Goal: Task Accomplishment & Management: Use online tool/utility

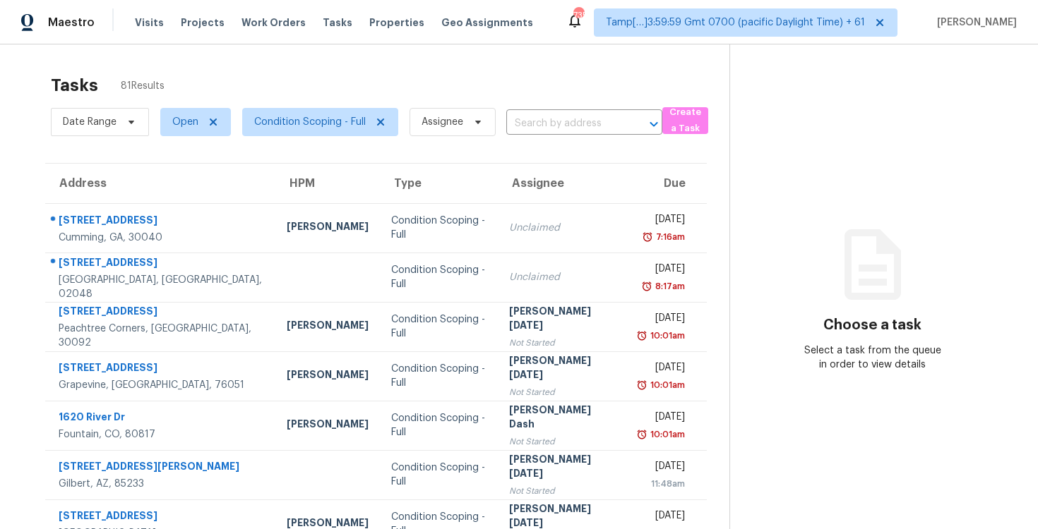
scroll to position [34, 0]
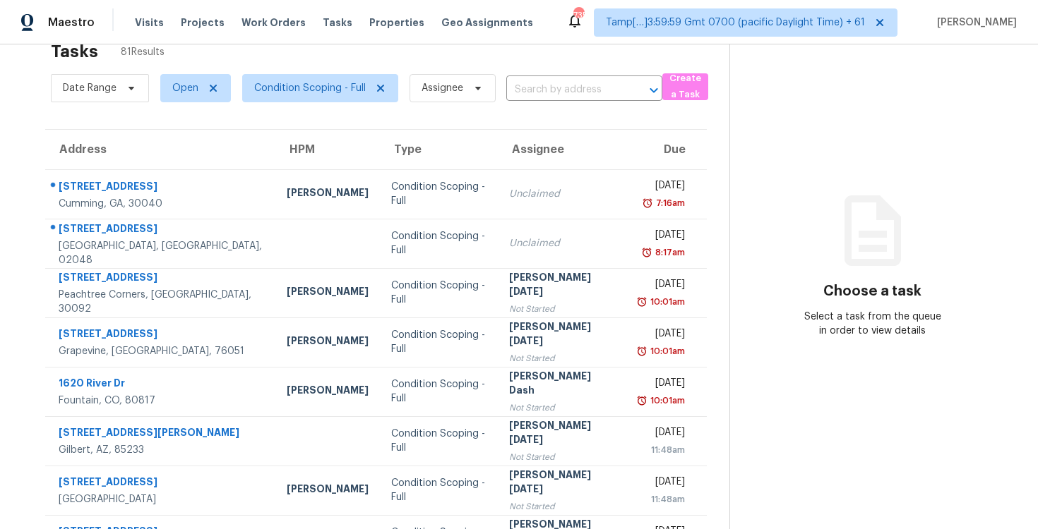
click at [551, 78] on div "Date Range Open Condition Scoping - Full Assignee ​" at bounding box center [356, 88] width 611 height 37
click at [553, 88] on input "text" at bounding box center [564, 90] width 116 height 22
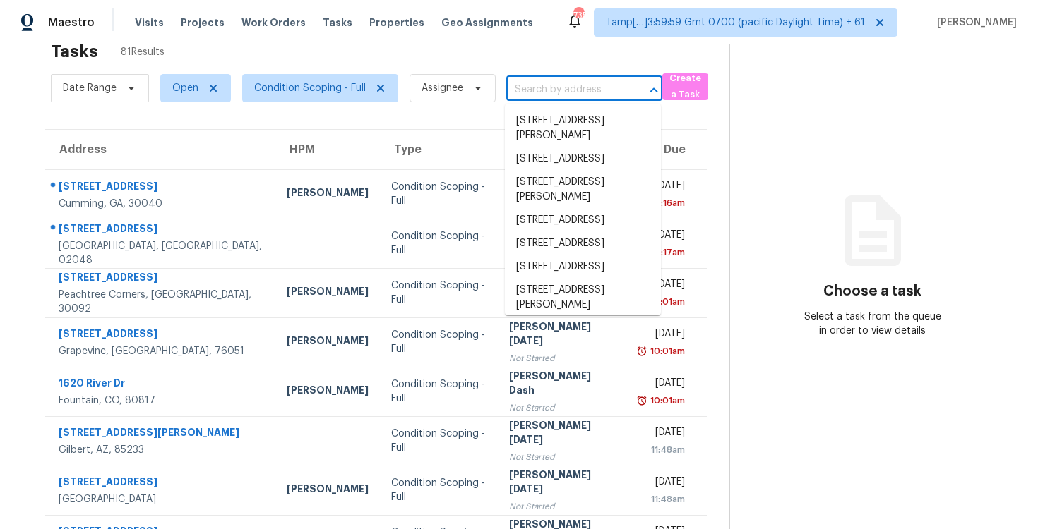
paste input "15 Hatten Bay St Henderson, NV, 89012"
type input "15 Hatten Bay St Henderson, NV, 89012"
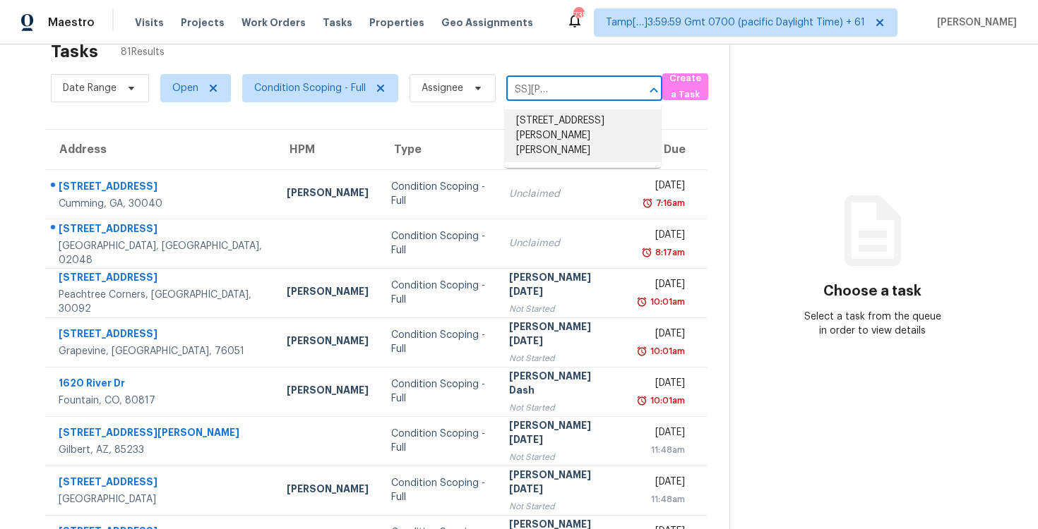
click at [568, 130] on li "15 Hatten Bay St, Henderson, NV 89012" at bounding box center [583, 135] width 156 height 53
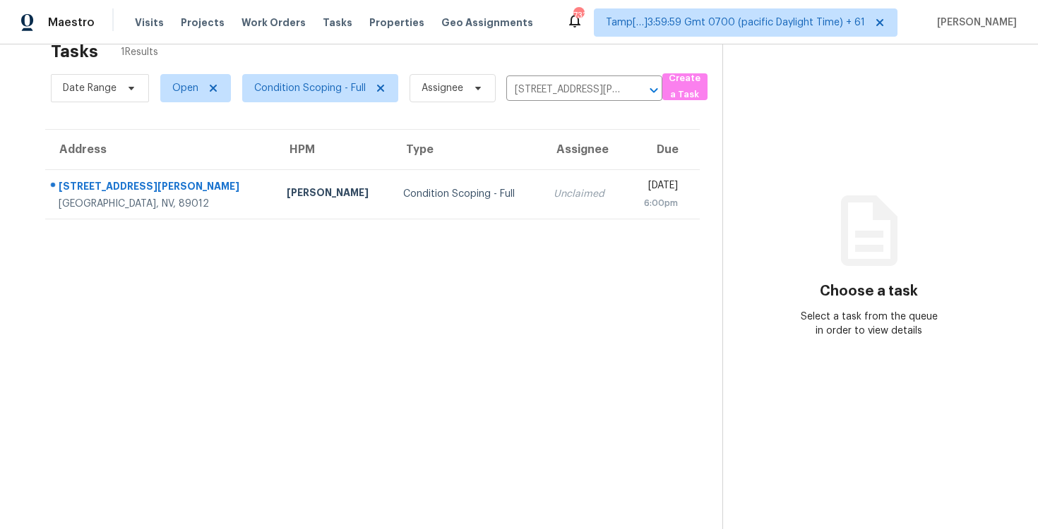
scroll to position [12, 0]
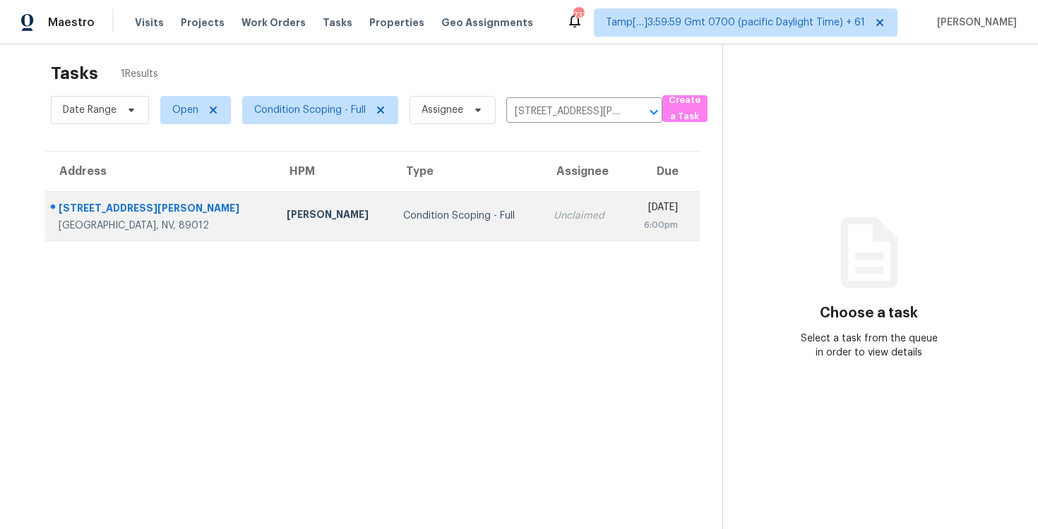
click at [448, 208] on td "Condition Scoping - Full" at bounding box center [467, 215] width 150 height 49
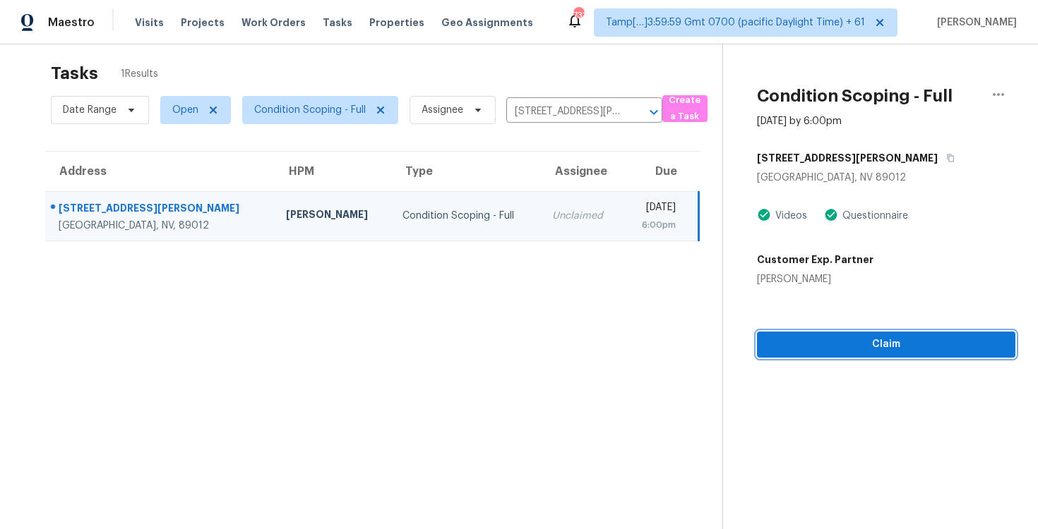
click at [901, 332] on button "Claim" at bounding box center [886, 345] width 258 height 26
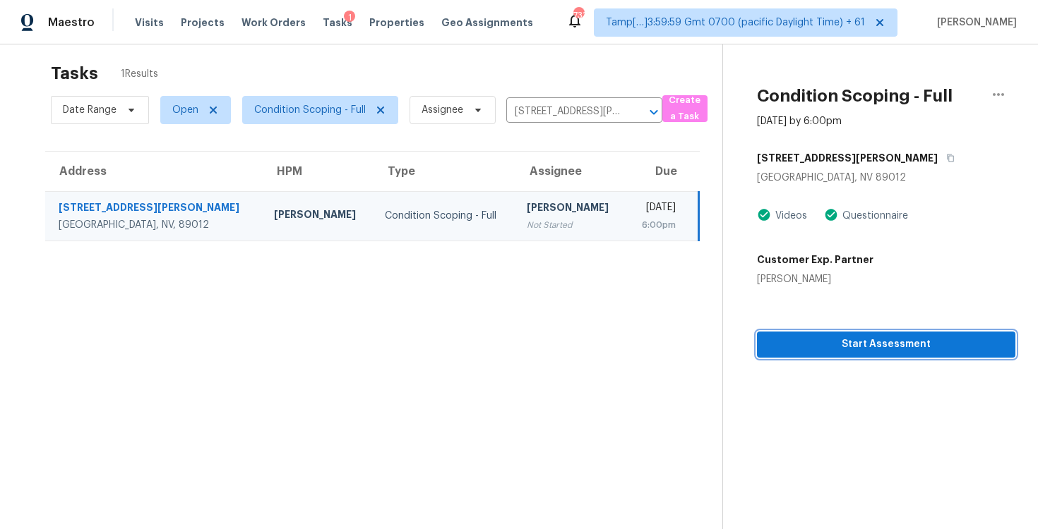
click at [901, 332] on button "Start Assessment" at bounding box center [886, 345] width 258 height 26
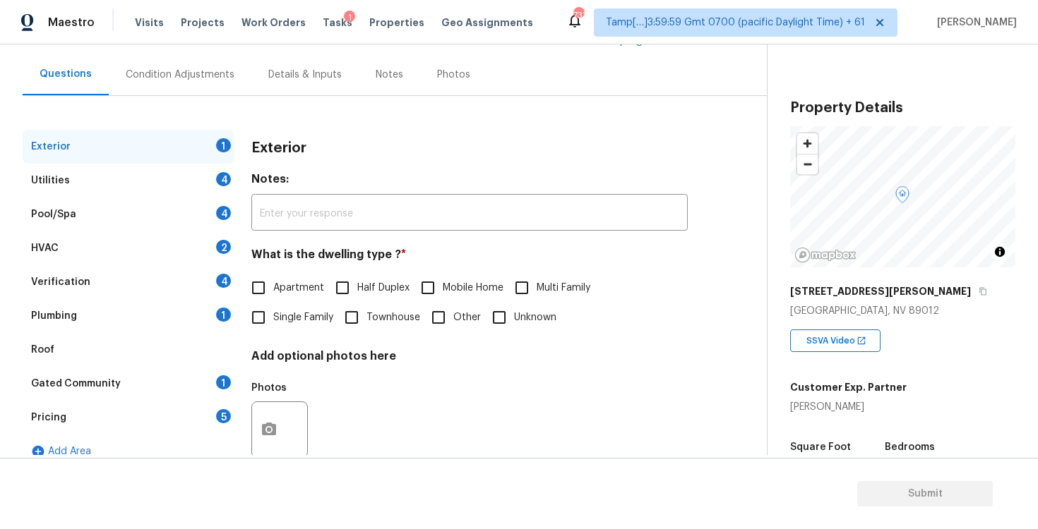
click at [261, 318] on input "Single Family" at bounding box center [259, 318] width 30 height 30
checkbox input "true"
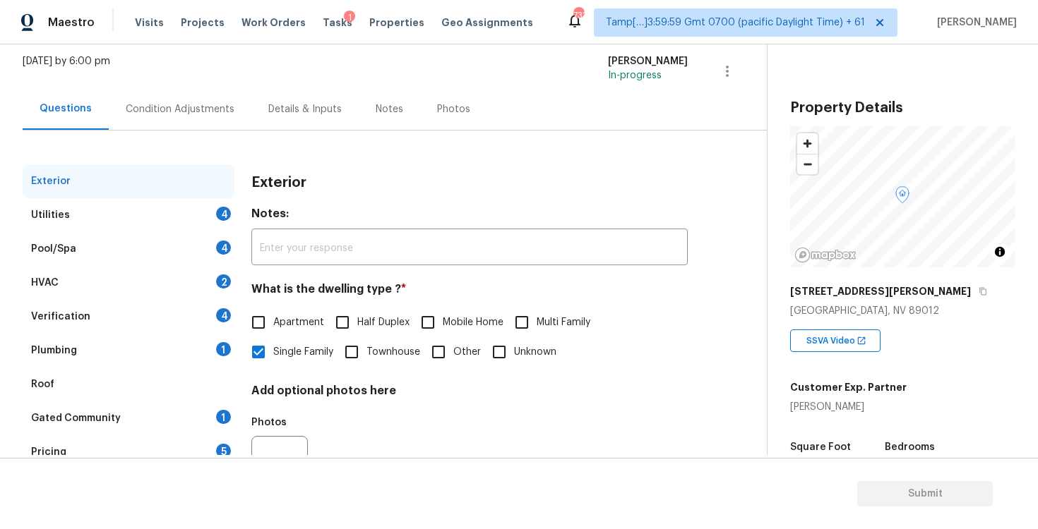
click at [202, 64] on div "[DATE] by 6:00 pm [PERSON_NAME] B In-progress" at bounding box center [395, 71] width 744 height 34
click at [208, 99] on div "Condition Adjustments" at bounding box center [180, 109] width 143 height 42
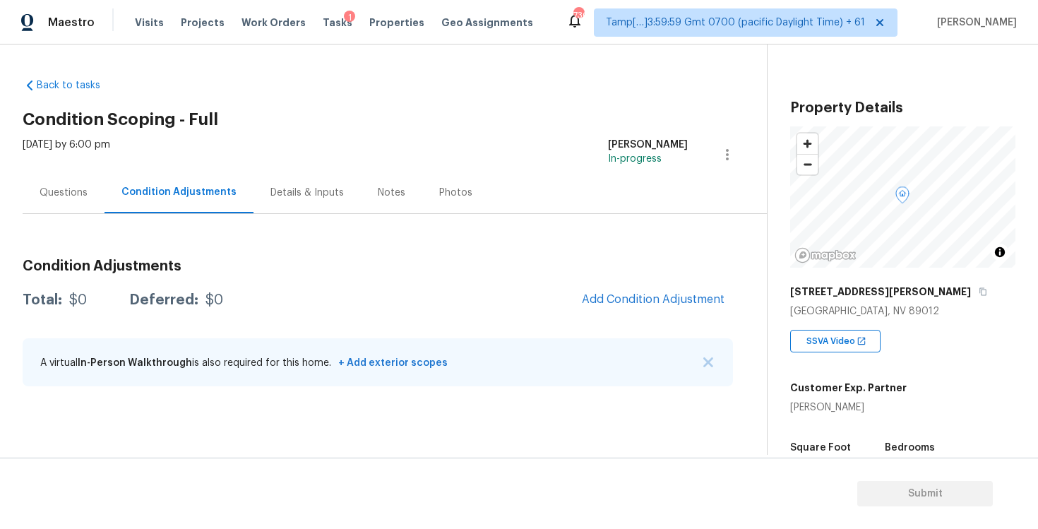
click at [81, 186] on div "Questions" at bounding box center [64, 193] width 48 height 14
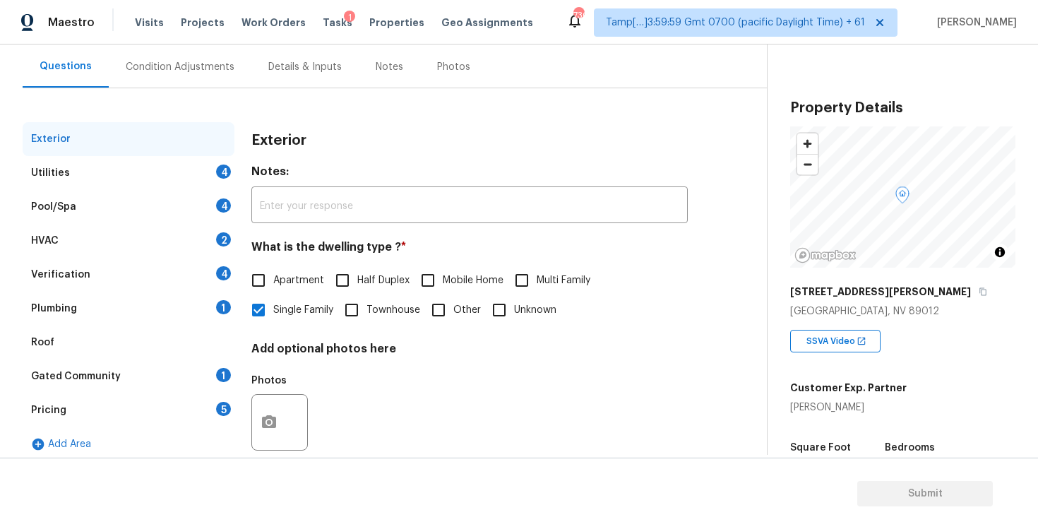
scroll to position [151, 0]
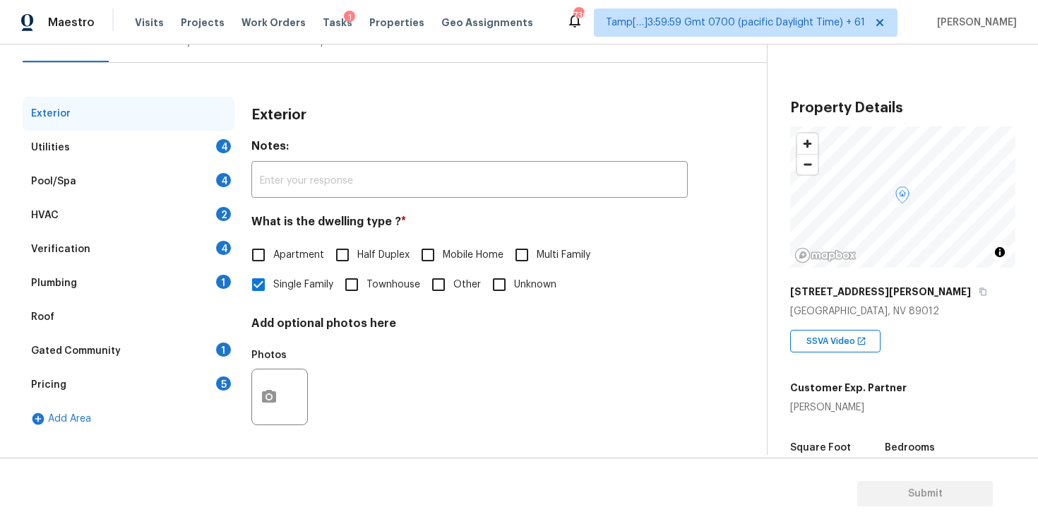
click at [198, 244] on div "Verification 4" at bounding box center [129, 249] width 212 height 34
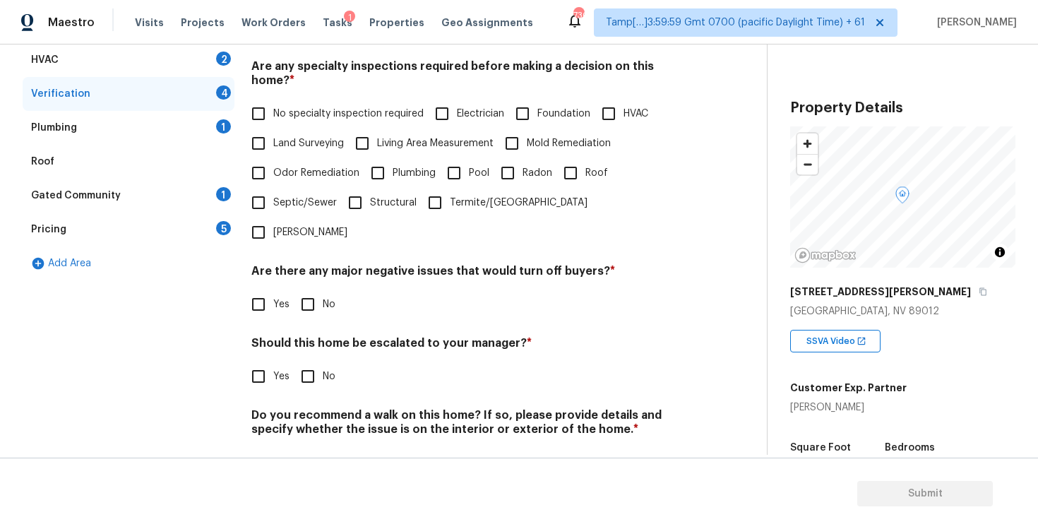
click at [260, 361] on input "Yes" at bounding box center [259, 376] width 30 height 30
checkbox input "true"
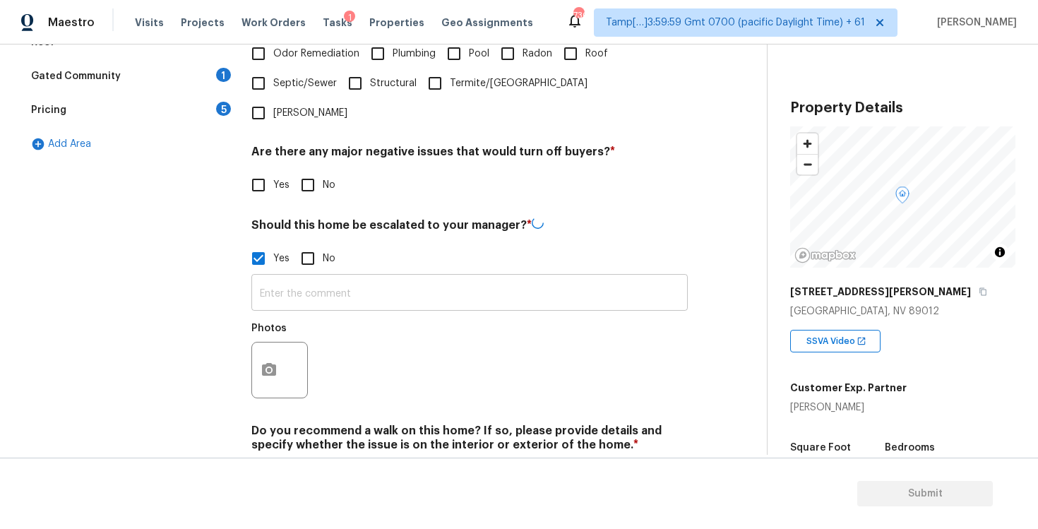
scroll to position [440, 0]
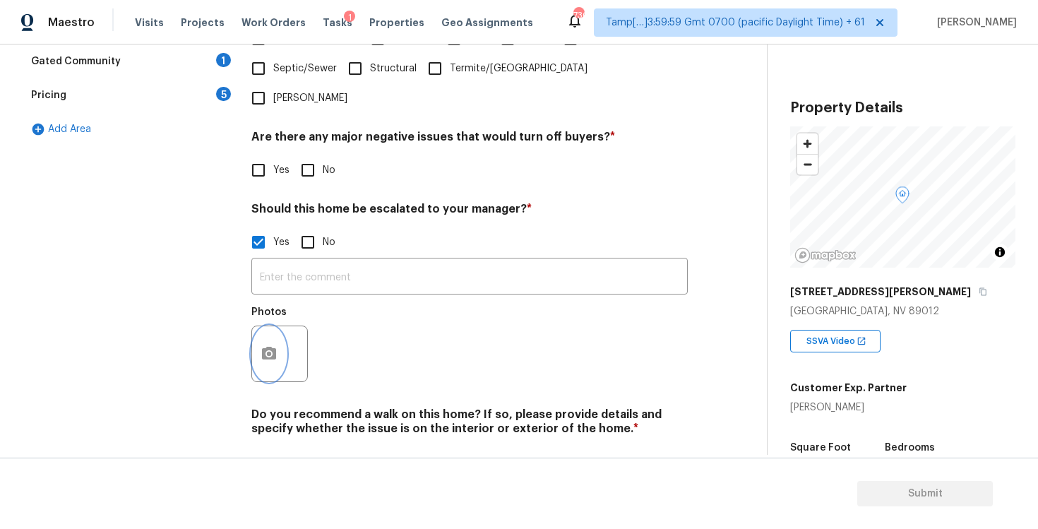
click at [276, 326] on button "button" at bounding box center [269, 353] width 34 height 55
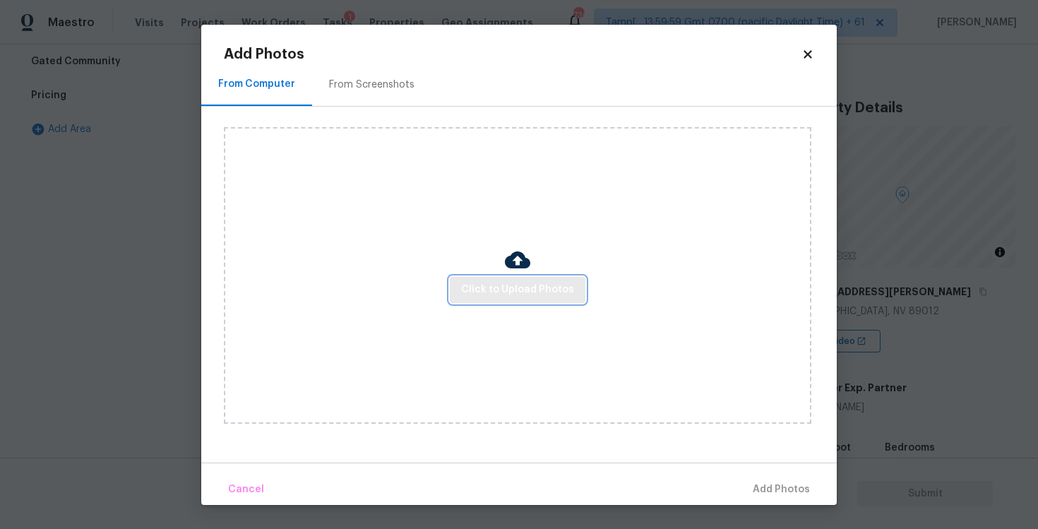
click at [475, 292] on span "Click to Upload Photos" at bounding box center [517, 290] width 113 height 18
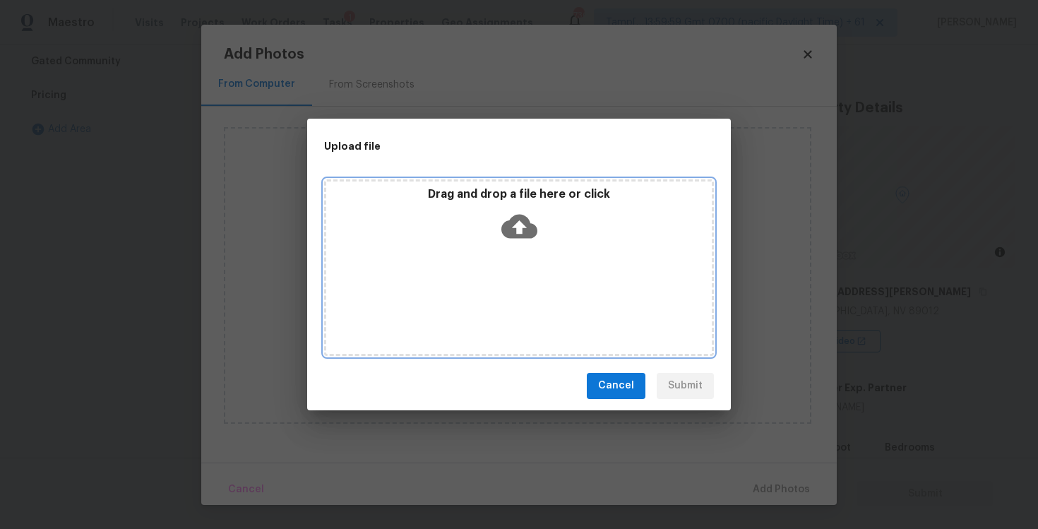
click at [510, 230] on icon at bounding box center [519, 226] width 36 height 24
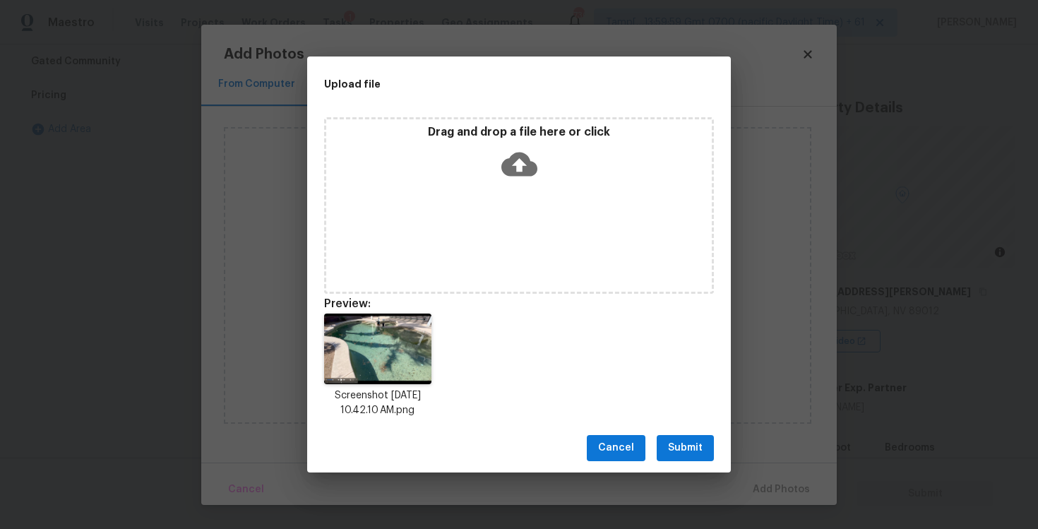
click at [697, 460] on button "Submit" at bounding box center [684, 448] width 57 height 26
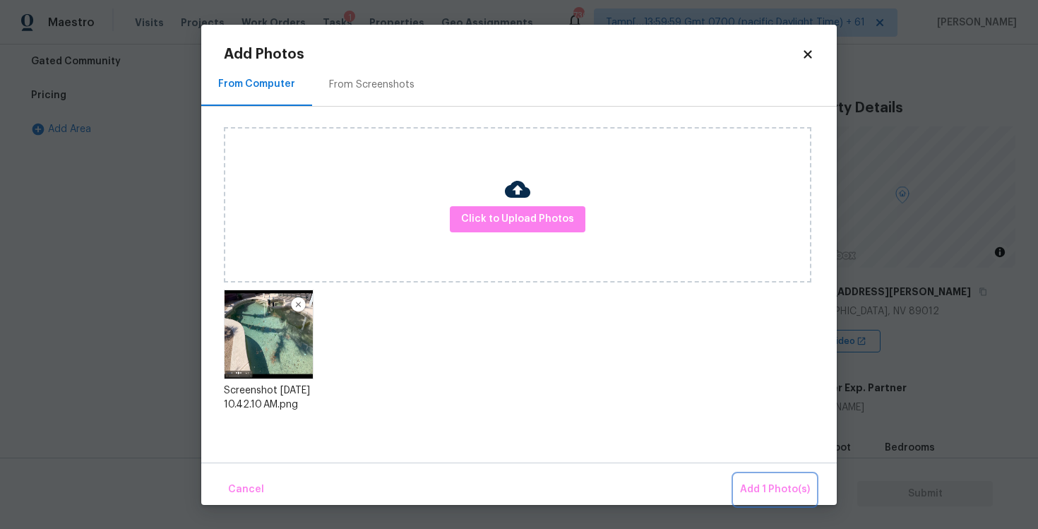
click at [791, 479] on button "Add 1 Photo(s)" at bounding box center [774, 489] width 81 height 30
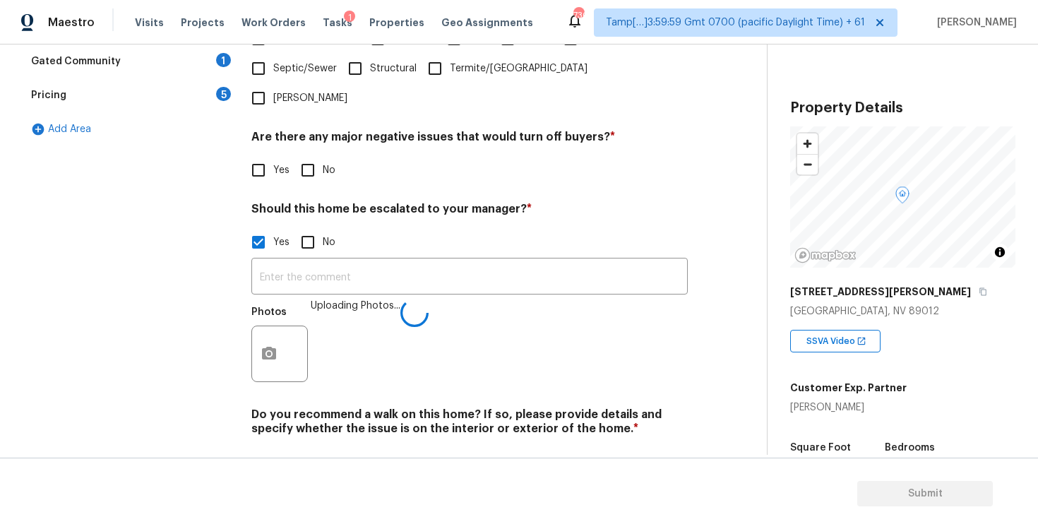
click at [431, 299] on div "Photos Uploading Photos..." at bounding box center [469, 345] width 436 height 92
click at [427, 261] on input "text" at bounding box center [469, 277] width 436 height 33
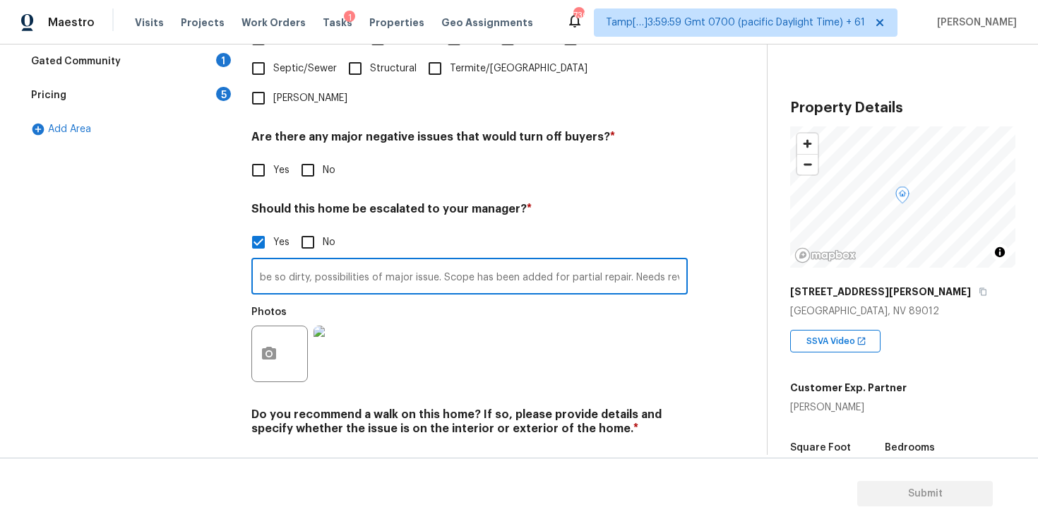
scroll to position [0, 93]
type input "The pool looks to be so dirty, possibilities of major issue. Scope has been add…"
click at [414, 307] on div "Photos" at bounding box center [469, 345] width 436 height 92
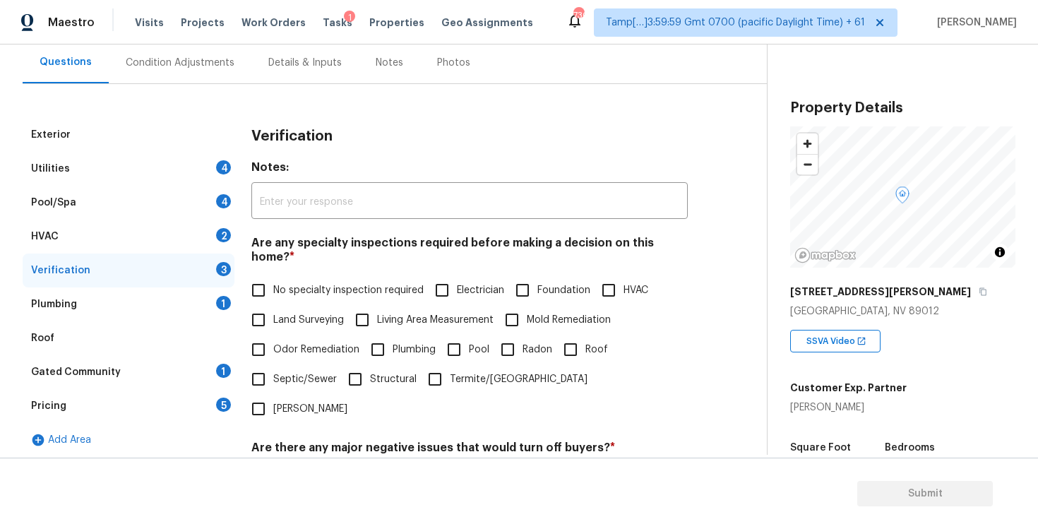
scroll to position [109, 0]
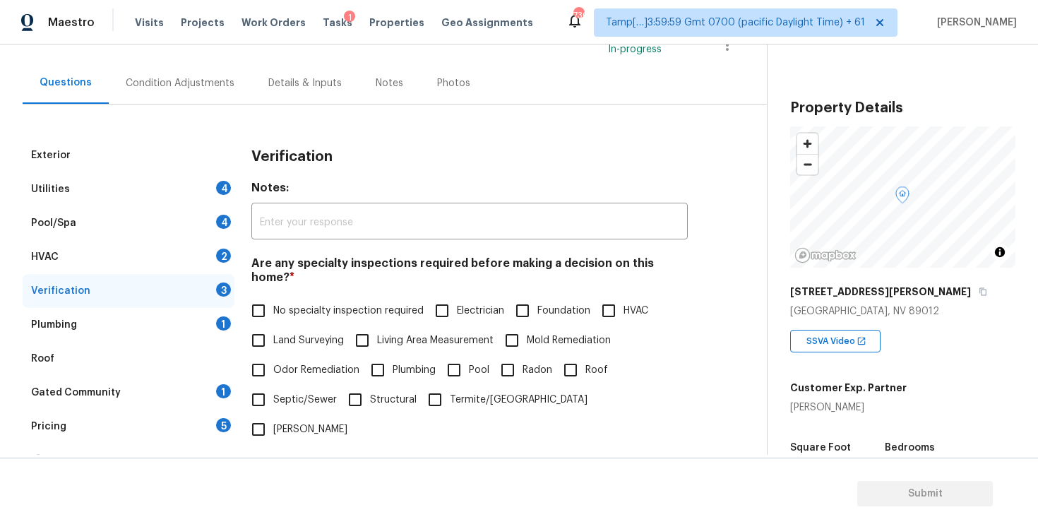
click at [221, 72] on div "Condition Adjustments" at bounding box center [180, 83] width 143 height 42
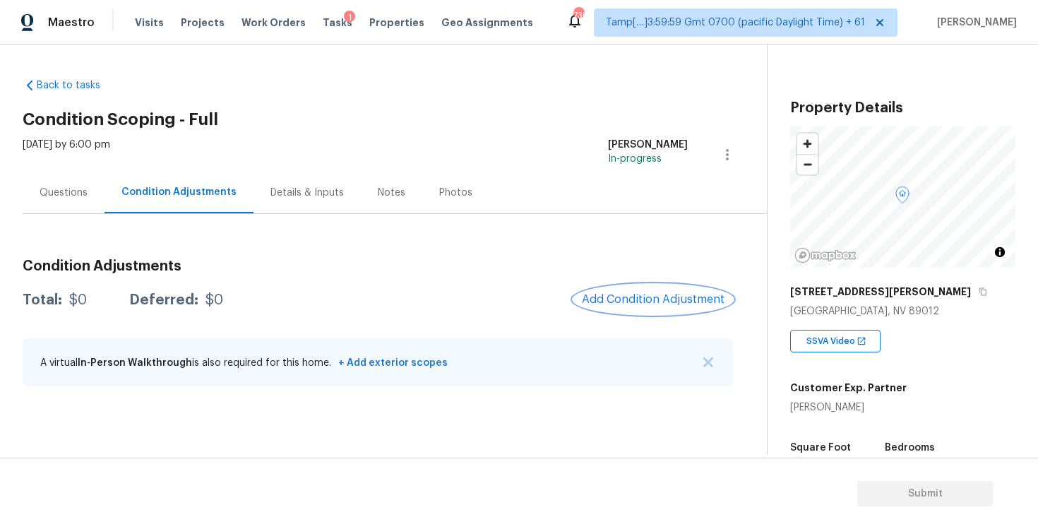
click at [662, 299] on span "Add Condition Adjustment" at bounding box center [653, 299] width 143 height 13
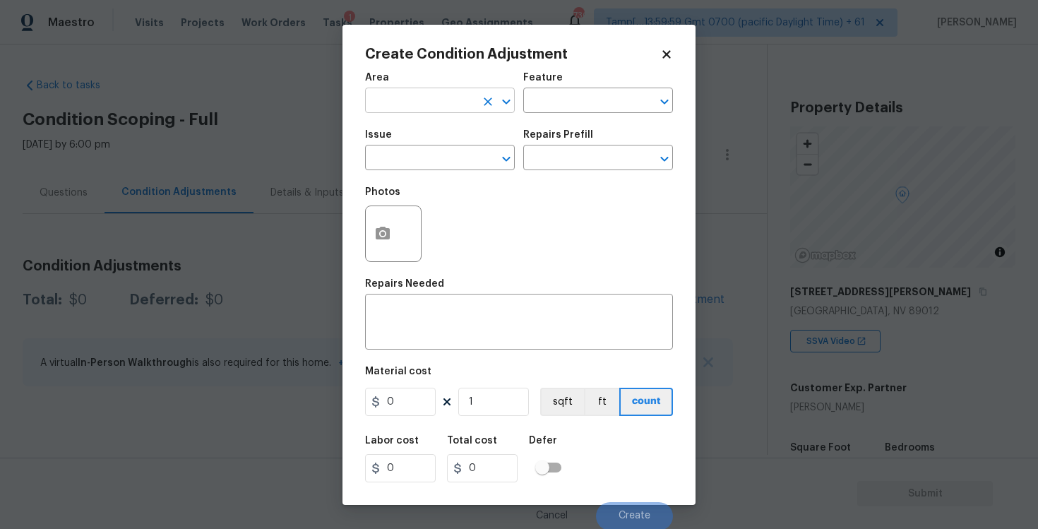
click at [452, 108] on input "text" at bounding box center [420, 102] width 110 height 22
type input "e"
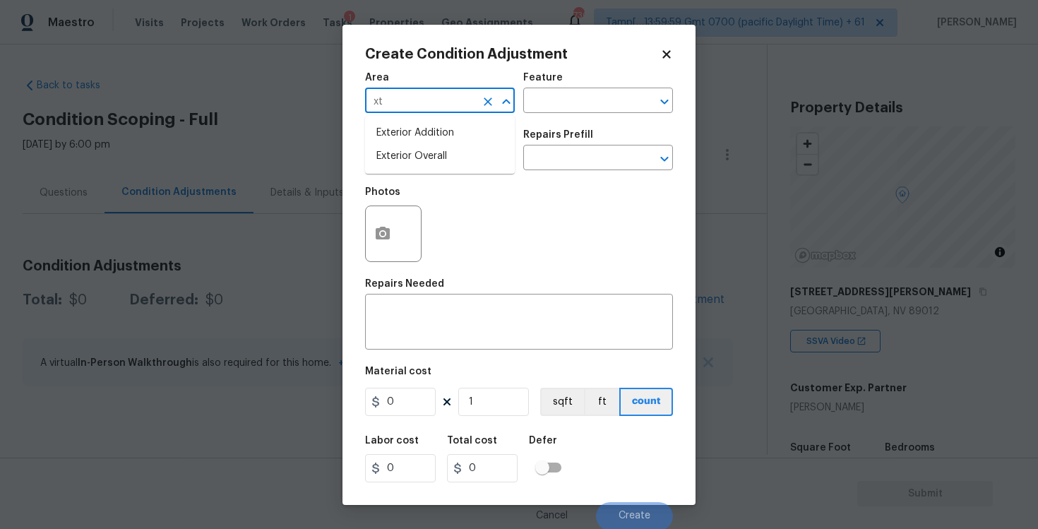
type input "x"
click at [429, 164] on li "Exterior Overall" at bounding box center [440, 156] width 150 height 23
type input "Exterior Overall"
click at [429, 164] on input "text" at bounding box center [420, 159] width 110 height 22
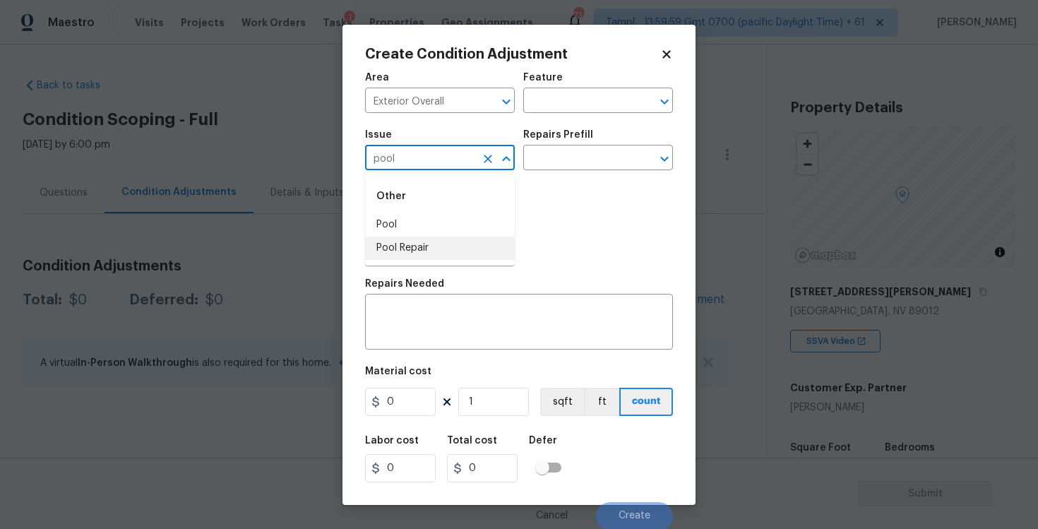
click at [424, 251] on li "Pool Repair" at bounding box center [440, 247] width 150 height 23
type input "Pool Repair"
click at [580, 167] on input "text" at bounding box center [578, 159] width 110 height 22
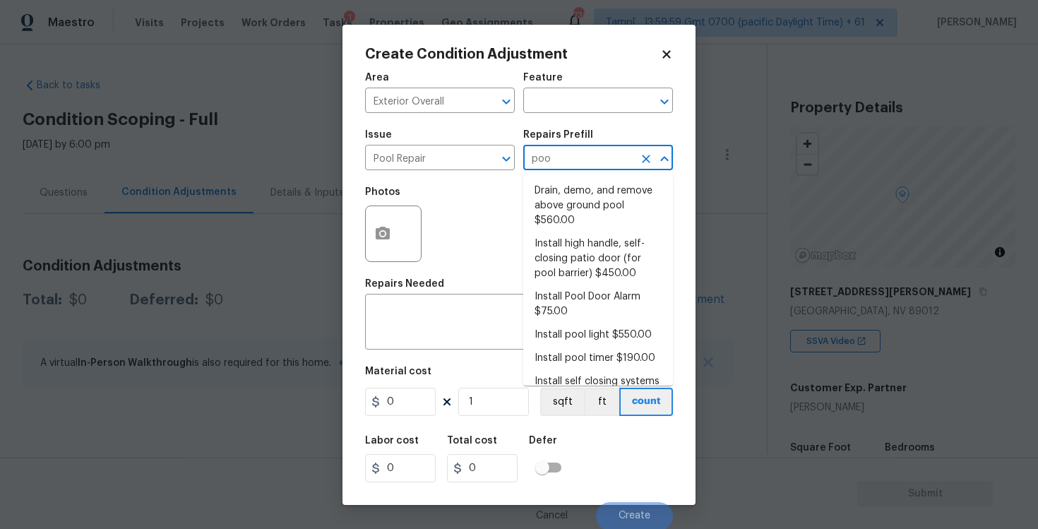
type input "pool"
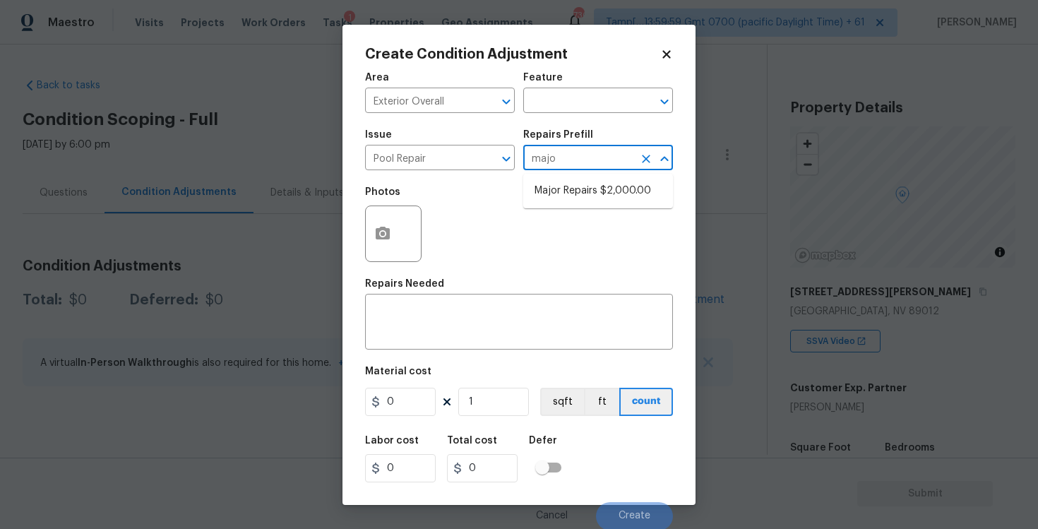
type input "major"
click at [587, 194] on li "Major Repairs $2,000.00" at bounding box center [598, 190] width 150 height 23
type input "Pool"
type textarea "large misc. repairs abandoned empty pool"
type input "2000"
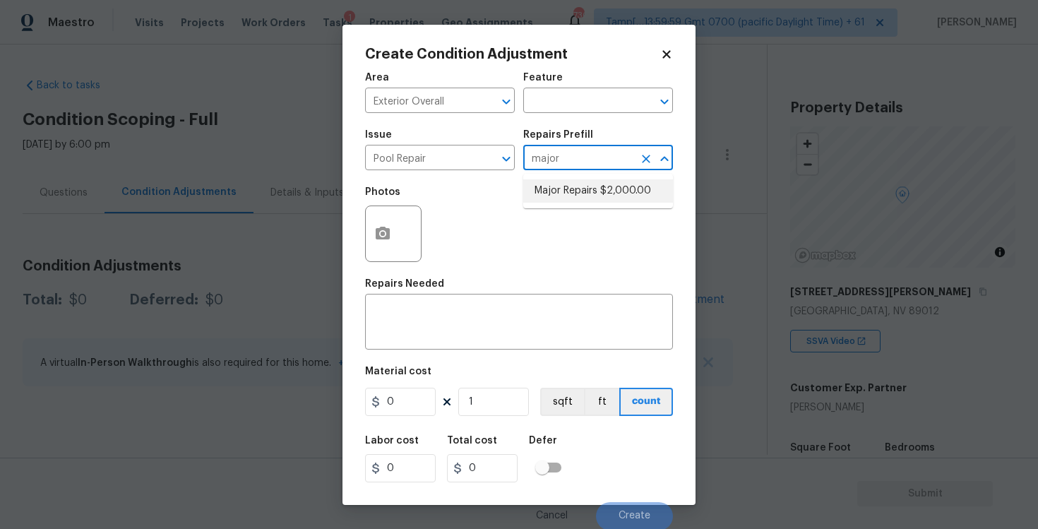
type input "2000"
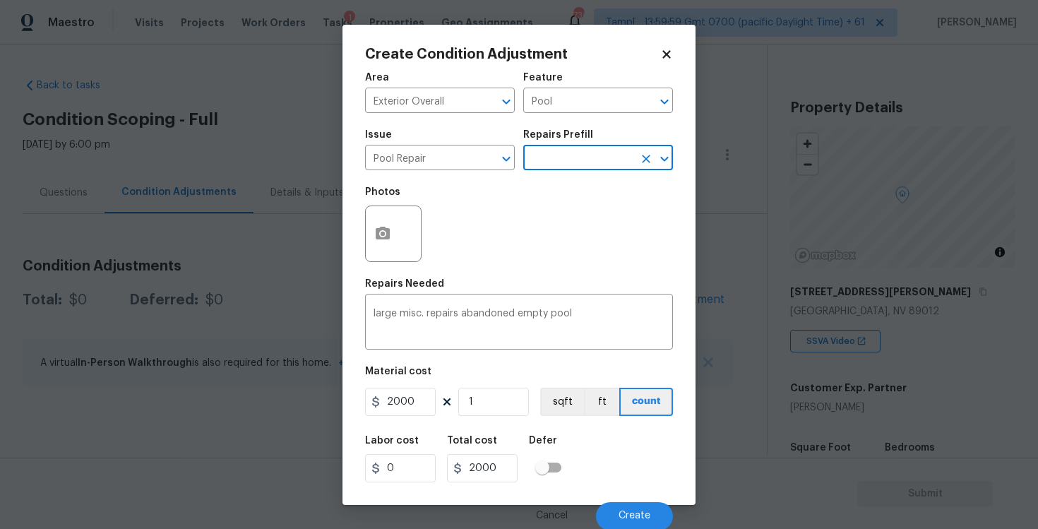
scroll to position [1, 0]
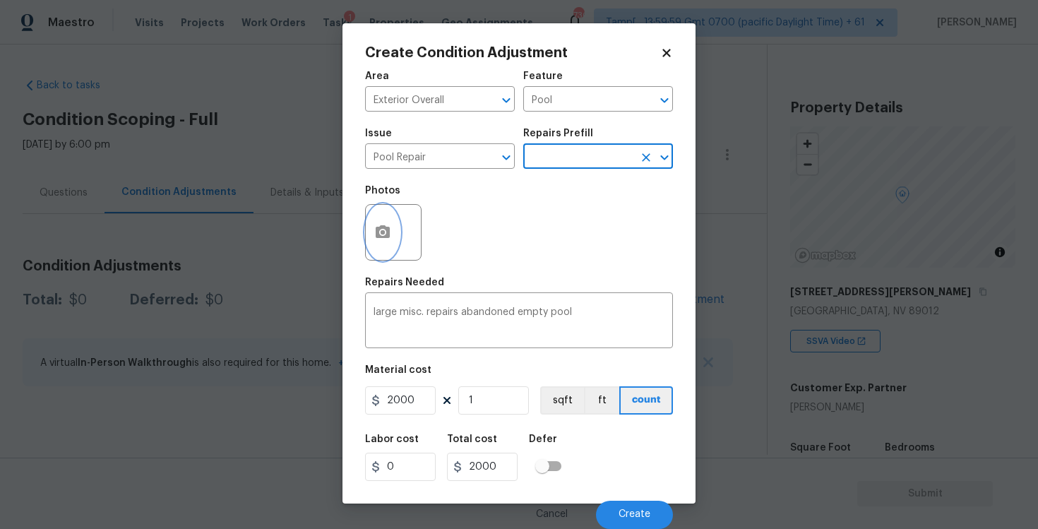
click at [388, 229] on icon "button" at bounding box center [383, 231] width 14 height 13
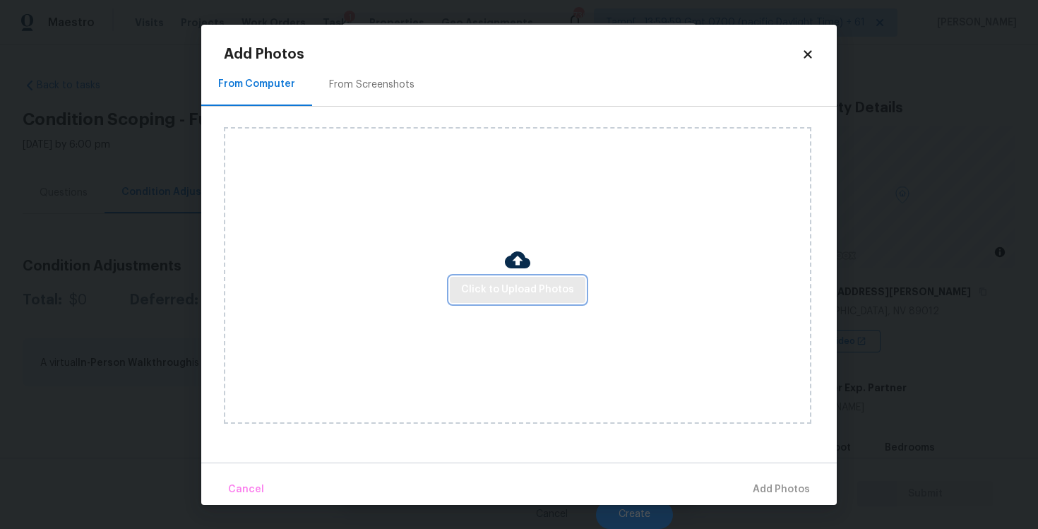
click at [534, 288] on span "Click to Upload Photos" at bounding box center [517, 290] width 113 height 18
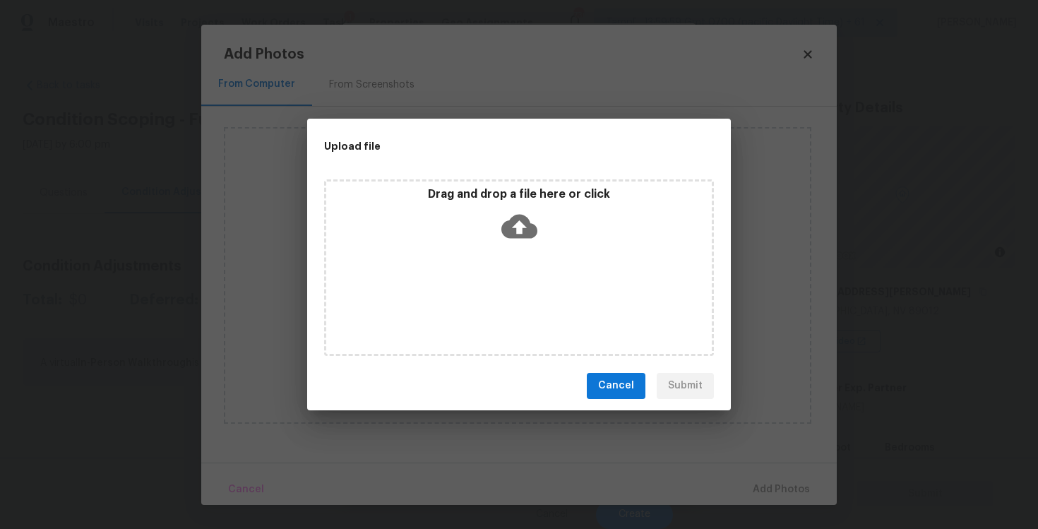
click at [535, 200] on p "Drag and drop a file here or click" at bounding box center [518, 194] width 385 height 15
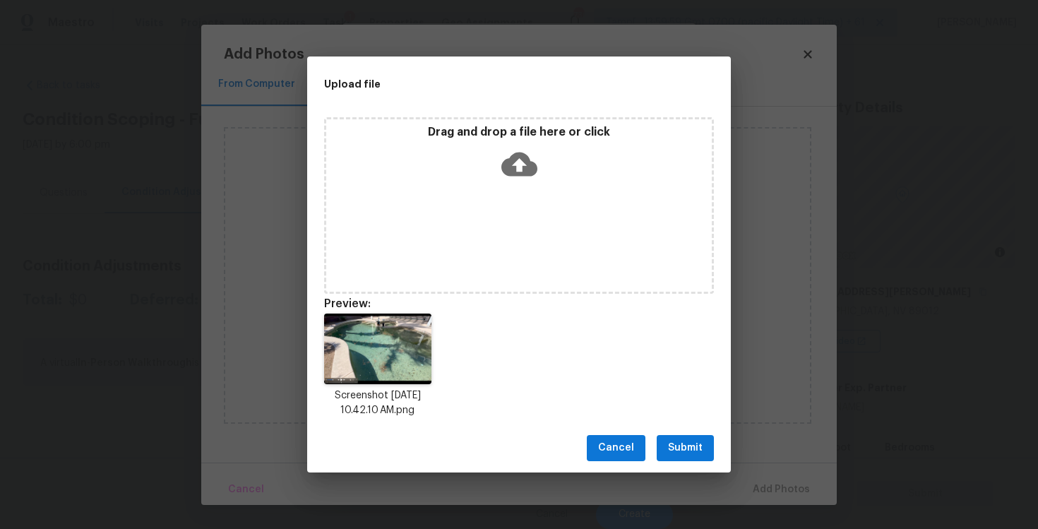
scroll to position [11, 0]
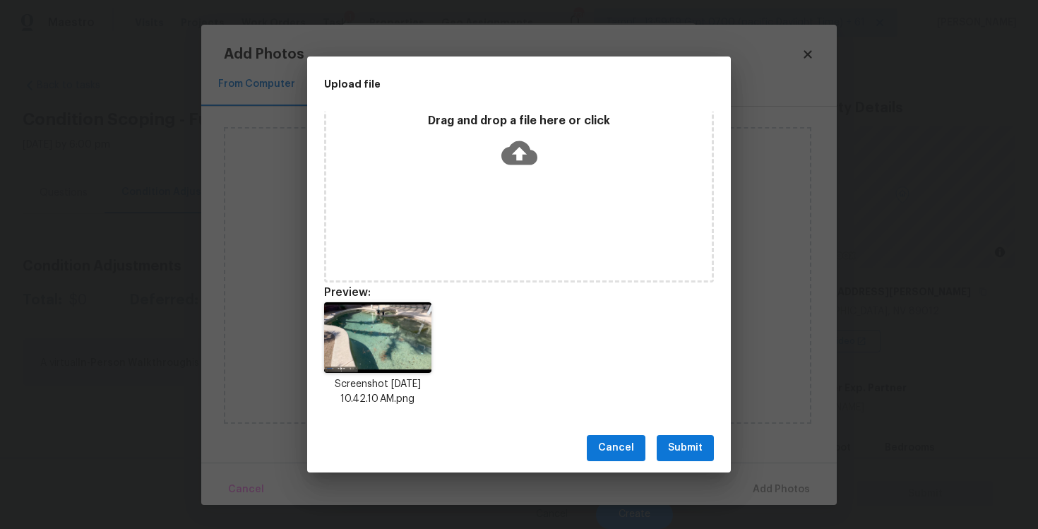
click at [678, 457] on button "Submit" at bounding box center [684, 448] width 57 height 26
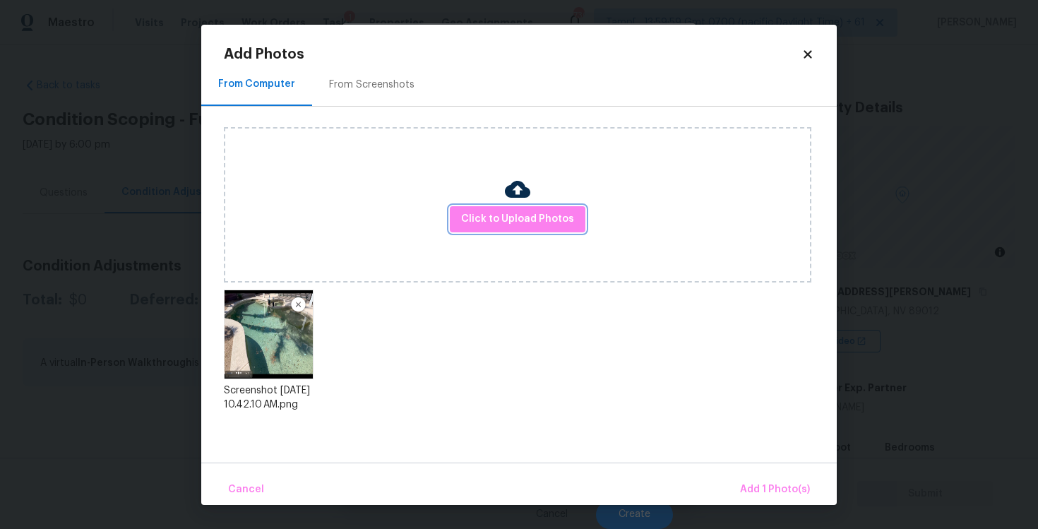
scroll to position [0, 0]
click at [764, 473] on div "Cancel Add 1 Photo(s)" at bounding box center [518, 483] width 635 height 42
click at [767, 481] on span "Add 1 Photo(s)" at bounding box center [775, 490] width 70 height 18
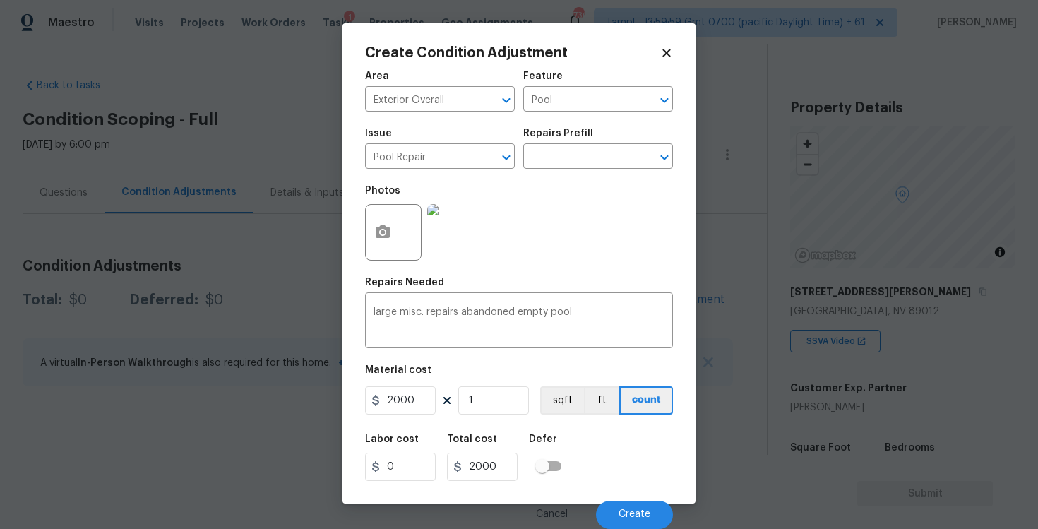
click at [614, 492] on div "Cancel Create" at bounding box center [519, 509] width 308 height 40
click at [623, 500] on button "Create" at bounding box center [634, 514] width 77 height 28
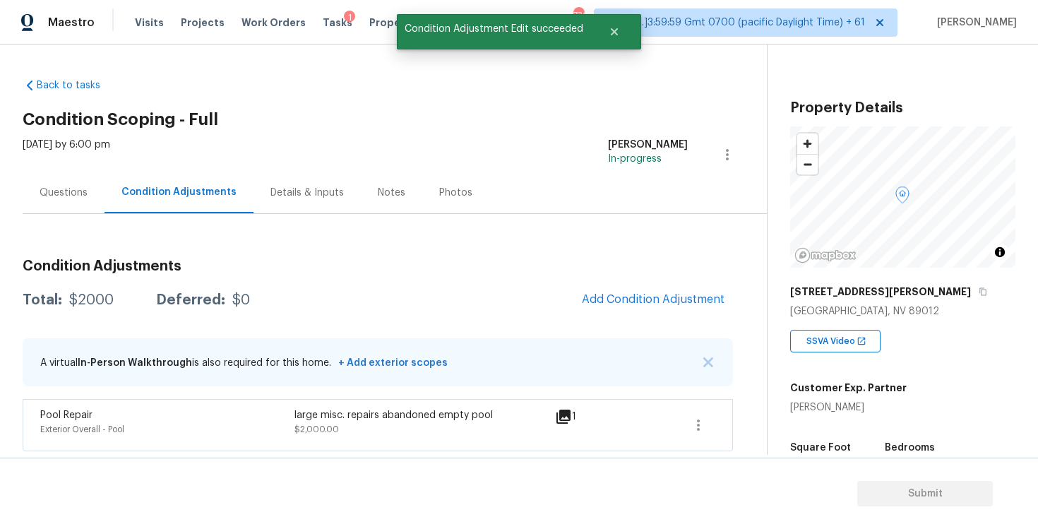
click at [635, 272] on h3 "Condition Adjustments" at bounding box center [378, 266] width 710 height 14
click at [647, 298] on span "Add Condition Adjustment" at bounding box center [653, 299] width 143 height 13
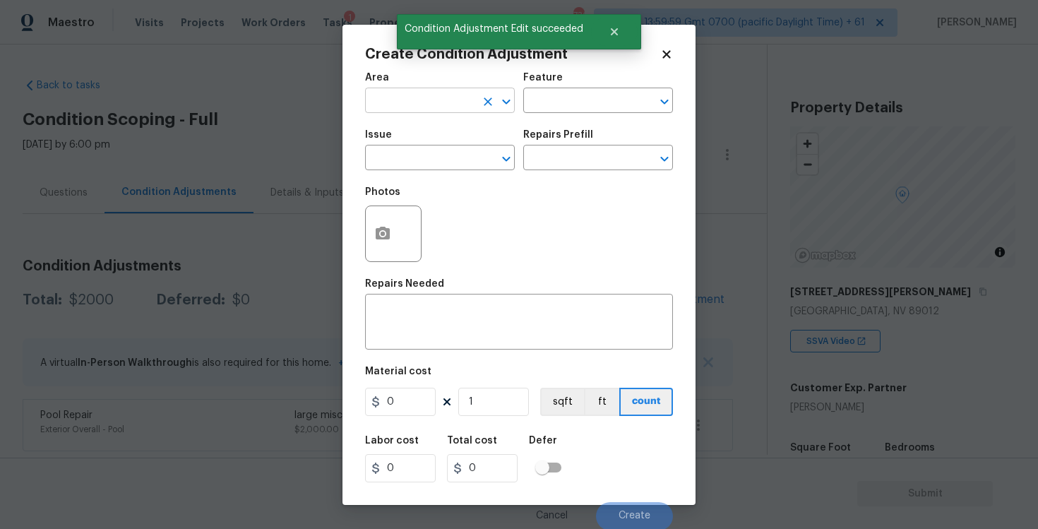
click at [466, 109] on input "text" at bounding box center [420, 102] width 110 height 22
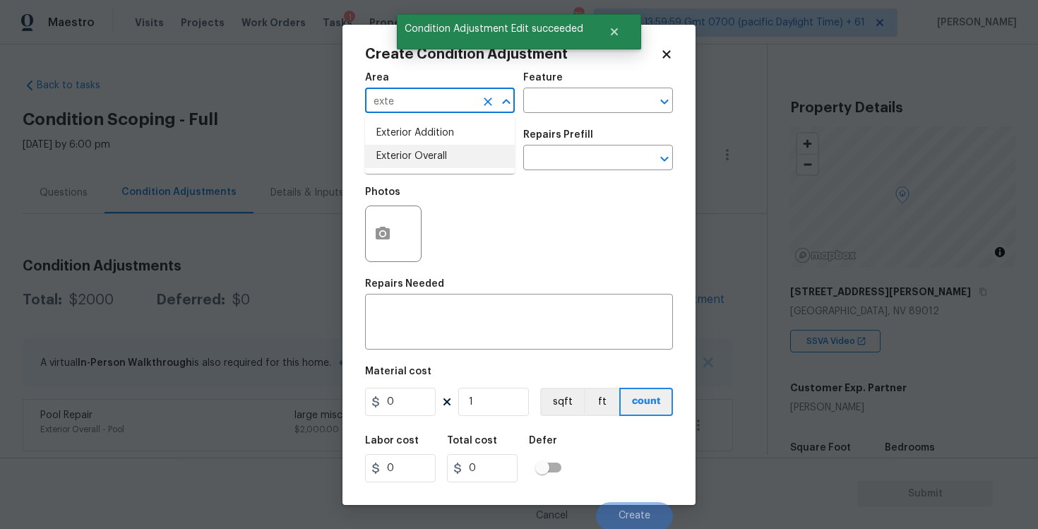
click at [445, 150] on li "Exterior Overall" at bounding box center [440, 156] width 150 height 23
type input "Exterior Overall"
click at [445, 150] on input "text" at bounding box center [420, 159] width 110 height 22
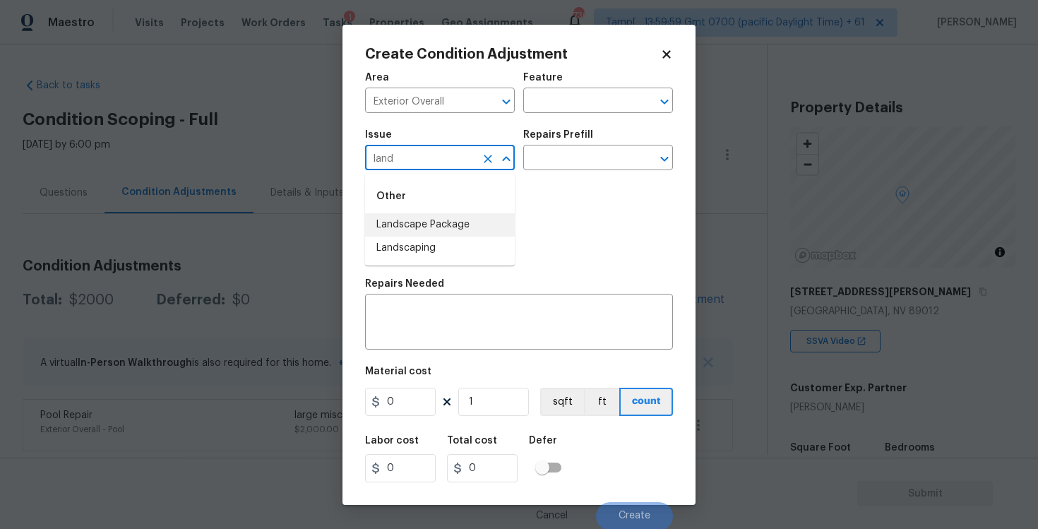
click at [449, 229] on li "Landscape Package" at bounding box center [440, 224] width 150 height 23
type input "Landscape Package"
click at [551, 166] on input "text" at bounding box center [578, 159] width 110 height 22
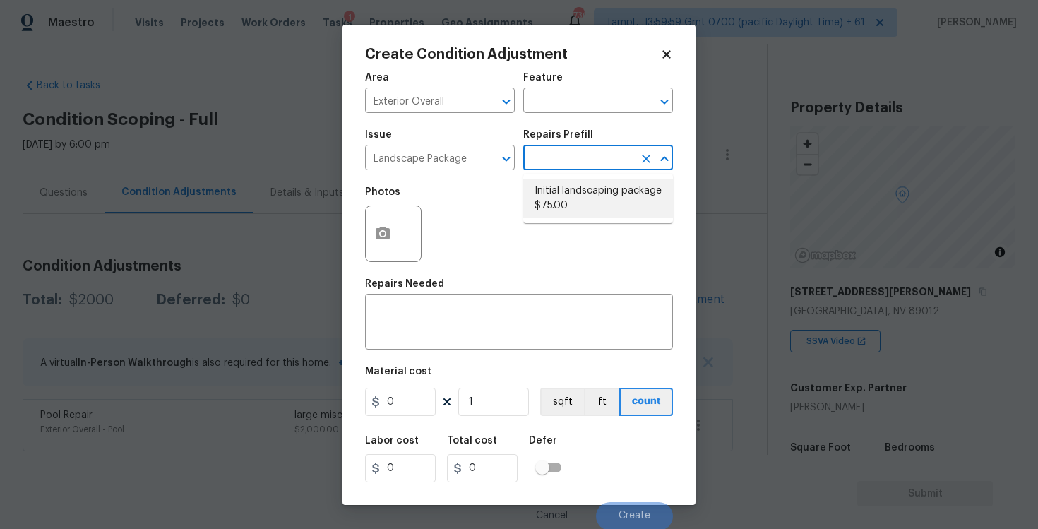
click at [556, 191] on li "Initial landscaping package $75.00" at bounding box center [598, 198] width 150 height 38
type input "Home Readiness Packages"
type textarea "Mowing of grass up to 6" in height. Mow, edge along driveways & sidewalks, trim…"
type input "75"
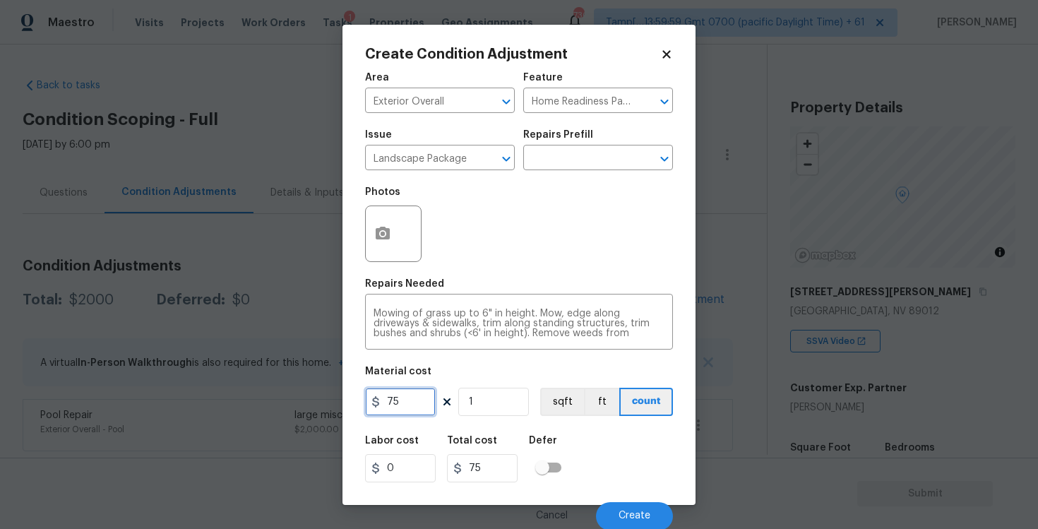
click at [407, 409] on input "75" at bounding box center [400, 402] width 71 height 28
type input "400"
click at [491, 436] on h5 "Total cost" at bounding box center [472, 441] width 50 height 10
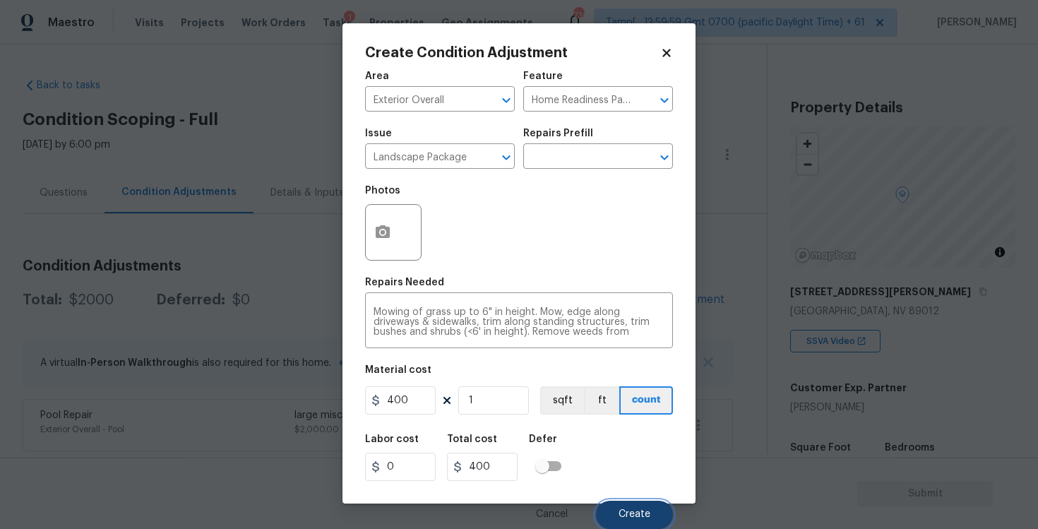
click at [616, 508] on button "Create" at bounding box center [634, 514] width 77 height 28
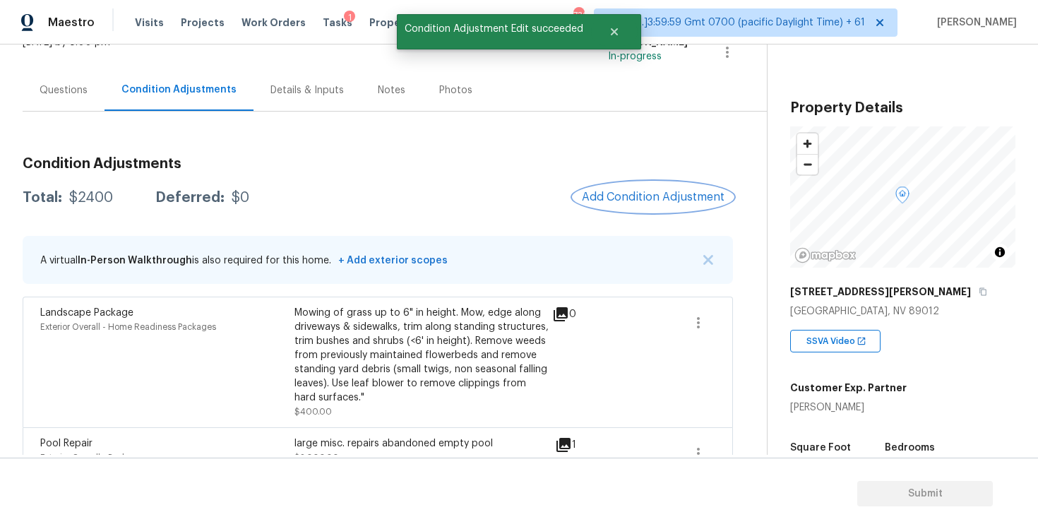
scroll to position [131, 0]
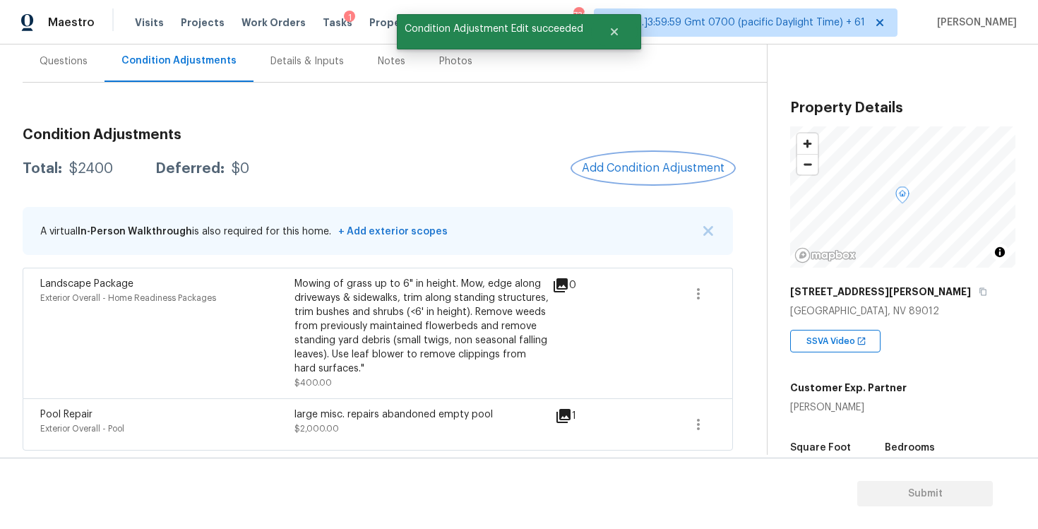
click at [658, 163] on span "Add Condition Adjustment" at bounding box center [653, 168] width 143 height 13
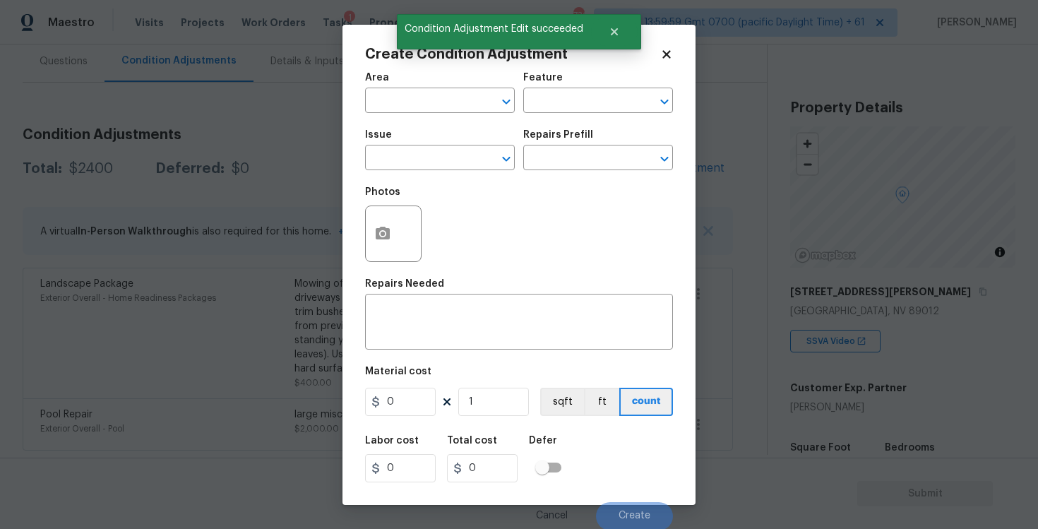
click at [424, 114] on span "Area ​" at bounding box center [440, 92] width 150 height 57
click at [424, 102] on input "text" at bounding box center [420, 102] width 110 height 22
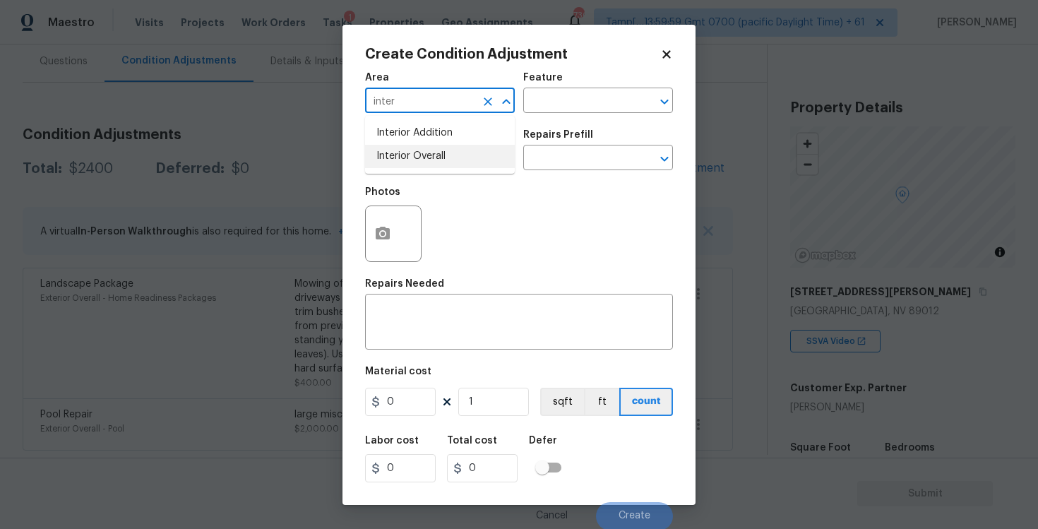
click at [424, 160] on li "Interior Overall" at bounding box center [440, 156] width 150 height 23
type input "Interior Overall"
click at [424, 160] on input "text" at bounding box center [420, 159] width 110 height 22
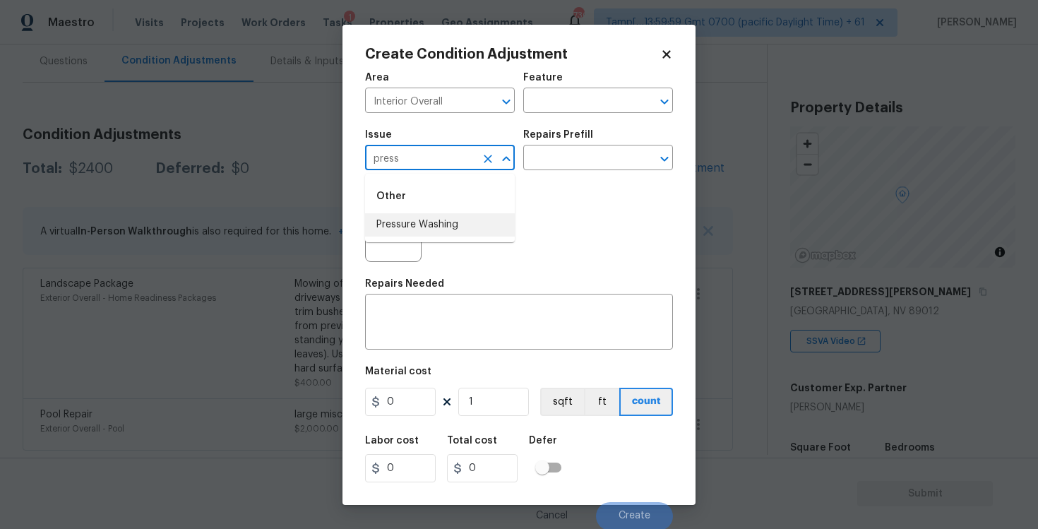
click at [424, 213] on li "Pressure Washing" at bounding box center [440, 224] width 150 height 23
type input "Pressure Washing"
click at [577, 159] on input "text" at bounding box center [578, 159] width 110 height 22
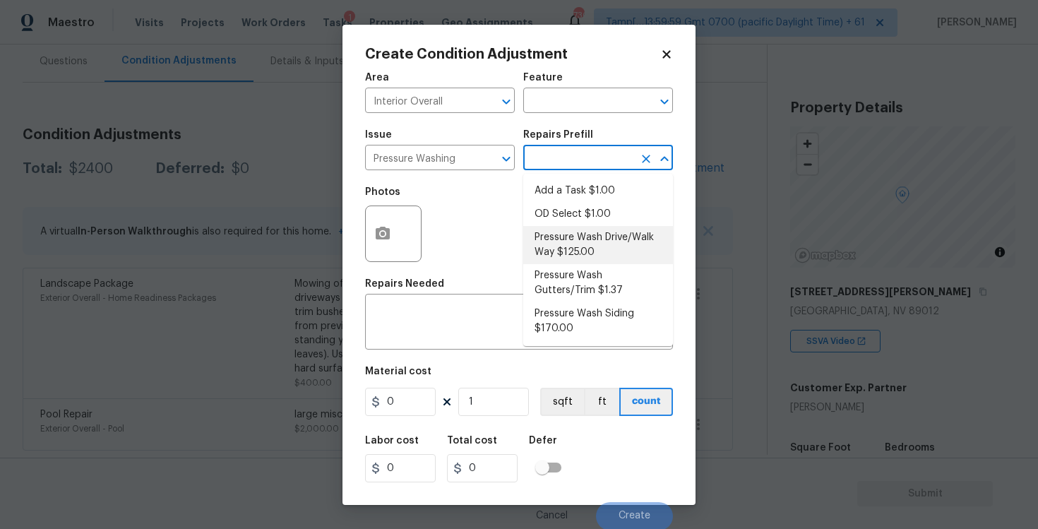
click at [577, 253] on li "Pressure Wash Drive/Walk Way $125.00" at bounding box center [598, 245] width 150 height 38
type input "Siding"
type textarea "Pressure wash the driveways/walkways as directed by the PM. Ensure that all deb…"
type input "125"
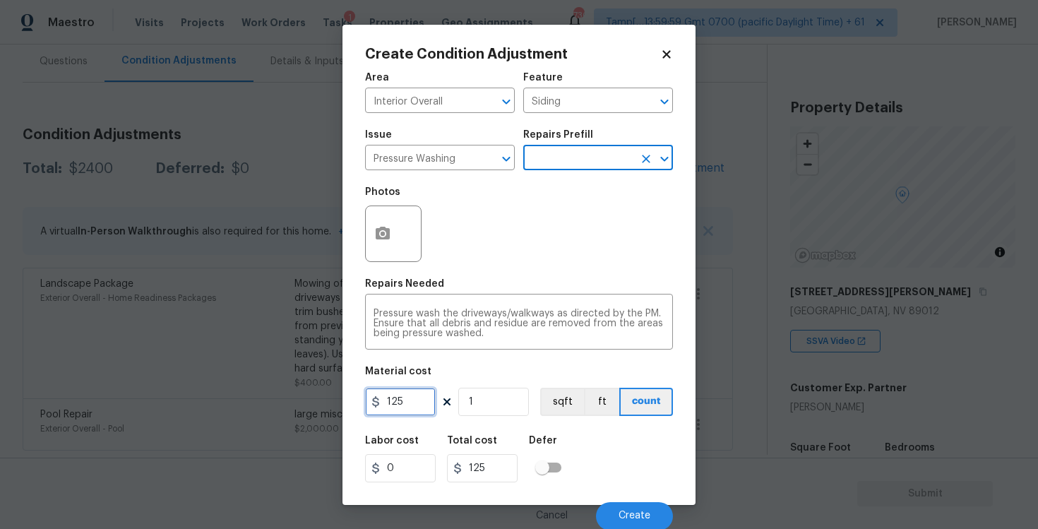
click at [425, 396] on input "125" at bounding box center [400, 402] width 71 height 28
type input "400"
click at [574, 436] on div "Labor cost 0 Total cost 400 Defer" at bounding box center [519, 459] width 308 height 64
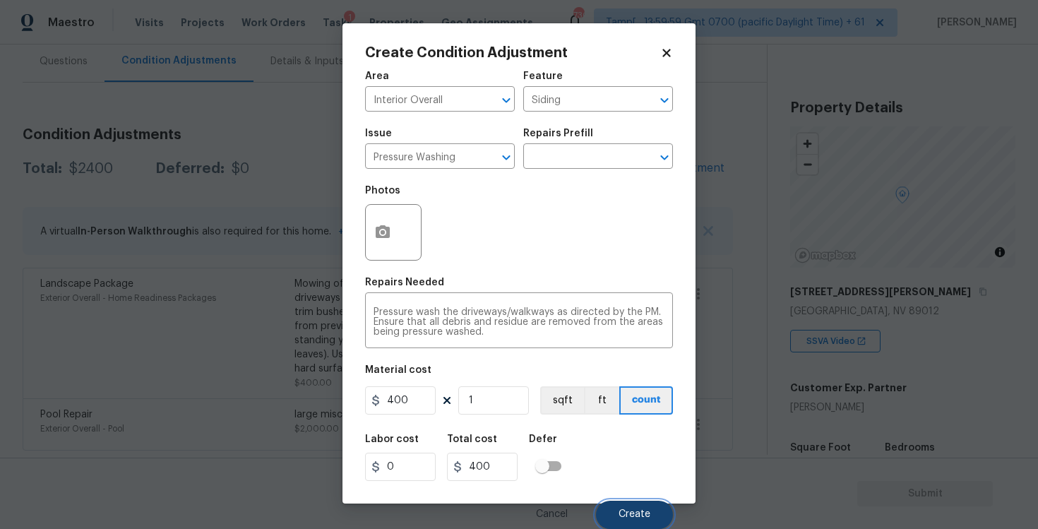
click at [618, 507] on button "Create" at bounding box center [634, 514] width 77 height 28
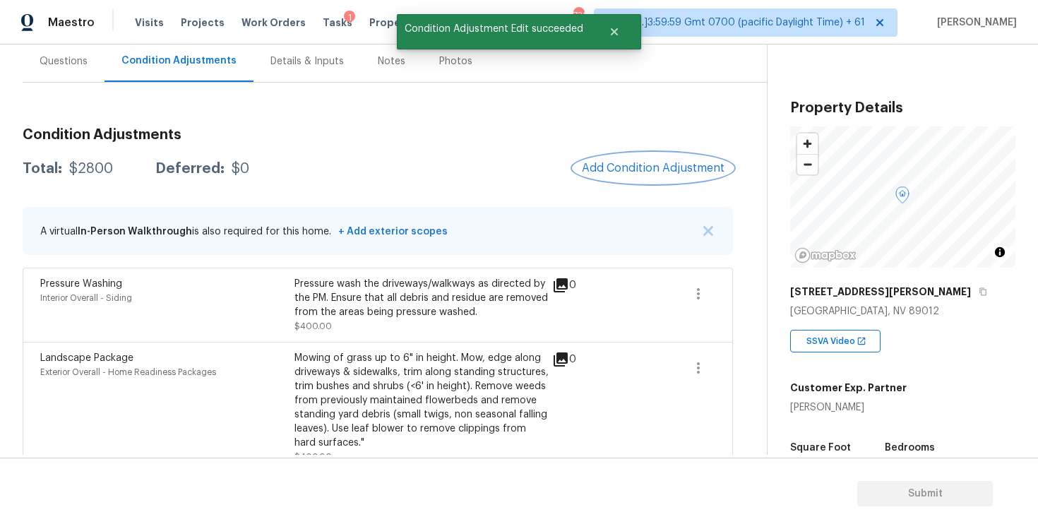
scroll to position [206, 0]
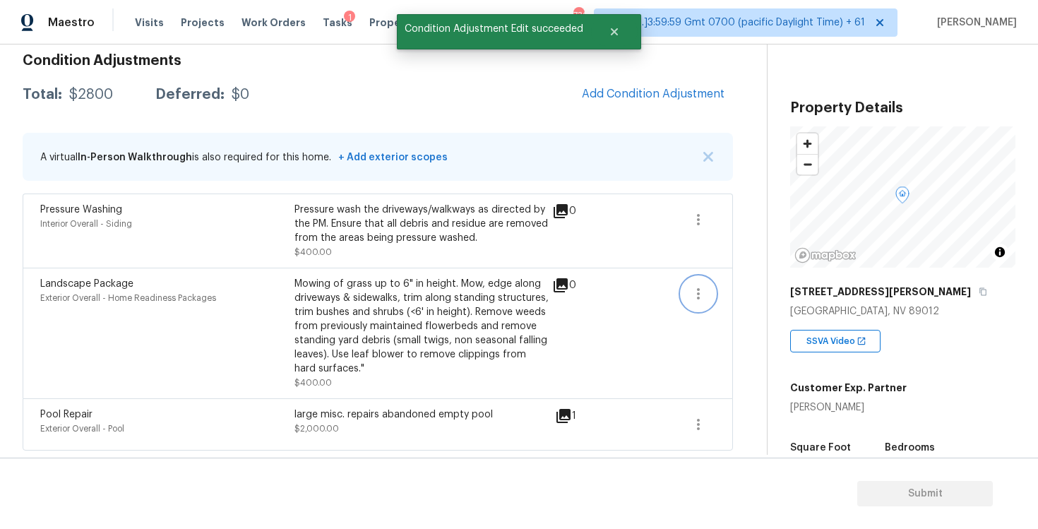
click at [695, 293] on icon "button" at bounding box center [698, 293] width 17 height 17
click at [724, 292] on div "Edit" at bounding box center [779, 291] width 110 height 14
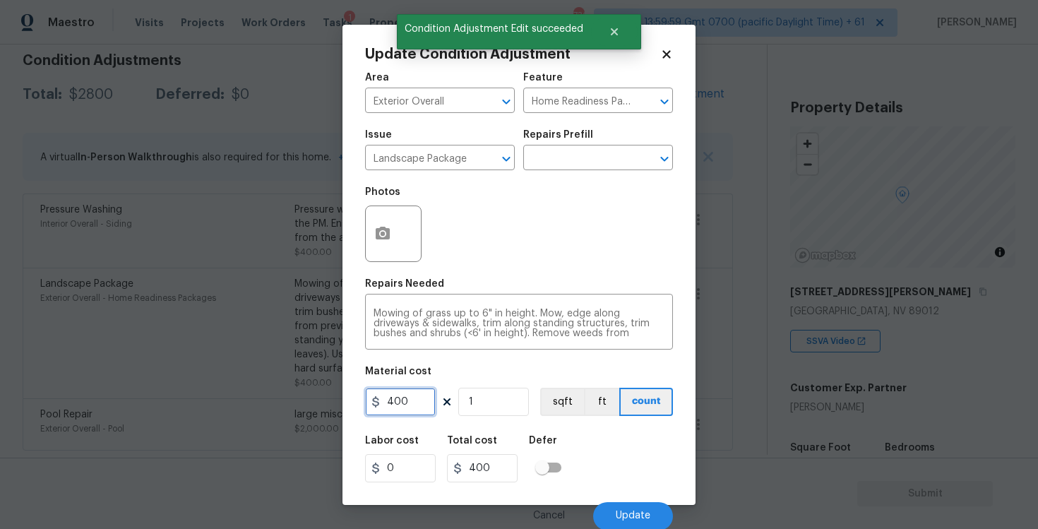
click at [414, 400] on input "400" at bounding box center [400, 402] width 71 height 28
type input "300"
click at [563, 421] on div "Area Exterior Overall ​ Feature Home Readiness Packages ​ Issue Landscape Packa…" at bounding box center [519, 297] width 308 height 466
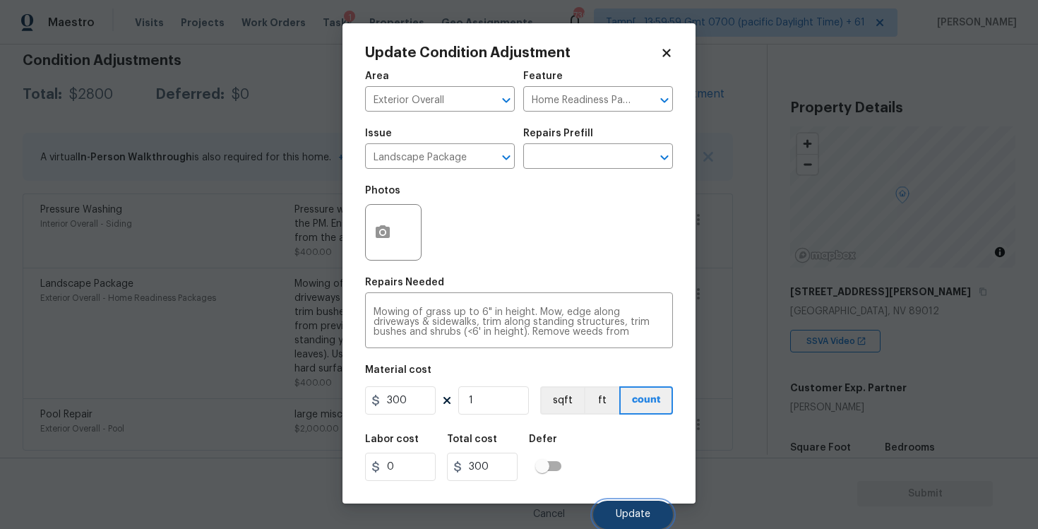
click at [627, 501] on button "Update" at bounding box center [633, 514] width 80 height 28
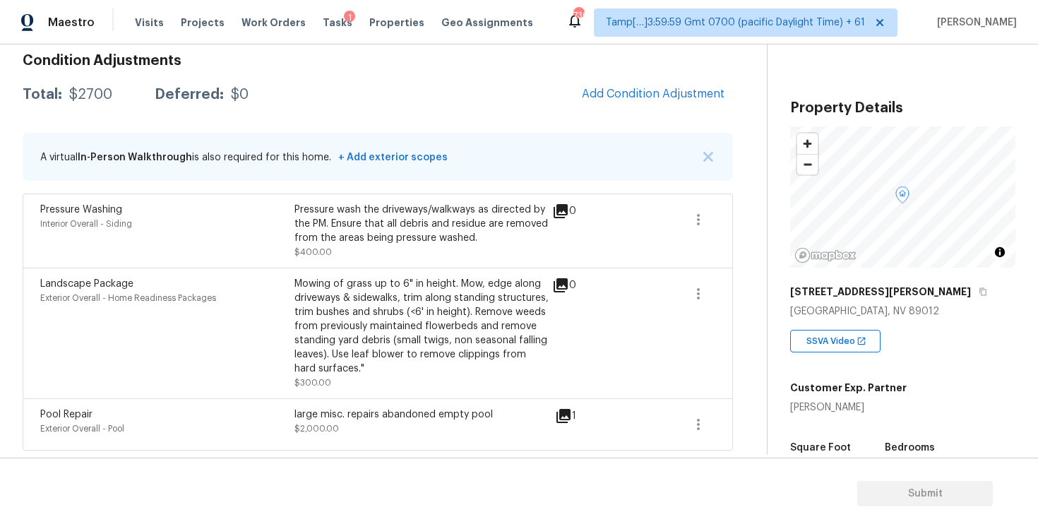
scroll to position [76, 0]
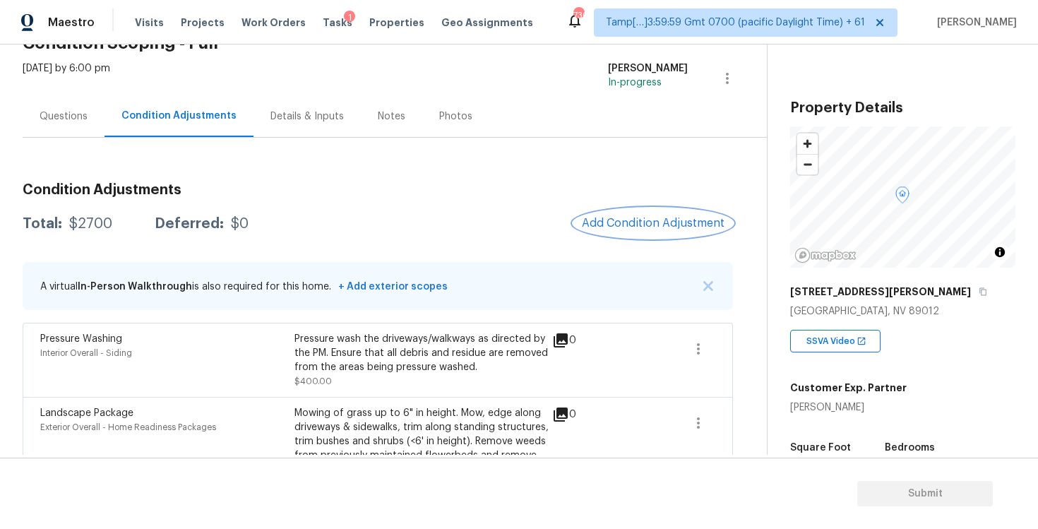
click at [640, 215] on button "Add Condition Adjustment" at bounding box center [653, 223] width 160 height 30
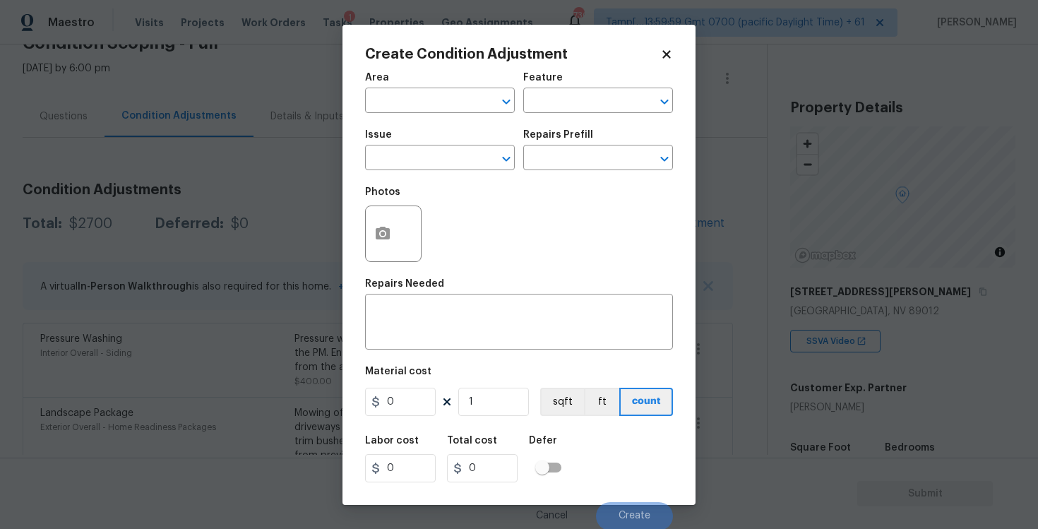
click at [460, 88] on div "Area" at bounding box center [440, 82] width 150 height 18
click at [458, 93] on input "text" at bounding box center [420, 102] width 110 height 22
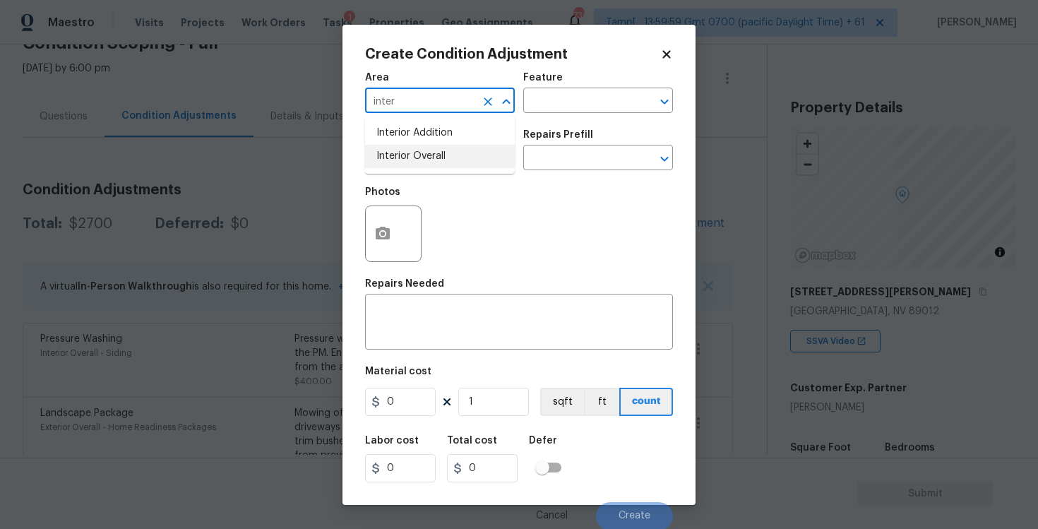
click at [440, 150] on li "Interior Overall" at bounding box center [440, 156] width 150 height 23
type input "Interior Overall"
click at [440, 150] on input "text" at bounding box center [420, 159] width 110 height 22
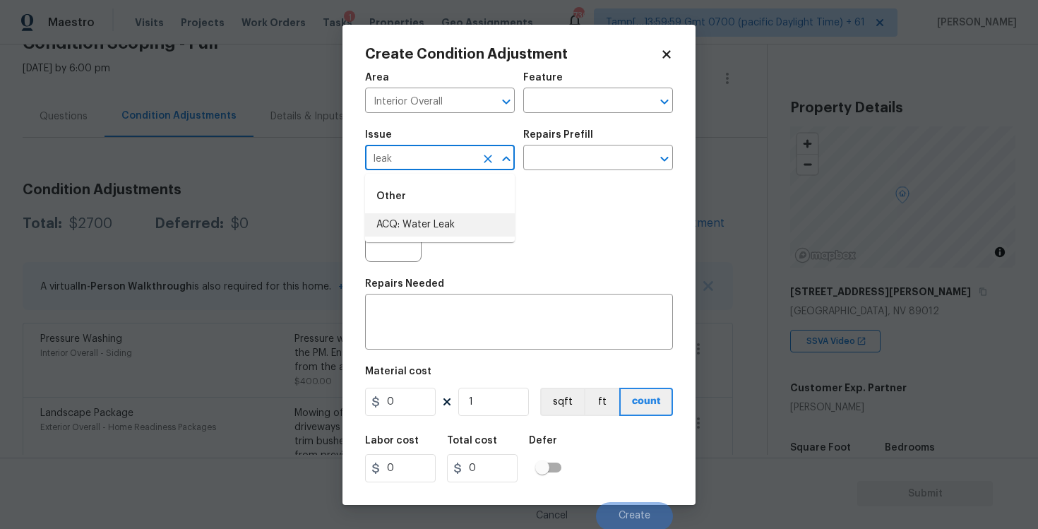
click at [416, 220] on li "ACQ: Water Leak" at bounding box center [440, 224] width 150 height 23
type input "ACQ: Water Leak"
click at [575, 165] on input "text" at bounding box center [578, 159] width 110 height 22
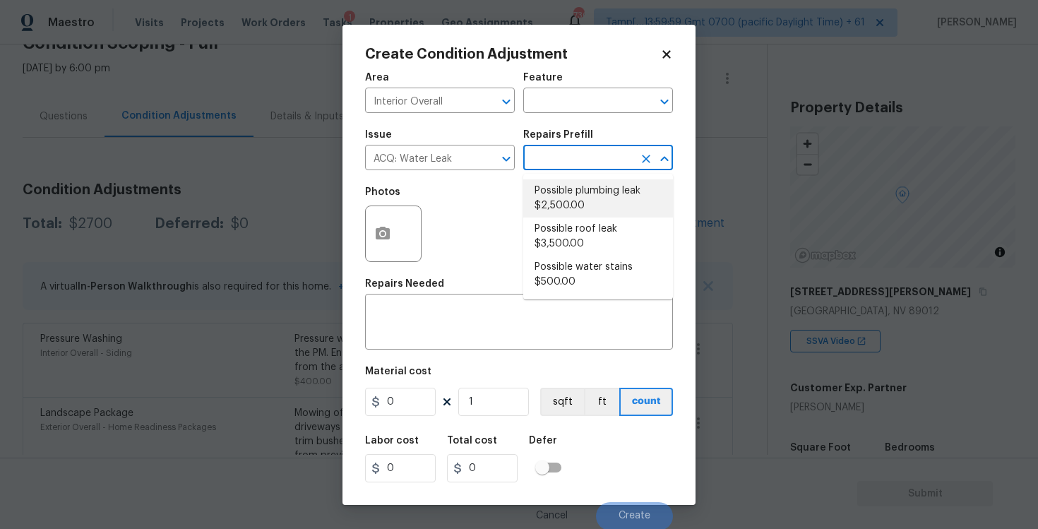
click at [560, 200] on li "Possible plumbing leak $2,500.00" at bounding box center [598, 198] width 150 height 38
type input "Acquisition"
type textarea "Acquisition Scope: Possible plumbing leak"
type input "2500"
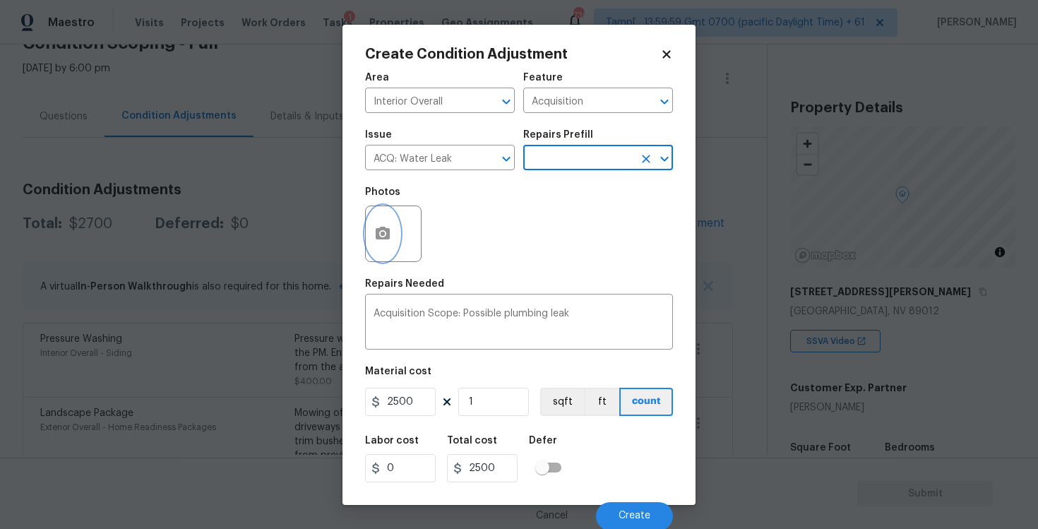
click at [376, 234] on icon "button" at bounding box center [383, 233] width 14 height 13
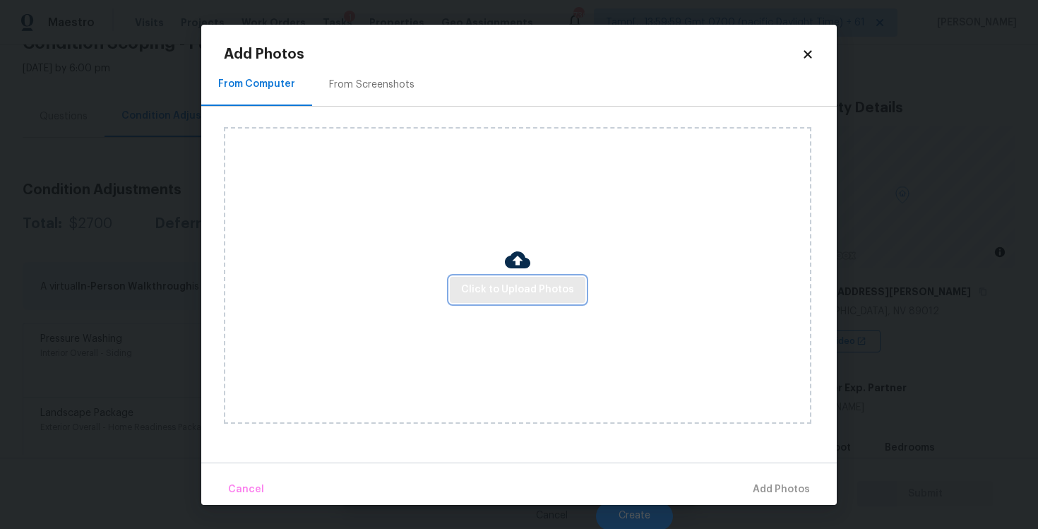
click at [540, 295] on span "Click to Upload Photos" at bounding box center [517, 290] width 113 height 18
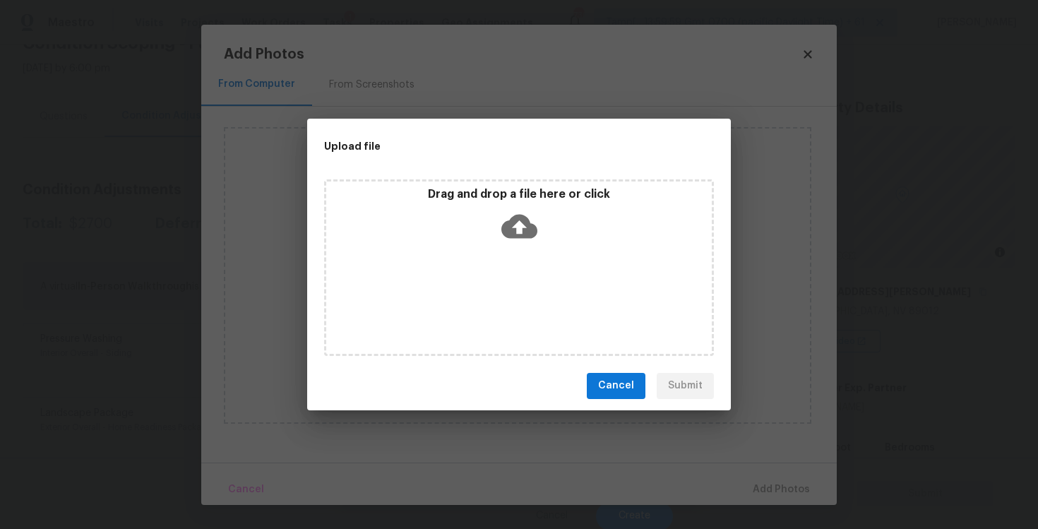
click at [522, 225] on icon at bounding box center [519, 226] width 36 height 36
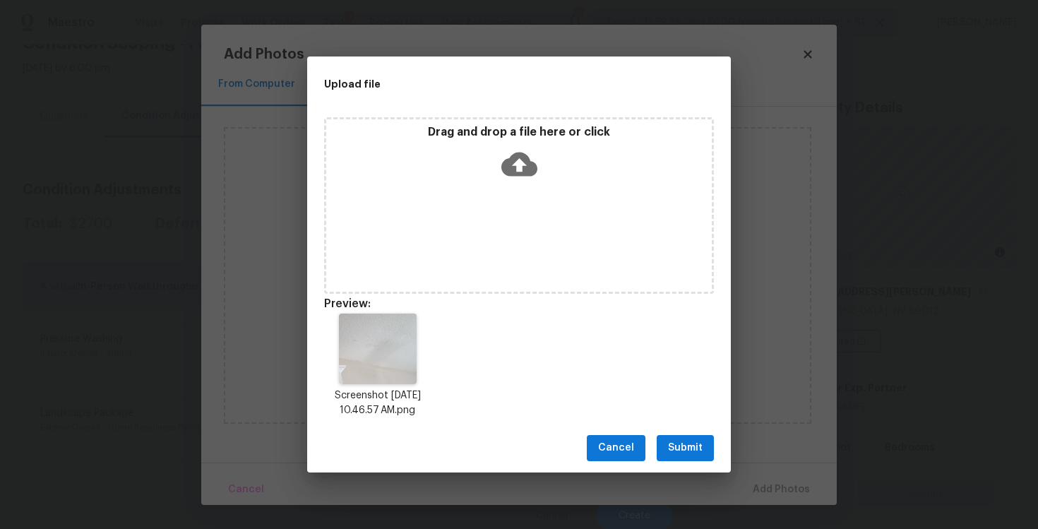
click at [688, 434] on div "Cancel Submit" at bounding box center [519, 448] width 424 height 49
click at [695, 443] on span "Submit" at bounding box center [685, 448] width 35 height 18
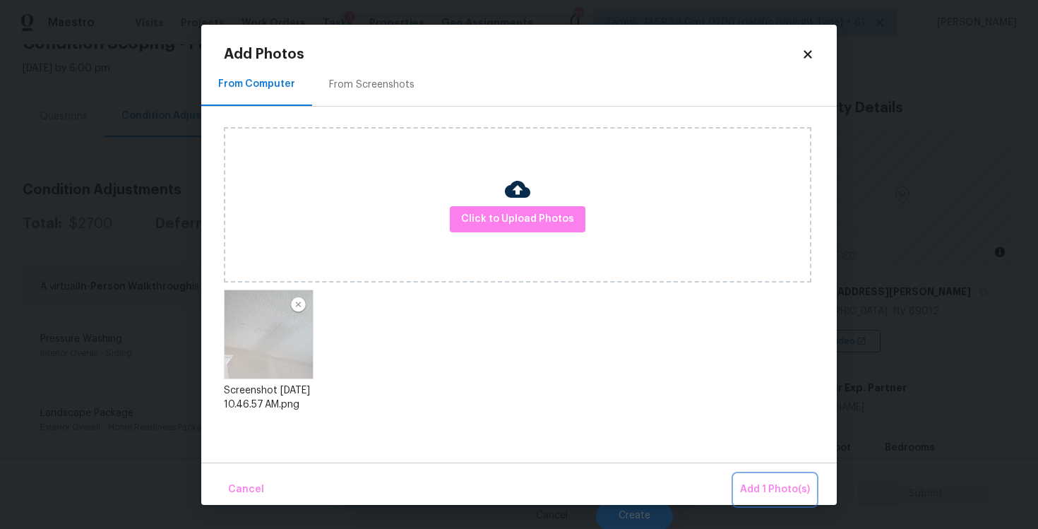
click at [755, 474] on button "Add 1 Photo(s)" at bounding box center [774, 489] width 81 height 30
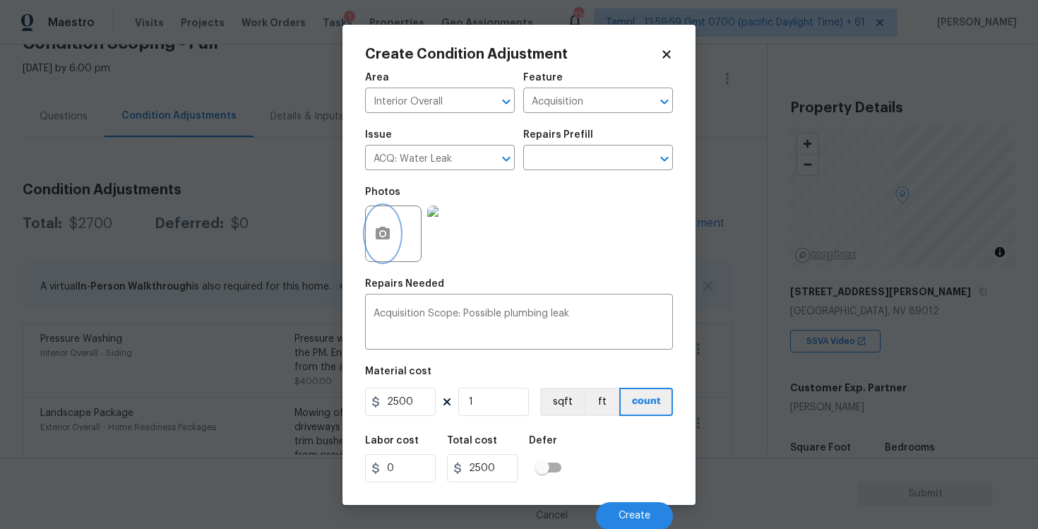
scroll to position [1, 0]
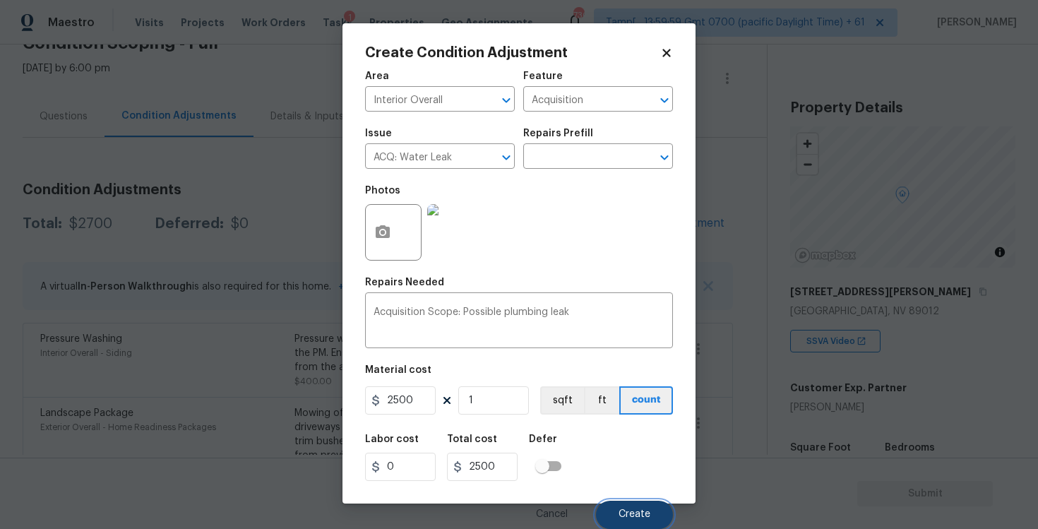
click at [635, 521] on button "Create" at bounding box center [634, 514] width 77 height 28
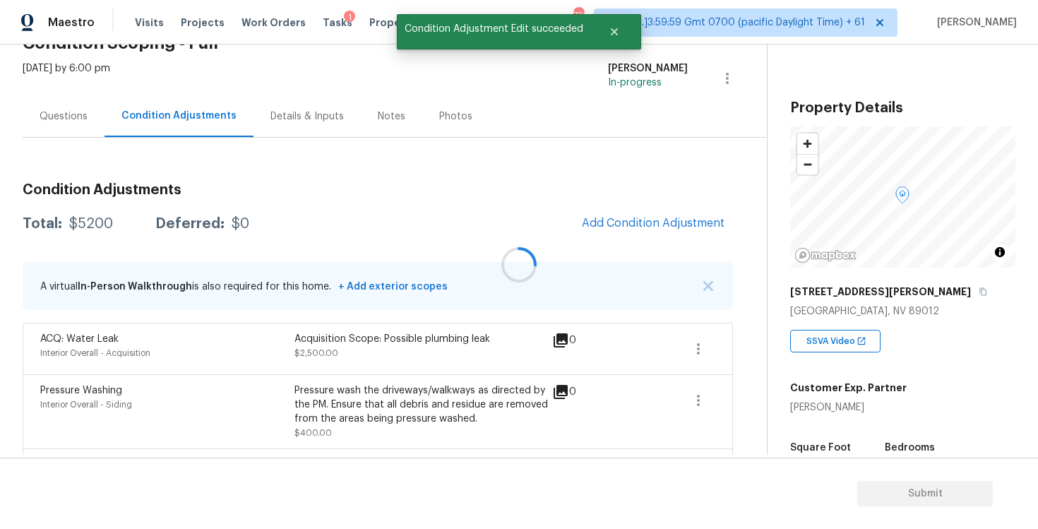
scroll to position [0, 0]
click at [653, 215] on button "Add Condition Adjustment" at bounding box center [653, 223] width 160 height 30
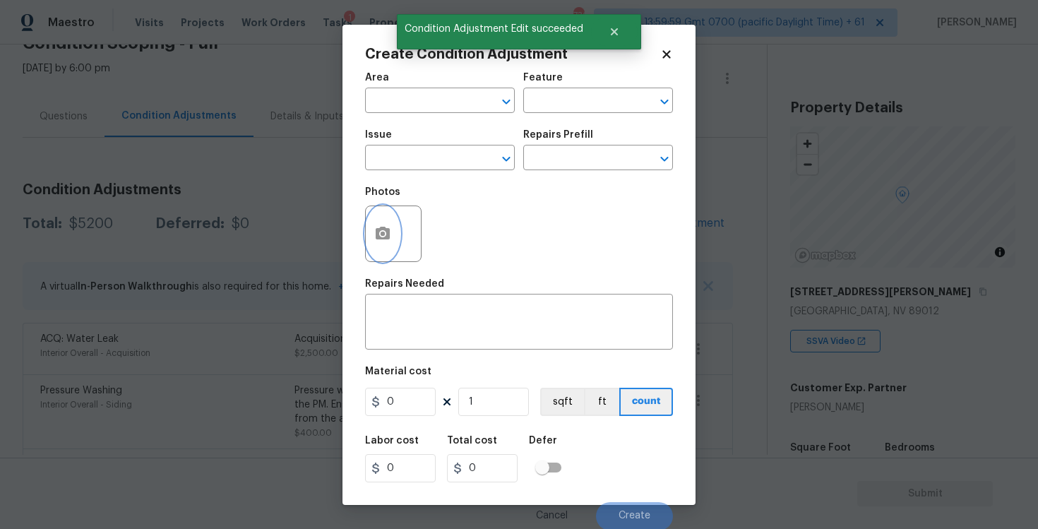
click at [393, 229] on button "button" at bounding box center [383, 233] width 34 height 55
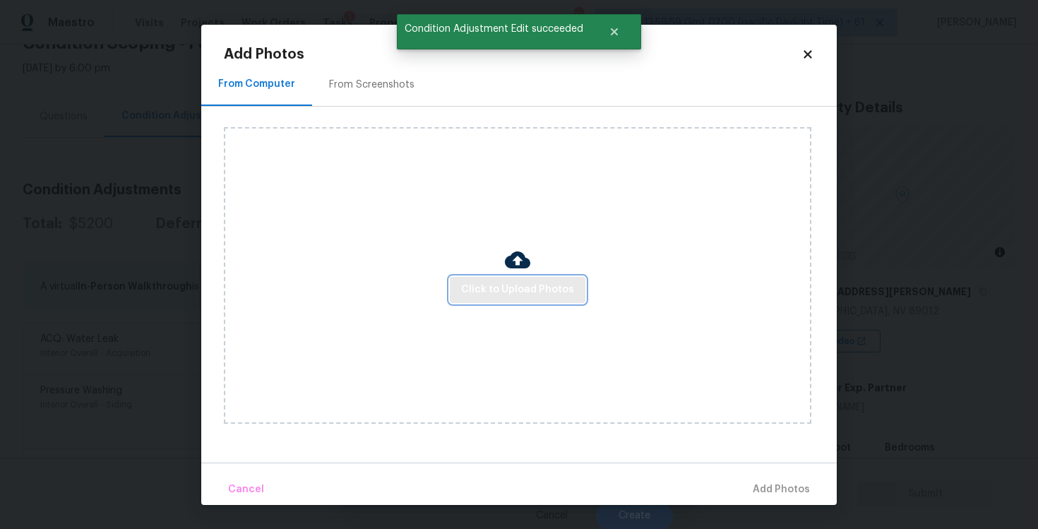
click at [508, 279] on button "Click to Upload Photos" at bounding box center [518, 290] width 136 height 26
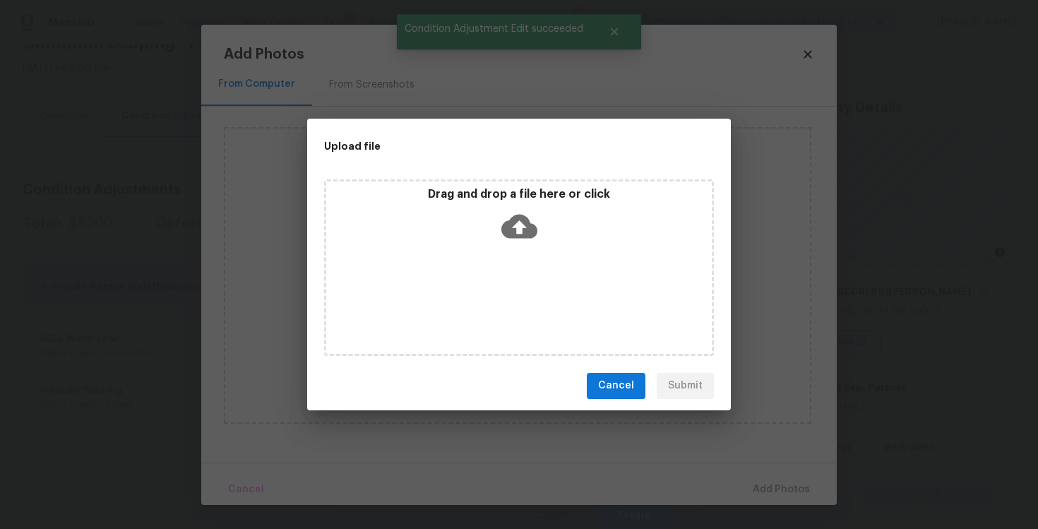
click at [515, 220] on icon at bounding box center [519, 226] width 36 height 24
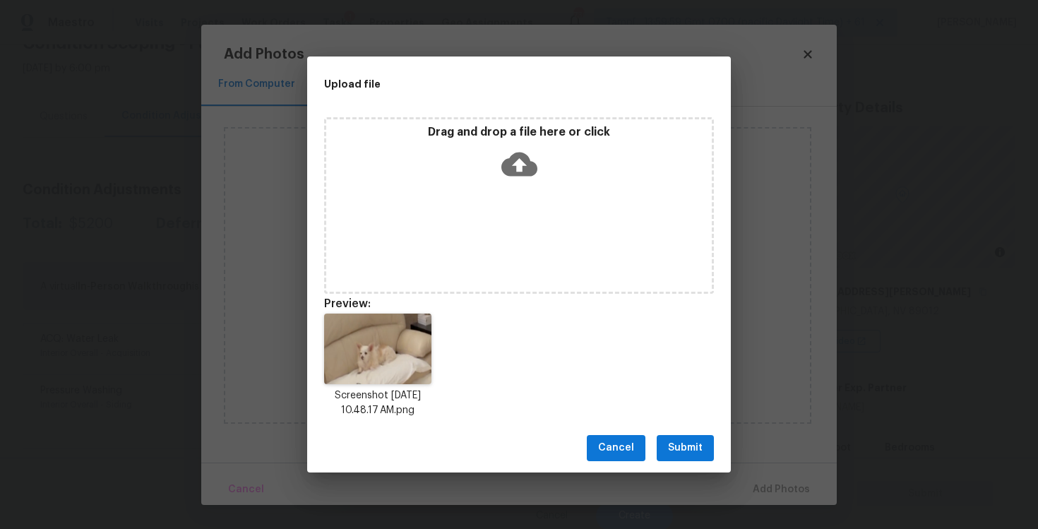
click at [700, 453] on span "Submit" at bounding box center [685, 448] width 35 height 18
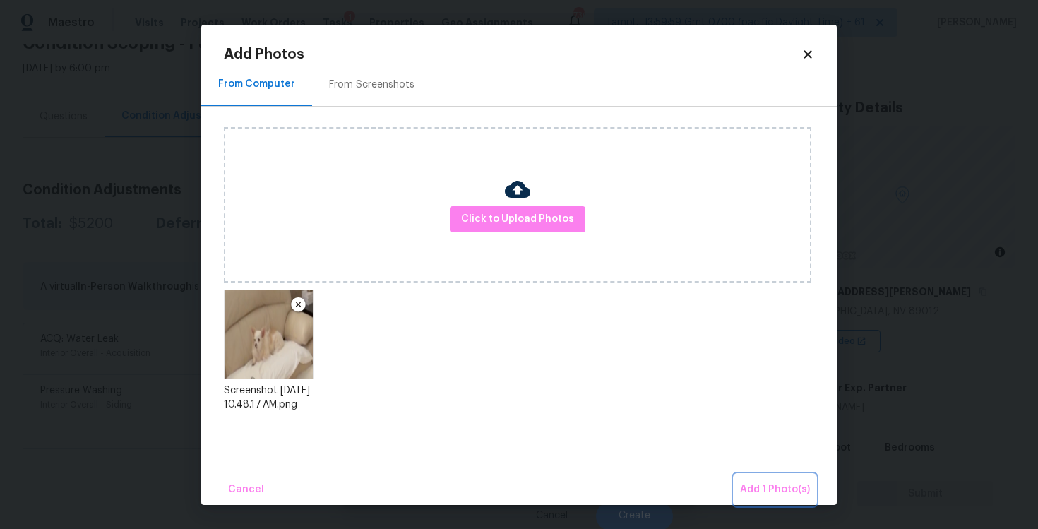
click at [752, 484] on span "Add 1 Photo(s)" at bounding box center [775, 490] width 70 height 18
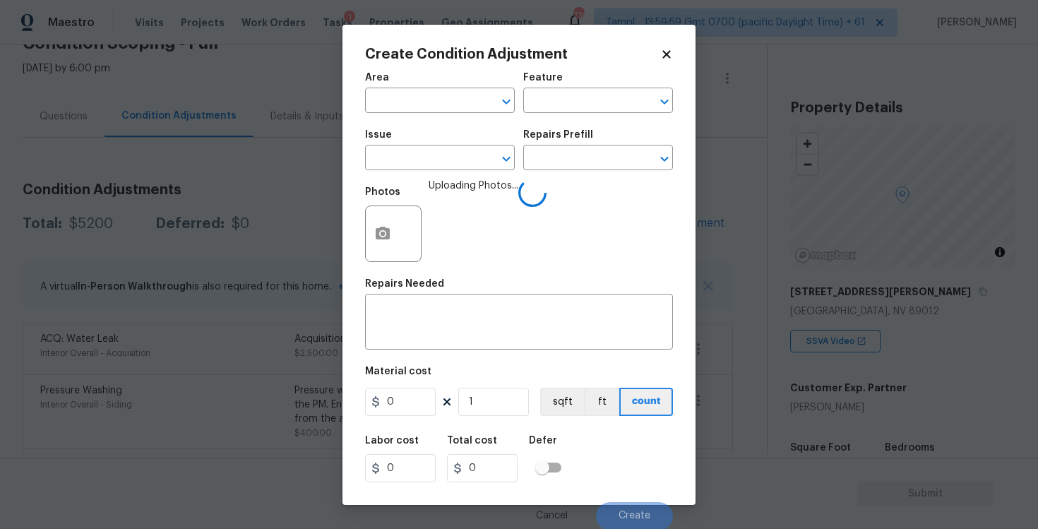
click at [451, 113] on span "Area ​" at bounding box center [440, 92] width 150 height 57
click at [436, 98] on input "text" at bounding box center [420, 102] width 110 height 22
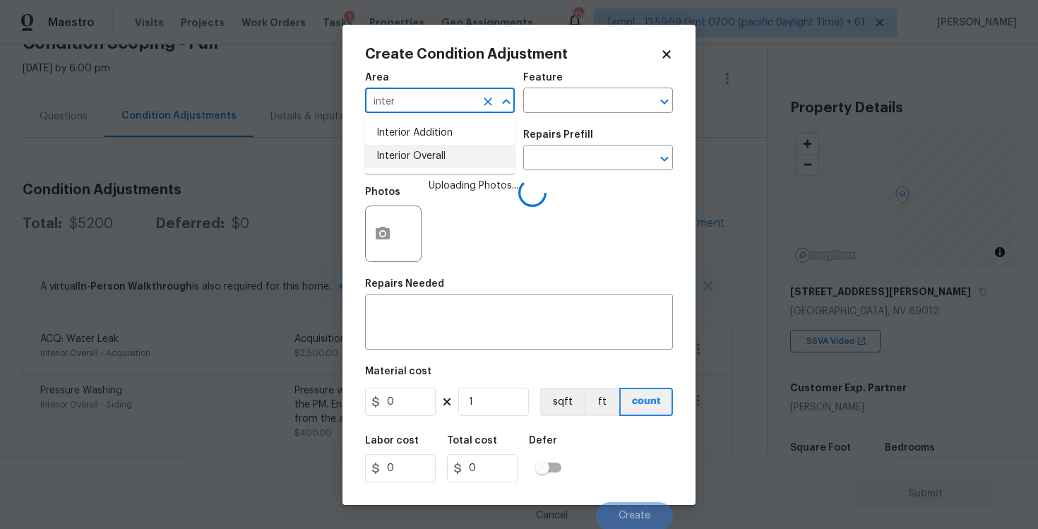
click at [417, 147] on li "Interior Overall" at bounding box center [440, 156] width 150 height 23
type input "Interior Overall"
click at [417, 147] on div "Issue" at bounding box center [440, 139] width 150 height 18
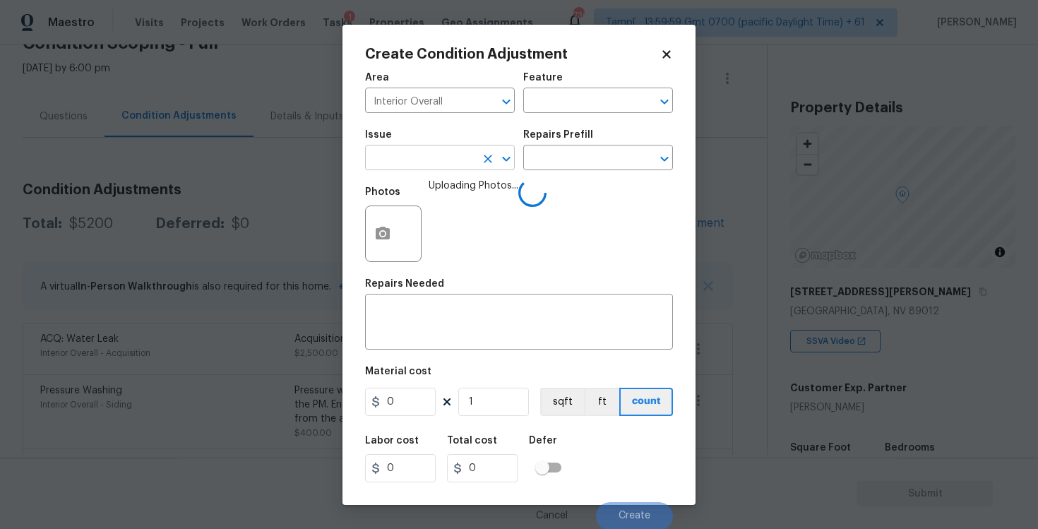
click at [419, 157] on input "text" at bounding box center [420, 159] width 110 height 22
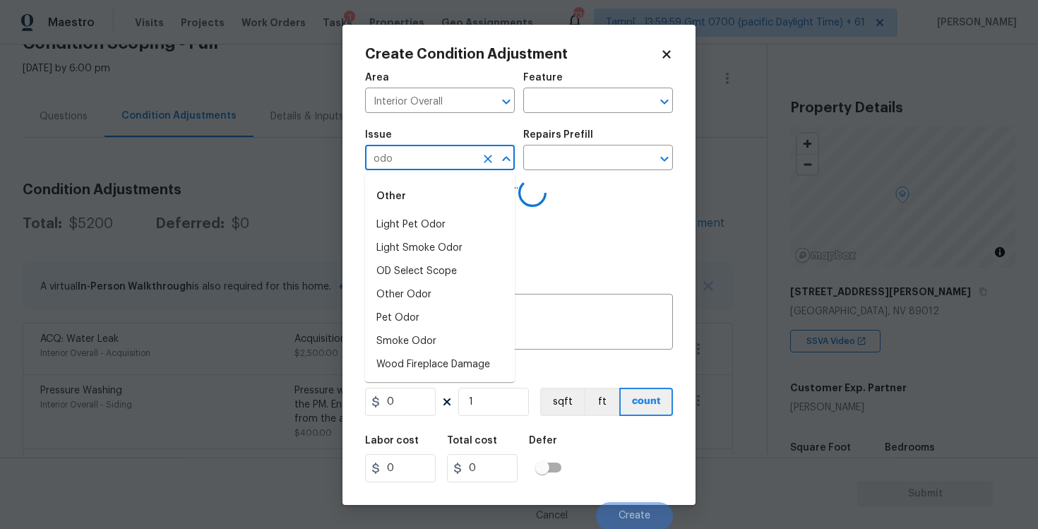
type input "odor"
click at [417, 212] on div "Other" at bounding box center [440, 196] width 150 height 34
click at [456, 215] on li "ACQ: Flooring" at bounding box center [440, 224] width 150 height 23
type input "ACQ: Flooring"
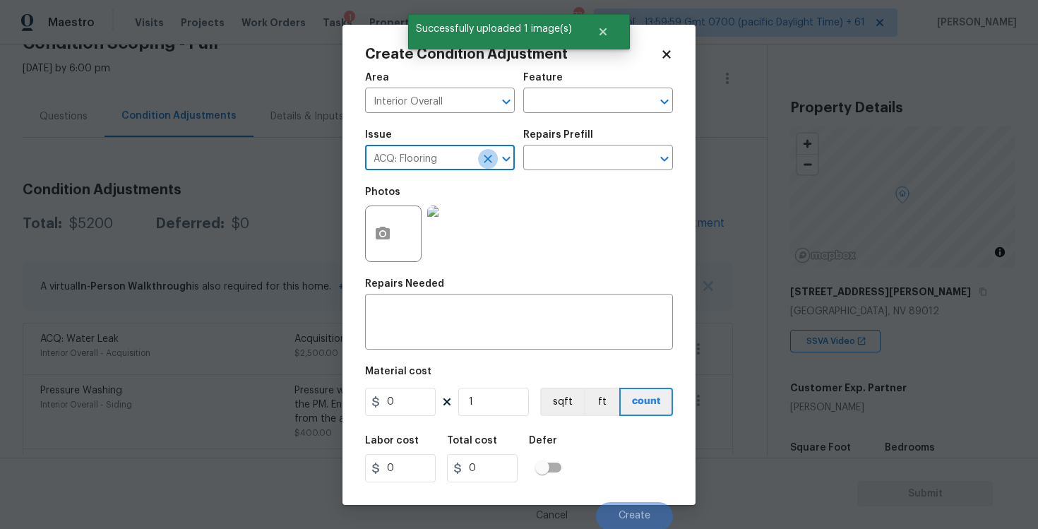
click at [482, 157] on icon "Clear" at bounding box center [488, 159] width 14 height 14
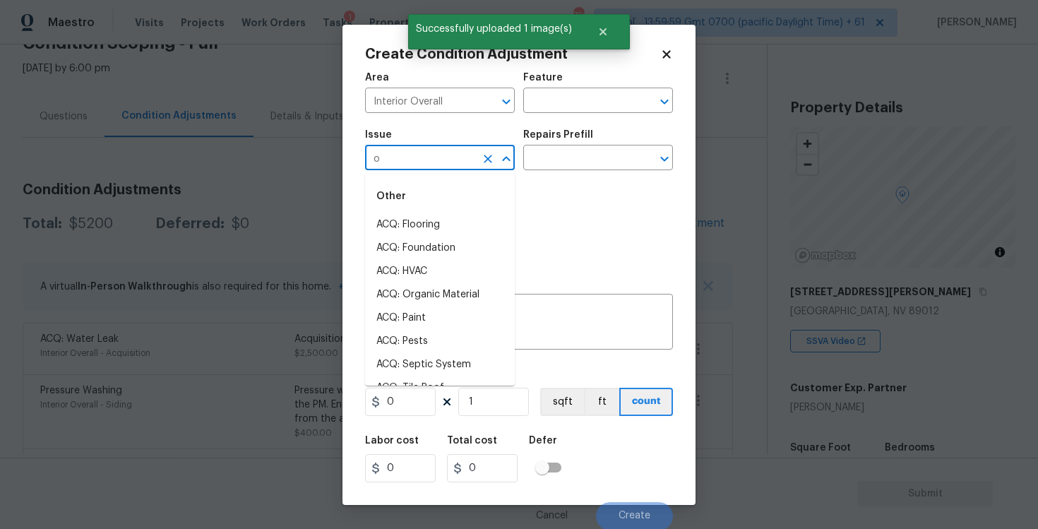
type input "od"
type input "o"
click at [461, 213] on li "Light Pet Odor" at bounding box center [440, 224] width 150 height 23
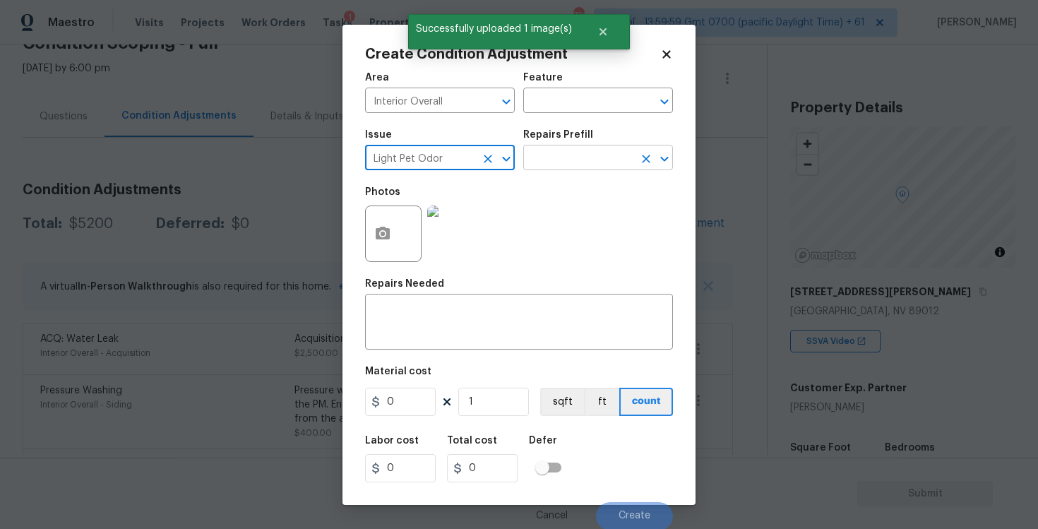
type input "Light Pet Odor"
click at [560, 164] on input "text" at bounding box center [578, 159] width 110 height 22
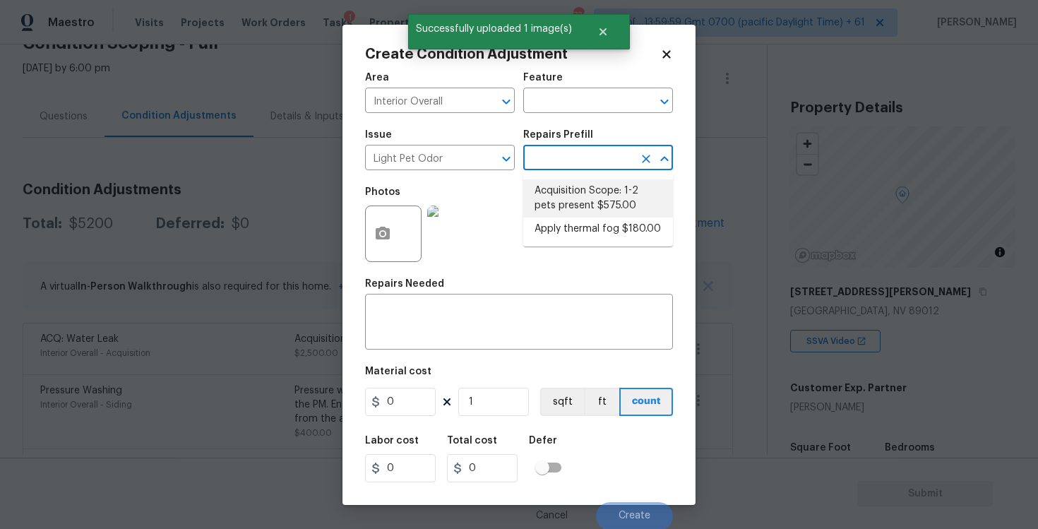
click at [581, 193] on li "Acquisition Scope: 1-2 pets present $575.00" at bounding box center [598, 198] width 150 height 38
type textarea "Acquisition Scope: 1-2 pets present"
type input "575"
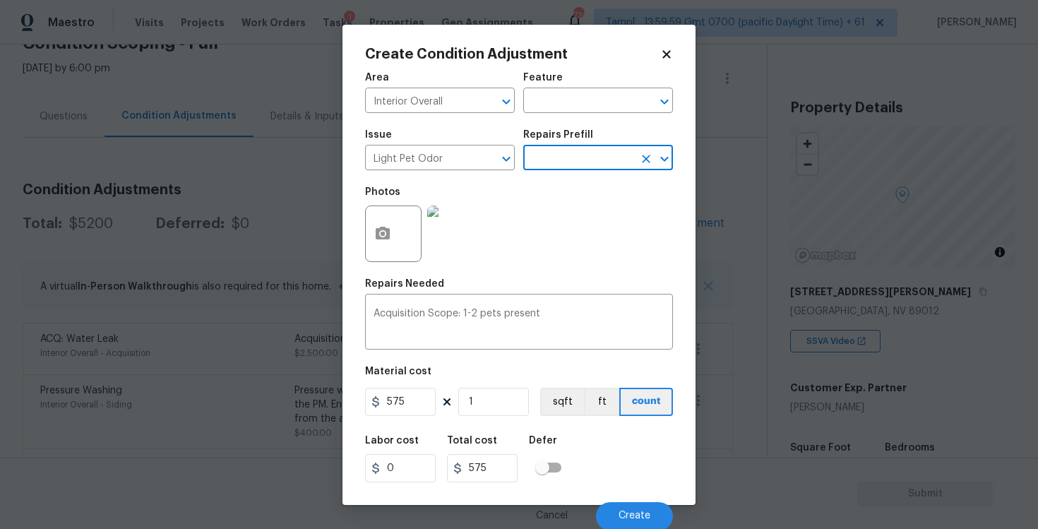
scroll to position [1, 0]
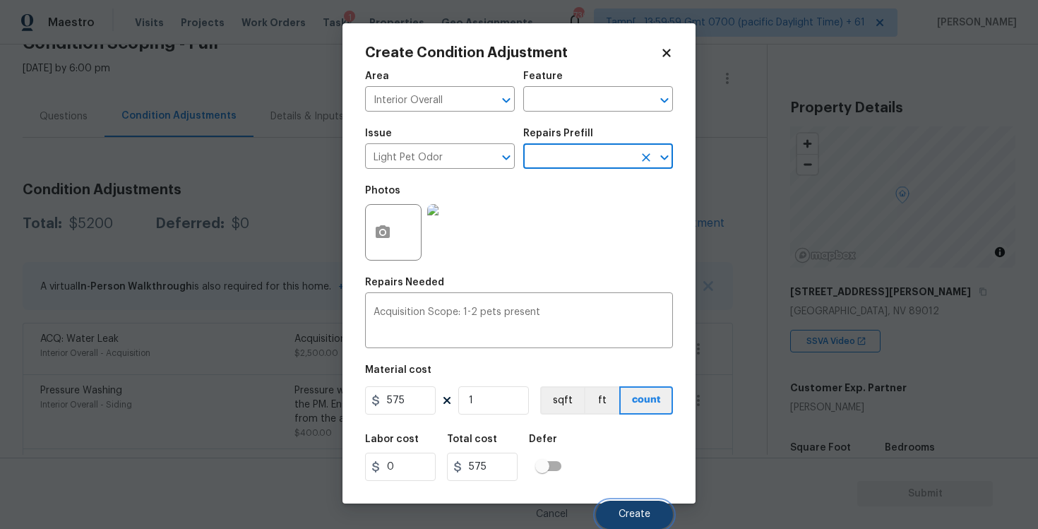
click at [643, 512] on span "Create" at bounding box center [634, 514] width 32 height 11
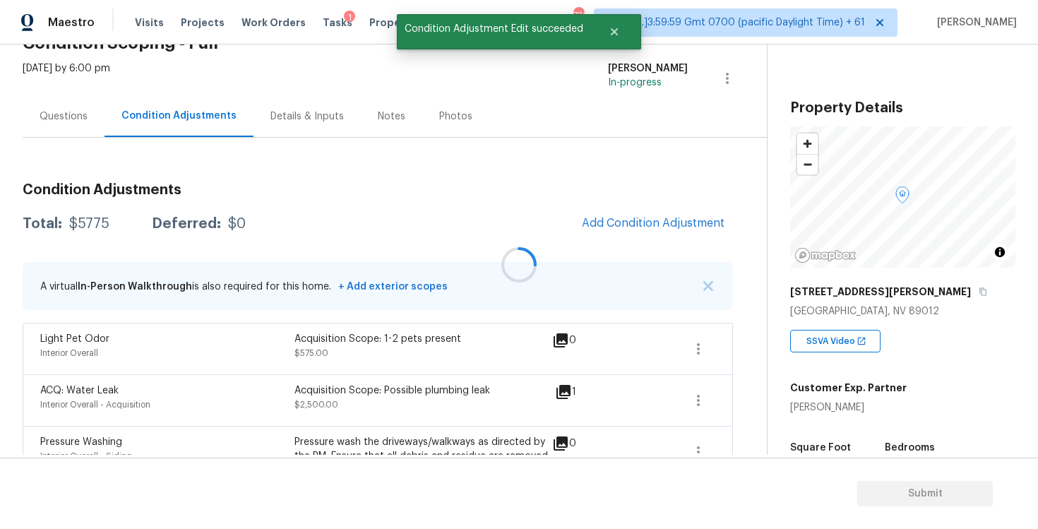
scroll to position [0, 0]
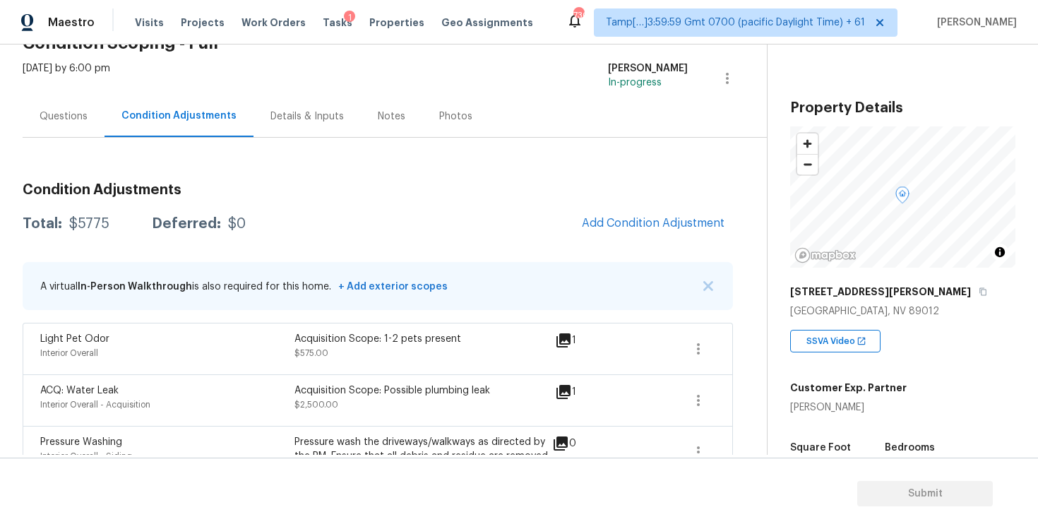
click at [621, 240] on div "Condition Adjustments Total: $5775 Deferred: $0 Add Condition Adjustment A virt…" at bounding box center [378, 427] width 710 height 511
click at [613, 224] on span "Add Condition Adjustment" at bounding box center [653, 223] width 143 height 13
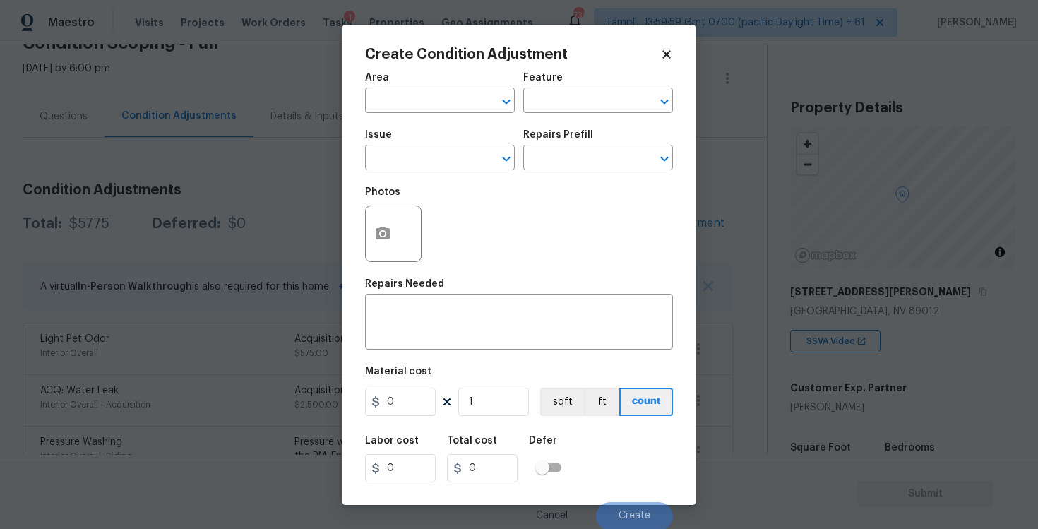
click at [409, 224] on div at bounding box center [393, 233] width 56 height 56
click at [383, 233] on circle "button" at bounding box center [382, 233] width 4 height 4
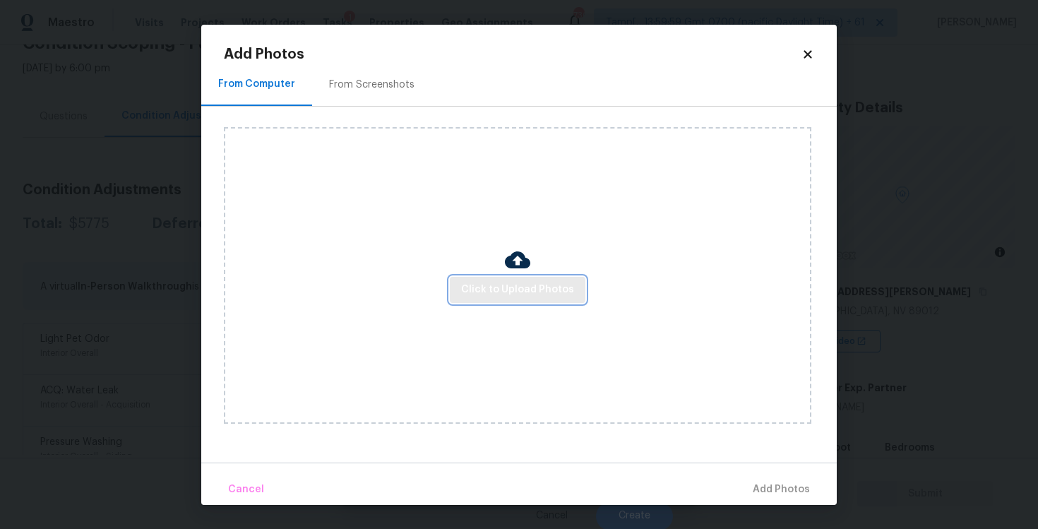
click at [572, 289] on button "Click to Upload Photos" at bounding box center [518, 290] width 136 height 26
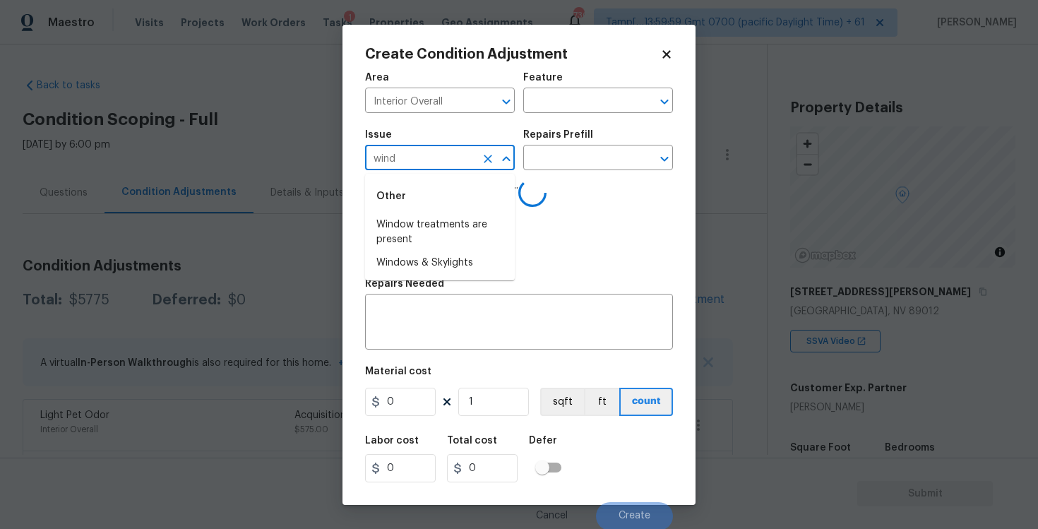
scroll to position [76, 0]
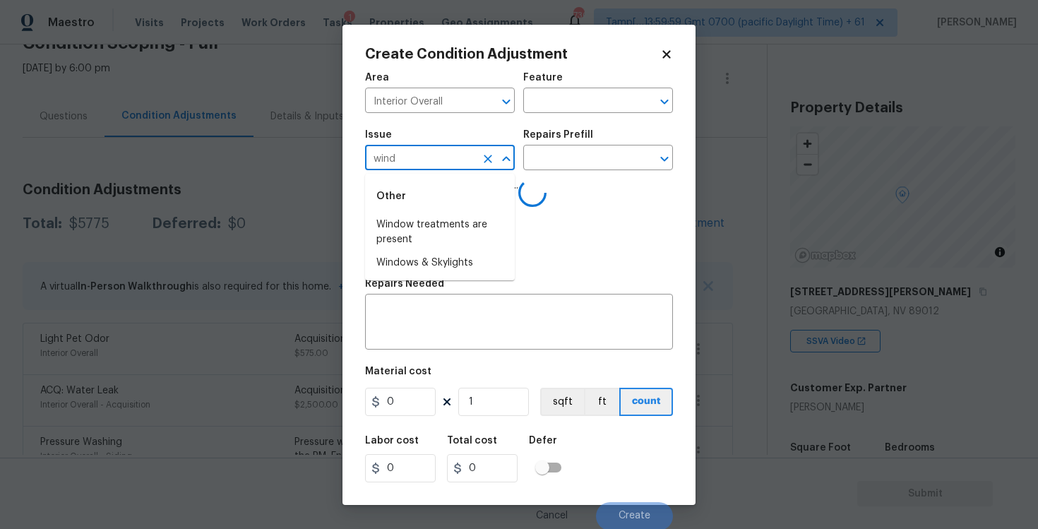
type input "windo"
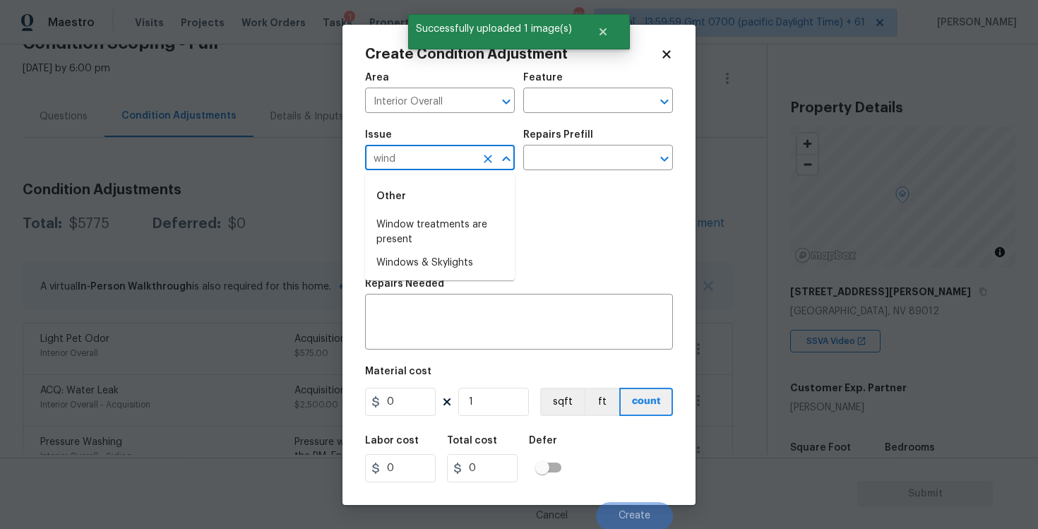
type input "windo"
click at [422, 215] on li "Window treatments are present" at bounding box center [440, 232] width 150 height 38
type input "Window treatments are present"
click at [562, 168] on input "text" at bounding box center [578, 159] width 110 height 22
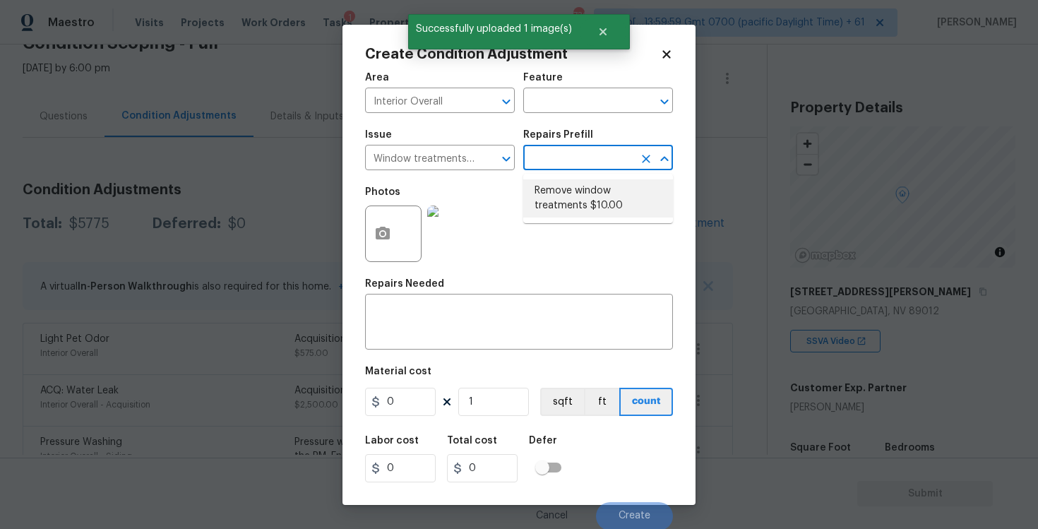
click at [569, 203] on li "Remove window treatments $10.00" at bounding box center [598, 198] width 150 height 38
type input "10"
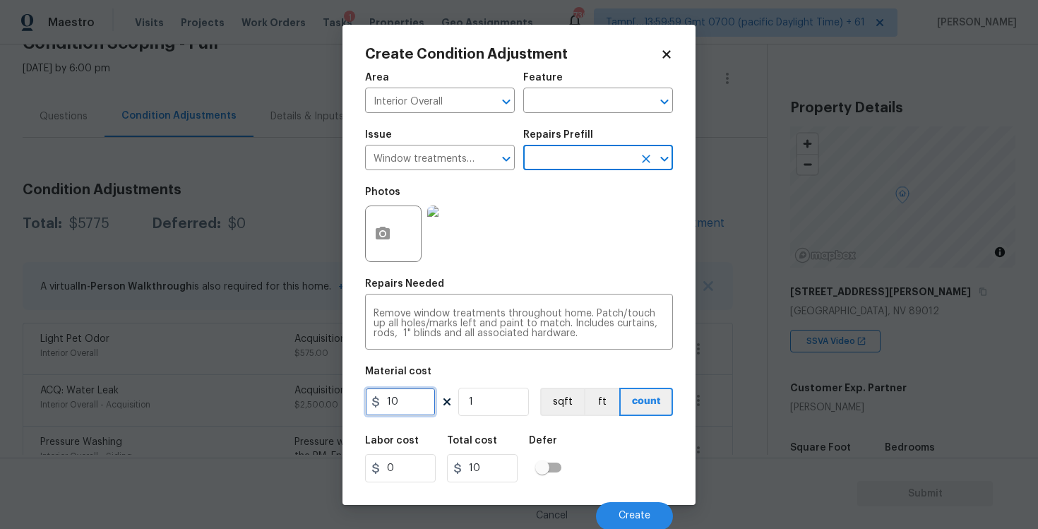
click at [424, 393] on input "10" at bounding box center [400, 402] width 71 height 28
click at [494, 169] on div at bounding box center [496, 159] width 37 height 20
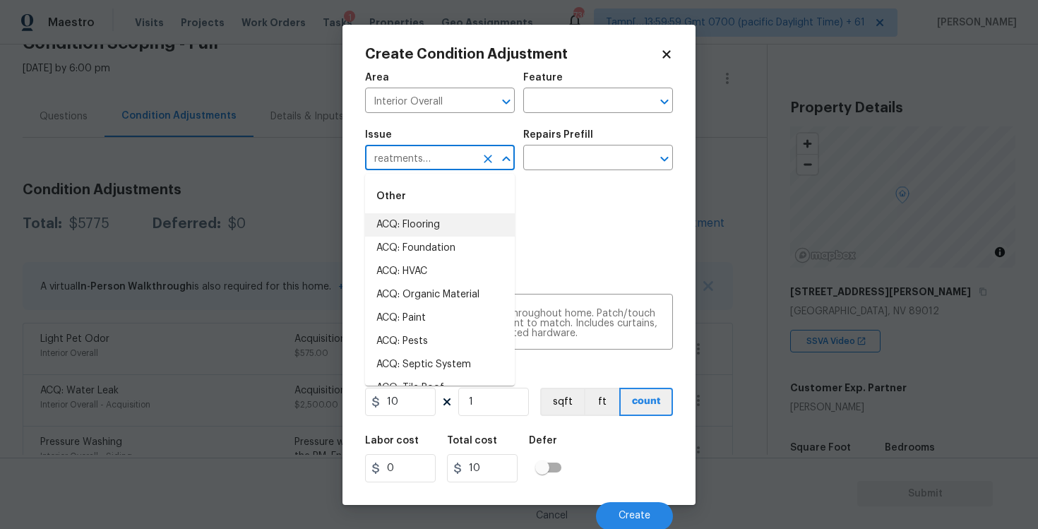
click at [489, 162] on icon "Clear" at bounding box center [488, 159] width 14 height 14
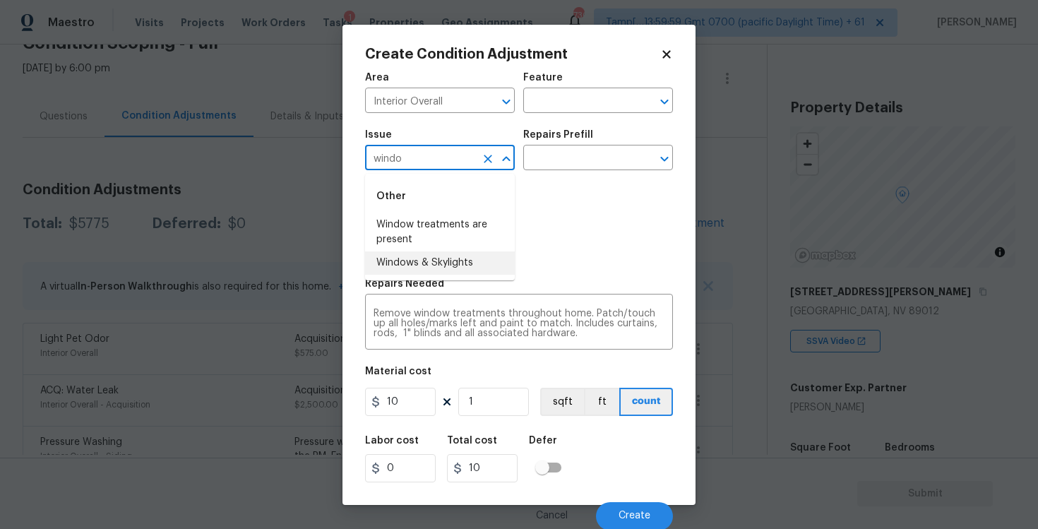
click at [465, 257] on li "Windows & Skylights" at bounding box center [440, 262] width 150 height 23
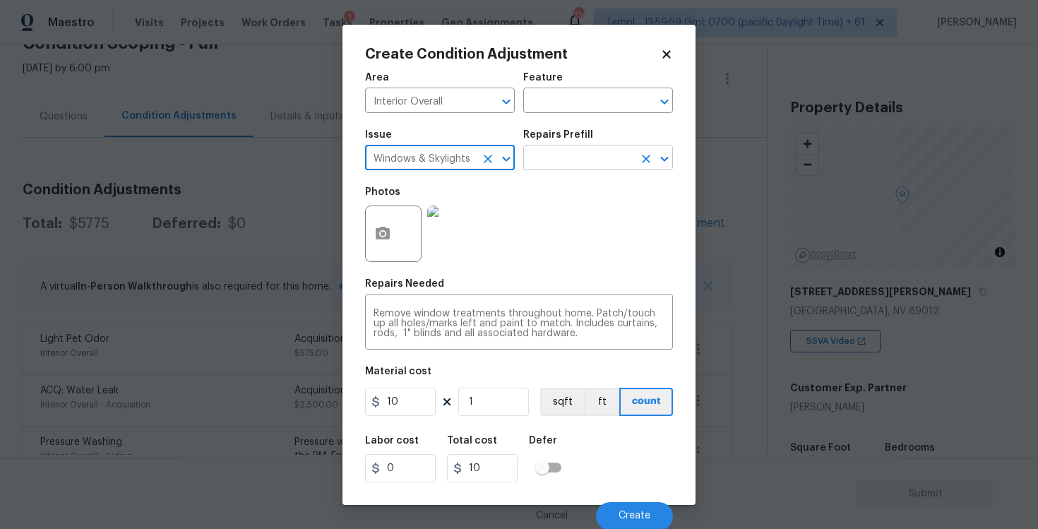
type input "Windows & Skylights"
click at [563, 158] on input "text" at bounding box center [578, 159] width 110 height 22
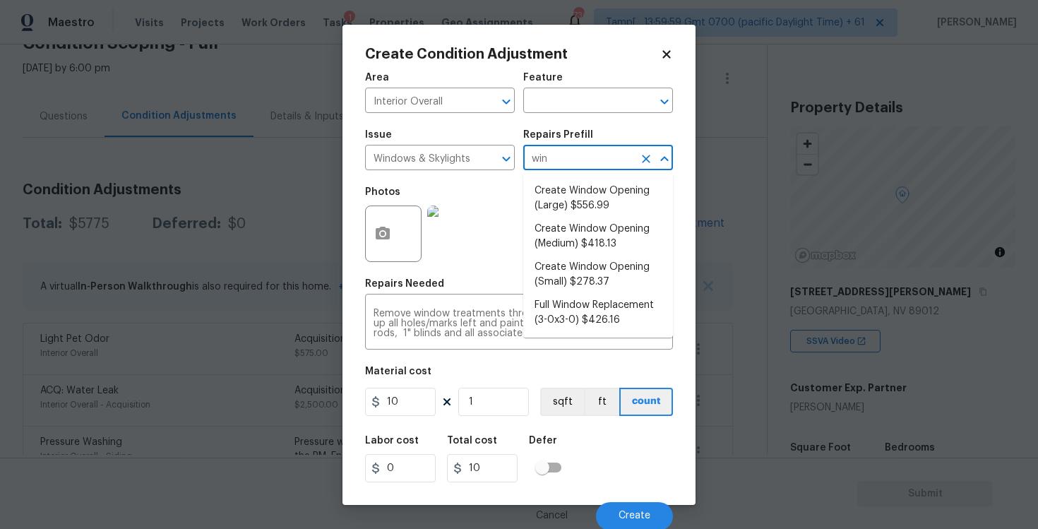
type input "wind"
click at [566, 314] on li "Full Window Replacement (3-0x3-0) $426.16" at bounding box center [598, 313] width 150 height 38
type input "426.16"
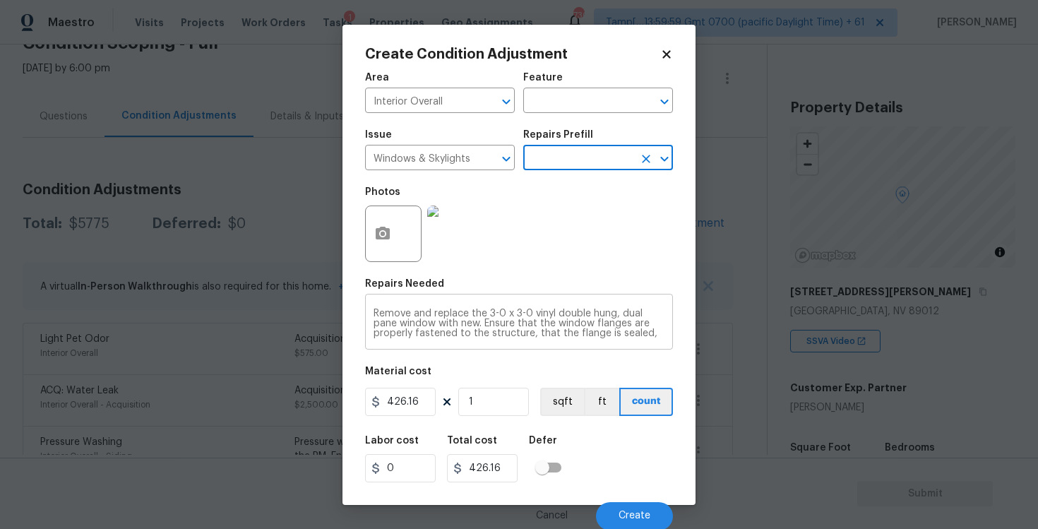
scroll to position [1, 0]
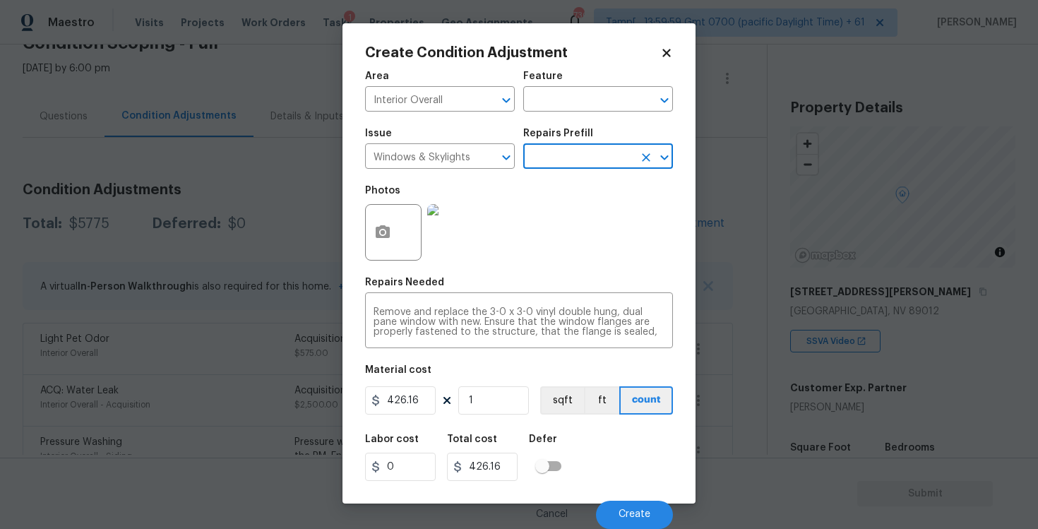
click at [638, 500] on div "Cancel Create" at bounding box center [519, 509] width 308 height 40
click at [638, 505] on button "Create" at bounding box center [634, 514] width 77 height 28
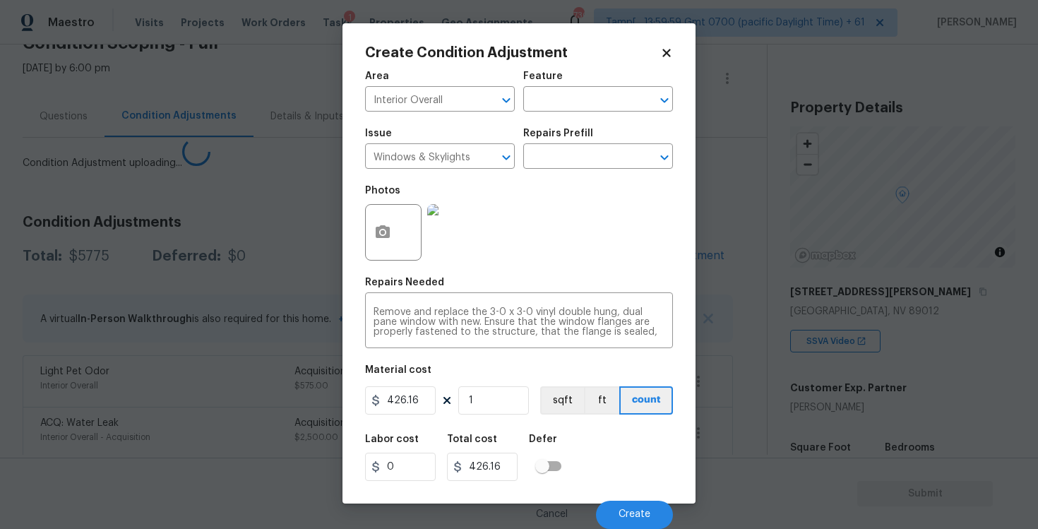
scroll to position [0, 0]
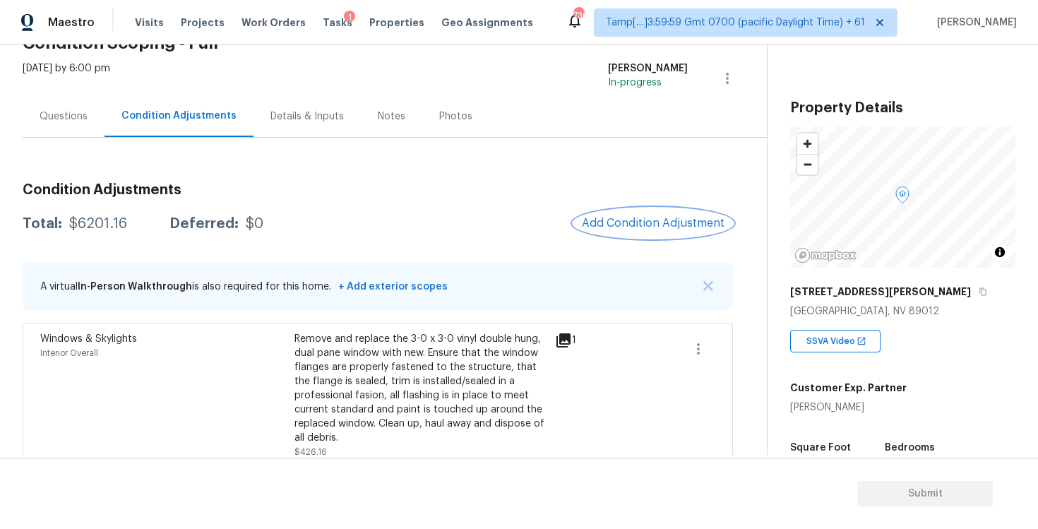
click at [650, 213] on button "Add Condition Adjustment" at bounding box center [653, 223] width 160 height 30
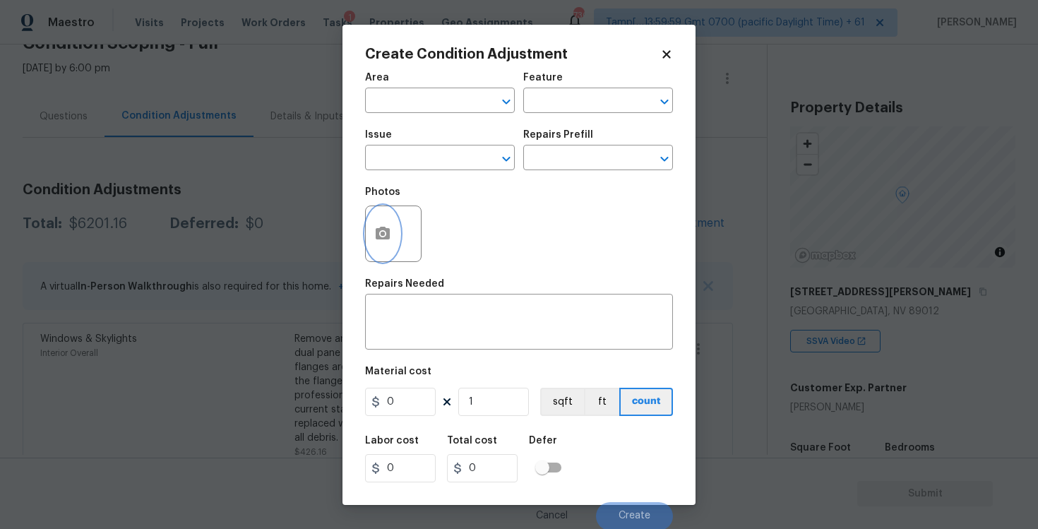
click at [380, 232] on circle "button" at bounding box center [382, 233] width 4 height 4
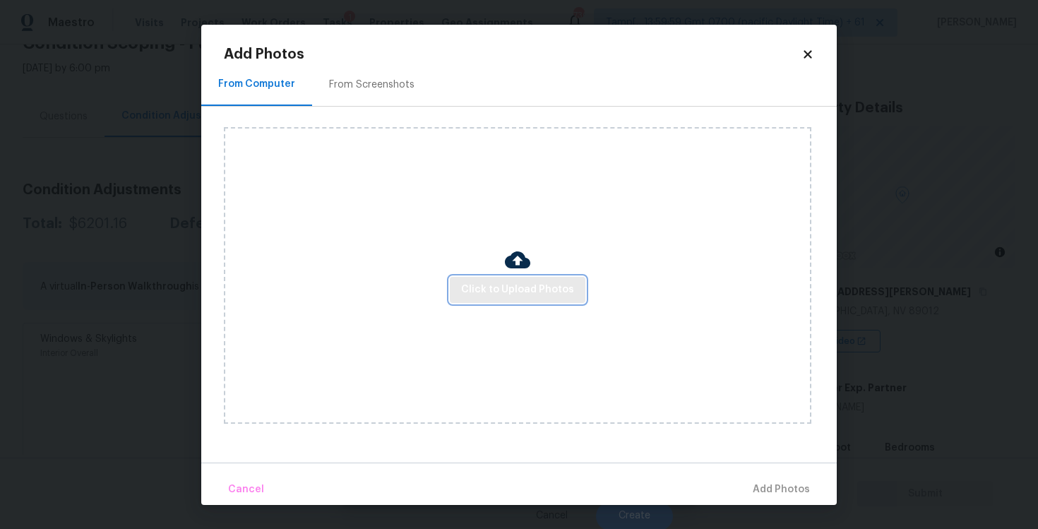
click at [497, 279] on button "Click to Upload Photos" at bounding box center [518, 290] width 136 height 26
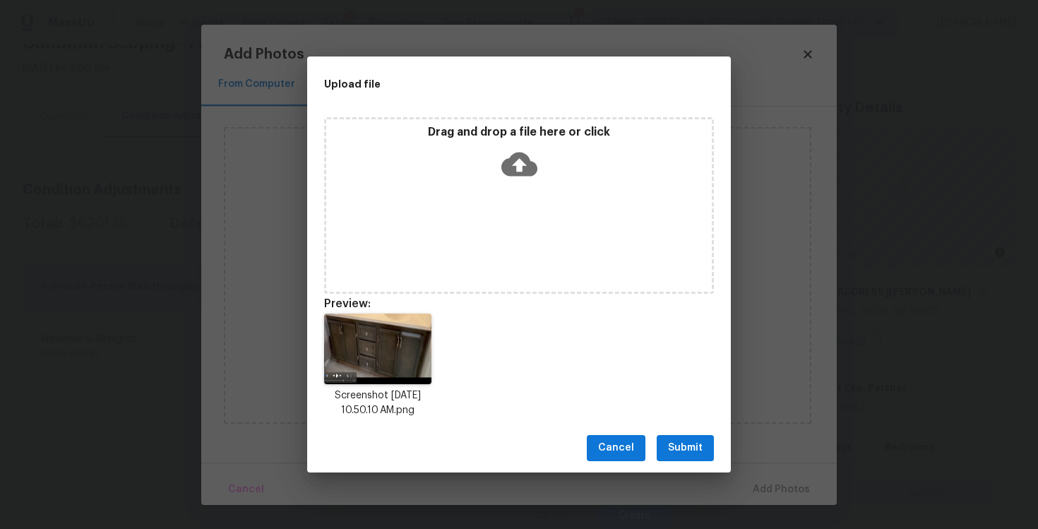
click at [692, 440] on span "Submit" at bounding box center [685, 448] width 35 height 18
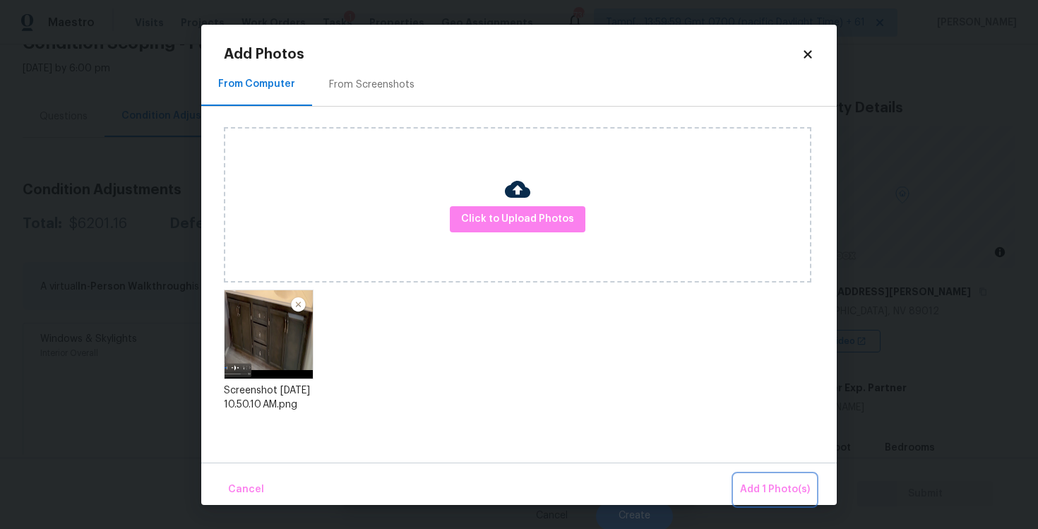
click at [757, 482] on span "Add 1 Photo(s)" at bounding box center [775, 490] width 70 height 18
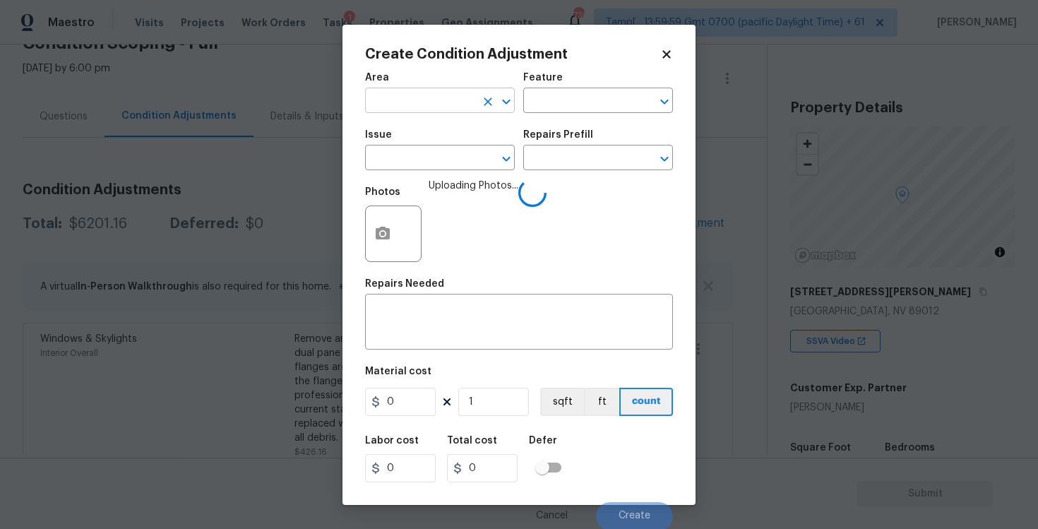
click at [426, 100] on input "text" at bounding box center [420, 102] width 110 height 22
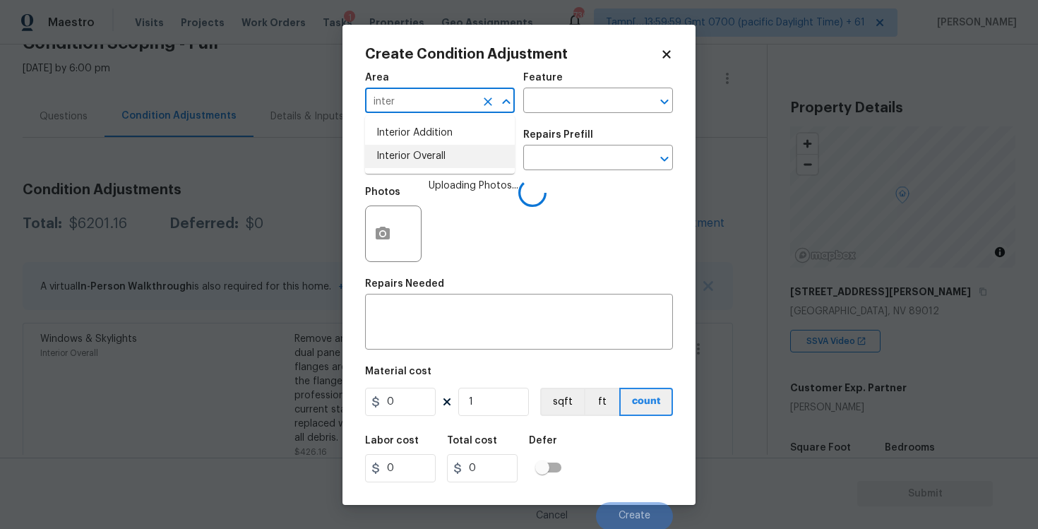
click at [402, 154] on li "Interior Overall" at bounding box center [440, 156] width 150 height 23
type input "Interior Overall"
click at [402, 154] on input "text" at bounding box center [420, 159] width 110 height 22
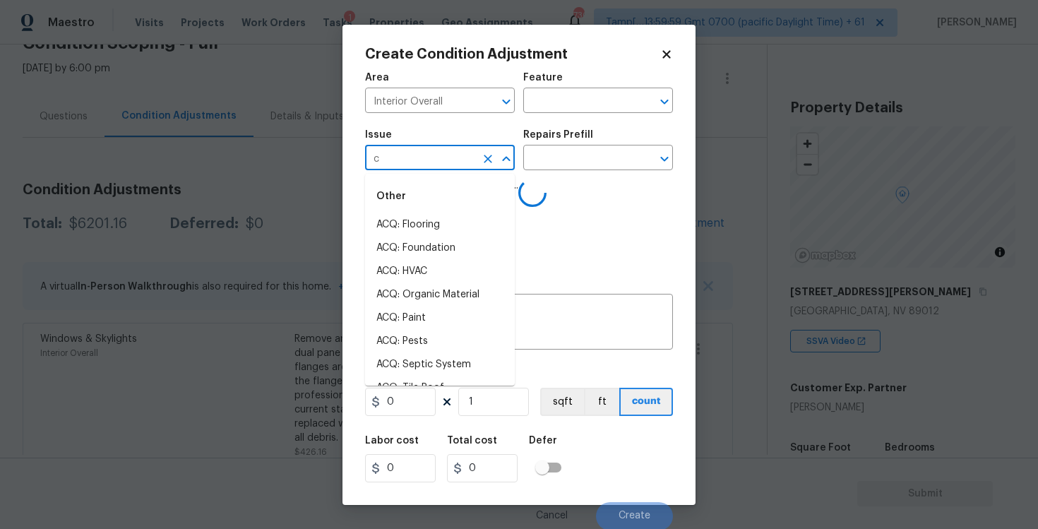
type input "ca"
type input "bine"
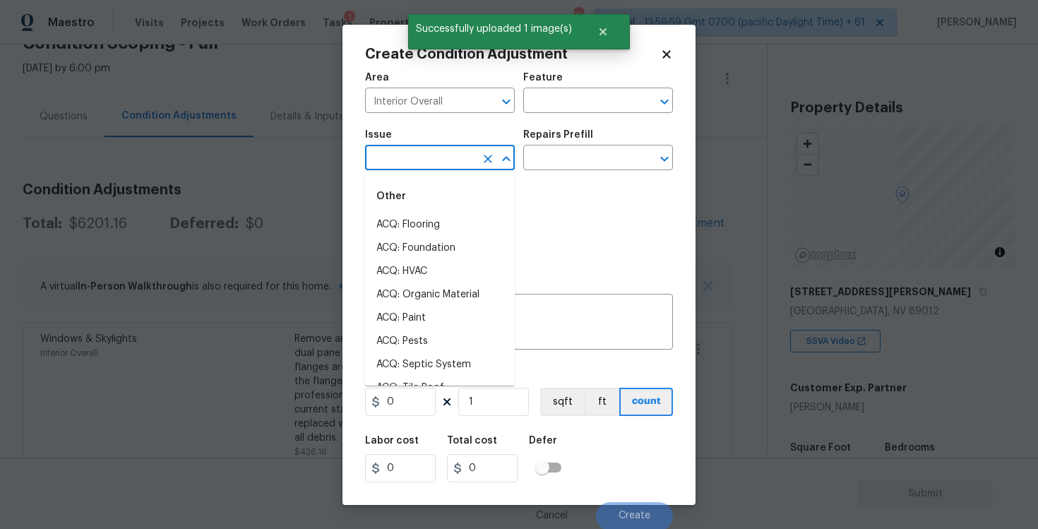
type input "c"
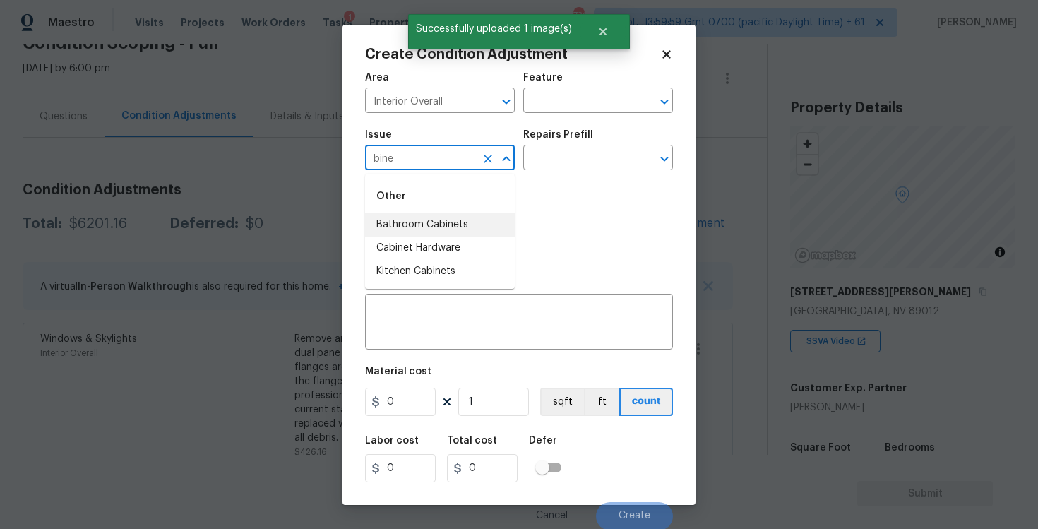
click at [436, 229] on li "Bathroom Cabinets" at bounding box center [440, 224] width 150 height 23
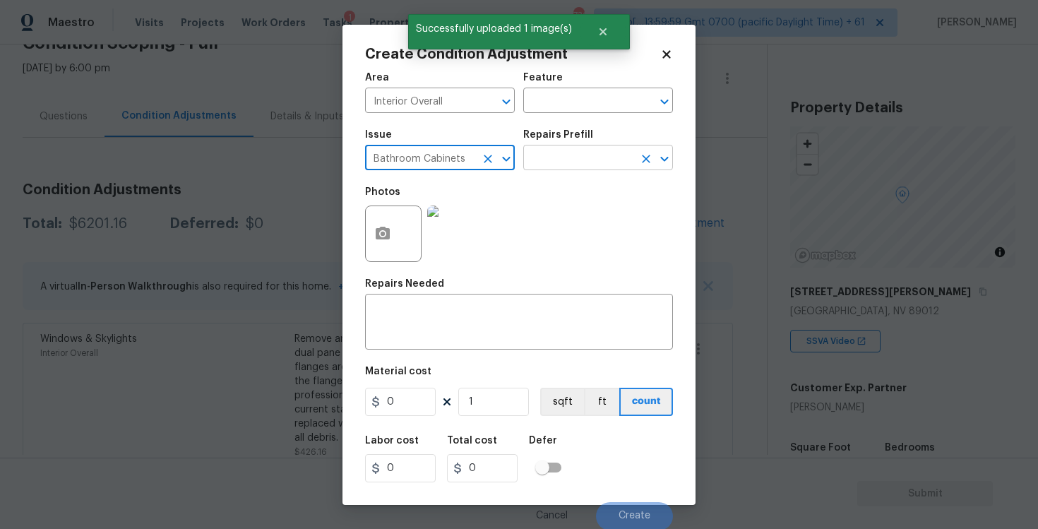
type input "Bathroom Cabinets"
click at [537, 169] on input "text" at bounding box center [578, 159] width 110 height 22
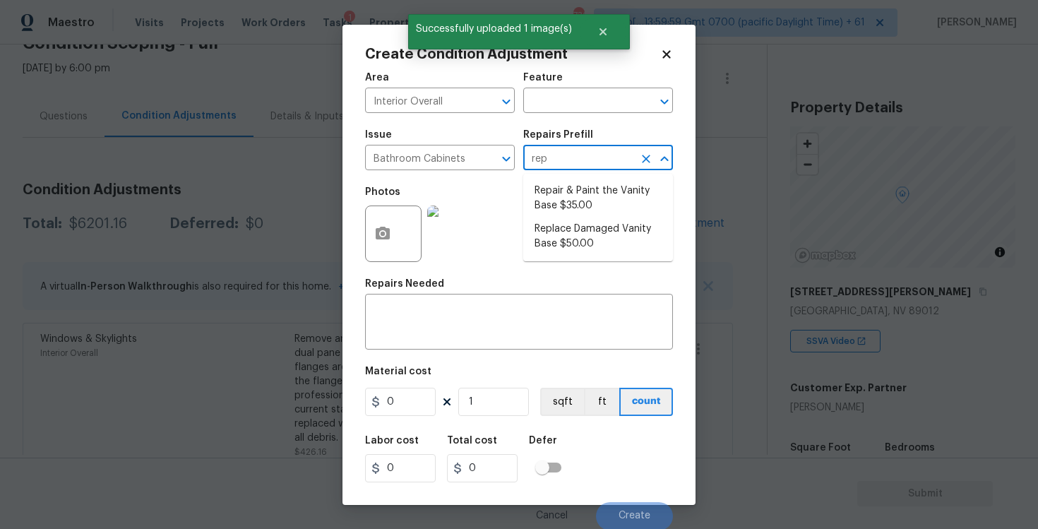
type input "repa"
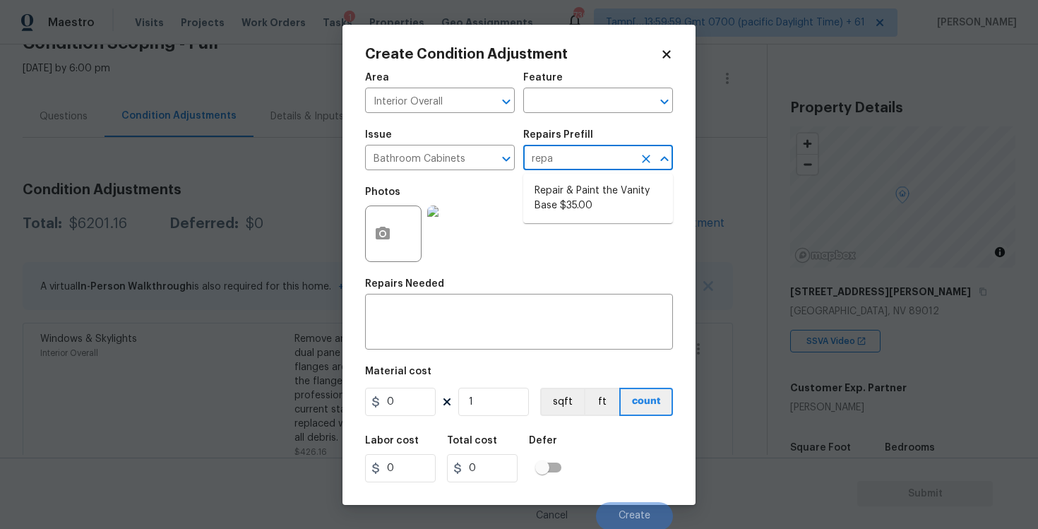
click at [543, 188] on li "Repair & Paint the Vanity Base $35.00" at bounding box center [598, 198] width 150 height 38
type input "Cabinets"
type textarea "Repair and Paint the damaged vanity base to meet current standard. Remove and d…"
type input "35"
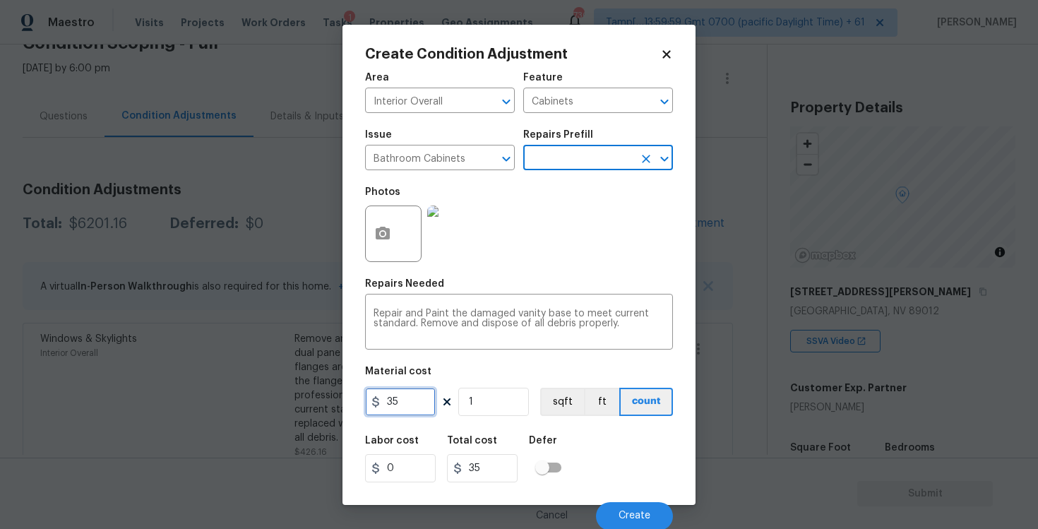
click at [430, 406] on input "35" at bounding box center [400, 402] width 71 height 28
type input "400"
click at [515, 416] on figure "Material cost 400 1 sqft ft count" at bounding box center [519, 392] width 308 height 52
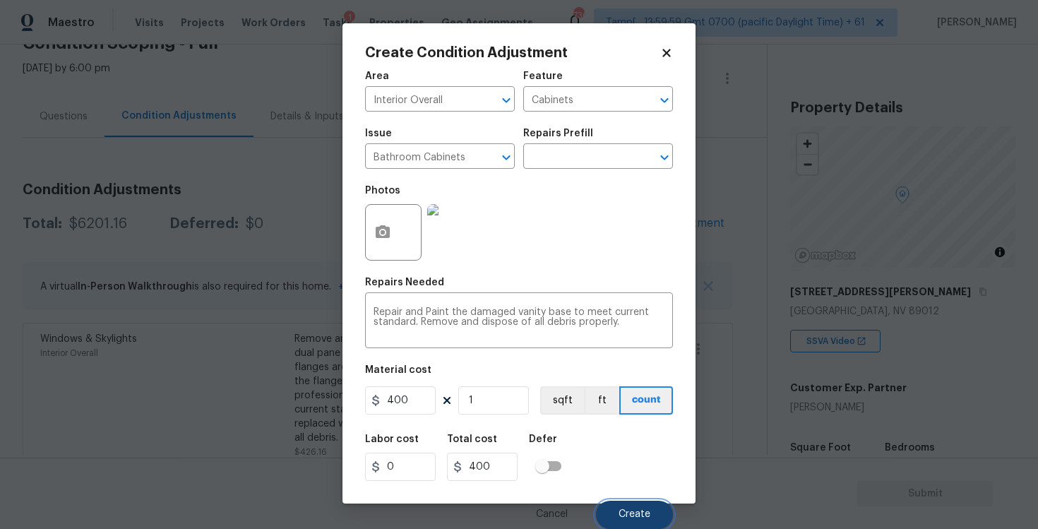
click at [636, 518] on span "Create" at bounding box center [634, 514] width 32 height 11
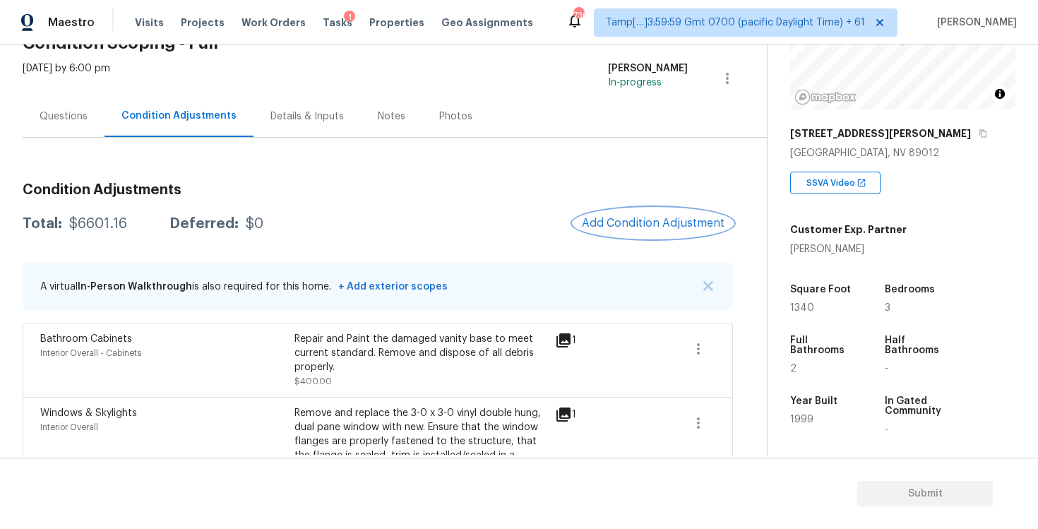
scroll to position [177, 0]
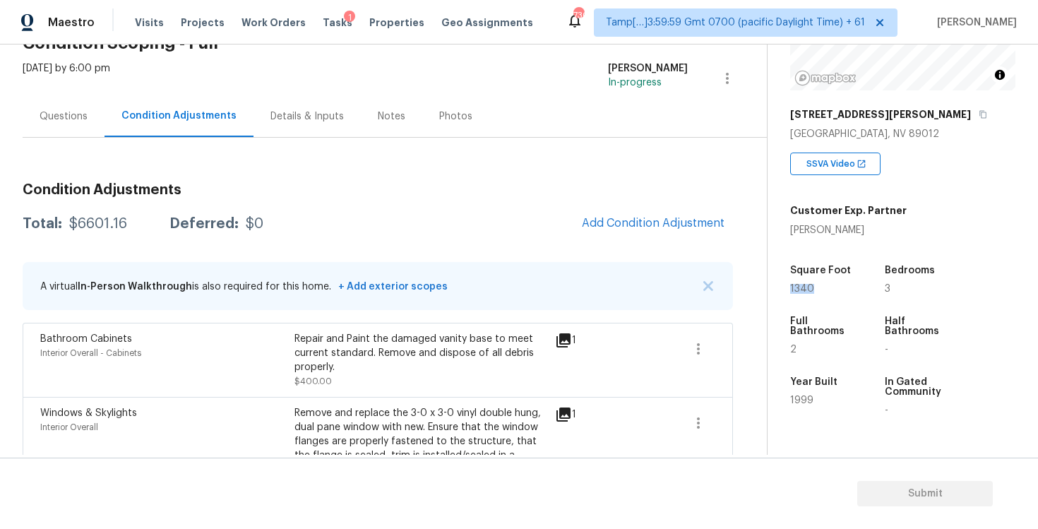
drag, startPoint x: 784, startPoint y: 285, endPoint x: 848, endPoint y: 283, distance: 64.3
click at [848, 284] on div "Property Details © Mapbox © OpenStreetMap Improve this map 15 Hatten Bay St Hen…" at bounding box center [891, 232] width 248 height 731
copy span "1340"
click at [685, 217] on span "Add Condition Adjustment" at bounding box center [653, 223] width 143 height 13
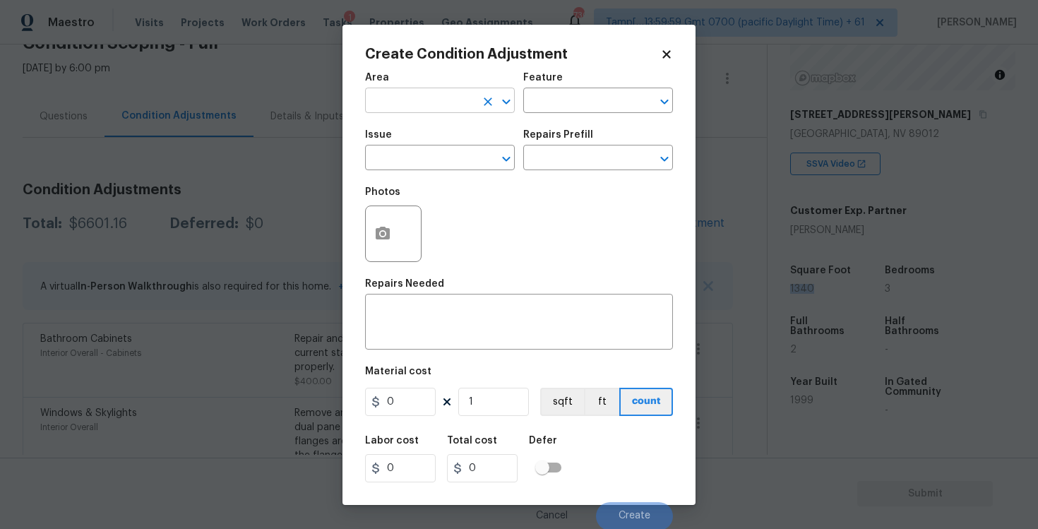
click at [412, 90] on div "Area" at bounding box center [440, 82] width 150 height 18
click at [395, 104] on input "text" at bounding box center [420, 102] width 110 height 22
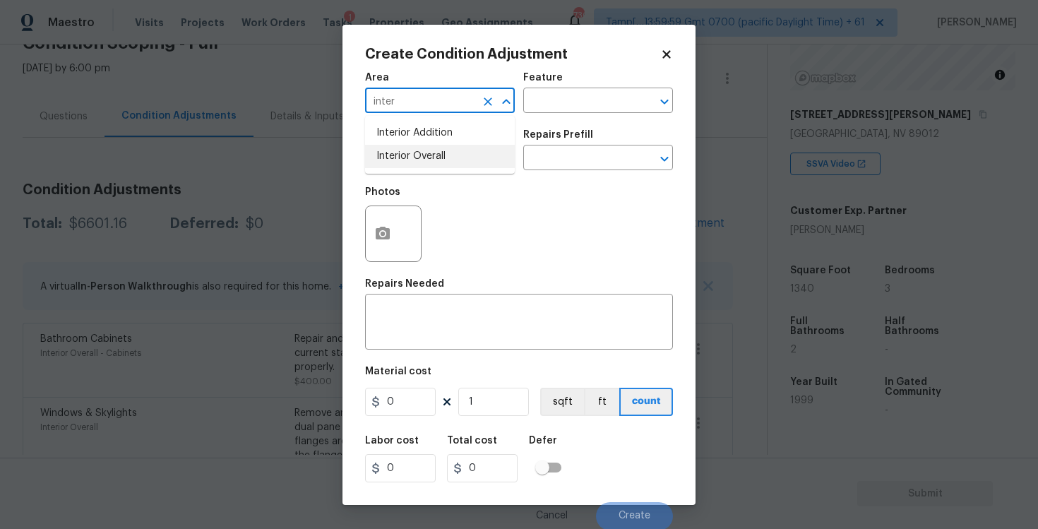
click at [408, 150] on li "Interior Overall" at bounding box center [440, 156] width 150 height 23
type input "Interior Overall"
click at [408, 150] on input "text" at bounding box center [420, 159] width 110 height 22
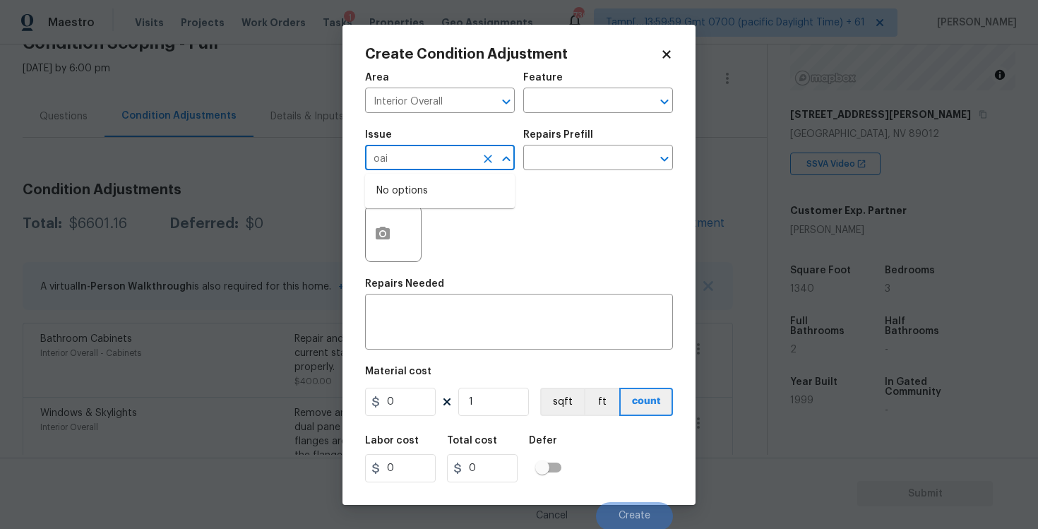
type input "oain"
click at [421, 210] on div "Other" at bounding box center [440, 196] width 150 height 34
click at [450, 213] on li "ACQ: Paint" at bounding box center [440, 224] width 150 height 23
type input "ACQ: Paint"
click at [557, 162] on input "text" at bounding box center [578, 159] width 110 height 22
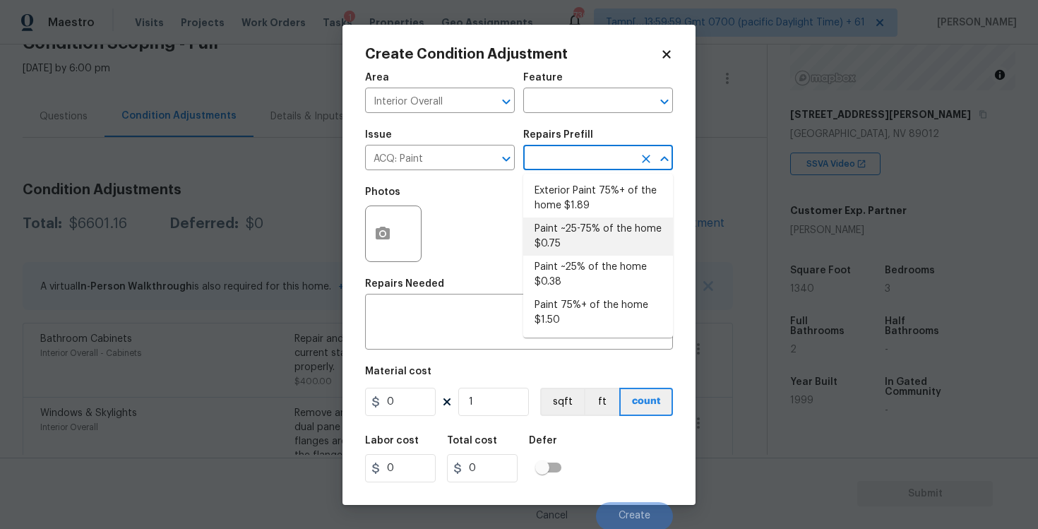
click at [577, 261] on li "Paint ~25% of the home $0.38" at bounding box center [598, 275] width 150 height 38
type input "Acquisition"
type textarea "Acquisition Scope: ~25% of the home needs interior paint"
type input "0.38"
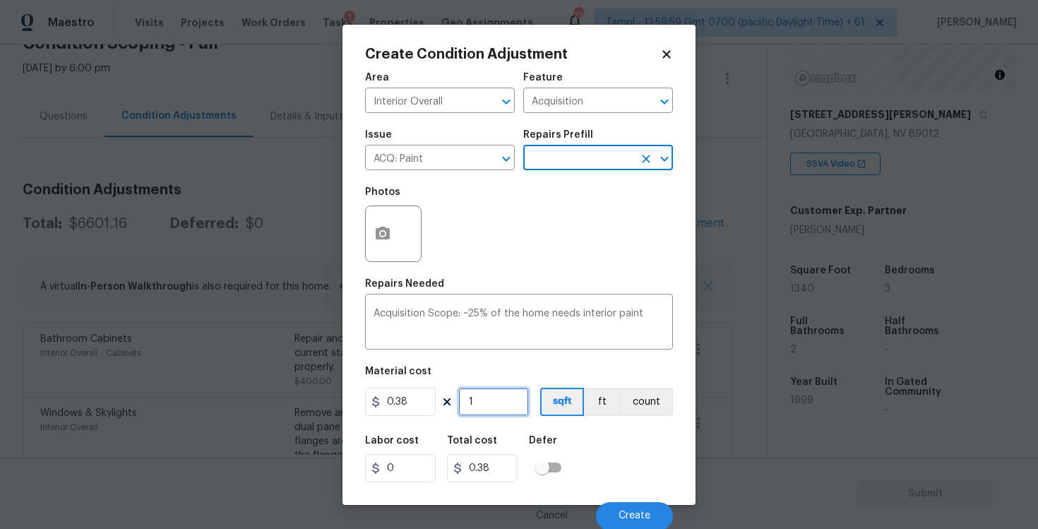
click at [510, 414] on input "1" at bounding box center [493, 402] width 71 height 28
type input "0"
paste input "134"
type input "1340"
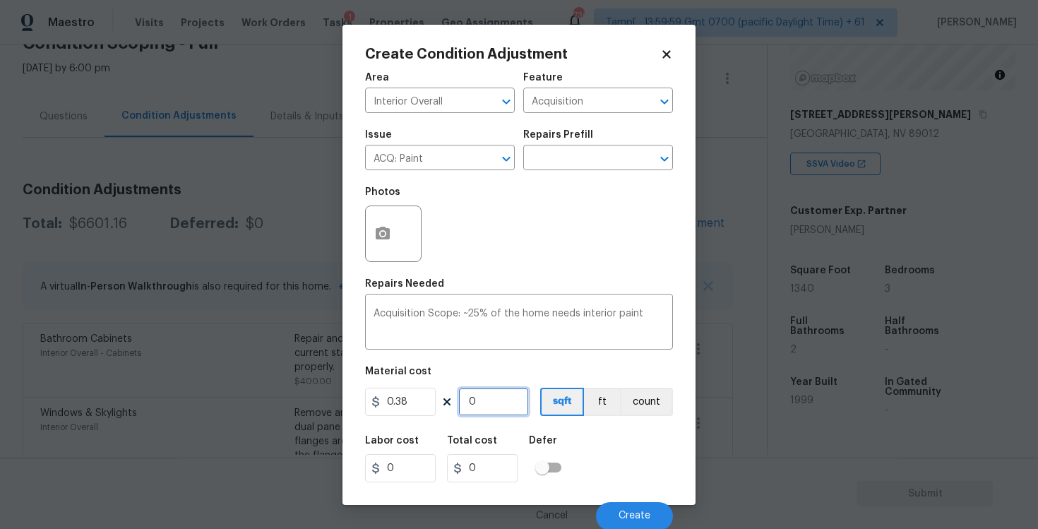
type input "509.2"
type input "1340"
click at [580, 439] on div "Labor cost 0 Total cost 509.2 Defer" at bounding box center [519, 459] width 308 height 64
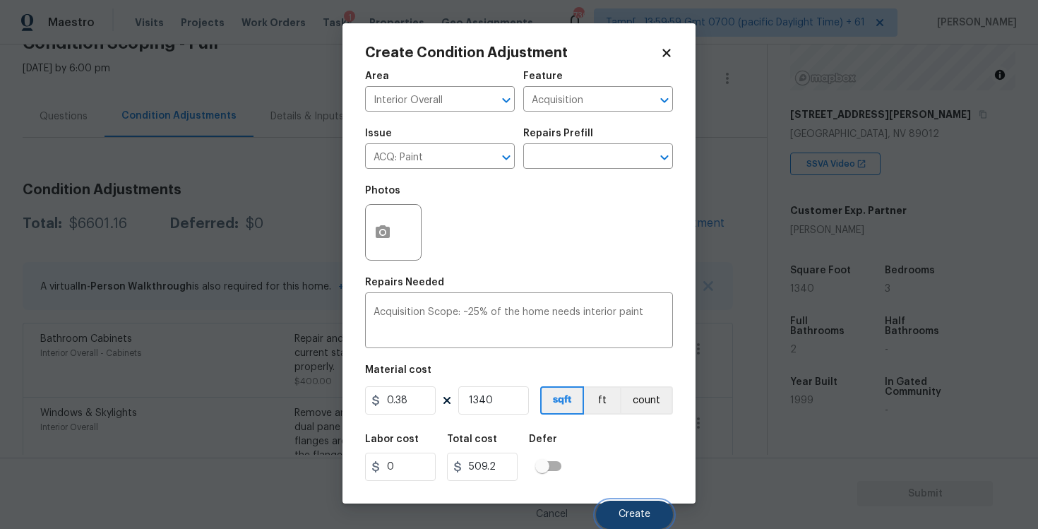
click at [628, 508] on button "Create" at bounding box center [634, 514] width 77 height 28
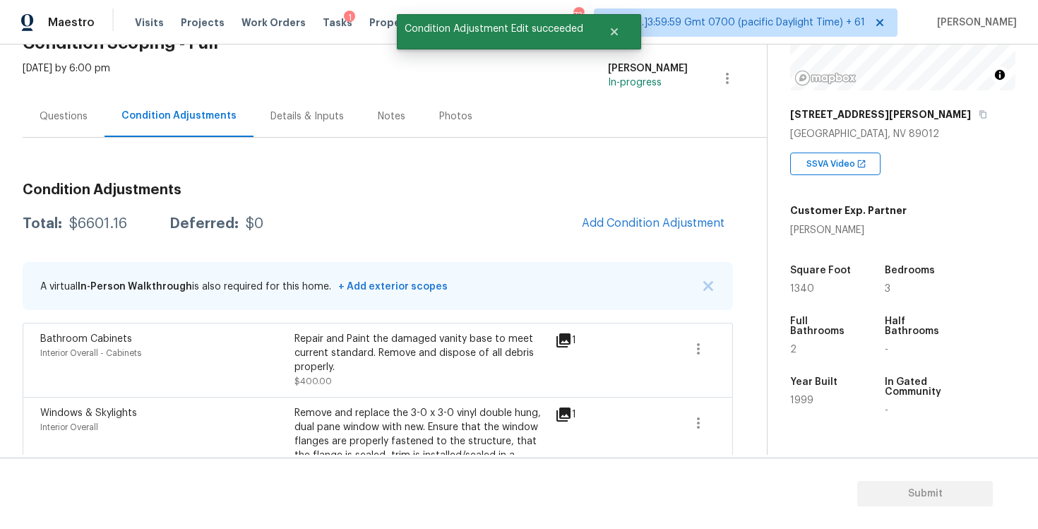
scroll to position [0, 0]
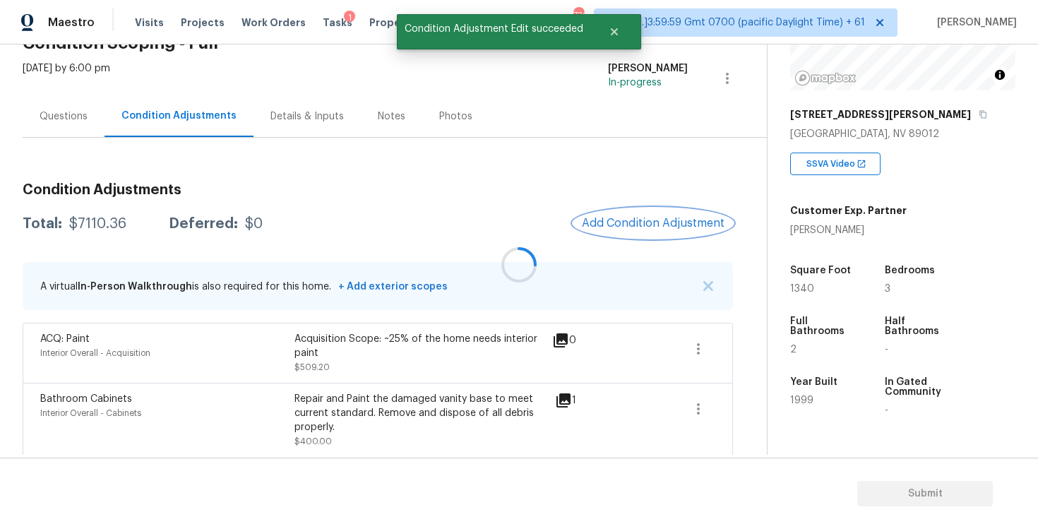
click at [599, 217] on span "Add Condition Adjustment" at bounding box center [653, 223] width 143 height 13
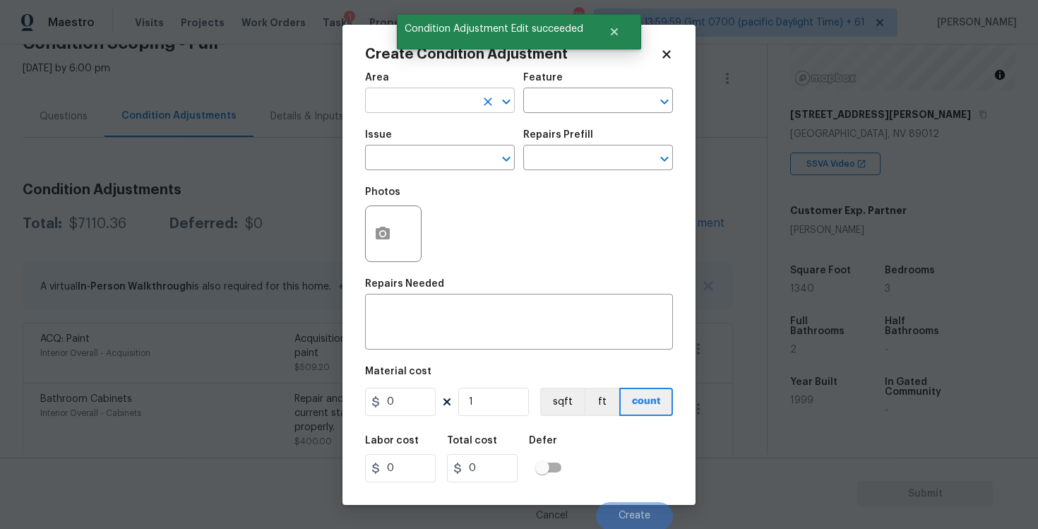
click at [419, 110] on input "text" at bounding box center [420, 102] width 110 height 22
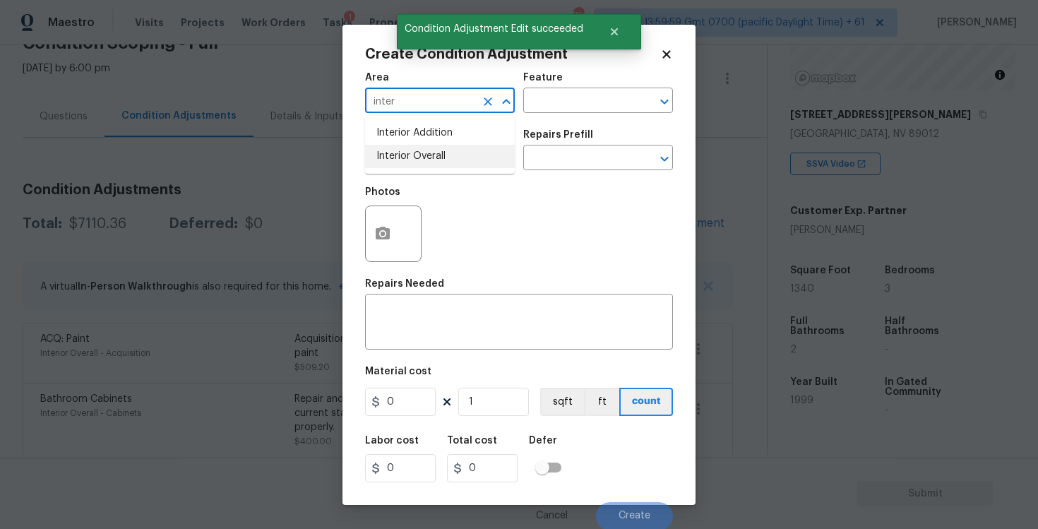
click at [419, 152] on li "Interior Overall" at bounding box center [440, 156] width 150 height 23
type input "Interior Overall"
click at [419, 152] on input "text" at bounding box center [420, 159] width 110 height 22
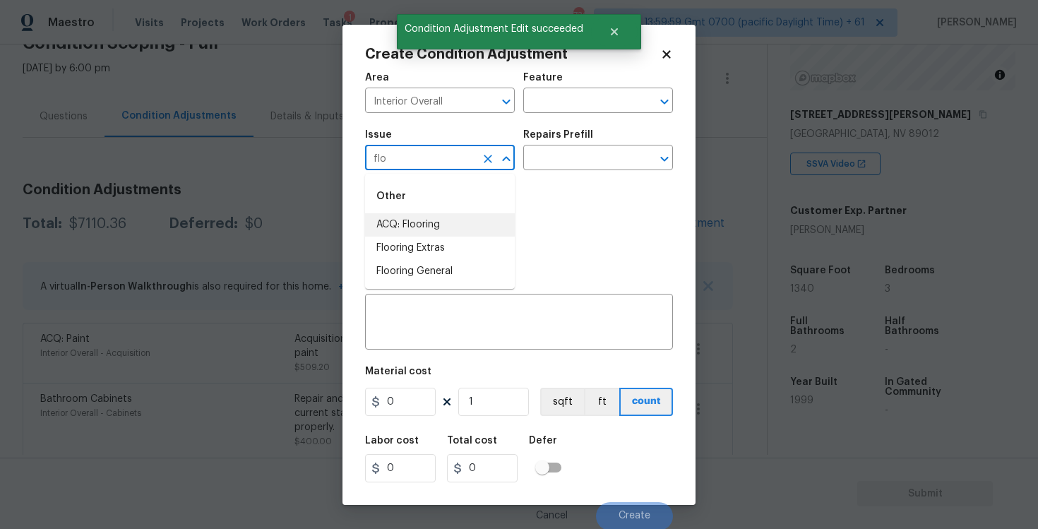
click at [421, 219] on li "ACQ: Flooring" at bounding box center [440, 224] width 150 height 23
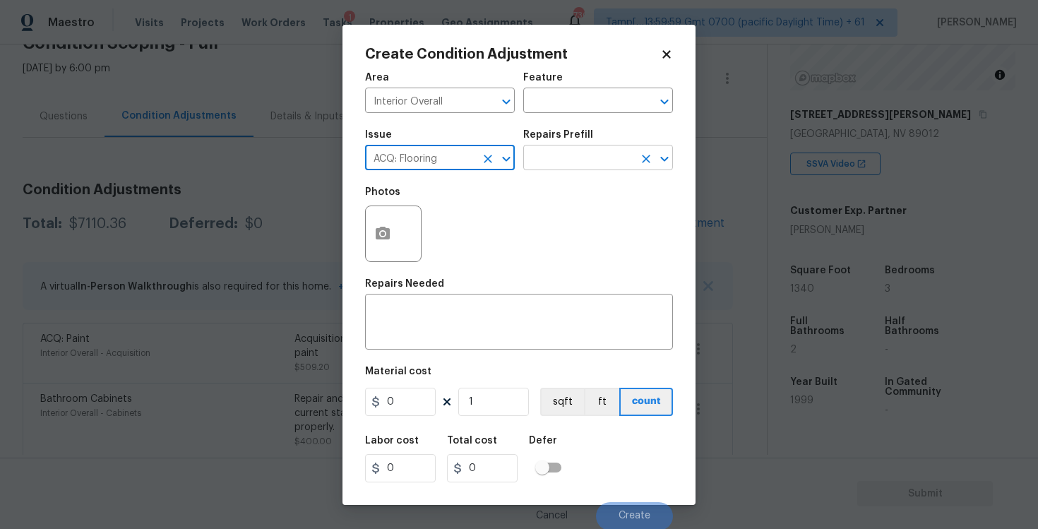
type input "ACQ: Flooring"
click at [569, 159] on input "text" at bounding box center [578, 159] width 110 height 22
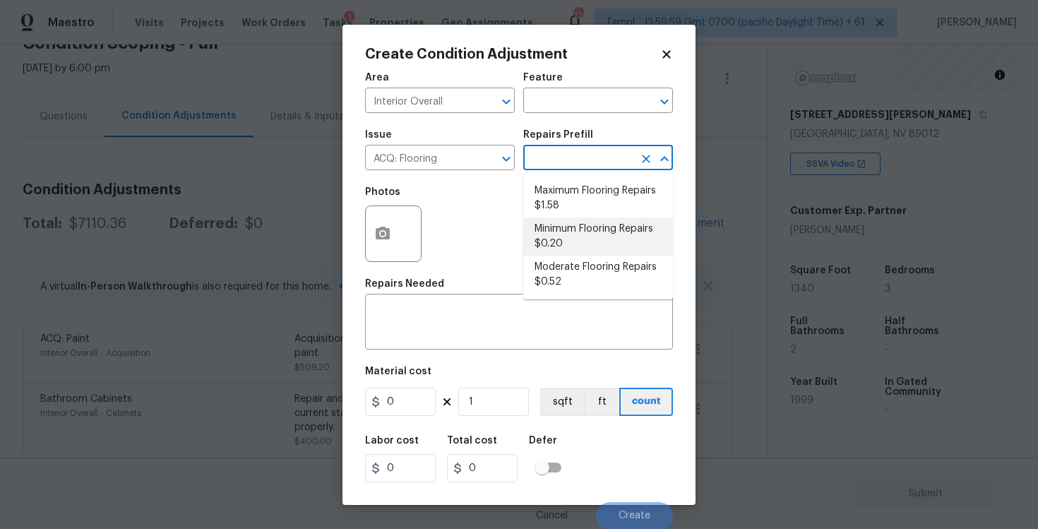
click at [583, 235] on li "Minimum Flooring Repairs $0.20" at bounding box center [598, 236] width 150 height 38
type input "Acquisition"
type textarea "Acquisition Scope: Minimum flooring repairs"
type input "0.2"
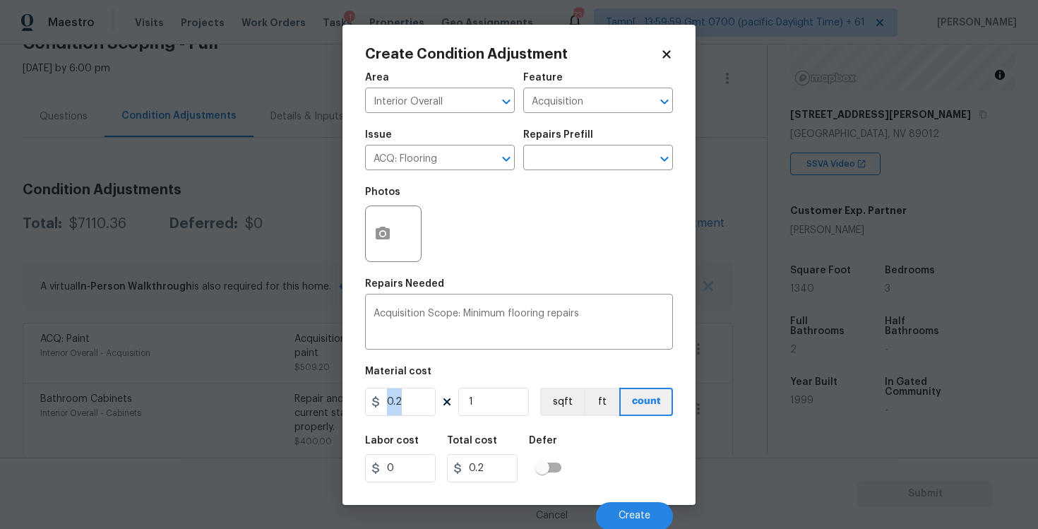
click at [512, 385] on figure "Material cost 0.2 1 sqft ft count" at bounding box center [519, 392] width 308 height 52
click at [513, 400] on input "1" at bounding box center [493, 402] width 71 height 28
type input "0"
paste input "134"
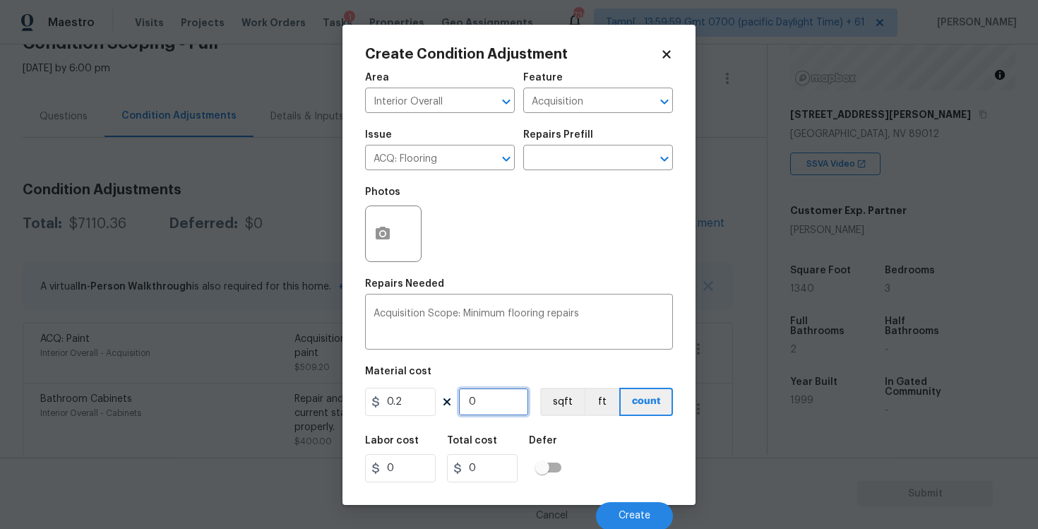
type input "1340"
type input "268"
type input "1340"
click at [641, 426] on div "Area Interior Overall ​ Feature Acquisition ​ Issue ACQ: Flooring ​ Repairs Pre…" at bounding box center [519, 297] width 308 height 466
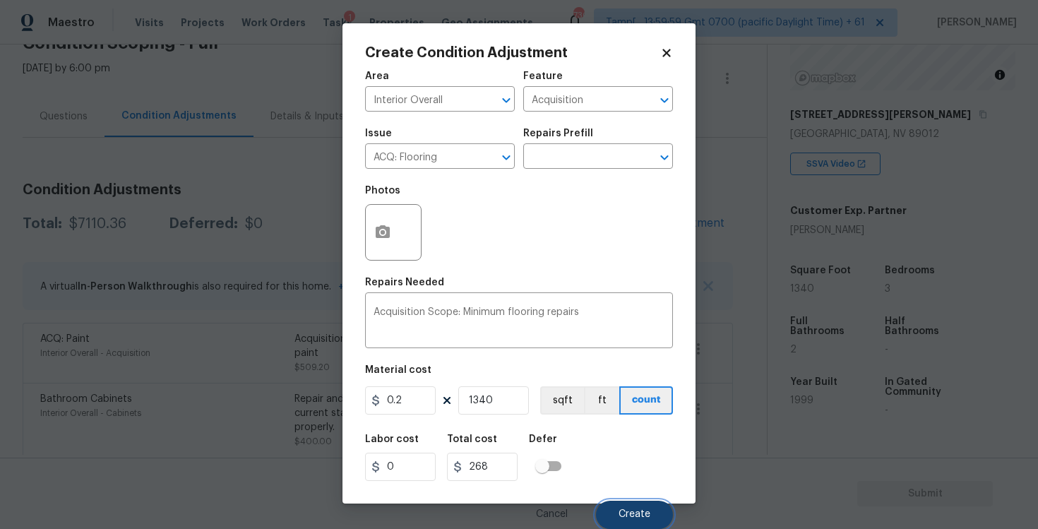
click at [648, 515] on span "Create" at bounding box center [634, 514] width 32 height 11
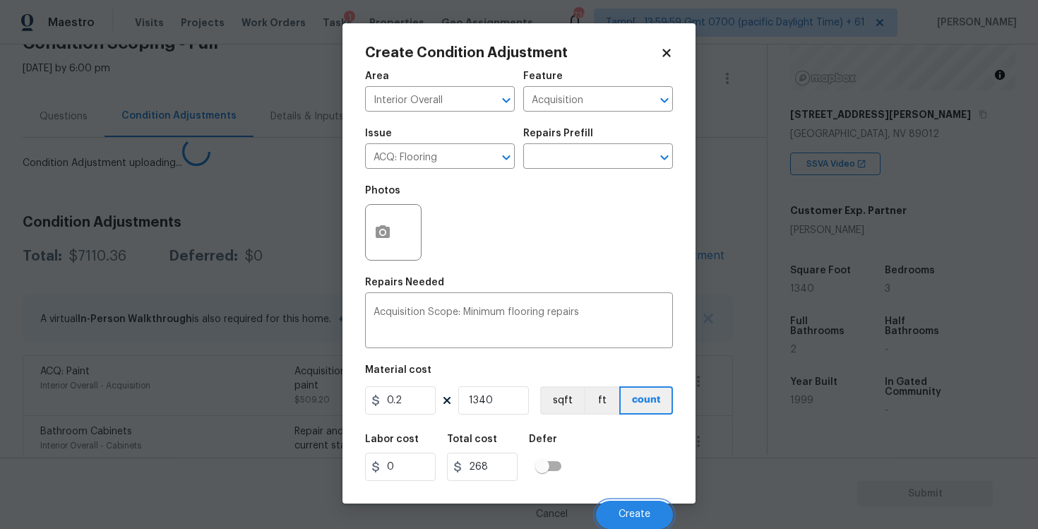
scroll to position [0, 0]
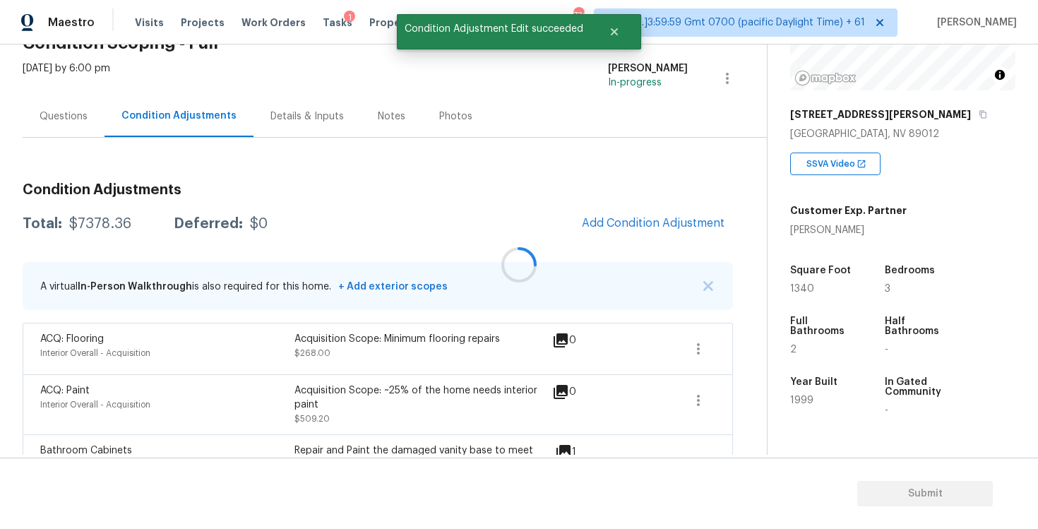
click at [655, 237] on div at bounding box center [519, 264] width 1038 height 529
click at [623, 219] on span "Add Condition Adjustment" at bounding box center [653, 223] width 143 height 13
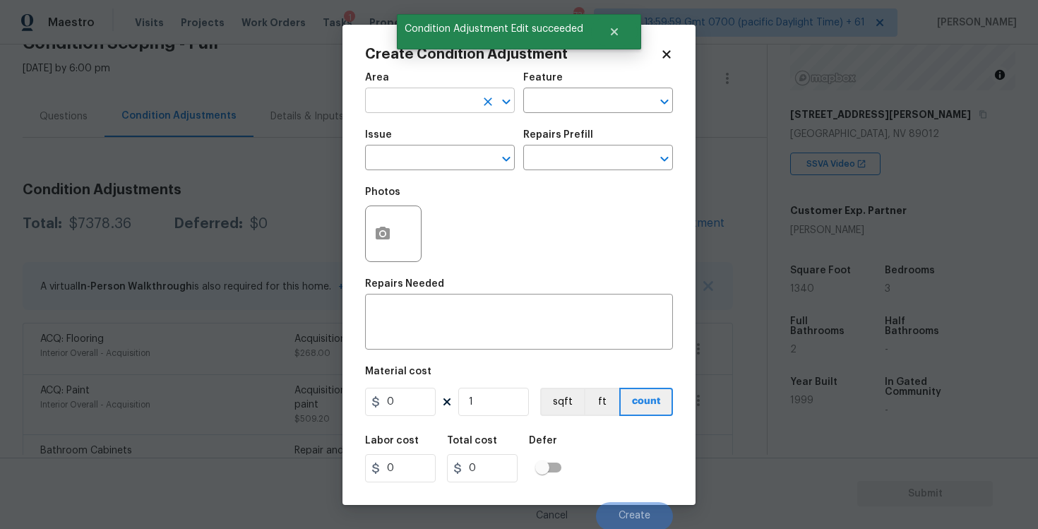
click at [436, 107] on input "text" at bounding box center [420, 102] width 110 height 22
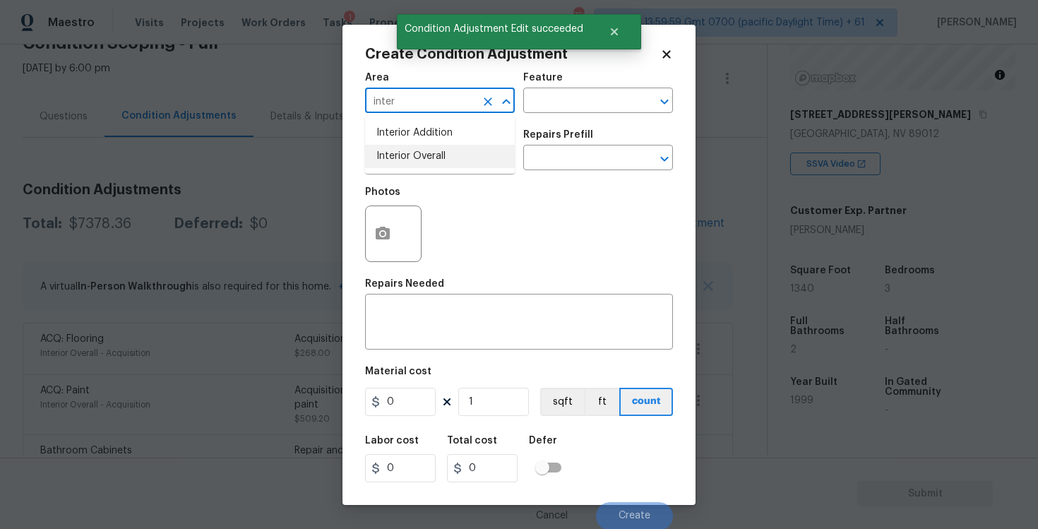
type input "inter"
click at [441, 179] on div "Photos" at bounding box center [519, 225] width 308 height 92
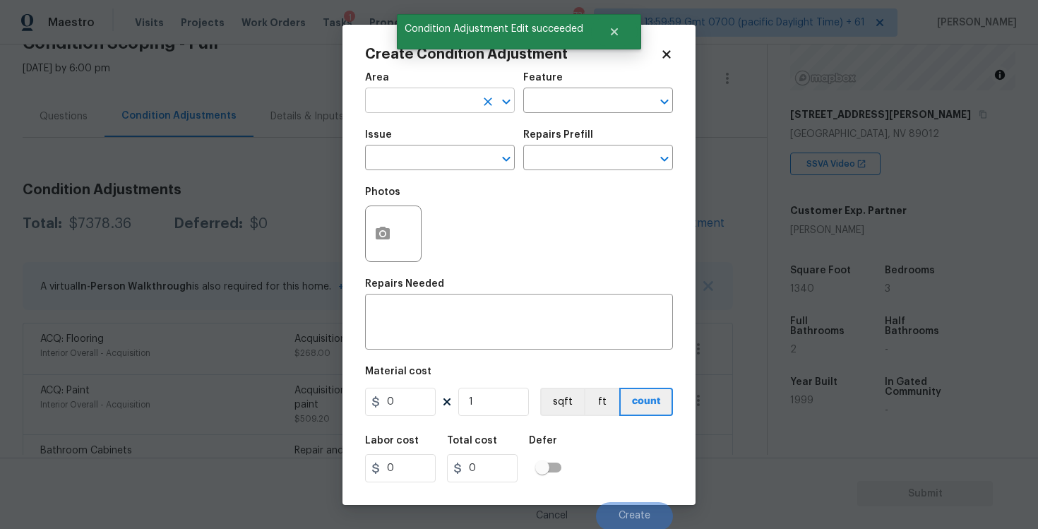
click at [431, 109] on input "text" at bounding box center [420, 102] width 110 height 22
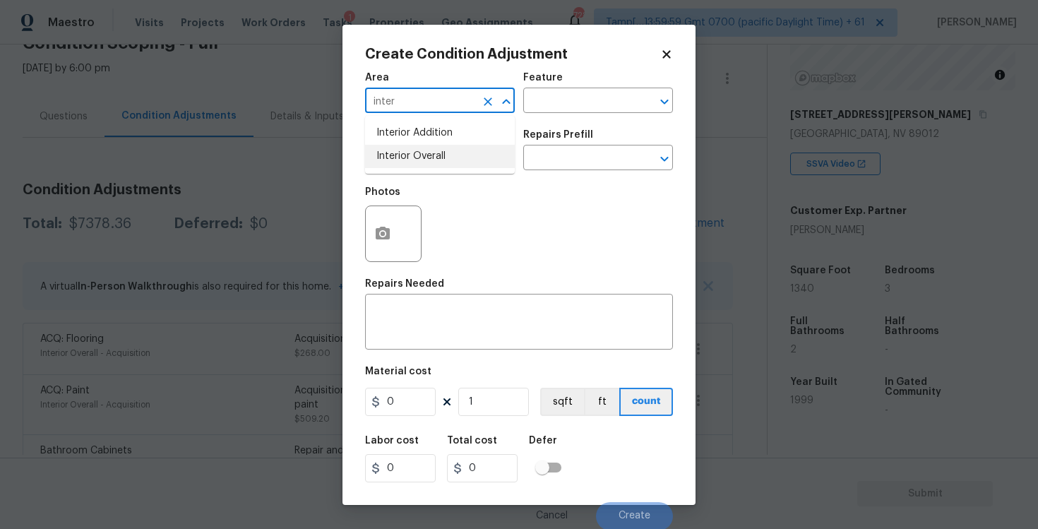
click at [422, 160] on li "Interior Overall" at bounding box center [440, 156] width 150 height 23
type input "Interior Overall"
click at [422, 160] on input "text" at bounding box center [420, 159] width 110 height 22
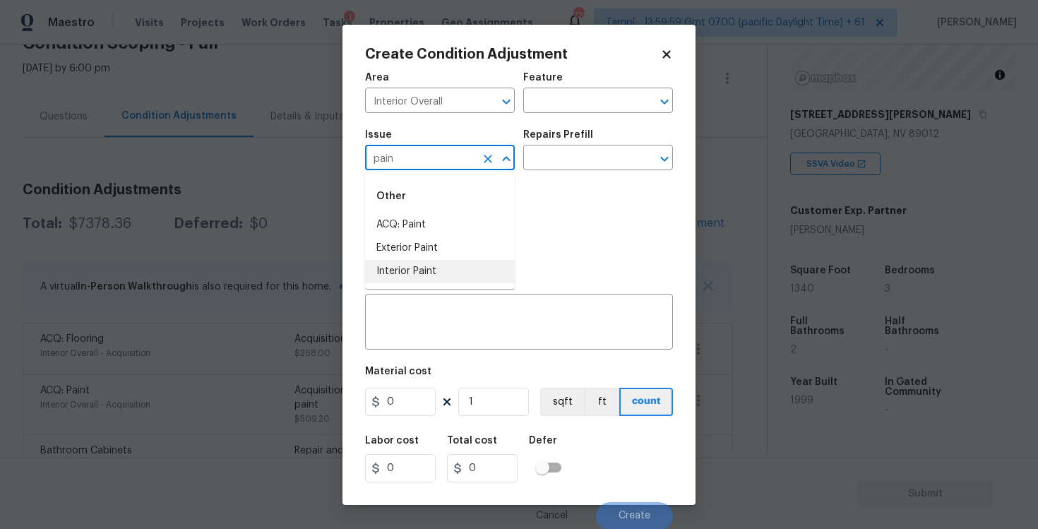
click at [409, 274] on li "Interior Paint" at bounding box center [440, 271] width 150 height 23
type input "Interior Paint"
click at [562, 162] on input "text" at bounding box center [578, 159] width 110 height 22
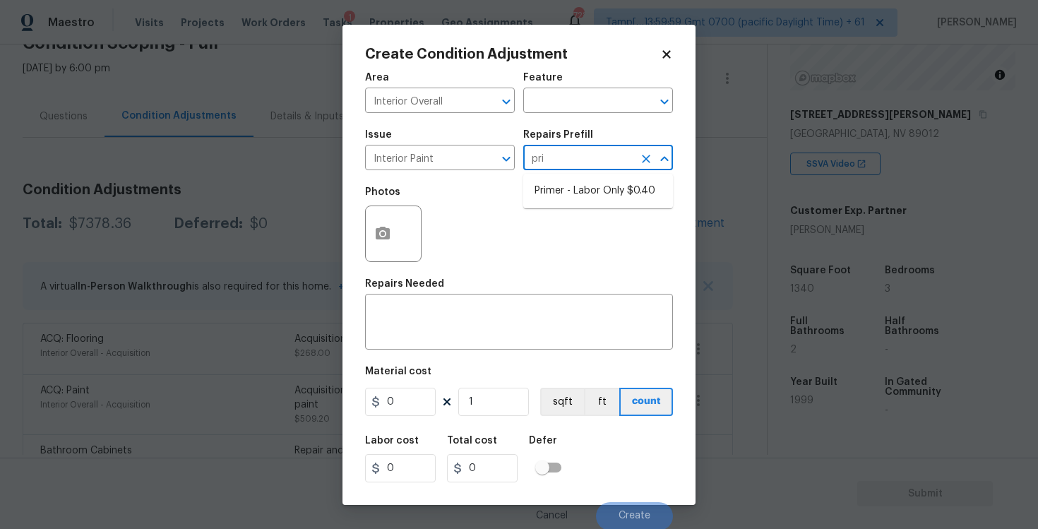
type input "prim"
click at [570, 185] on li "Primer - Labor Only $0.40" at bounding box center [598, 190] width 150 height 23
type input "Overall Paint"
type textarea "Interior primer - PRIMER PROVIDED BY OPENDOOR - All nails, screws, drywall anch…"
type input "0.4"
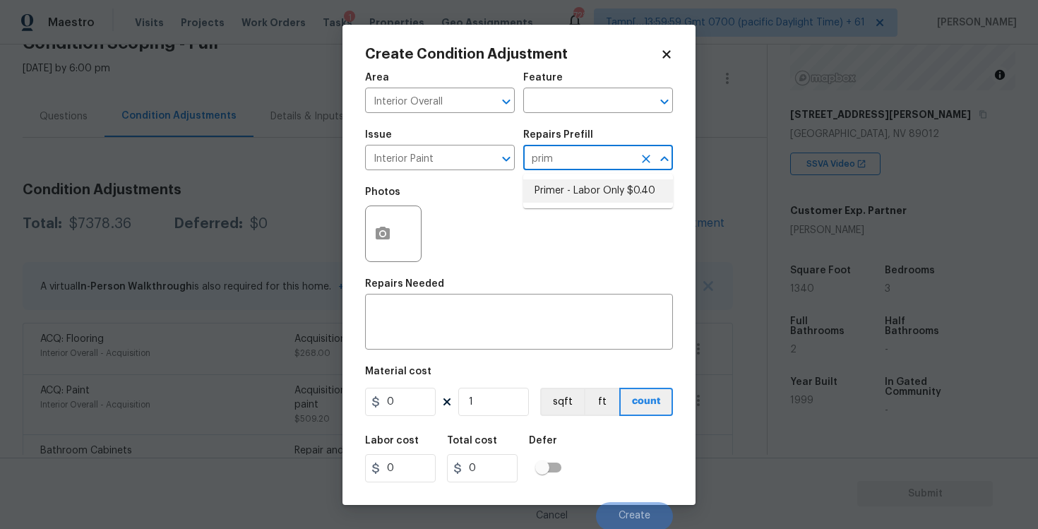
type input "0.4"
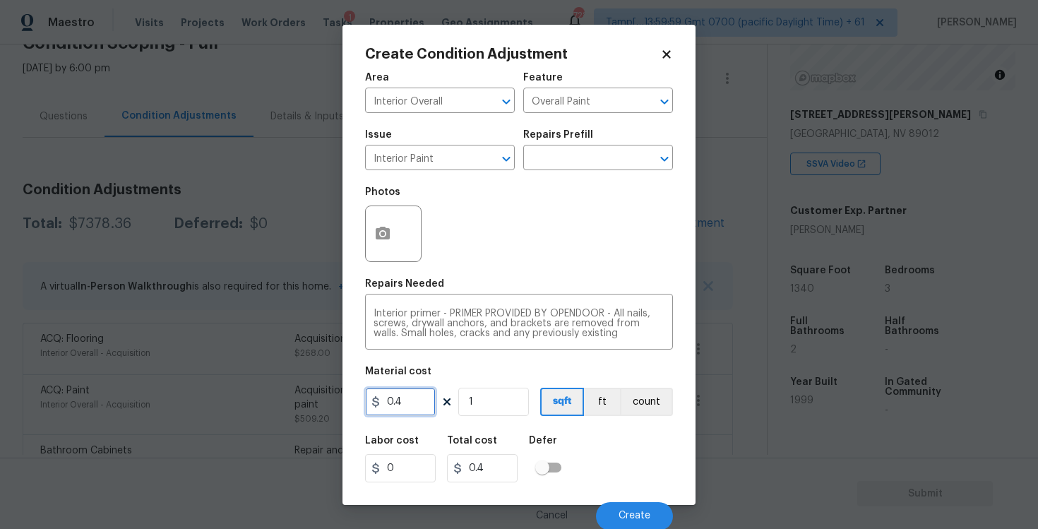
click at [424, 397] on input "0.4" at bounding box center [400, 402] width 71 height 28
type input "100"
click at [388, 253] on button "button" at bounding box center [383, 233] width 34 height 55
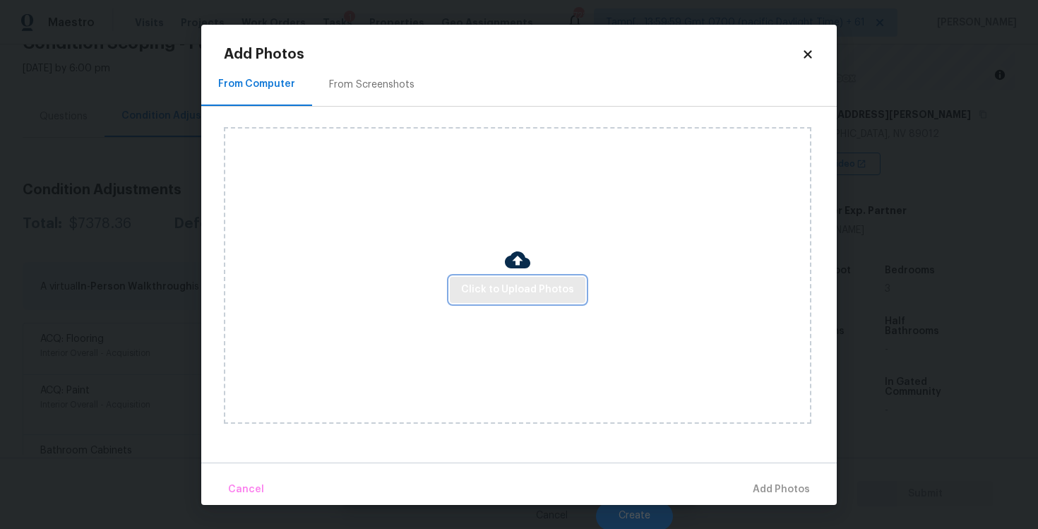
click at [536, 294] on span "Click to Upload Photos" at bounding box center [517, 290] width 113 height 18
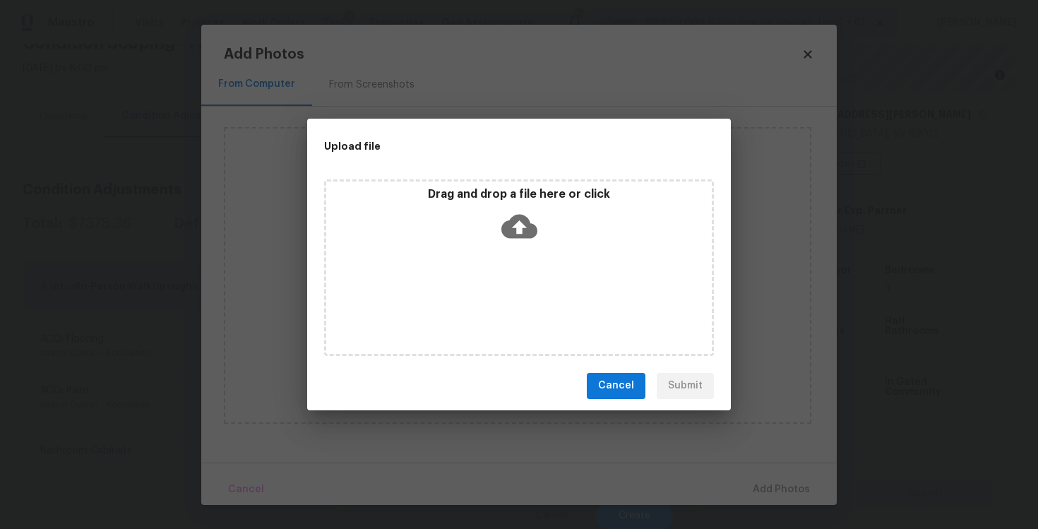
click at [521, 214] on icon at bounding box center [519, 226] width 36 height 24
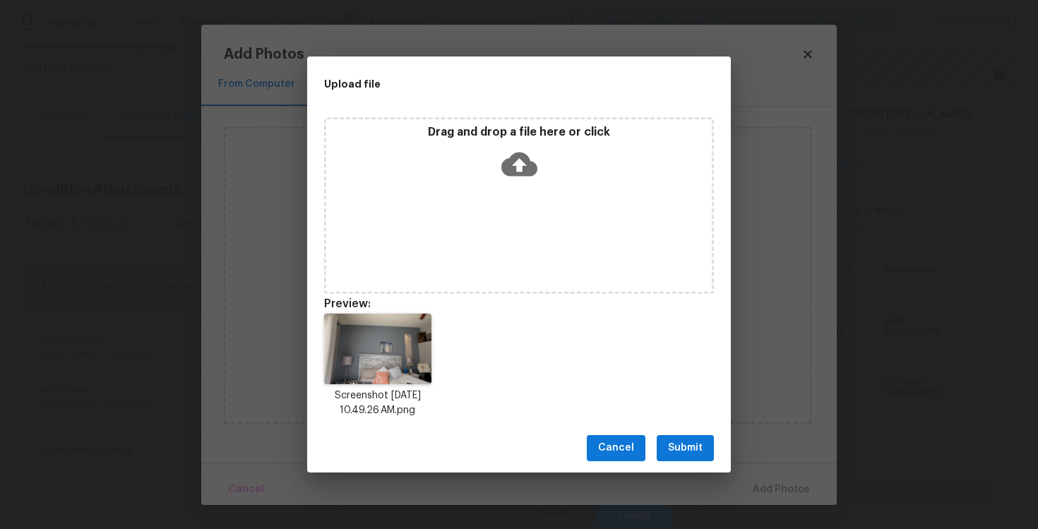
click at [683, 448] on span "Submit" at bounding box center [685, 448] width 35 height 18
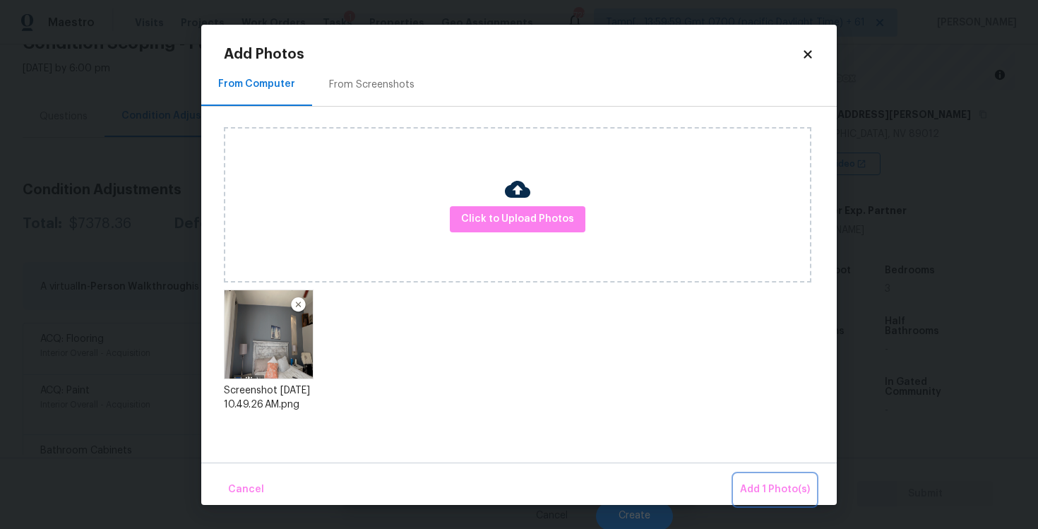
click at [758, 486] on span "Add 1 Photo(s)" at bounding box center [775, 490] width 70 height 18
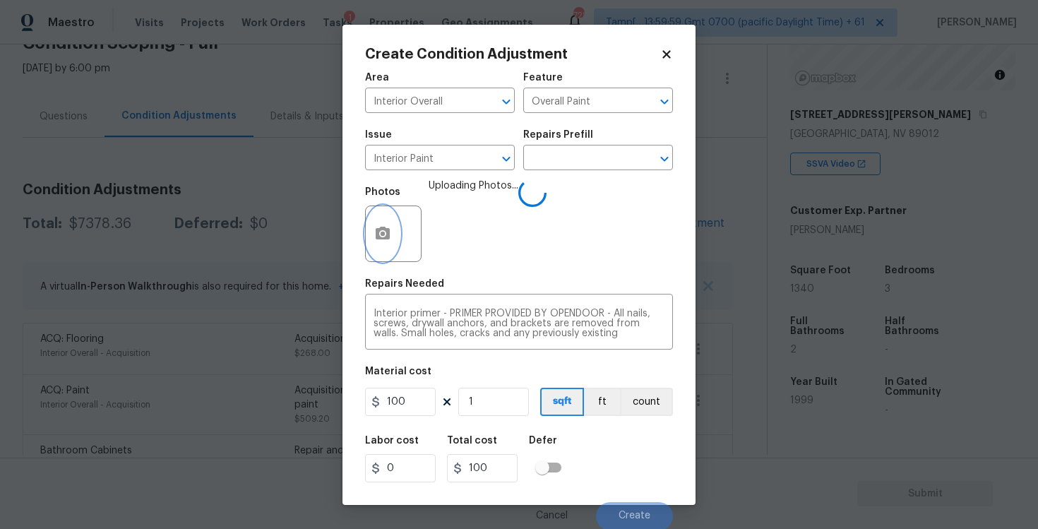
scroll to position [1, 0]
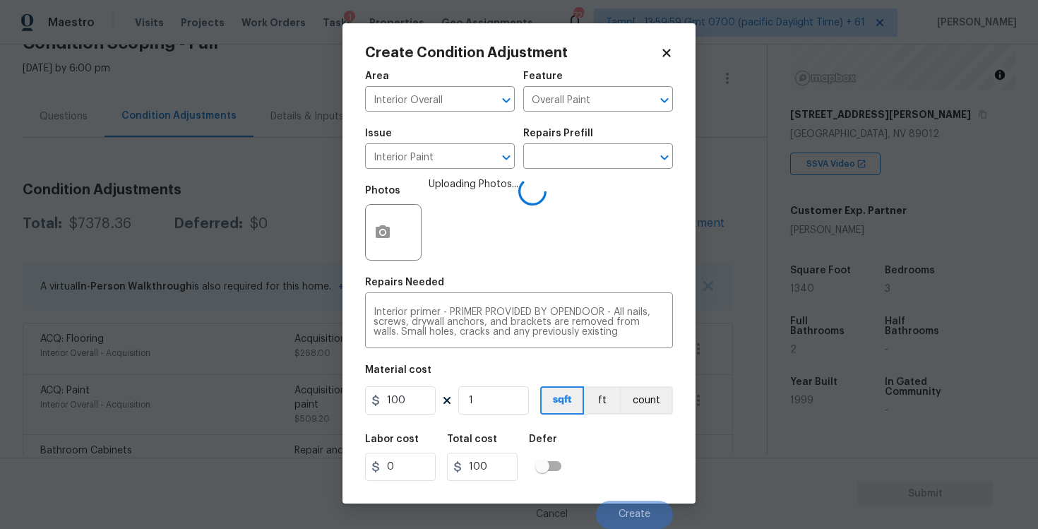
click at [596, 444] on div "Labor cost 0 Total cost 100 Defer" at bounding box center [519, 458] width 308 height 64
click at [388, 229] on icon "button" at bounding box center [383, 231] width 14 height 13
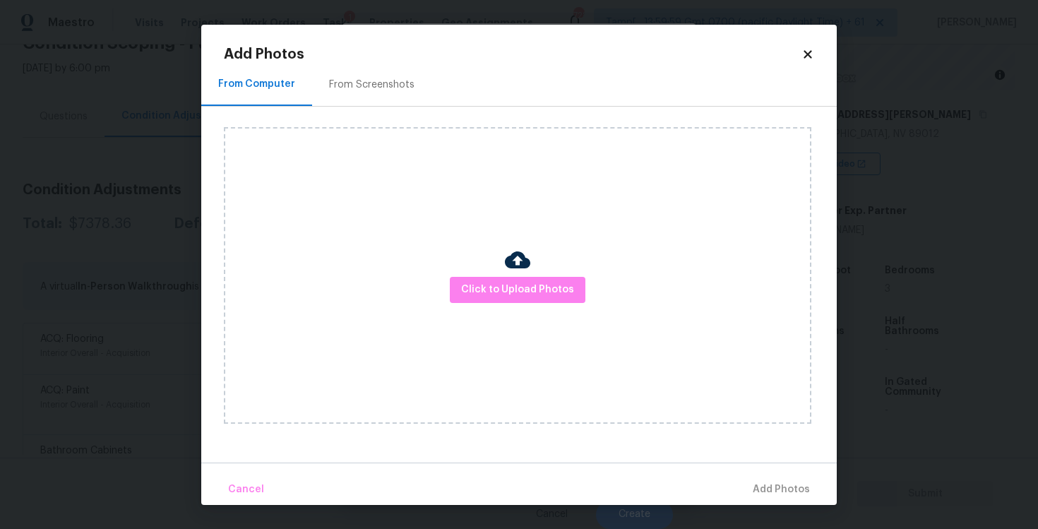
click at [365, 97] on div "From Screenshots" at bounding box center [371, 85] width 119 height 42
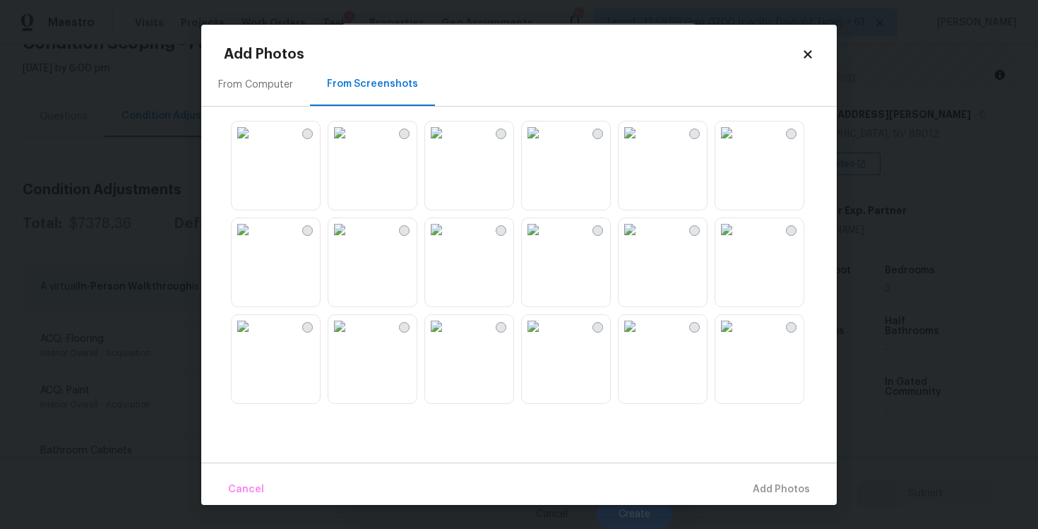
click at [299, 100] on div "From Computer" at bounding box center [255, 85] width 109 height 42
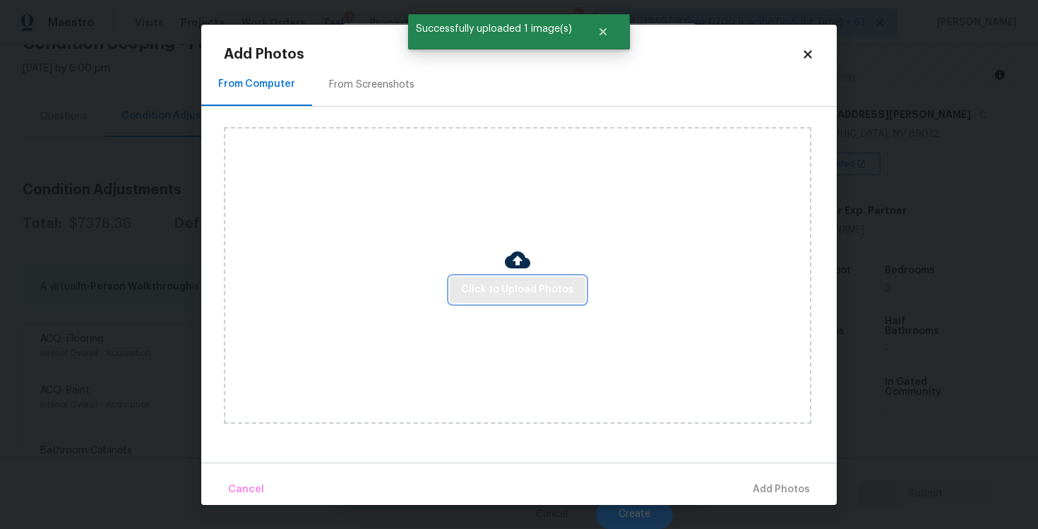
click at [524, 291] on span "Click to Upload Photos" at bounding box center [517, 290] width 113 height 18
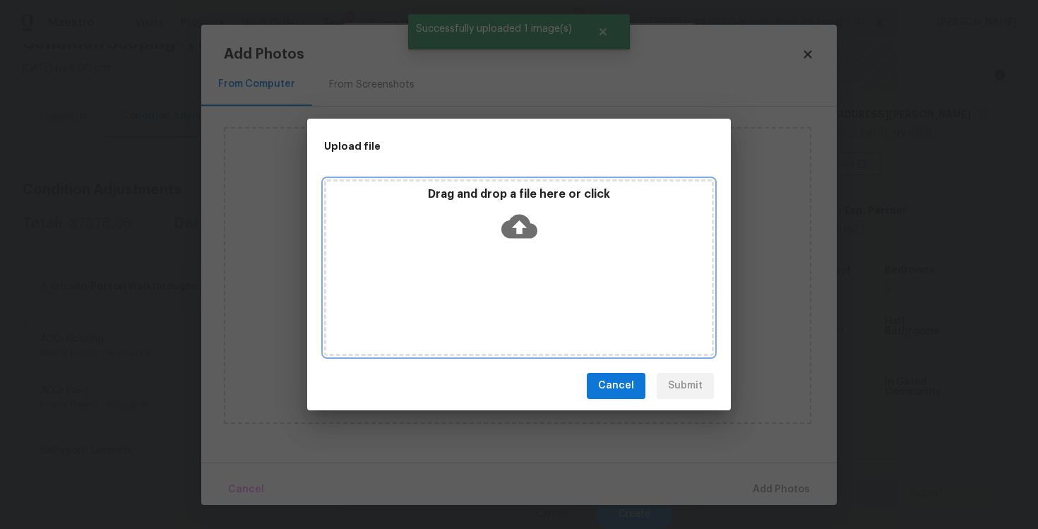
click at [512, 221] on icon at bounding box center [519, 226] width 36 height 24
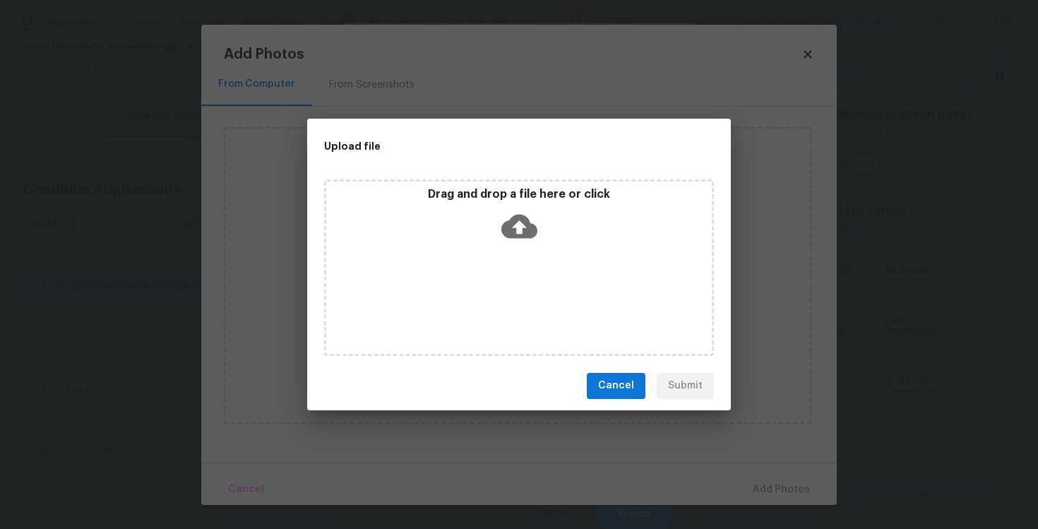
click at [619, 380] on span "Cancel" at bounding box center [616, 386] width 36 height 18
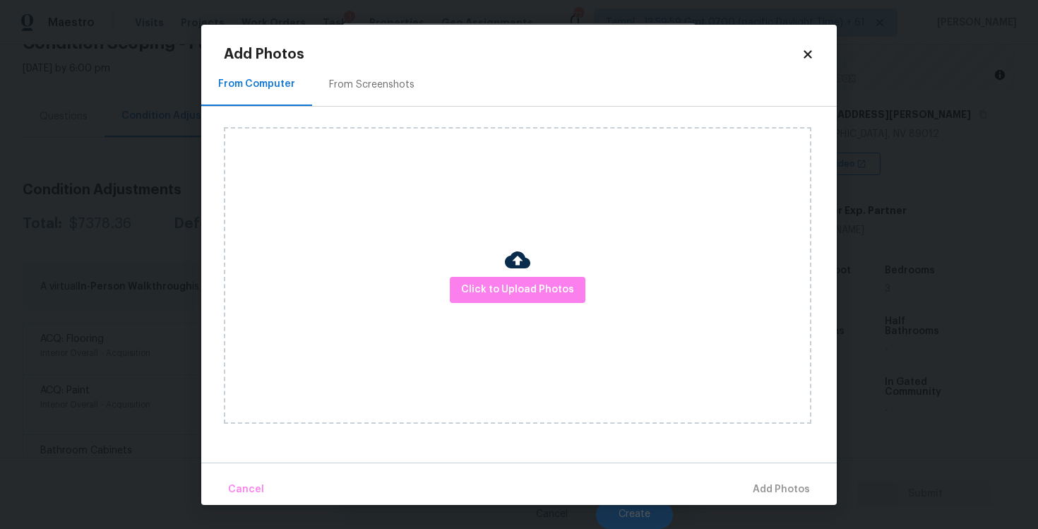
click at [805, 56] on icon at bounding box center [807, 54] width 8 height 8
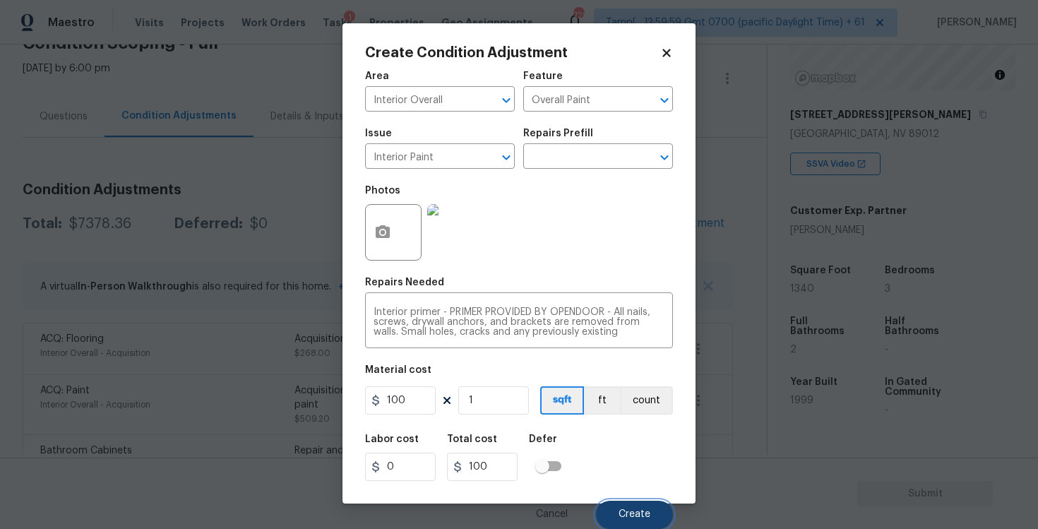
click at [634, 508] on button "Create" at bounding box center [634, 514] width 77 height 28
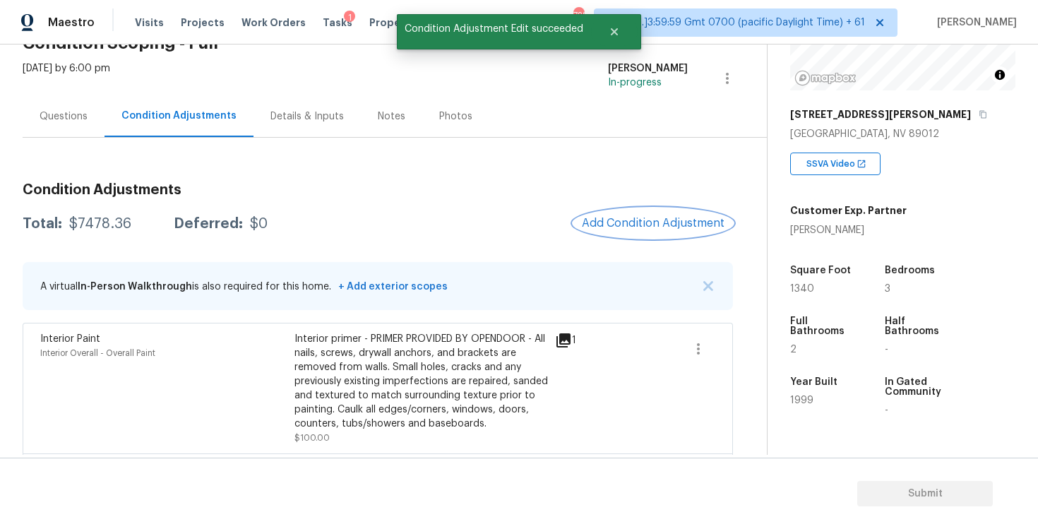
scroll to position [772, 0]
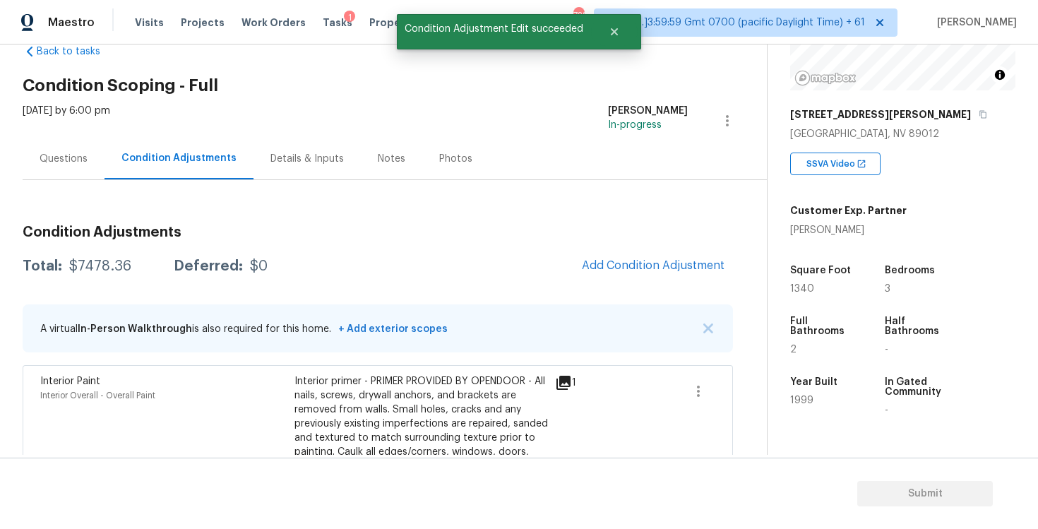
click at [83, 139] on div "Questions" at bounding box center [64, 159] width 82 height 42
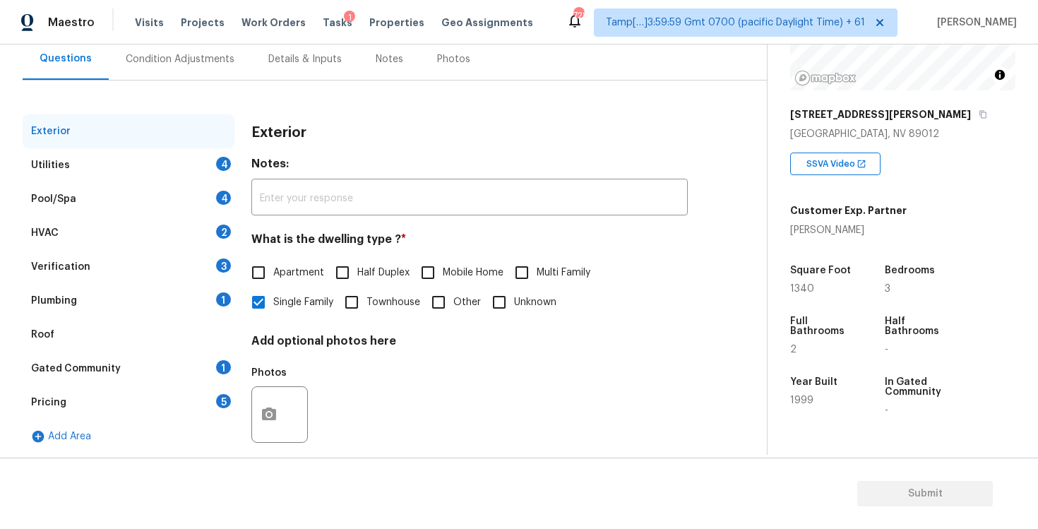
scroll to position [151, 0]
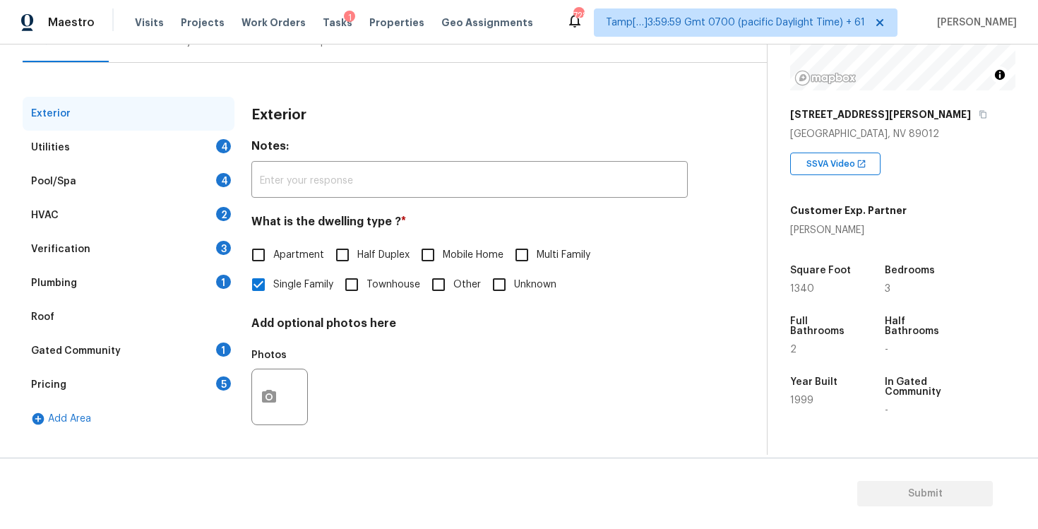
click at [167, 126] on div "Exterior" at bounding box center [129, 114] width 212 height 34
click at [201, 150] on div "Utilities 4" at bounding box center [129, 148] width 212 height 34
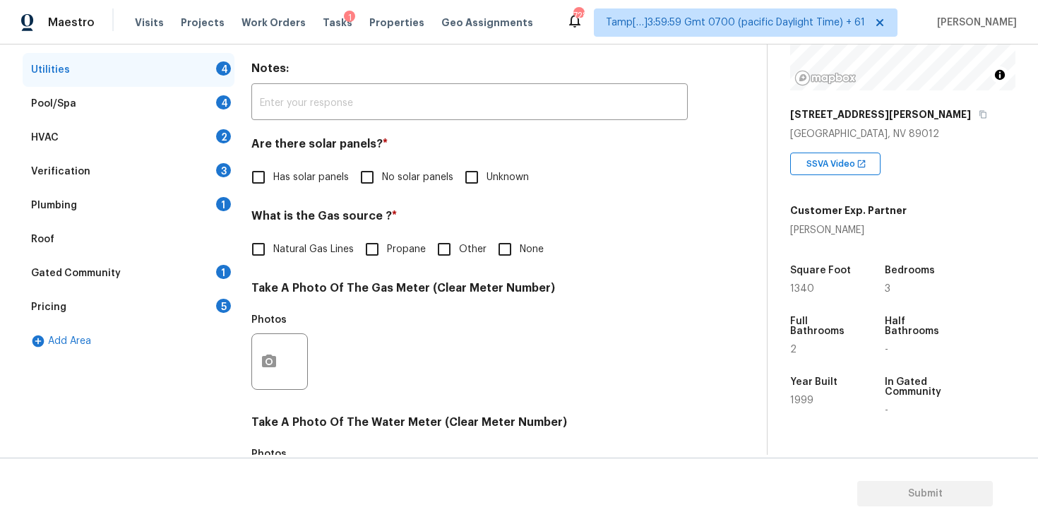
scroll to position [241, 0]
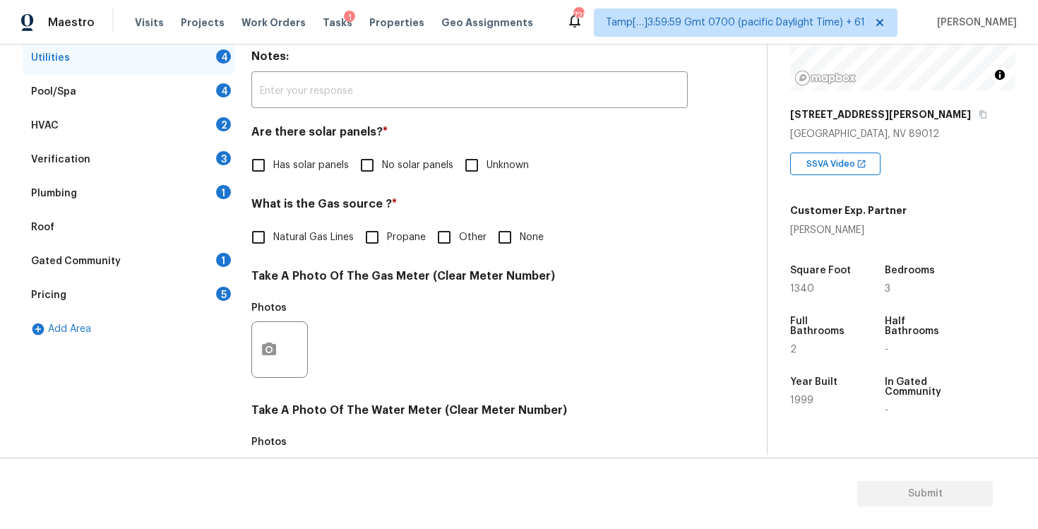
click at [373, 176] on input "No solar panels" at bounding box center [367, 165] width 30 height 30
checkbox input "true"
click at [332, 236] on span "Natural Gas Lines" at bounding box center [313, 239] width 80 height 15
click at [273, 236] on input "Natural Gas Lines" at bounding box center [259, 239] width 30 height 30
checkbox input "true"
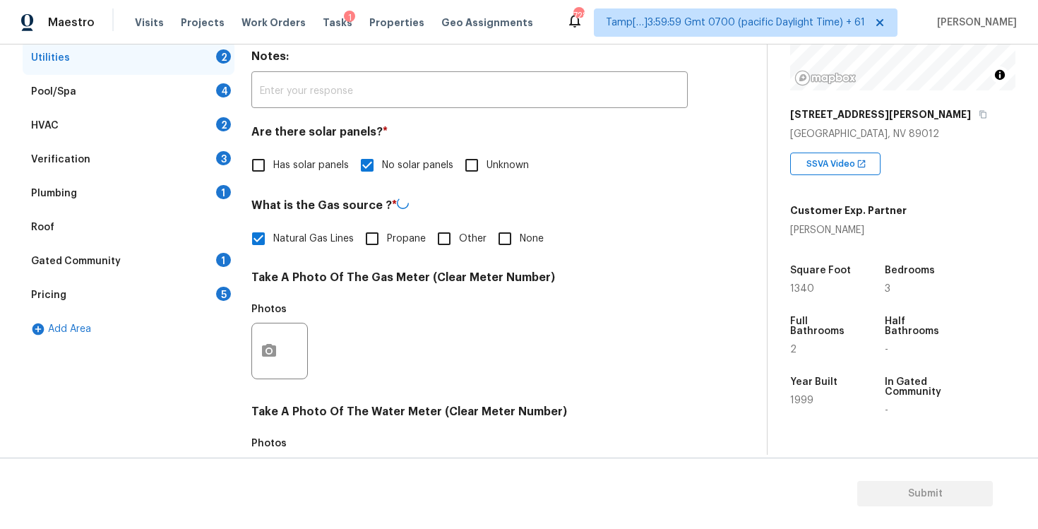
scroll to position [534, 0]
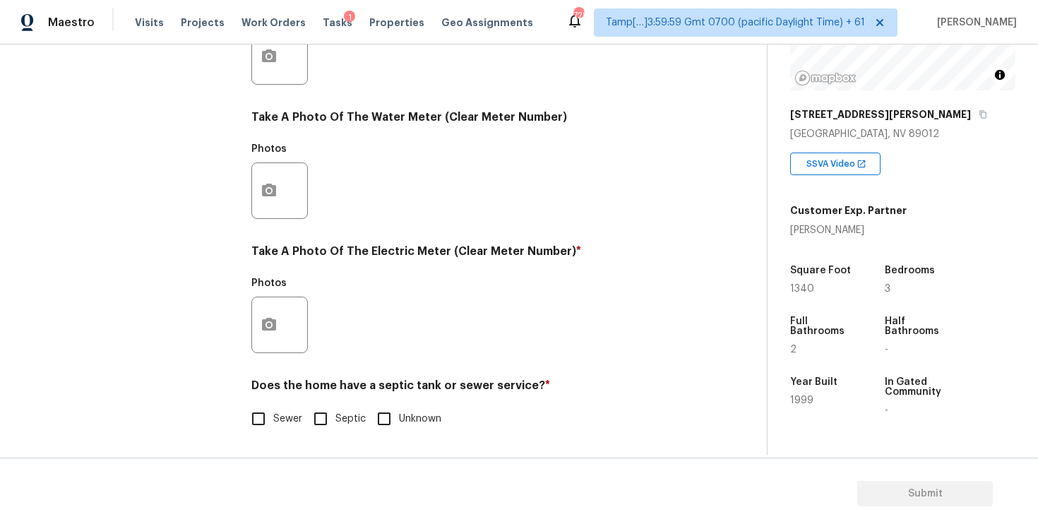
click at [286, 328] on div at bounding box center [279, 324] width 56 height 56
click at [287, 323] on div at bounding box center [279, 324] width 56 height 56
click at [275, 313] on button "button" at bounding box center [269, 324] width 34 height 55
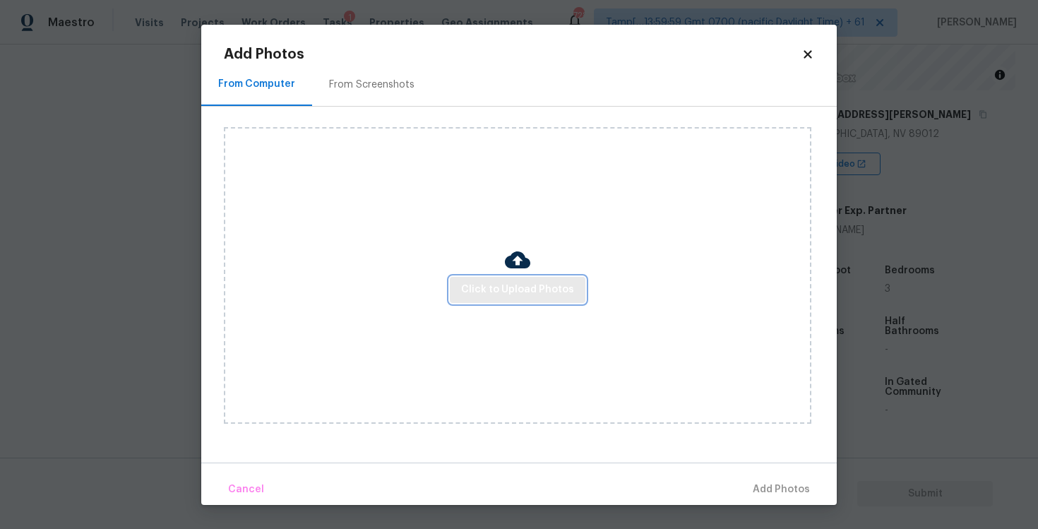
click at [477, 294] on span "Click to Upload Photos" at bounding box center [517, 290] width 113 height 18
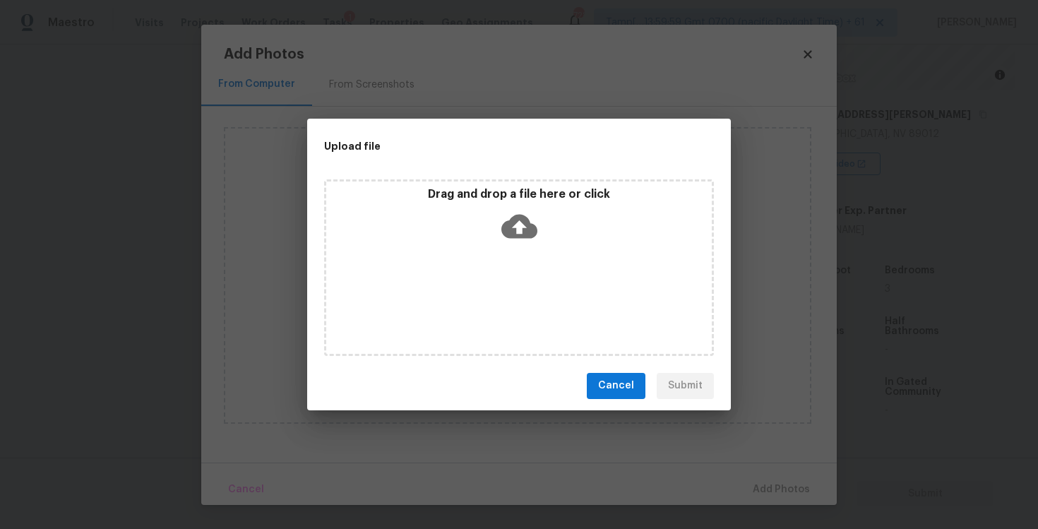
click at [502, 226] on icon at bounding box center [519, 226] width 36 height 24
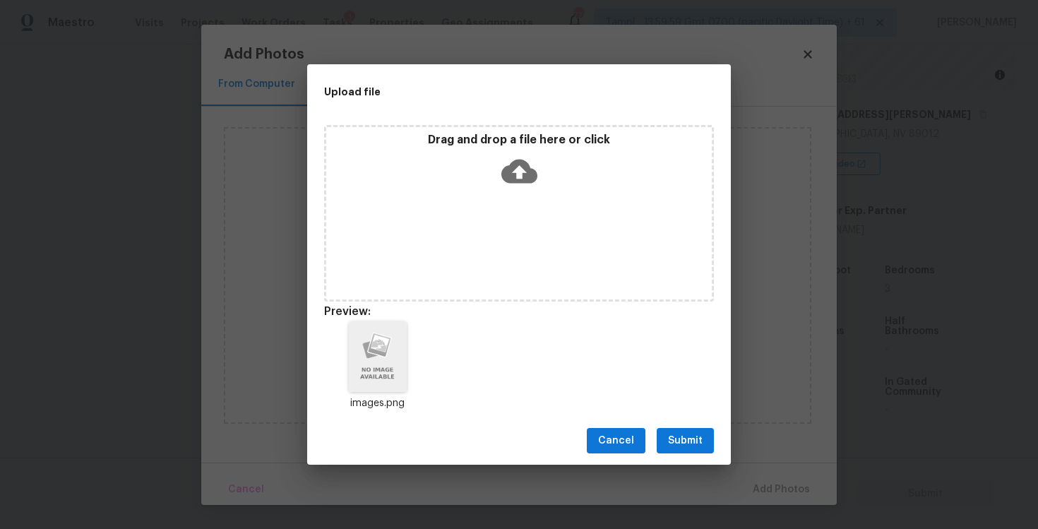
click at [702, 418] on div "Cancel Submit" at bounding box center [519, 440] width 424 height 49
click at [700, 448] on span "Submit" at bounding box center [685, 441] width 35 height 18
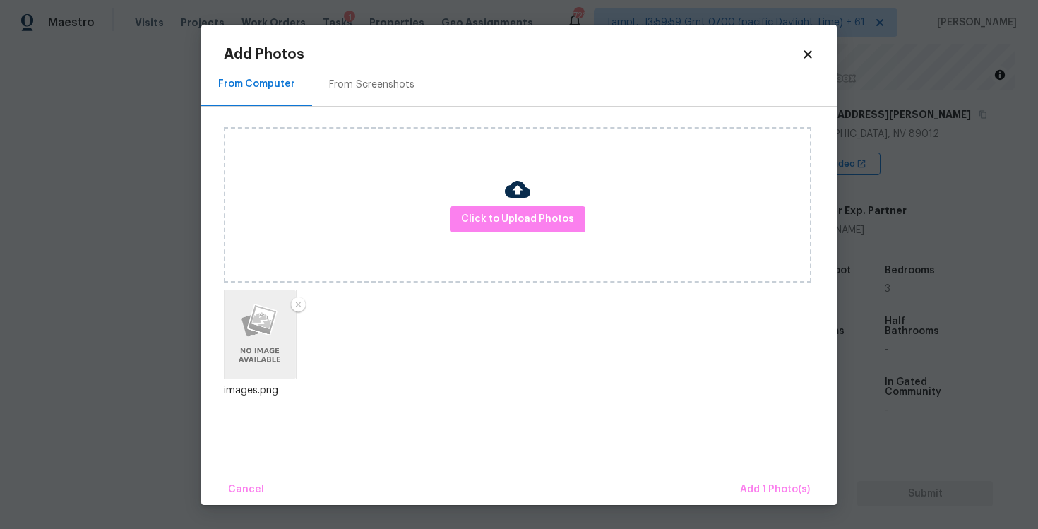
click at [755, 472] on div "Cancel Add 1 Photo(s)" at bounding box center [518, 483] width 635 height 42
click at [757, 479] on button "Add 1 Photo(s)" at bounding box center [774, 489] width 81 height 30
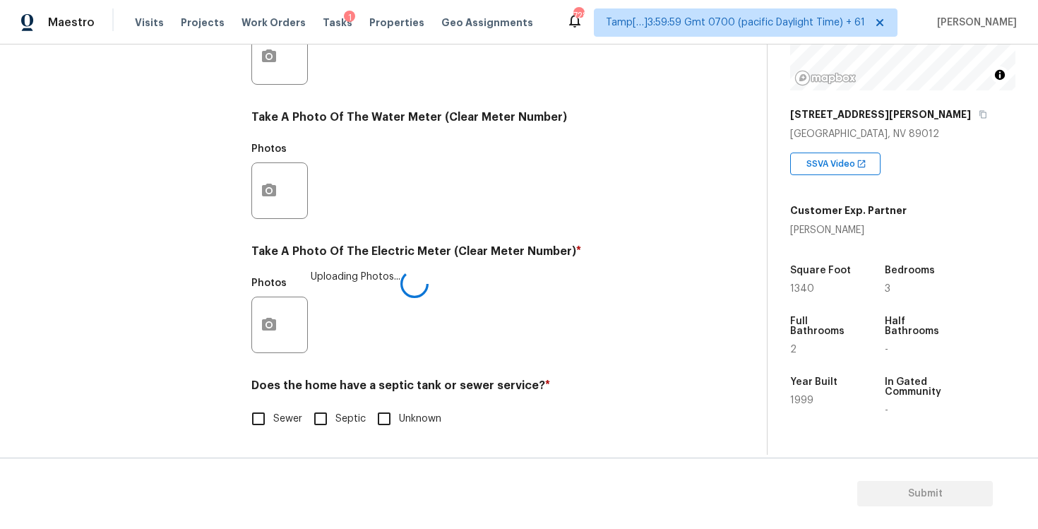
click at [277, 407] on label "Sewer" at bounding box center [273, 419] width 59 height 30
click at [273, 407] on input "Sewer" at bounding box center [259, 419] width 30 height 30
checkbox input "true"
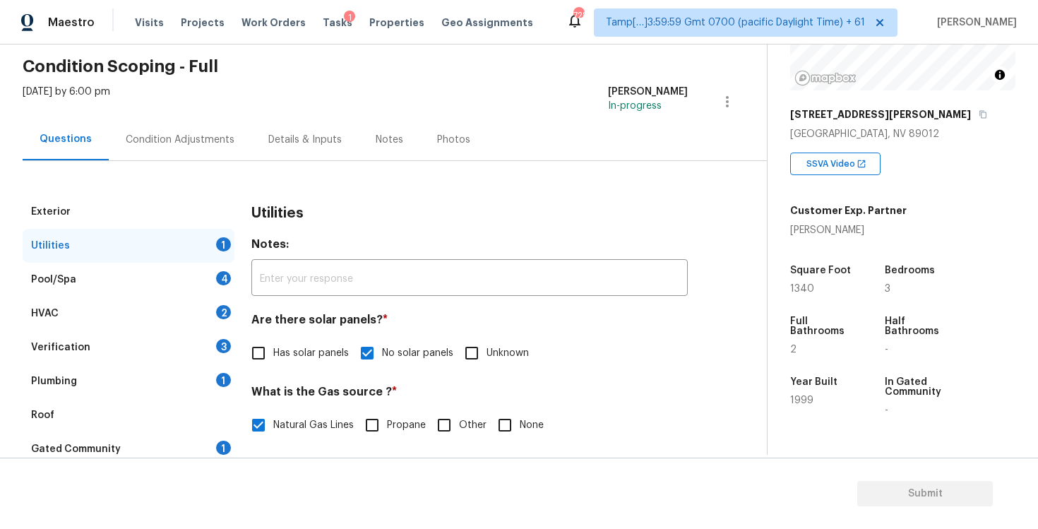
scroll to position [45, 0]
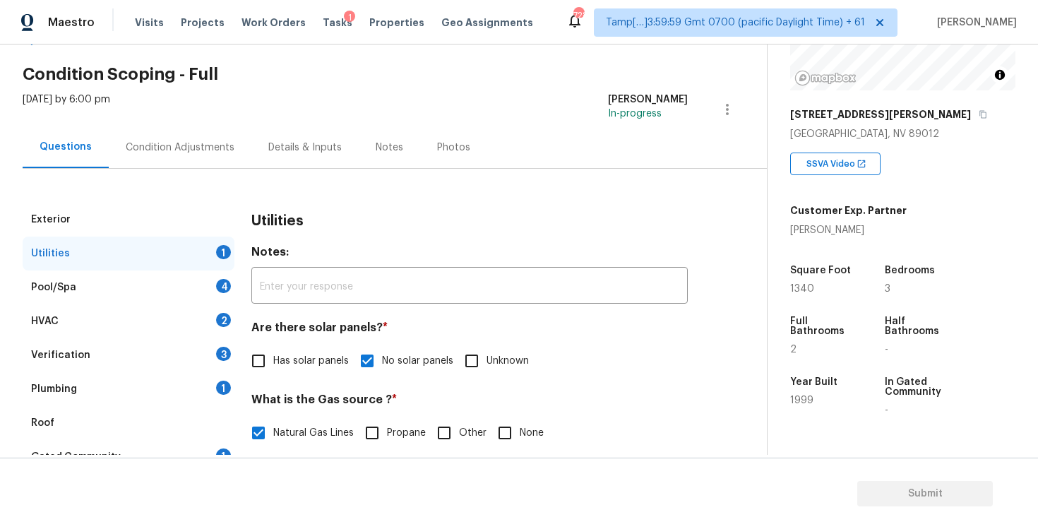
click at [208, 279] on div "Pool/Spa 4" at bounding box center [129, 287] width 212 height 34
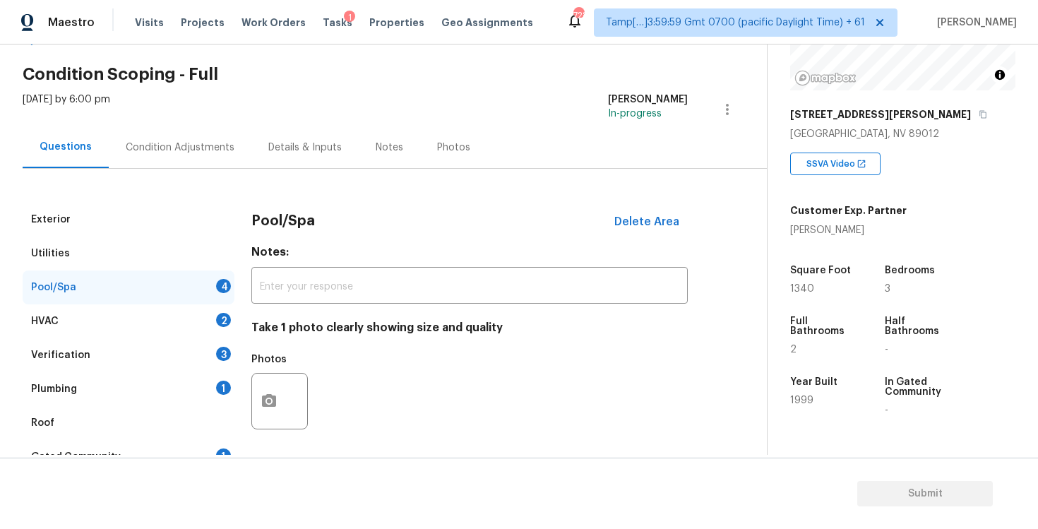
scroll to position [265, 0]
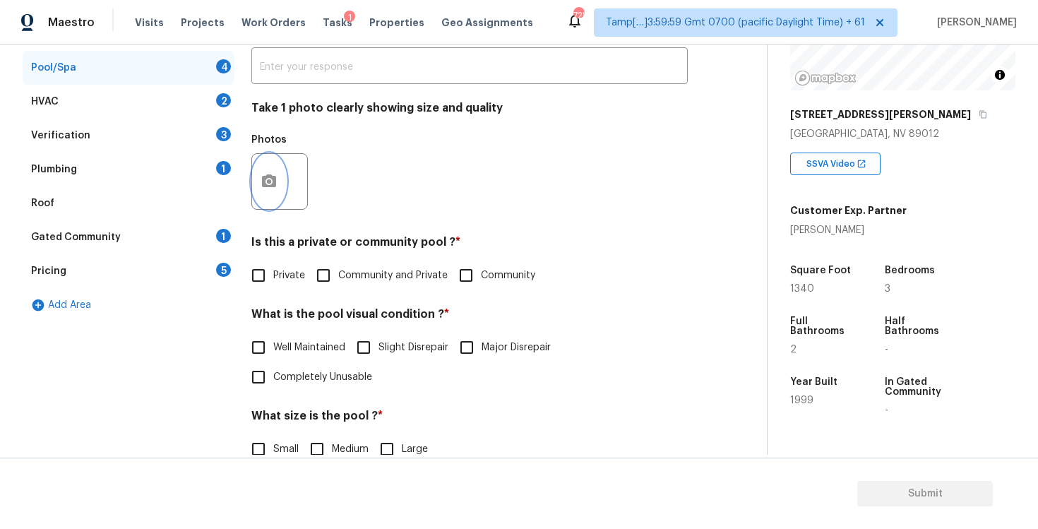
click at [278, 180] on button "button" at bounding box center [269, 181] width 34 height 55
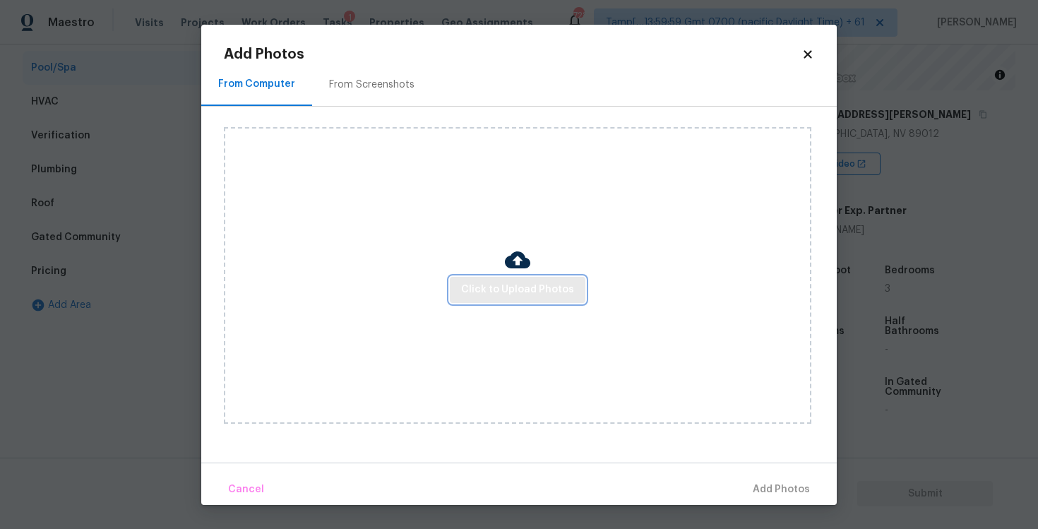
click at [516, 290] on span "Click to Upload Photos" at bounding box center [517, 290] width 113 height 18
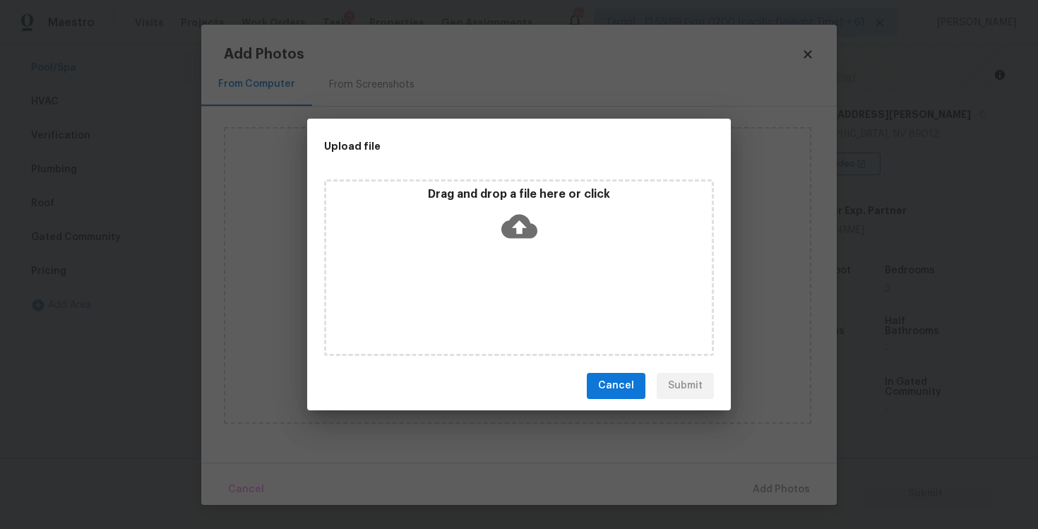
click at [512, 227] on icon at bounding box center [519, 226] width 36 height 24
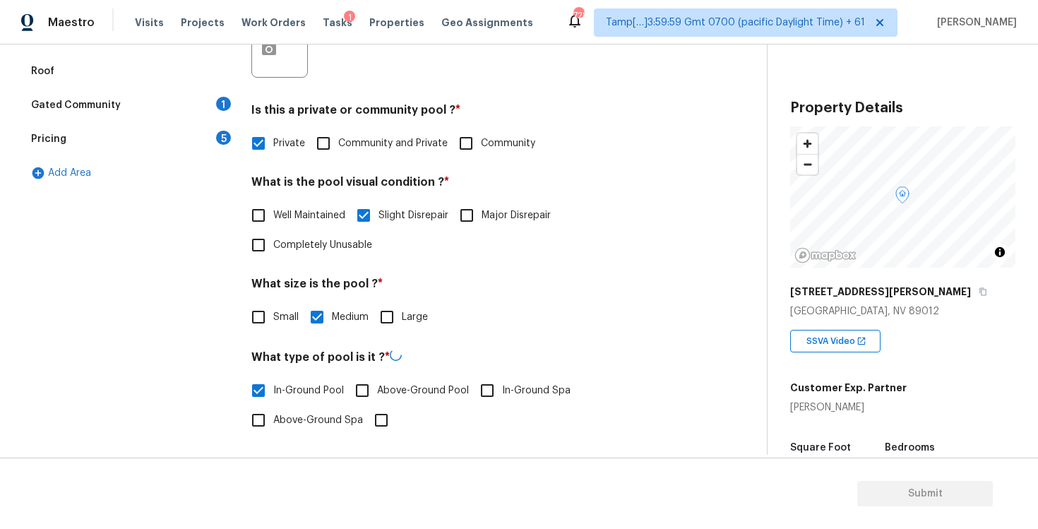
scroll to position [177, 0]
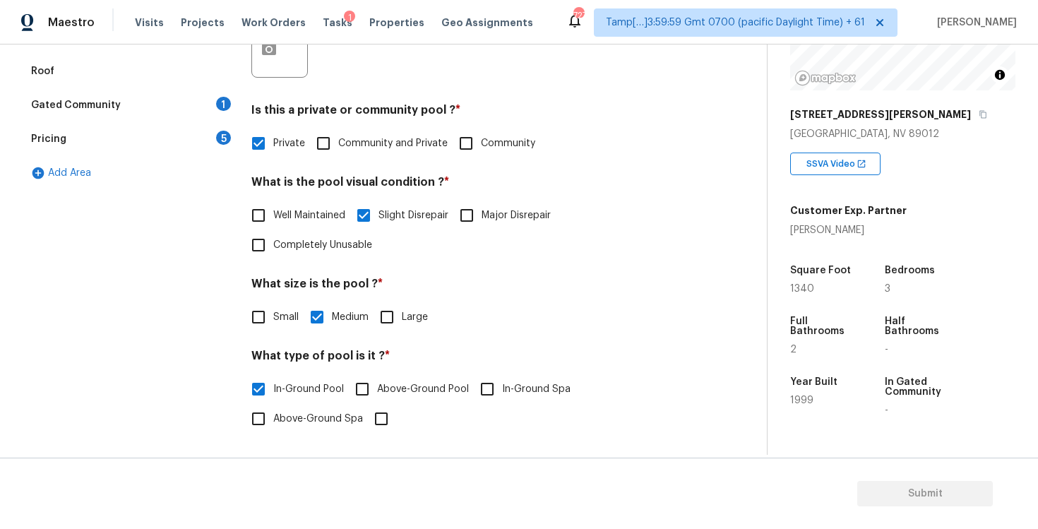
click at [515, 388] on span "In-Ground Spa" at bounding box center [536, 389] width 68 height 15
click at [502, 388] on input "In-Ground Spa" at bounding box center [487, 389] width 30 height 30
checkbox input "true"
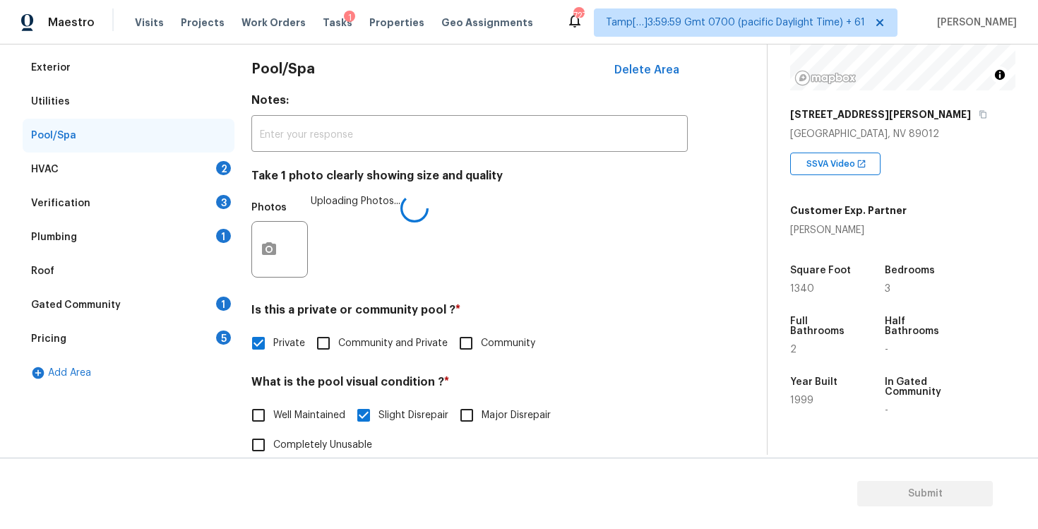
scroll to position [176, 0]
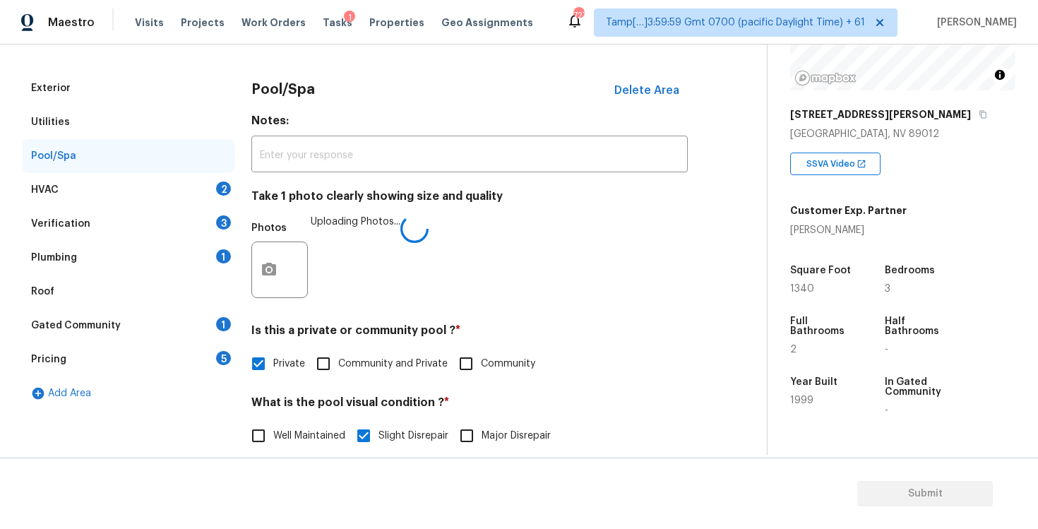
click at [167, 186] on div "HVAC 2" at bounding box center [129, 190] width 212 height 34
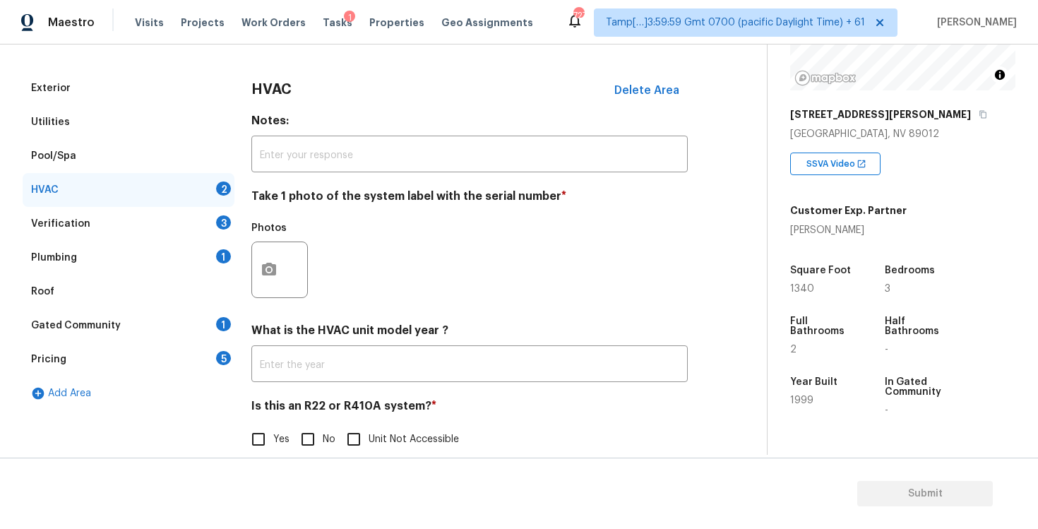
scroll to position [198, 0]
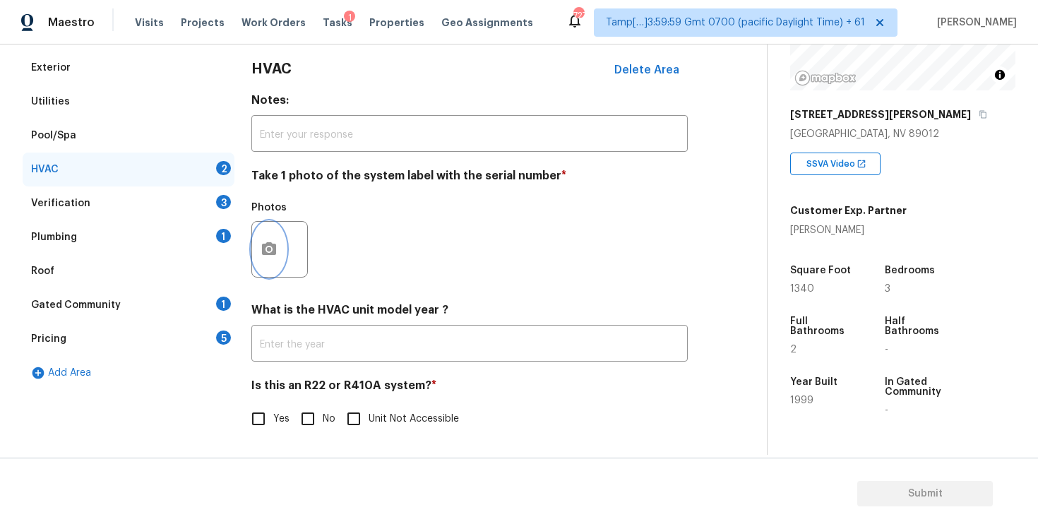
click at [284, 254] on button "button" at bounding box center [269, 249] width 34 height 55
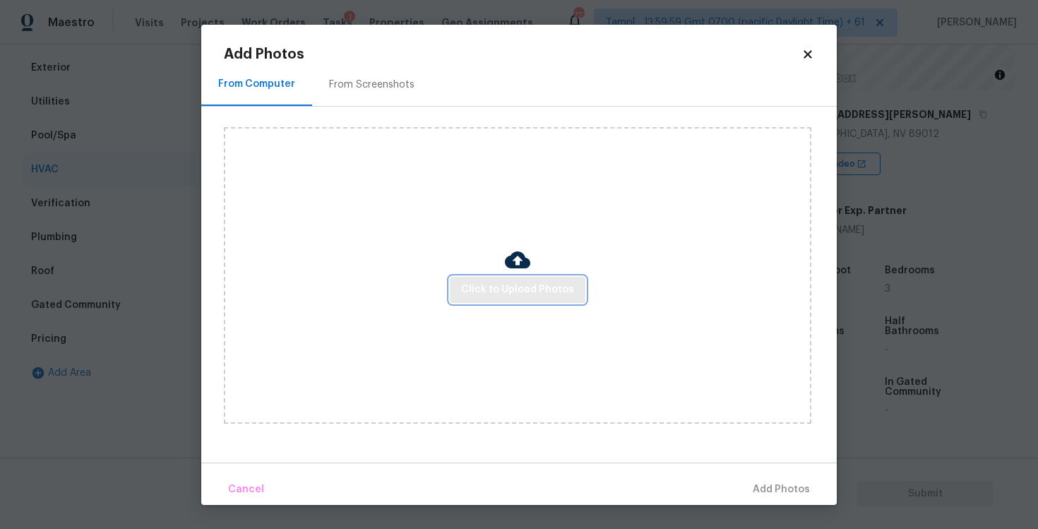
click at [485, 277] on button "Click to Upload Photos" at bounding box center [518, 290] width 136 height 26
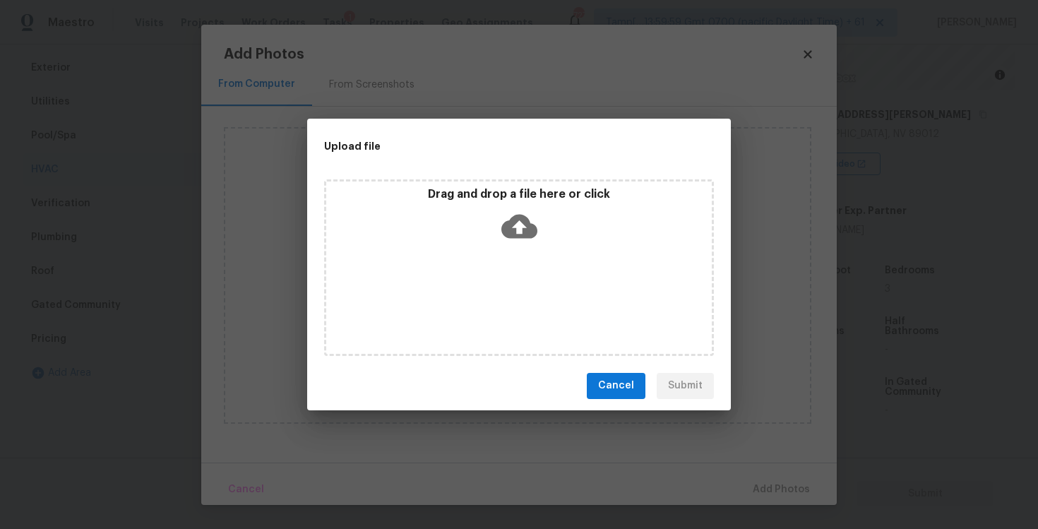
click at [505, 239] on icon at bounding box center [519, 226] width 36 height 36
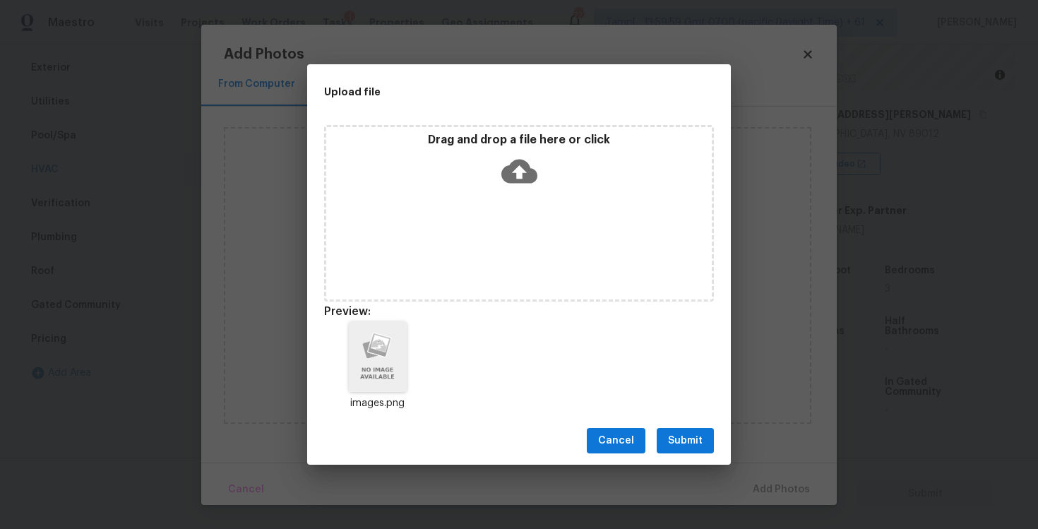
click at [695, 432] on span "Submit" at bounding box center [685, 441] width 35 height 18
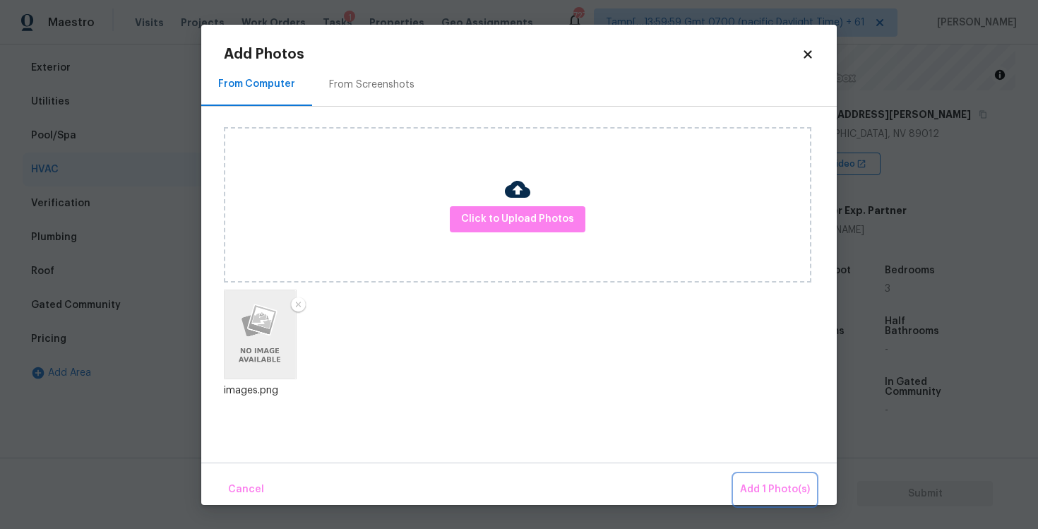
click at [784, 491] on span "Add 1 Photo(s)" at bounding box center [775, 490] width 70 height 18
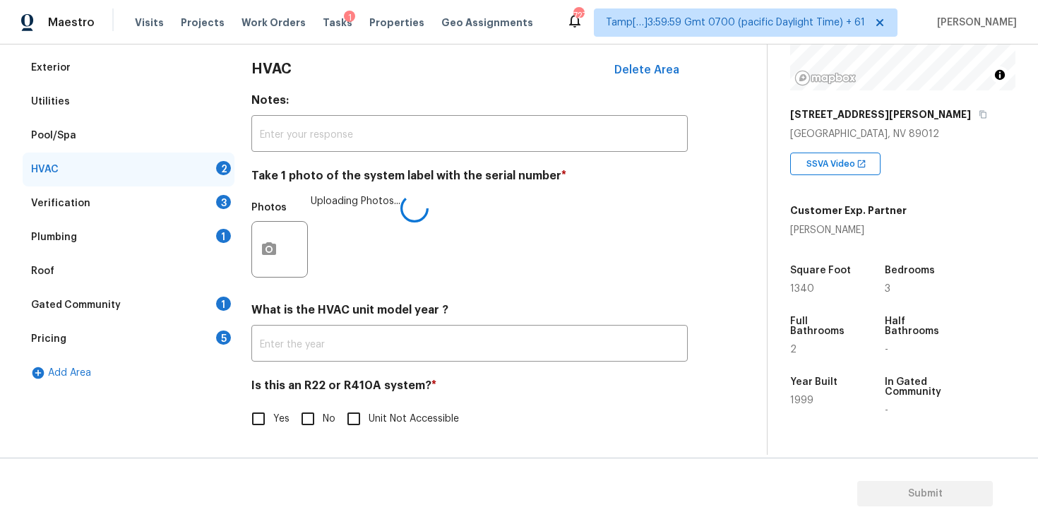
click at [311, 407] on input "No" at bounding box center [308, 419] width 30 height 30
checkbox input "true"
click at [193, 200] on div "Verification 3" at bounding box center [129, 203] width 212 height 34
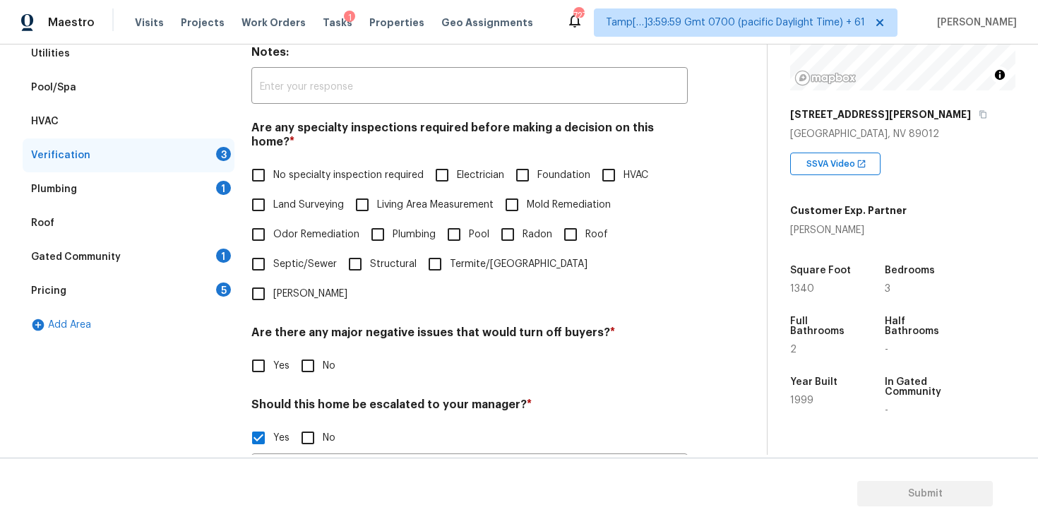
scroll to position [227, 0]
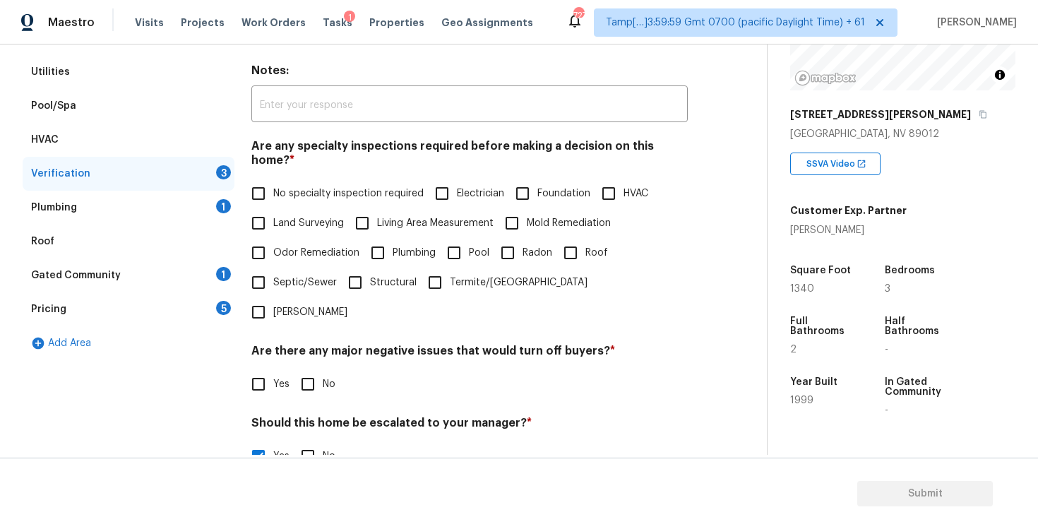
click at [457, 238] on input "Pool" at bounding box center [454, 253] width 30 height 30
checkbox input "true"
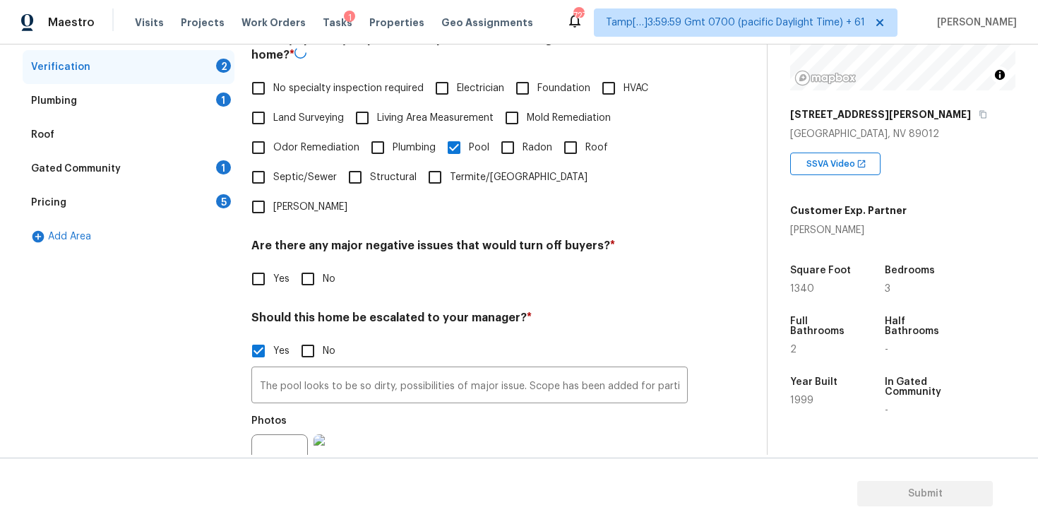
scroll to position [358, 0]
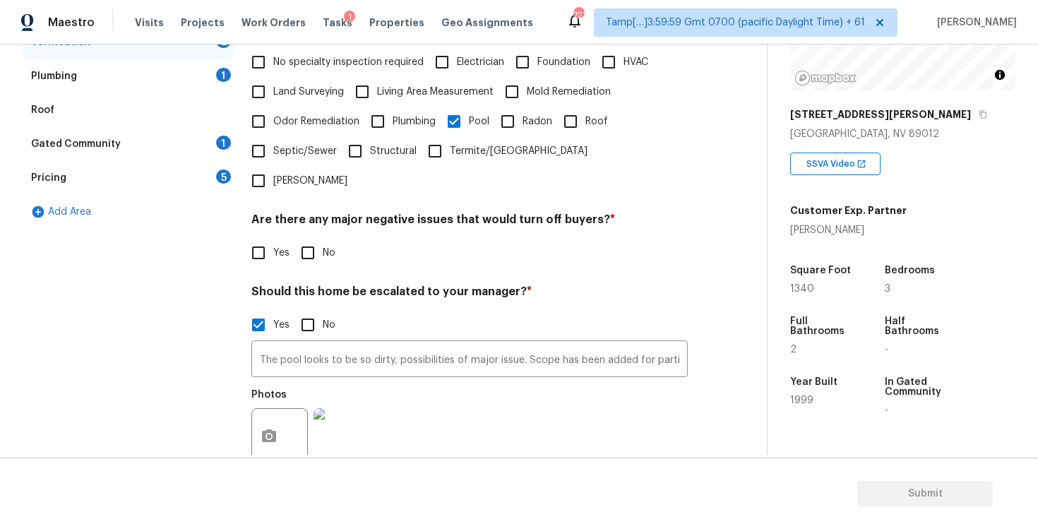
click at [304, 238] on input "No" at bounding box center [308, 253] width 30 height 30
checkbox input "true"
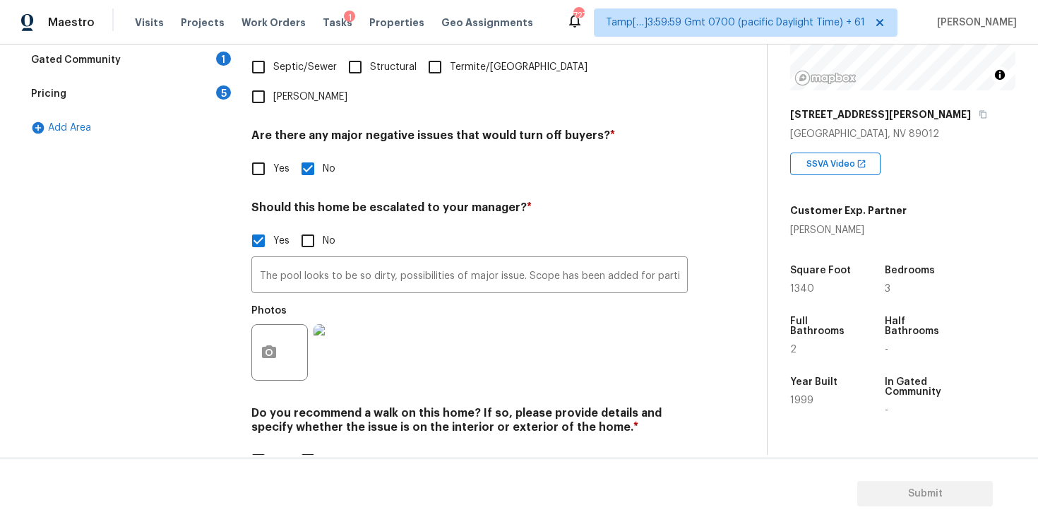
scroll to position [440, 0]
click at [300, 447] on input "No" at bounding box center [308, 462] width 30 height 30
checkbox input "true"
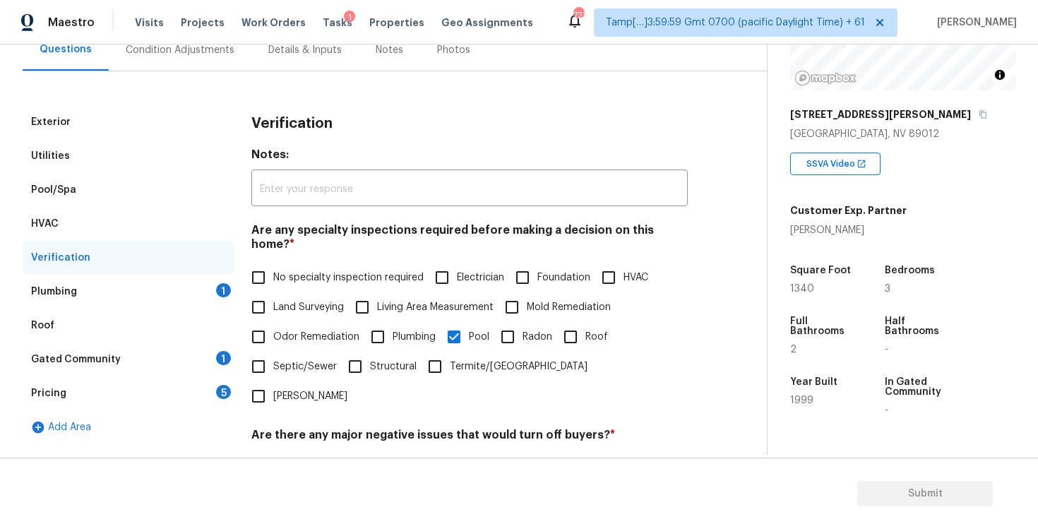
scroll to position [134, 0]
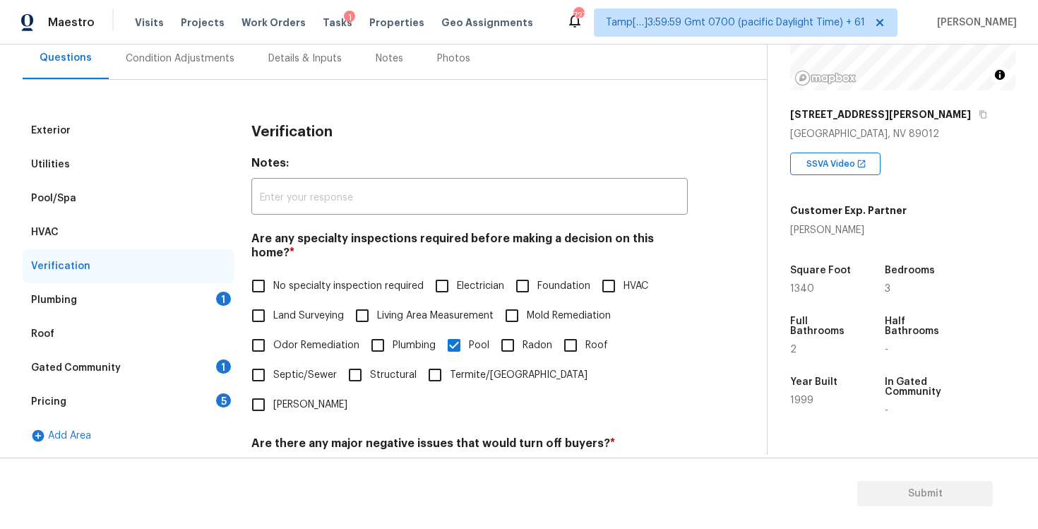
click at [208, 279] on div "Verification" at bounding box center [129, 266] width 212 height 34
click at [215, 294] on div "Plumbing 1" at bounding box center [129, 300] width 212 height 34
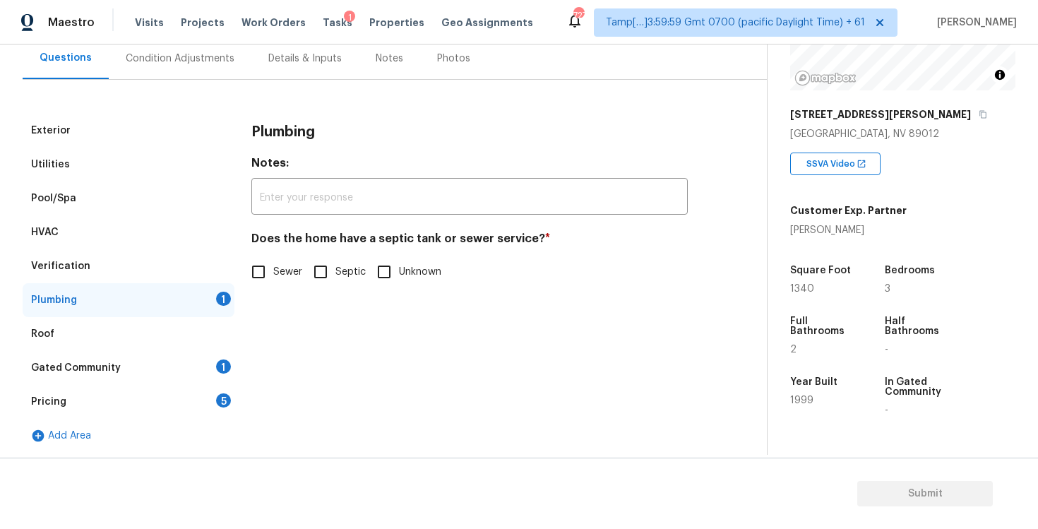
scroll to position [136, 0]
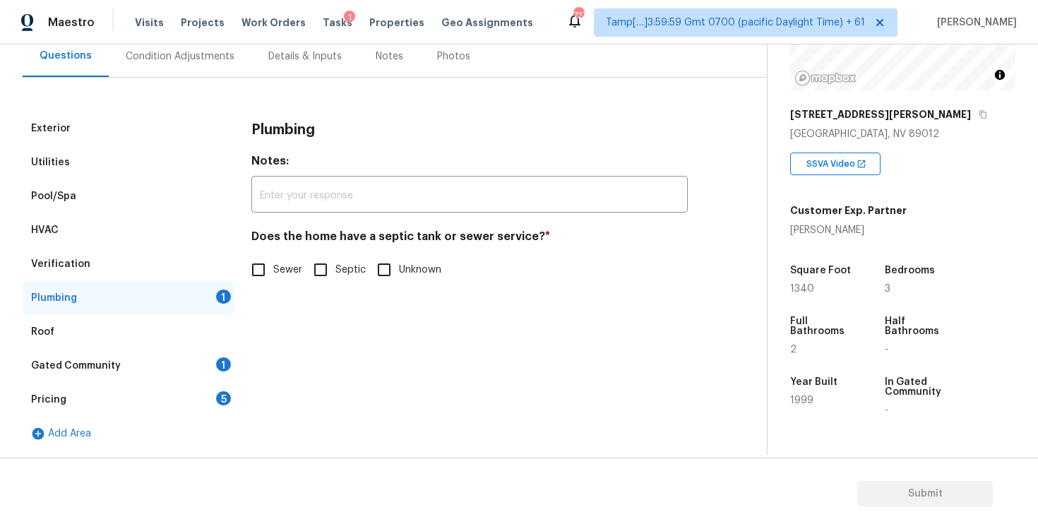
click at [260, 260] on input "Sewer" at bounding box center [259, 270] width 30 height 30
checkbox input "true"
click at [217, 371] on div "Gated Community 1" at bounding box center [129, 366] width 212 height 34
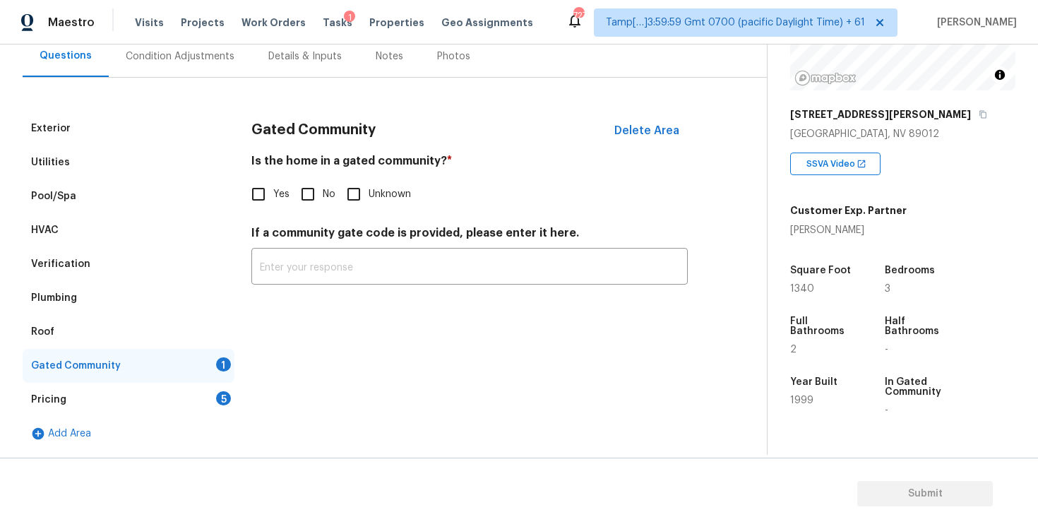
click at [313, 197] on input "No" at bounding box center [308, 194] width 30 height 30
checkbox input "true"
click at [208, 401] on div "Pricing 5" at bounding box center [129, 400] width 212 height 34
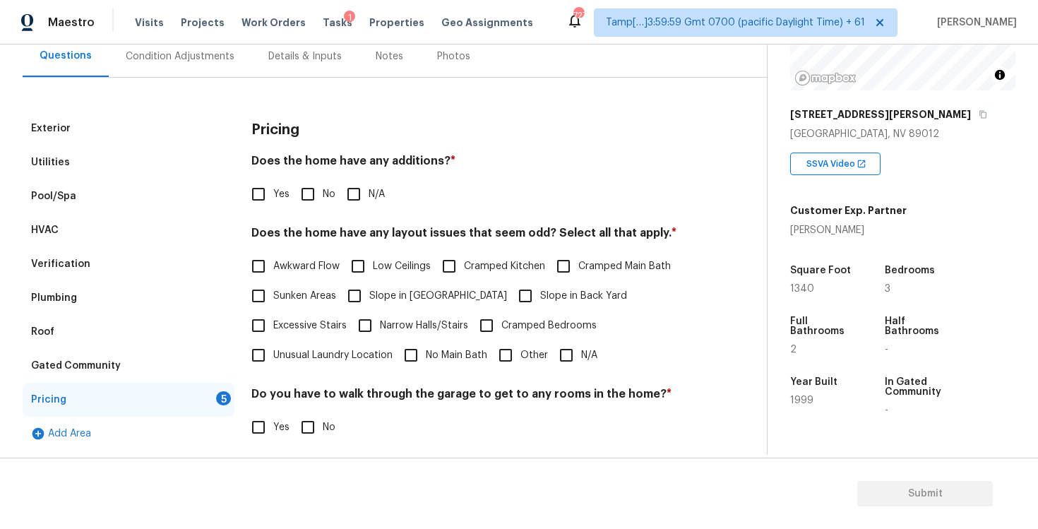
click at [309, 200] on input "No" at bounding box center [308, 194] width 30 height 30
checkbox input "true"
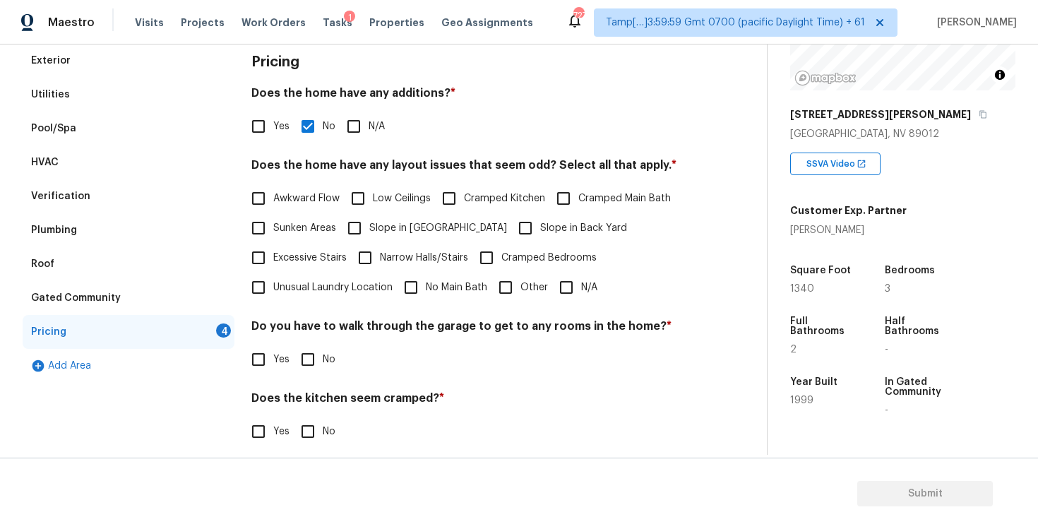
scroll to position [222, 0]
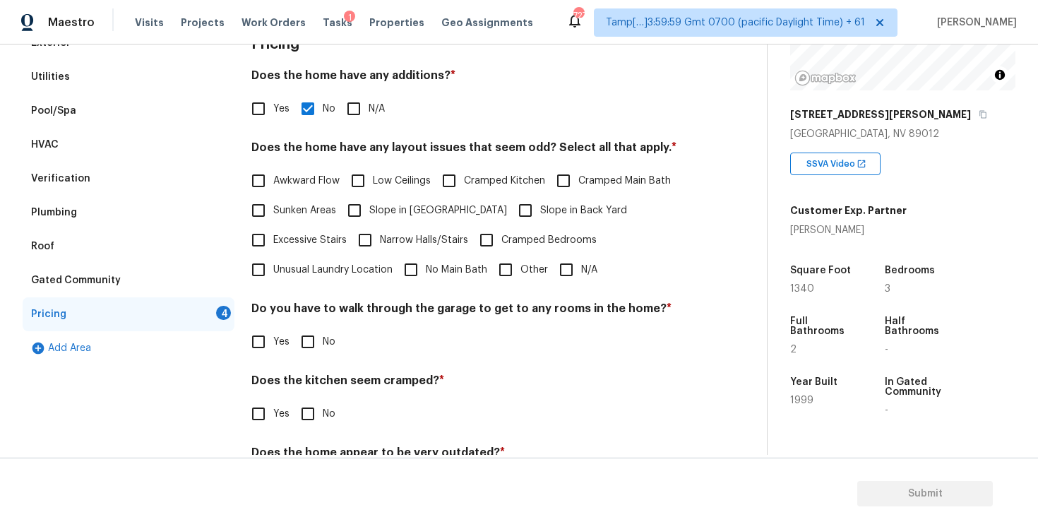
click at [577, 270] on input "N/A" at bounding box center [566, 270] width 30 height 30
checkbox input "true"
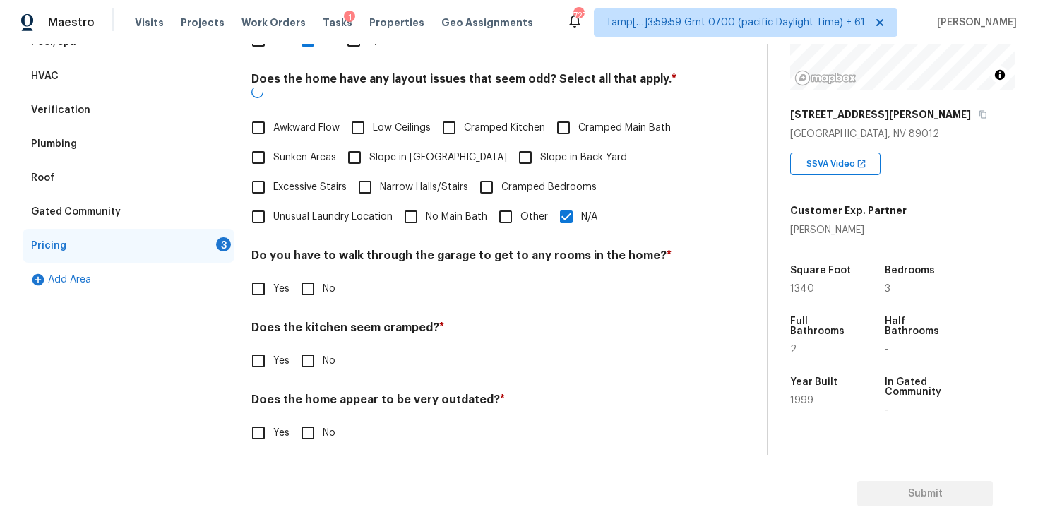
scroll to position [289, 0]
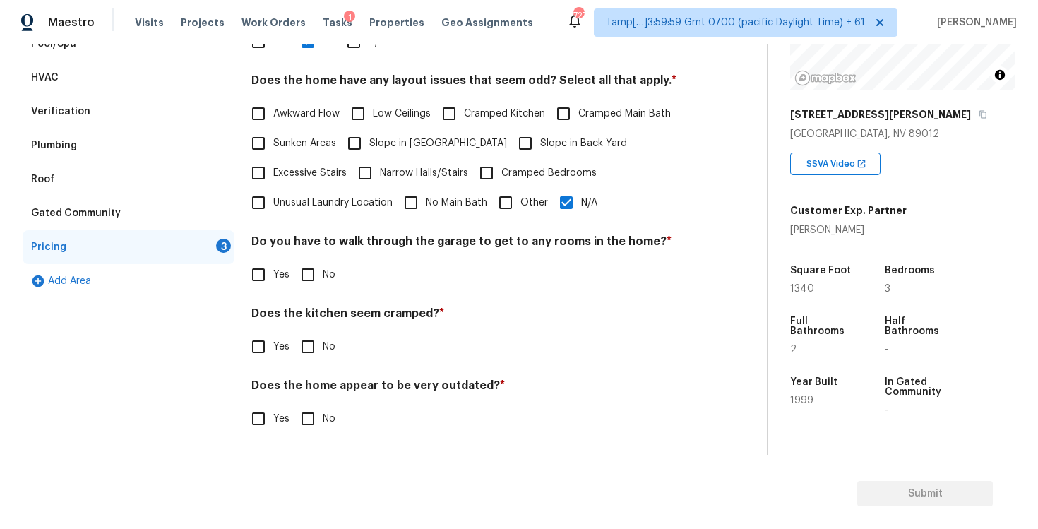
click at [317, 250] on h4 "Do you have to walk through the garage to get to any rooms in the home? *" at bounding box center [469, 244] width 436 height 20
click at [316, 272] on input "No" at bounding box center [308, 275] width 30 height 30
checkbox input "true"
click at [318, 346] on input "No" at bounding box center [308, 348] width 30 height 30
checkbox input "true"
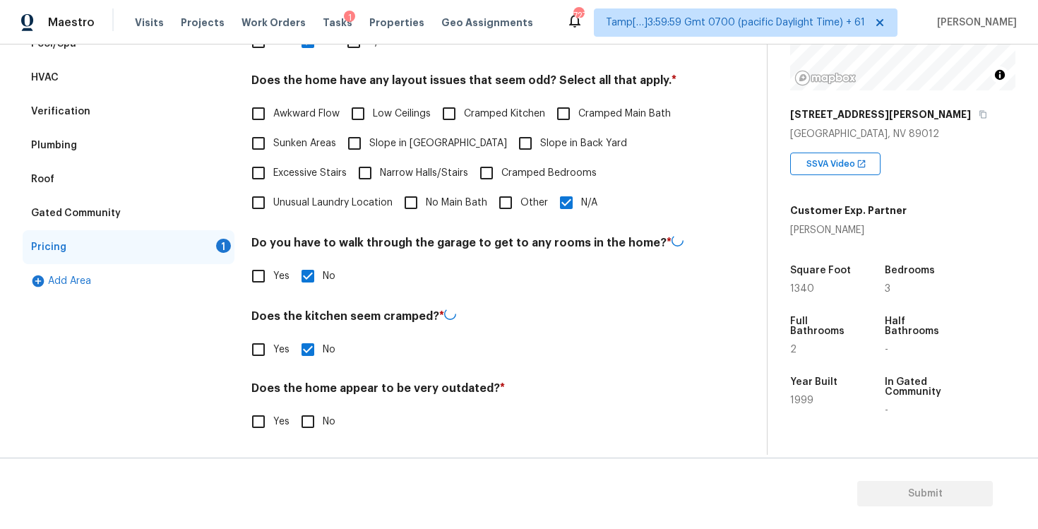
click at [317, 420] on input "No" at bounding box center [308, 422] width 30 height 30
checkbox input "true"
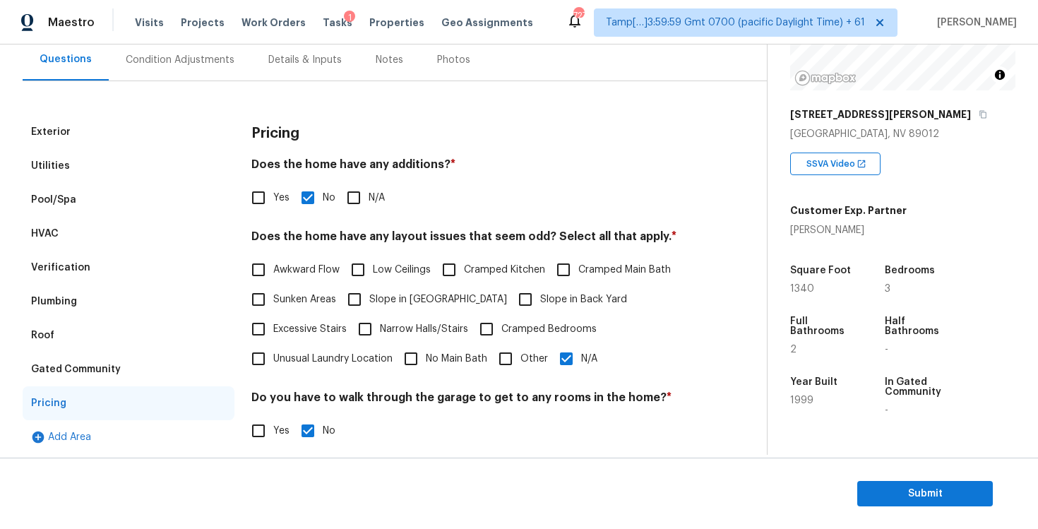
scroll to position [124, 0]
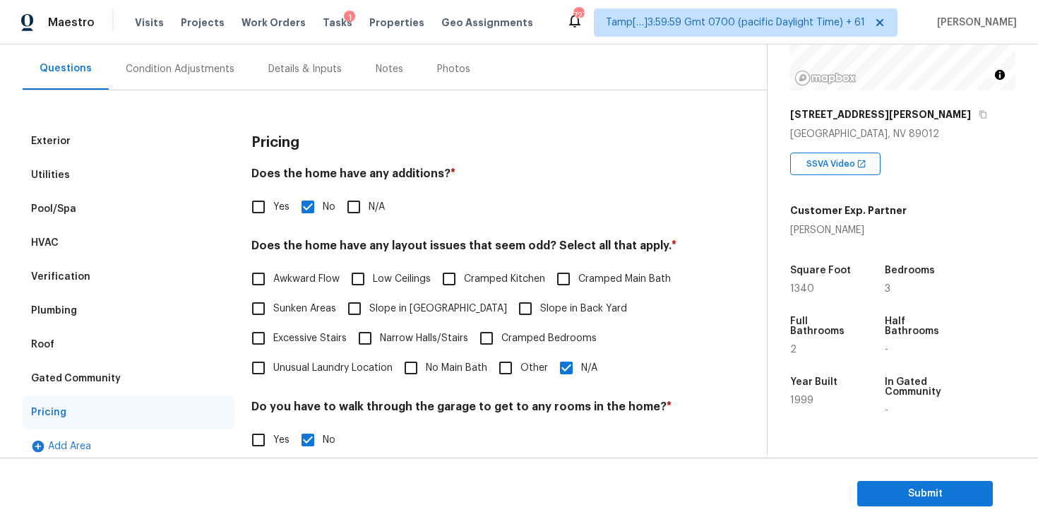
click at [203, 63] on div "Condition Adjustments" at bounding box center [180, 69] width 109 height 14
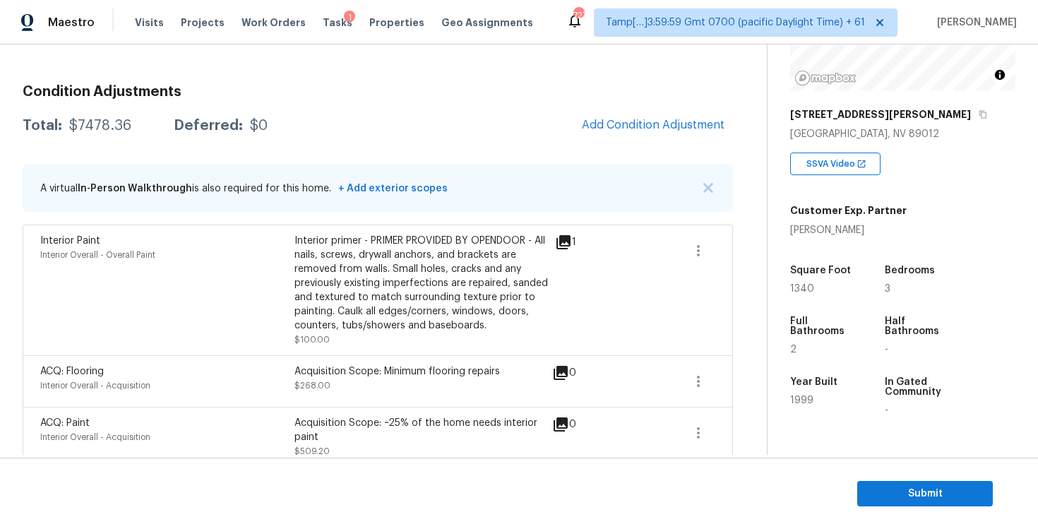
scroll to position [161, 0]
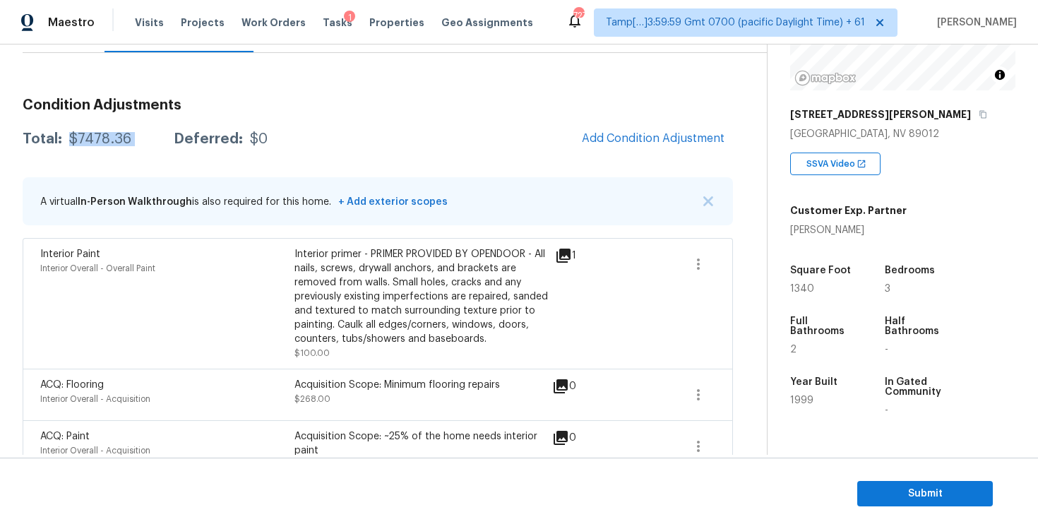
drag, startPoint x: 67, startPoint y: 138, endPoint x: 157, endPoint y: 137, distance: 90.4
click at [158, 138] on div "Total: $7478.36 Deferred: $0" at bounding box center [145, 139] width 245 height 14
copy div "$7478.36"
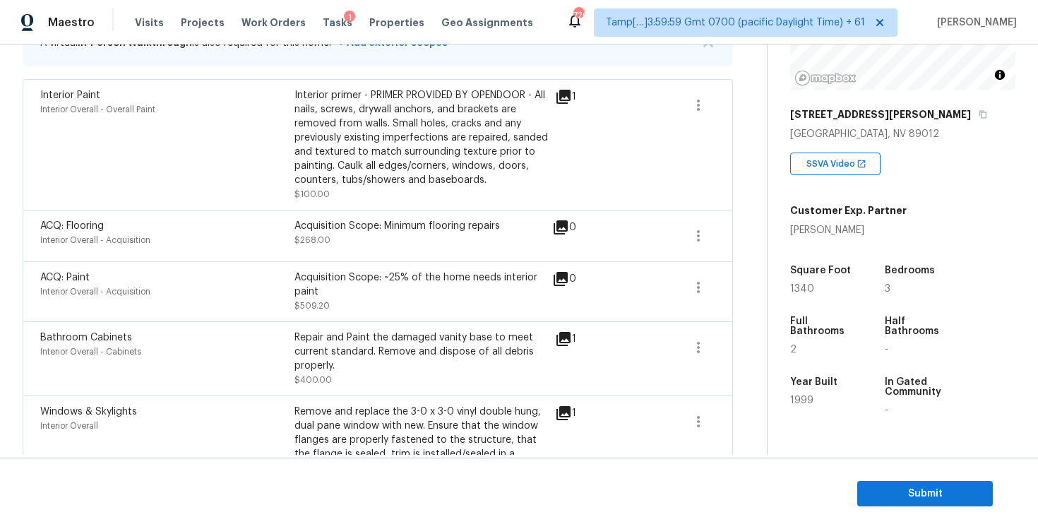
scroll to position [772, 0]
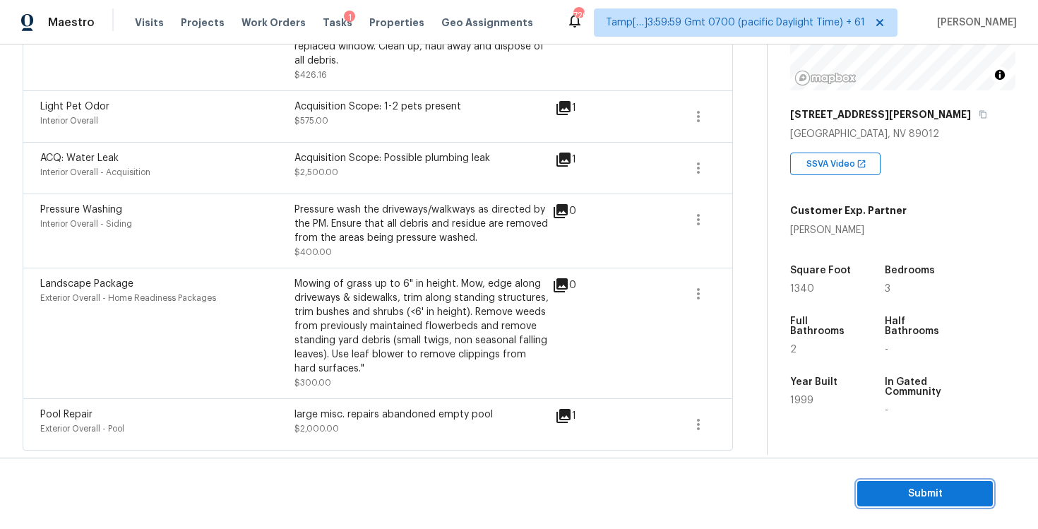
click at [940, 498] on span "Submit" at bounding box center [924, 494] width 113 height 18
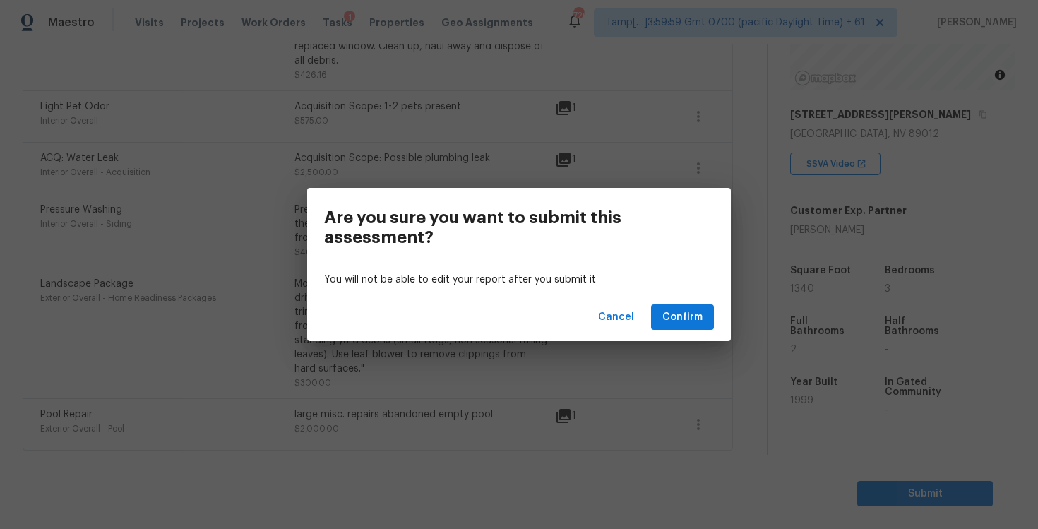
click at [682, 303] on div "Cancel Confirm" at bounding box center [519, 317] width 424 height 49
click at [678, 318] on span "Confirm" at bounding box center [682, 317] width 40 height 18
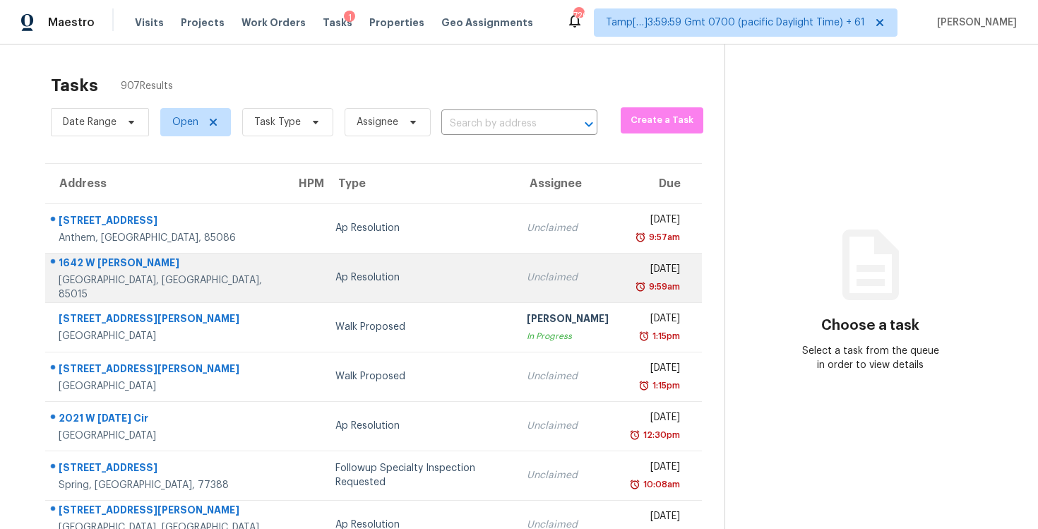
scroll to position [68, 0]
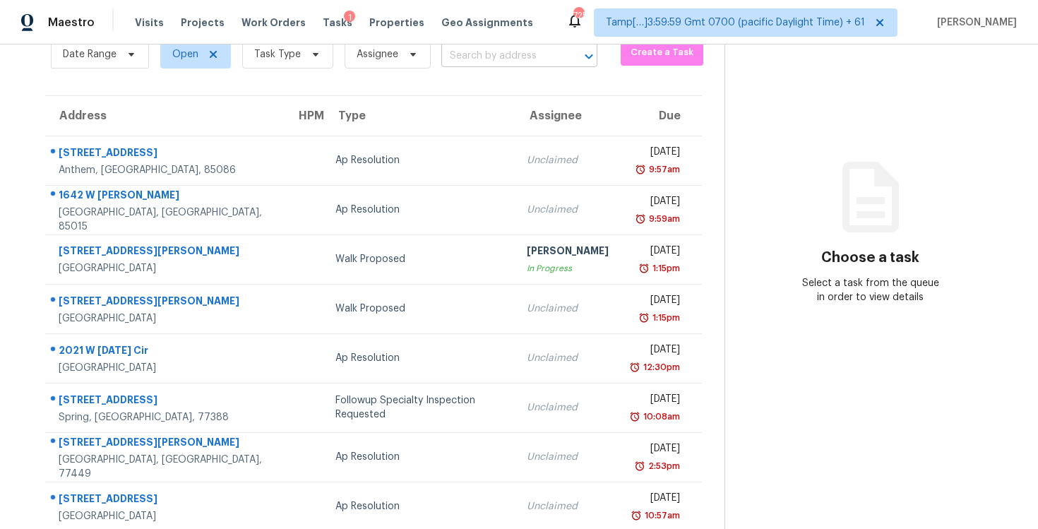
click at [507, 52] on input "text" at bounding box center [499, 56] width 116 height 22
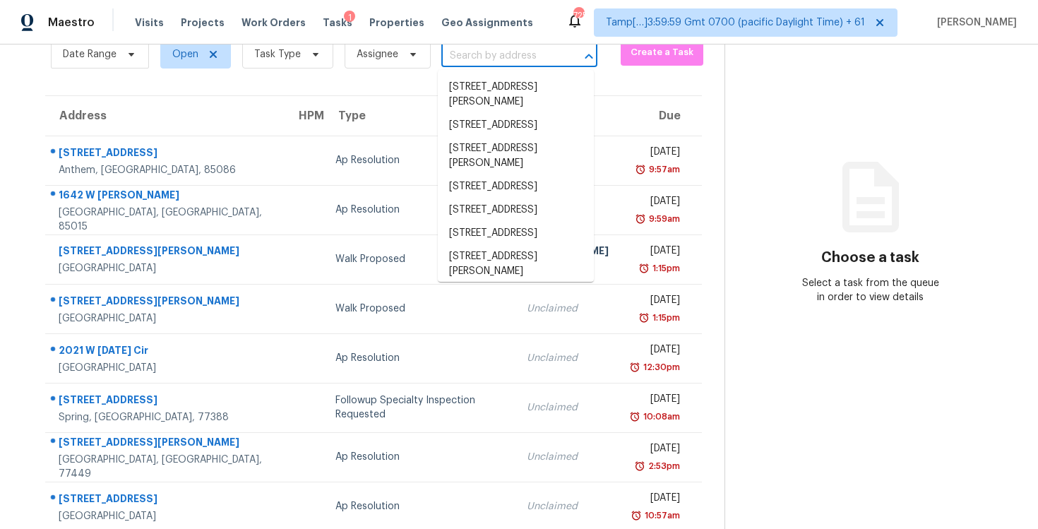
paste input "[STREET_ADDRESS]"
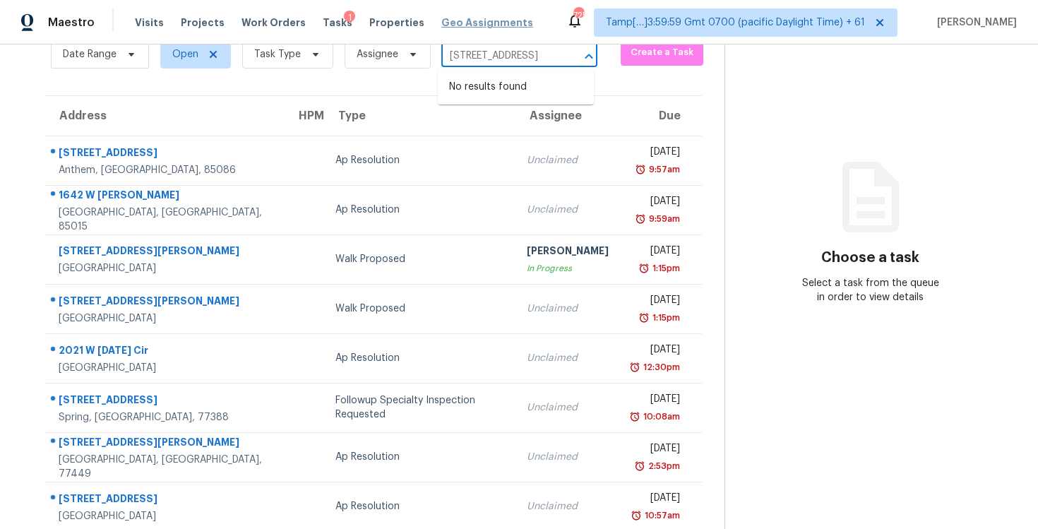
type input "[STREET_ADDRESS]"
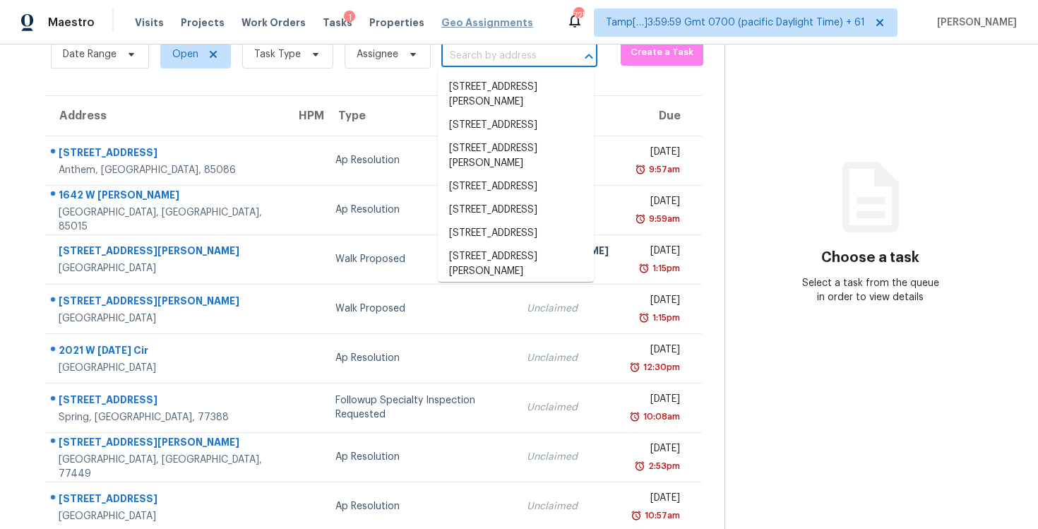
scroll to position [0, 0]
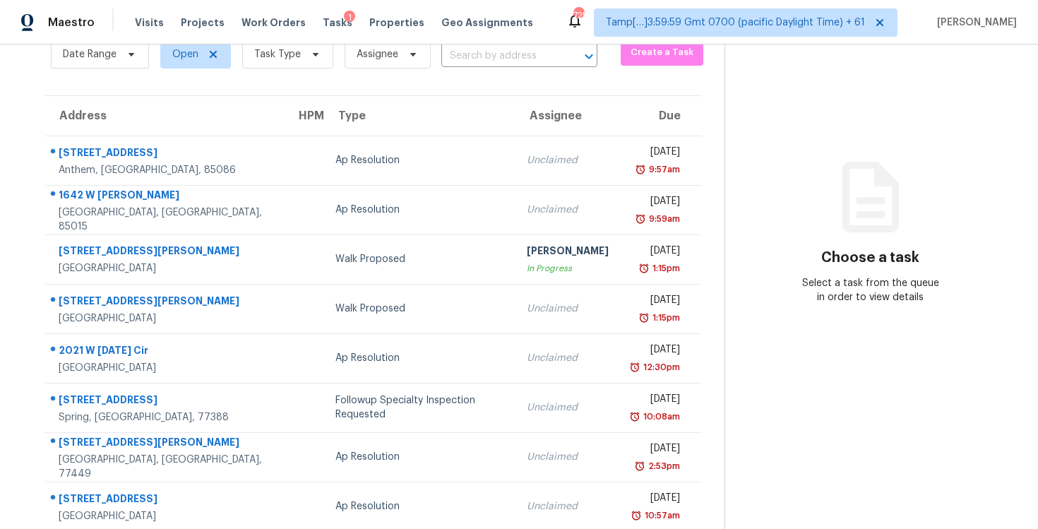
click at [267, 39] on div "Maestro Visits Projects Work Orders Tasks 1 Properties Geo Assignments 725 Tamp…" at bounding box center [519, 22] width 1038 height 44
click at [268, 51] on span "Task Type" at bounding box center [277, 54] width 47 height 14
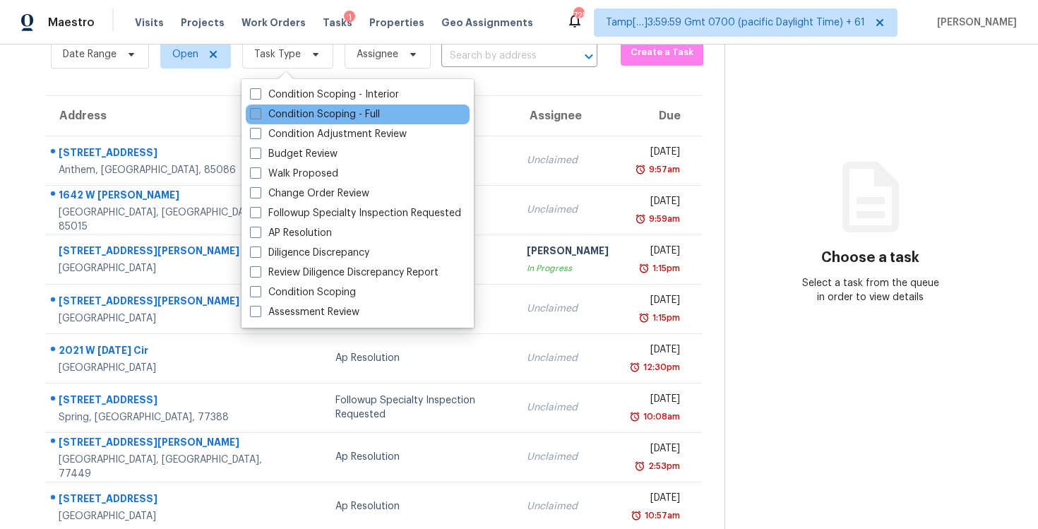
click at [275, 117] on label "Condition Scoping - Full" at bounding box center [315, 114] width 130 height 14
click at [259, 116] on input "Condition Scoping - Full" at bounding box center [254, 111] width 9 height 9
checkbox input "true"
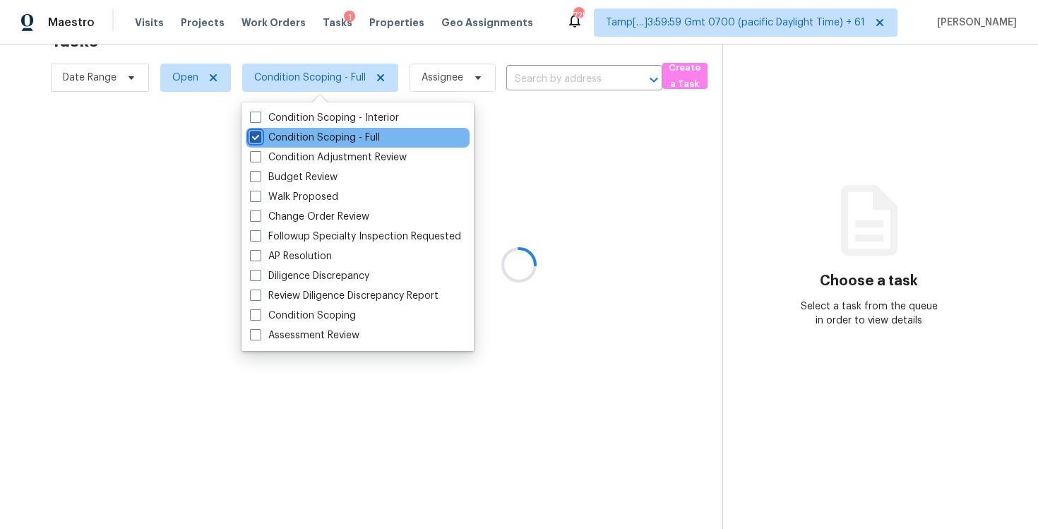
scroll to position [44, 0]
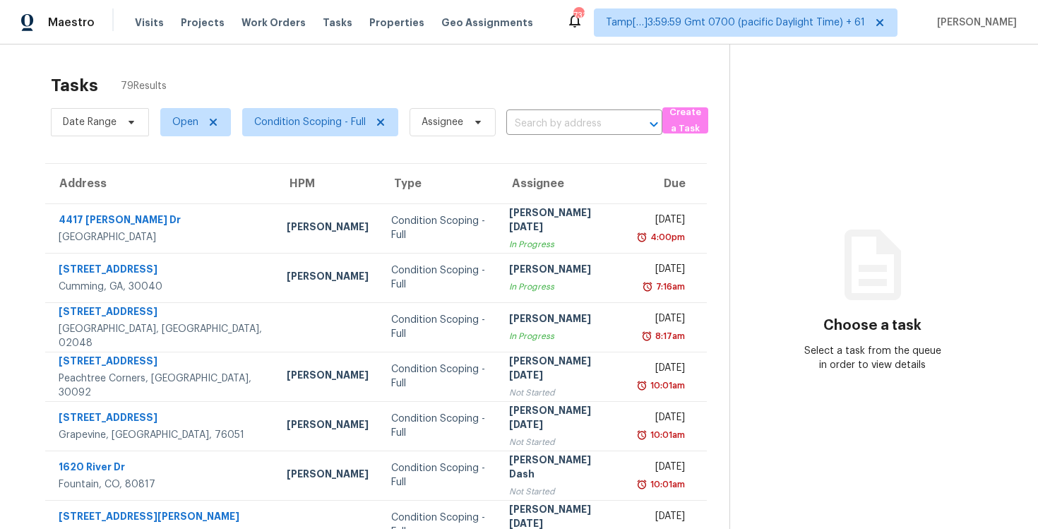
click at [520, 85] on div "Tasks 79 Results" at bounding box center [390, 85] width 678 height 37
click at [532, 133] on input "text" at bounding box center [564, 124] width 116 height 22
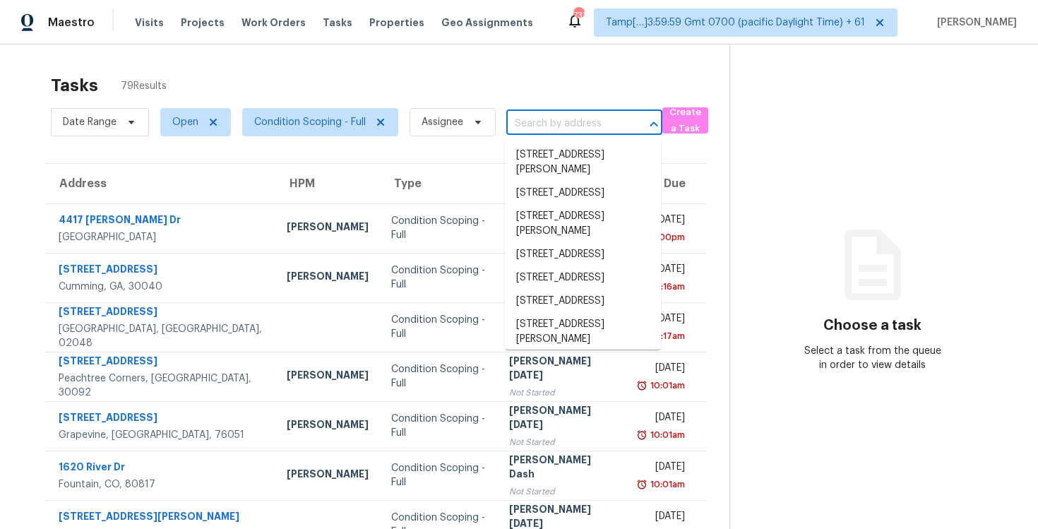
paste input "[STREET_ADDRESS]"
type input "[STREET_ADDRESS]"
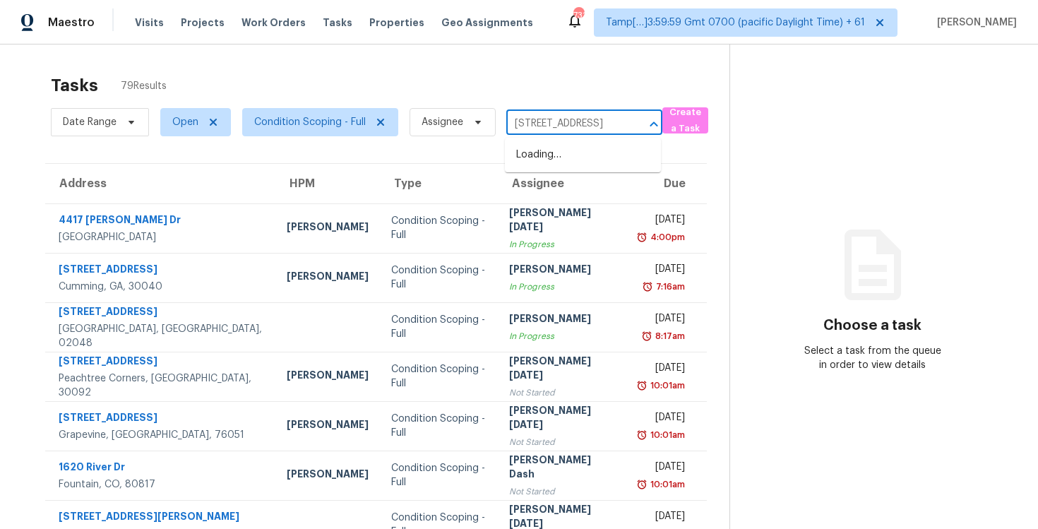
scroll to position [0, 66]
click at [563, 154] on li "[STREET_ADDRESS]" at bounding box center [583, 154] width 156 height 23
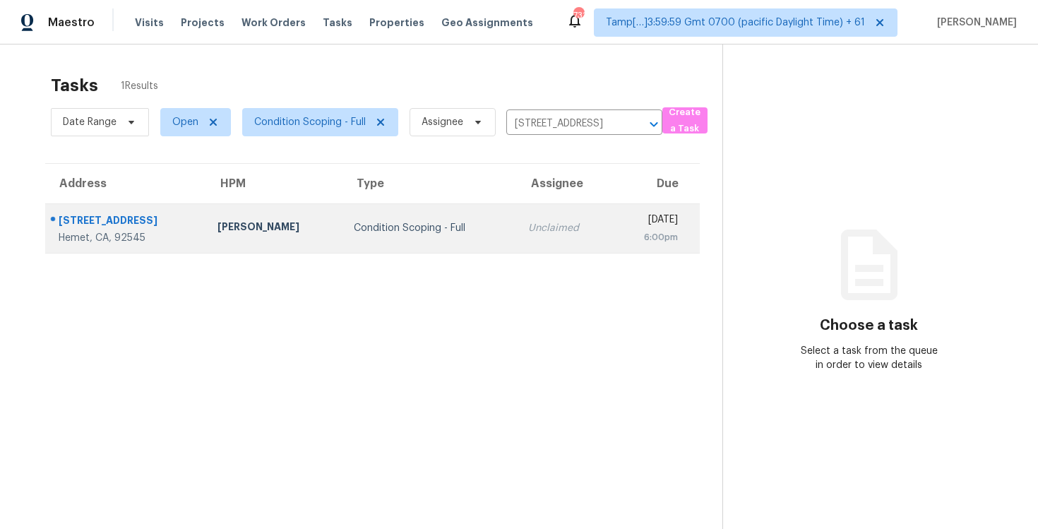
click at [612, 210] on td "[DATE] 6:00pm" at bounding box center [656, 227] width 88 height 49
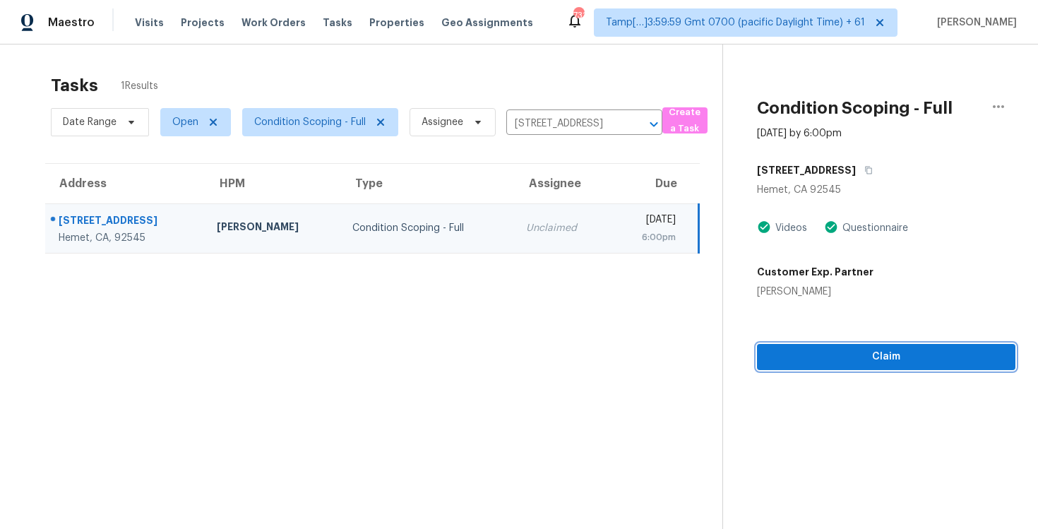
click at [897, 356] on span "Claim" at bounding box center [886, 357] width 236 height 18
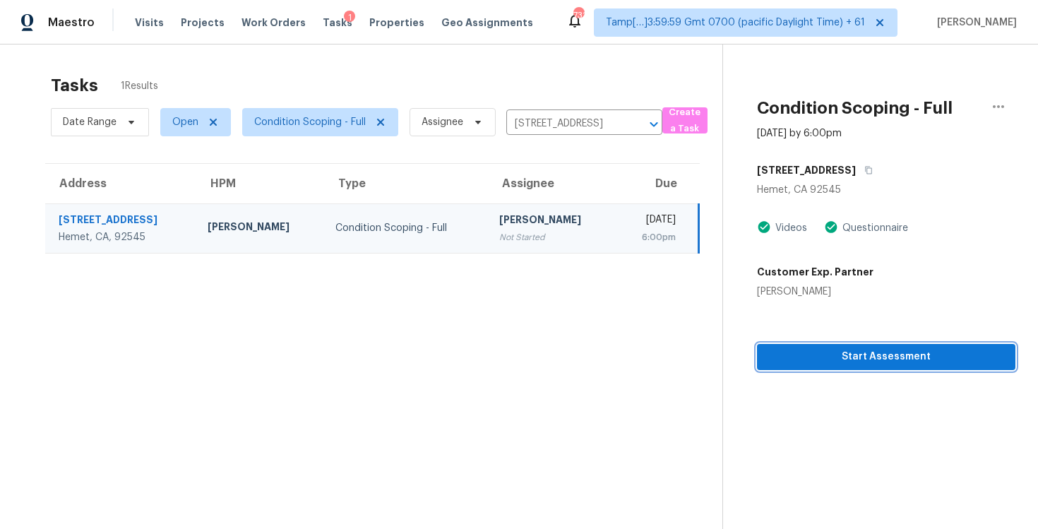
click at [862, 350] on span "Start Assessment" at bounding box center [886, 357] width 236 height 18
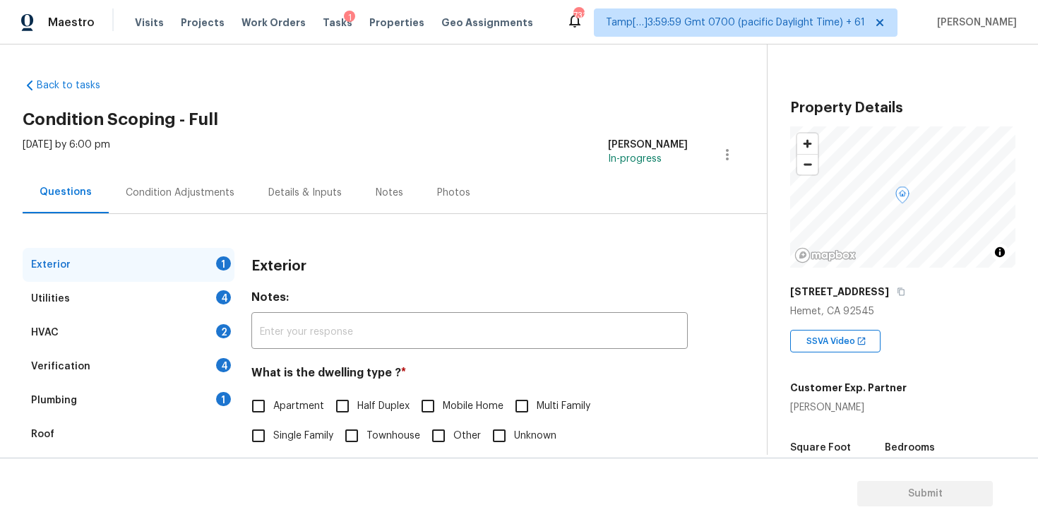
click at [179, 163] on div "[DATE] by 6:00 pm [PERSON_NAME] B In-progress" at bounding box center [395, 155] width 744 height 34
click at [196, 190] on div "Condition Adjustments" at bounding box center [180, 193] width 109 height 14
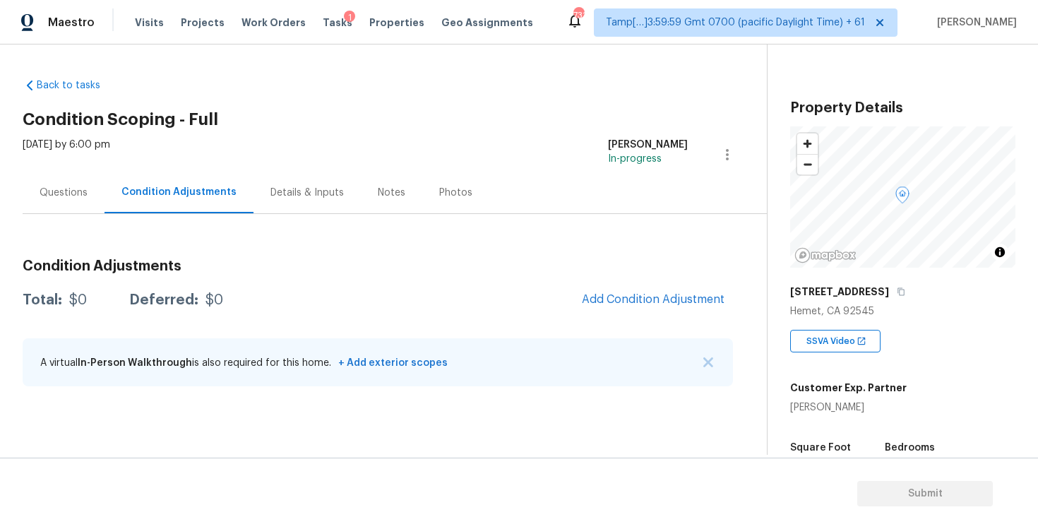
click at [600, 319] on div "Condition Adjustments Total: $0 Deferred: $0 Add Condition Adjustment A virtual…" at bounding box center [378, 323] width 710 height 151
click at [617, 291] on button "Add Condition Adjustment" at bounding box center [653, 299] width 160 height 30
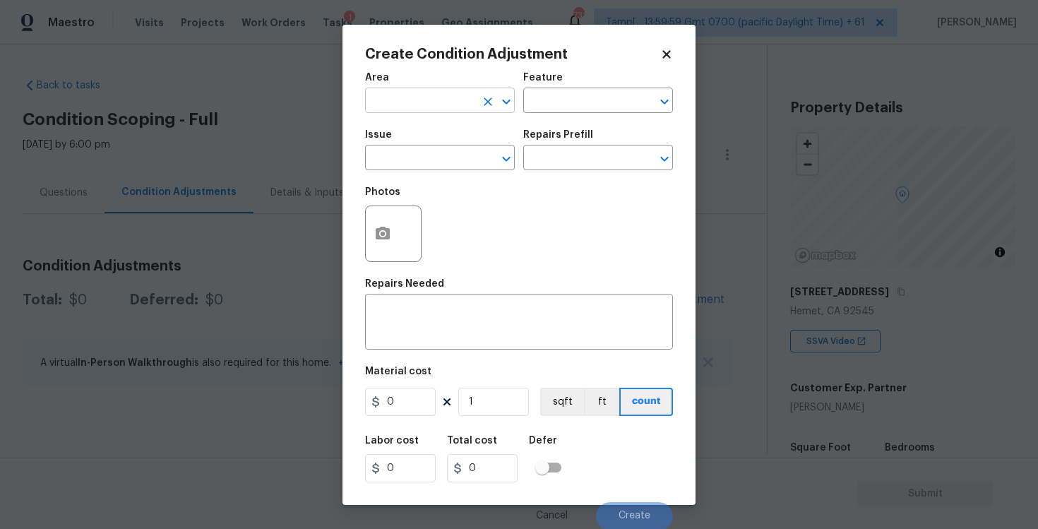
click at [438, 103] on input "text" at bounding box center [420, 102] width 110 height 22
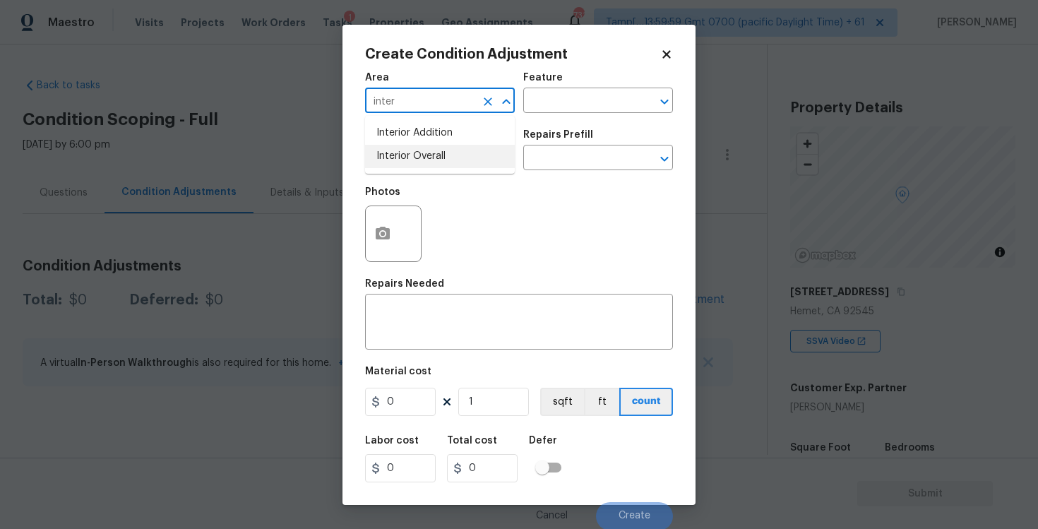
click at [428, 152] on li "Interior Overall" at bounding box center [440, 156] width 150 height 23
type input "Interior Overall"
click at [428, 152] on input "text" at bounding box center [420, 159] width 110 height 22
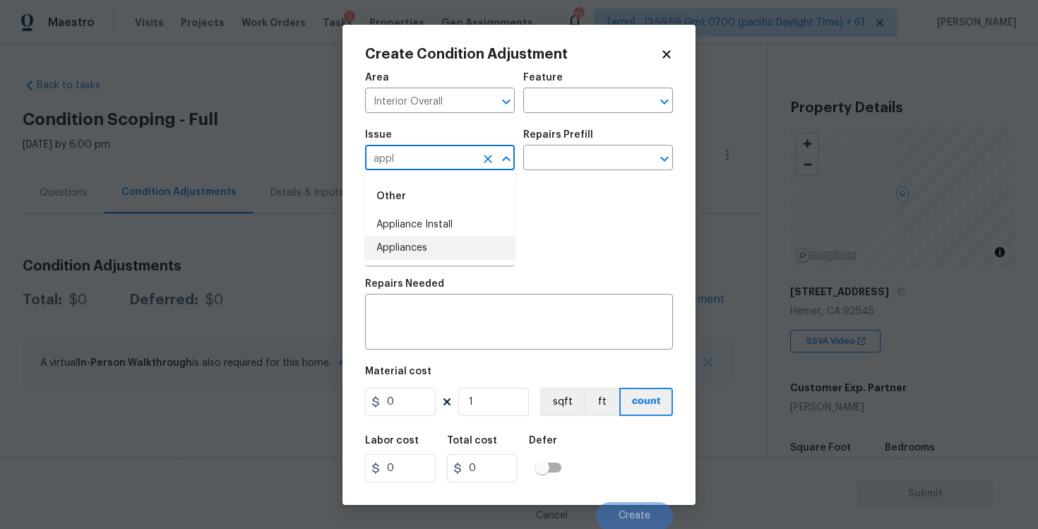
click at [421, 241] on li "Appliances" at bounding box center [440, 247] width 150 height 23
type input "Appliances"
click at [564, 161] on input "text" at bounding box center [578, 159] width 110 height 22
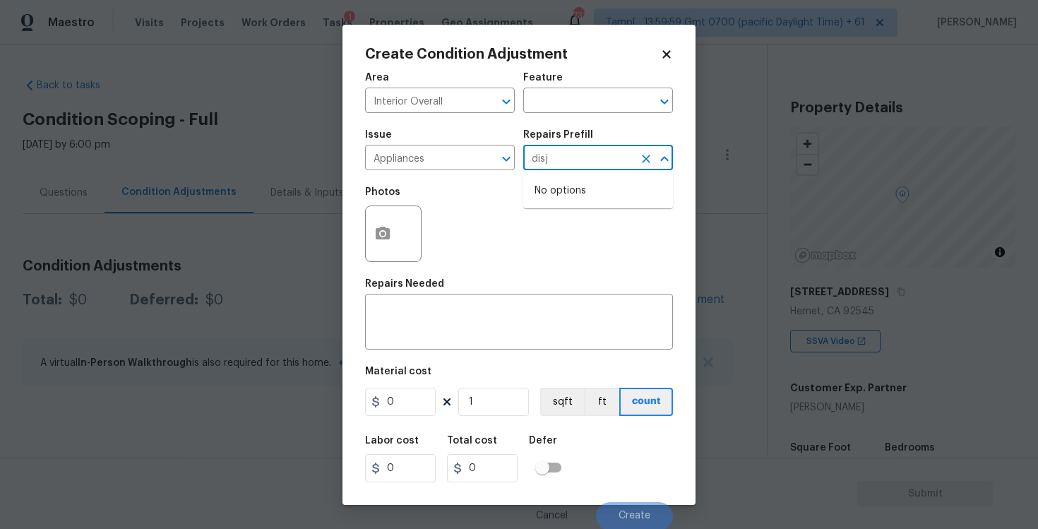
type input "dis"
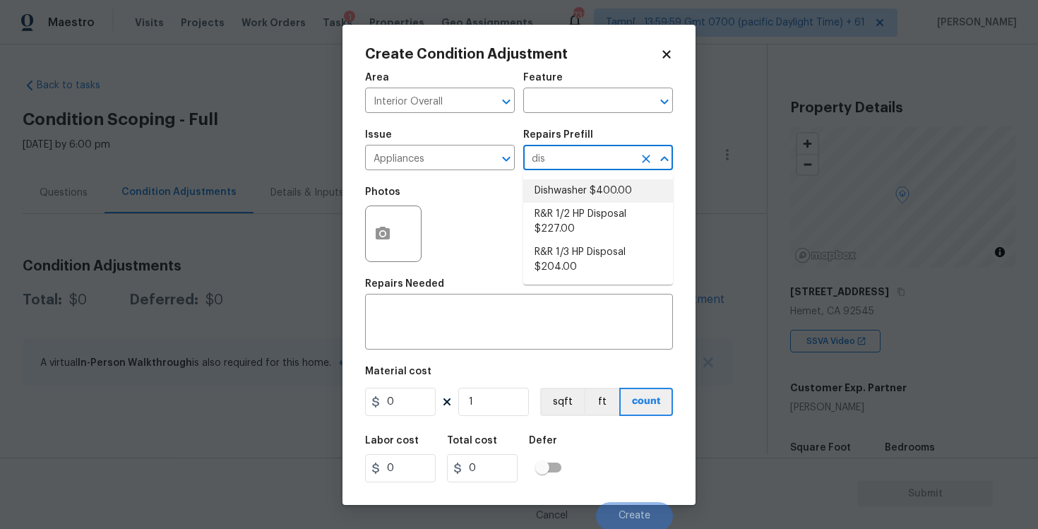
click at [566, 177] on ul "Dishwasher $400.00 R&R 1/2 HP Disposal $227.00 R&R 1/3 HP Disposal $204.00" at bounding box center [598, 229] width 150 height 111
click at [568, 186] on li "Dishwasher $400.00" at bounding box center [598, 190] width 150 height 23
type input "Appliances"
type textarea "Remove the existing dishwasher and prep the area for a new unit. Install a new …"
type input "400"
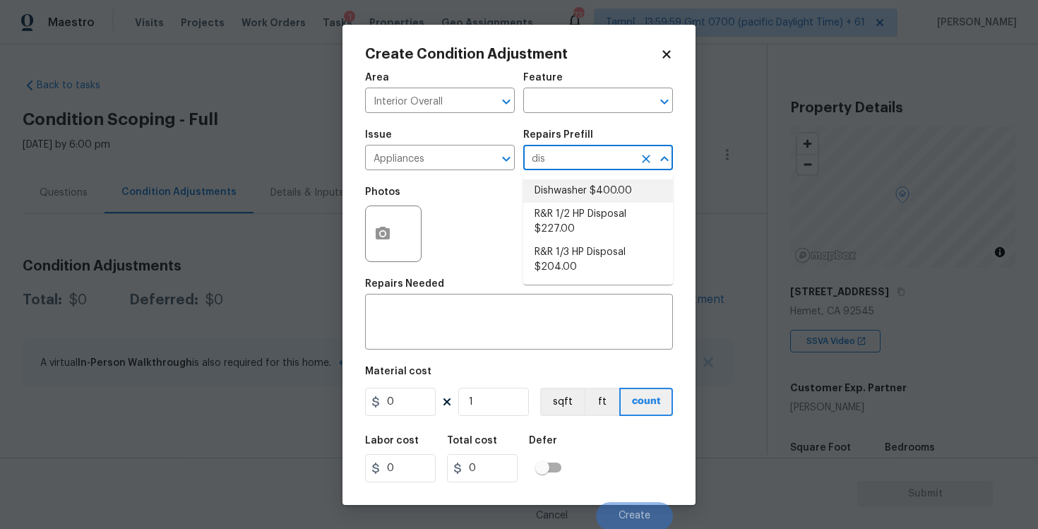
type input "400"
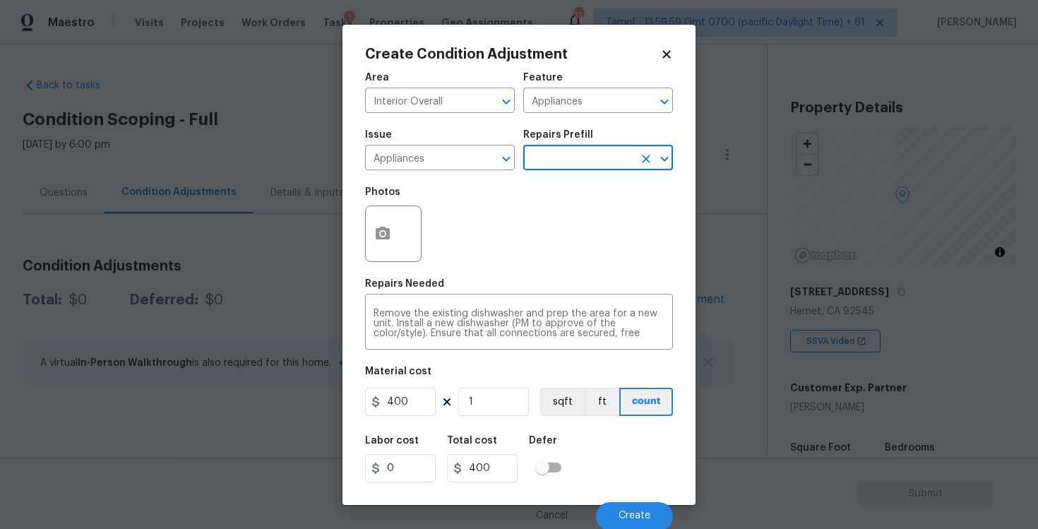
scroll to position [1, 0]
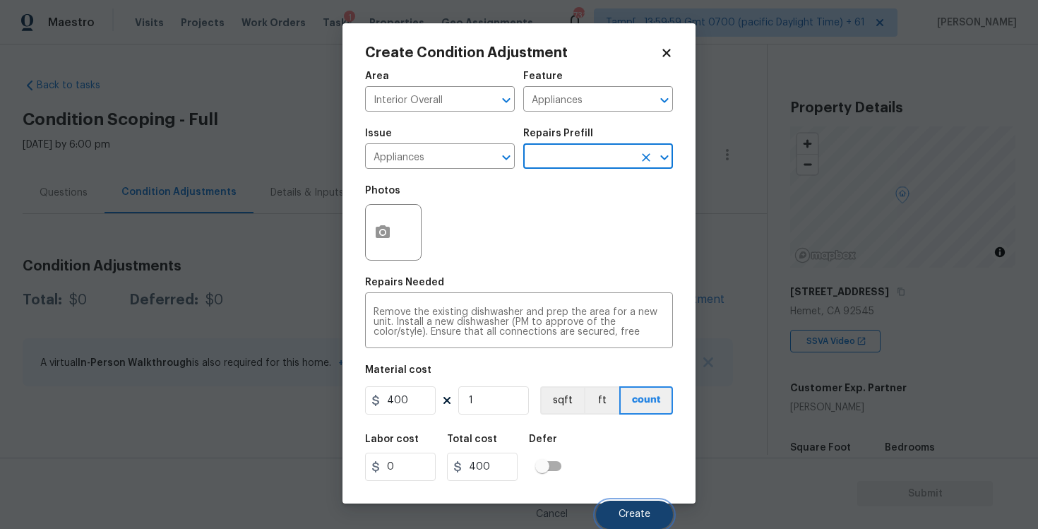
click at [617, 501] on button "Create" at bounding box center [634, 514] width 77 height 28
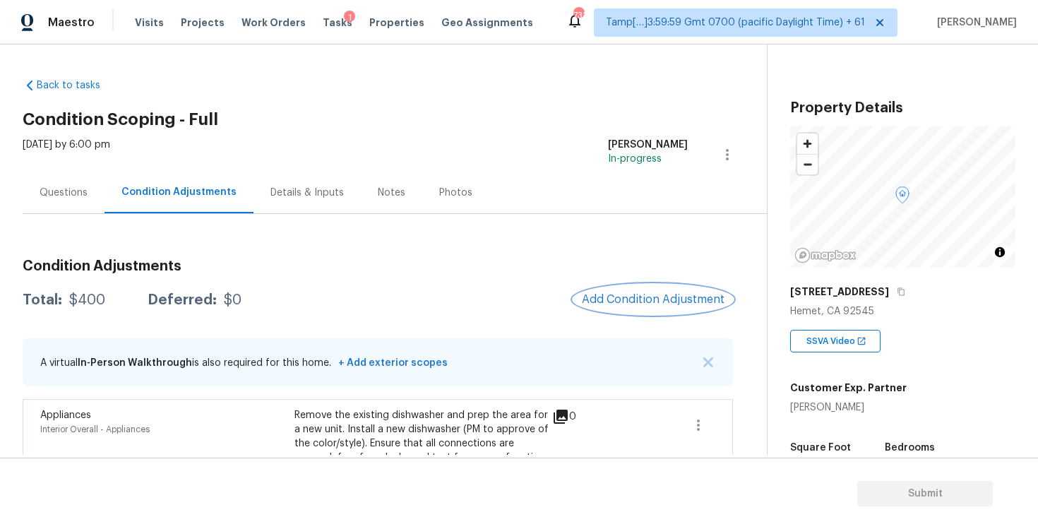
scroll to position [66, 0]
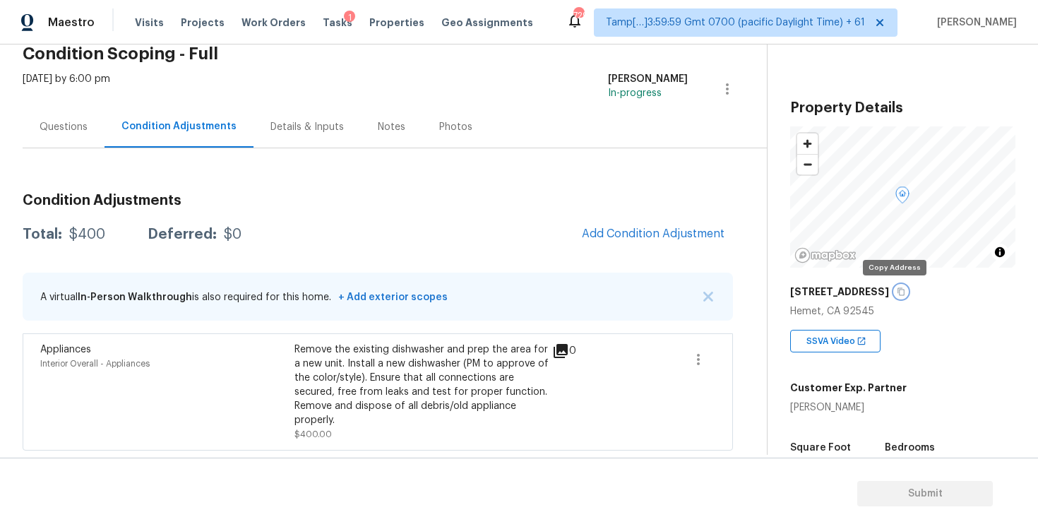
click at [896, 290] on icon "button" at bounding box center [900, 291] width 8 height 8
click at [628, 239] on span "Add Condition Adjustment" at bounding box center [653, 233] width 143 height 13
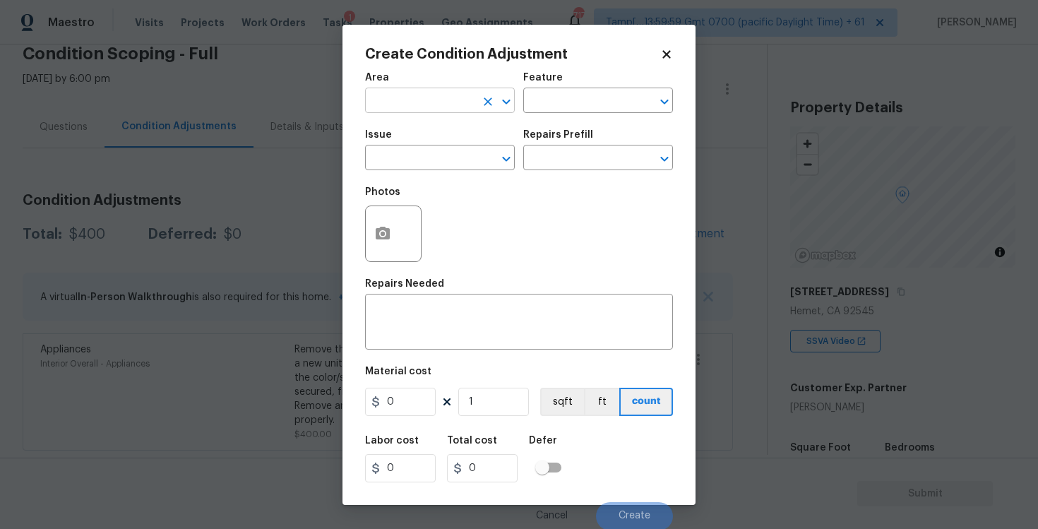
click at [434, 110] on input "text" at bounding box center [420, 102] width 110 height 22
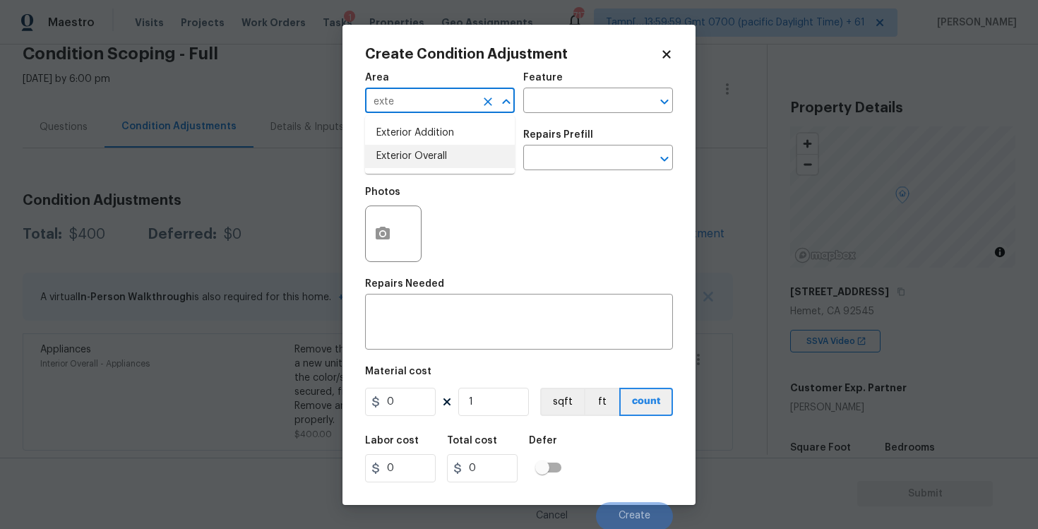
click at [407, 156] on li "Exterior Overall" at bounding box center [440, 156] width 150 height 23
type input "Exterior Overall"
click at [407, 156] on input "text" at bounding box center [420, 159] width 110 height 22
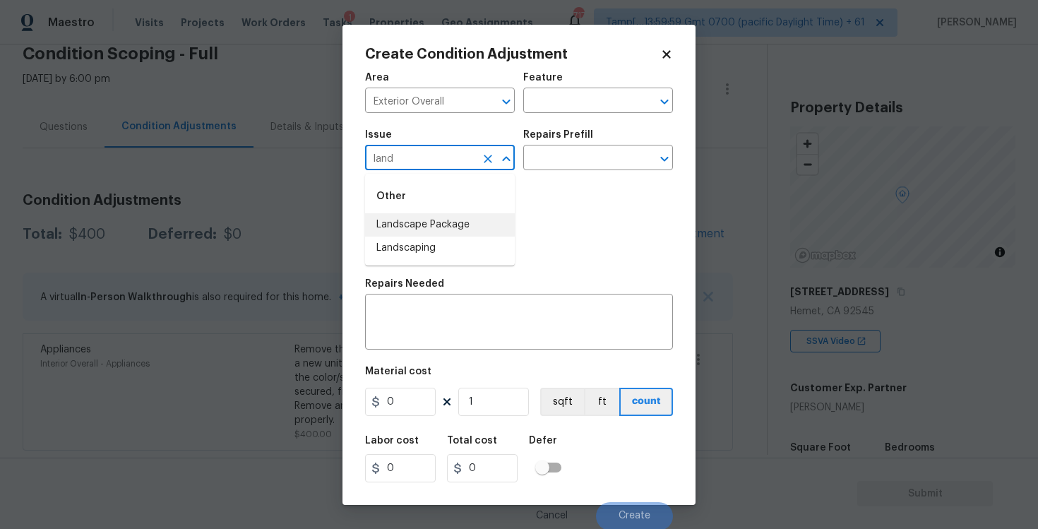
click at [416, 217] on li "Landscape Package" at bounding box center [440, 224] width 150 height 23
type input "Landscape Package"
click at [548, 163] on input "text" at bounding box center [578, 159] width 110 height 22
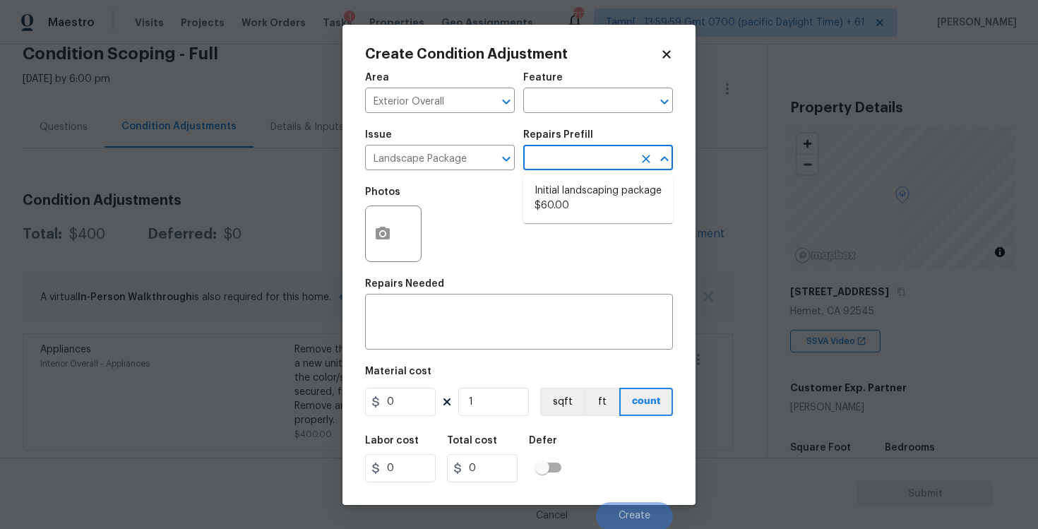
scroll to position [1, 0]
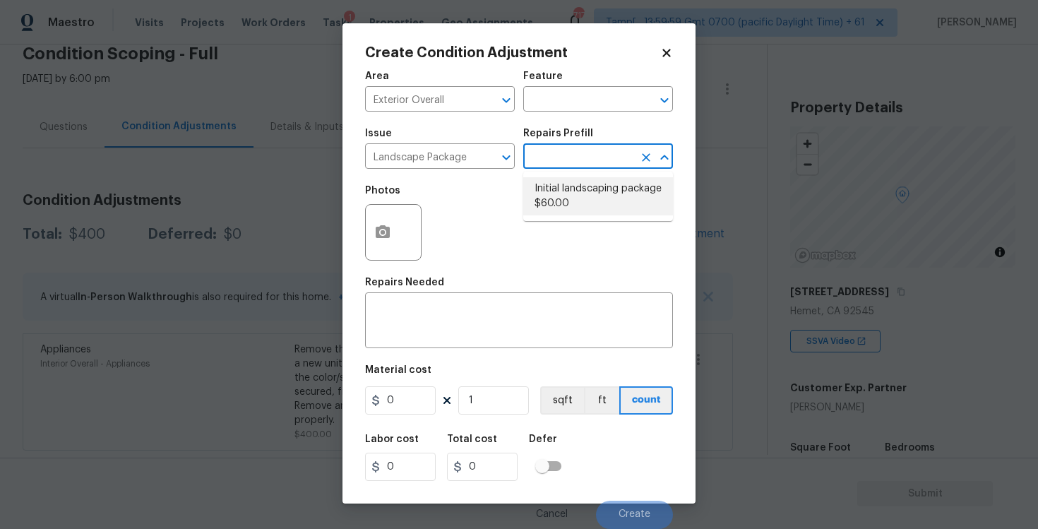
click at [571, 181] on li "Initial landscaping package $60.00" at bounding box center [598, 196] width 150 height 38
type input "Home Readiness Packages"
type textarea "Mowing of grass up to 6" in height. Mow, edge along driveways & sidewalks, trim…"
type input "60"
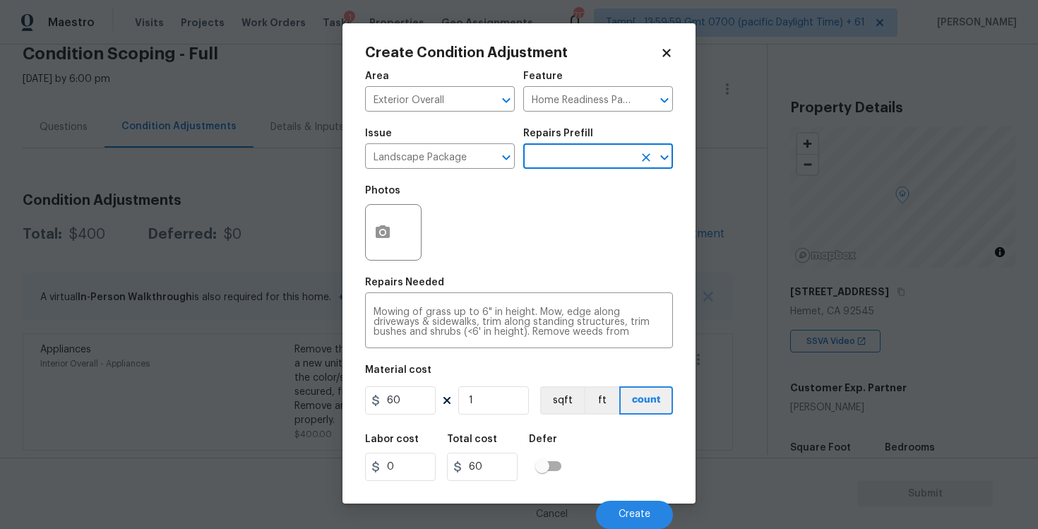
click at [432, 381] on div "Material cost" at bounding box center [519, 374] width 308 height 18
click at [427, 397] on input "60" at bounding box center [400, 400] width 71 height 28
type input "300"
click at [568, 443] on div "Defer" at bounding box center [549, 443] width 41 height 18
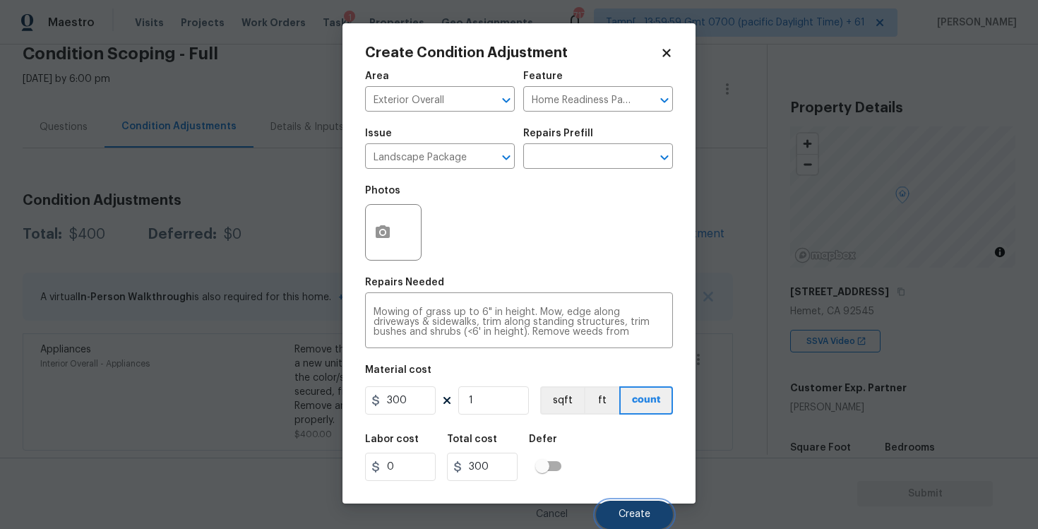
click at [620, 501] on button "Create" at bounding box center [634, 514] width 77 height 28
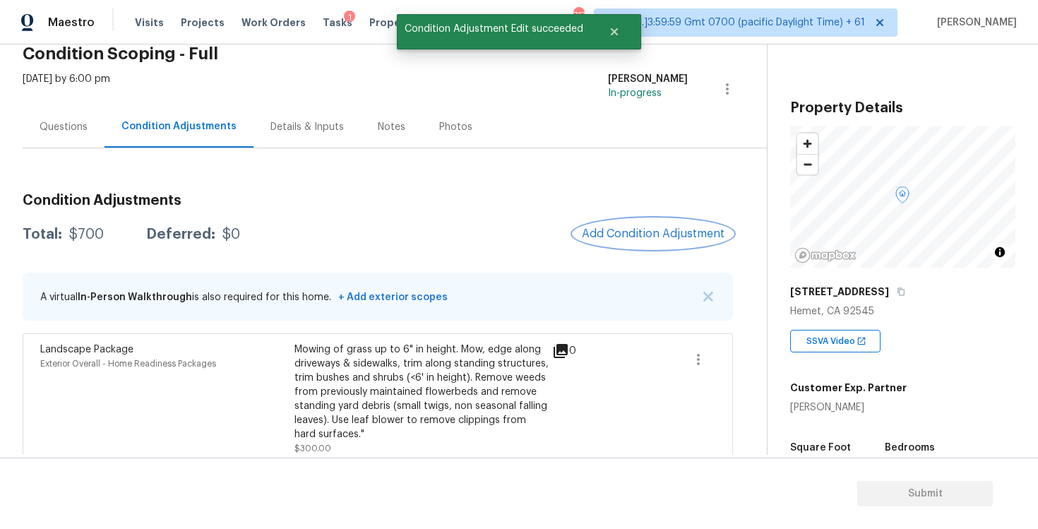
scroll to position [197, 0]
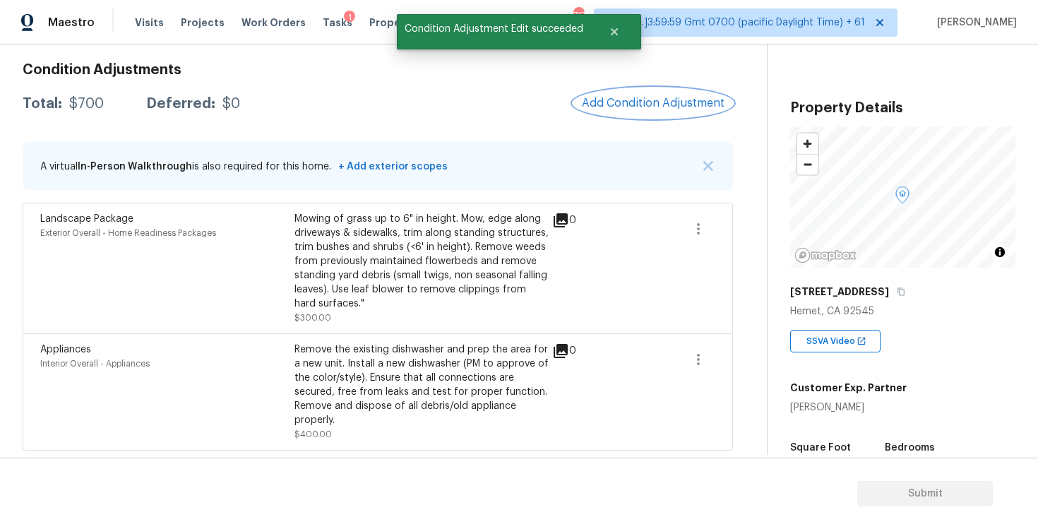
click at [628, 104] on span "Add Condition Adjustment" at bounding box center [653, 103] width 143 height 13
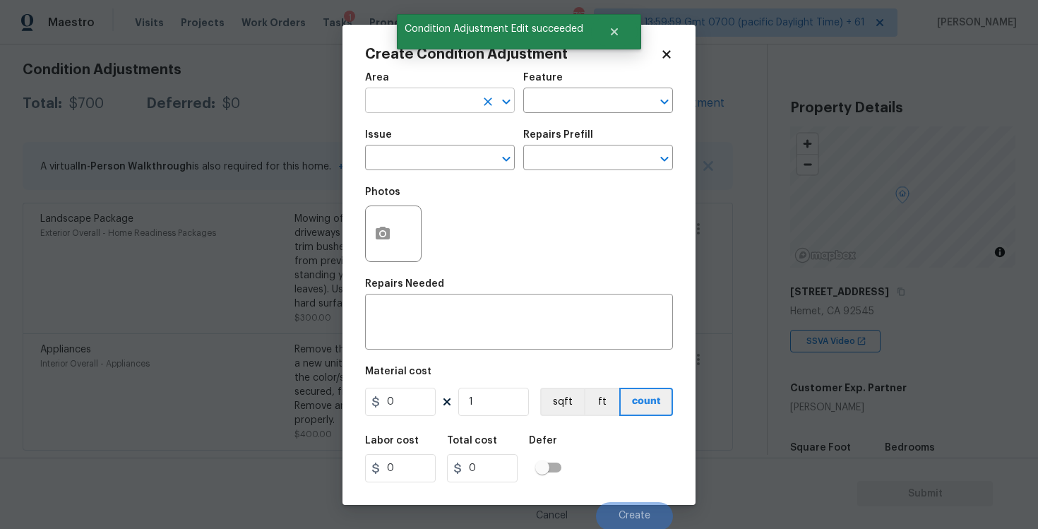
click at [452, 99] on input "text" at bounding box center [420, 102] width 110 height 22
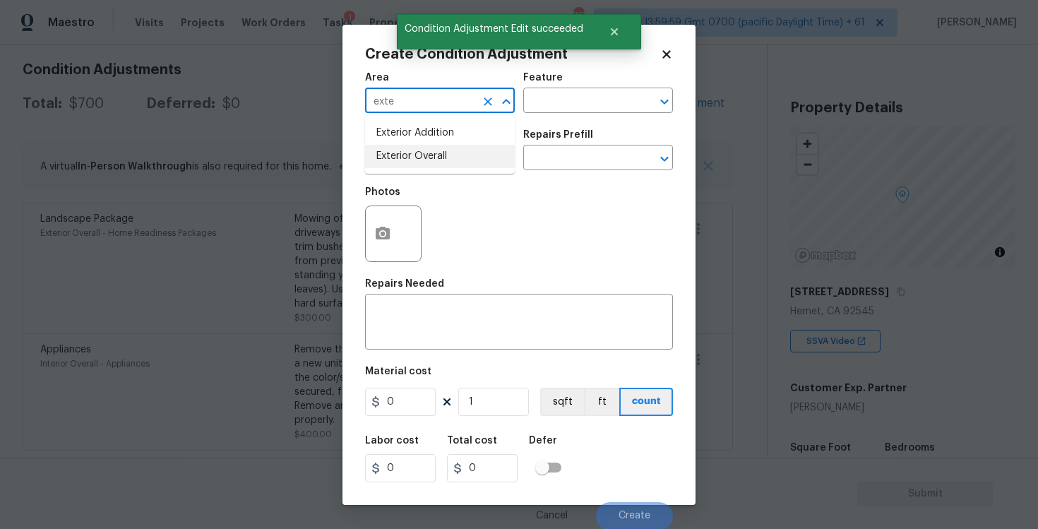
click at [433, 156] on li "Exterior Overall" at bounding box center [440, 156] width 150 height 23
type input "Exterior Overall"
click at [433, 156] on input "text" at bounding box center [420, 159] width 110 height 22
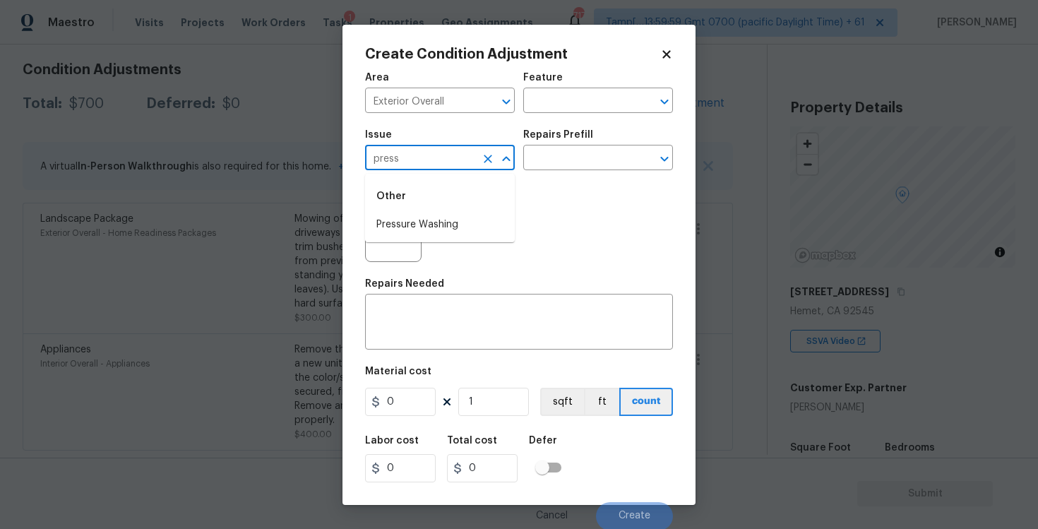
click at [440, 212] on div "Other" at bounding box center [440, 196] width 150 height 34
type input "press"
click at [523, 208] on div "Photos" at bounding box center [519, 225] width 308 height 92
click at [489, 219] on div "Photos" at bounding box center [519, 225] width 308 height 92
click at [458, 168] on input "text" at bounding box center [420, 159] width 110 height 22
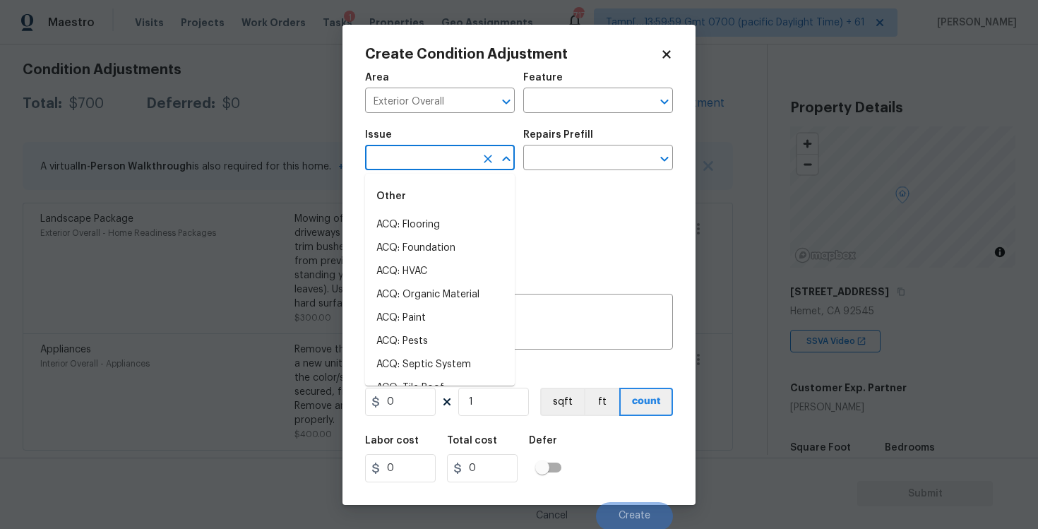
type input "o"
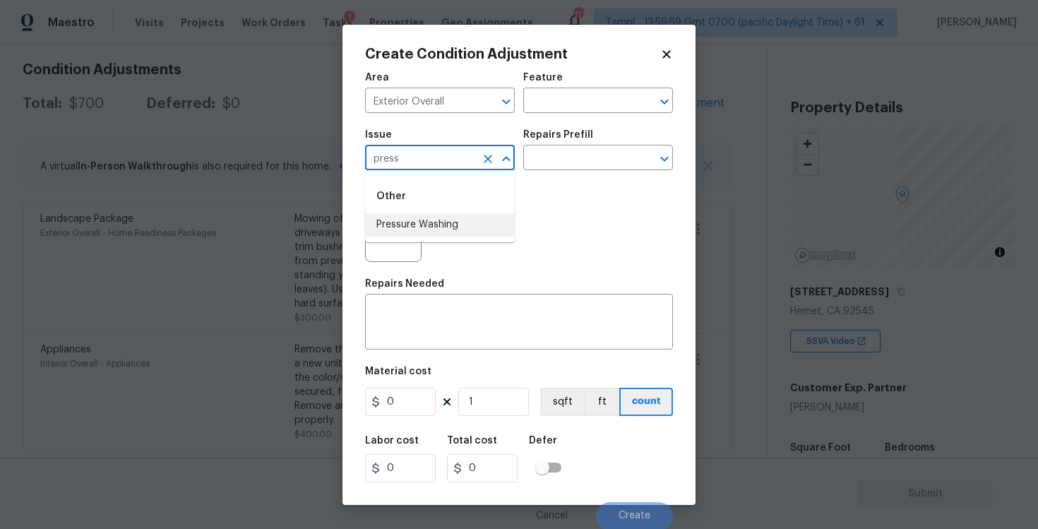
click at [450, 227] on li "Pressure Washing" at bounding box center [440, 224] width 150 height 23
type input "Pressure Washing"
click at [580, 155] on input "text" at bounding box center [578, 159] width 110 height 22
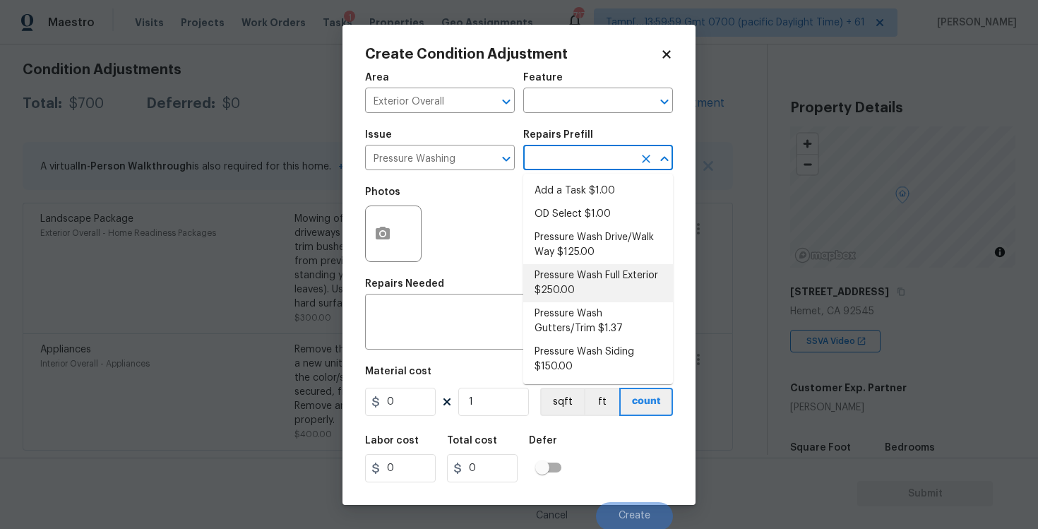
click at [565, 277] on li "Pressure Wash Full Exterior $250.00" at bounding box center [598, 283] width 150 height 38
type input "Siding"
type textarea "Pressure wash the House, Flatwork, Deck and Garage interior."
type input "250"
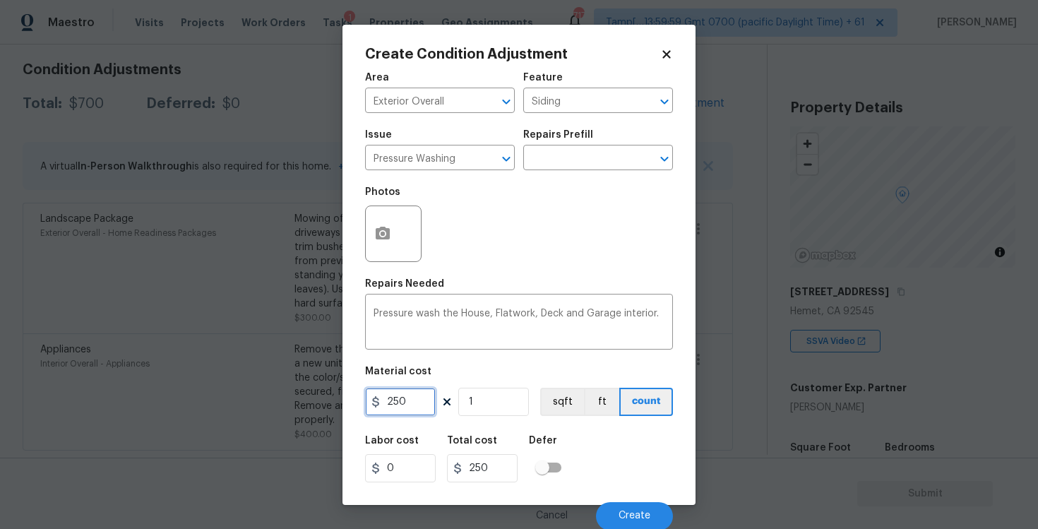
click at [417, 399] on input "250" at bounding box center [400, 402] width 71 height 28
type input "400"
click at [602, 428] on div "Labor cost 0 Total cost 400 Defer" at bounding box center [519, 459] width 308 height 64
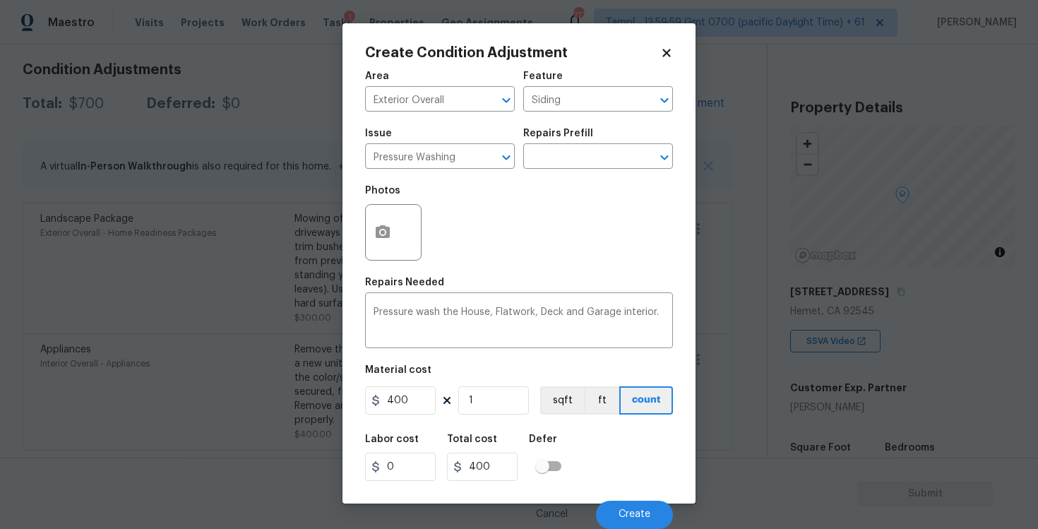
click at [622, 496] on div "Cancel Create" at bounding box center [519, 509] width 308 height 40
click at [624, 508] on button "Create" at bounding box center [634, 514] width 77 height 28
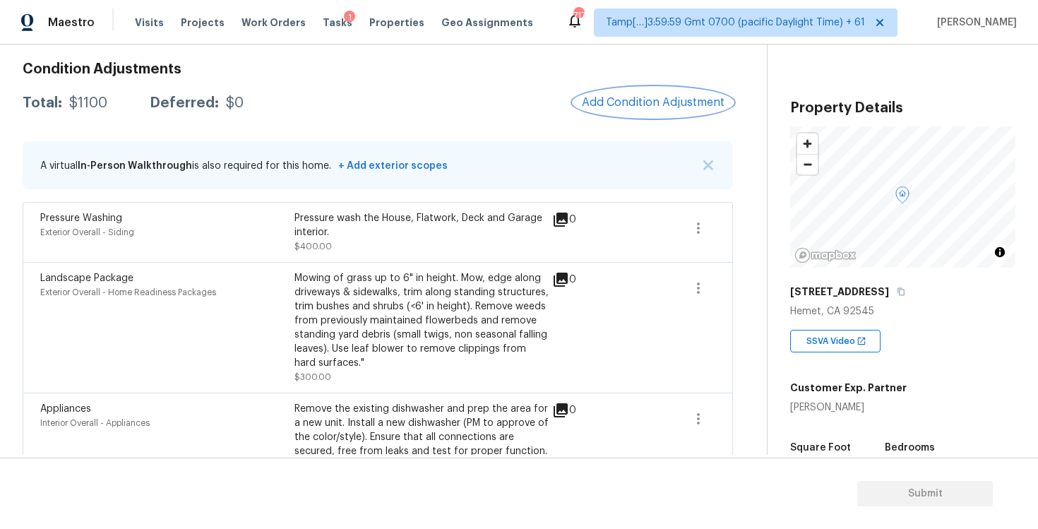
scroll to position [96, 0]
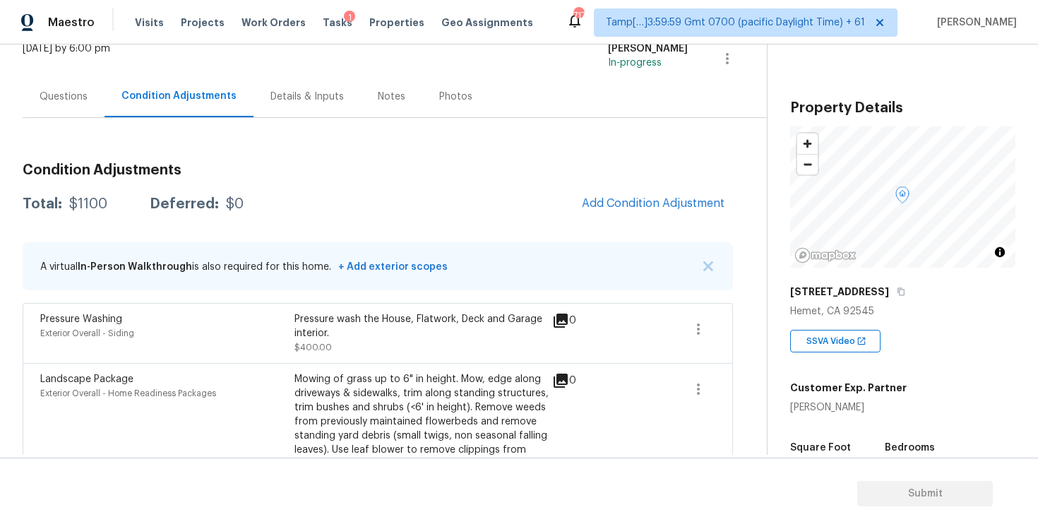
click at [624, 218] on span "Add Condition Adjustment" at bounding box center [653, 203] width 160 height 31
click at [611, 200] on span "Add Condition Adjustment" at bounding box center [653, 203] width 143 height 13
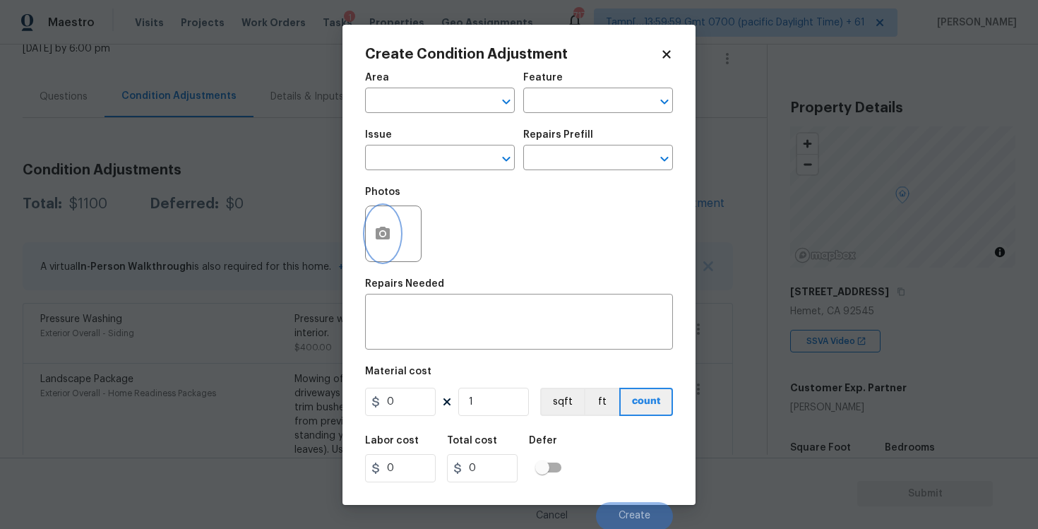
click at [389, 227] on icon "button" at bounding box center [382, 233] width 17 height 17
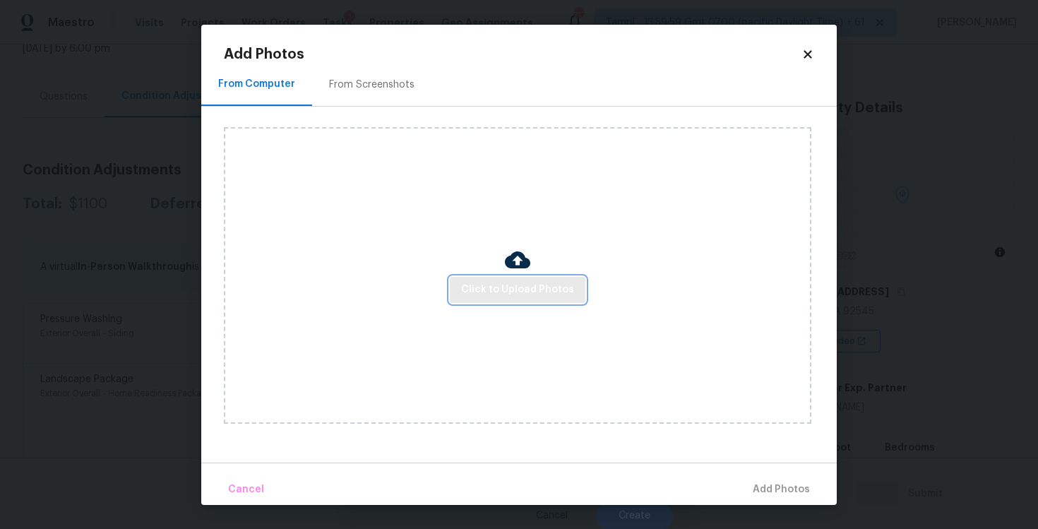
click at [510, 277] on button "Click to Upload Photos" at bounding box center [518, 290] width 136 height 26
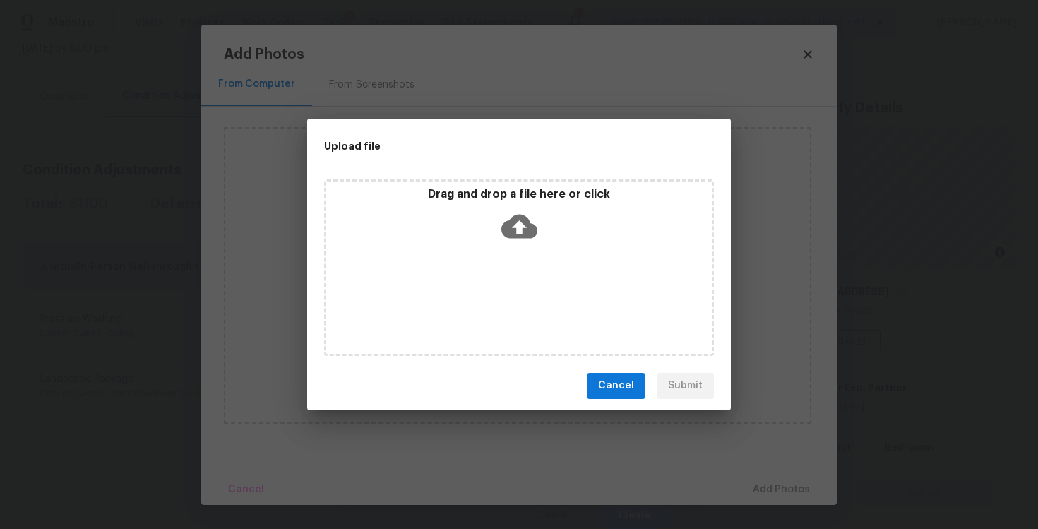
click at [521, 222] on icon at bounding box center [519, 226] width 36 height 36
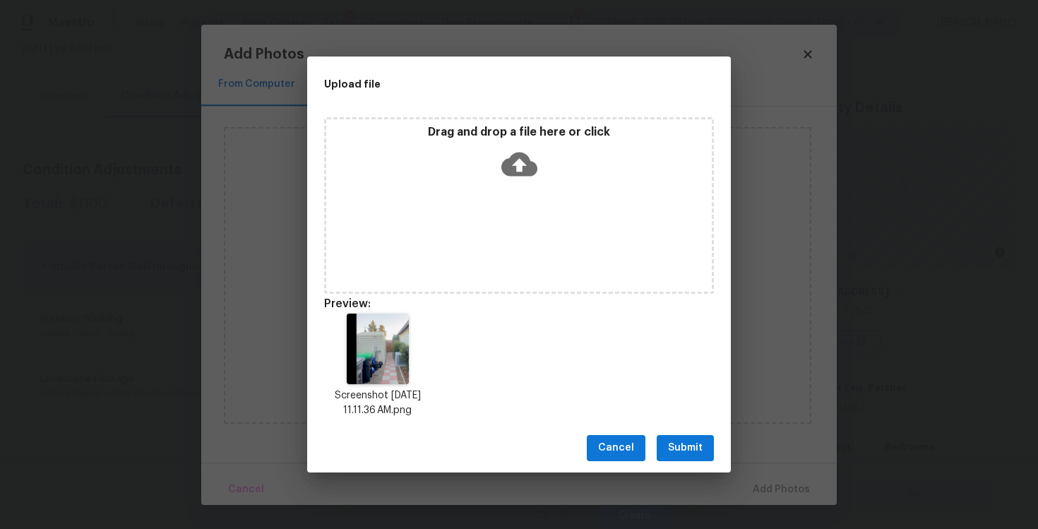
click at [672, 439] on span "Submit" at bounding box center [685, 448] width 35 height 18
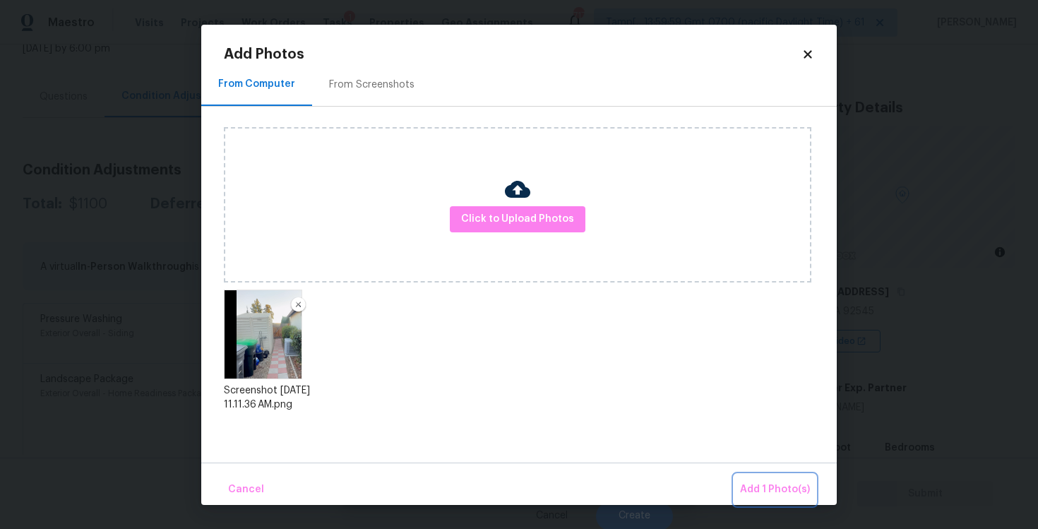
click at [773, 479] on button "Add 1 Photo(s)" at bounding box center [774, 489] width 81 height 30
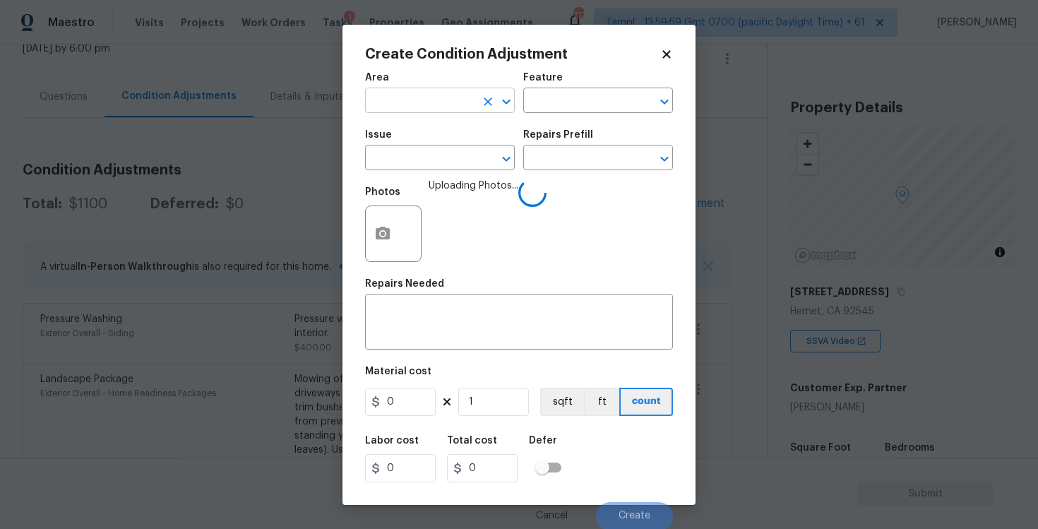
click at [414, 100] on input "text" at bounding box center [420, 102] width 110 height 22
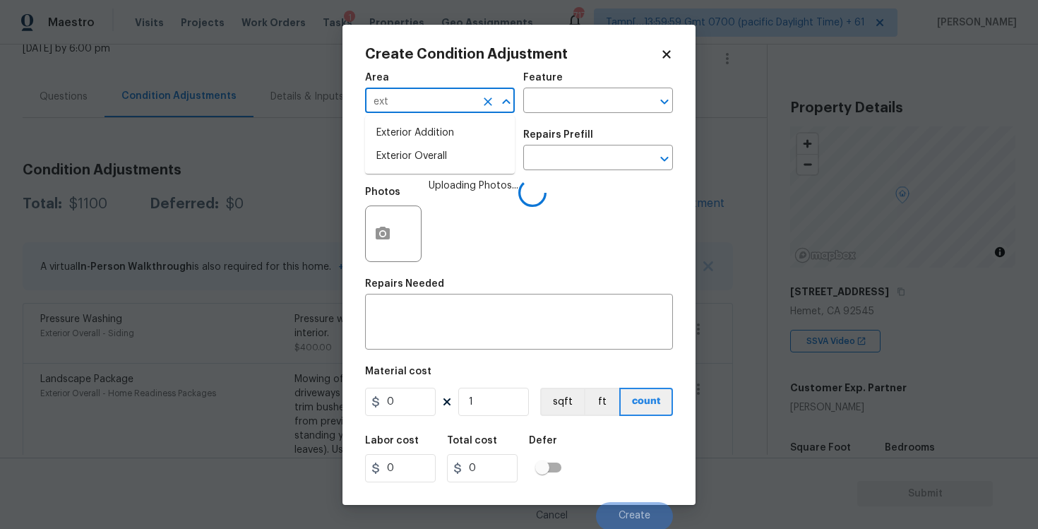
type input "exte"
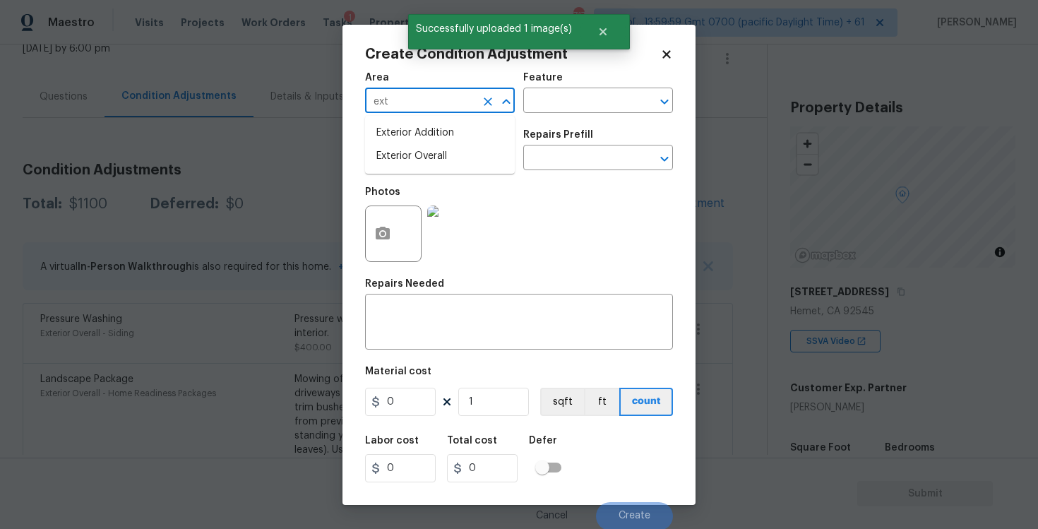
type input "exte"
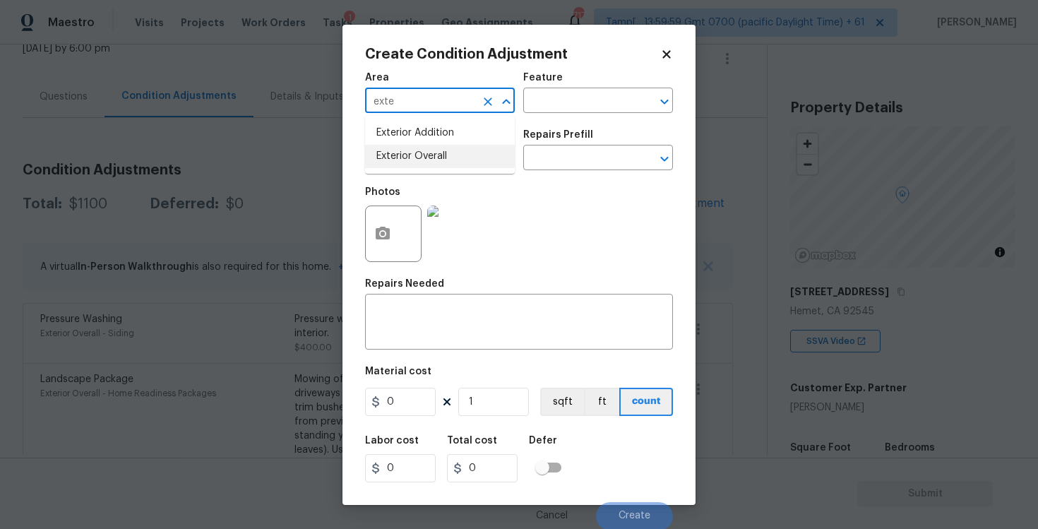
click at [407, 150] on li "Exterior Overall" at bounding box center [440, 156] width 150 height 23
type input "Exterior Overall"
click at [407, 150] on input "text" at bounding box center [420, 159] width 110 height 22
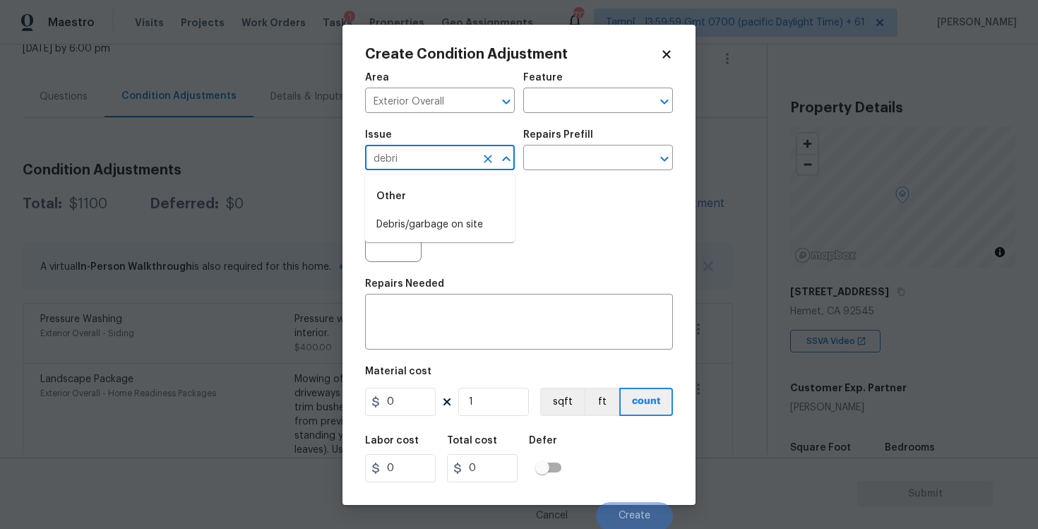
click at [416, 210] on div "Other" at bounding box center [440, 196] width 150 height 34
click at [416, 220] on li "Debris/garbage on site" at bounding box center [440, 224] width 150 height 23
type input "Debris/garbage on site"
click at [419, 321] on textarea at bounding box center [518, 323] width 291 height 30
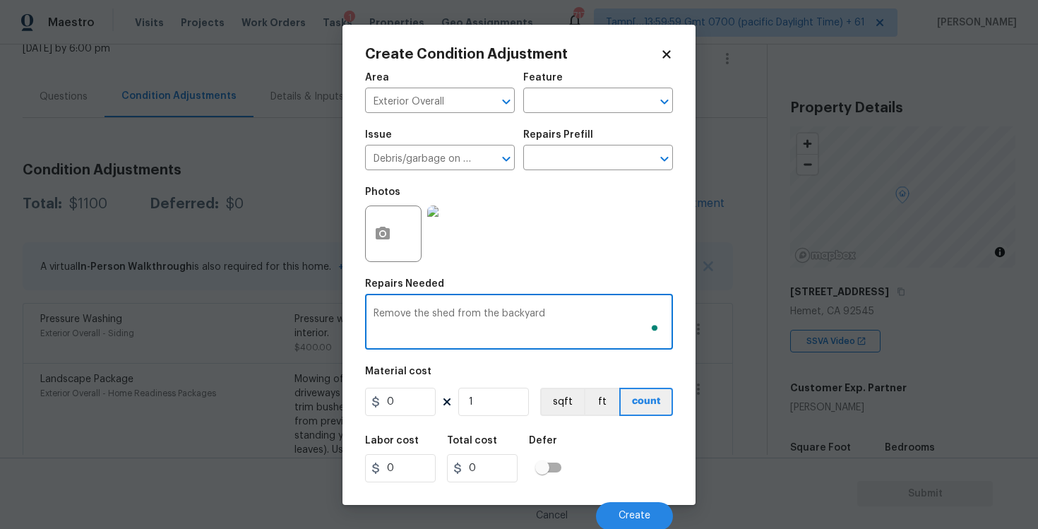
type textarea "Remove the shed from the backyard"
click at [394, 397] on input "0" at bounding box center [400, 402] width 71 height 28
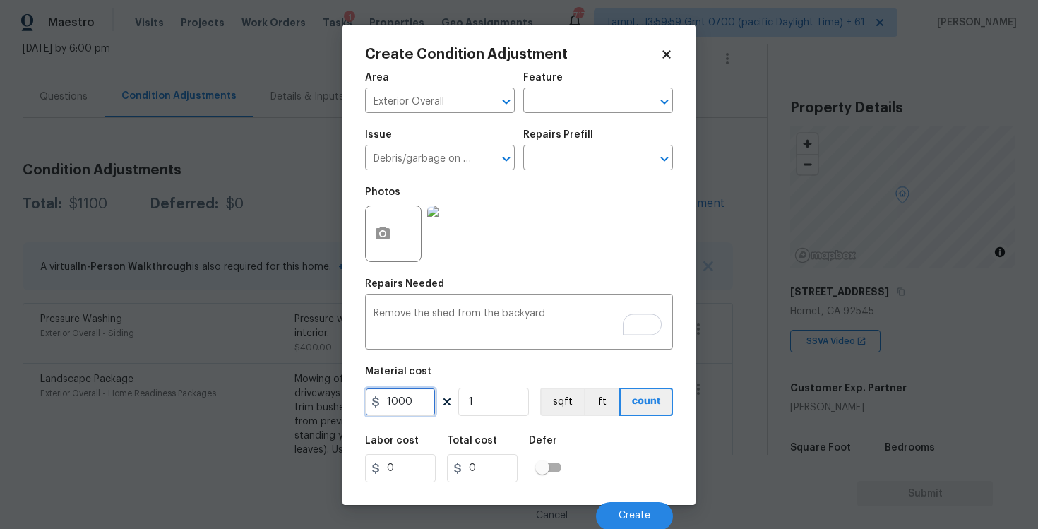
type input "1000"
click at [604, 437] on div "Labor cost 0 Total cost 0 Defer" at bounding box center [519, 459] width 308 height 64
type input "1000"
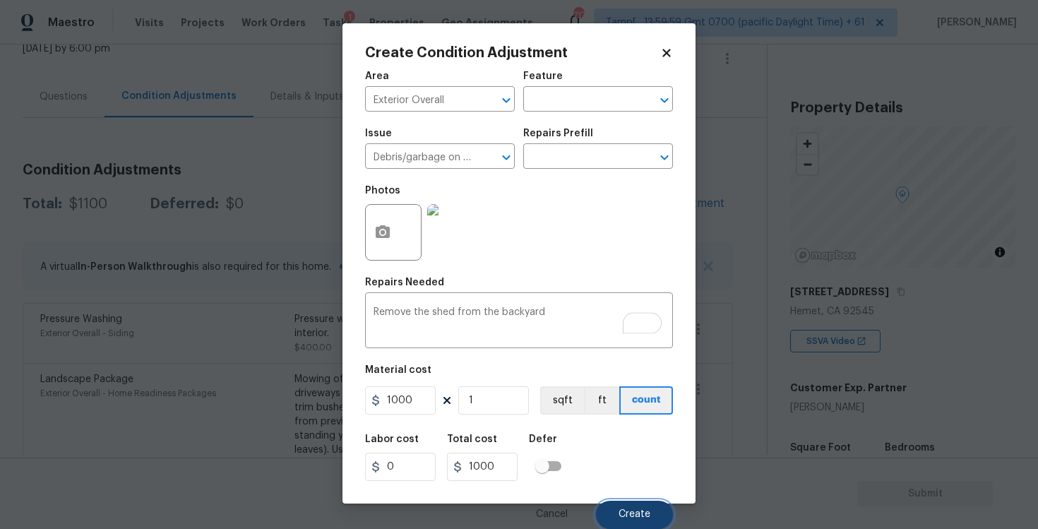
click at [630, 507] on button "Create" at bounding box center [634, 514] width 77 height 28
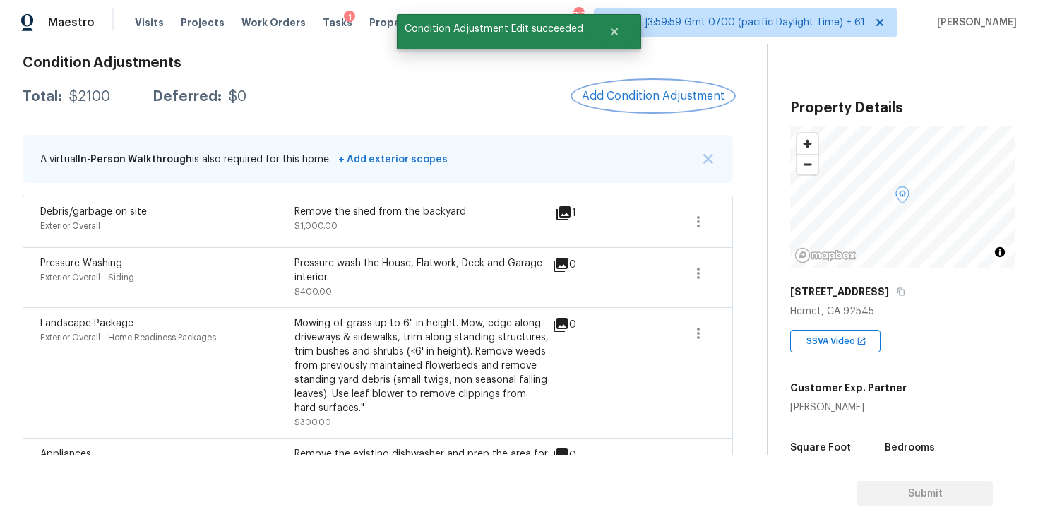
scroll to position [217, 0]
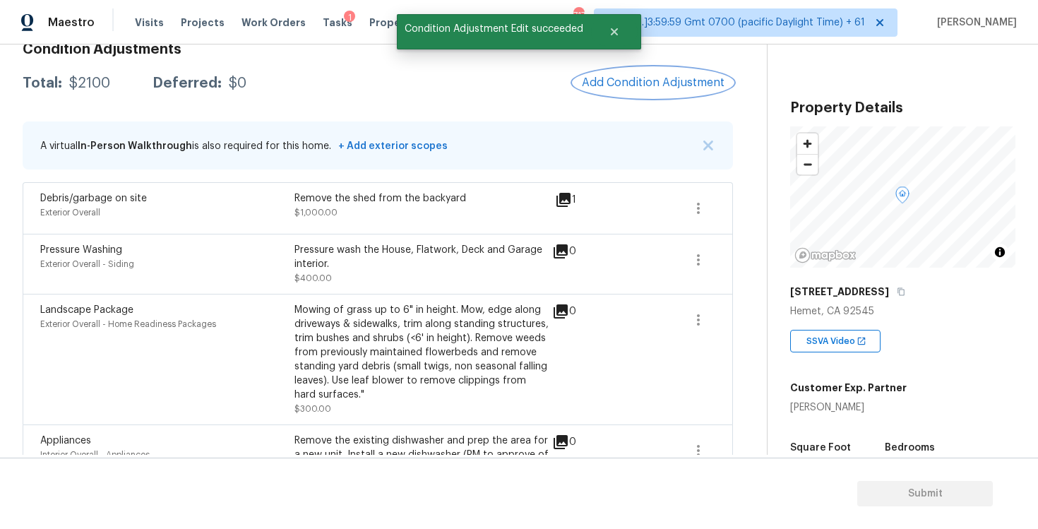
click at [632, 75] on button "Add Condition Adjustment" at bounding box center [653, 83] width 160 height 30
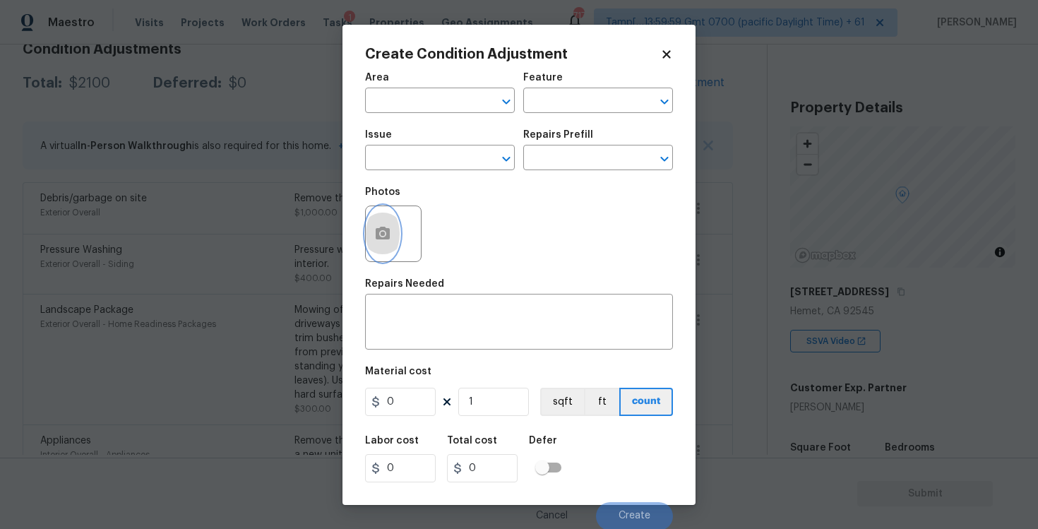
click at [380, 233] on circle "button" at bounding box center [382, 233] width 4 height 4
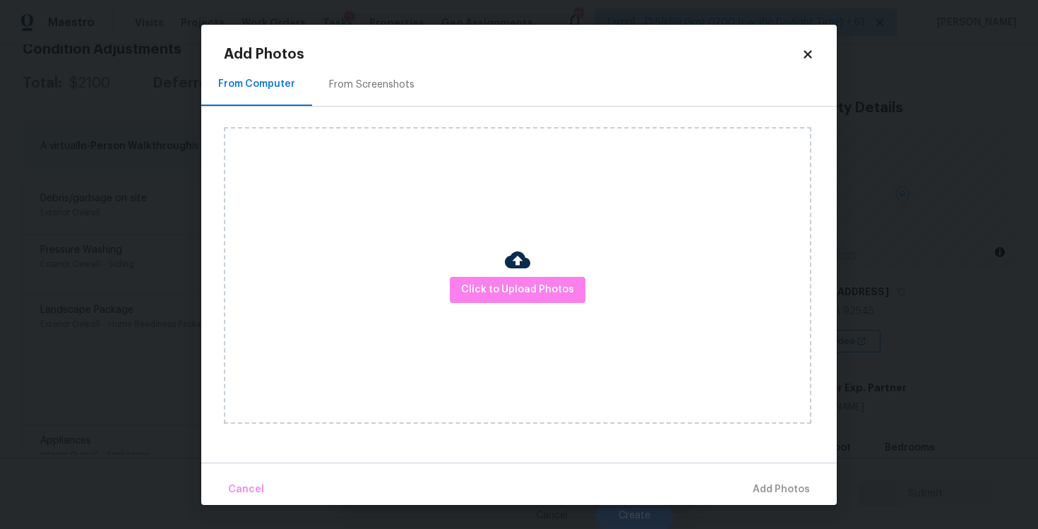
click at [484, 273] on div "Click to Upload Photos" at bounding box center [517, 275] width 587 height 296
click at [511, 287] on span "Click to Upload Photos" at bounding box center [517, 290] width 113 height 18
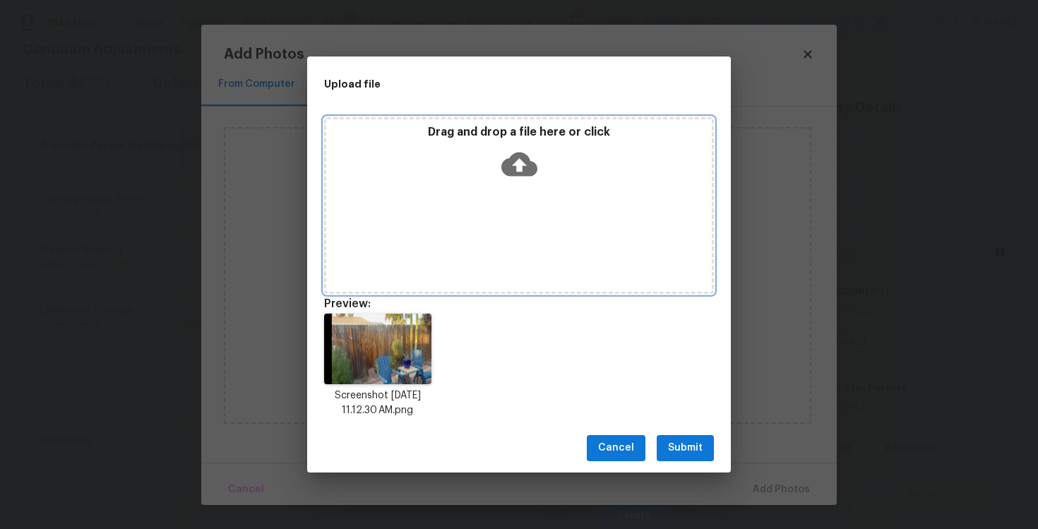
click at [524, 161] on icon at bounding box center [519, 164] width 36 height 24
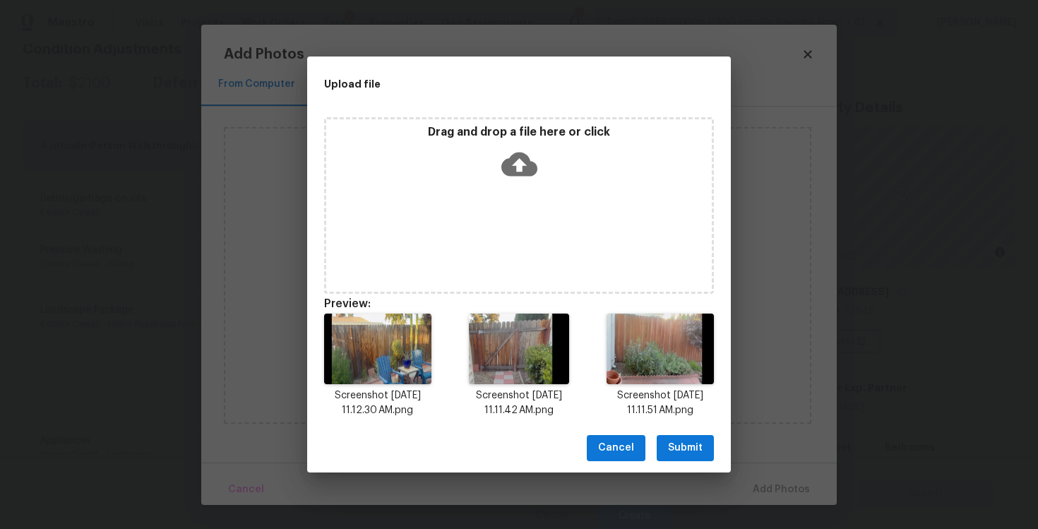
scroll to position [11, 0]
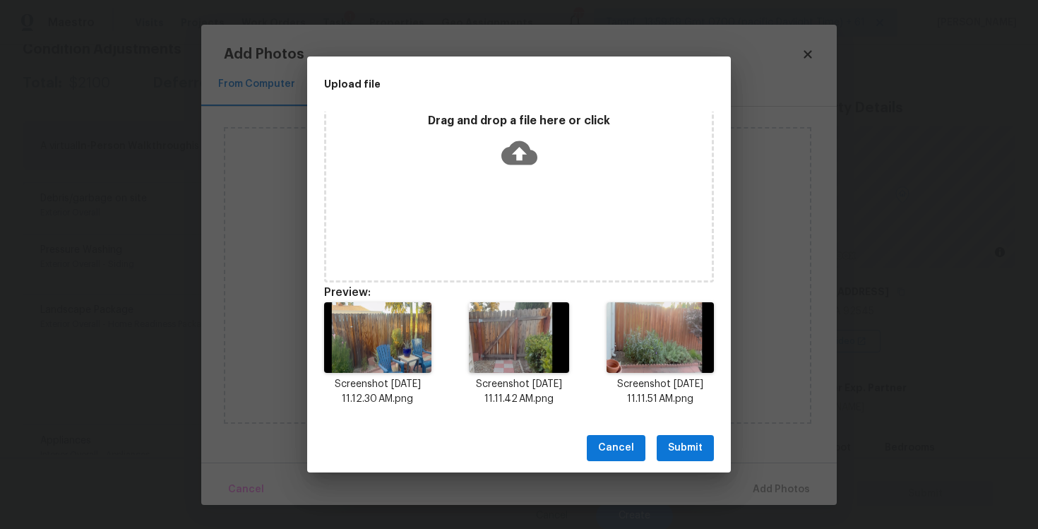
click at [684, 448] on span "Submit" at bounding box center [685, 448] width 35 height 18
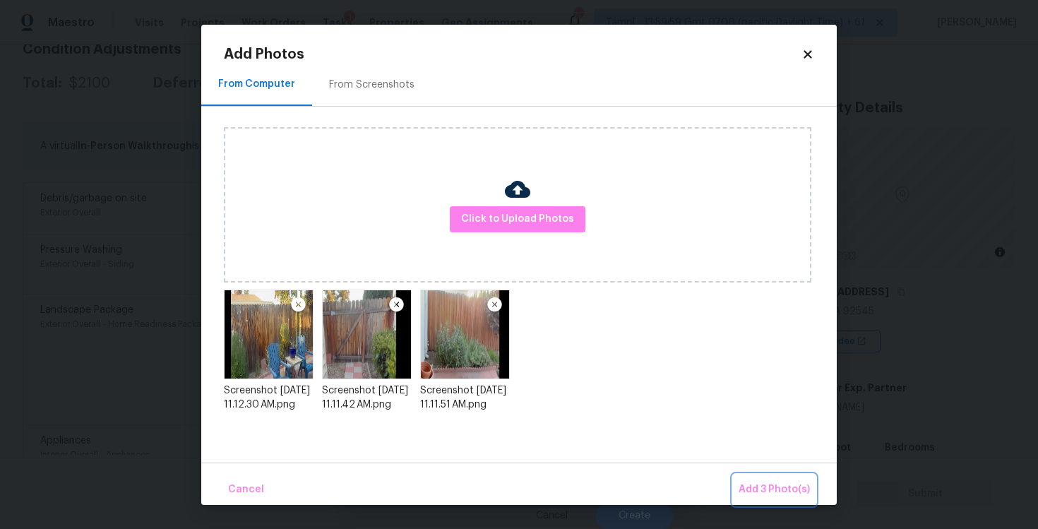
click at [755, 474] on button "Add 3 Photo(s)" at bounding box center [774, 489] width 83 height 30
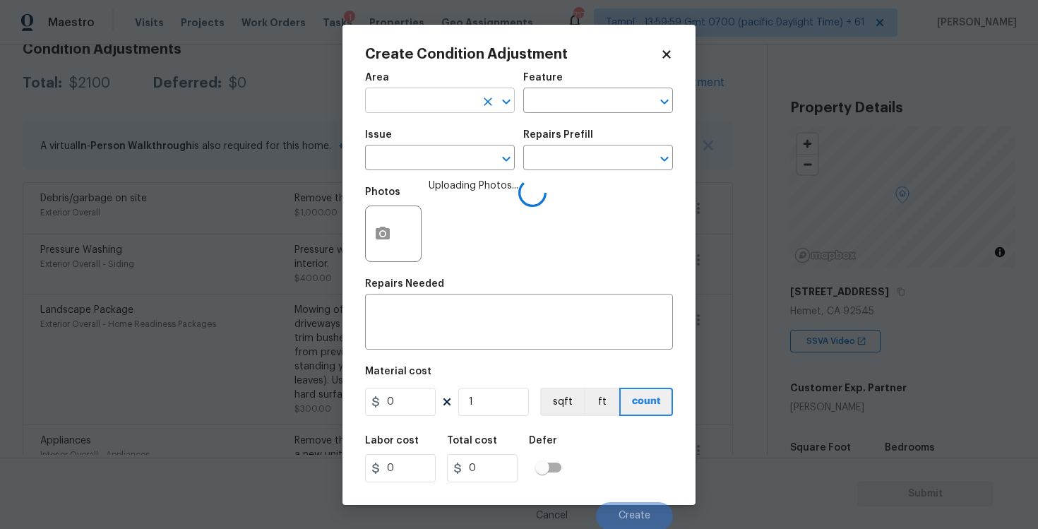
click at [434, 108] on input "text" at bounding box center [420, 102] width 110 height 22
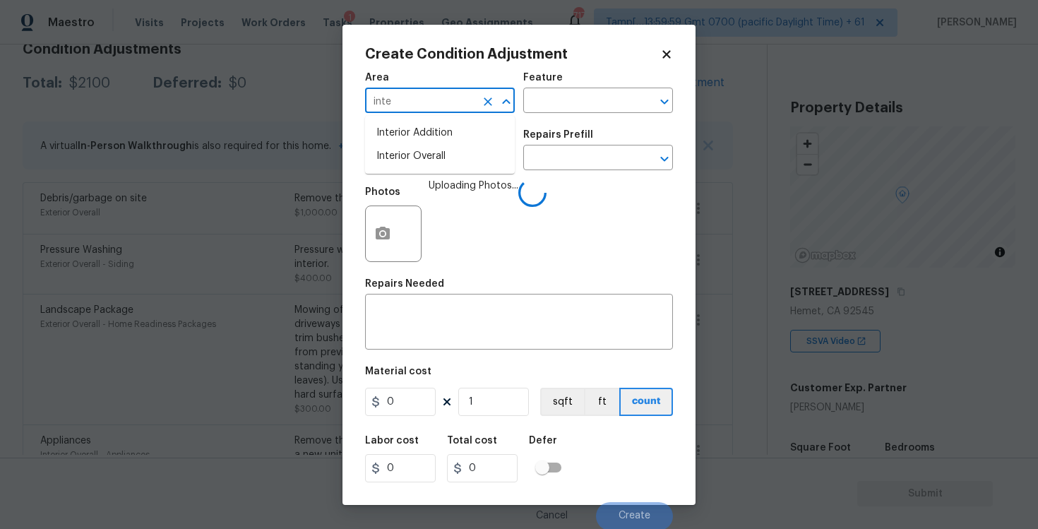
type input "inter"
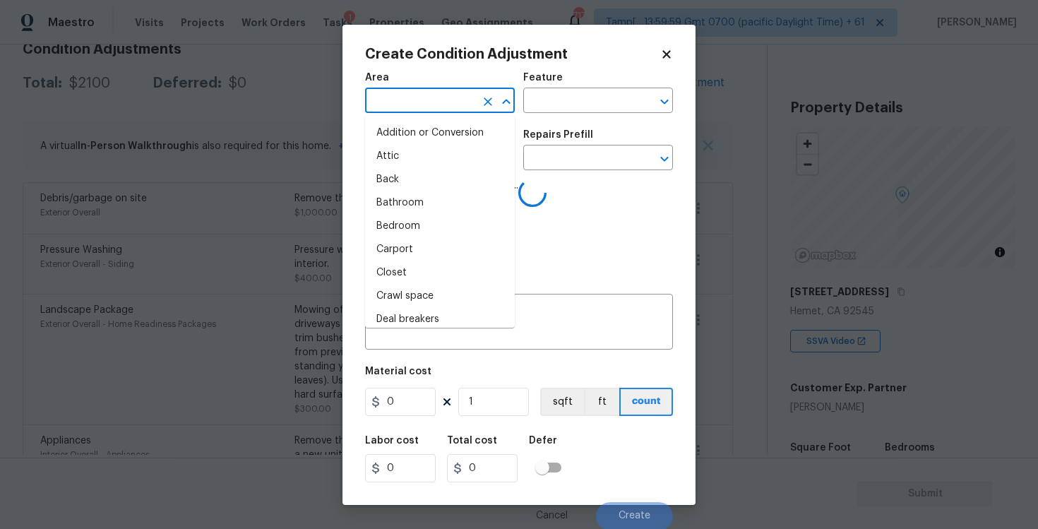
click at [412, 160] on li "Attic" at bounding box center [440, 156] width 150 height 23
type input "Attic"
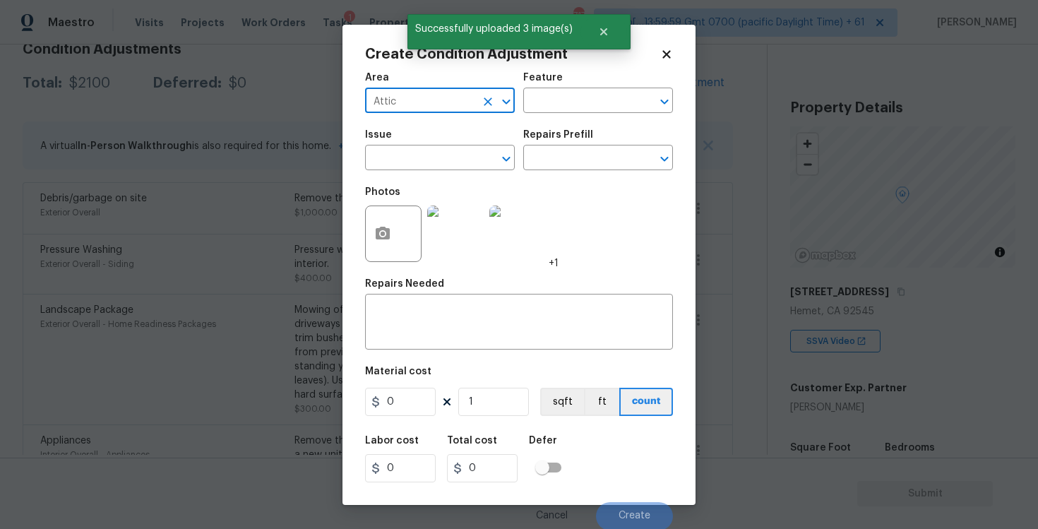
click at [491, 96] on icon "Clear" at bounding box center [488, 102] width 14 height 14
click at [456, 153] on li "Interior Overall" at bounding box center [440, 156] width 150 height 23
type input "Interior Overall"
click at [456, 153] on input "text" at bounding box center [420, 159] width 110 height 22
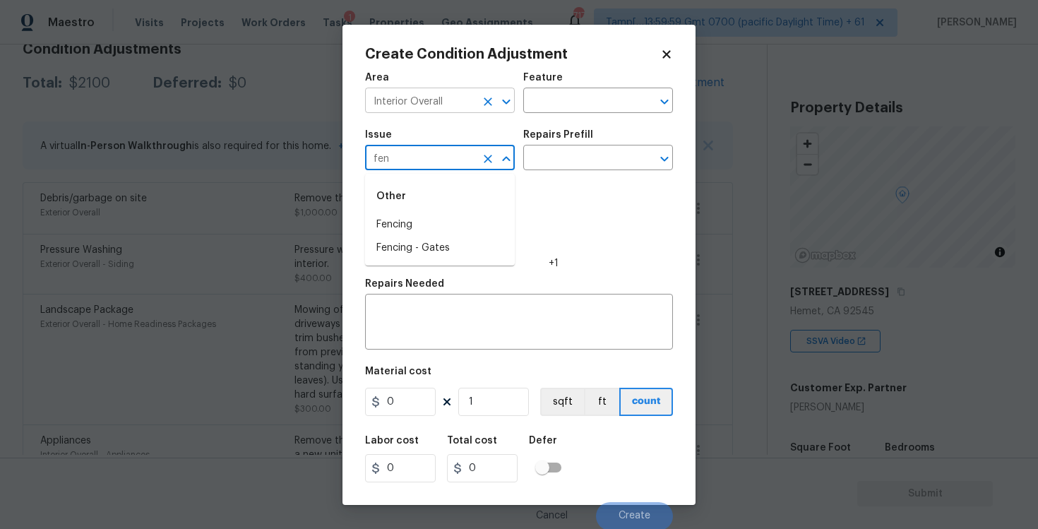
click at [485, 97] on icon "Clear" at bounding box center [488, 102] width 14 height 14
type input "fen"
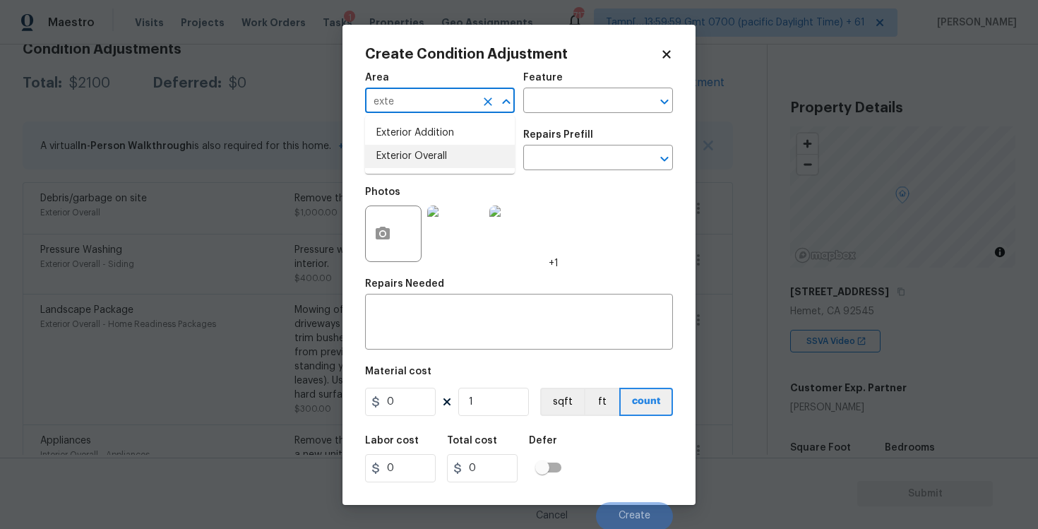
click at [425, 156] on li "Exterior Overall" at bounding box center [440, 156] width 150 height 23
type input "Exterior Overall"
click at [425, 156] on input "text" at bounding box center [420, 159] width 110 height 22
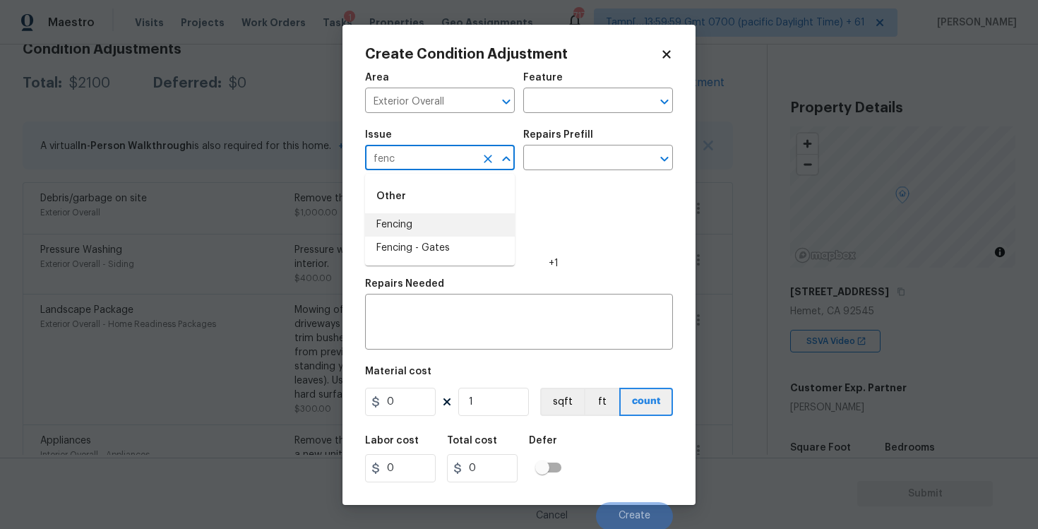
click at [419, 213] on li "Fencing" at bounding box center [440, 224] width 150 height 23
type input "Fencing"
click at [524, 164] on input "text" at bounding box center [578, 159] width 110 height 22
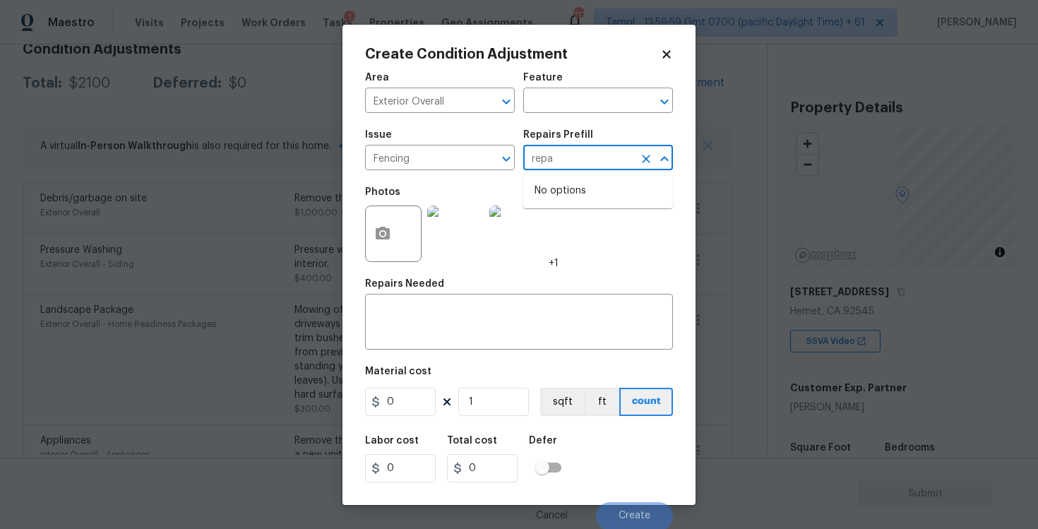
type input "repai"
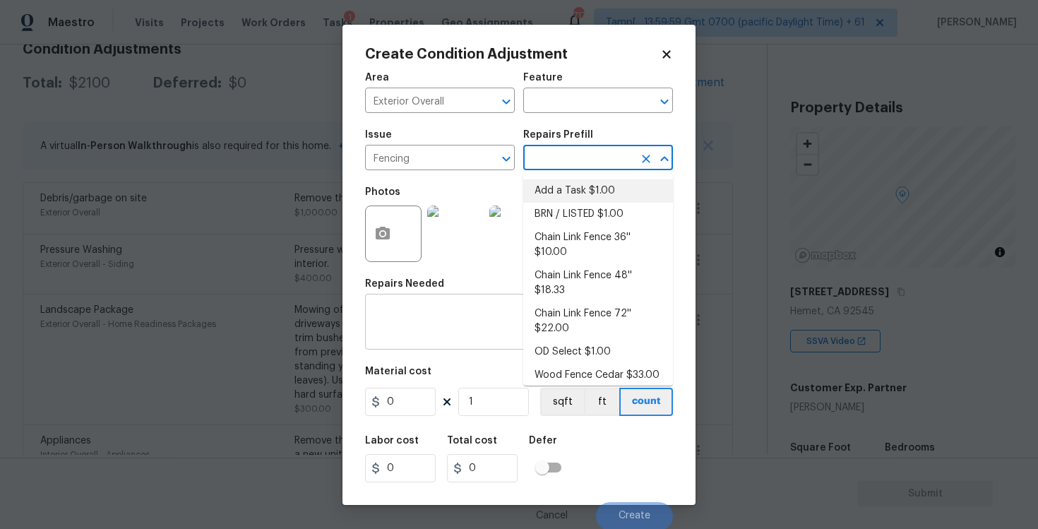
click at [460, 310] on textarea at bounding box center [518, 323] width 291 height 30
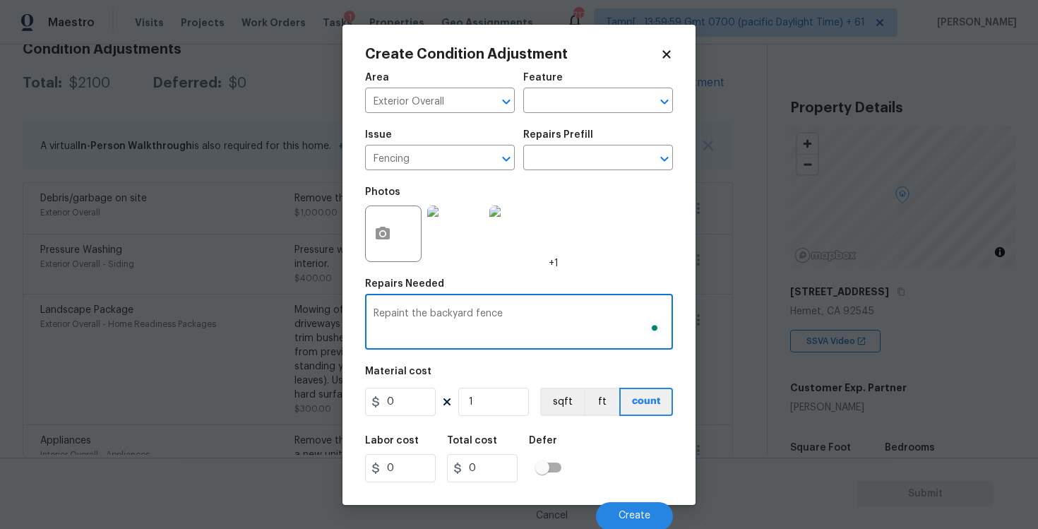
type textarea "Repaint the backyard fence"
click at [416, 395] on input "0" at bounding box center [400, 402] width 71 height 28
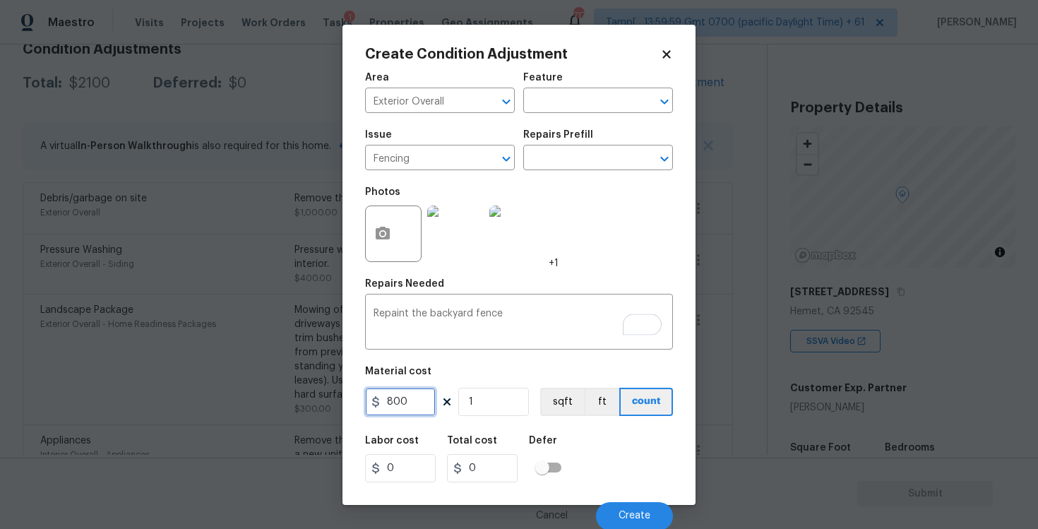
type input "800"
click at [590, 456] on div "Labor cost 0 Total cost 0 Defer" at bounding box center [519, 459] width 308 height 64
type input "800"
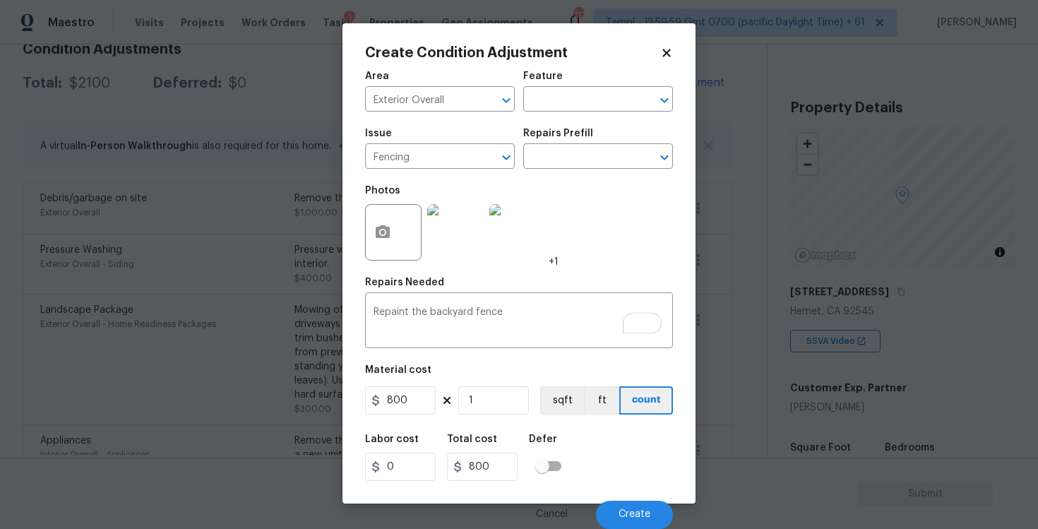
click at [615, 496] on div "Cancel Create" at bounding box center [519, 509] width 308 height 40
click at [617, 503] on button "Create" at bounding box center [634, 514] width 77 height 28
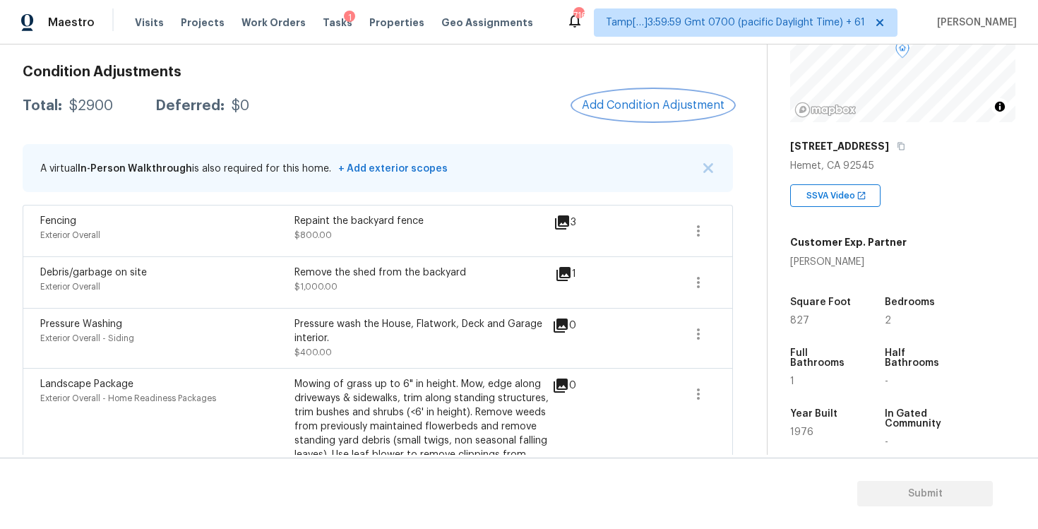
scroll to position [158, 0]
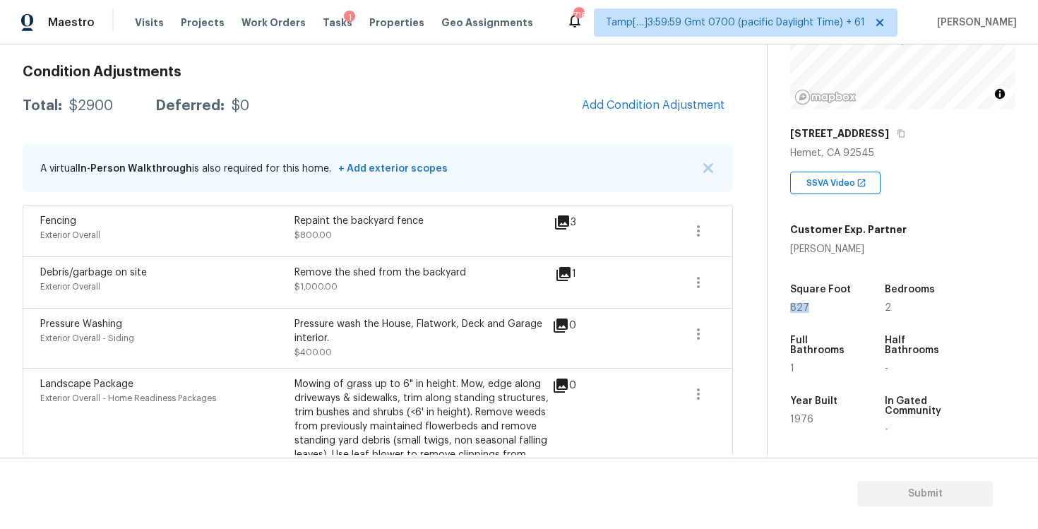
drag, startPoint x: 791, startPoint y: 310, endPoint x: 834, endPoint y: 310, distance: 43.1
click at [834, 310] on div "827" at bounding box center [823, 308] width 67 height 10
copy span "827"
click at [628, 97] on button "Add Condition Adjustment" at bounding box center [653, 105] width 160 height 30
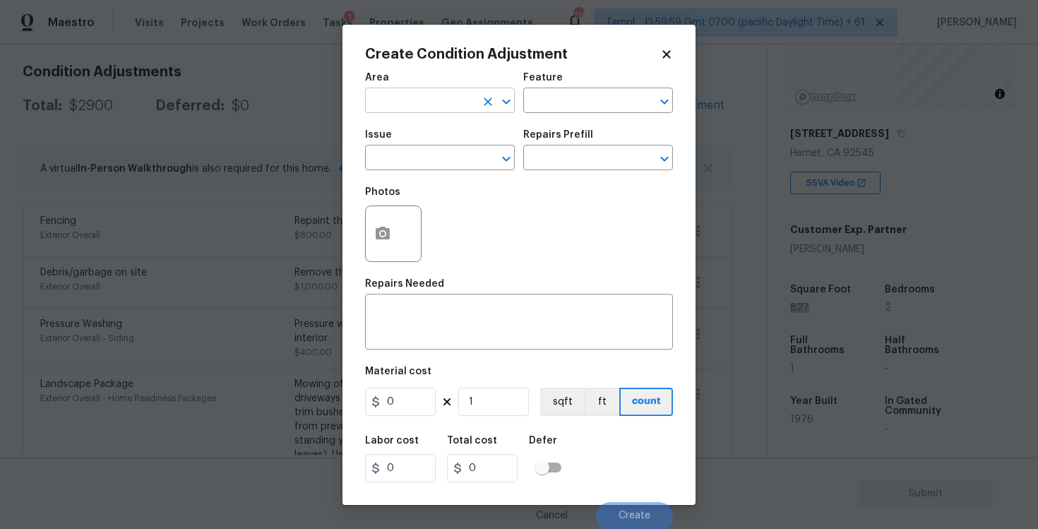
click at [407, 105] on input "text" at bounding box center [420, 102] width 110 height 22
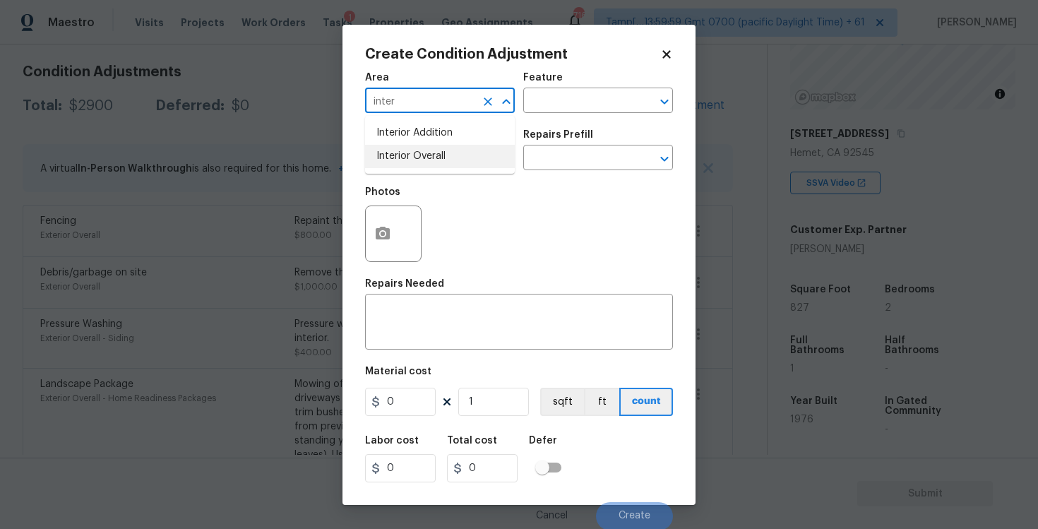
click at [391, 159] on li "Interior Overall" at bounding box center [440, 156] width 150 height 23
type input "Interior Overall"
click at [391, 159] on input "text" at bounding box center [420, 159] width 110 height 22
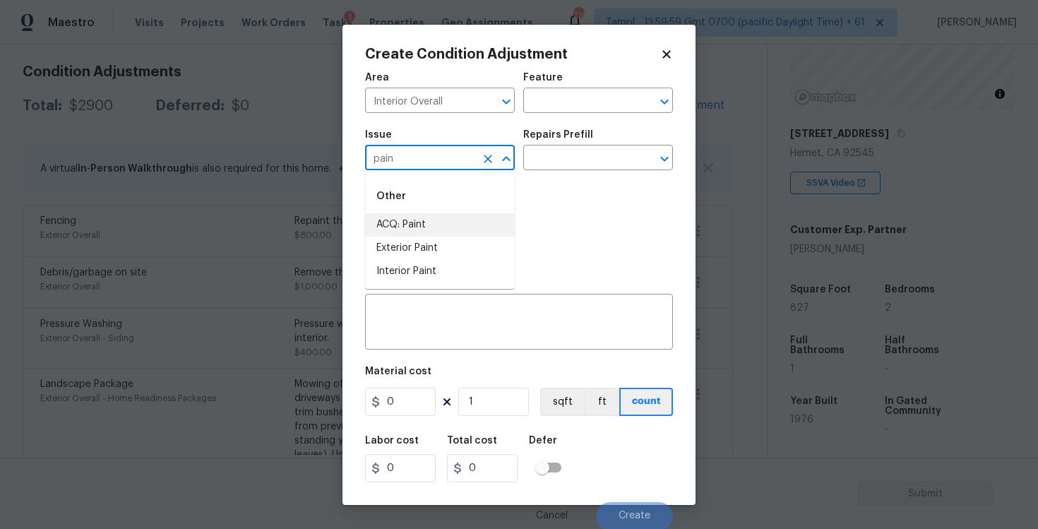
click at [409, 215] on li "ACQ: Paint" at bounding box center [440, 224] width 150 height 23
type input "ACQ: Paint"
click at [535, 167] on input "text" at bounding box center [578, 159] width 110 height 22
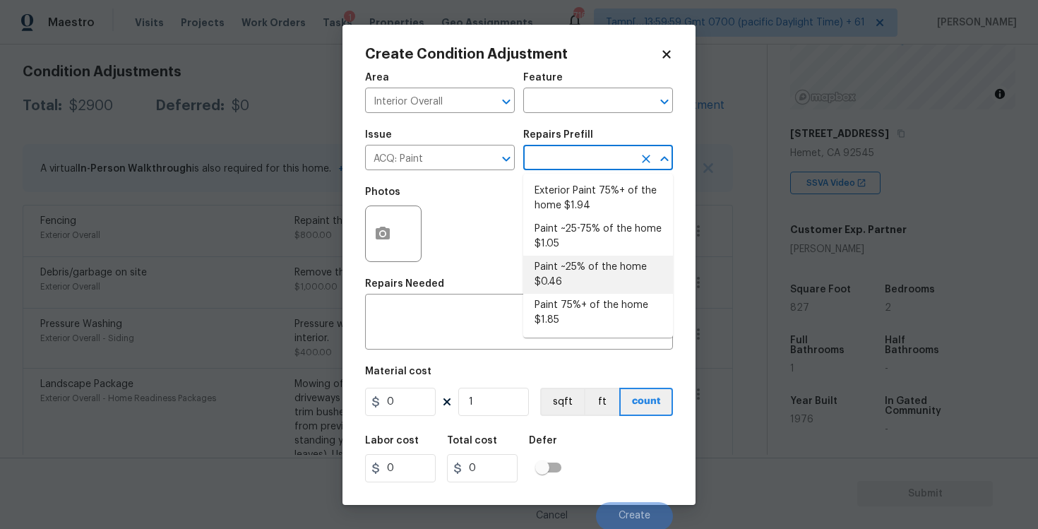
click at [561, 272] on li "Paint ~25% of the home $0.46" at bounding box center [598, 275] width 150 height 38
type input "Acquisition"
type textarea "Acquisition Scope: ~25% of the home needs interior paint"
type input "0.46"
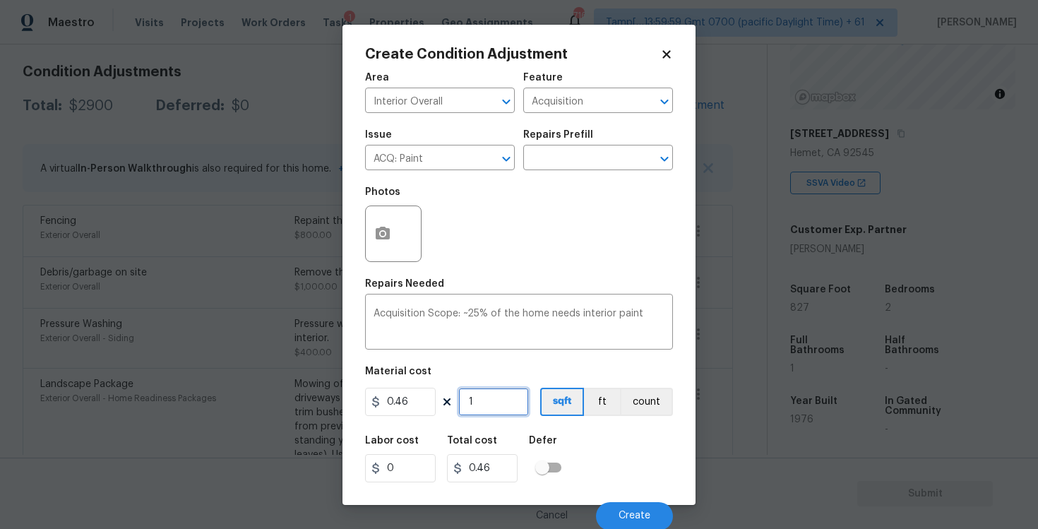
click at [493, 402] on input "1" at bounding box center [493, 402] width 71 height 28
type input "0"
paste input "827"
type input "827"
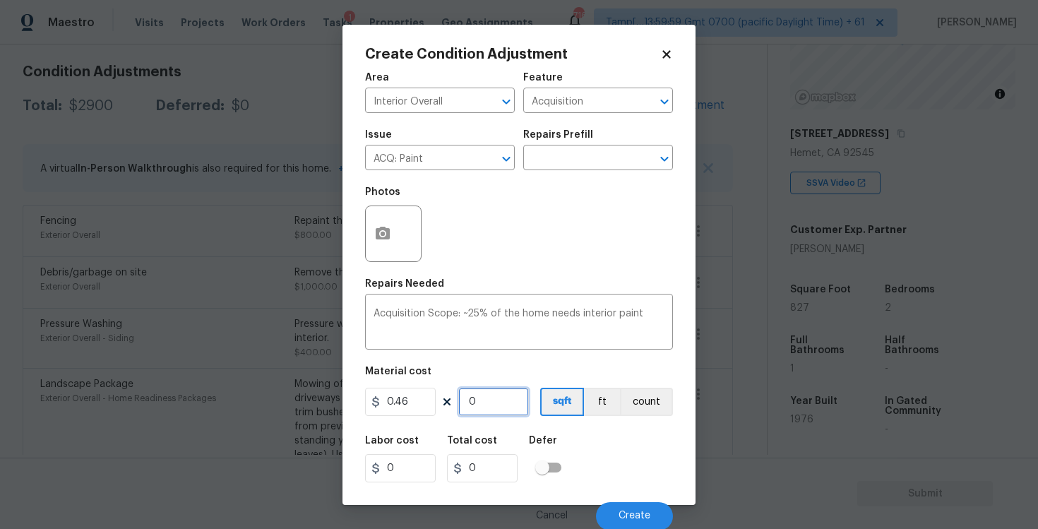
type input "380.42"
type input "827"
click at [556, 424] on div "Area Interior Overall ​ Feature Acquisition ​ Issue ACQ: Paint ​ Repairs Prefil…" at bounding box center [519, 297] width 308 height 466
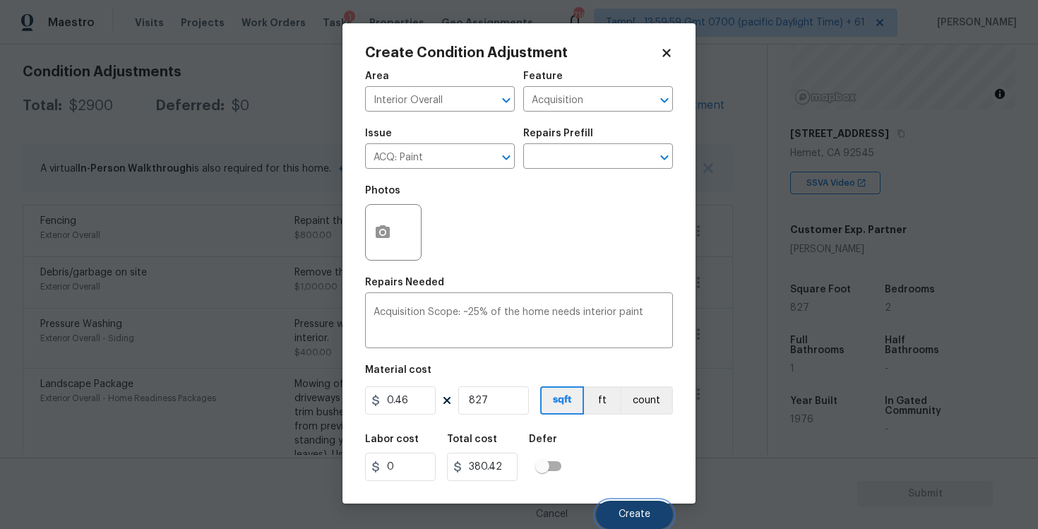
click at [626, 500] on button "Create" at bounding box center [634, 514] width 77 height 28
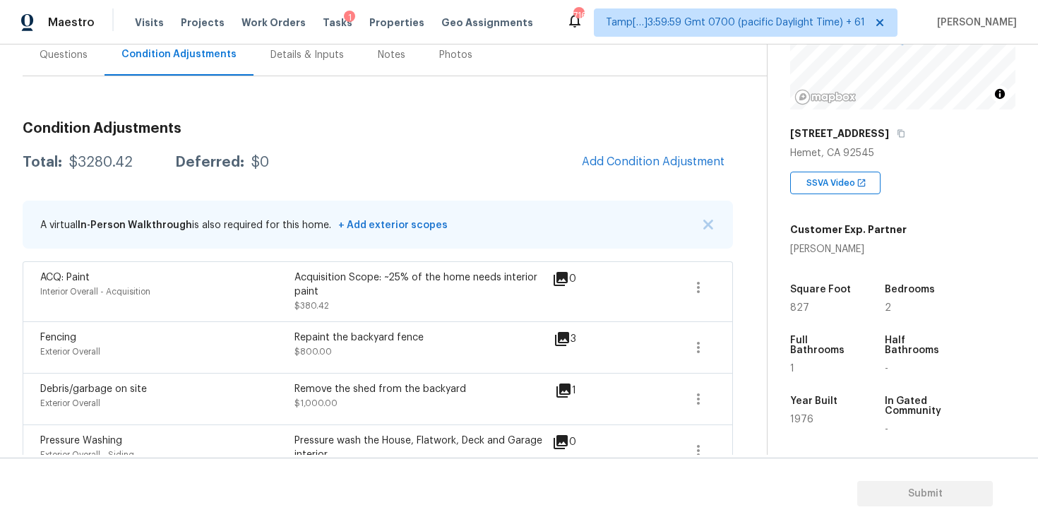
scroll to position [133, 0]
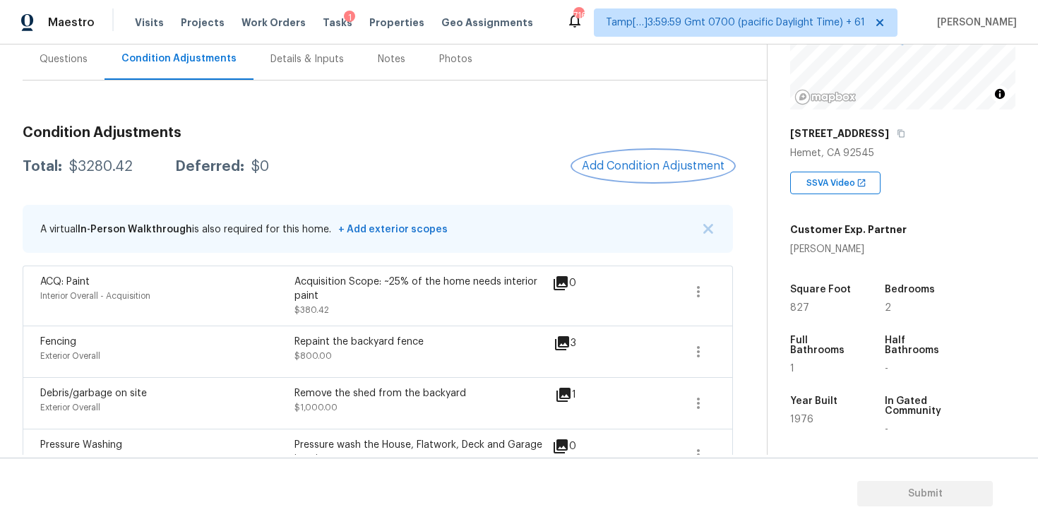
click at [634, 171] on span "Add Condition Adjustment" at bounding box center [653, 166] width 143 height 13
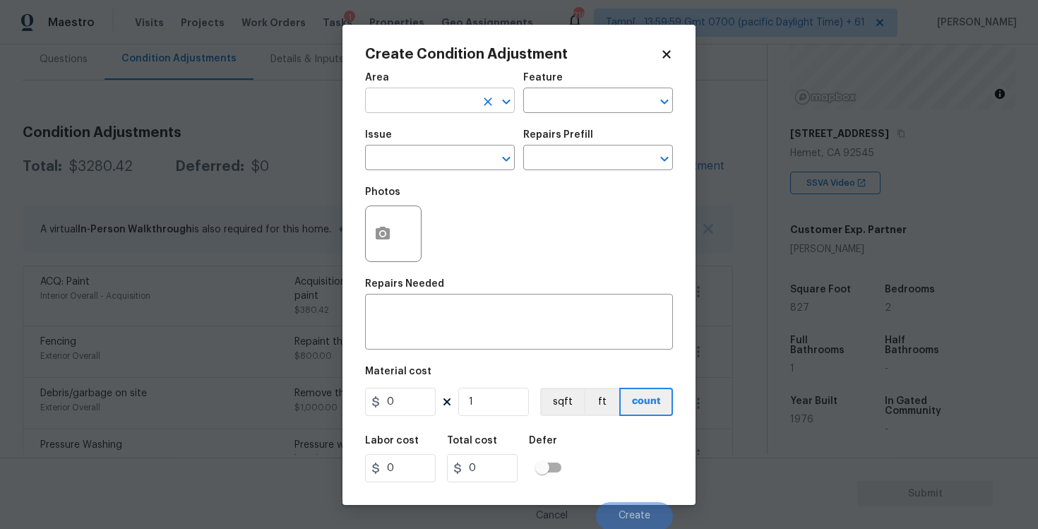
click at [447, 97] on input "text" at bounding box center [420, 102] width 110 height 22
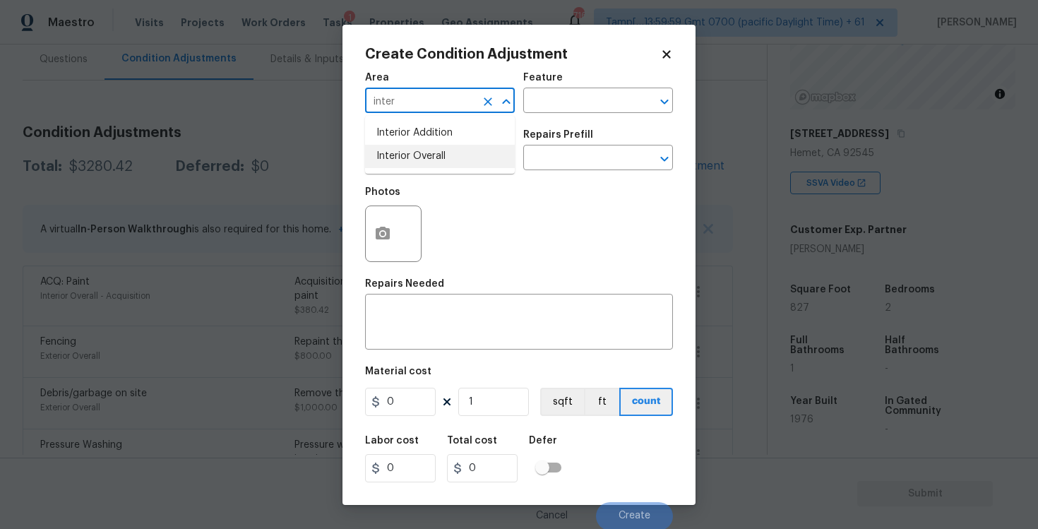
click at [431, 154] on li "Interior Overall" at bounding box center [440, 156] width 150 height 23
type input "Interior Overall"
click at [431, 154] on input "text" at bounding box center [420, 159] width 110 height 22
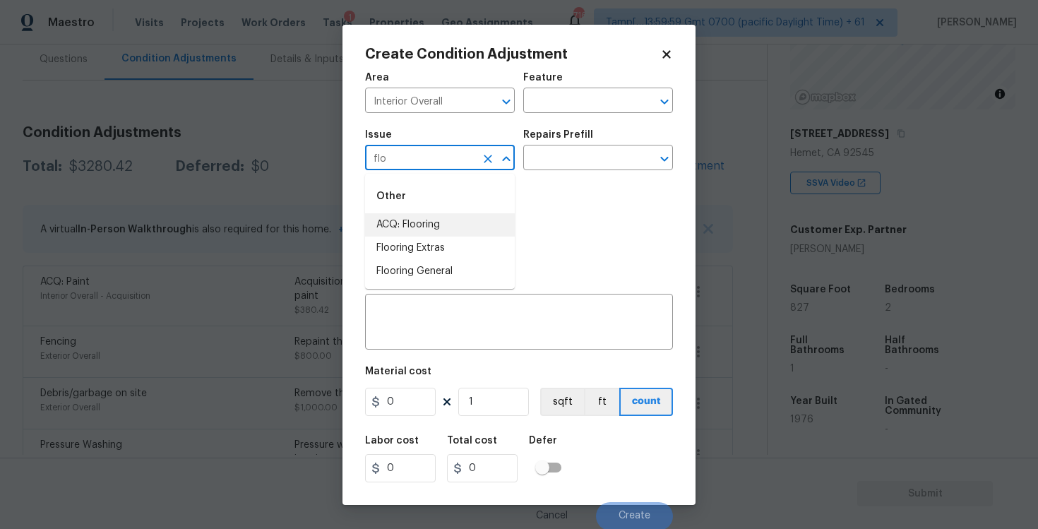
click at [395, 232] on li "ACQ: Flooring" at bounding box center [440, 224] width 150 height 23
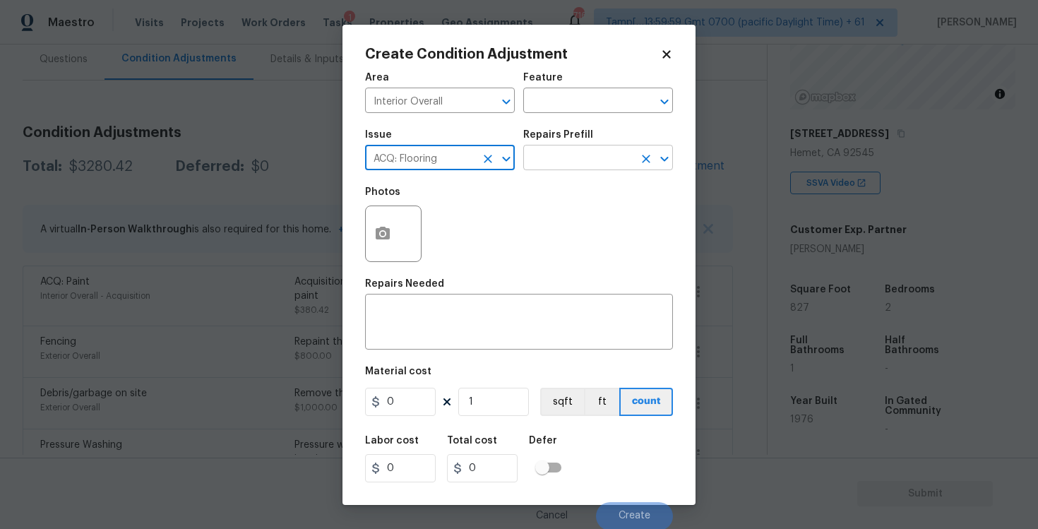
type input "ACQ: Flooring"
click at [620, 151] on input "text" at bounding box center [578, 159] width 110 height 22
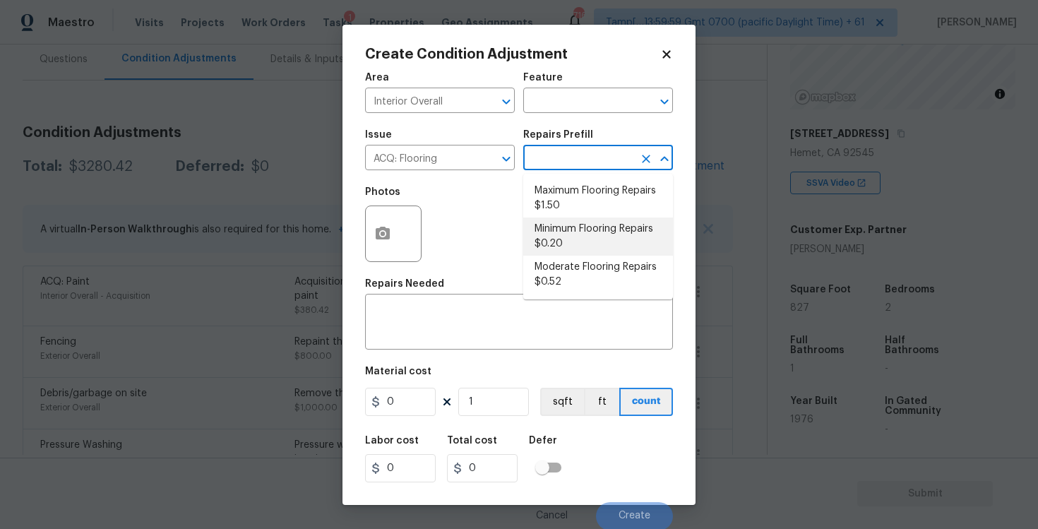
click at [582, 237] on li "Minimum Flooring Repairs $0.20" at bounding box center [598, 236] width 150 height 38
type input "Acquisition"
type textarea "Acquisition Scope: Minimum flooring repairs"
type input "0.2"
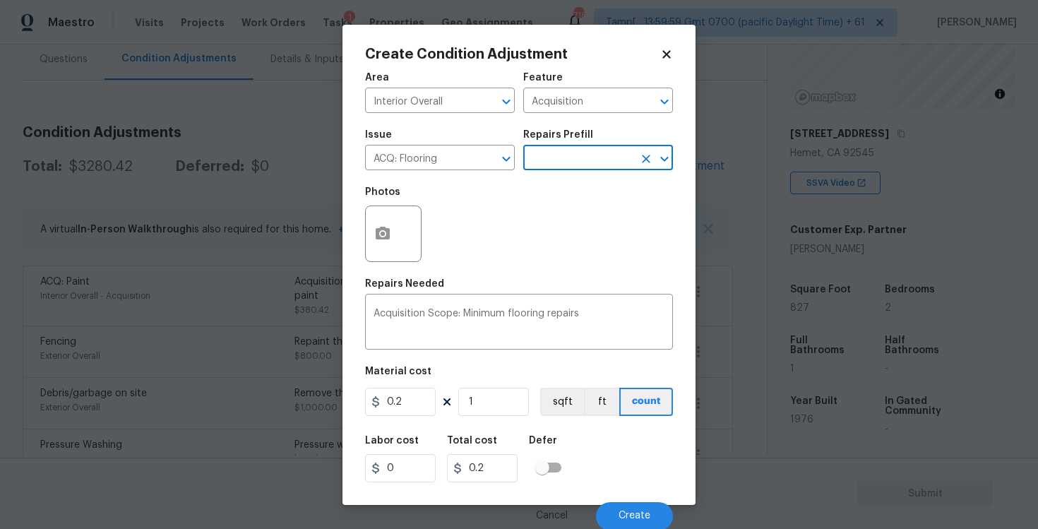
scroll to position [1, 0]
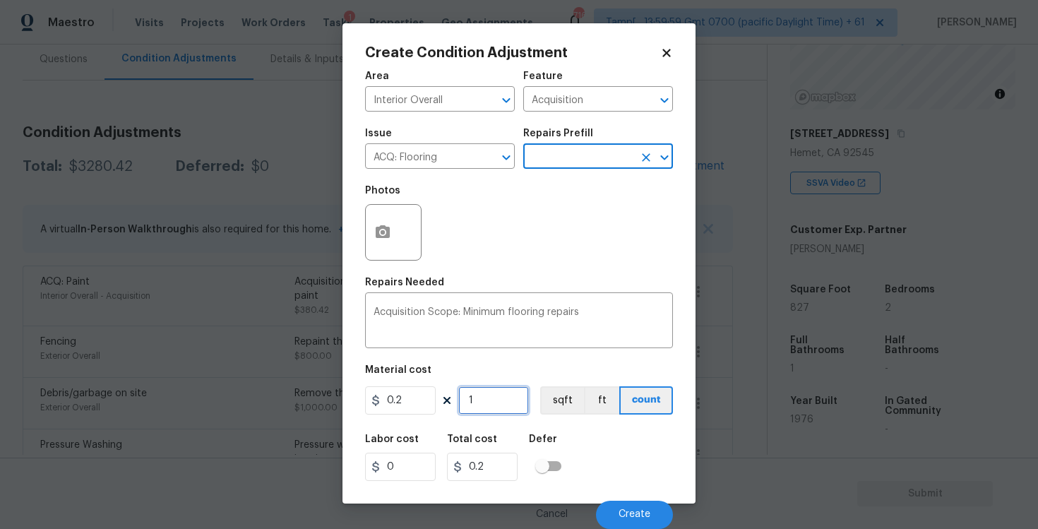
click at [520, 398] on input "1" at bounding box center [493, 400] width 71 height 28
type input "0"
paste input "827"
type input "827"
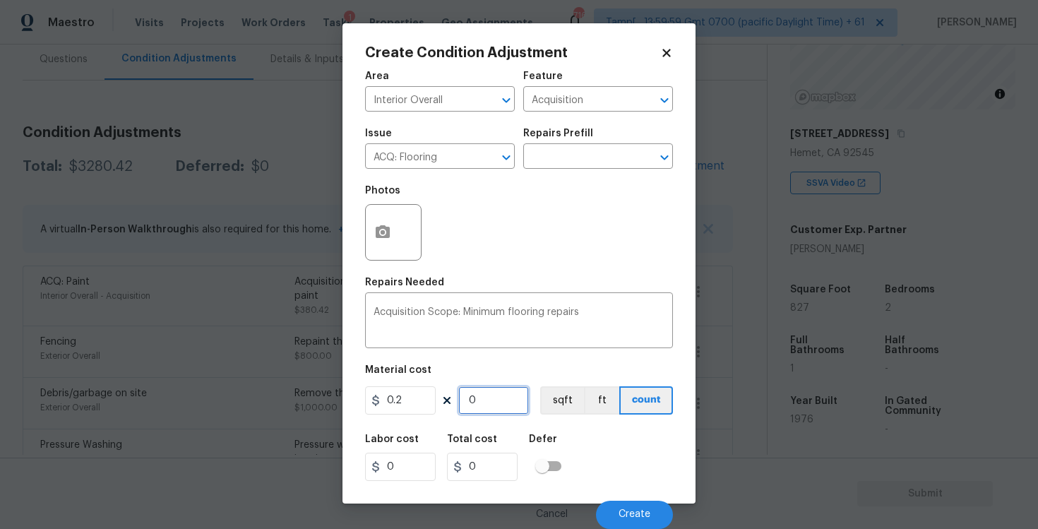
type input "165.4"
type input "827"
click at [633, 425] on div "Area Interior Overall ​ Feature Acquisition ​ Issue ACQ: Flooring ​ Repairs Pre…" at bounding box center [519, 296] width 308 height 466
click at [640, 495] on div "Cancel Create" at bounding box center [519, 509] width 308 height 40
click at [637, 506] on button "Create" at bounding box center [634, 514] width 77 height 28
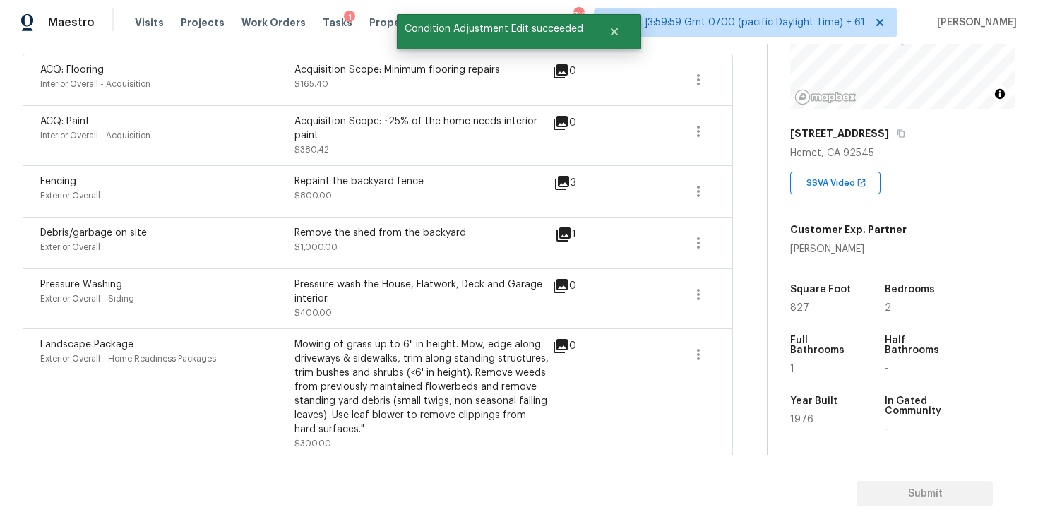
scroll to position [472, 0]
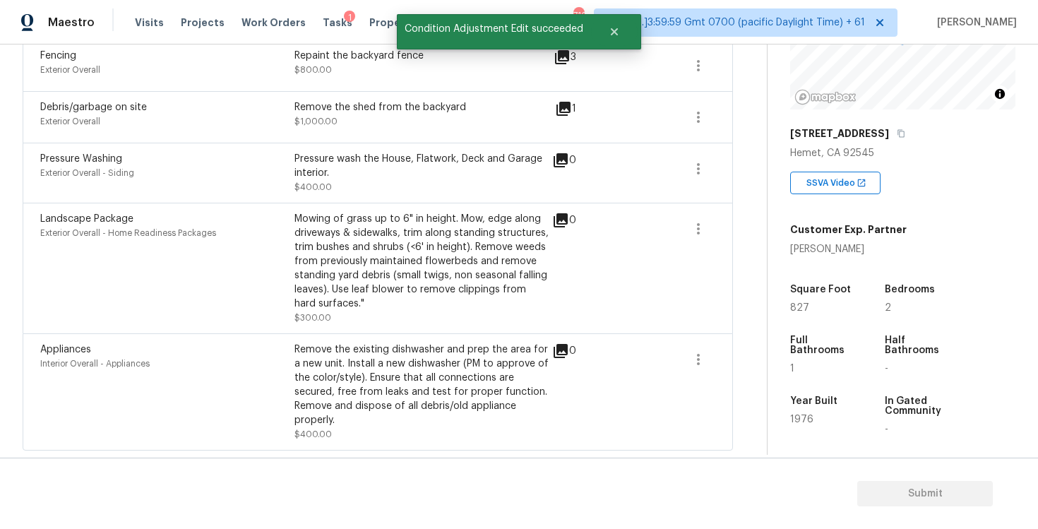
click at [194, 337] on div "Appliances Interior Overall - Appliances Remove the existing dishwasher and pre…" at bounding box center [378, 391] width 710 height 117
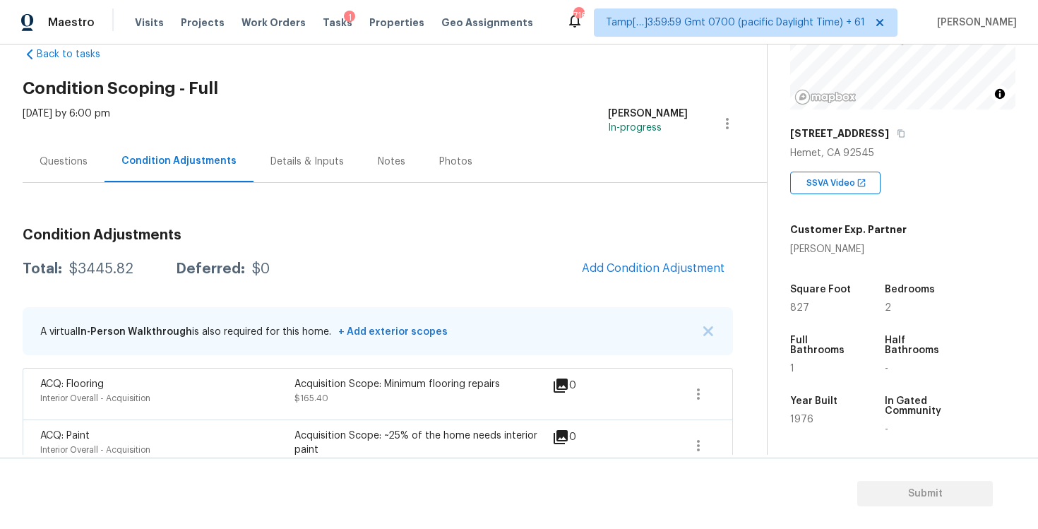
scroll to position [24, 0]
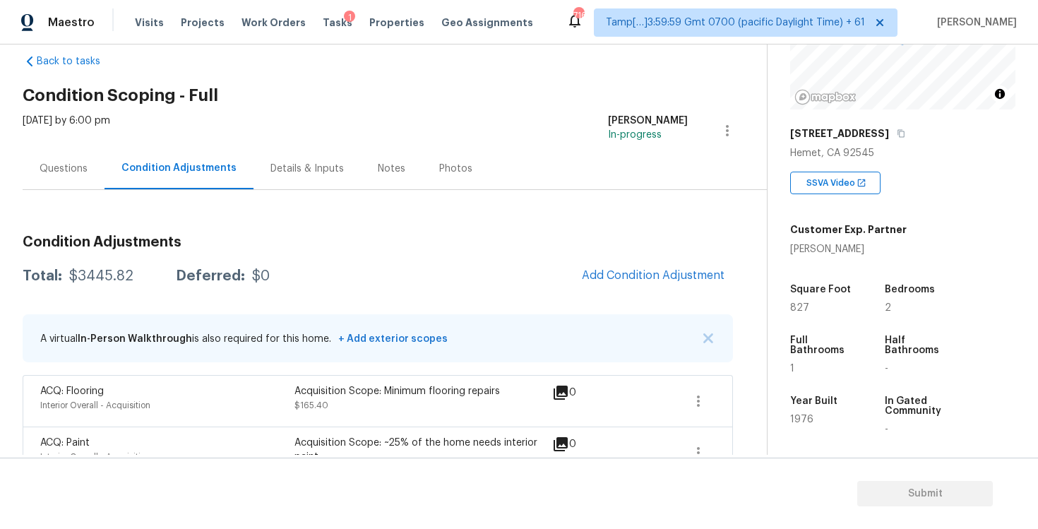
drag, startPoint x: 66, startPoint y: 284, endPoint x: 148, endPoint y: 282, distance: 82.6
click at [148, 282] on div "Total: $3445.82 Deferred: $0 Add Condition Adjustment" at bounding box center [378, 275] width 710 height 31
drag, startPoint x: 71, startPoint y: 275, endPoint x: 119, endPoint y: 275, distance: 47.3
click at [119, 275] on div "$3445.82" at bounding box center [101, 276] width 64 height 14
drag, startPoint x: 69, startPoint y: 276, endPoint x: 145, endPoint y: 276, distance: 76.2
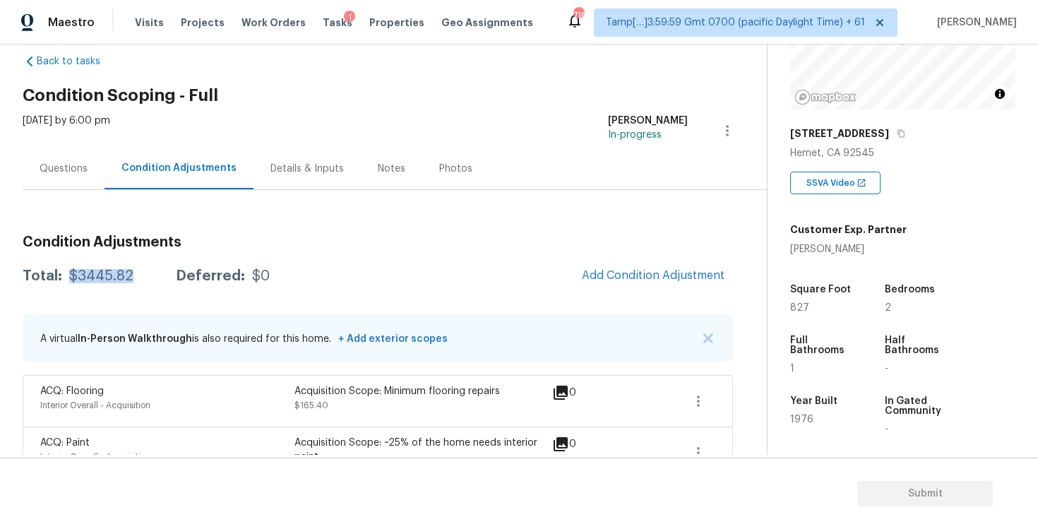
click at [145, 276] on div "Total: $3445.82 Deferred: $0" at bounding box center [146, 276] width 247 height 14
copy div "$3445.82"
click at [84, 172] on div "Questions" at bounding box center [64, 169] width 48 height 14
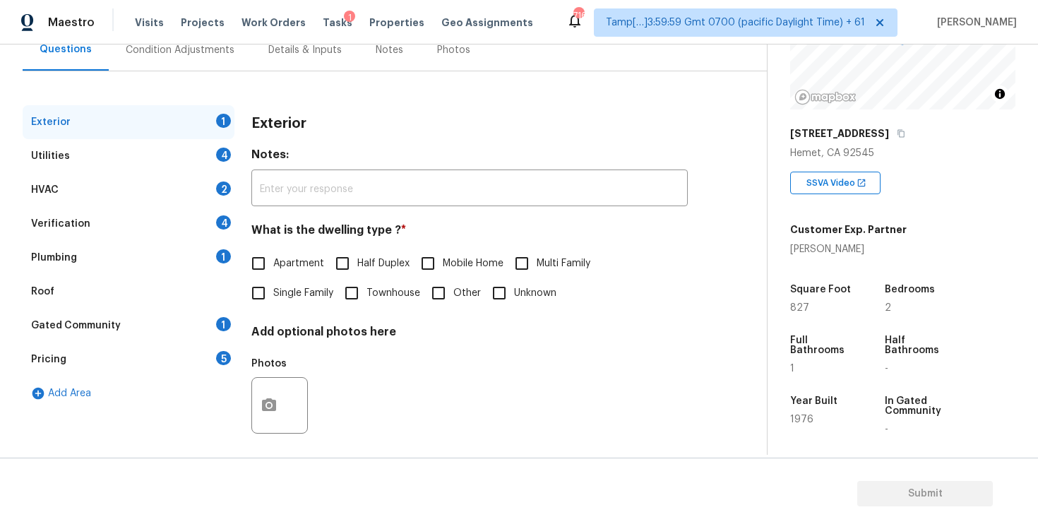
scroll to position [151, 0]
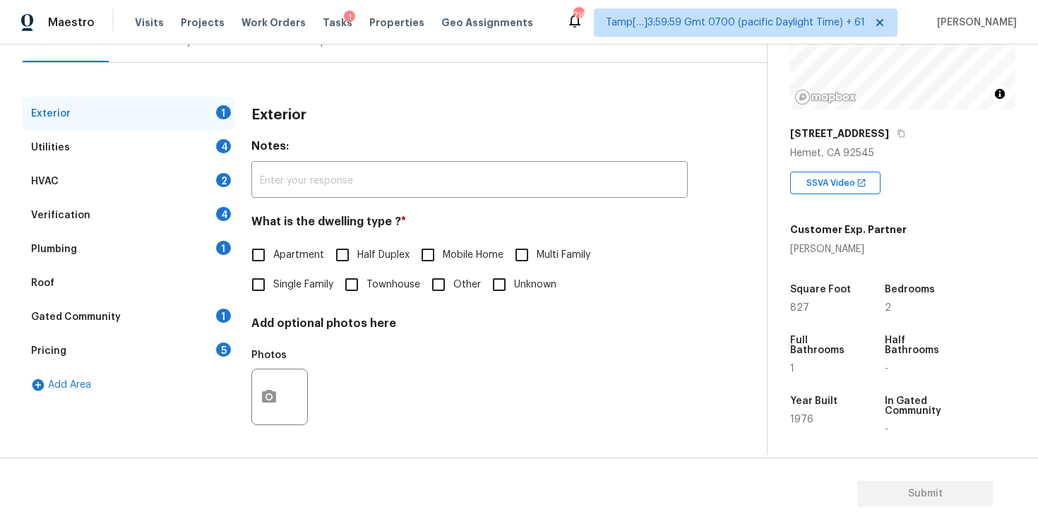
click at [266, 284] on input "Single Family" at bounding box center [259, 285] width 30 height 30
click at [292, 284] on span "Single Family" at bounding box center [303, 284] width 60 height 15
click at [273, 284] on input "Single Family" at bounding box center [259, 285] width 30 height 30
checkbox input "false"
click at [359, 248] on span "Half Duplex" at bounding box center [383, 255] width 52 height 15
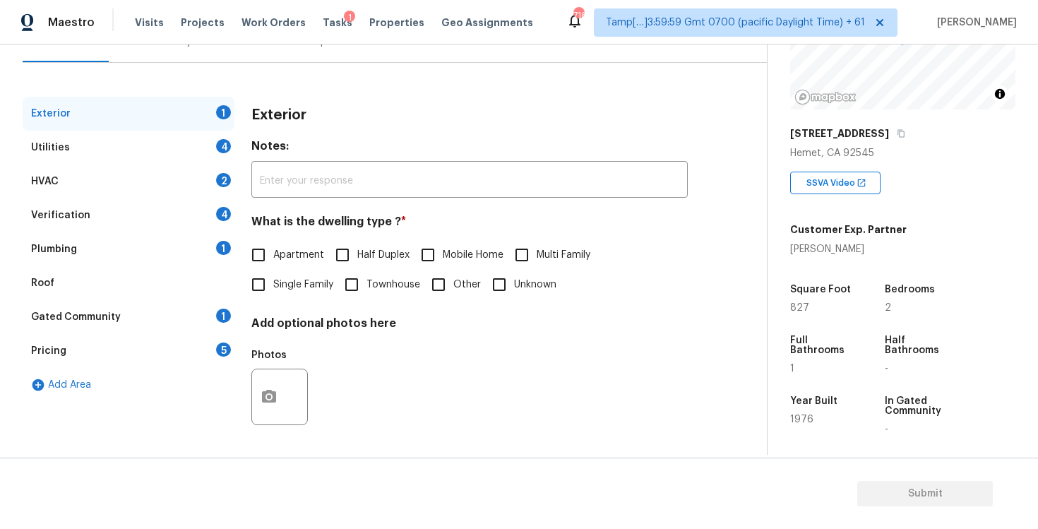
click at [357, 247] on input "Half Duplex" at bounding box center [343, 255] width 30 height 30
checkbox input "true"
click at [202, 154] on div "Utilities 4" at bounding box center [129, 148] width 212 height 34
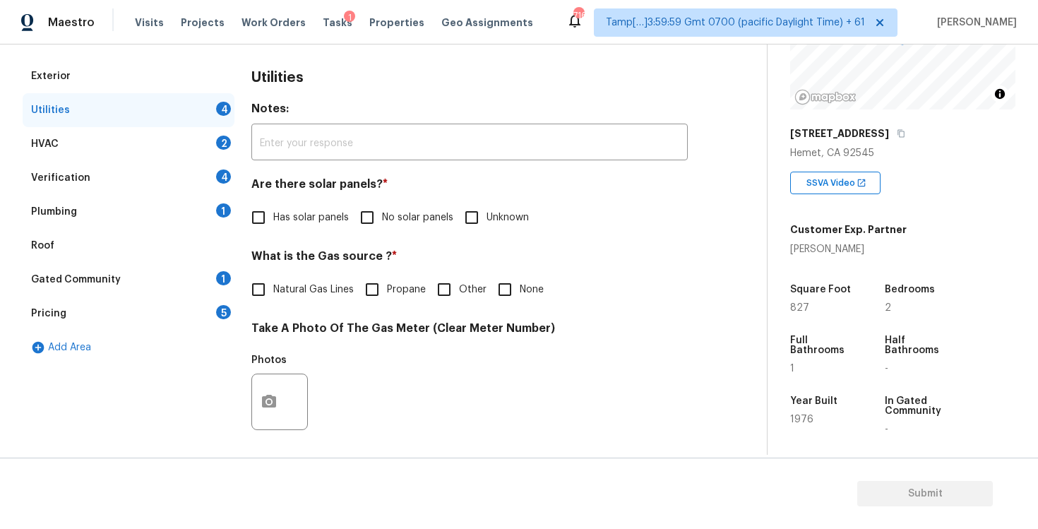
scroll to position [214, 0]
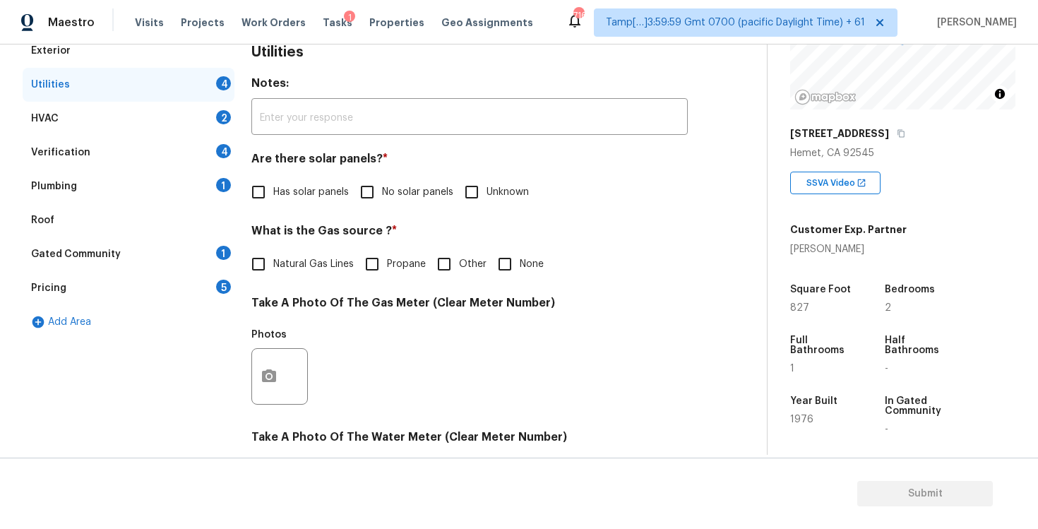
click at [362, 188] on input "No solar panels" at bounding box center [367, 192] width 30 height 30
checkbox input "true"
click at [297, 276] on label "Natural Gas Lines" at bounding box center [299, 264] width 110 height 30
click at [273, 276] on input "Natural Gas Lines" at bounding box center [259, 264] width 30 height 30
checkbox input "true"
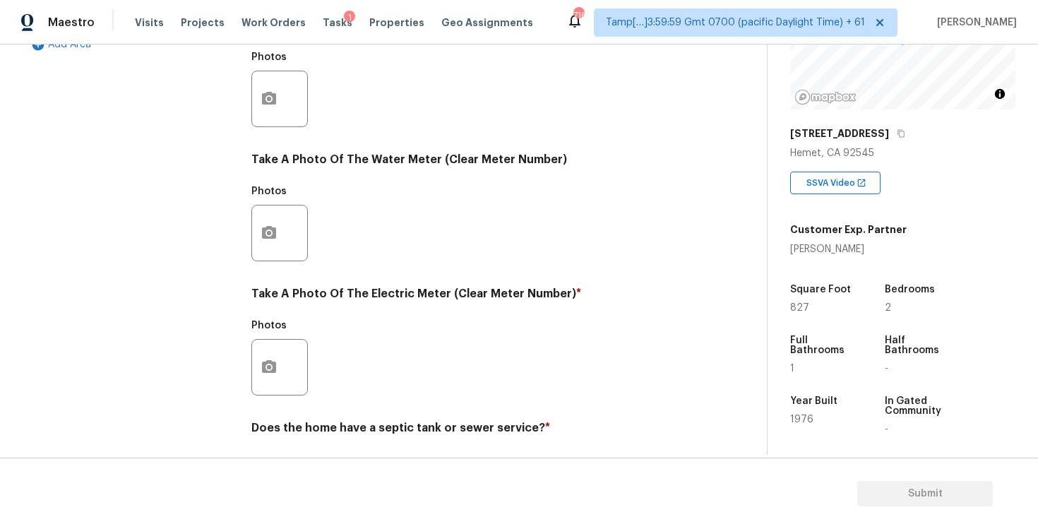
scroll to position [534, 0]
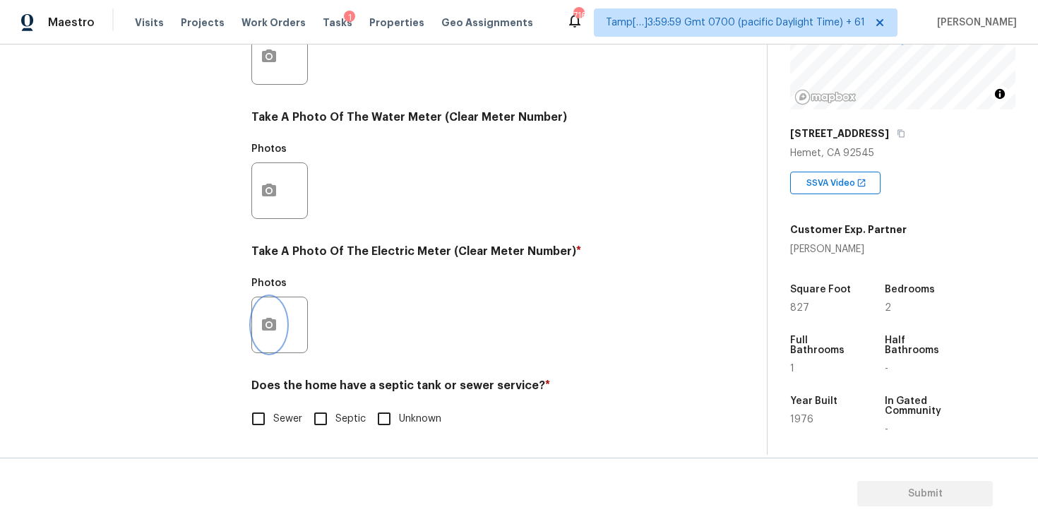
click at [257, 332] on button "button" at bounding box center [269, 324] width 34 height 55
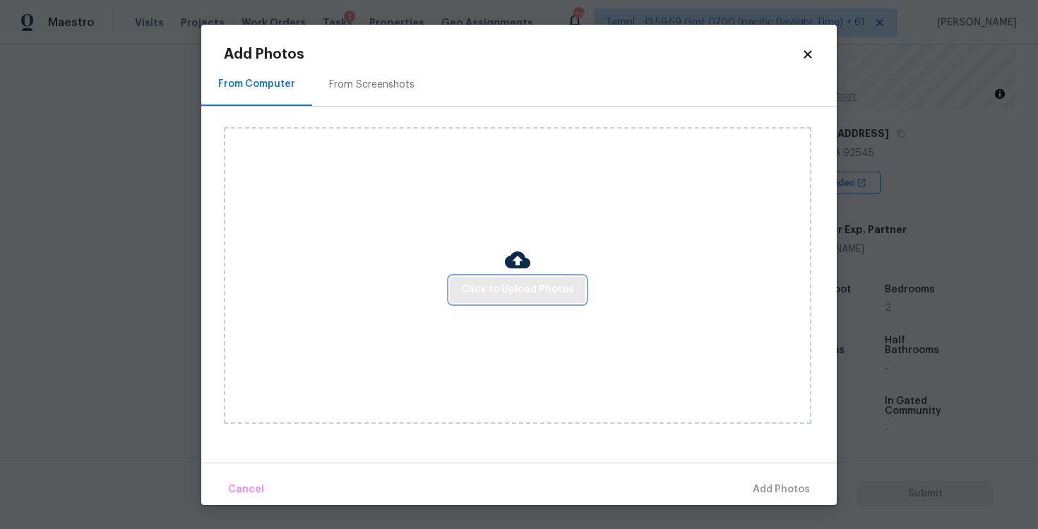
click at [484, 292] on span "Click to Upload Photos" at bounding box center [517, 290] width 113 height 18
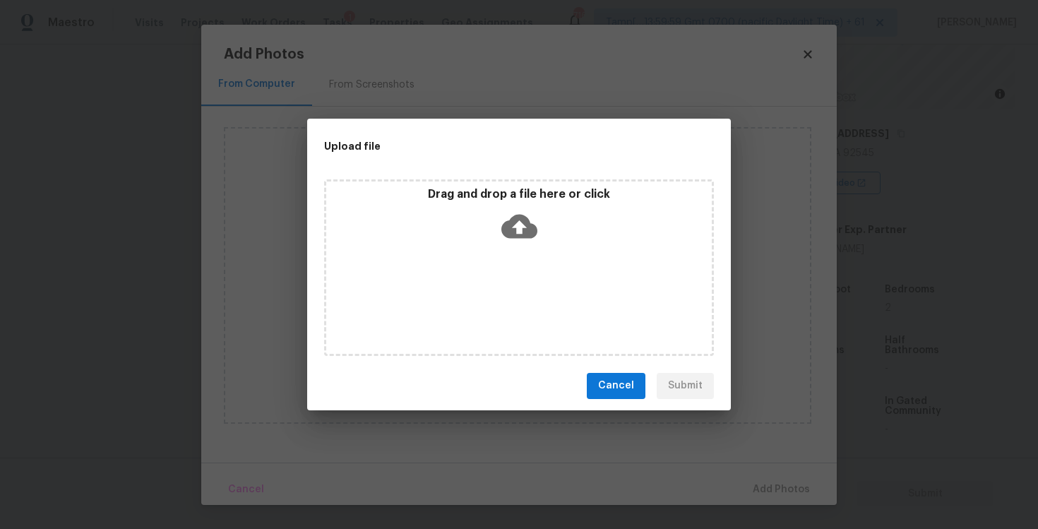
click at [535, 192] on p "Drag and drop a file here or click" at bounding box center [518, 194] width 385 height 15
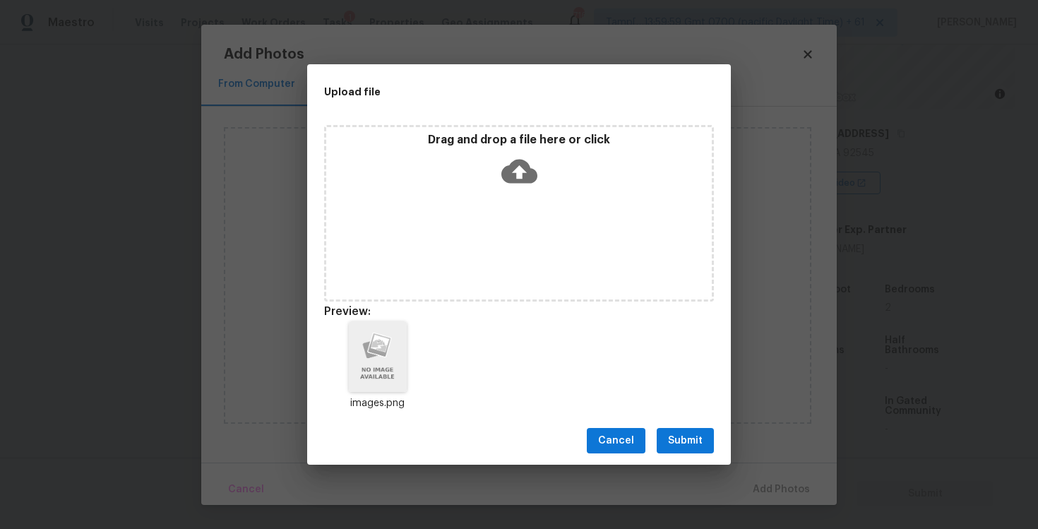
scroll to position [11, 0]
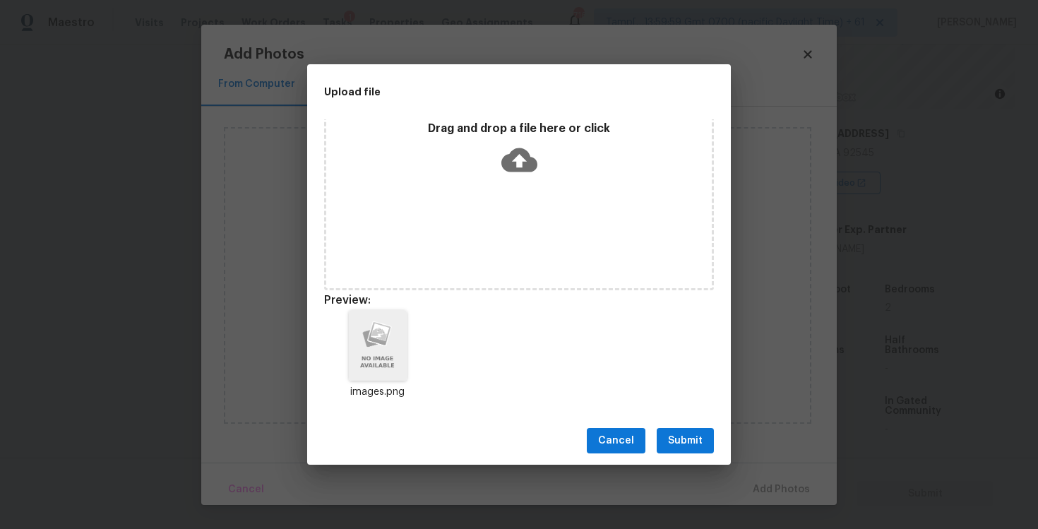
click at [690, 433] on span "Submit" at bounding box center [685, 441] width 35 height 18
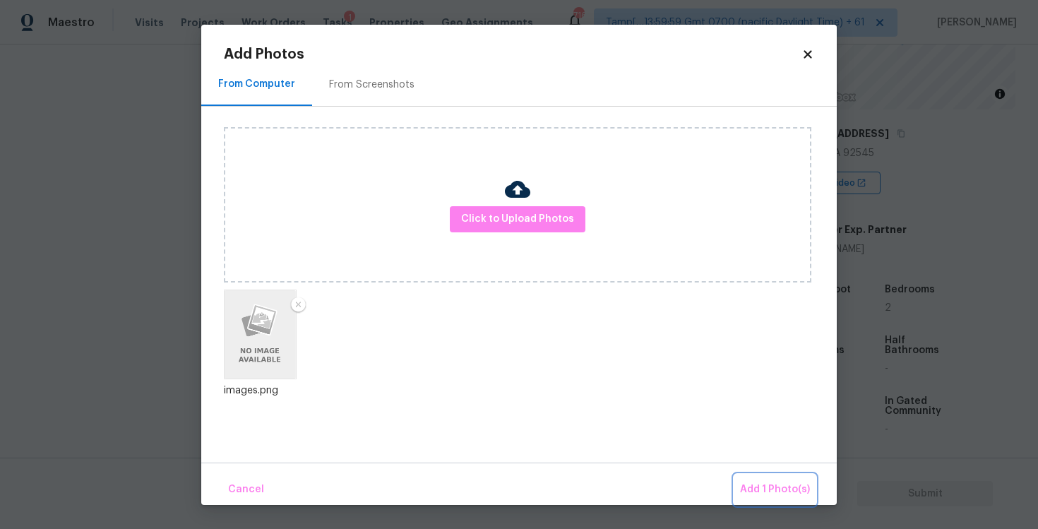
click at [781, 481] on span "Add 1 Photo(s)" at bounding box center [775, 490] width 70 height 18
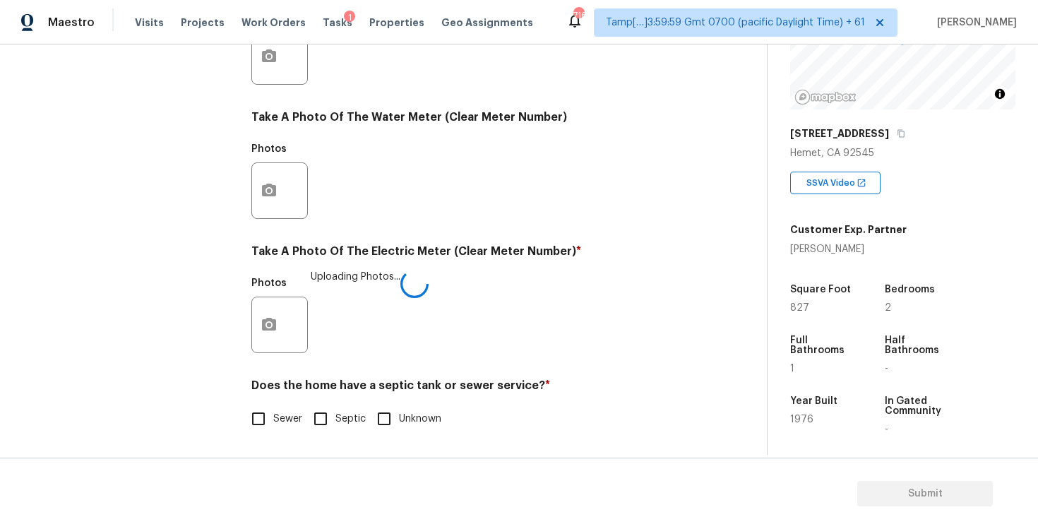
click at [281, 413] on span "Sewer" at bounding box center [287, 419] width 29 height 15
click at [273, 413] on input "Sewer" at bounding box center [259, 419] width 30 height 30
checkbox input "true"
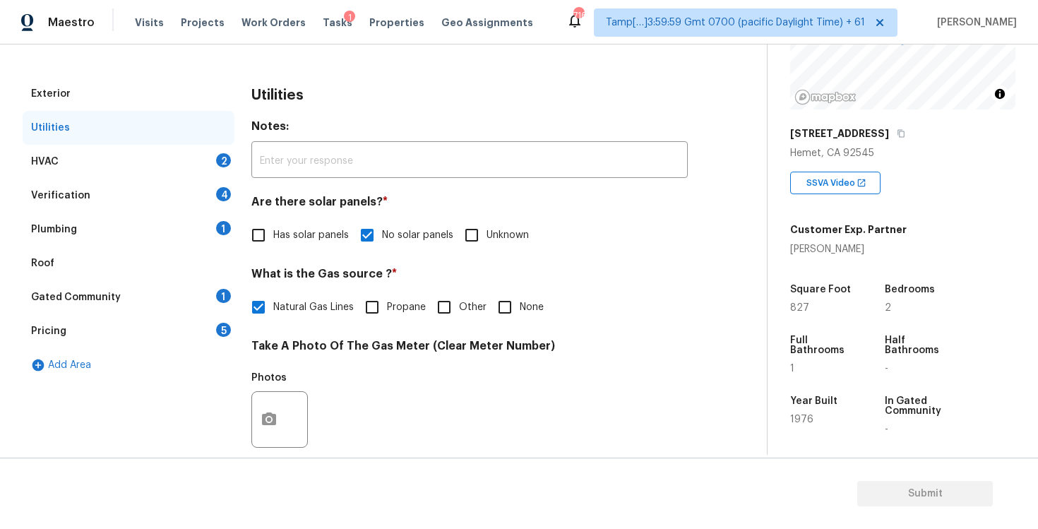
scroll to position [113, 0]
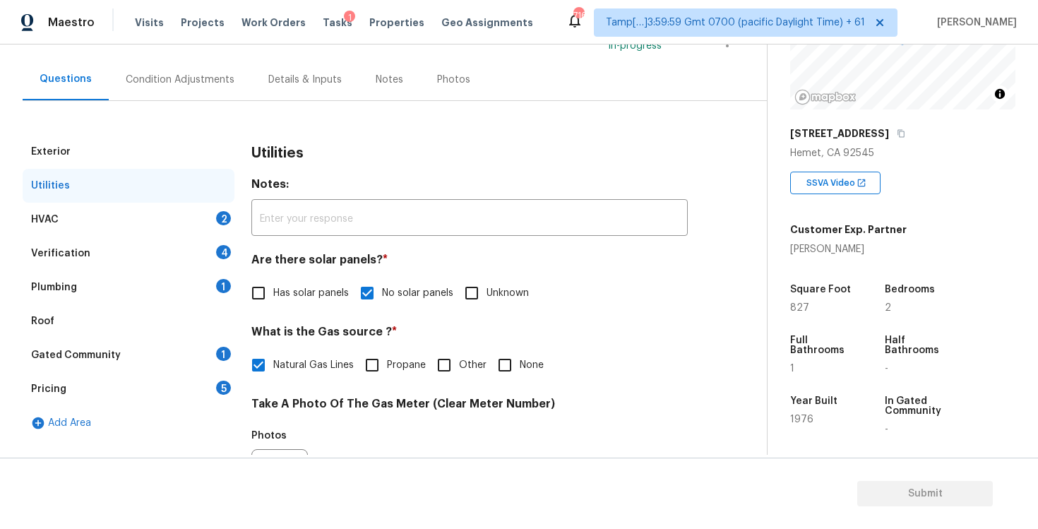
click at [227, 222] on div "2" at bounding box center [223, 218] width 15 height 14
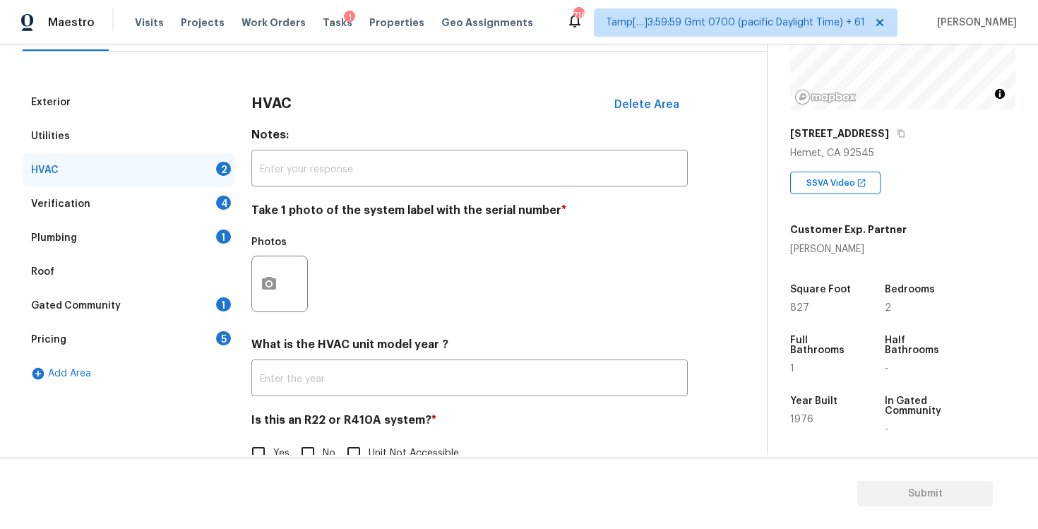
scroll to position [198, 0]
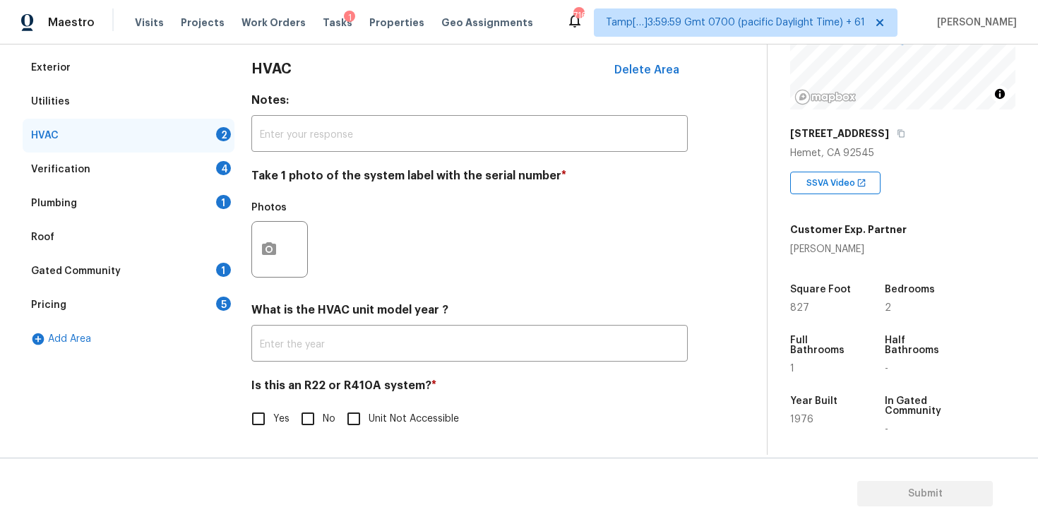
click at [272, 221] on div at bounding box center [279, 249] width 56 height 56
click at [272, 253] on icon "button" at bounding box center [269, 248] width 14 height 13
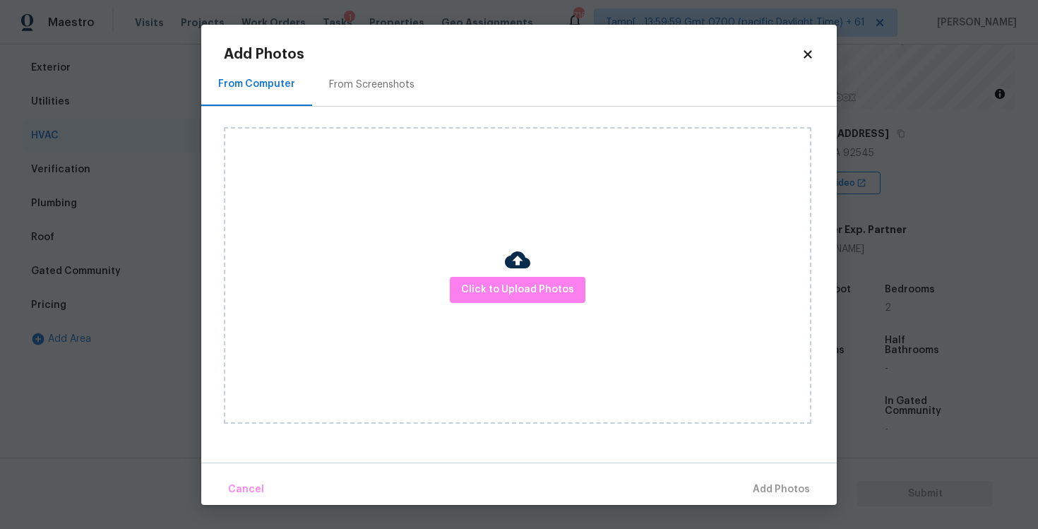
click at [469, 305] on div "Click to Upload Photos" at bounding box center [517, 275] width 587 height 296
click at [470, 292] on span "Click to Upload Photos" at bounding box center [517, 290] width 113 height 18
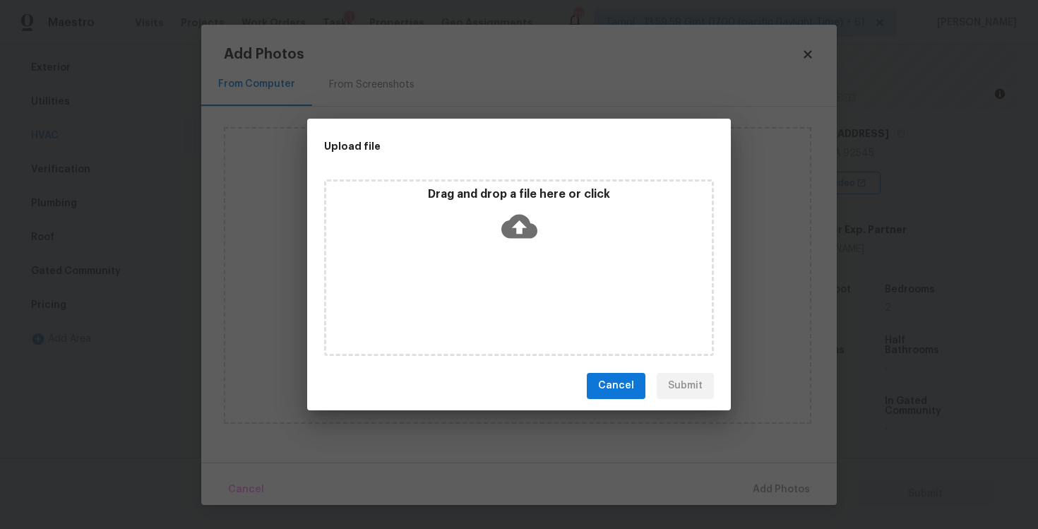
click at [505, 212] on icon at bounding box center [519, 226] width 36 height 36
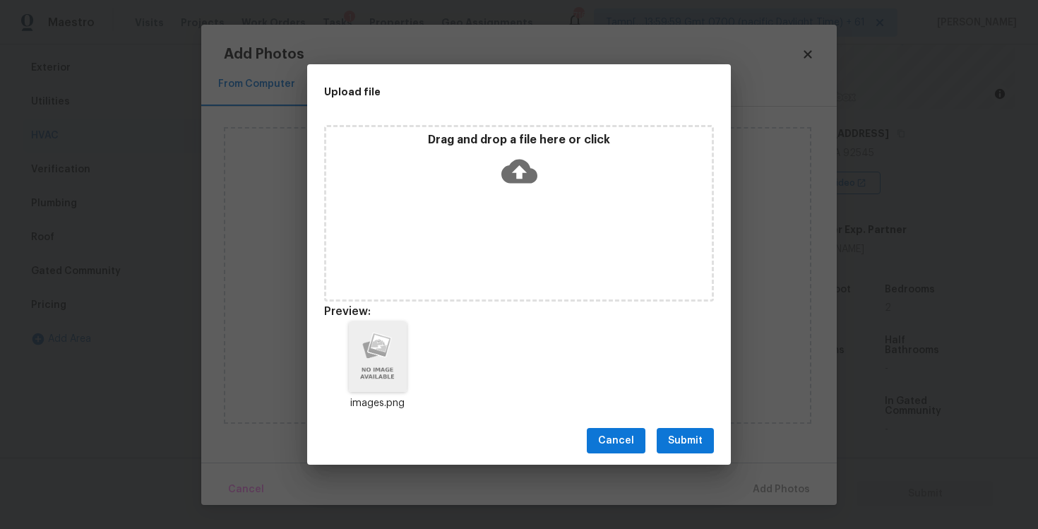
click at [677, 449] on span "Submit" at bounding box center [685, 441] width 35 height 18
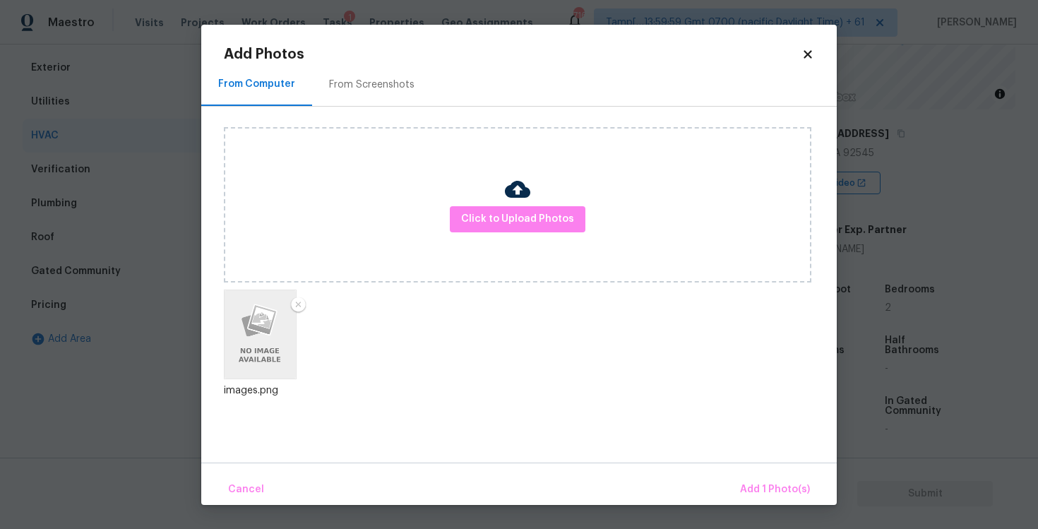
click at [743, 472] on div "Cancel Add 1 Photo(s)" at bounding box center [518, 483] width 635 height 42
click at [752, 481] on span "Add 1 Photo(s)" at bounding box center [775, 490] width 70 height 18
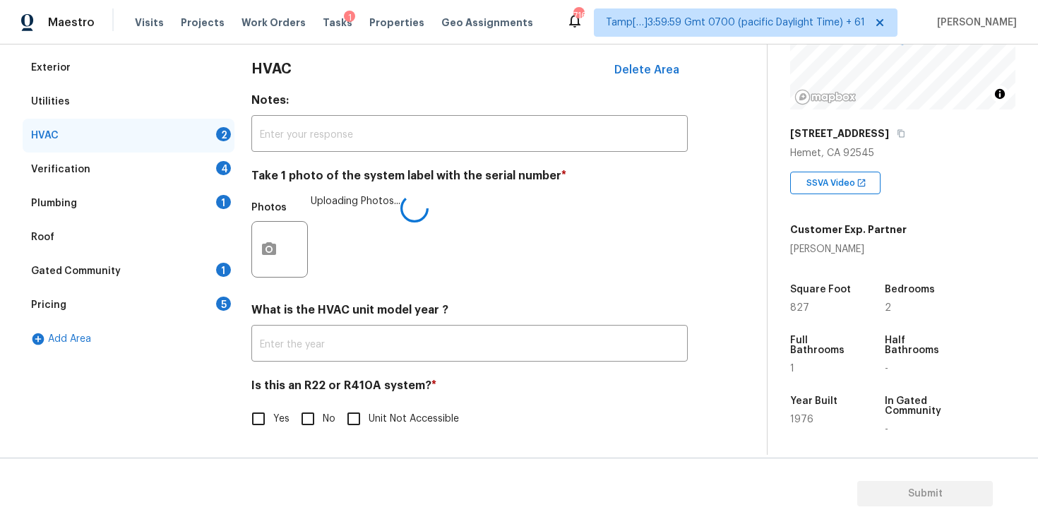
click at [299, 426] on input "No" at bounding box center [308, 419] width 30 height 30
checkbox input "true"
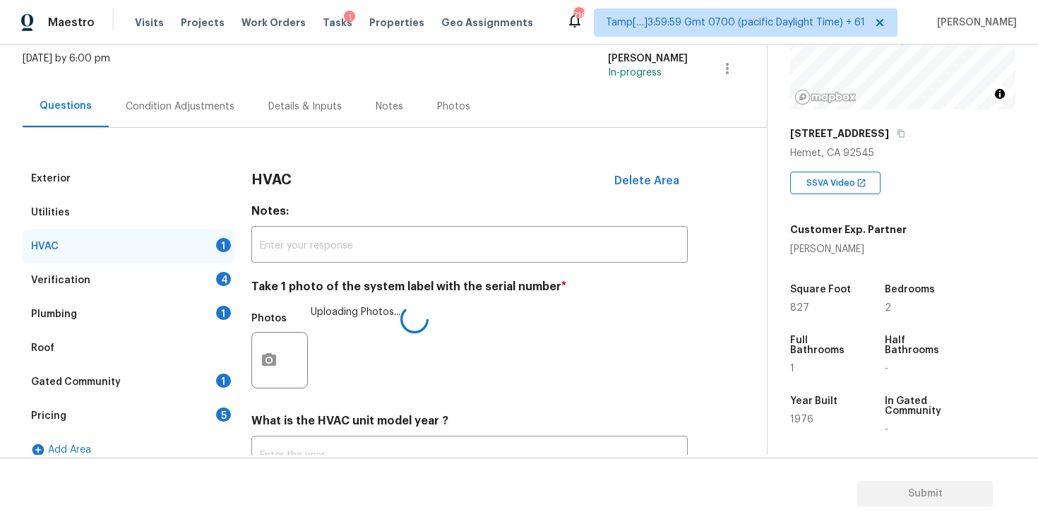
scroll to position [73, 0]
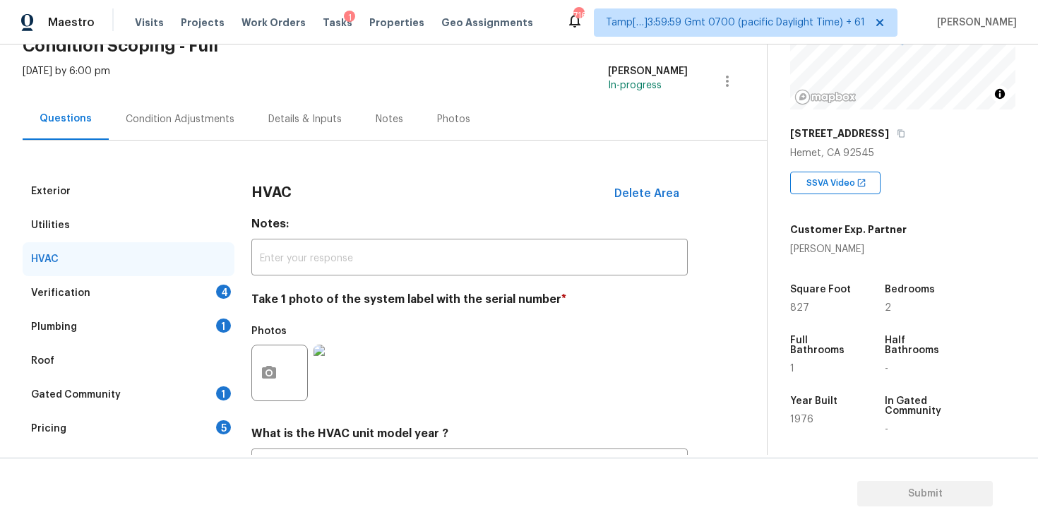
click at [202, 280] on div "Verification 4" at bounding box center [129, 293] width 212 height 34
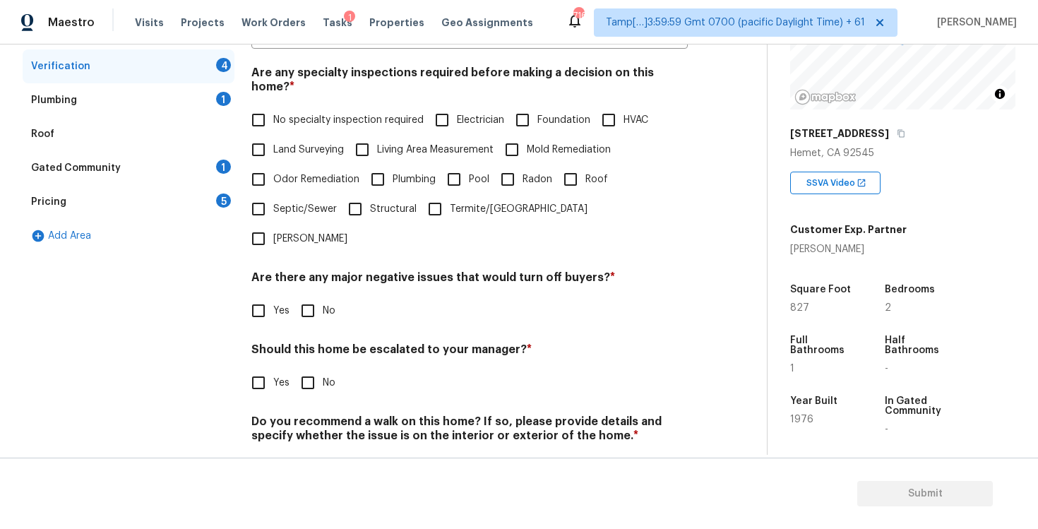
scroll to position [306, 0]
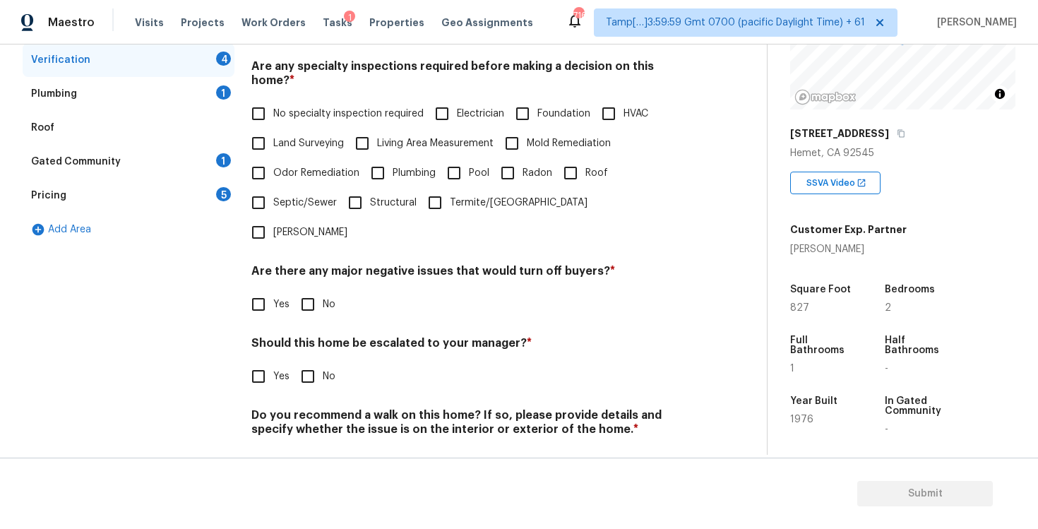
click at [315, 107] on span "No specialty inspection required" at bounding box center [348, 114] width 150 height 15
click at [273, 104] on input "No specialty inspection required" at bounding box center [259, 114] width 30 height 30
checkbox input "true"
click at [325, 297] on span "No" at bounding box center [329, 304] width 13 height 15
click at [323, 289] on input "No" at bounding box center [308, 304] width 30 height 30
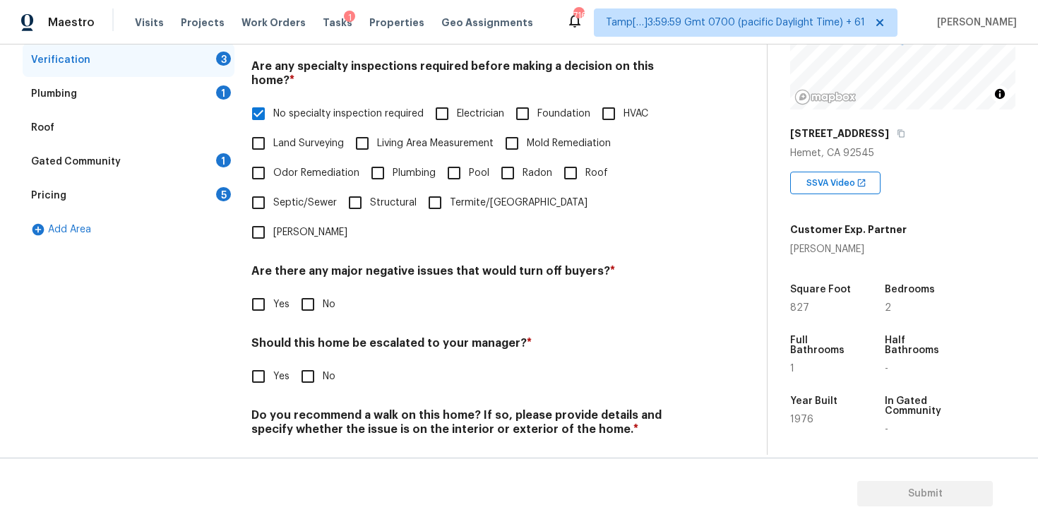
checkbox input "true"
click at [315, 360] on div "Verification Notes: ​ Are any specialty inspections required before making a de…" at bounding box center [469, 218] width 436 height 554
click at [308, 361] on input "No" at bounding box center [308, 376] width 30 height 30
checkbox input "true"
click at [311, 408] on h4 "Do you recommend a walk on this home? If so, please provide details and specify…" at bounding box center [469, 425] width 436 height 34
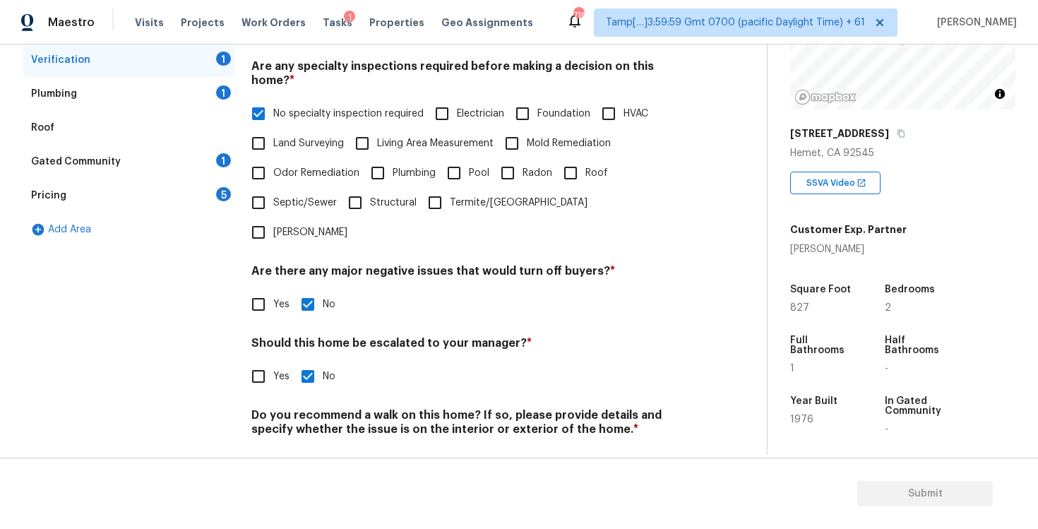
click at [311, 408] on div "Do you recommend a walk on this home? If so, please provide details and specify…" at bounding box center [469, 442] width 436 height 69
click at [313, 448] on input "No" at bounding box center [308, 463] width 30 height 30
checkbox input "true"
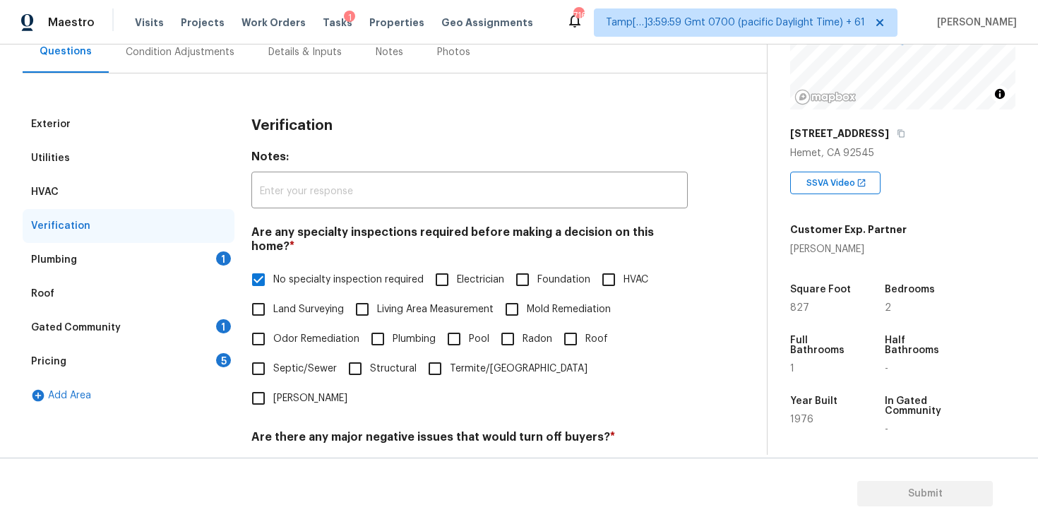
click at [228, 248] on div "Plumbing 1" at bounding box center [129, 260] width 212 height 34
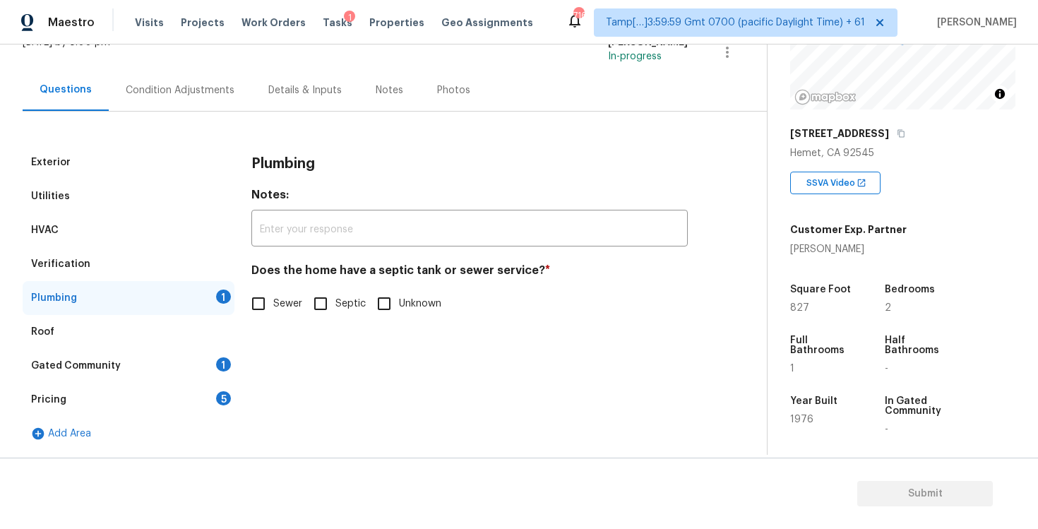
scroll to position [102, 0]
click at [273, 315] on label "Sewer" at bounding box center [273, 304] width 59 height 30
click at [273, 315] on input "Sewer" at bounding box center [259, 304] width 30 height 30
checkbox input "true"
click at [209, 361] on div "Gated Community 1" at bounding box center [129, 366] width 212 height 34
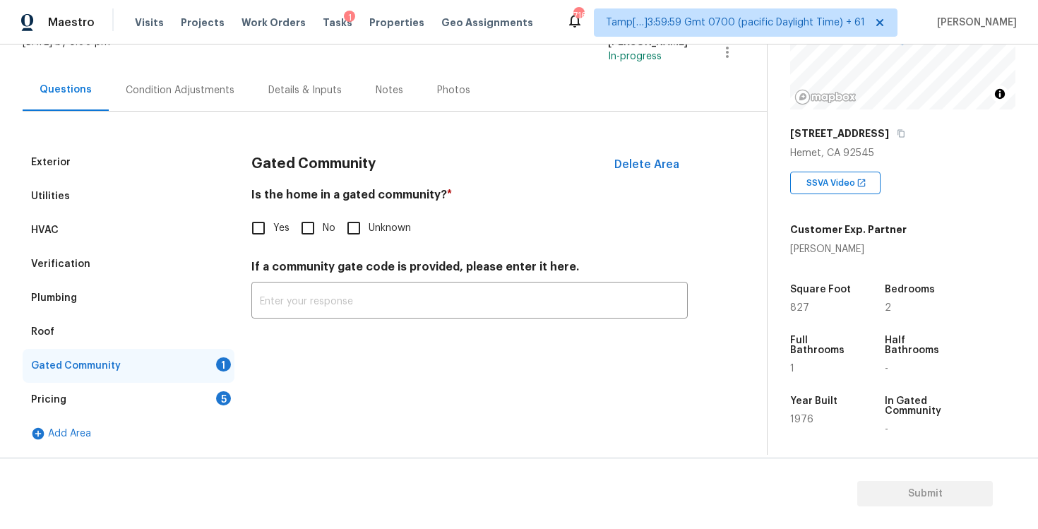
click at [311, 209] on div "Is the home in a gated community? * Yes No Unknown" at bounding box center [469, 215] width 436 height 55
click at [308, 228] on input "No" at bounding box center [308, 228] width 30 height 30
checkbox input "true"
click at [222, 388] on div "Pricing 5" at bounding box center [129, 400] width 212 height 34
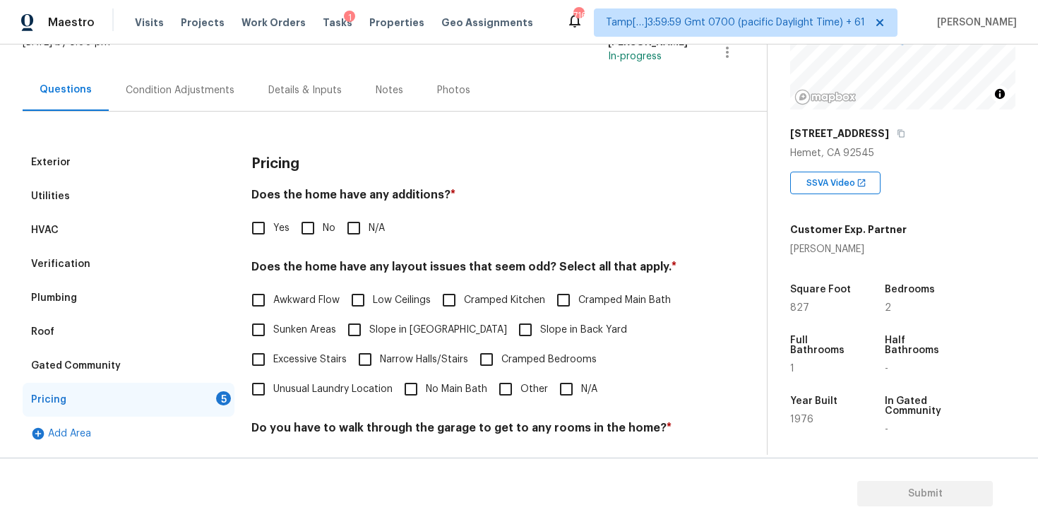
click at [300, 224] on input "No" at bounding box center [308, 228] width 30 height 30
checkbox input "true"
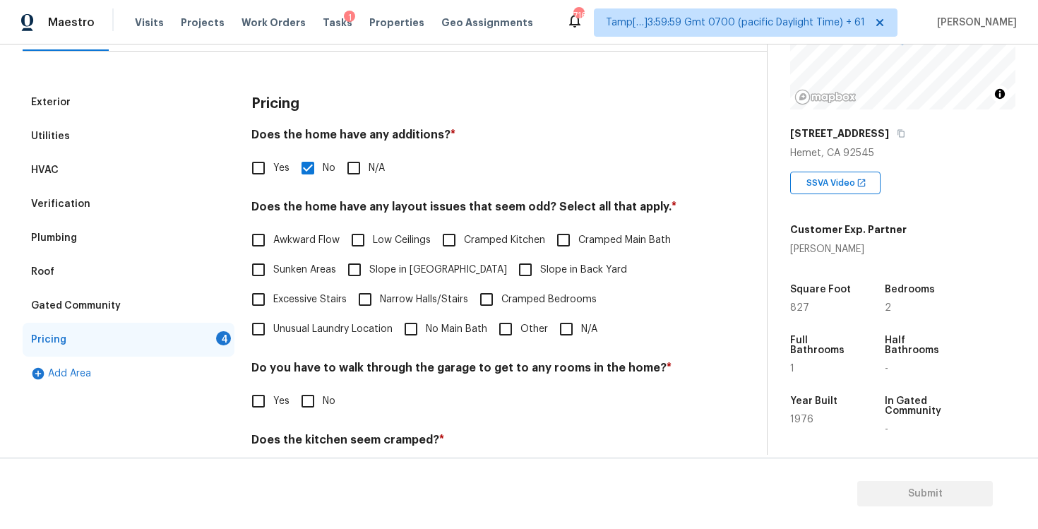
click at [510, 275] on input "Slope in Back Yard" at bounding box center [525, 270] width 30 height 30
checkbox input "true"
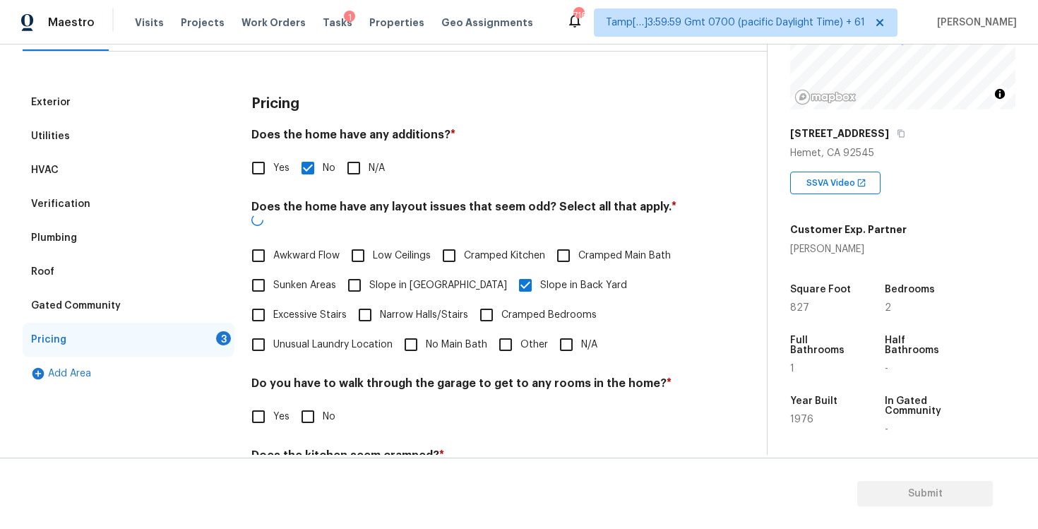
scroll to position [289, 0]
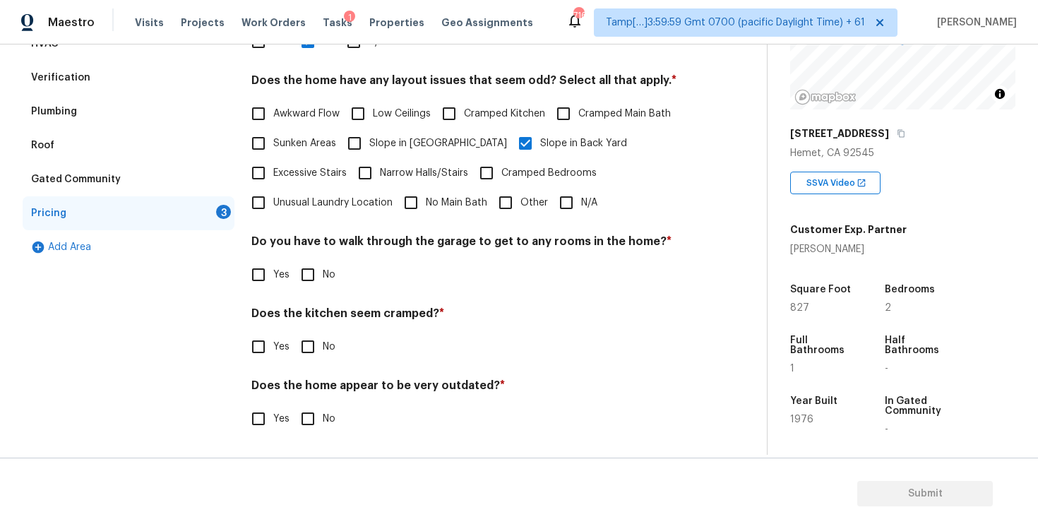
click at [324, 268] on span "No" at bounding box center [329, 275] width 13 height 15
click at [323, 267] on input "No" at bounding box center [308, 275] width 30 height 30
checkbox input "true"
click at [309, 342] on input "No" at bounding box center [308, 348] width 30 height 30
checkbox input "true"
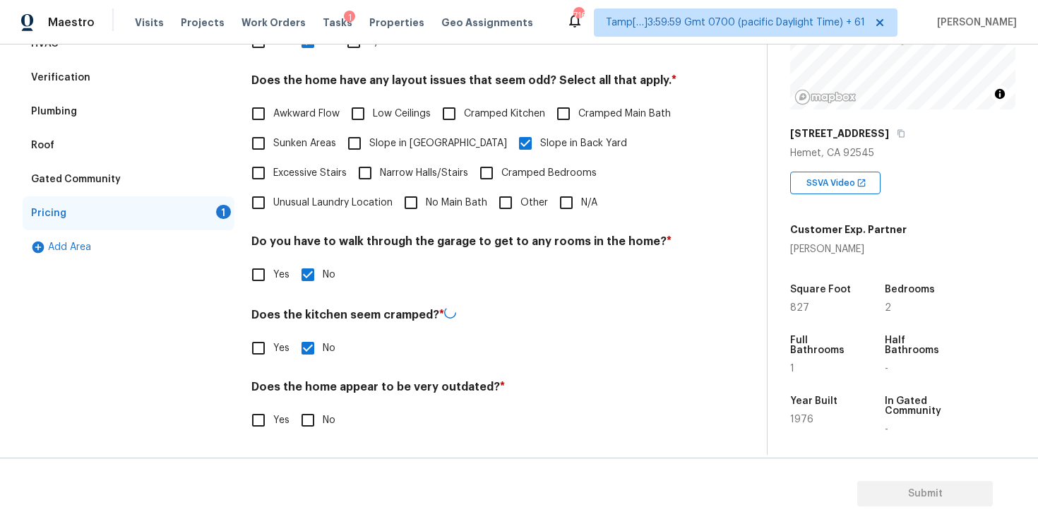
click at [313, 409] on input "No" at bounding box center [308, 420] width 30 height 30
checkbox input "true"
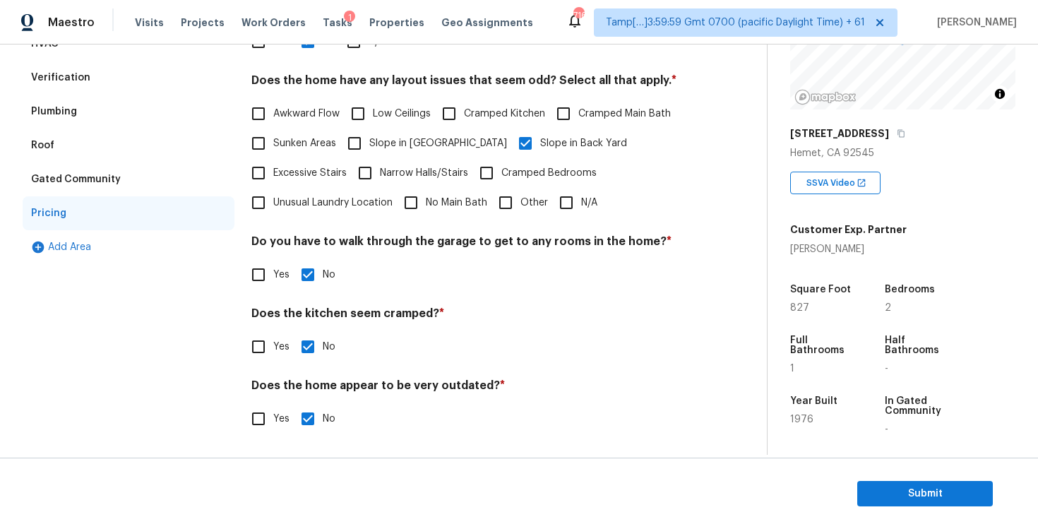
click at [540, 138] on span "Slope in Back Yard" at bounding box center [583, 143] width 87 height 15
click at [510, 138] on input "Slope in Back Yard" at bounding box center [525, 143] width 30 height 30
checkbox input "false"
click at [568, 189] on input "N/A" at bounding box center [566, 203] width 30 height 30
checkbox input "true"
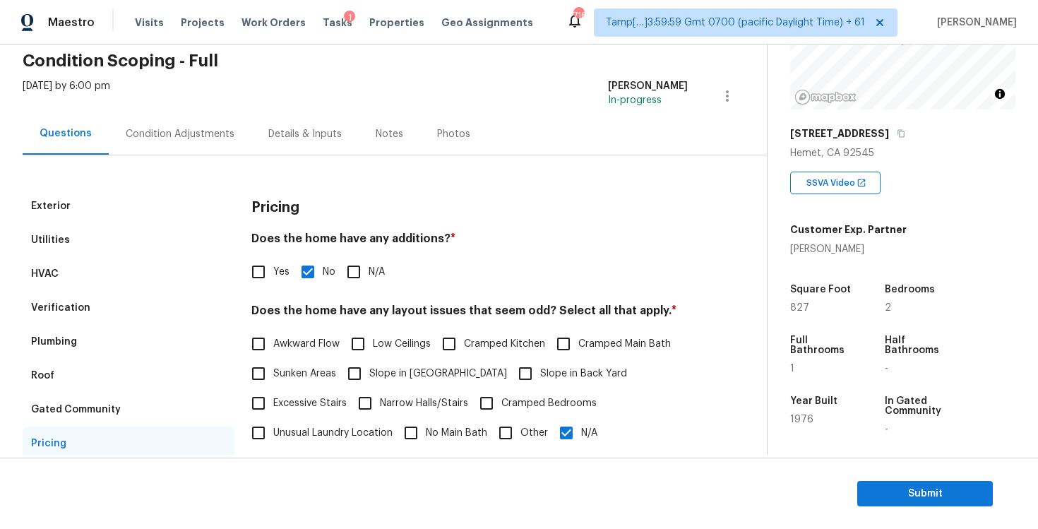
scroll to position [47, 0]
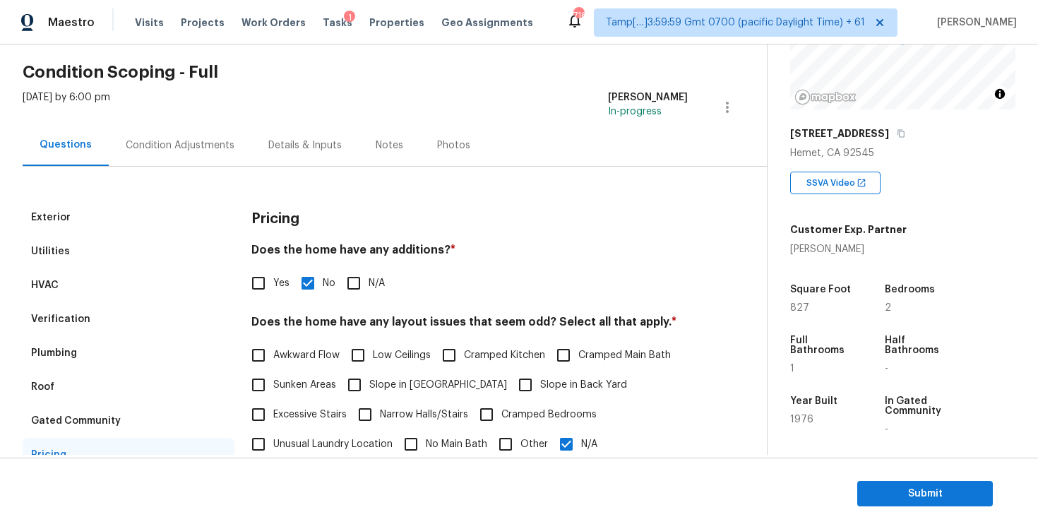
click at [205, 146] on div "Condition Adjustments" at bounding box center [180, 145] width 109 height 14
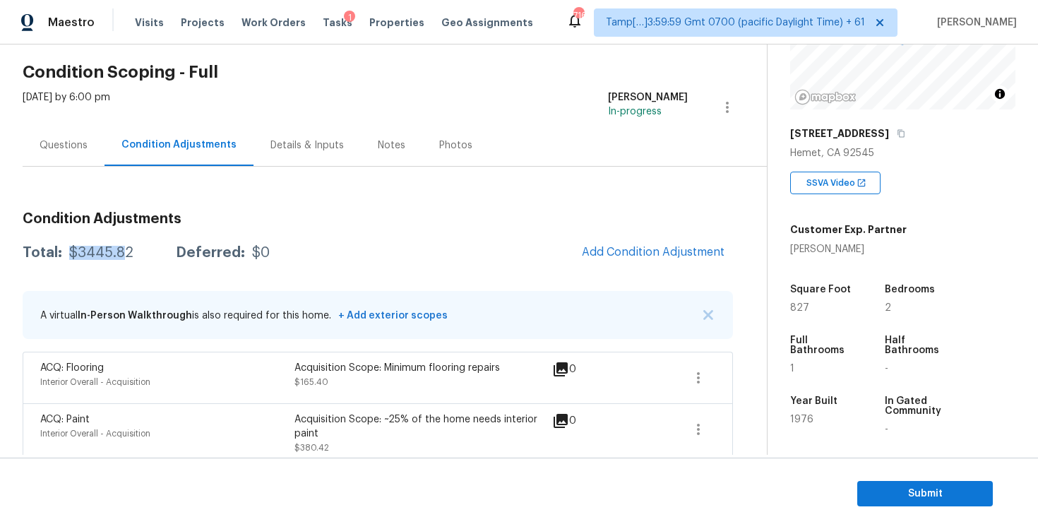
drag, startPoint x: 67, startPoint y: 252, endPoint x: 121, endPoint y: 251, distance: 53.7
click at [121, 252] on div "$3445.82" at bounding box center [101, 253] width 64 height 14
copy div "$3445.8"
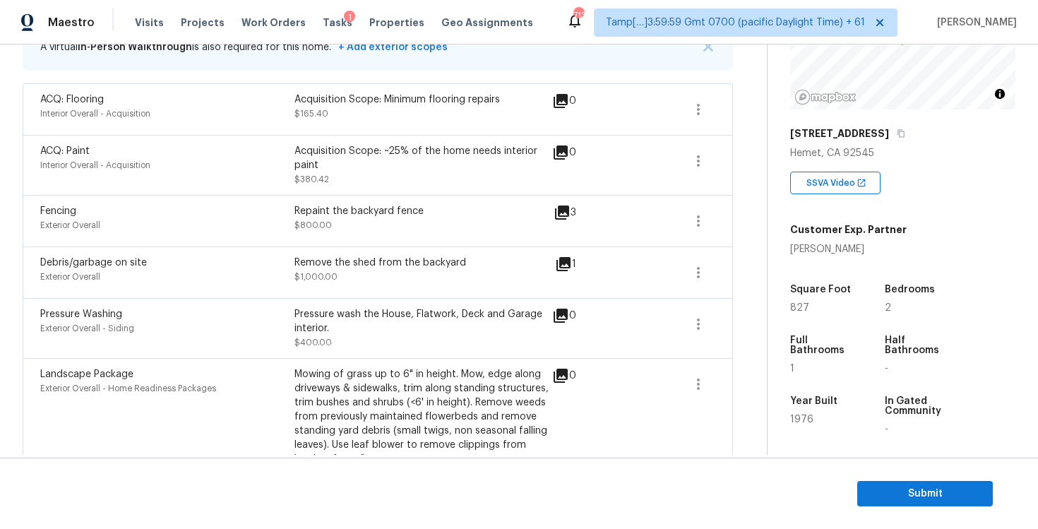
scroll to position [472, 0]
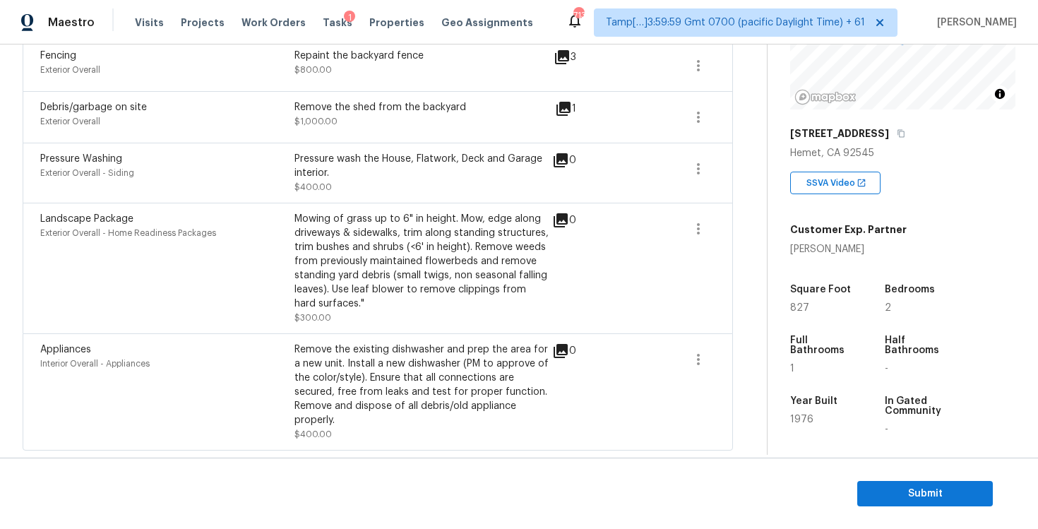
click at [277, 364] on div "Interior Overall - Appliances" at bounding box center [167, 363] width 254 height 14
click at [870, 472] on section "Submit" at bounding box center [519, 493] width 1038 height 72
click at [872, 485] on span "Submit" at bounding box center [924, 494] width 113 height 18
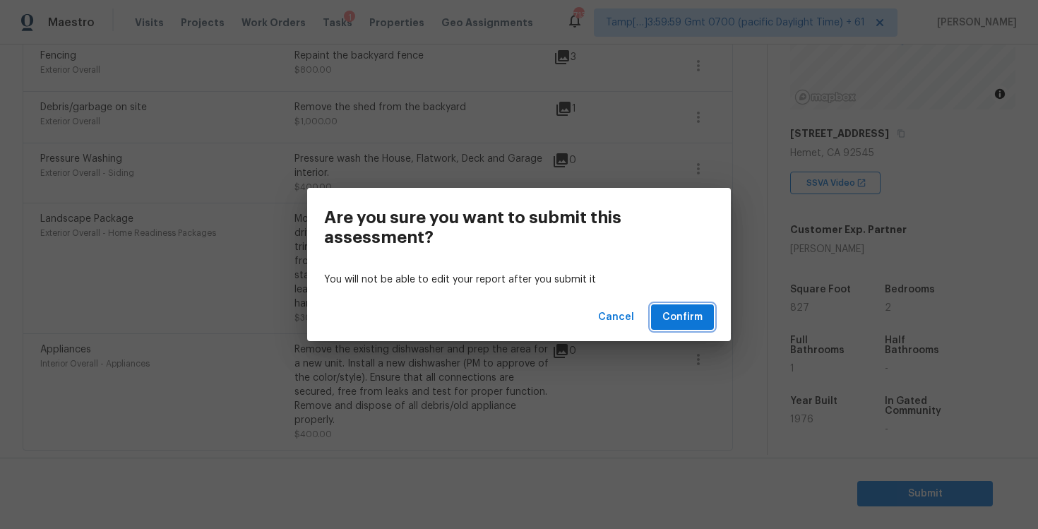
click at [681, 320] on span "Confirm" at bounding box center [682, 317] width 40 height 18
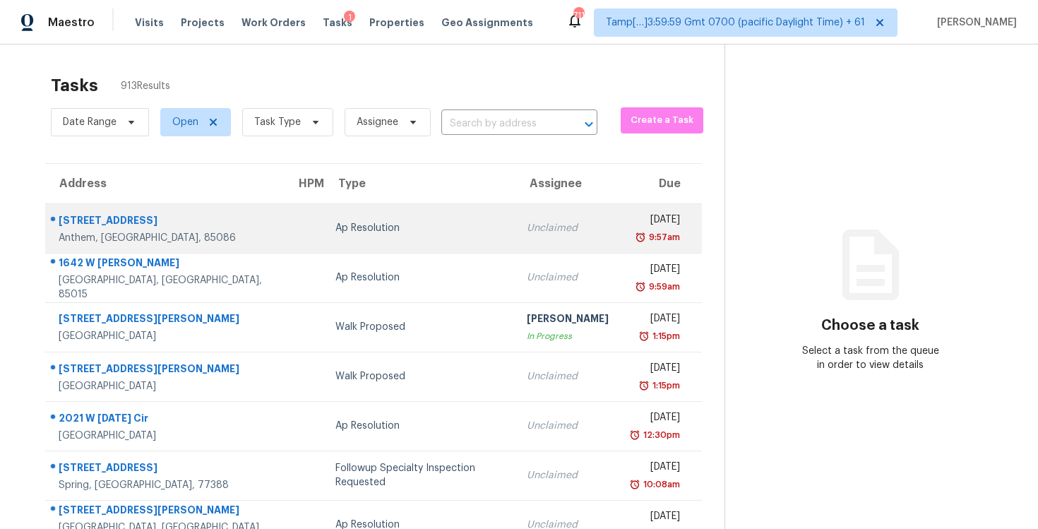
click at [481, 125] on input "text" at bounding box center [499, 124] width 116 height 22
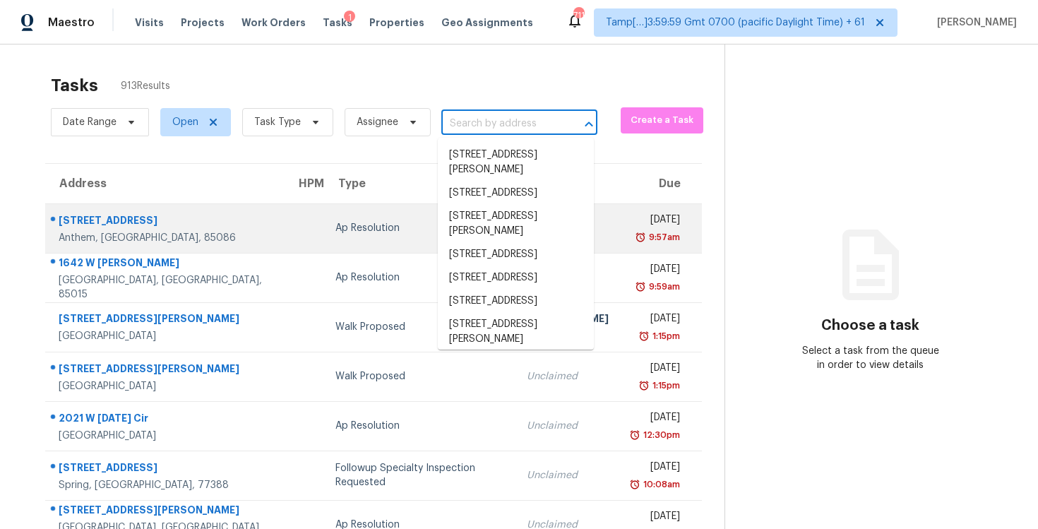
paste input "2701 Buckleigh Dr, Charlotte, NC 28215"
type input "2701 Buckleigh Dr, Charlotte, NC 28215"
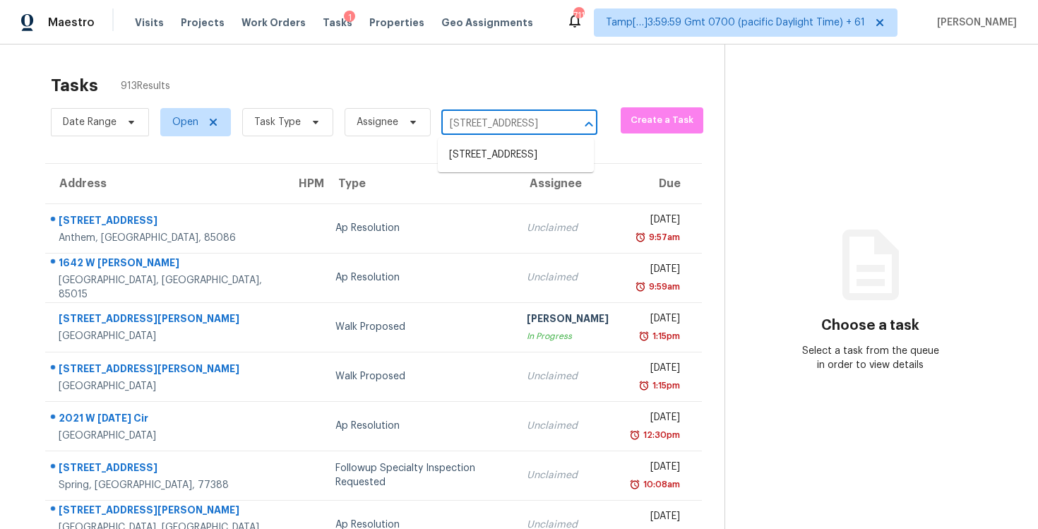
click at [496, 156] on li "2701 Buckleigh Dr, Charlotte, NC 28215" at bounding box center [516, 154] width 156 height 23
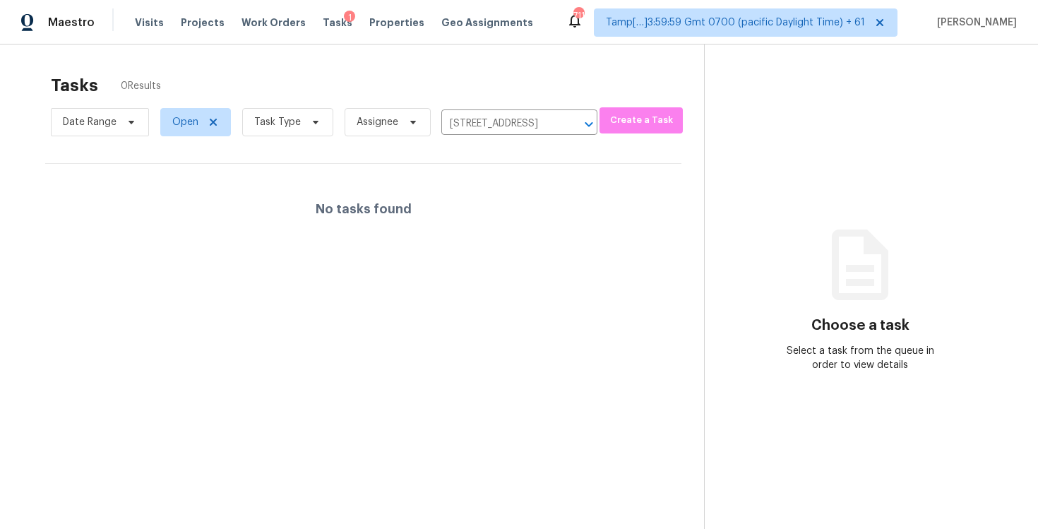
click at [503, 224] on div "No tasks found" at bounding box center [363, 209] width 636 height 90
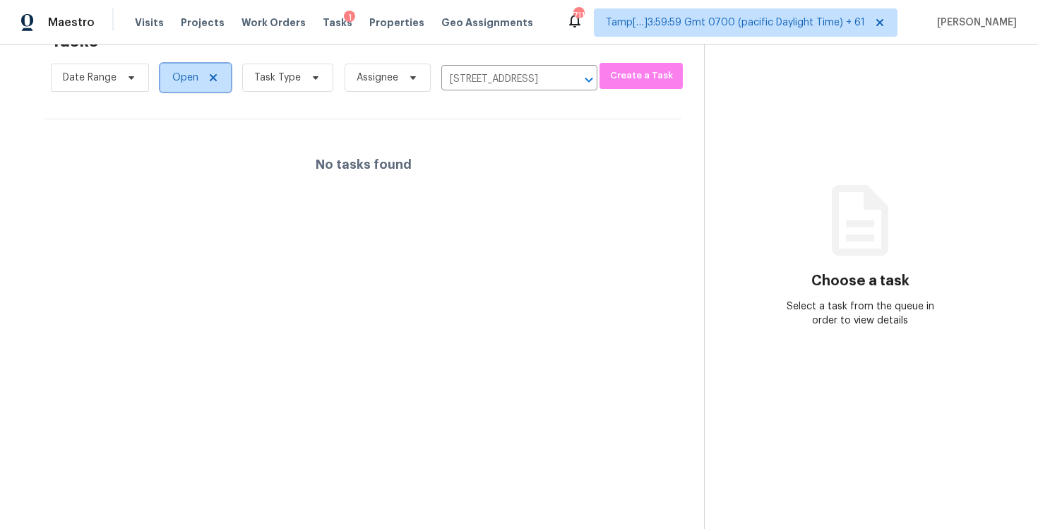
click at [183, 85] on span "Open" at bounding box center [195, 78] width 71 height 28
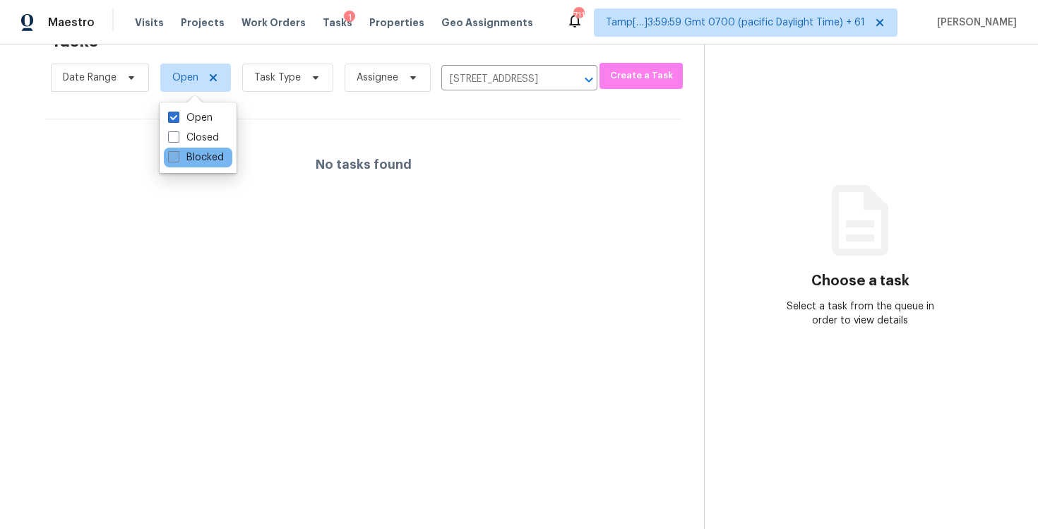
click at [202, 154] on label "Blocked" at bounding box center [196, 157] width 56 height 14
click at [177, 154] on input "Blocked" at bounding box center [172, 154] width 9 height 9
checkbox input "true"
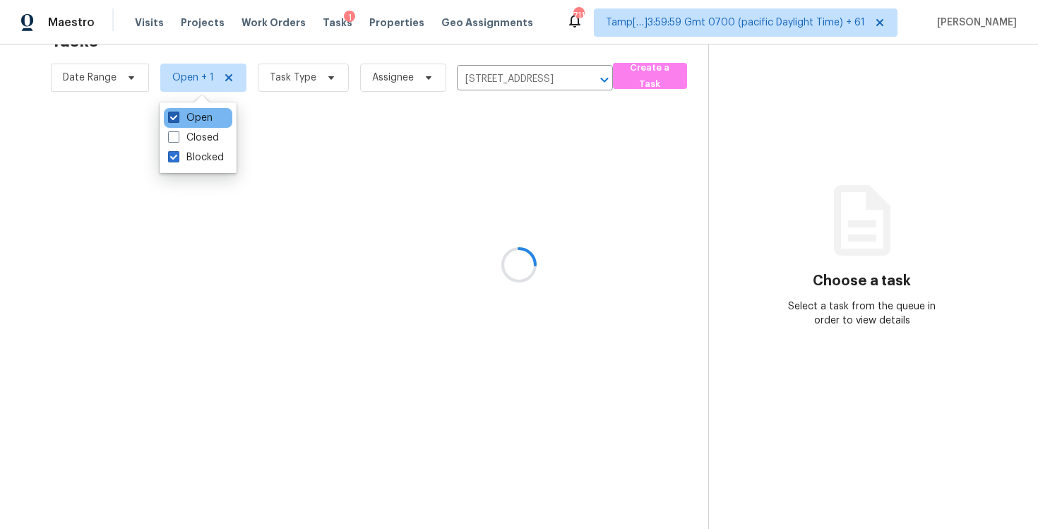
click at [196, 118] on label "Open" at bounding box center [190, 118] width 44 height 14
click at [177, 118] on input "Open" at bounding box center [172, 115] width 9 height 9
checkbox input "false"
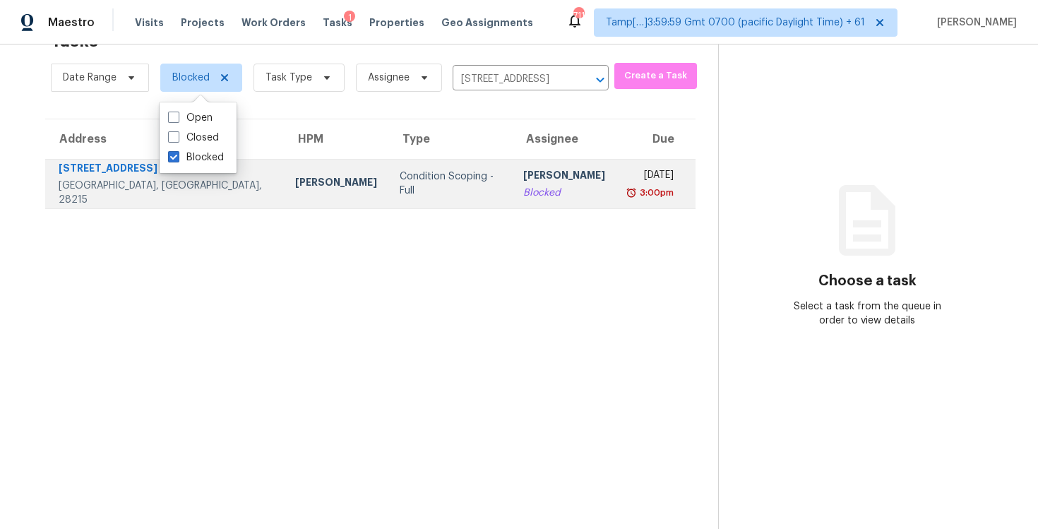
click at [400, 176] on div "Condition Scoping - Full" at bounding box center [450, 183] width 101 height 28
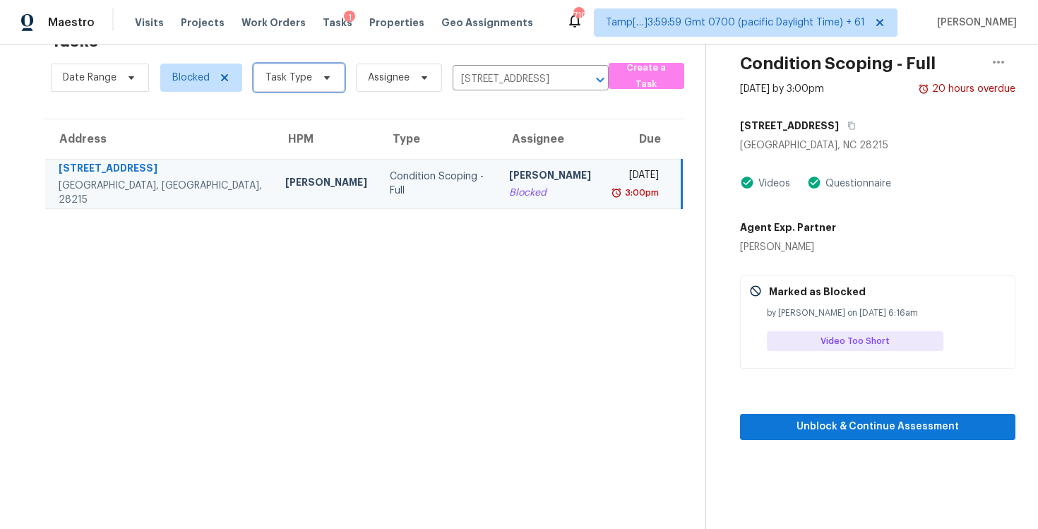
click at [299, 80] on span "Task Type" at bounding box center [288, 78] width 47 height 14
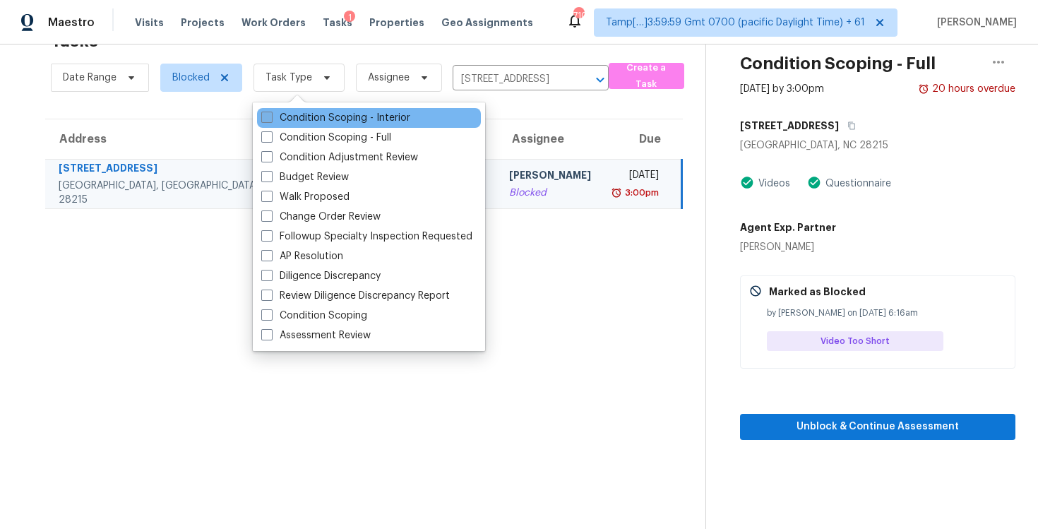
click at [292, 121] on label "Condition Scoping - Interior" at bounding box center [335, 118] width 149 height 14
click at [270, 120] on input "Condition Scoping - Interior" at bounding box center [265, 115] width 9 height 9
checkbox input "true"
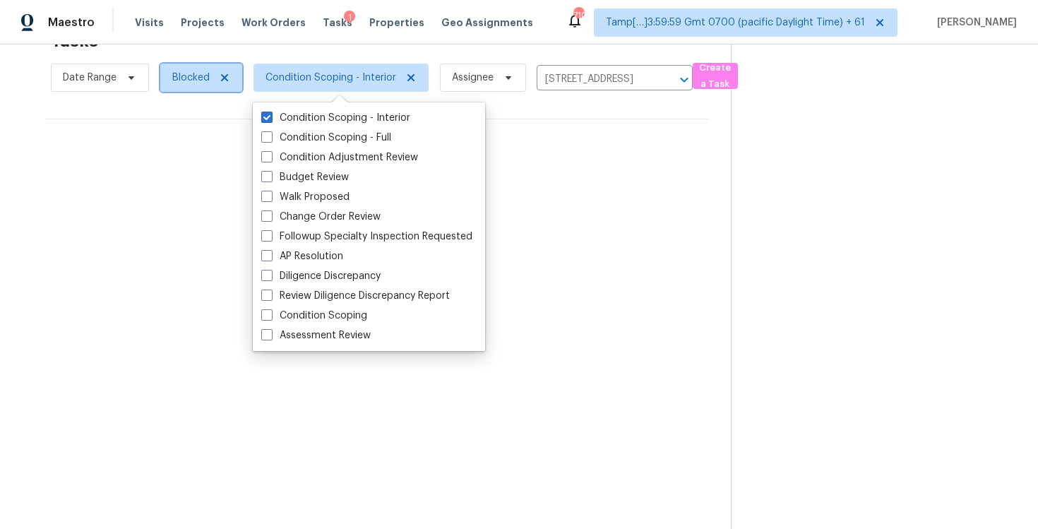
click at [192, 78] on span "Blocked" at bounding box center [190, 78] width 37 height 14
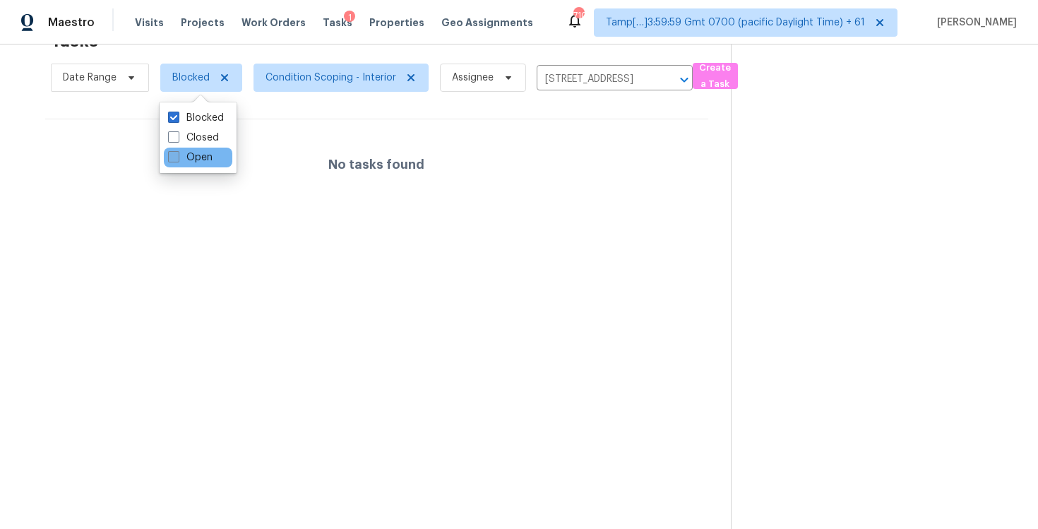
click at [205, 160] on label "Open" at bounding box center [190, 157] width 44 height 14
click at [177, 160] on input "Open" at bounding box center [172, 154] width 9 height 9
checkbox input "true"
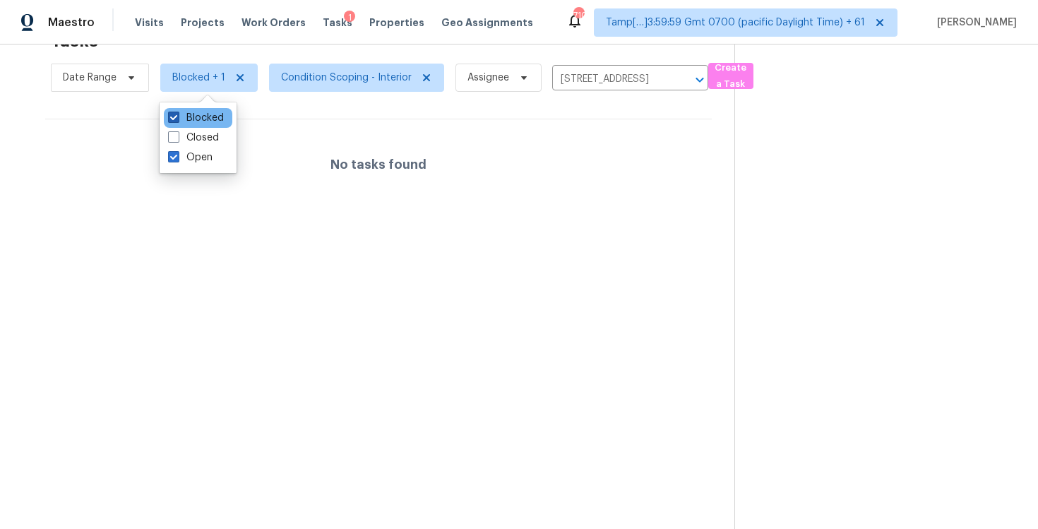
click at [207, 114] on label "Blocked" at bounding box center [196, 118] width 56 height 14
click at [177, 114] on input "Blocked" at bounding box center [172, 115] width 9 height 9
checkbox input "false"
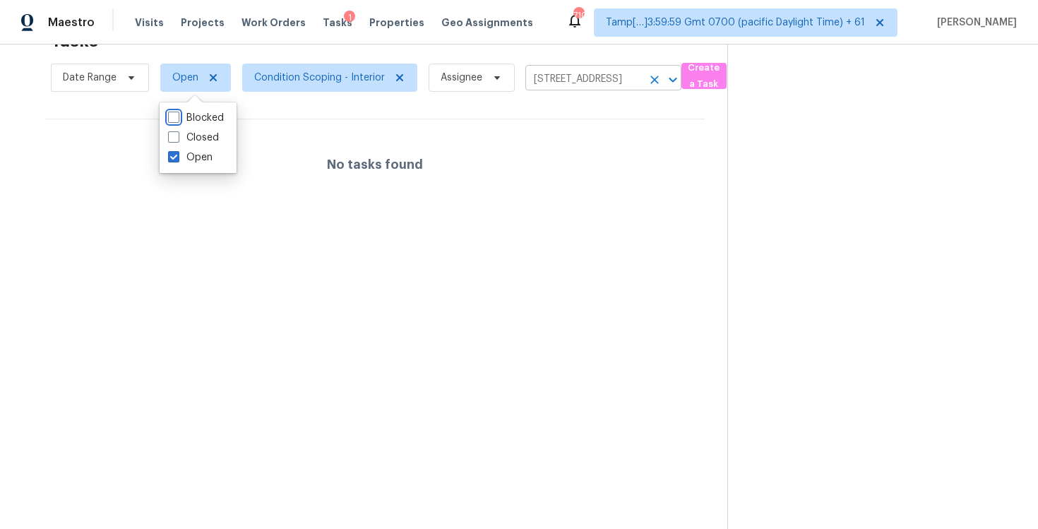
click at [647, 78] on icon "Clear" at bounding box center [654, 80] width 14 height 14
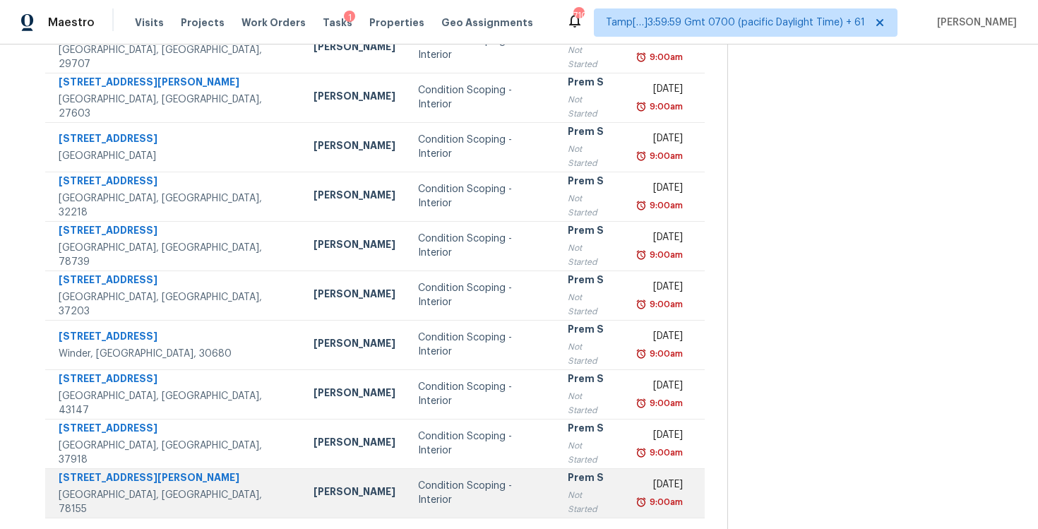
scroll to position [206, 0]
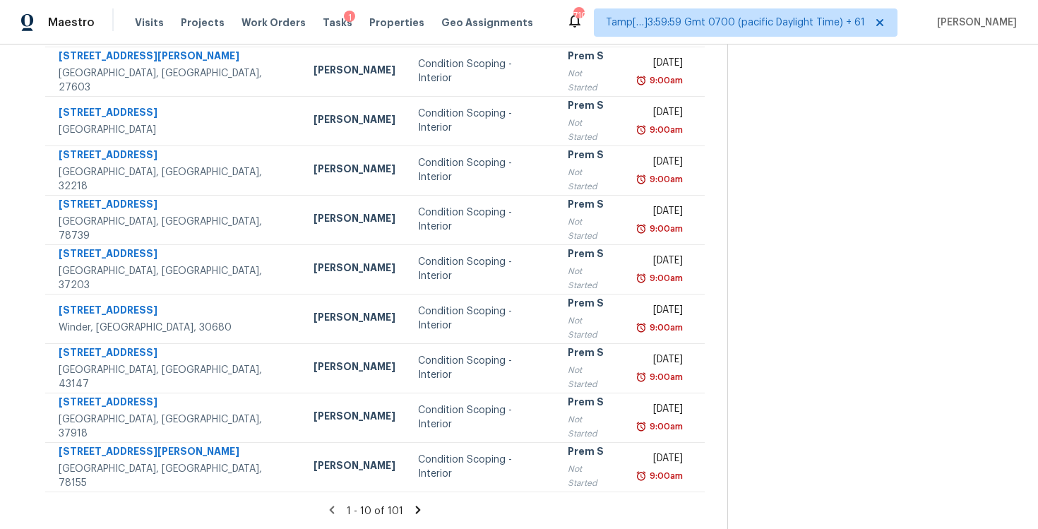
click at [417, 507] on icon at bounding box center [418, 509] width 13 height 13
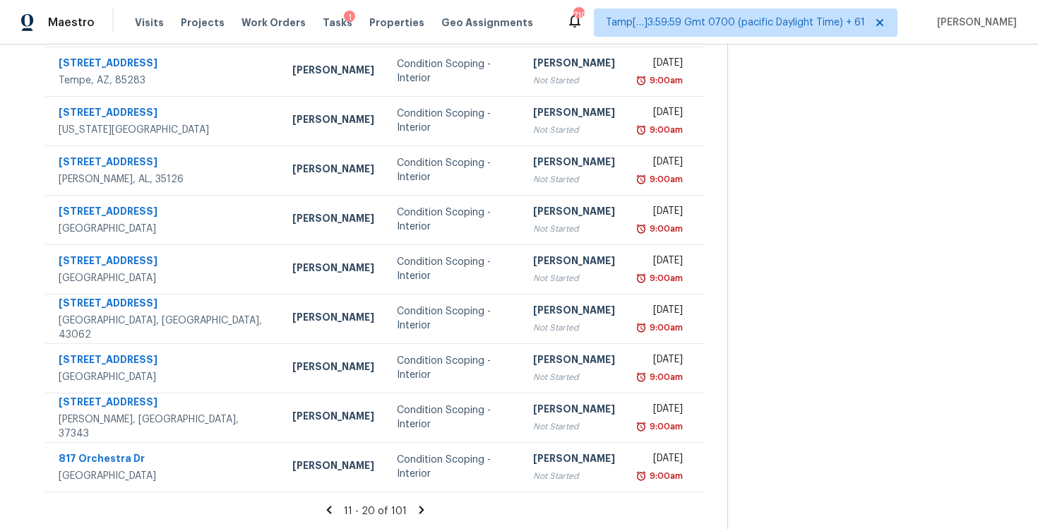
click at [422, 508] on icon at bounding box center [421, 509] width 13 height 13
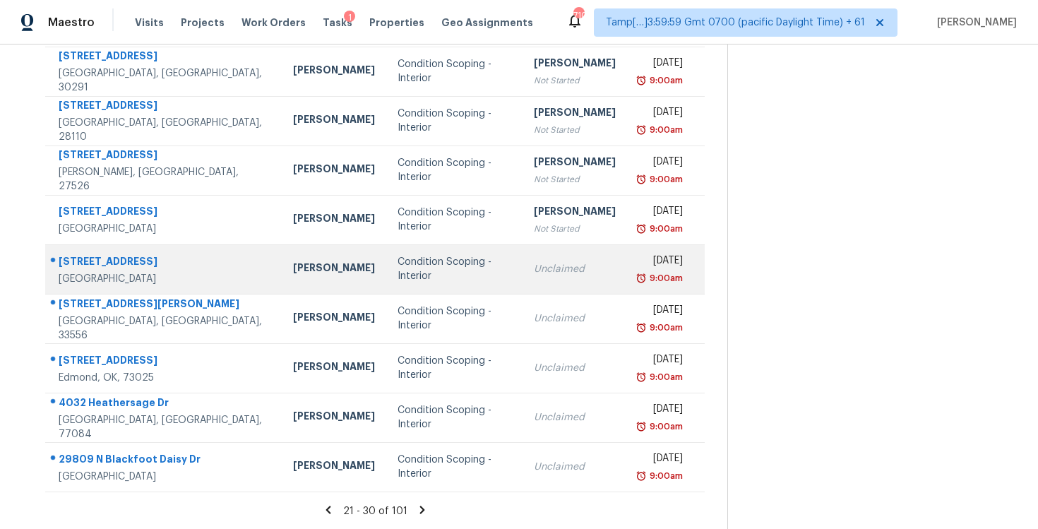
click at [386, 285] on td "Condition Scoping - Interior" at bounding box center [454, 268] width 136 height 49
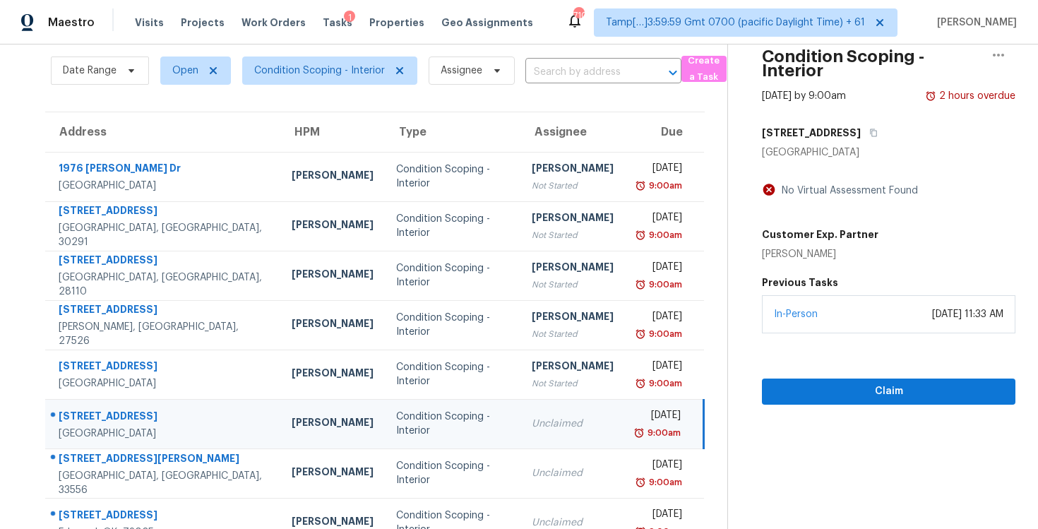
scroll to position [33, 0]
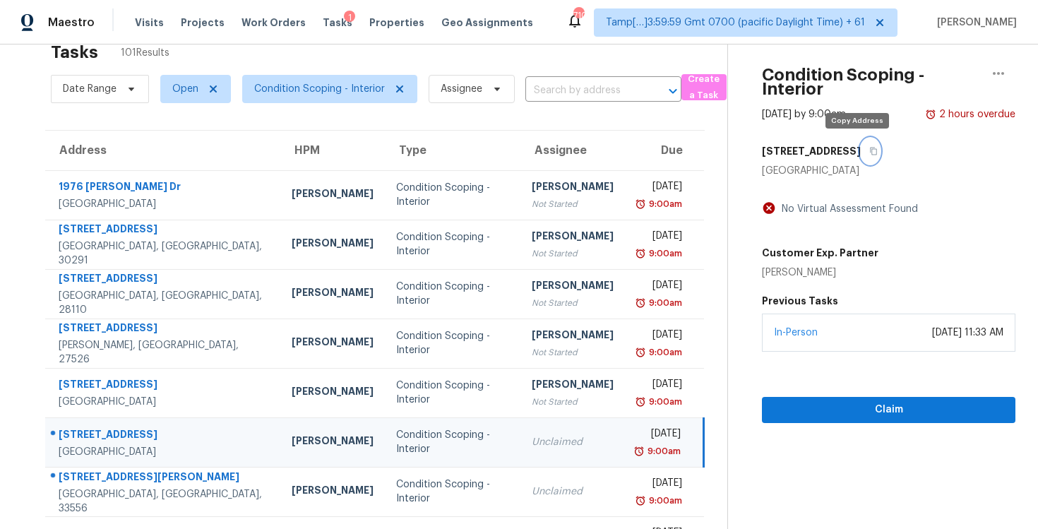
click at [869, 151] on icon "button" at bounding box center [873, 151] width 8 height 8
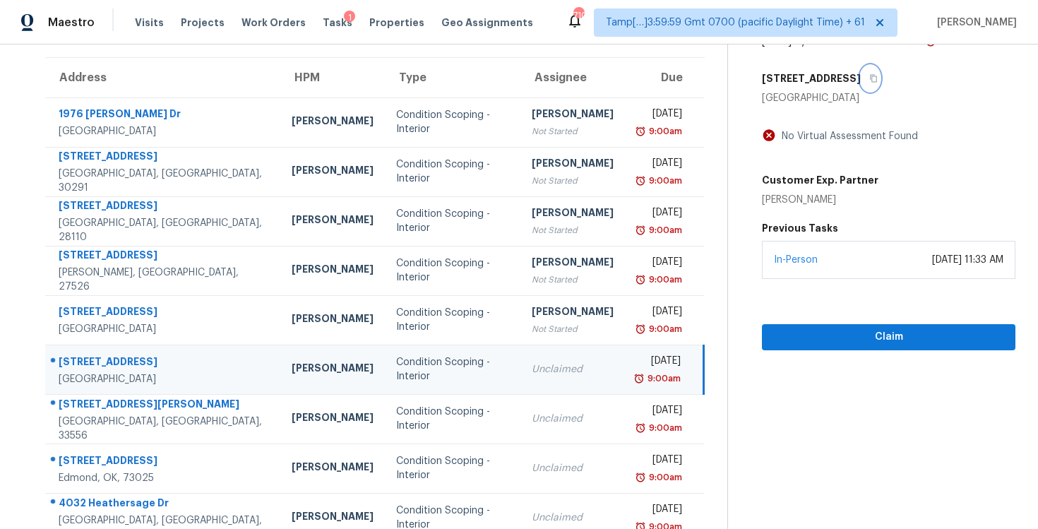
scroll to position [123, 0]
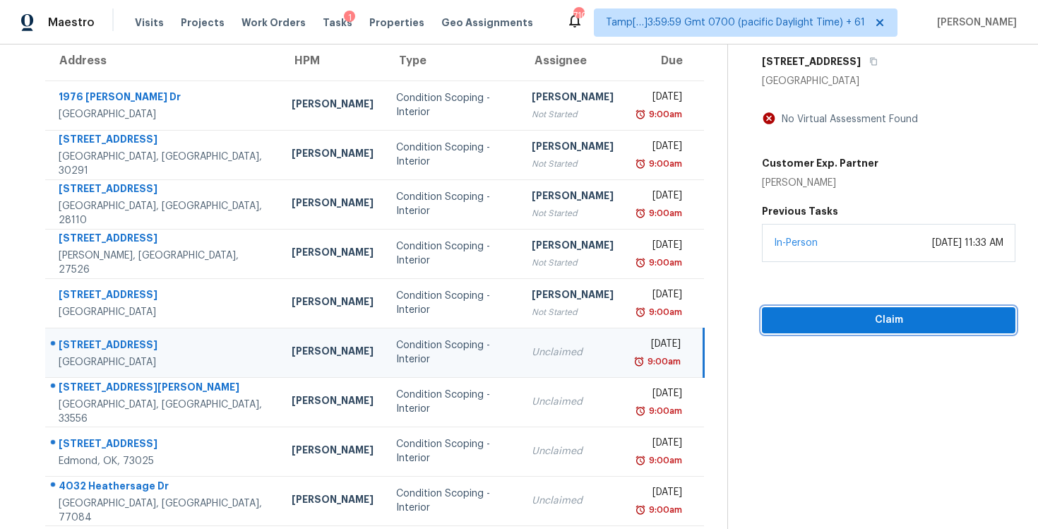
click at [865, 307] on button "Claim" at bounding box center [888, 320] width 253 height 26
click at [841, 313] on span "Start Assessment" at bounding box center [888, 320] width 231 height 18
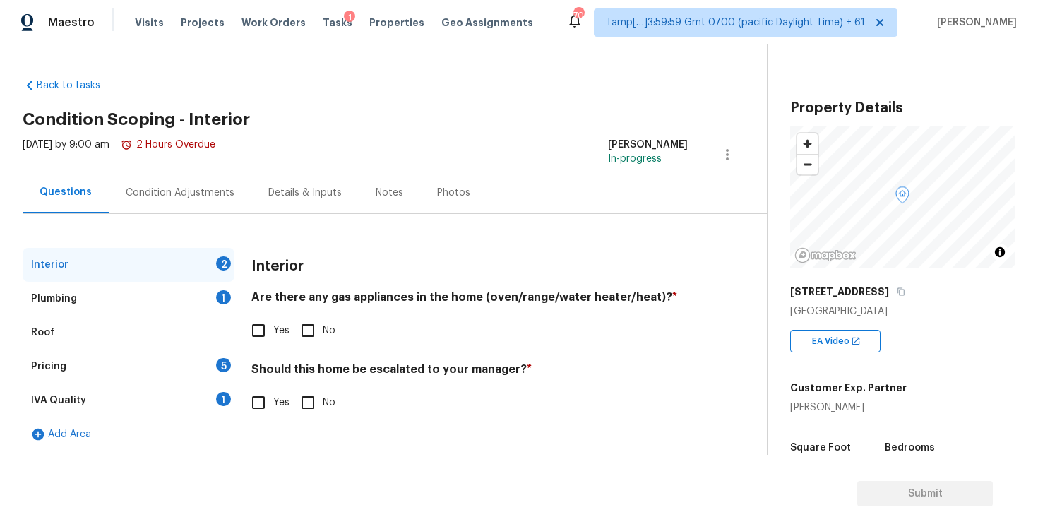
scroll to position [1, 0]
click at [173, 181] on div "Condition Adjustments" at bounding box center [180, 192] width 143 height 42
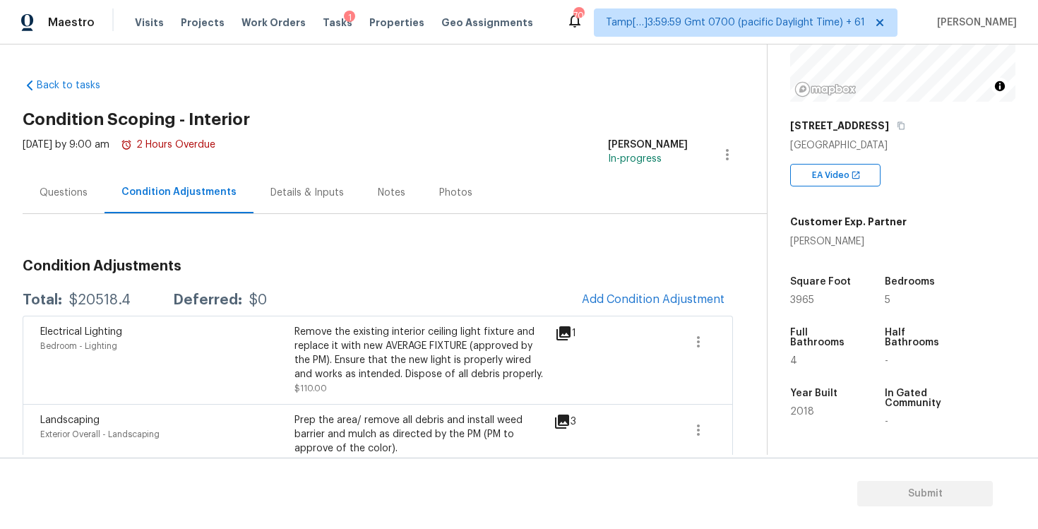
scroll to position [167, 0]
click at [598, 306] on span "Add Condition Adjustment" at bounding box center [653, 299] width 143 height 13
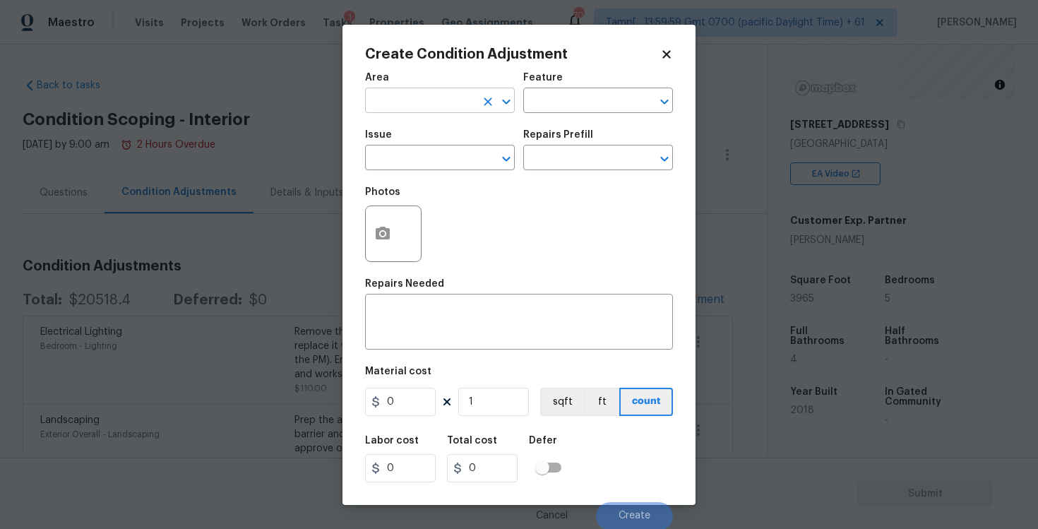
click at [410, 110] on input "text" at bounding box center [420, 102] width 110 height 22
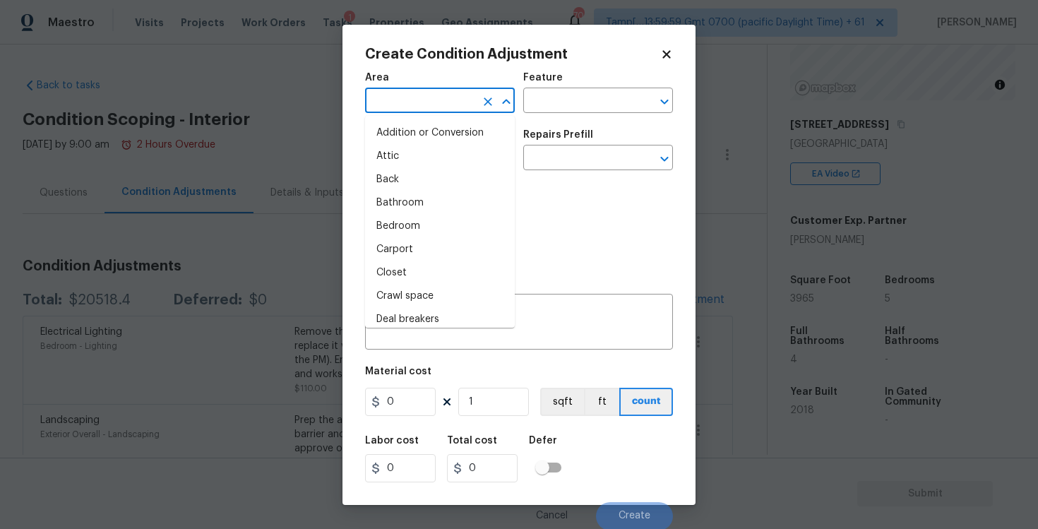
type input "i"
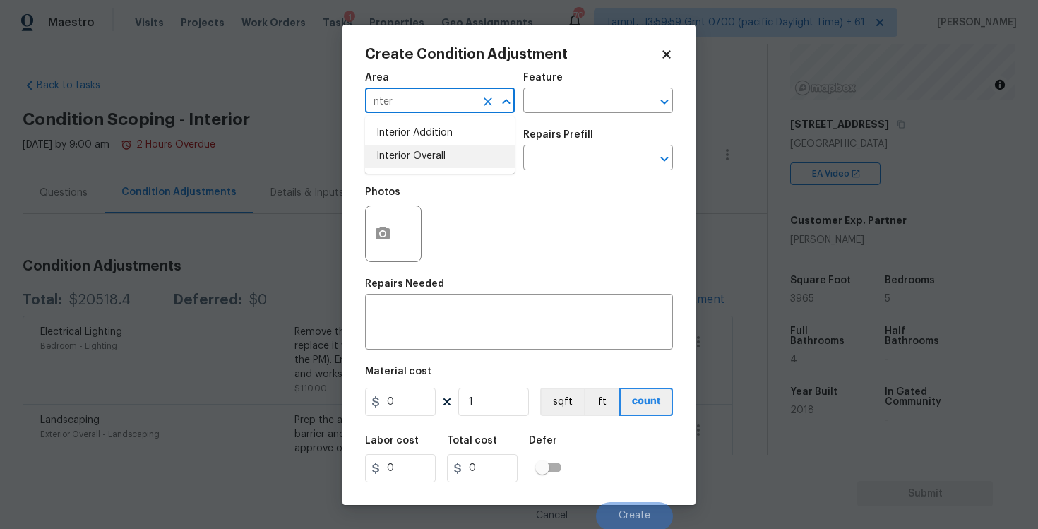
click at [412, 156] on li "Interior Overall" at bounding box center [440, 156] width 150 height 23
type input "Interior Overall"
click at [412, 156] on input "text" at bounding box center [420, 159] width 110 height 22
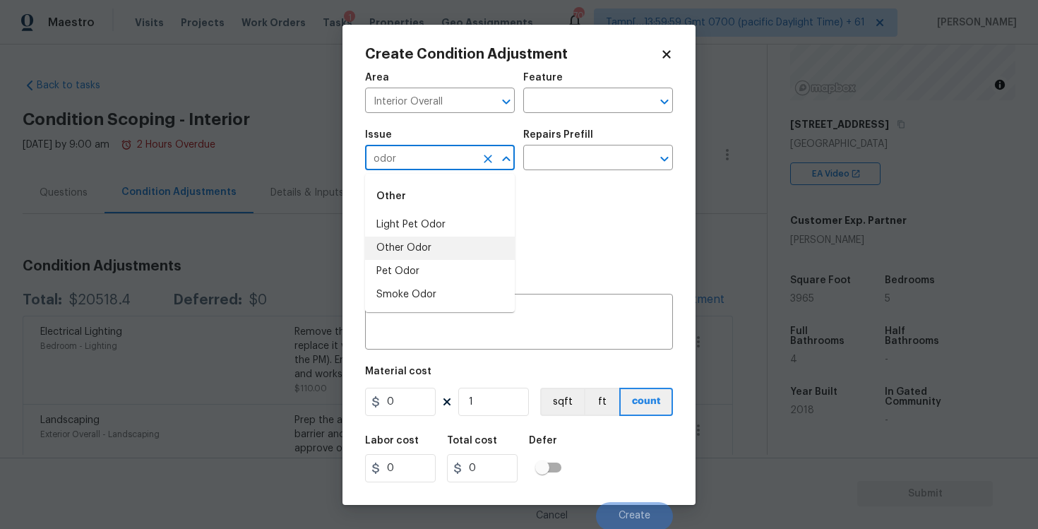
click at [424, 241] on li "Other Odor" at bounding box center [440, 247] width 150 height 23
type input "Other Odor"
click at [527, 185] on div "Photos" at bounding box center [519, 225] width 308 height 92
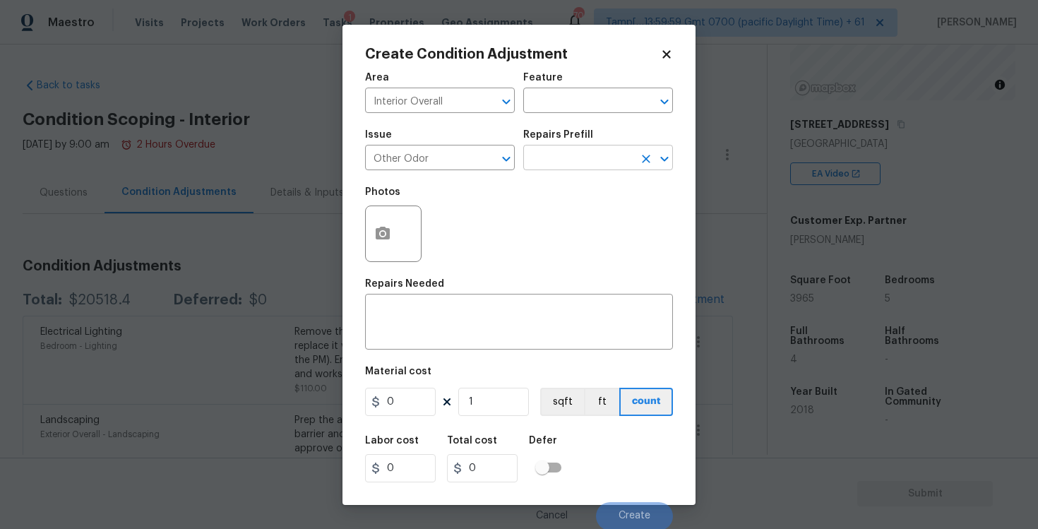
click at [562, 156] on input "text" at bounding box center [578, 159] width 110 height 22
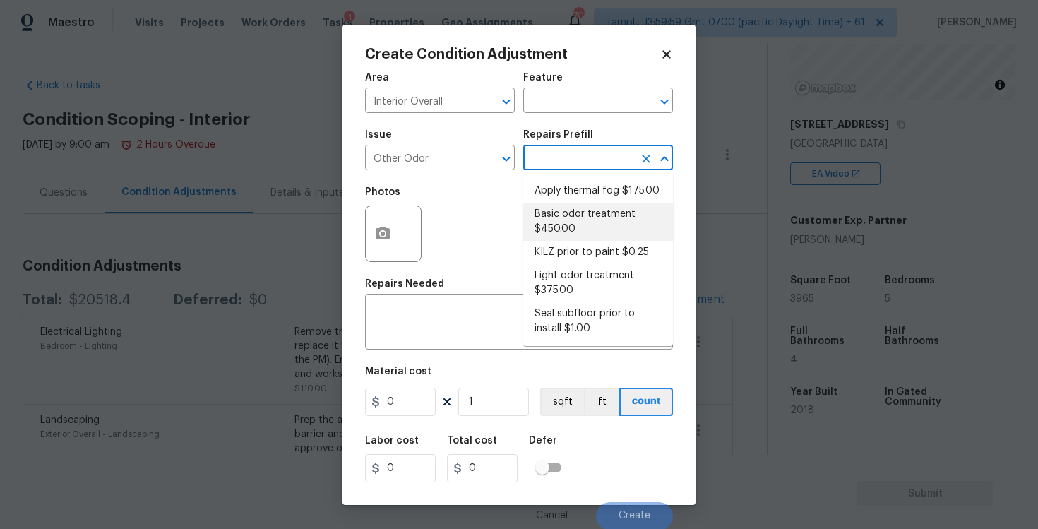
click at [567, 203] on li "Basic odor treatment $450.00" at bounding box center [598, 222] width 150 height 38
type textarea "OD Odor Protocol: Heavy Odor present. Remediate home odor. Including but not li…"
type input "450"
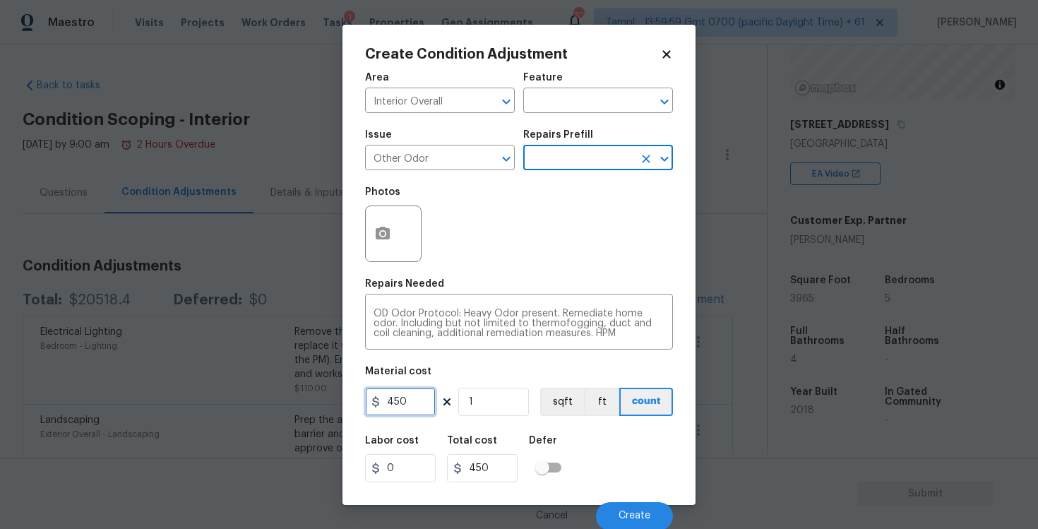
click at [406, 395] on input "450" at bounding box center [400, 402] width 71 height 28
type input "575"
click at [605, 440] on div "Labor cost 0 Total cost 450 Defer" at bounding box center [519, 459] width 308 height 64
type input "575"
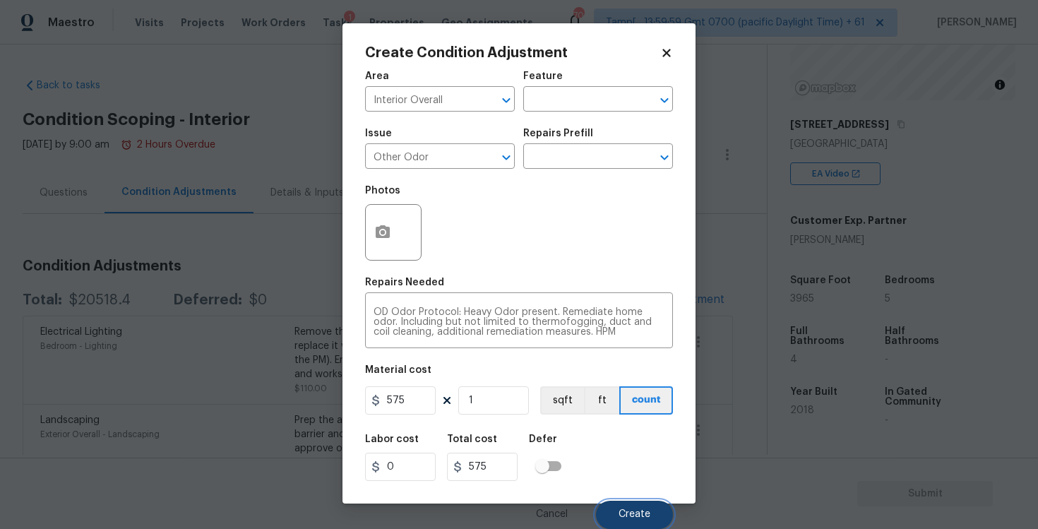
click at [637, 501] on button "Create" at bounding box center [634, 514] width 77 height 28
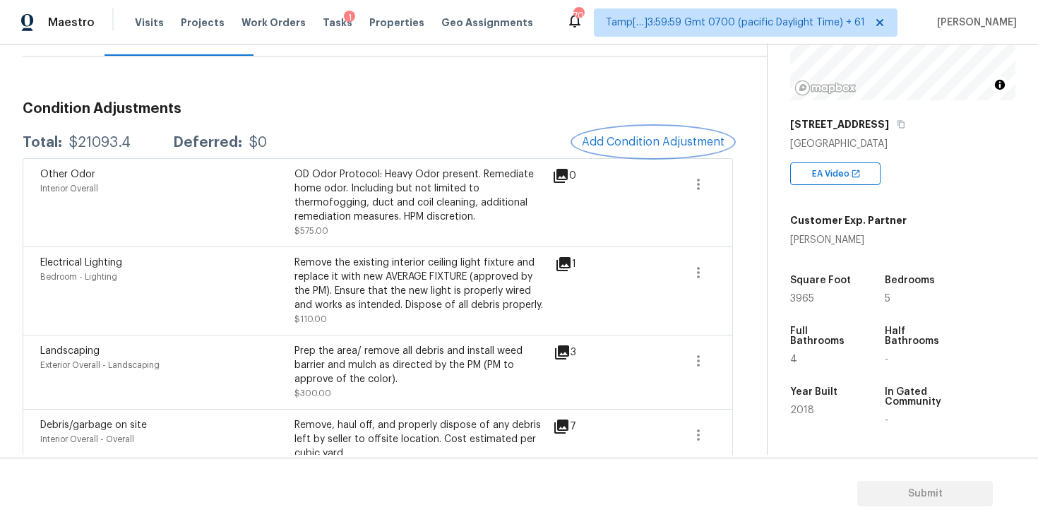
scroll to position [179, 0]
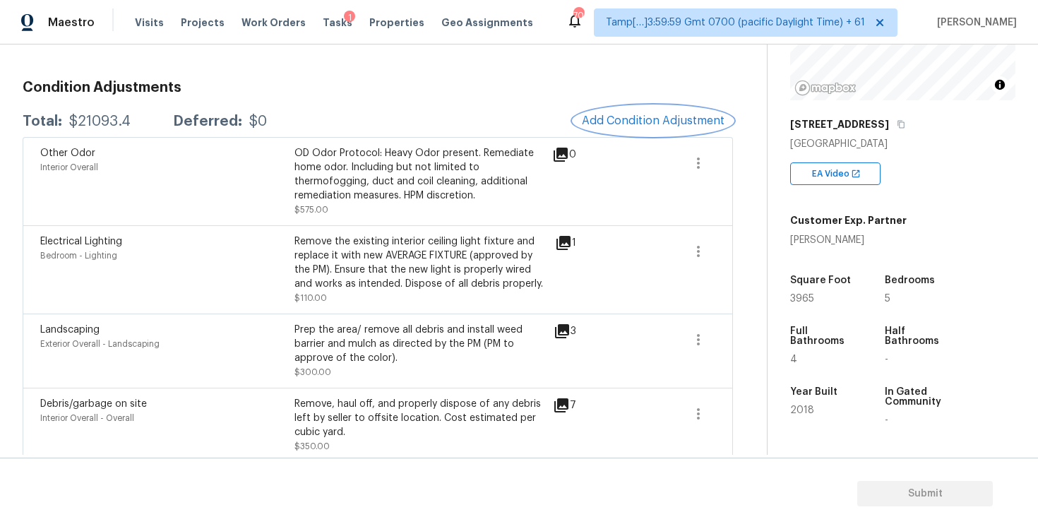
click at [606, 122] on span "Add Condition Adjustment" at bounding box center [653, 120] width 143 height 13
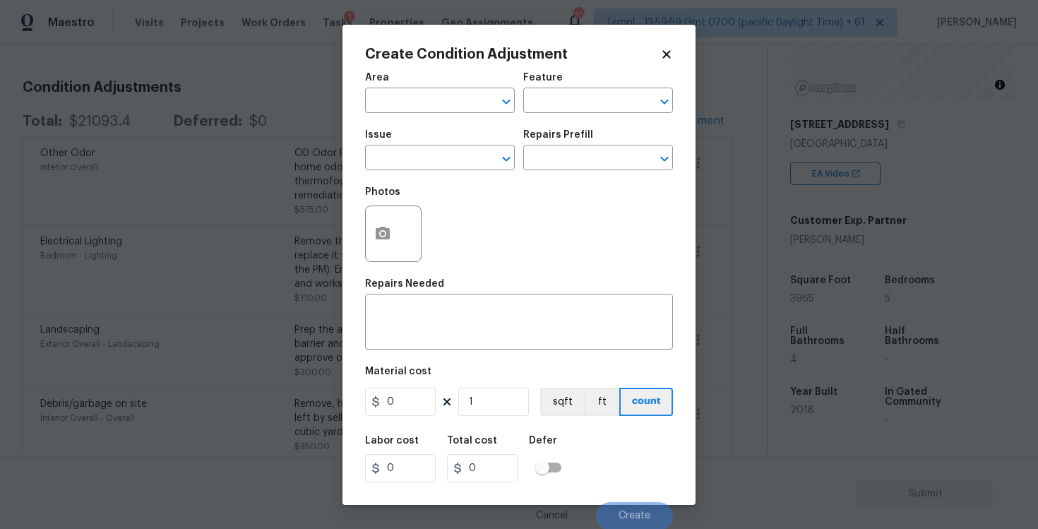
click at [414, 118] on span "Area ​" at bounding box center [440, 92] width 150 height 57
click at [412, 100] on input "text" at bounding box center [420, 102] width 110 height 22
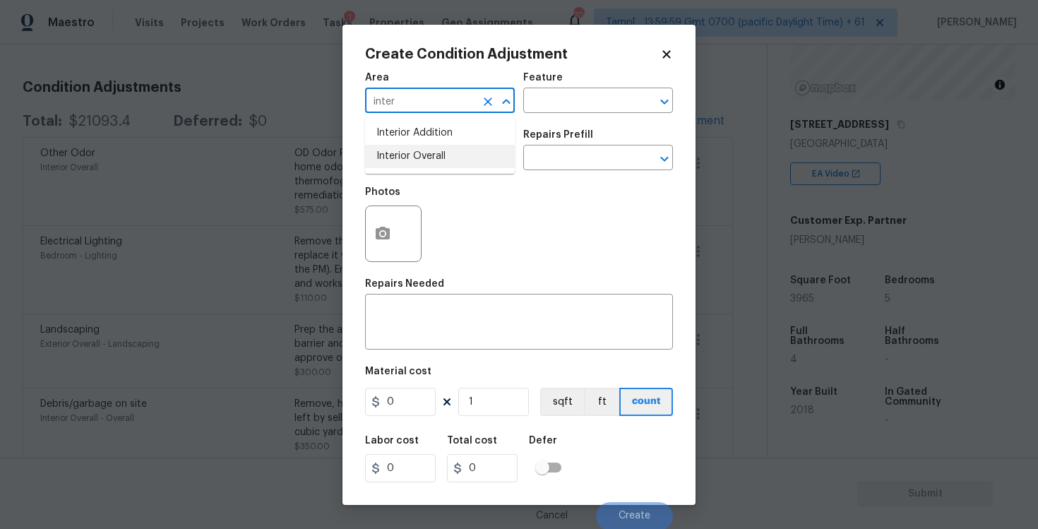
click at [411, 163] on li "Interior Overall" at bounding box center [440, 156] width 150 height 23
type input "Interior Overall"
click at [411, 163] on input "text" at bounding box center [420, 159] width 110 height 22
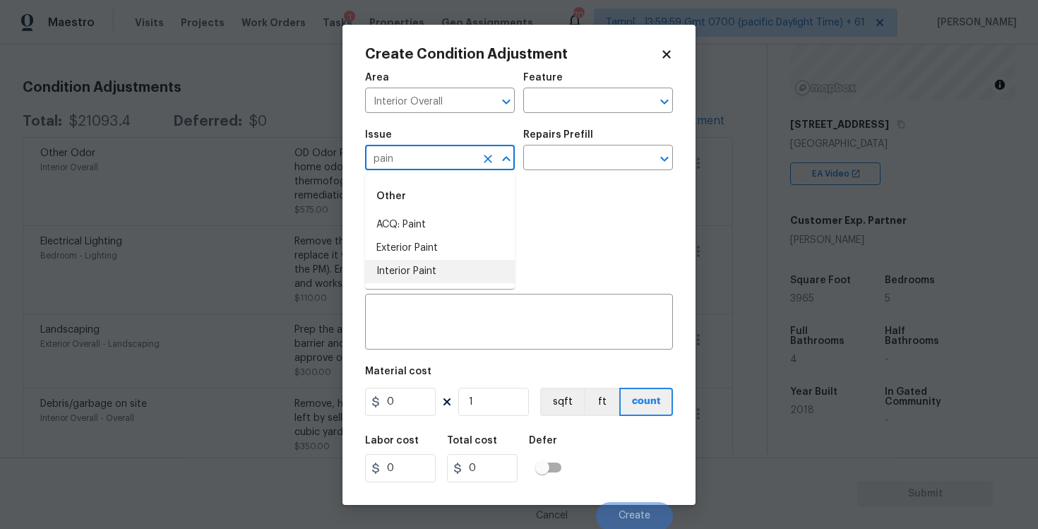
click at [426, 260] on li "Interior Paint" at bounding box center [440, 271] width 150 height 23
type input "Interior Paint"
click at [551, 155] on input "text" at bounding box center [578, 159] width 110 height 22
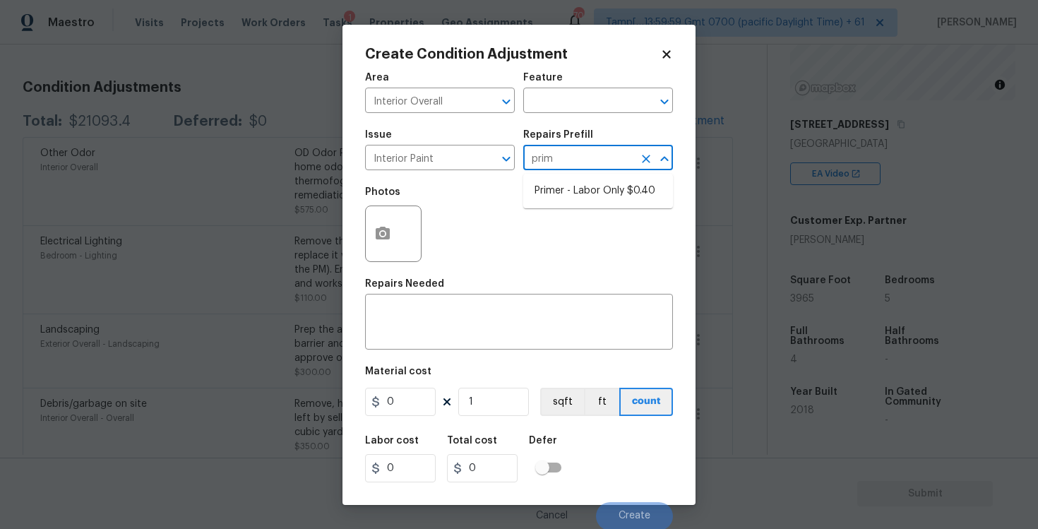
type input "prime"
click at [563, 182] on li "Primer - Labor Only $0.40" at bounding box center [598, 190] width 150 height 23
type input "Overall Paint"
type textarea "Interior primer - PRIMER PROVIDED BY OPENDOOR - All nails, screws, drywall anch…"
type input "0.4"
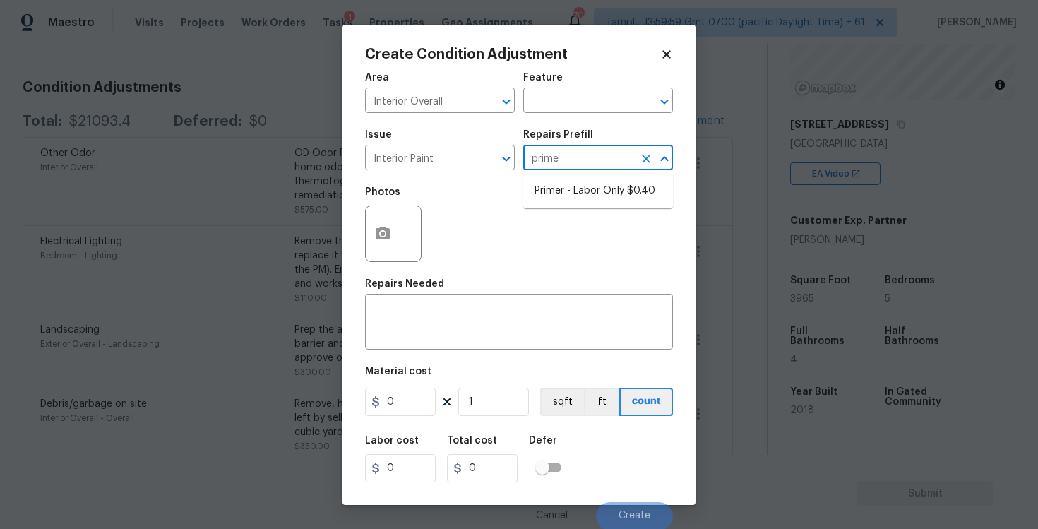
type input "0.4"
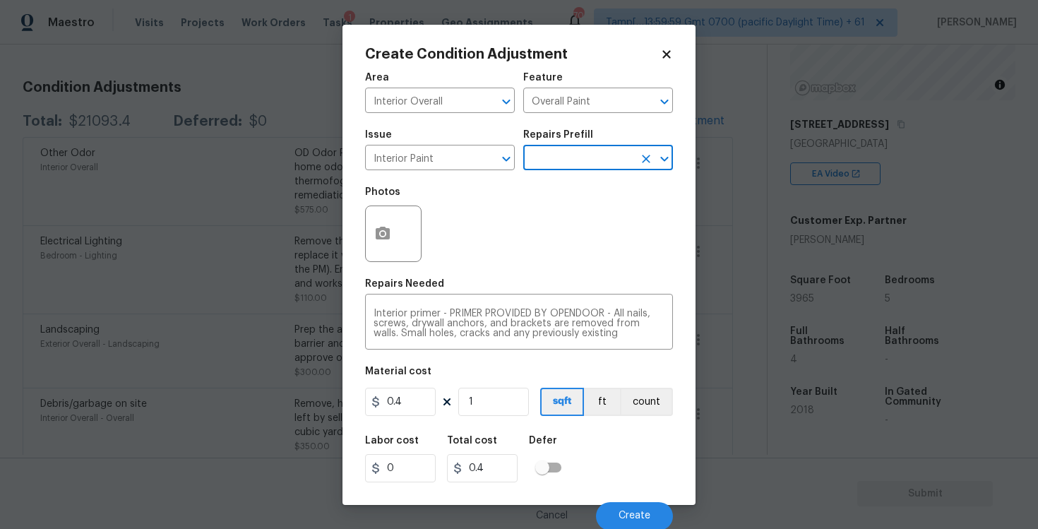
scroll to position [1, 0]
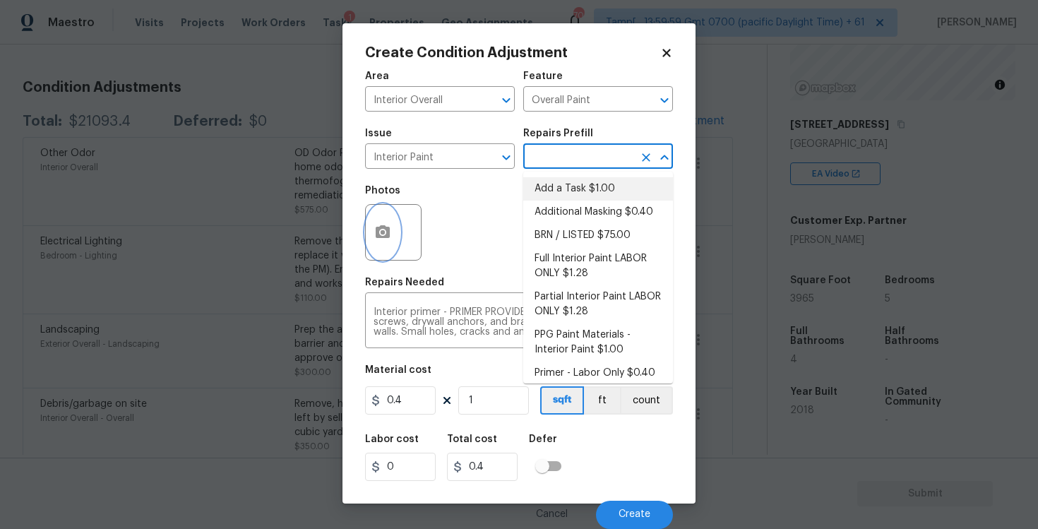
click at [386, 225] on icon "button" at bounding box center [382, 232] width 17 height 17
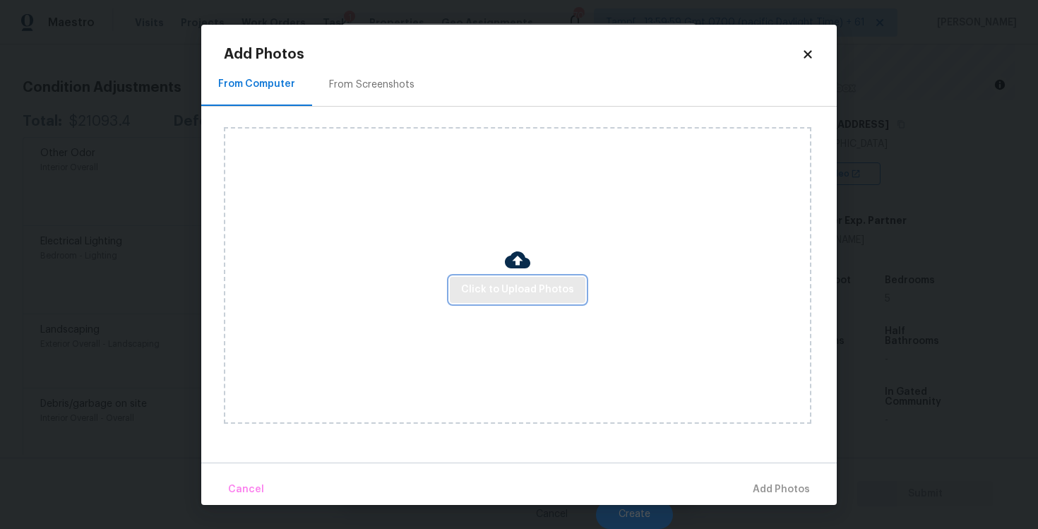
click at [520, 284] on span "Click to Upload Photos" at bounding box center [517, 290] width 113 height 18
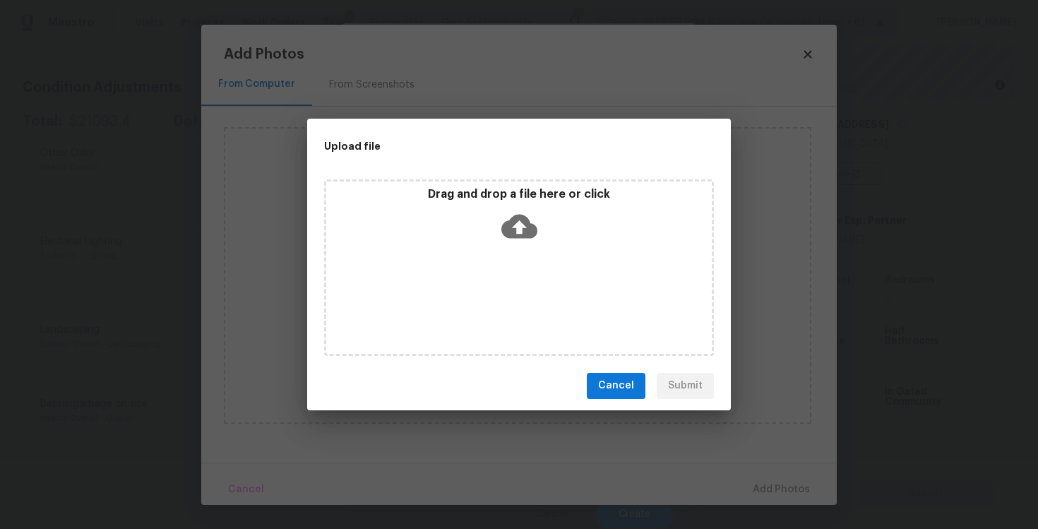
click at [518, 210] on icon at bounding box center [519, 226] width 36 height 36
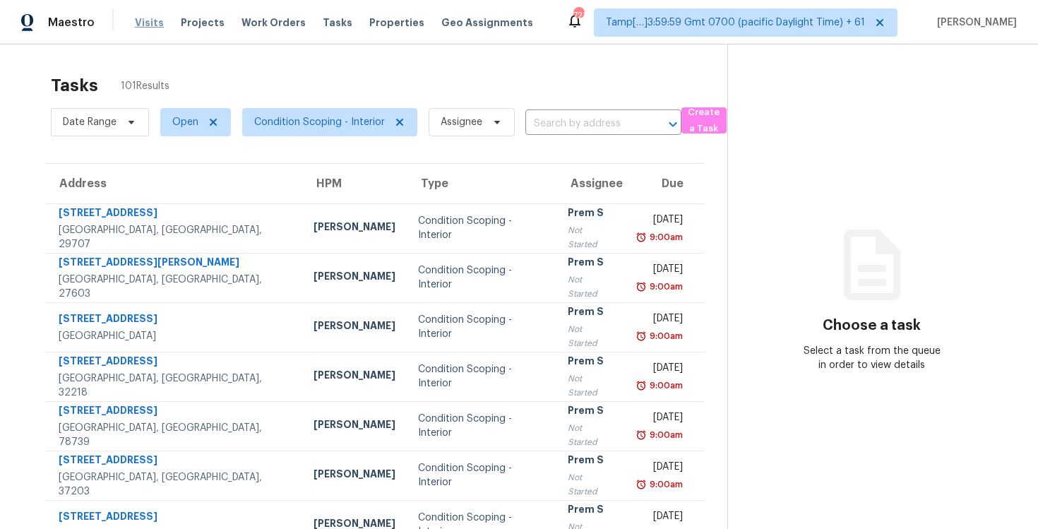
click at [150, 25] on span "Visits" at bounding box center [149, 23] width 29 height 14
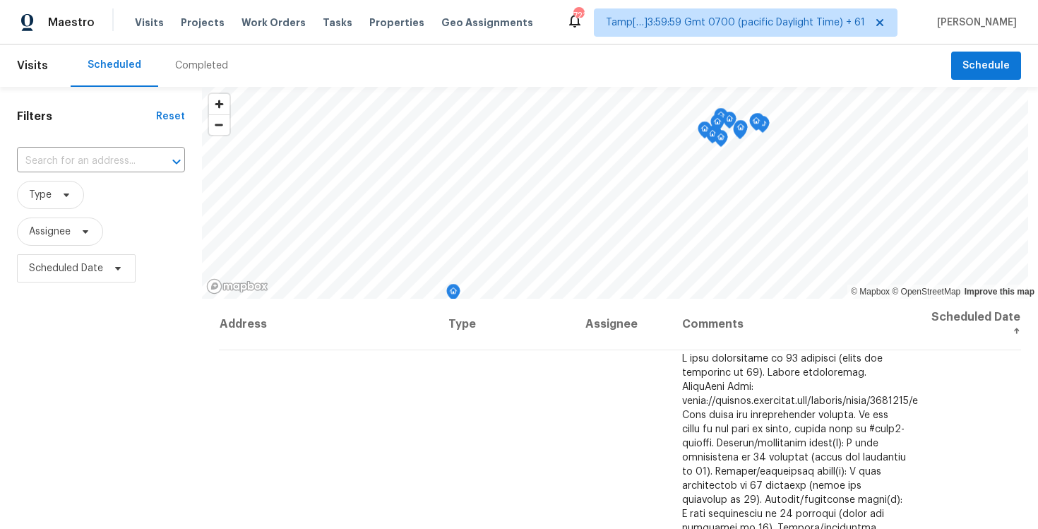
click at [209, 72] on div "Completed" at bounding box center [201, 66] width 53 height 14
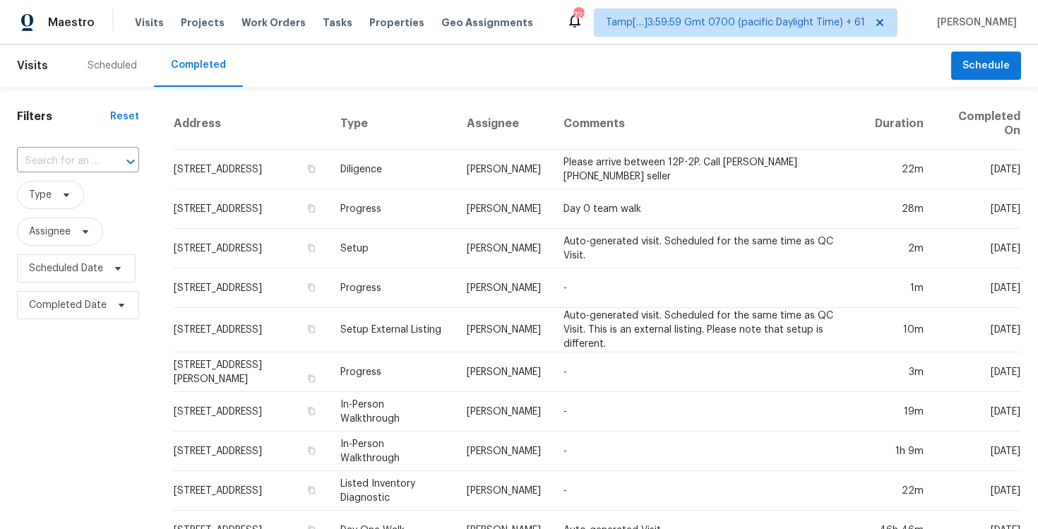
click at [56, 159] on input "text" at bounding box center [58, 161] width 83 height 22
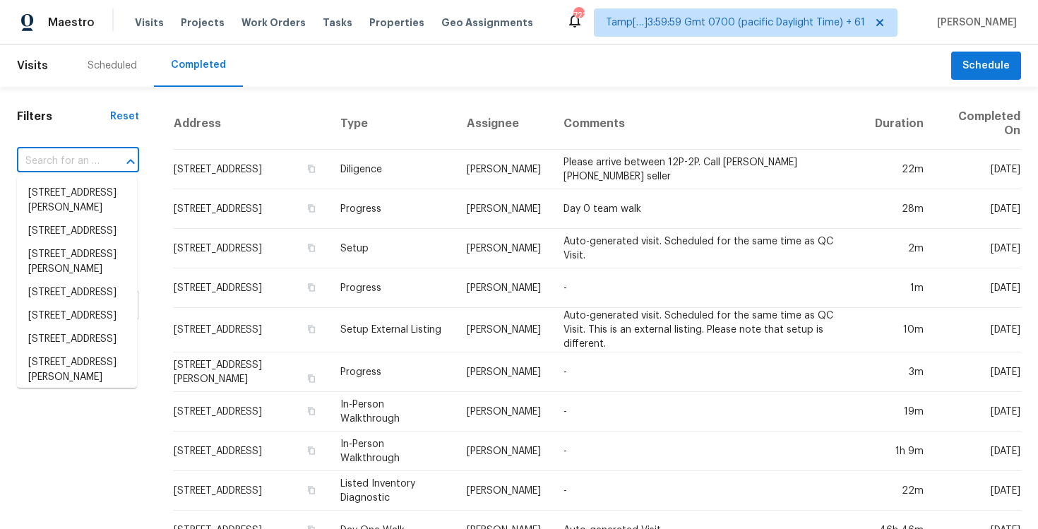
paste input "[STREET_ADDRESS]"
type input "[STREET_ADDRESS]"
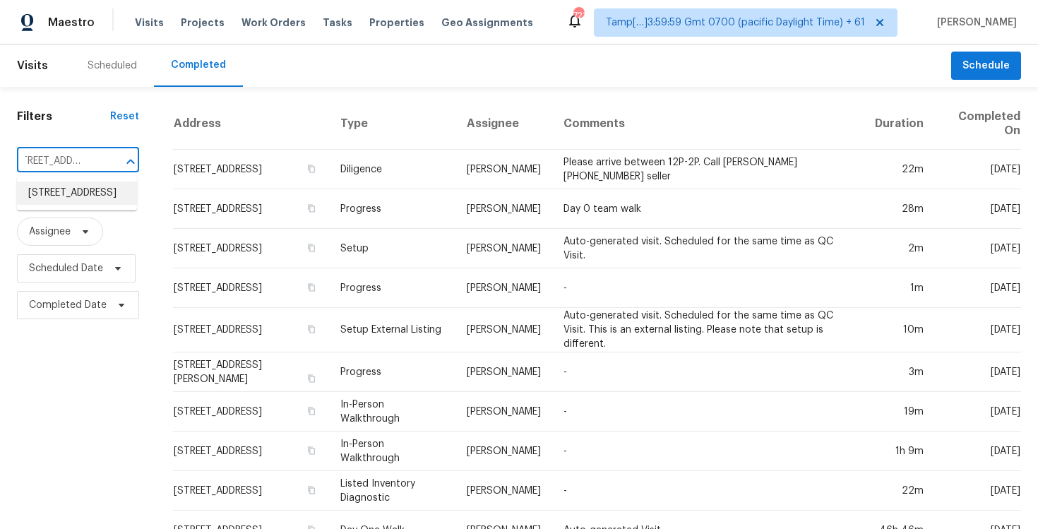
click at [78, 186] on li "[STREET_ADDRESS]" at bounding box center [77, 192] width 120 height 23
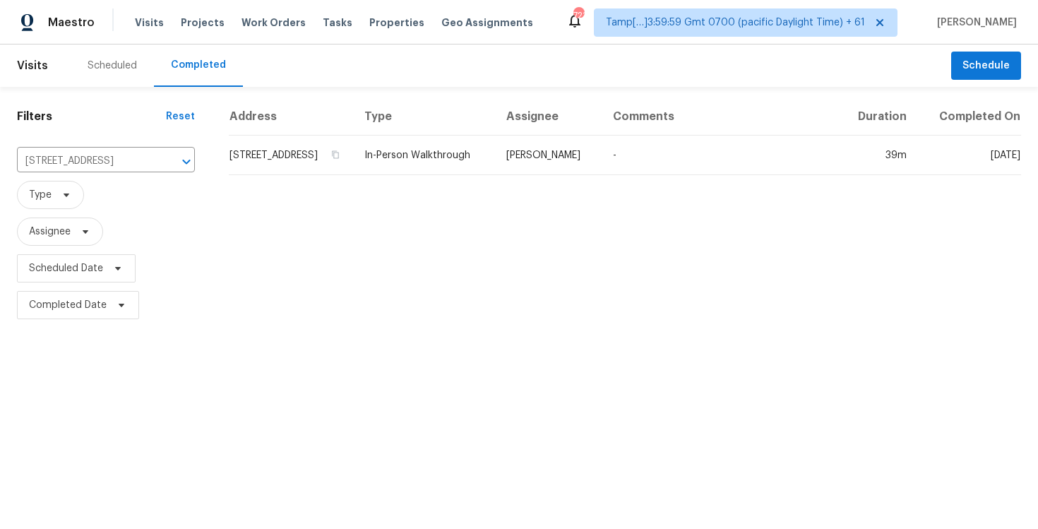
click at [300, 175] on td "[STREET_ADDRESS]" at bounding box center [291, 156] width 124 height 40
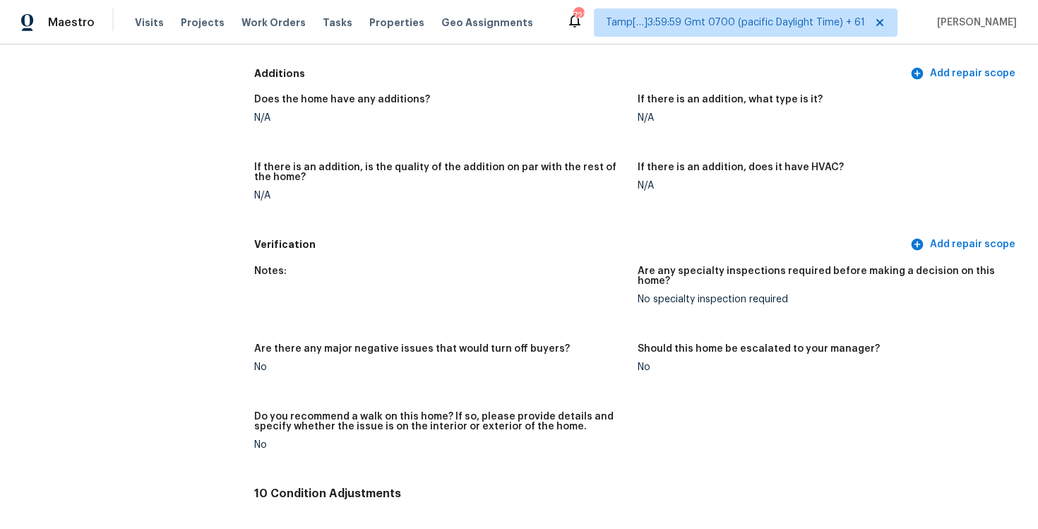
scroll to position [2810, 0]
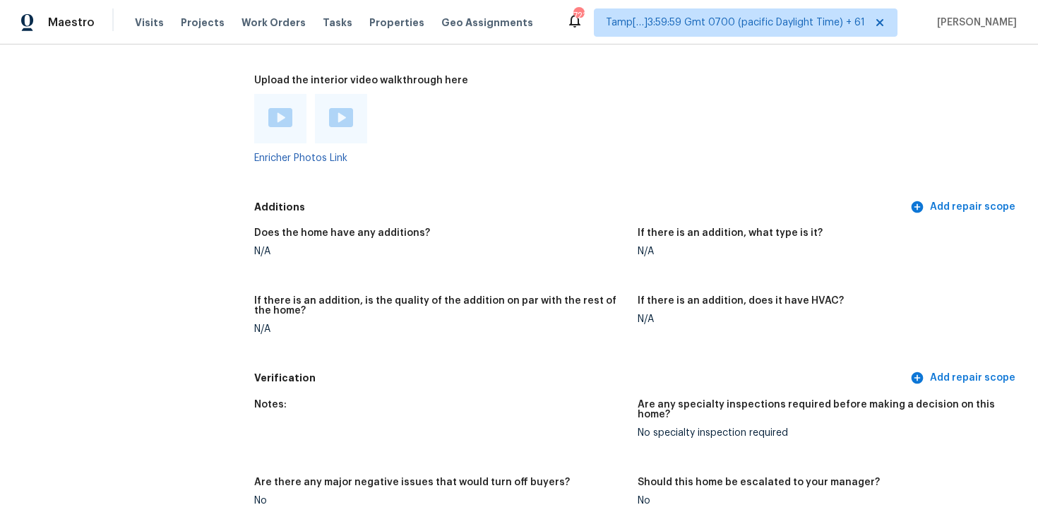
click at [294, 120] on div at bounding box center [280, 118] width 52 height 49
click at [280, 108] on img at bounding box center [280, 117] width 24 height 19
click at [334, 108] on img at bounding box center [341, 117] width 24 height 19
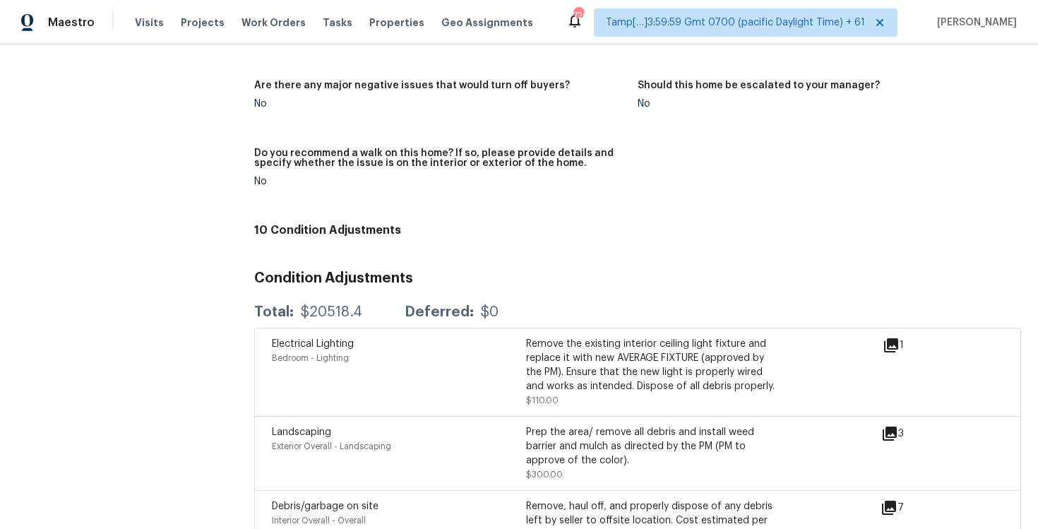
scroll to position [3198, 0]
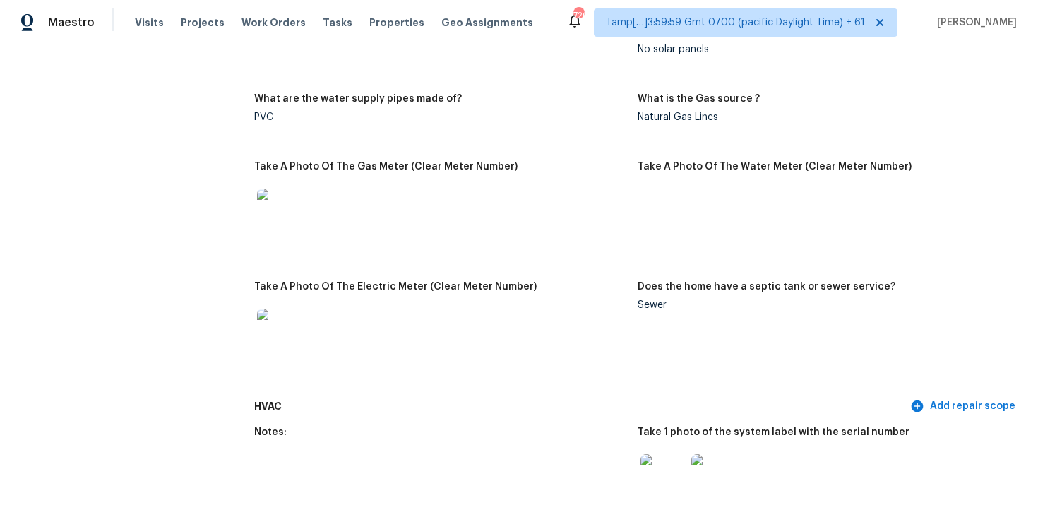
scroll to position [1782, 0]
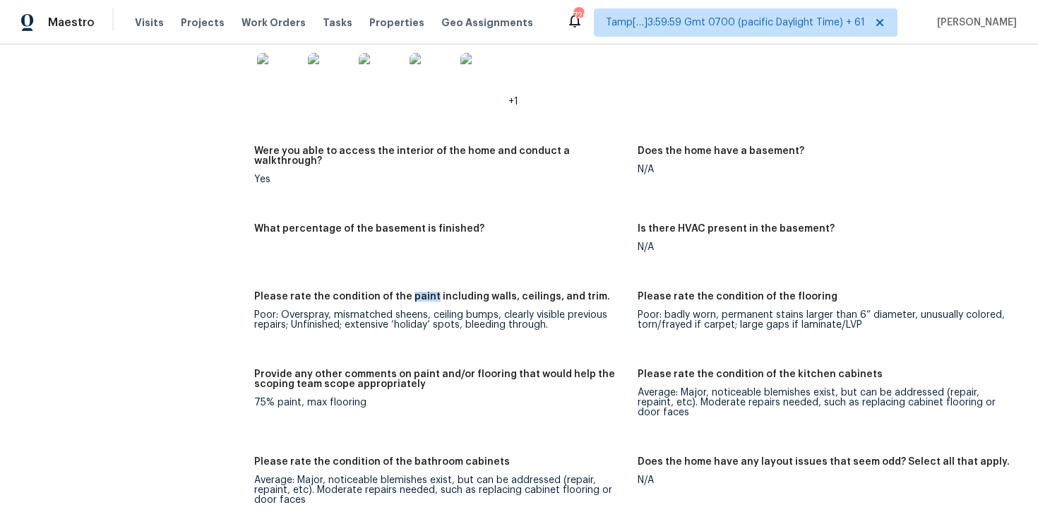
click at [619, 238] on figure "What percentage of the basement is finished?" at bounding box center [445, 249] width 383 height 51
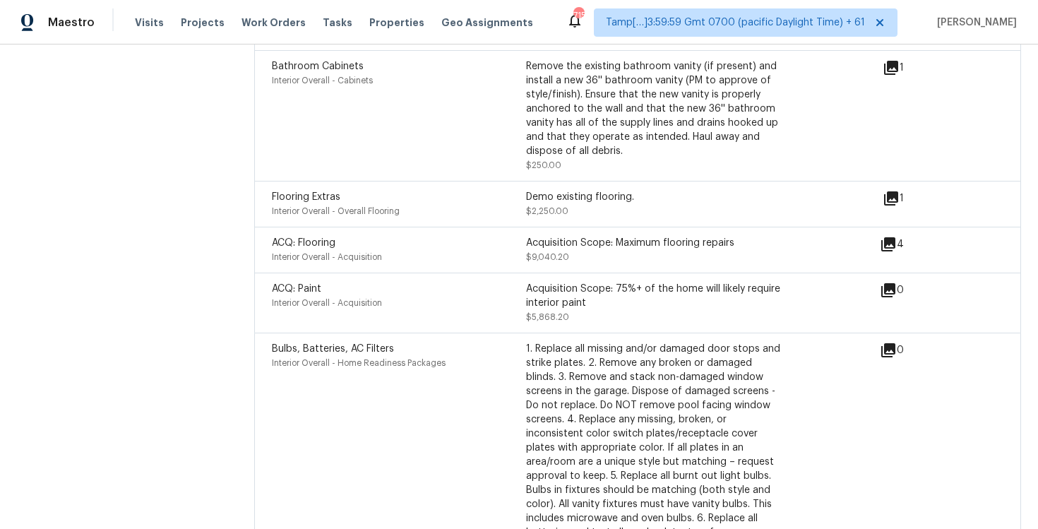
scroll to position [3863, 0]
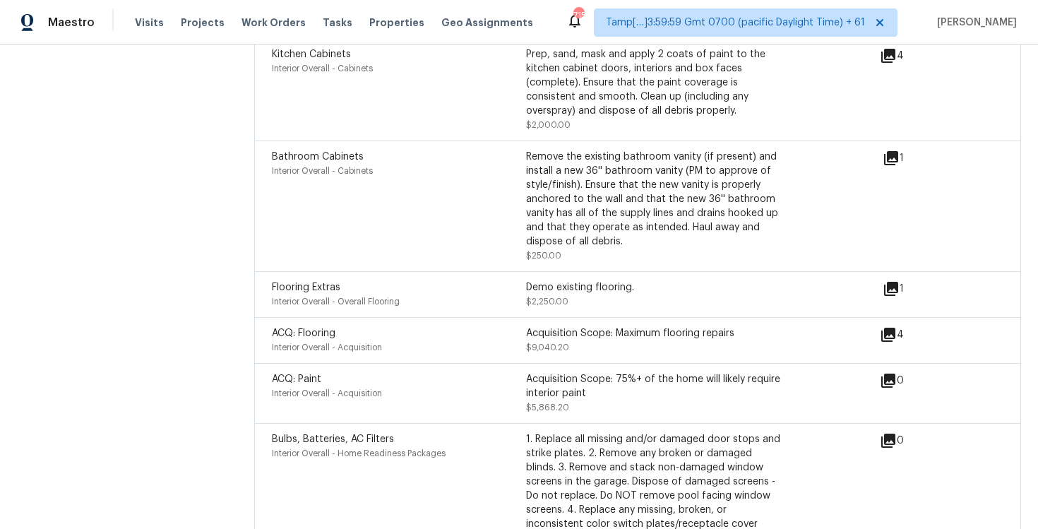
click at [443, 181] on div "Bathroom Cabinets Interior Overall - Cabinets" at bounding box center [399, 206] width 254 height 113
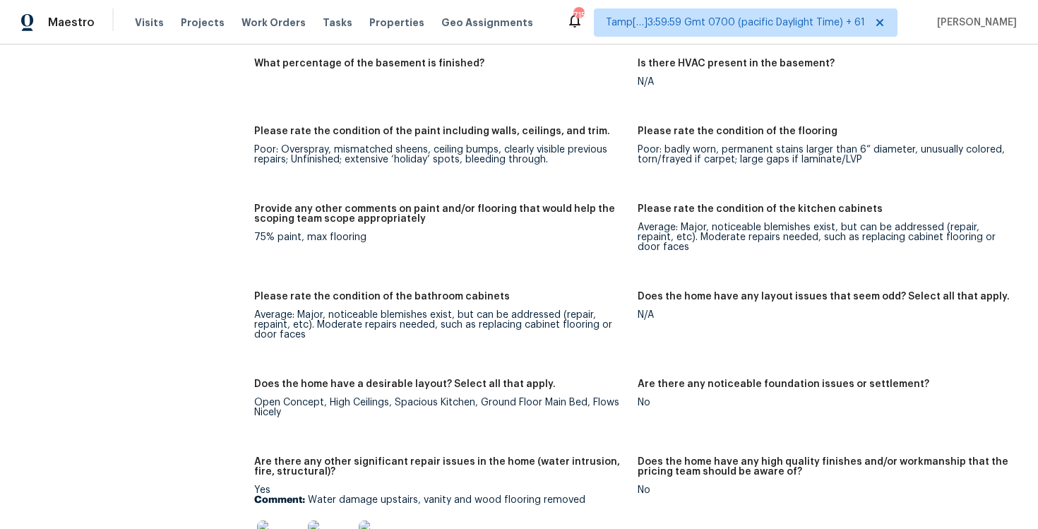
click at [449, 145] on div "Poor: Overspray, mismatched sheens, ceiling bumps, clearly visible previous rep…" at bounding box center [440, 155] width 372 height 20
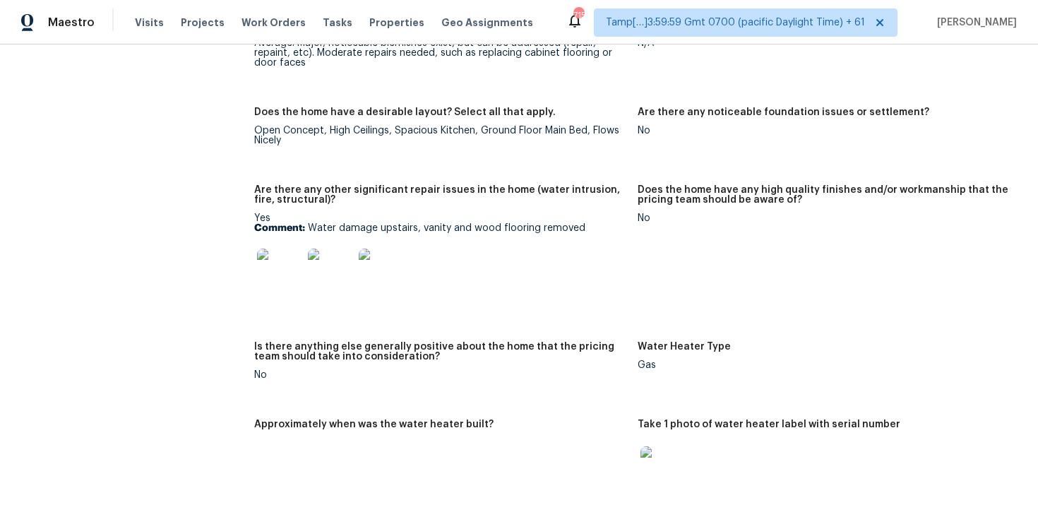
scroll to position [2228, 0]
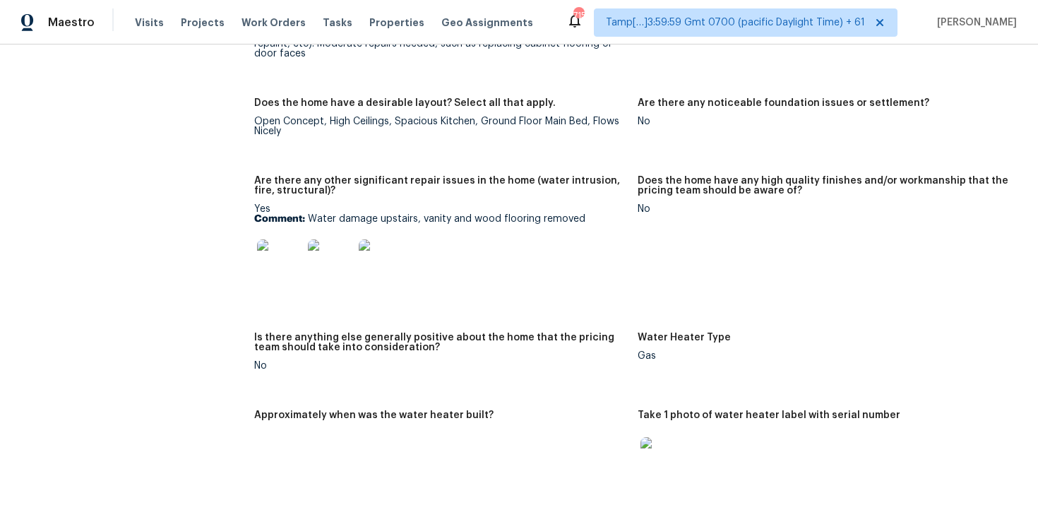
click at [294, 270] on img at bounding box center [279, 261] width 45 height 45
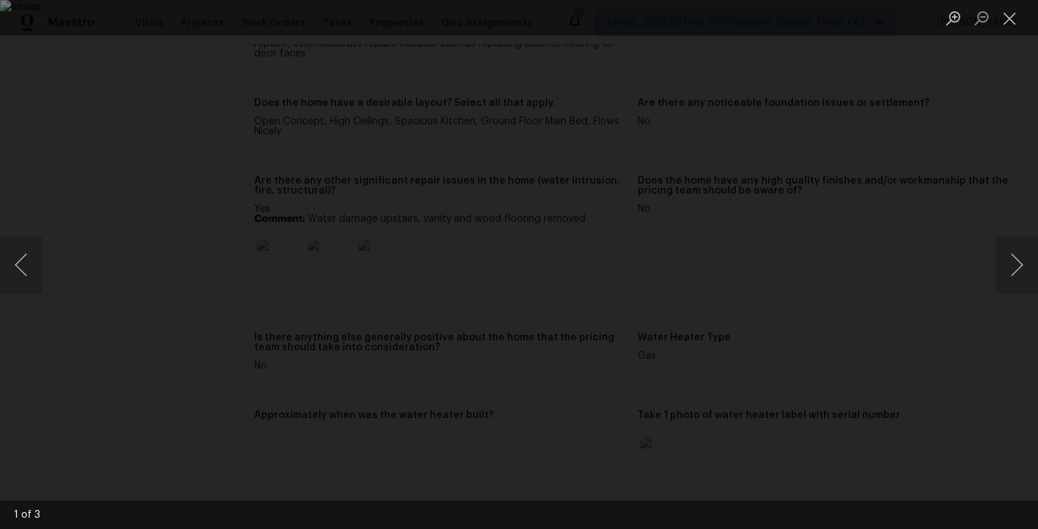
click at [969, 188] on div "Lightbox" at bounding box center [519, 264] width 1038 height 529
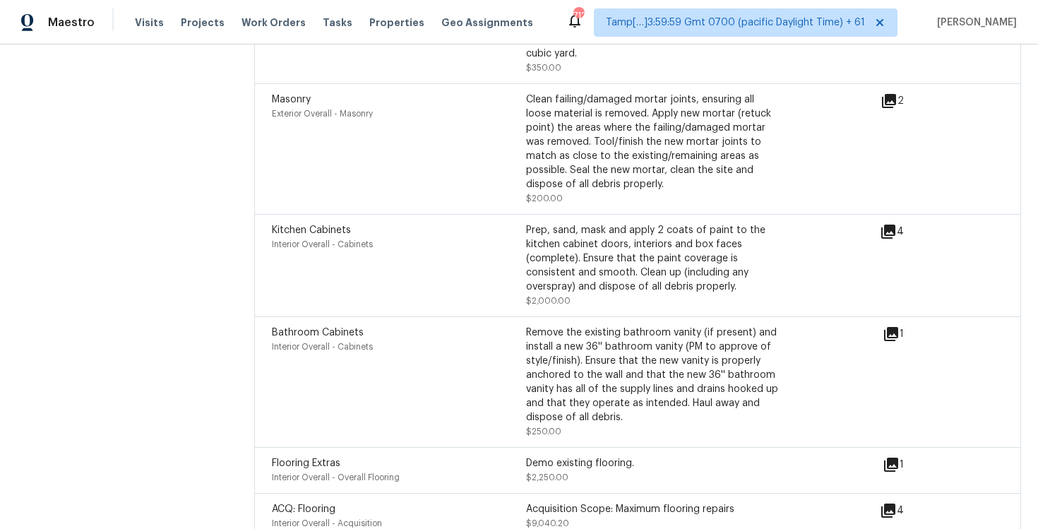
scroll to position [3628, 0]
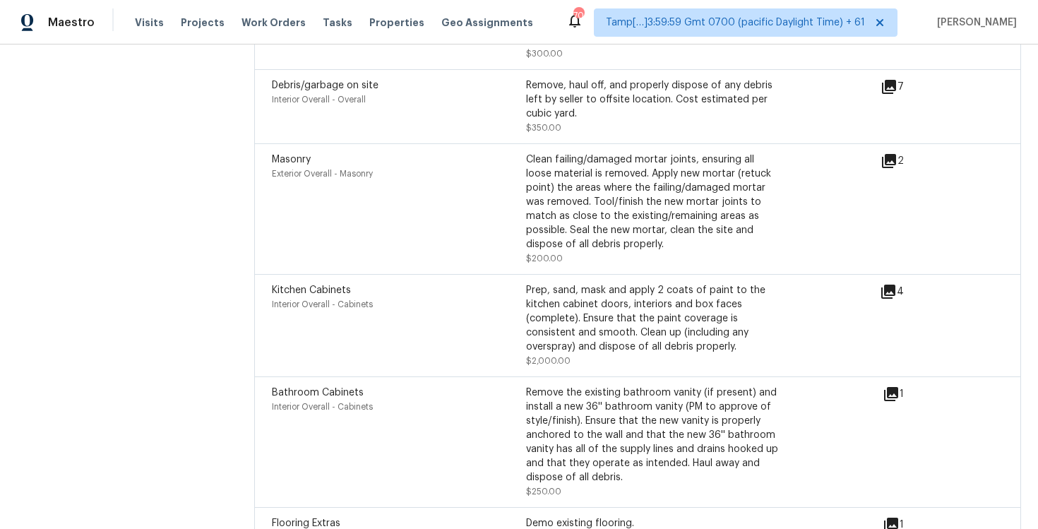
click at [128, 29] on div "Maestro Visits Projects Work Orders Tasks Properties Geo Assignments" at bounding box center [275, 22] width 550 height 28
click at [148, 25] on span "Visits" at bounding box center [149, 23] width 29 height 14
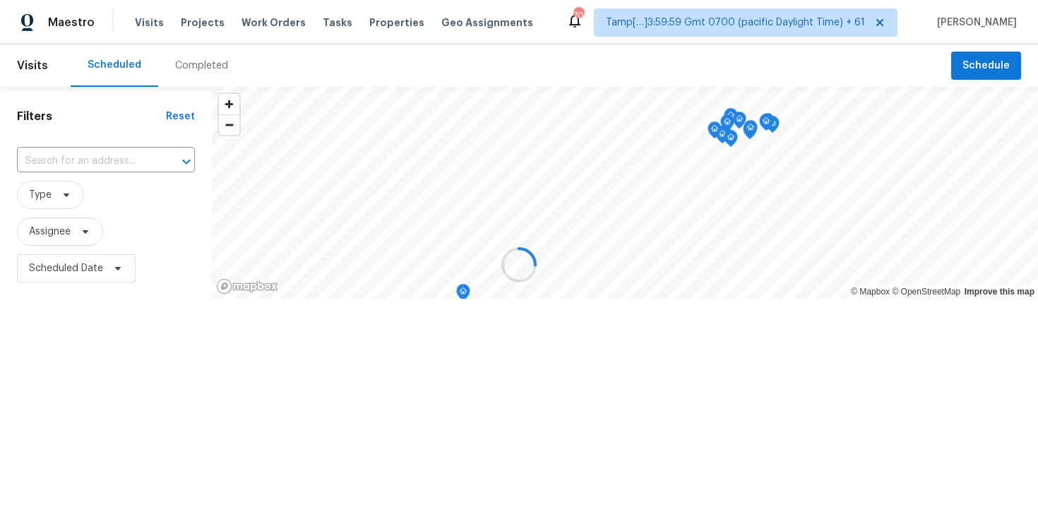
click at [186, 64] on div at bounding box center [519, 264] width 1038 height 529
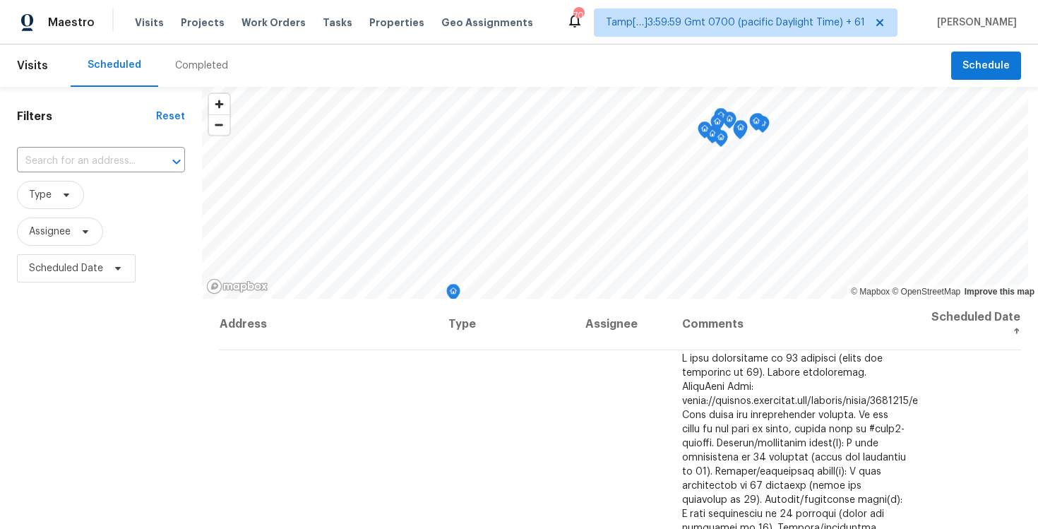
click at [186, 64] on div "Completed" at bounding box center [201, 66] width 53 height 14
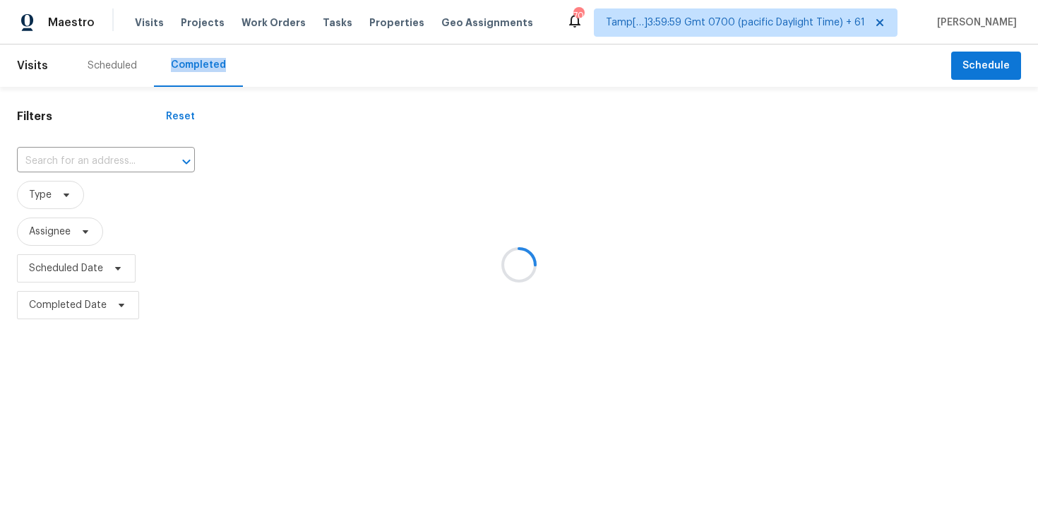
click at [102, 150] on div at bounding box center [519, 264] width 1038 height 529
click at [102, 153] on div at bounding box center [519, 264] width 1038 height 529
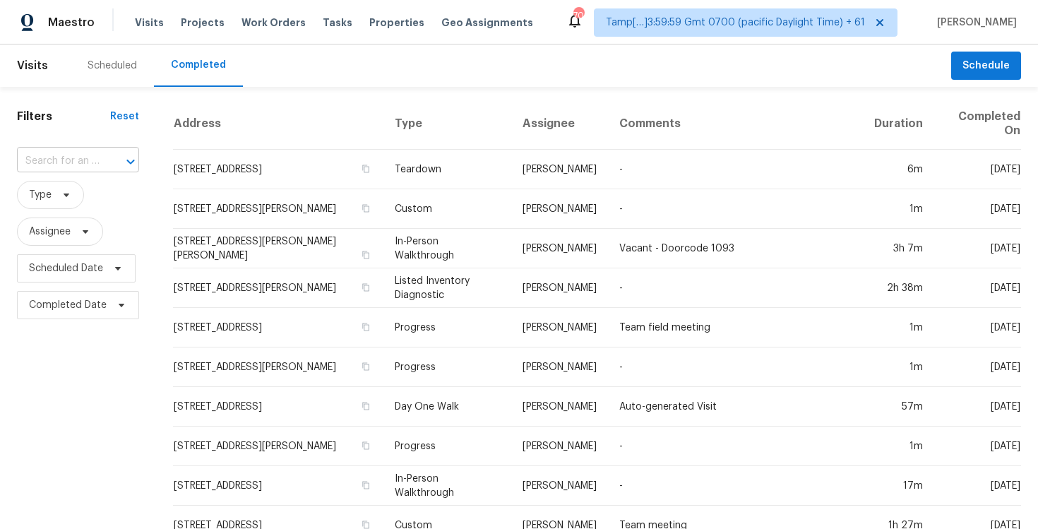
click at [103, 162] on div at bounding box center [120, 162] width 37 height 20
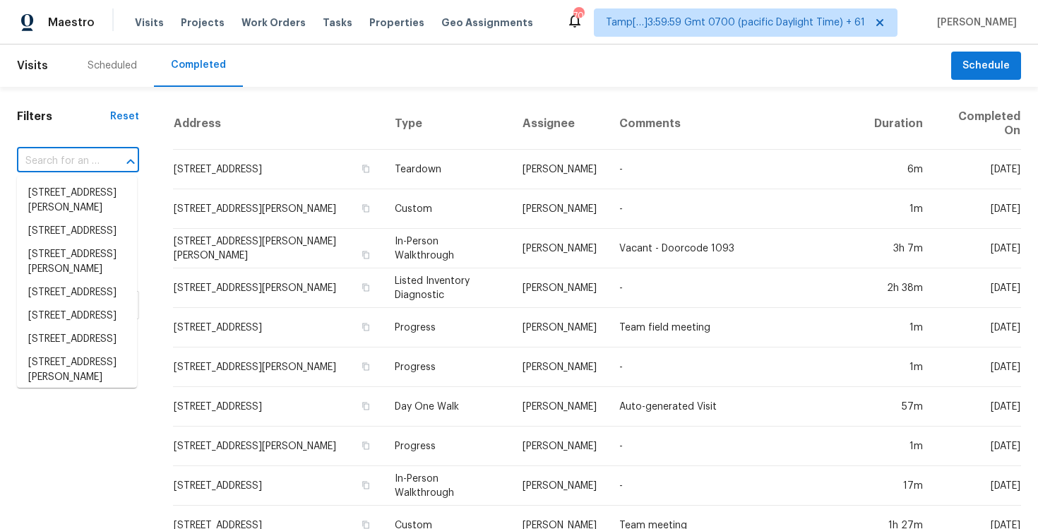
paste input "17127 Brown Rd, Odessa, FL 33556"
type input "17127 Brown Rd, Odessa, FL 33556"
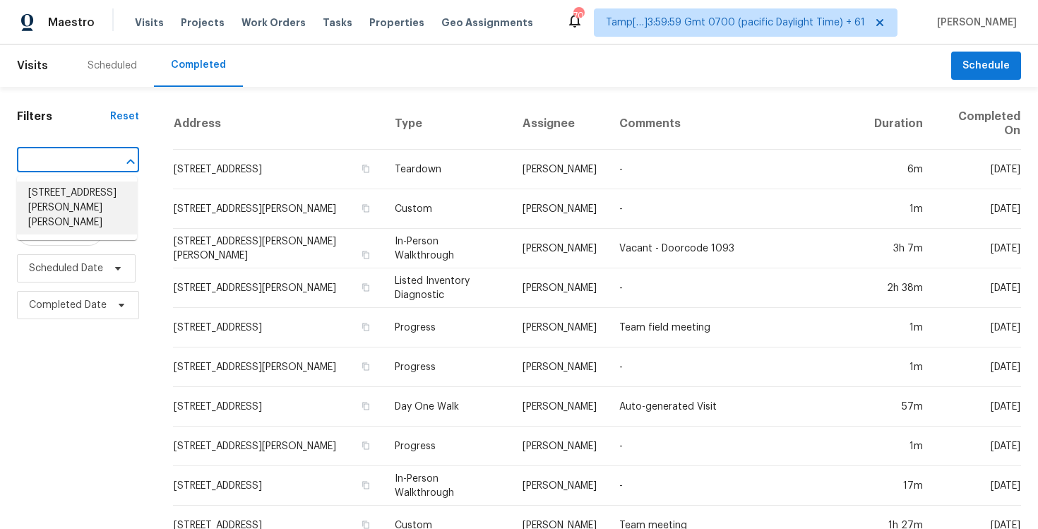
click at [121, 208] on li "17127 Brown Rd, Odessa, FL 33556" at bounding box center [77, 207] width 120 height 53
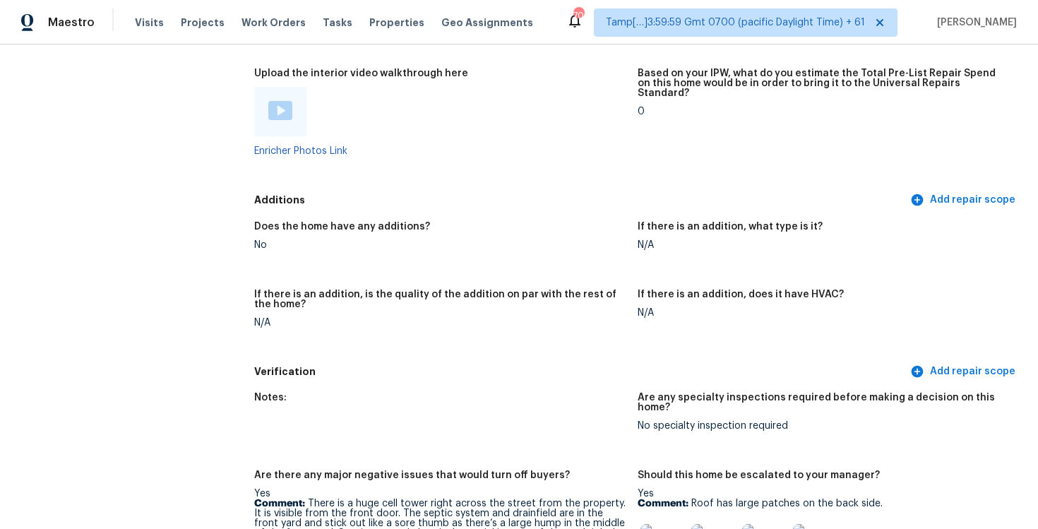
scroll to position [3001, 0]
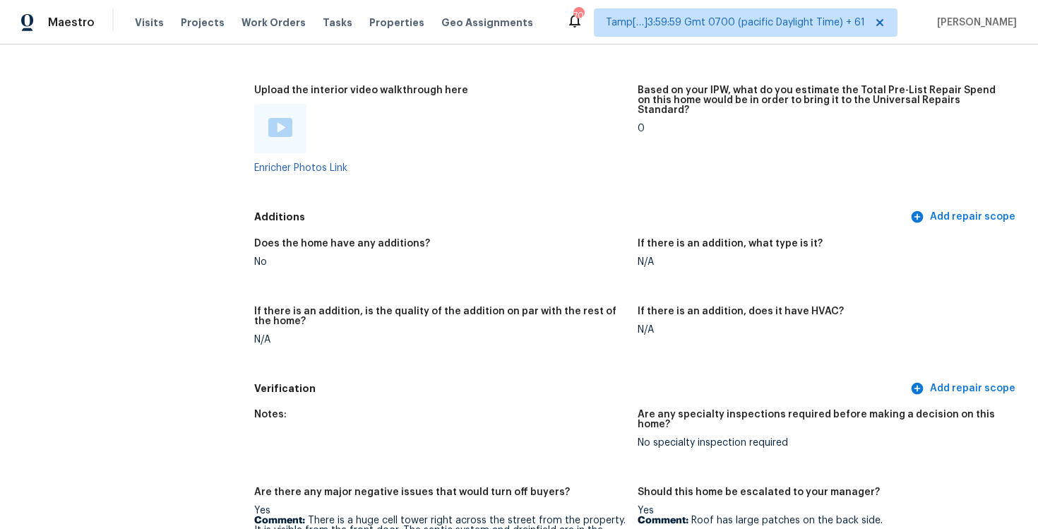
click at [279, 118] on div at bounding box center [280, 128] width 24 height 21
click at [551, 174] on figure "Upload the interior video walkthrough here Enricher Photos Link" at bounding box center [445, 140] width 383 height 110
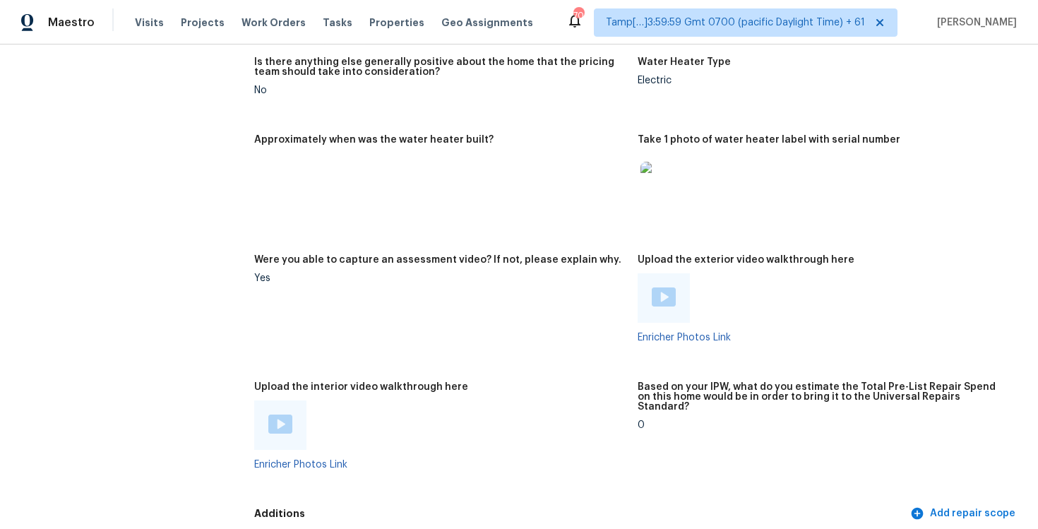
scroll to position [2684, 0]
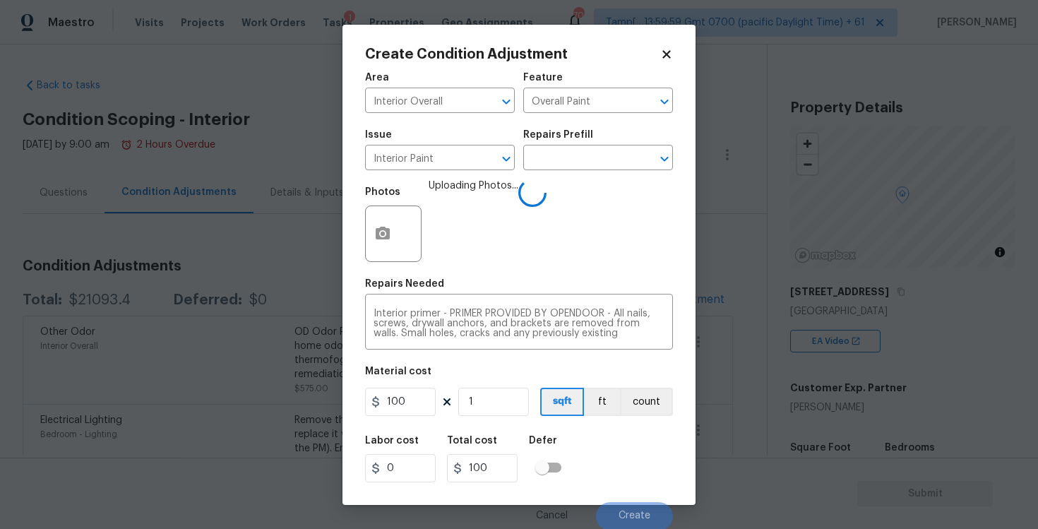
scroll to position [30, 0]
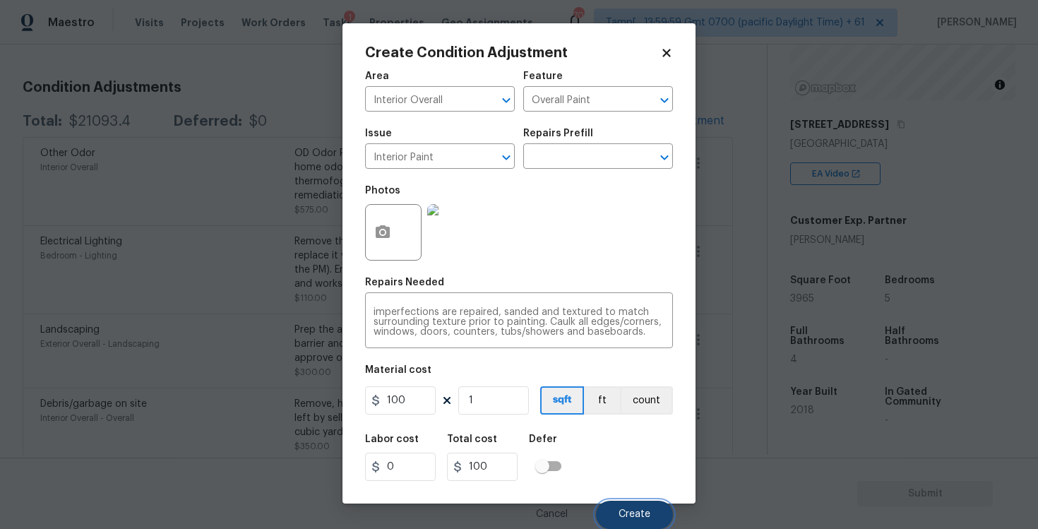
click at [623, 510] on span "Create" at bounding box center [634, 514] width 32 height 11
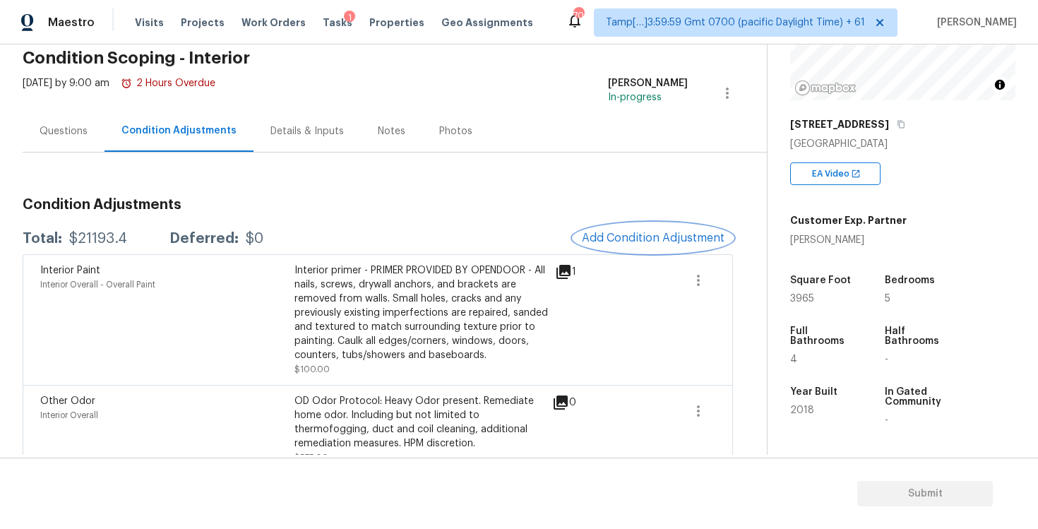
scroll to position [59, 0]
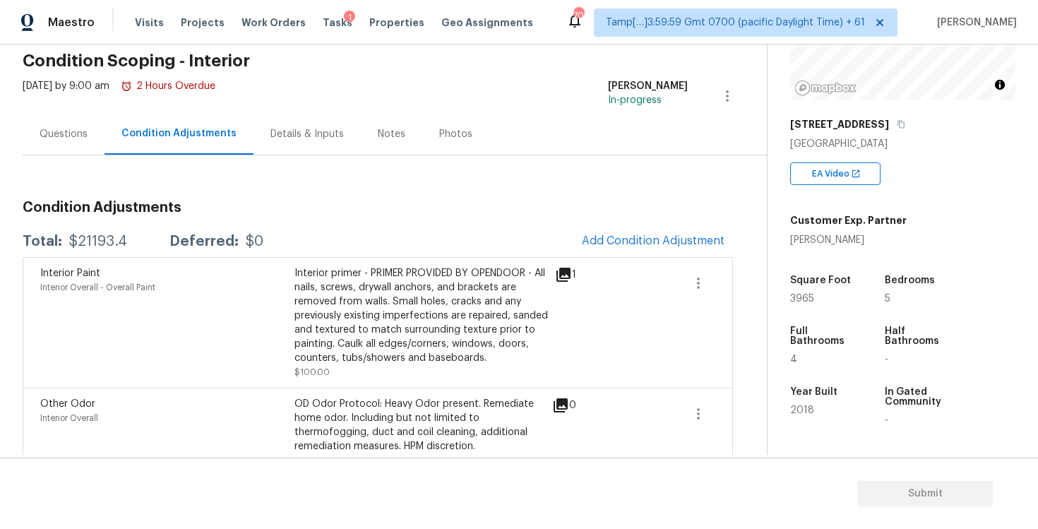
click at [71, 124] on div "Questions" at bounding box center [64, 134] width 82 height 42
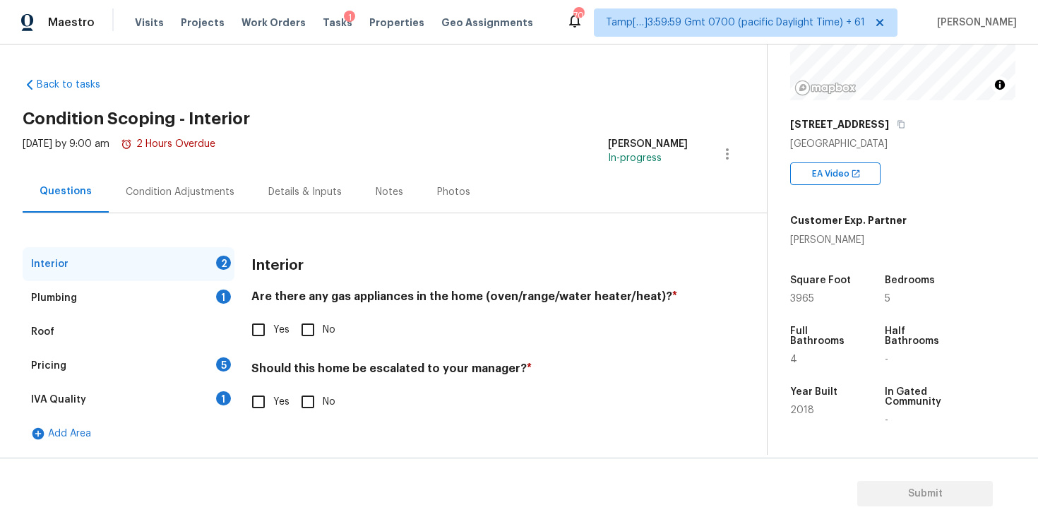
scroll to position [1, 0]
click at [280, 332] on span "Yes" at bounding box center [281, 330] width 16 height 15
click at [273, 332] on input "Yes" at bounding box center [259, 330] width 30 height 30
checkbox input "true"
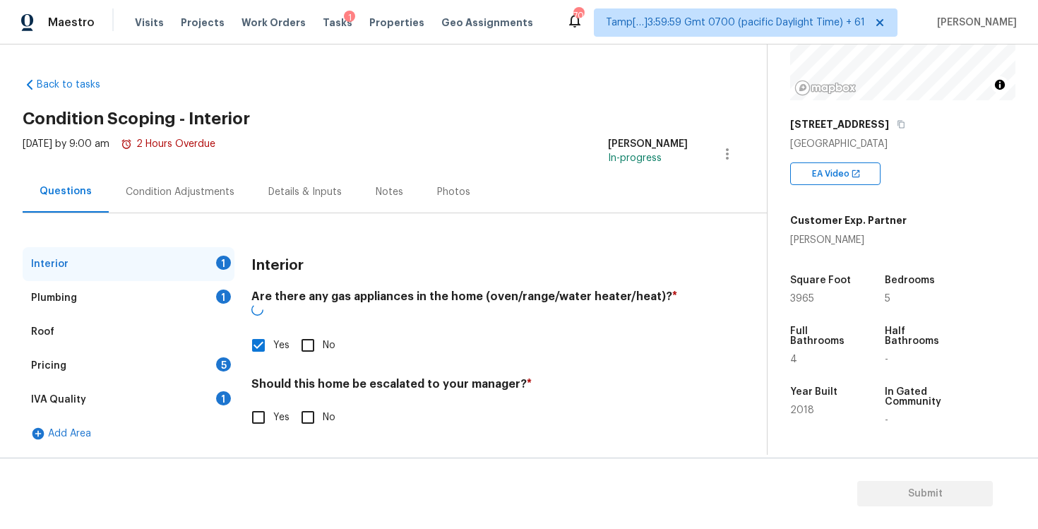
click at [308, 402] on input "No" at bounding box center [308, 417] width 30 height 30
checkbox input "true"
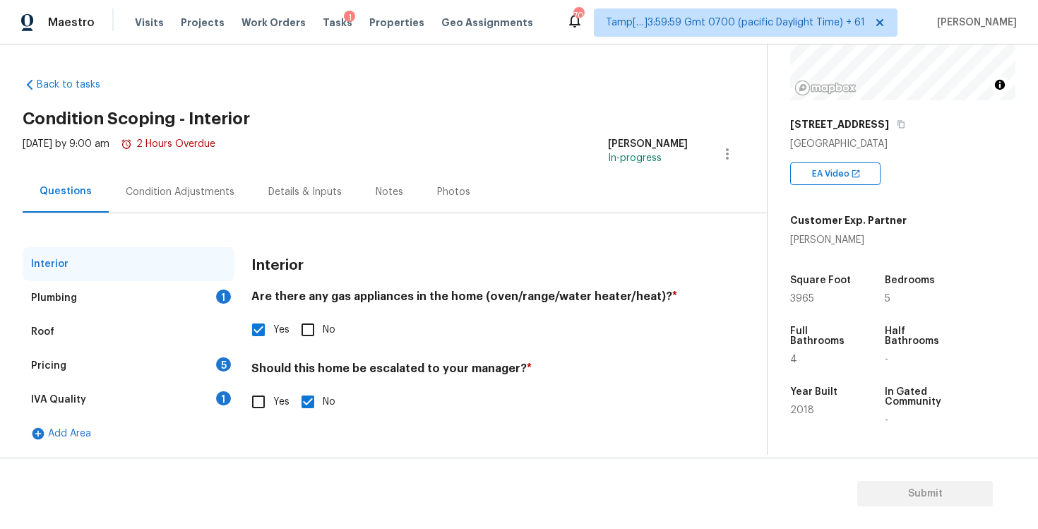
click at [195, 294] on div "Plumbing 1" at bounding box center [129, 298] width 212 height 34
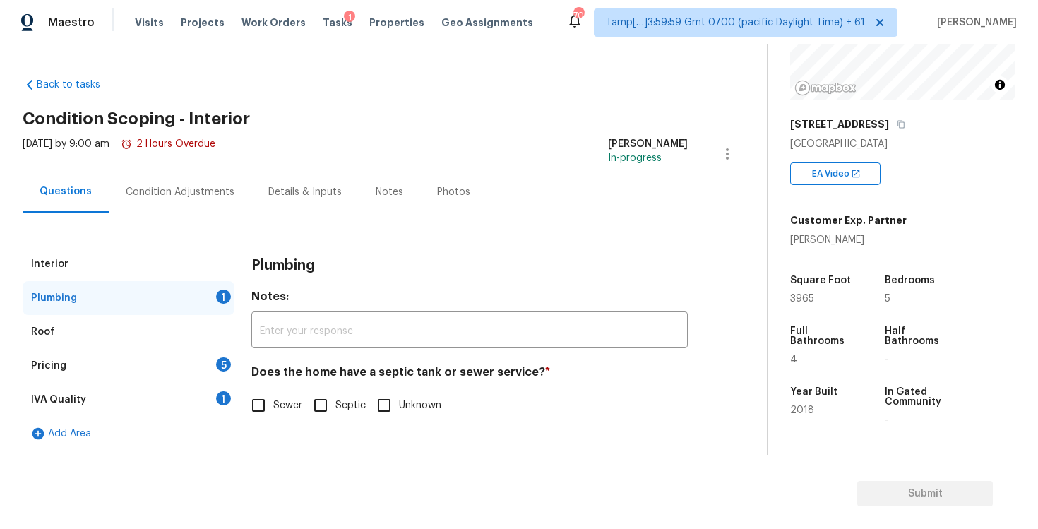
click at [265, 409] on input "Sewer" at bounding box center [259, 405] width 30 height 30
checkbox input "true"
click at [221, 370] on div "5" at bounding box center [223, 364] width 15 height 14
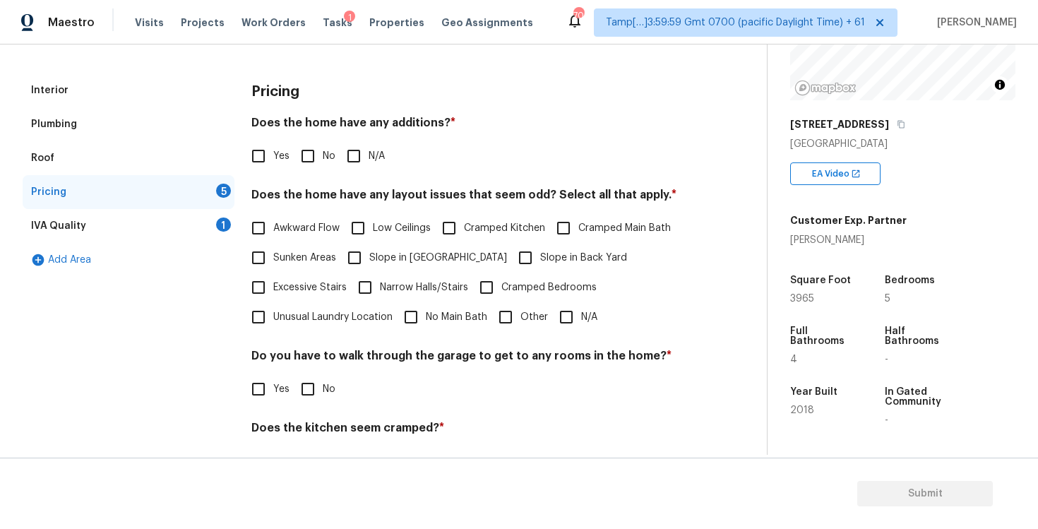
scroll to position [202, 0]
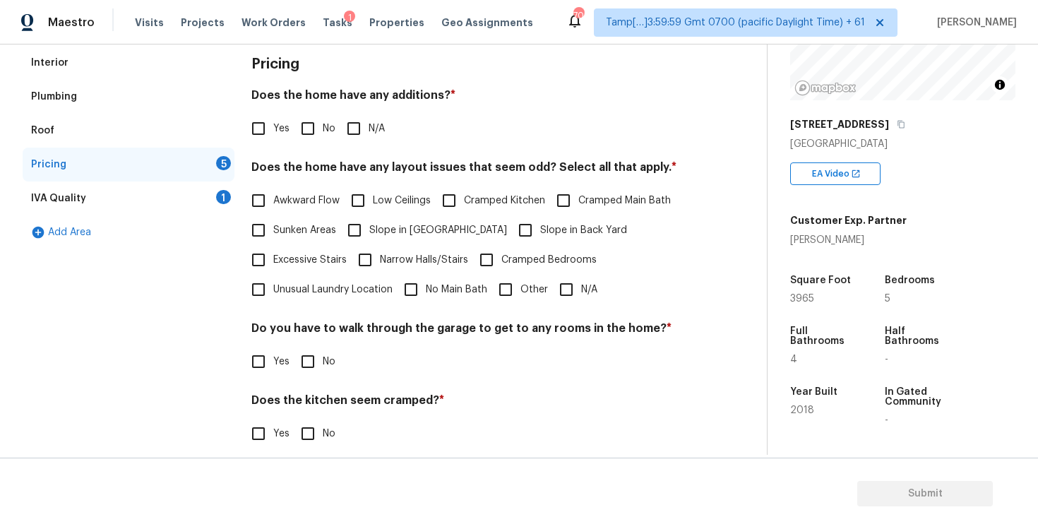
click at [306, 127] on input "No" at bounding box center [308, 129] width 30 height 30
checkbox input "true"
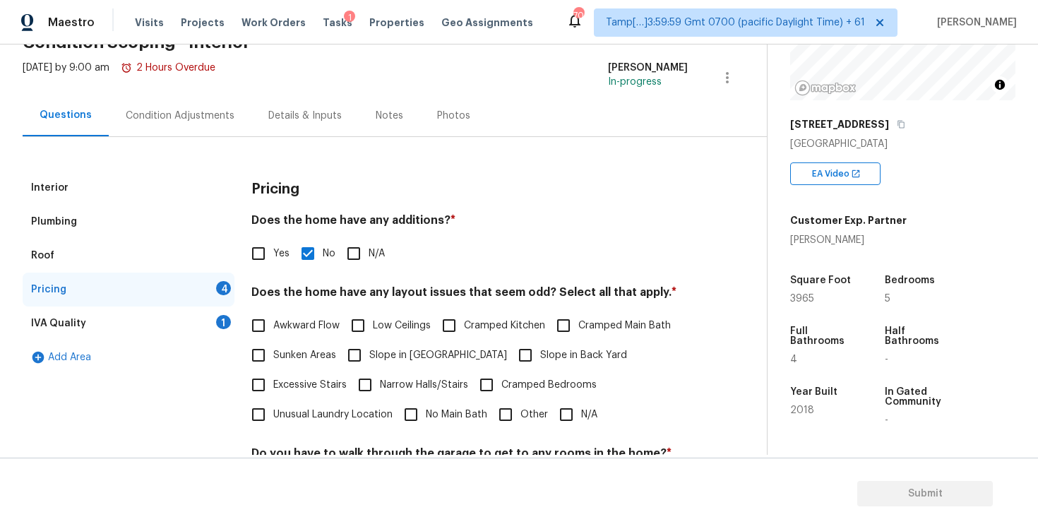
scroll to position [69, 0]
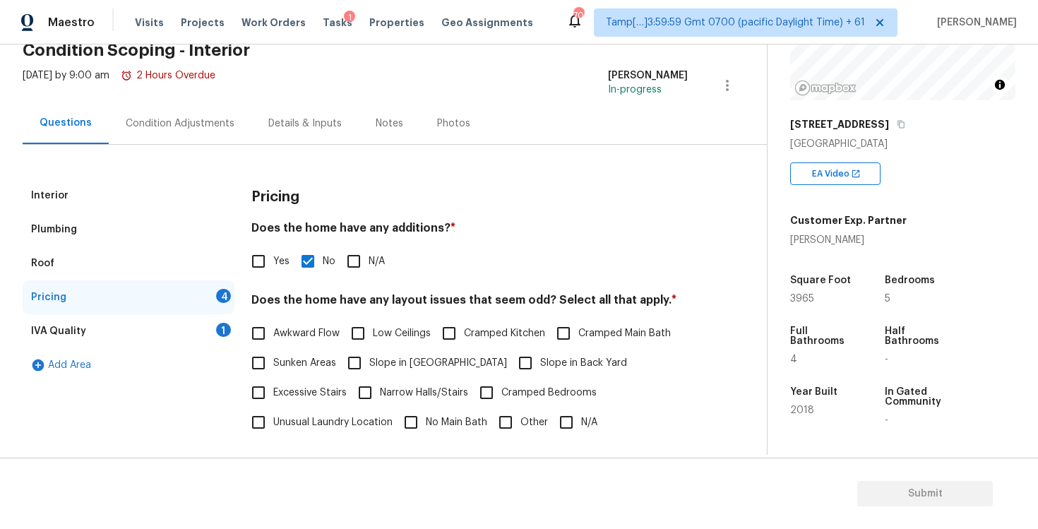
click at [190, 140] on div "Condition Adjustments" at bounding box center [180, 123] width 143 height 42
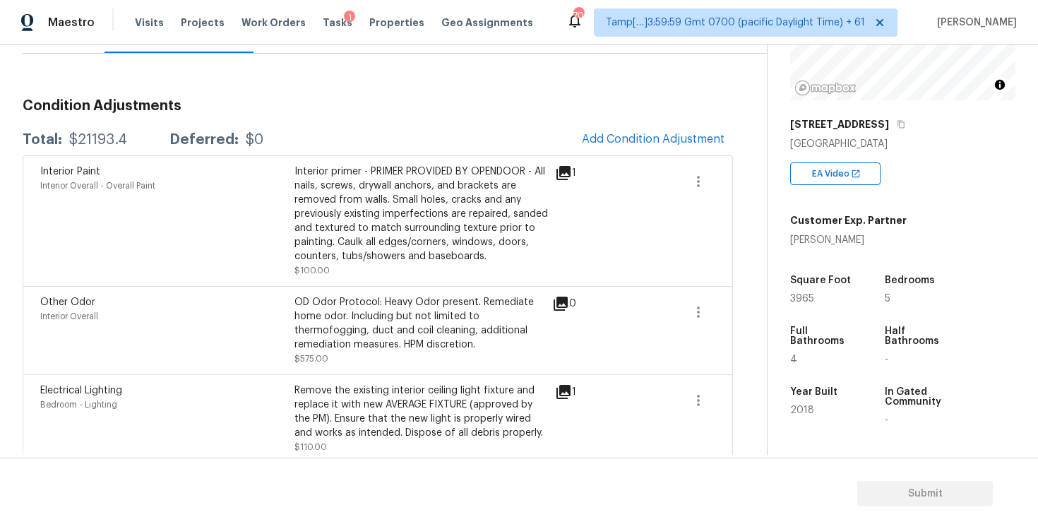
scroll to position [114, 0]
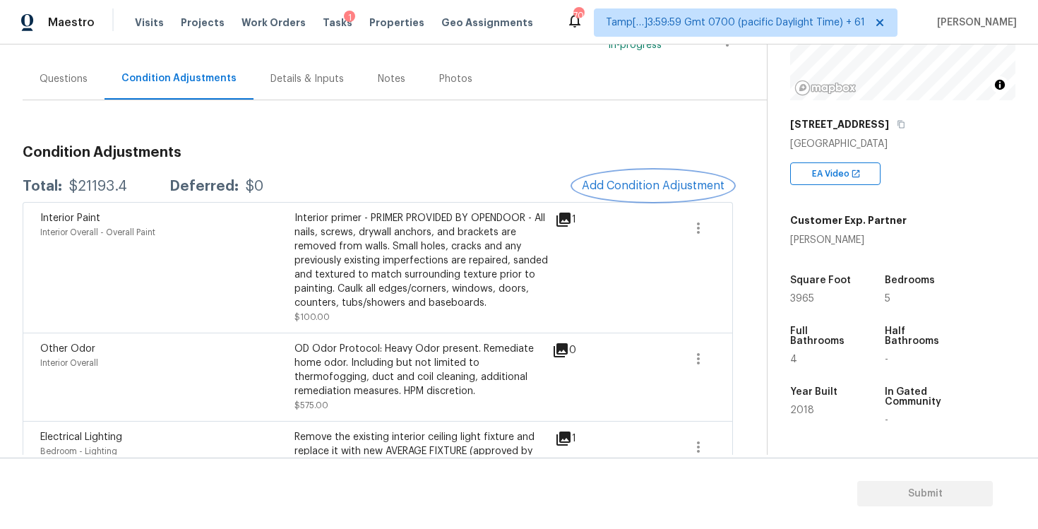
click at [612, 182] on span "Add Condition Adjustment" at bounding box center [653, 185] width 143 height 13
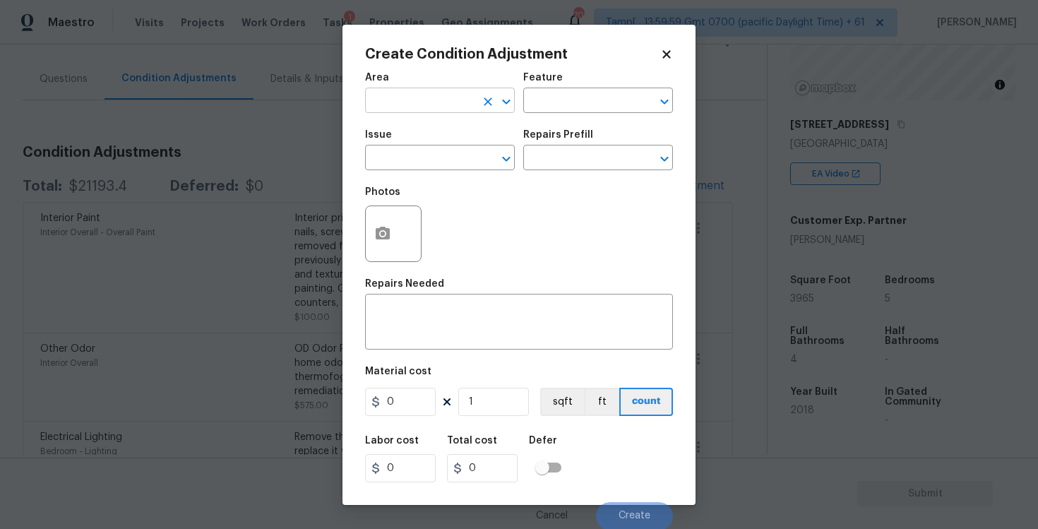
click at [449, 91] on input "text" at bounding box center [420, 102] width 110 height 22
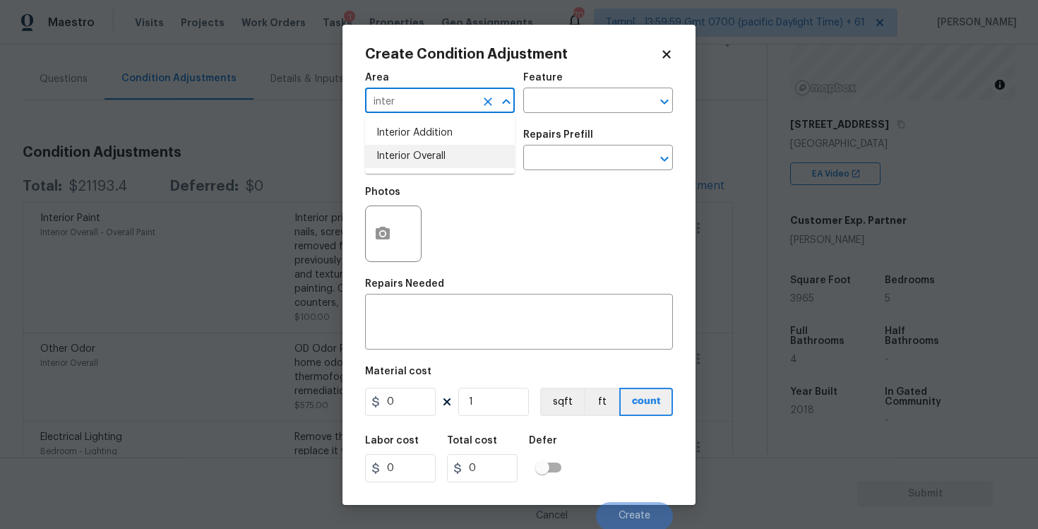
click at [453, 153] on li "Interior Overall" at bounding box center [440, 156] width 150 height 23
type input "Interior Overall"
click at [453, 153] on input "text" at bounding box center [420, 159] width 110 height 22
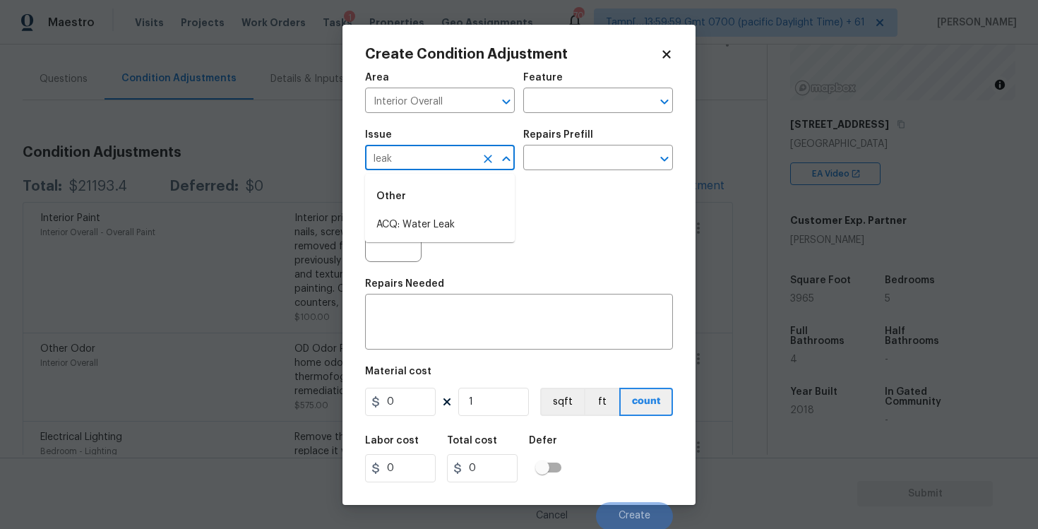
click at [454, 212] on div "Other" at bounding box center [440, 196] width 150 height 34
click at [454, 214] on li "ACQ: Water Leak" at bounding box center [440, 224] width 150 height 23
type input "ACQ: Water Leak"
click at [364, 241] on div "Create Condition Adjustment Area Interior Overall ​ Feature ​ Issue ACQ: Water …" at bounding box center [518, 265] width 353 height 480
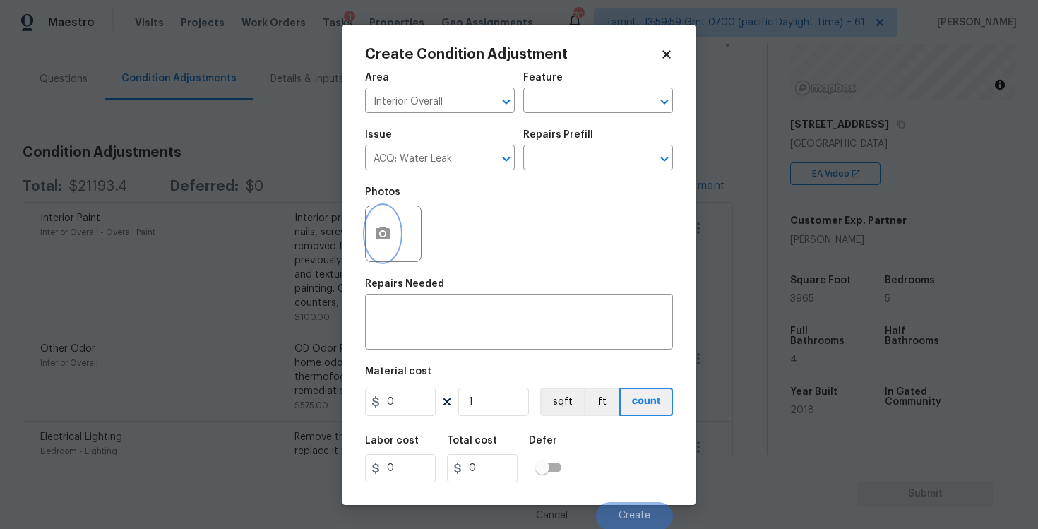
click at [390, 236] on icon "button" at bounding box center [382, 233] width 17 height 17
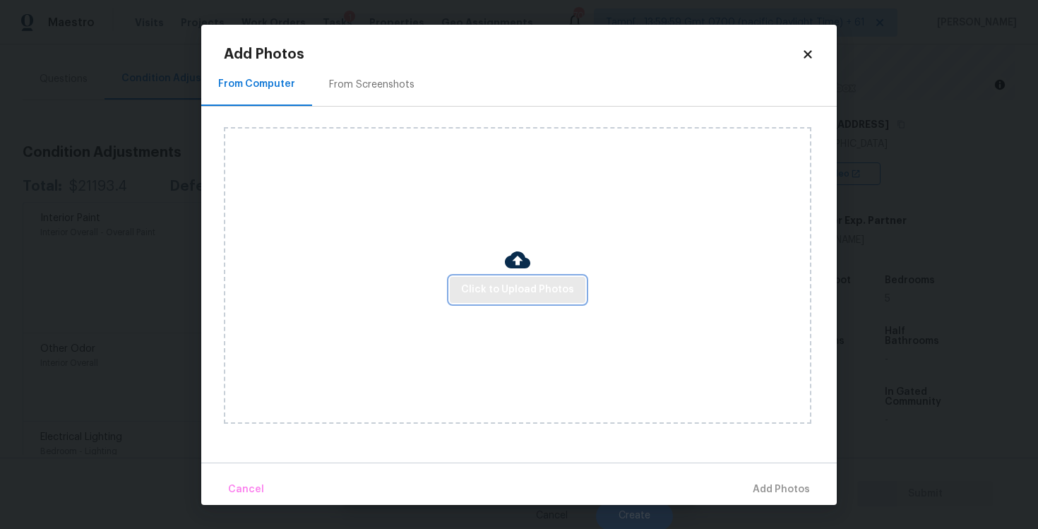
click at [498, 287] on span "Click to Upload Photos" at bounding box center [517, 290] width 113 height 18
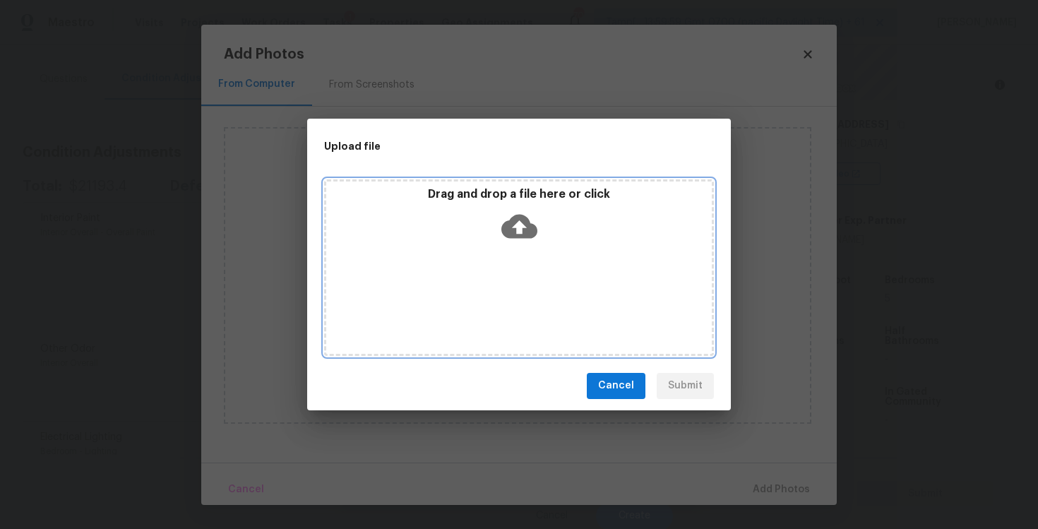
click at [510, 218] on icon at bounding box center [519, 226] width 36 height 24
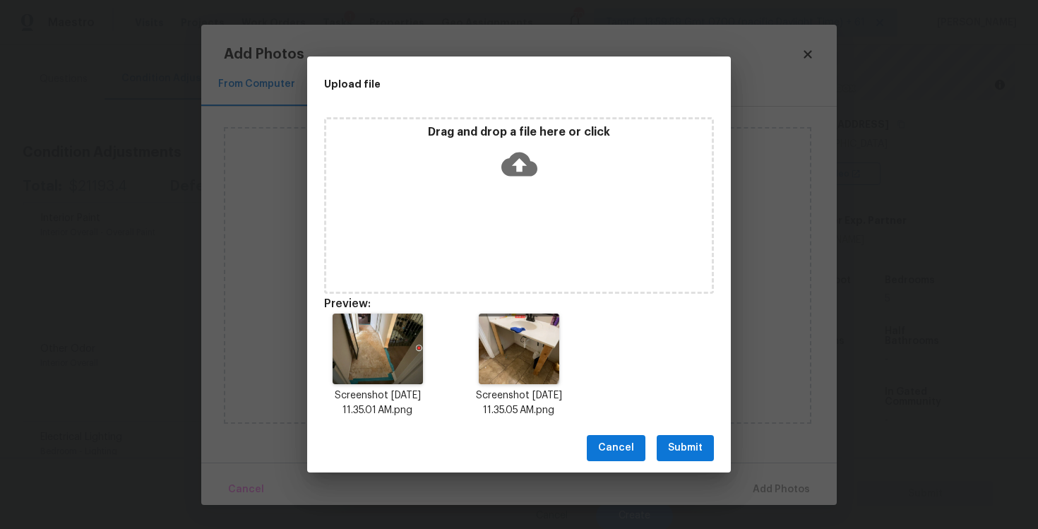
scroll to position [11, 0]
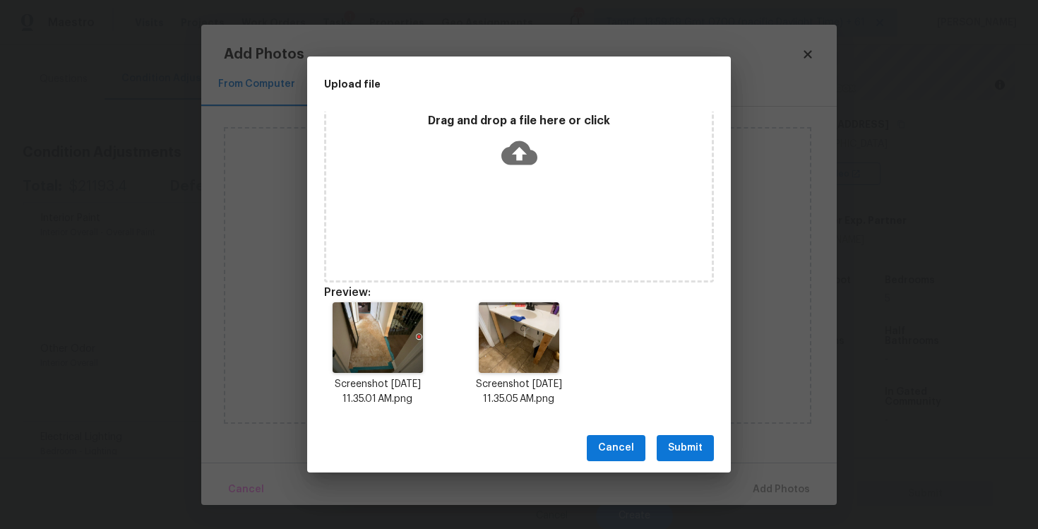
click at [695, 453] on span "Submit" at bounding box center [685, 448] width 35 height 18
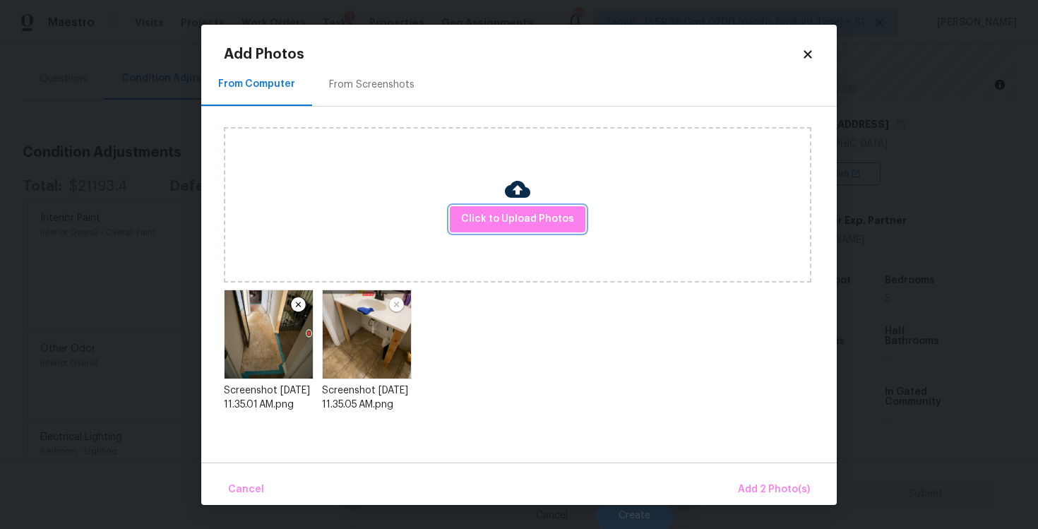
scroll to position [0, 0]
click at [767, 496] on span "Add 2 Photo(s)" at bounding box center [774, 490] width 72 height 18
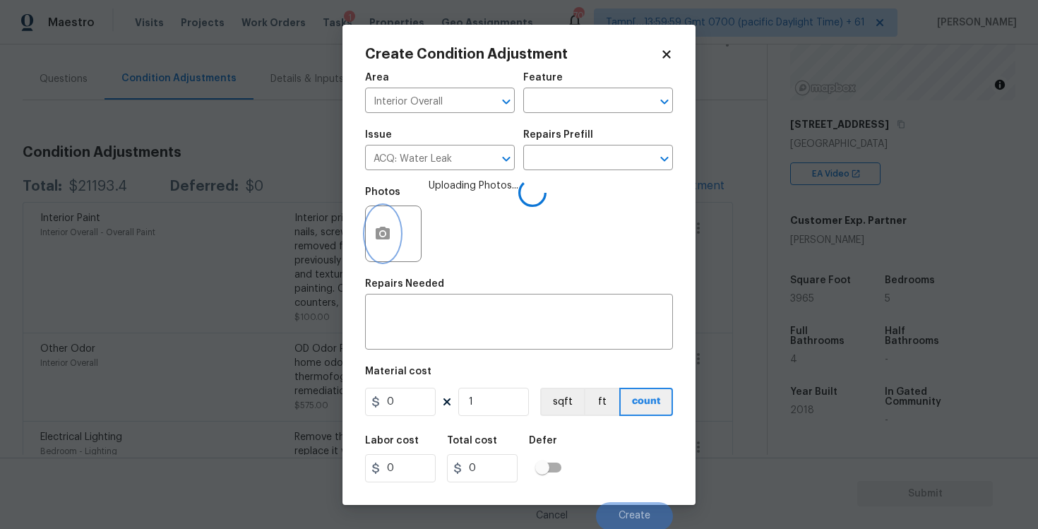
scroll to position [1, 0]
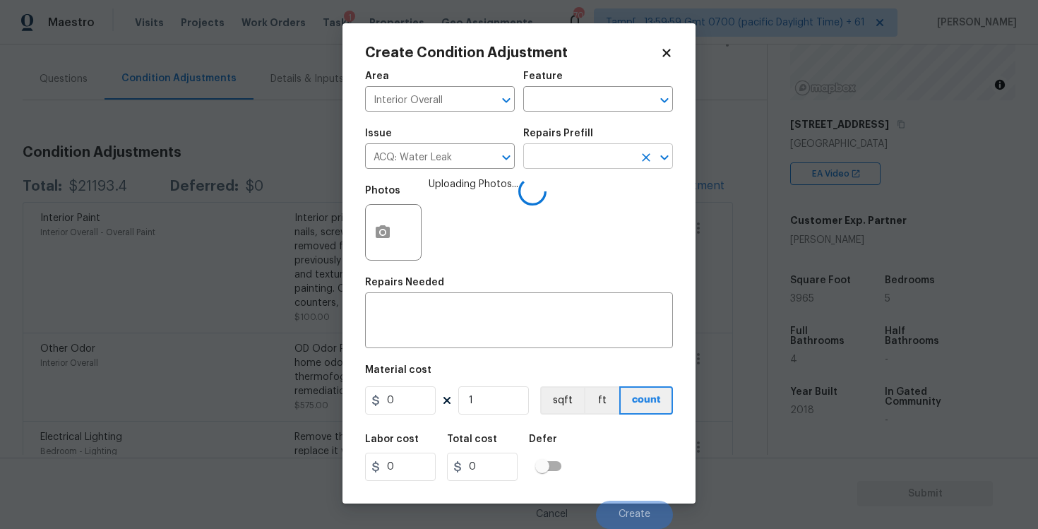
click at [556, 159] on input "text" at bounding box center [578, 158] width 110 height 22
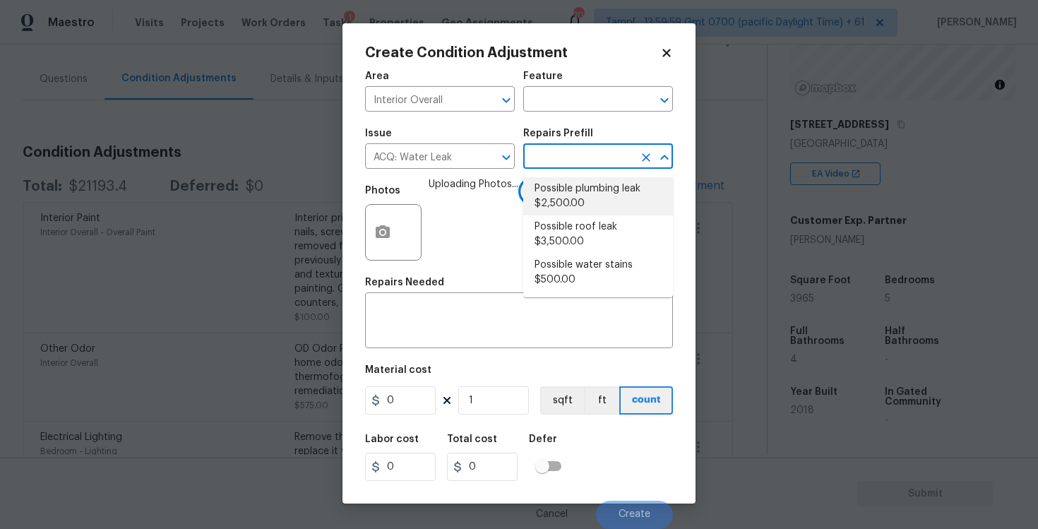
click at [562, 184] on li "Possible plumbing leak $2,500.00" at bounding box center [598, 196] width 150 height 38
type input "Acquisition"
type textarea "Acquisition Scope: Possible plumbing leak"
type input "2500"
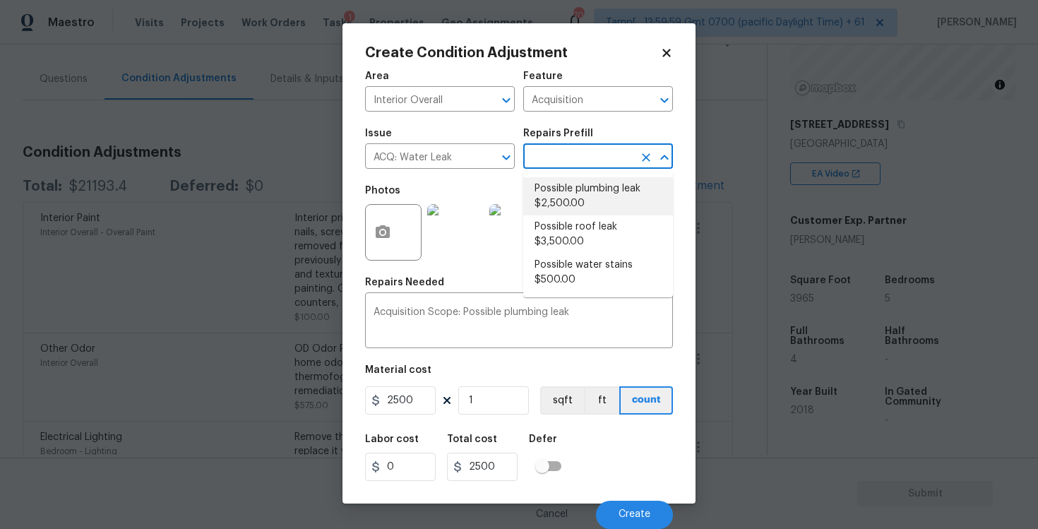
click at [592, 211] on li "Possible plumbing leak $2,500.00" at bounding box center [598, 196] width 150 height 38
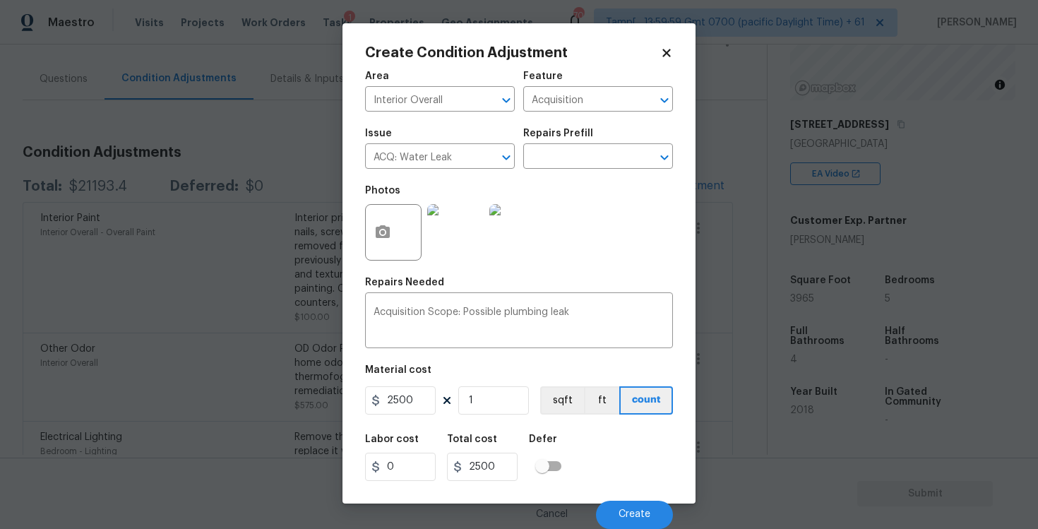
click at [620, 466] on div "Labor cost 0 Total cost 2500 Defer" at bounding box center [519, 458] width 308 height 64
click at [626, 512] on span "Create" at bounding box center [634, 514] width 32 height 11
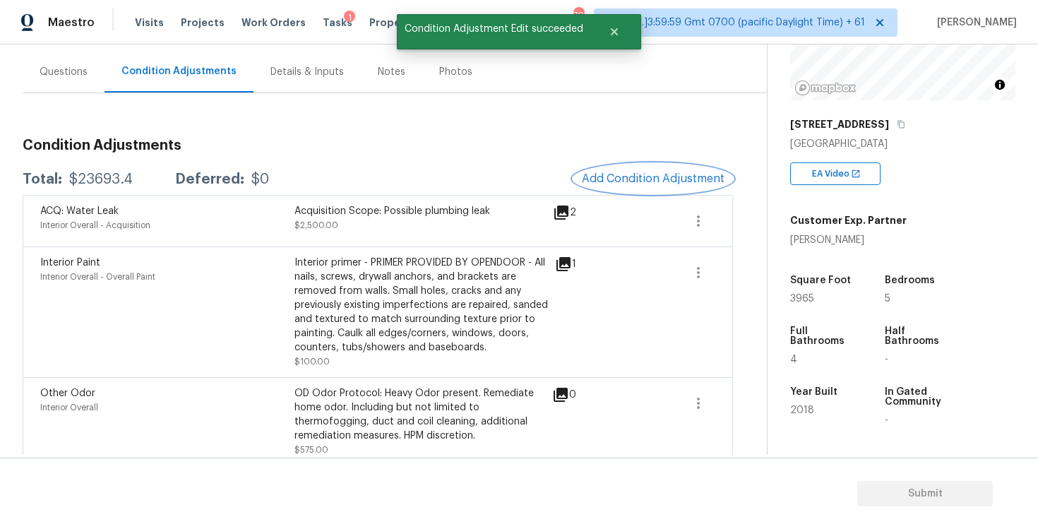
scroll to position [0, 0]
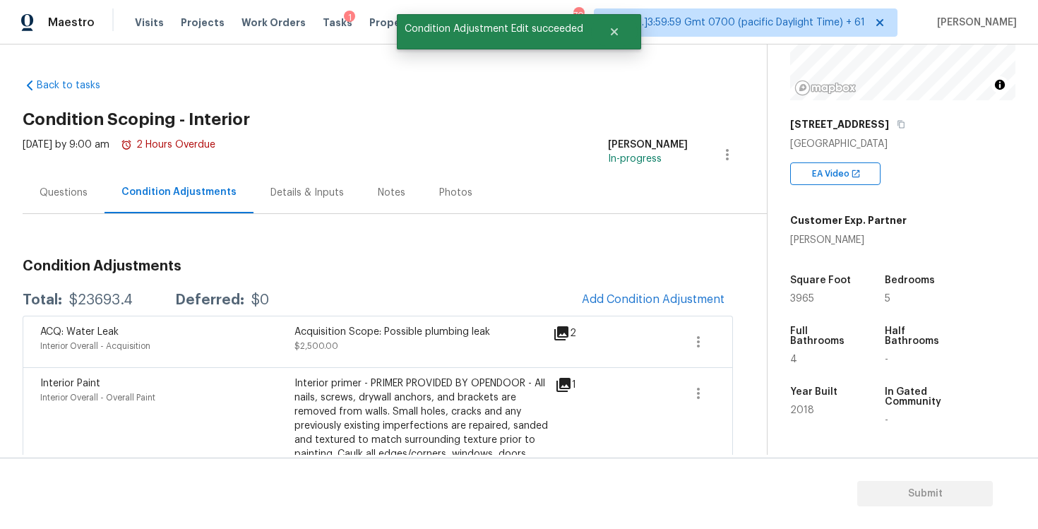
click at [73, 203] on div "Questions" at bounding box center [64, 193] width 82 height 42
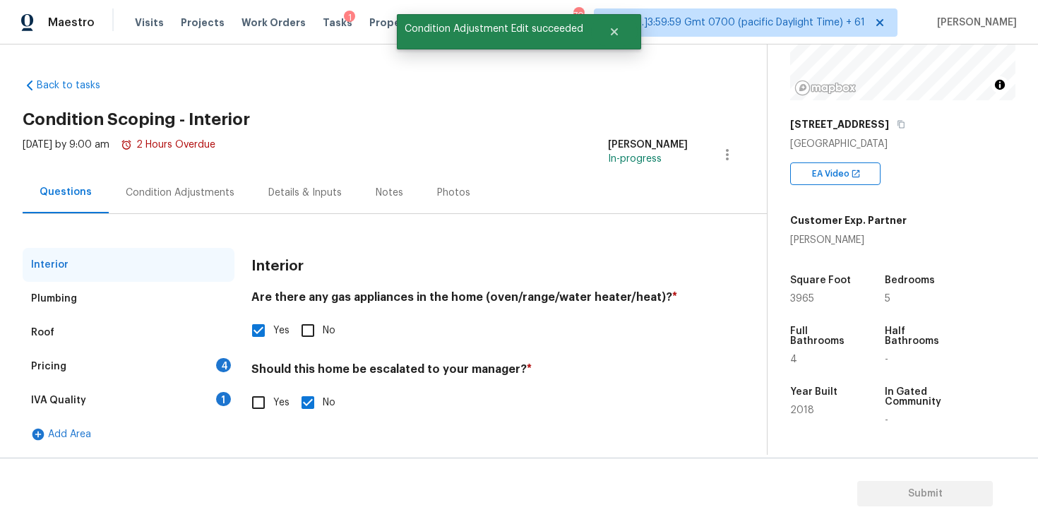
scroll to position [1, 0]
click at [195, 353] on div "Pricing 4" at bounding box center [129, 366] width 212 height 34
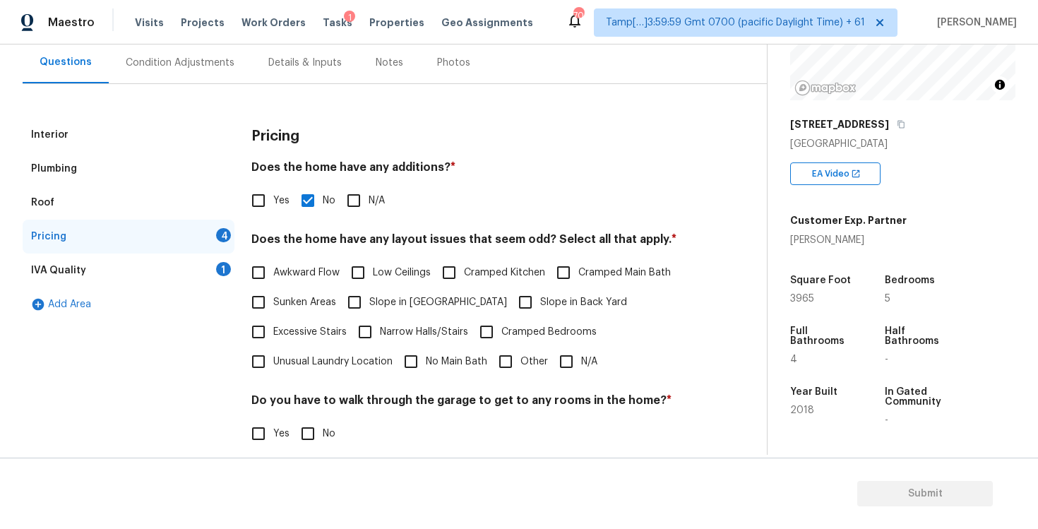
scroll to position [157, 0]
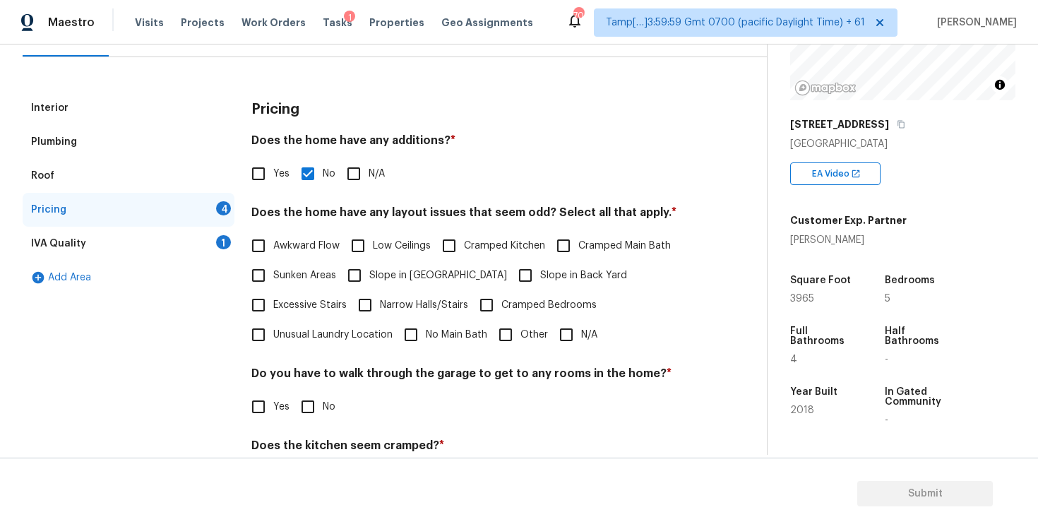
click at [564, 333] on input "N/A" at bounding box center [566, 335] width 30 height 30
checkbox input "true"
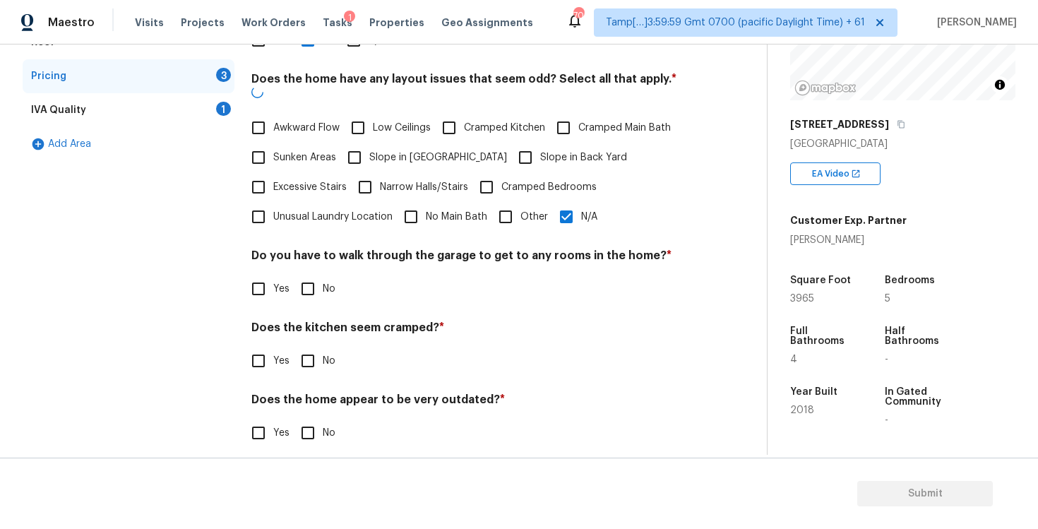
scroll to position [289, 0]
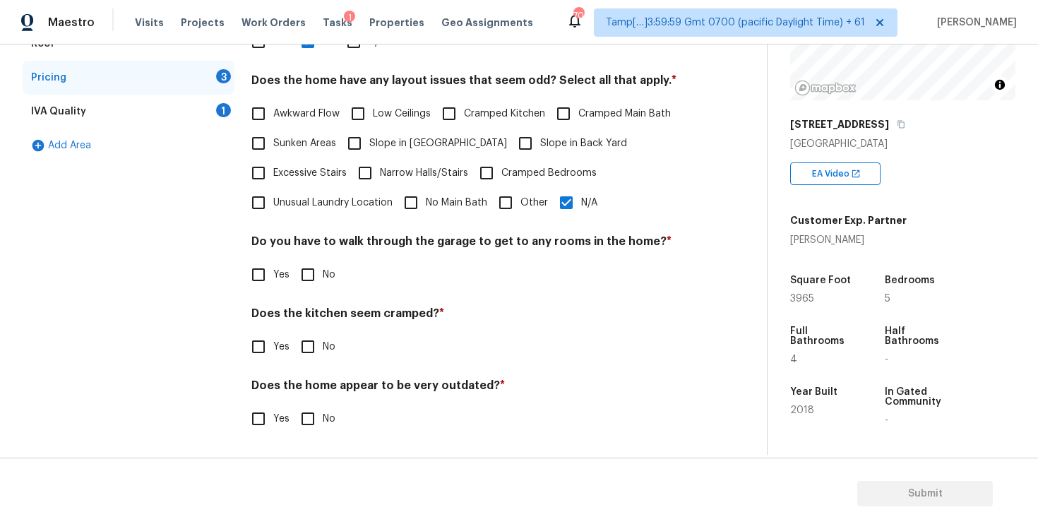
click at [329, 258] on div "Do you have to walk through the garage to get to any rooms in the home? * Yes No" at bounding box center [469, 261] width 436 height 55
click at [323, 282] on label "No" at bounding box center [314, 275] width 42 height 30
click at [323, 282] on input "No" at bounding box center [308, 275] width 30 height 30
checkbox input "true"
click at [317, 352] on input "No" at bounding box center [308, 348] width 30 height 30
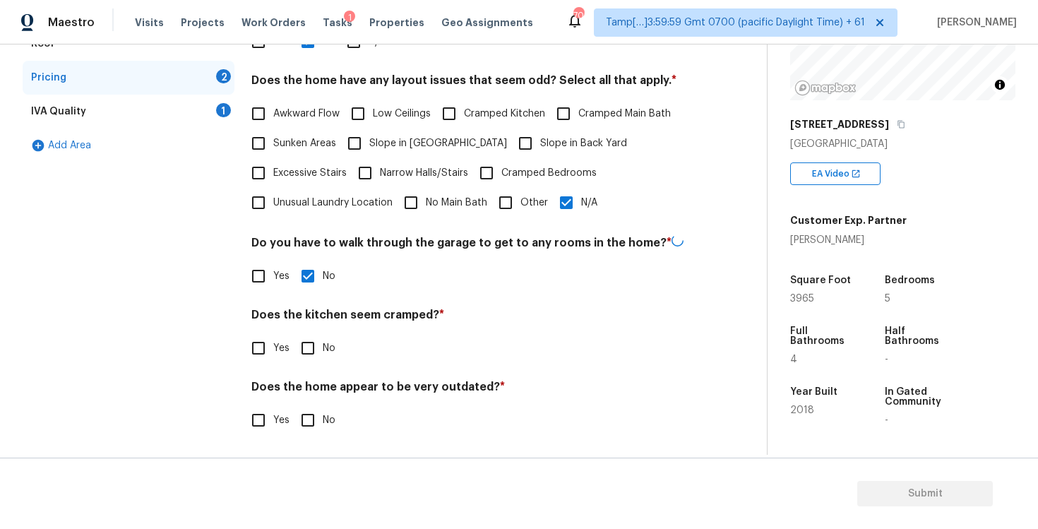
checkbox input "true"
click at [313, 441] on div "Pricing Does the home have any additions? * Yes No N/A Does the home have any l…" at bounding box center [469, 205] width 436 height 493
click at [307, 416] on input "No" at bounding box center [308, 419] width 30 height 30
checkbox input "true"
click at [218, 102] on div "IVA Quality 1" at bounding box center [129, 112] width 212 height 34
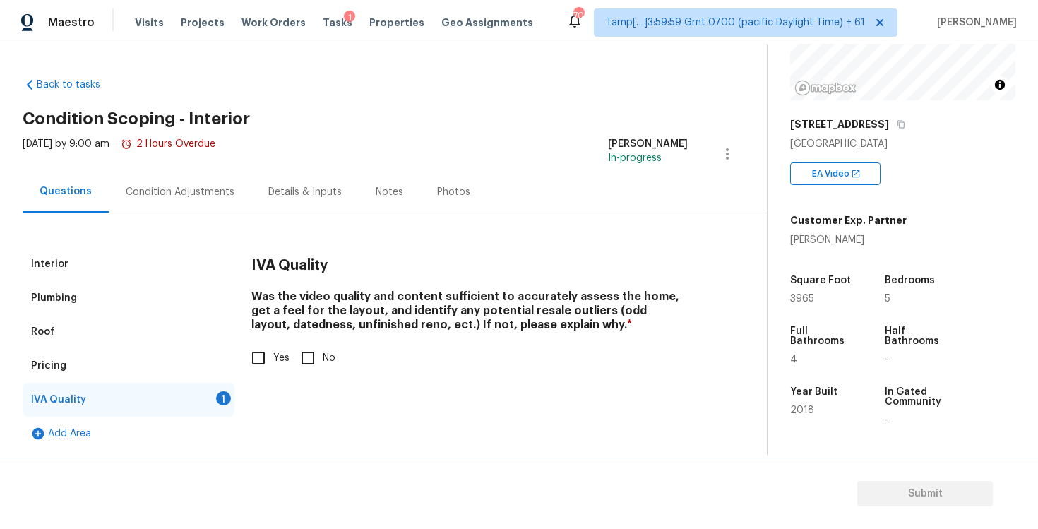
scroll to position [1, 0]
click at [251, 390] on div "IVA Quality Was the video quality and content sufficient to accurately assess t…" at bounding box center [469, 348] width 436 height 203
click at [250, 354] on input "Yes" at bounding box center [259, 358] width 30 height 30
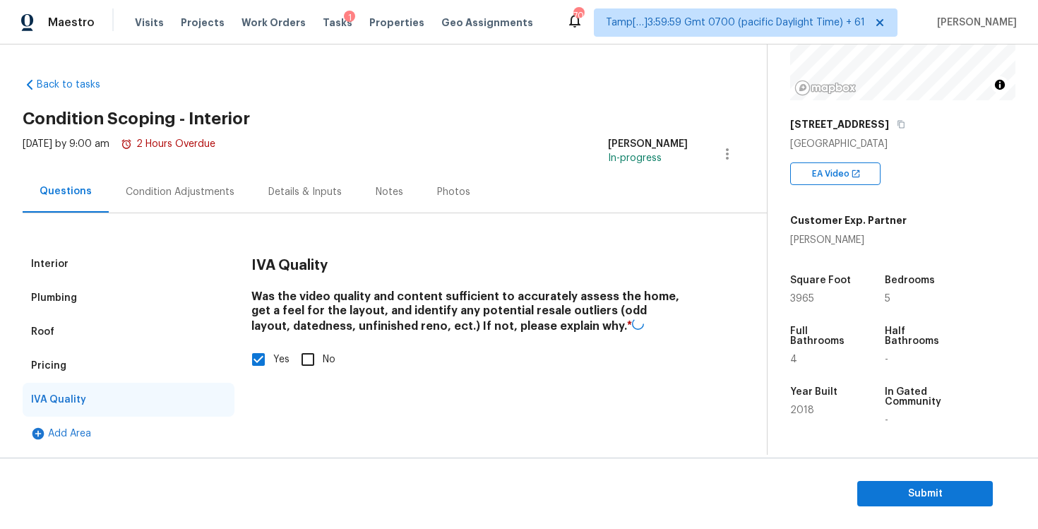
click at [250, 354] on input "Yes" at bounding box center [259, 359] width 30 height 30
checkbox input "false"
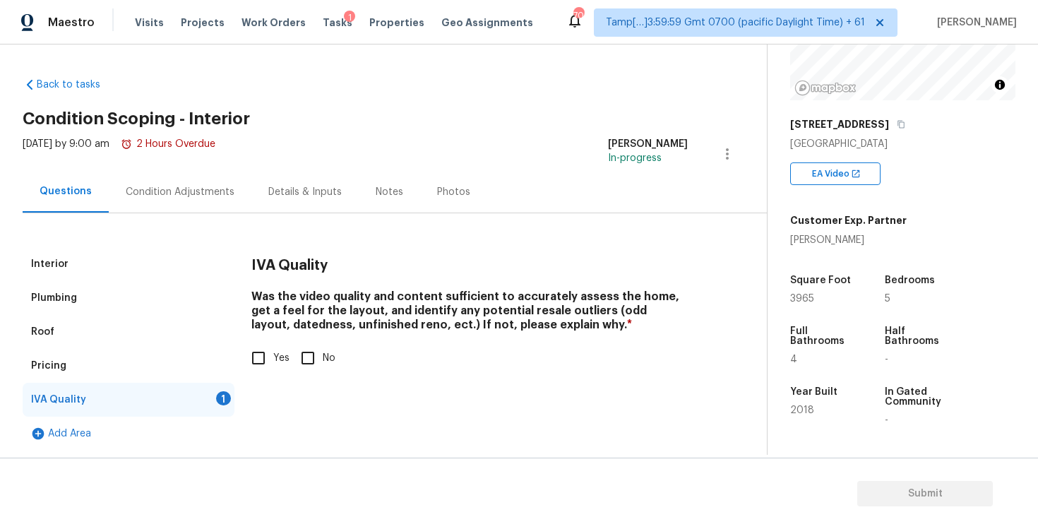
click at [193, 364] on div "Pricing" at bounding box center [129, 366] width 212 height 34
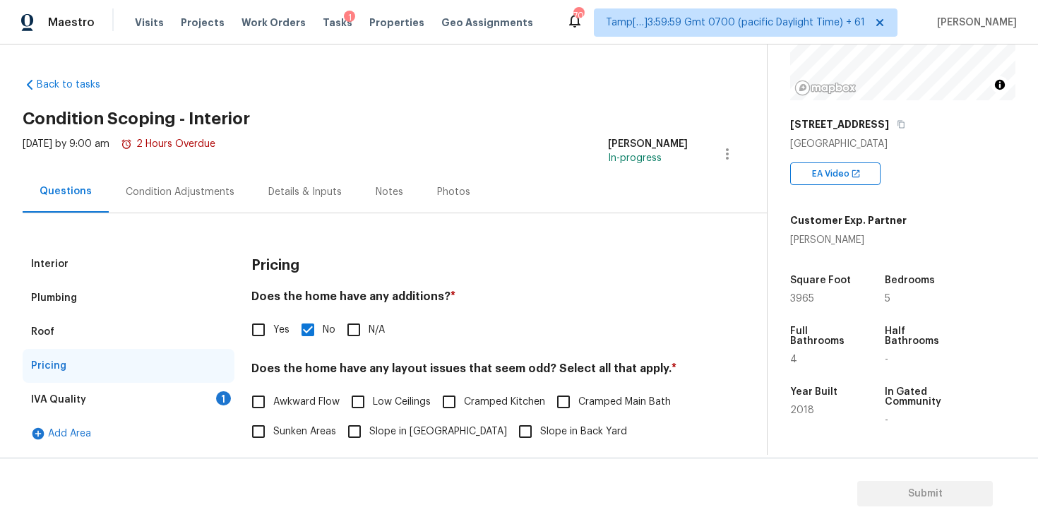
click at [230, 402] on div "IVA Quality 1" at bounding box center [129, 400] width 212 height 34
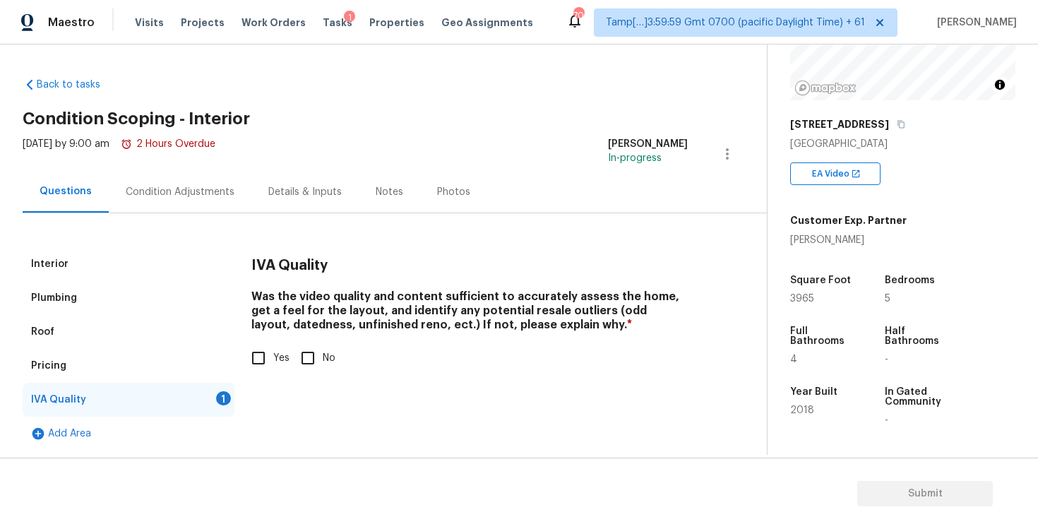
click at [254, 373] on div "IVA Quality Was the video quality and content sufficient to accurately assess t…" at bounding box center [469, 318] width 436 height 143
click at [257, 345] on input "Yes" at bounding box center [259, 358] width 30 height 30
checkbox input "true"
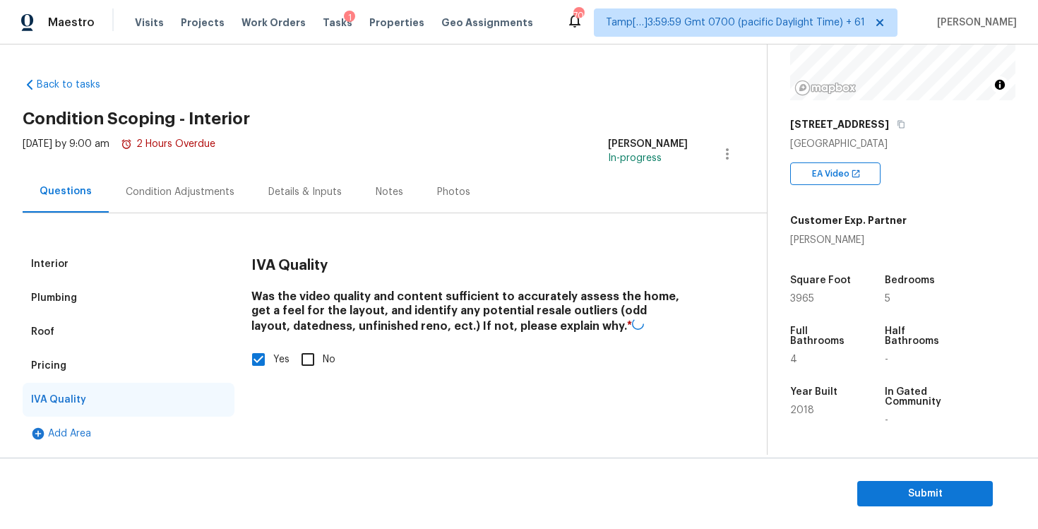
click at [164, 374] on div "Pricing" at bounding box center [129, 366] width 212 height 34
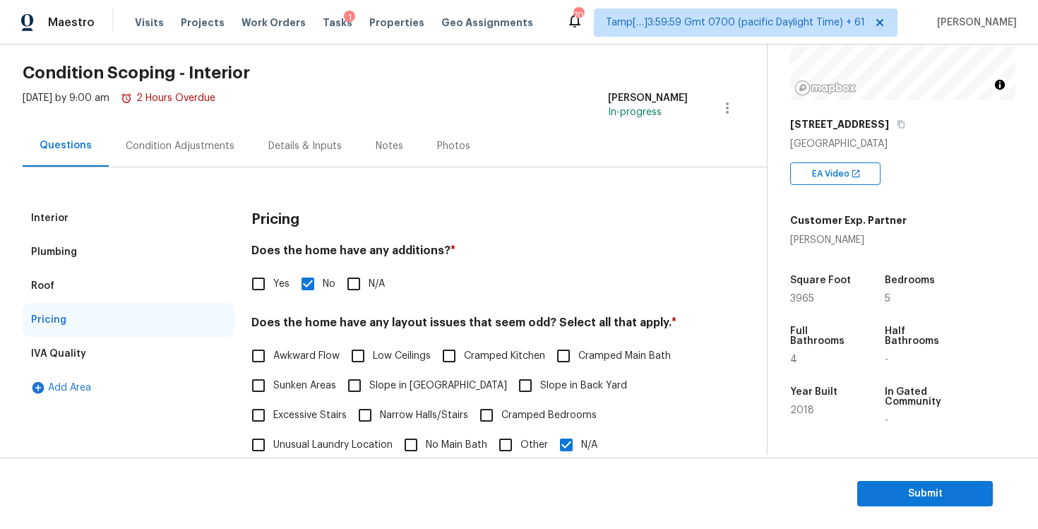
scroll to position [40, 0]
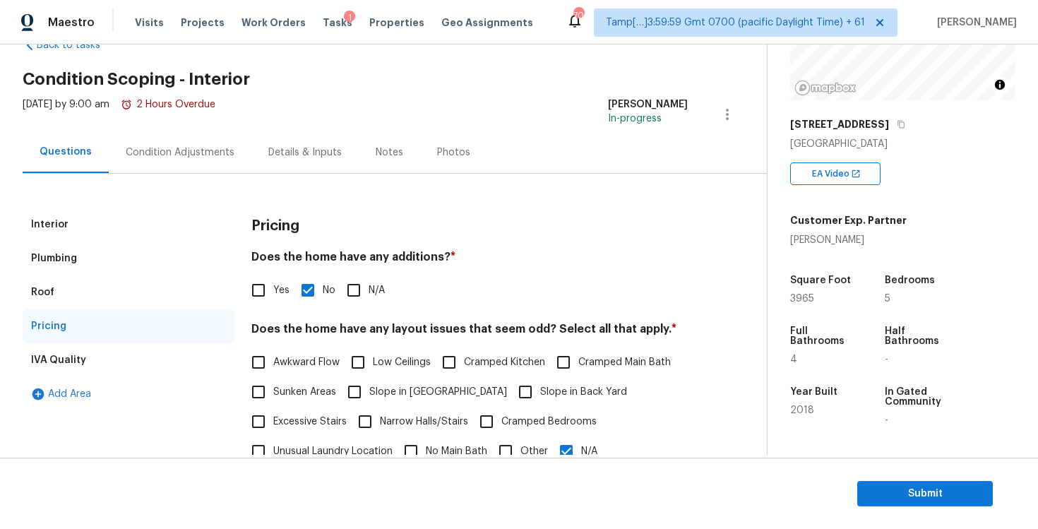
click at [192, 148] on div "Condition Adjustments" at bounding box center [180, 152] width 109 height 14
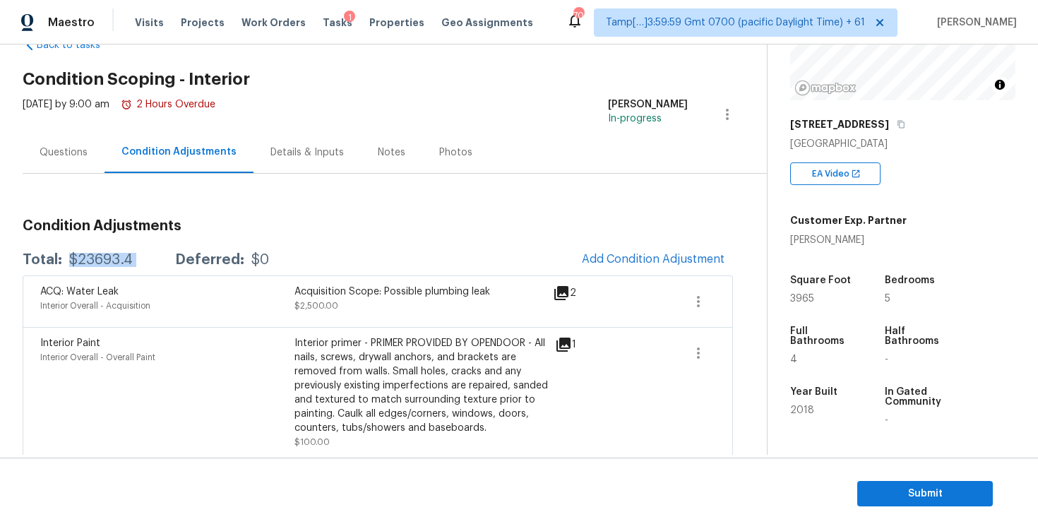
drag, startPoint x: 70, startPoint y: 260, endPoint x: 155, endPoint y: 258, distance: 84.7
click at [155, 260] on div "Total: $23693.4 Deferred: $0" at bounding box center [146, 260] width 246 height 14
copy div "$23693.4"
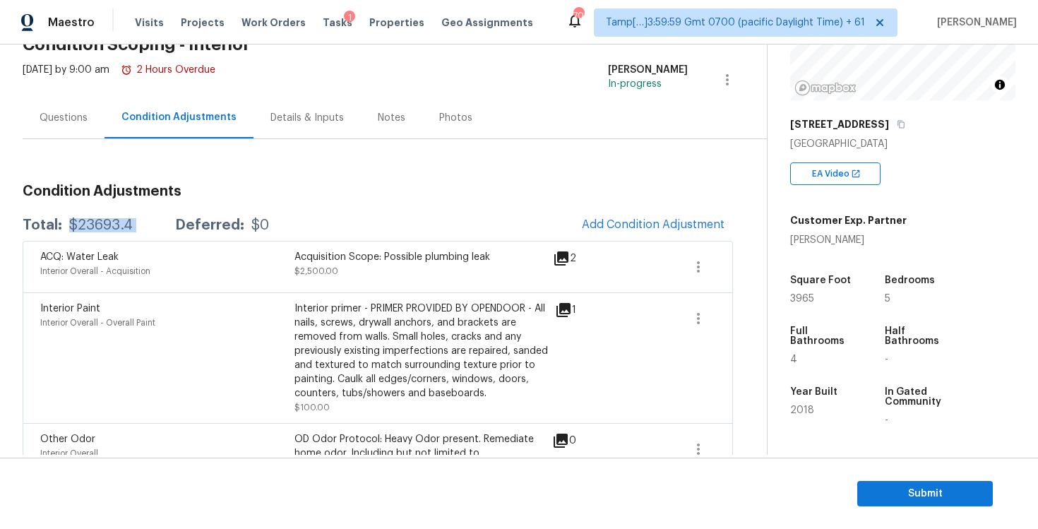
click at [414, 297] on div "Interior Paint Interior Overall - Overall Paint Interior primer - PRIMER PROVID…" at bounding box center [378, 357] width 710 height 131
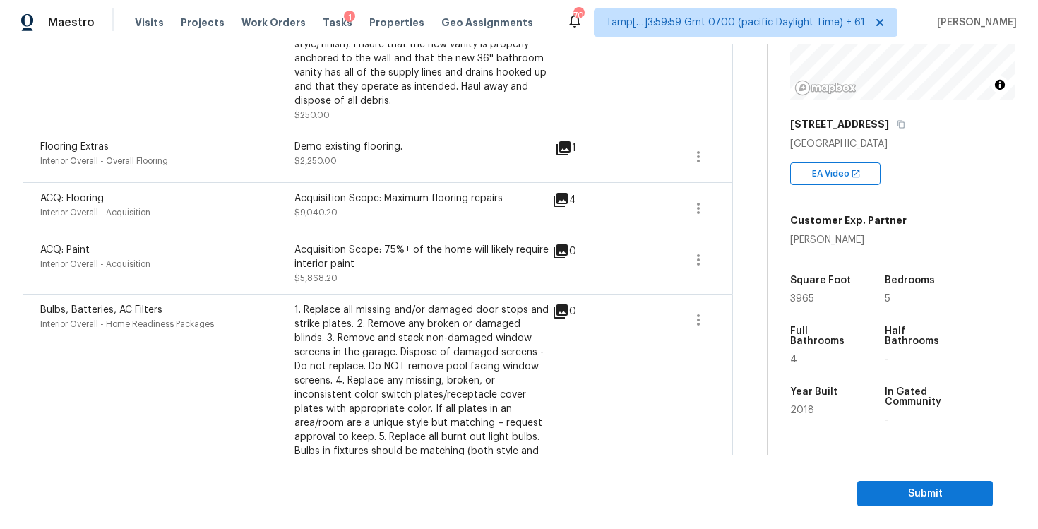
scroll to position [1203, 0]
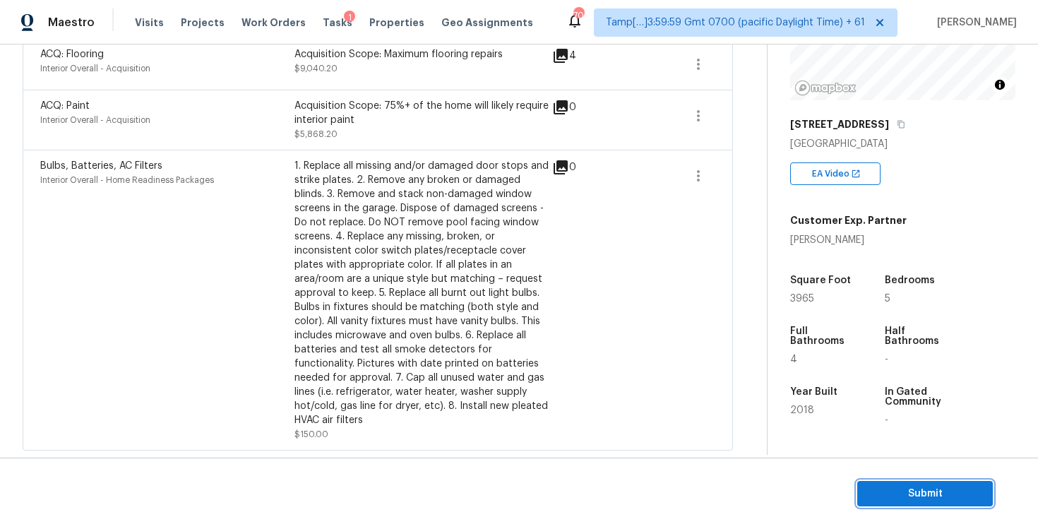
click at [893, 496] on span "Submit" at bounding box center [924, 494] width 113 height 18
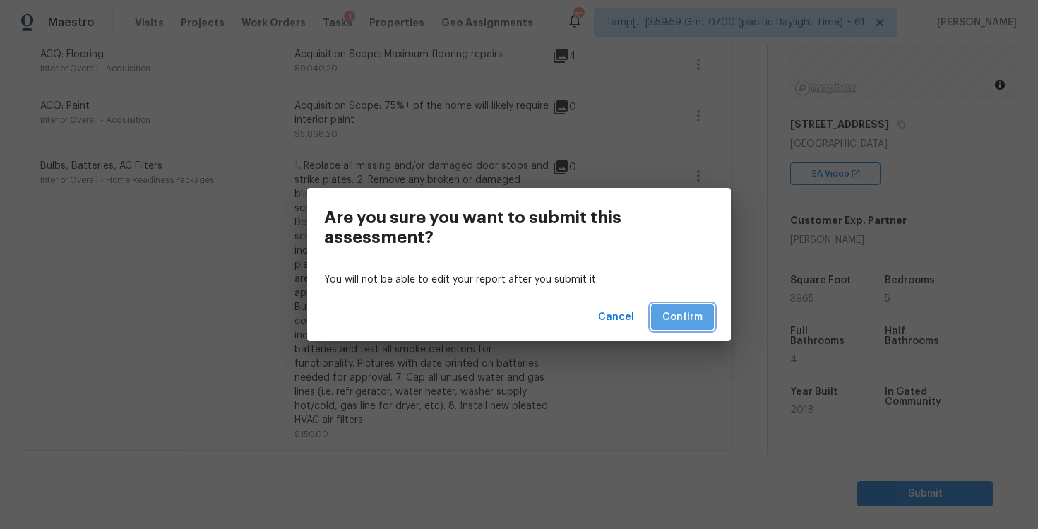
click at [685, 315] on span "Confirm" at bounding box center [682, 317] width 40 height 18
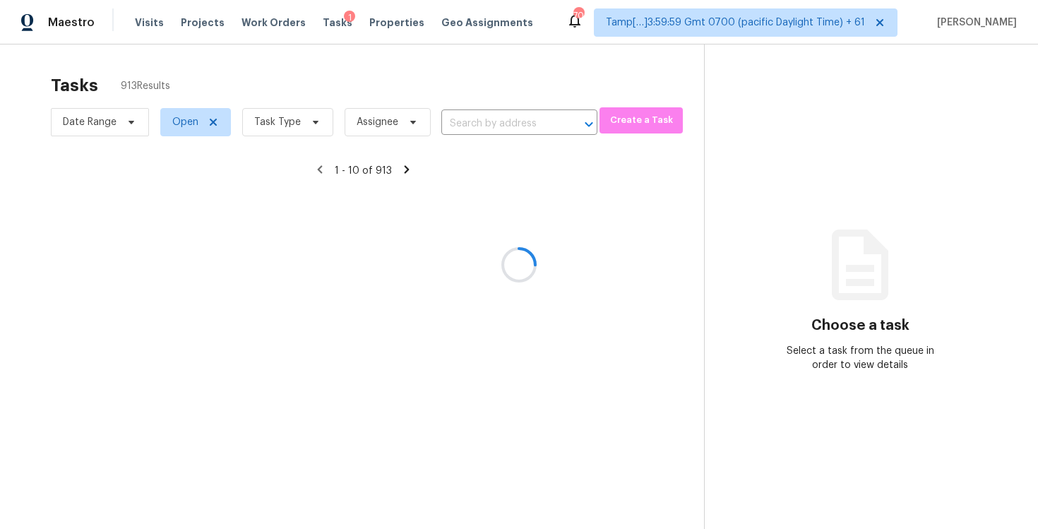
click at [304, 121] on div at bounding box center [519, 264] width 1038 height 529
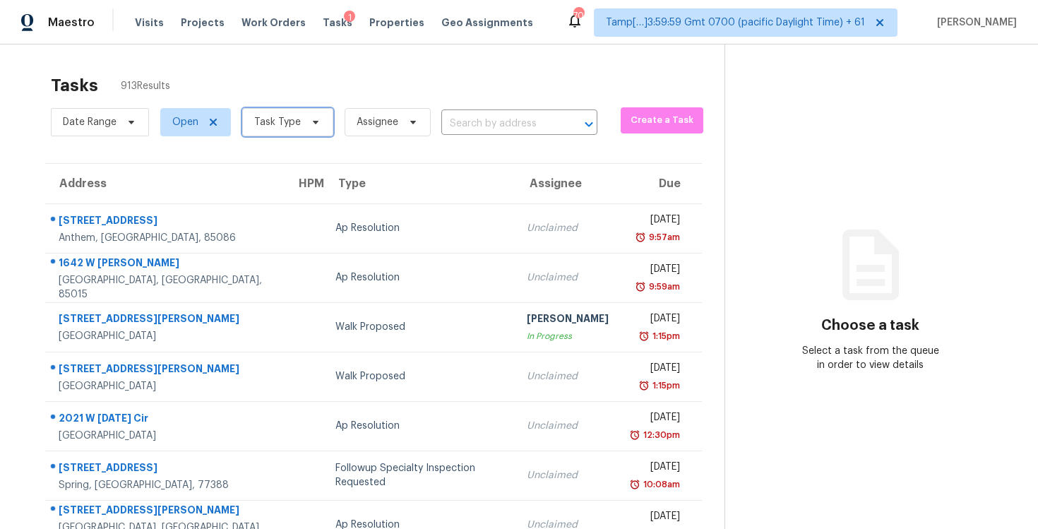
click at [306, 121] on span at bounding box center [314, 121] width 16 height 11
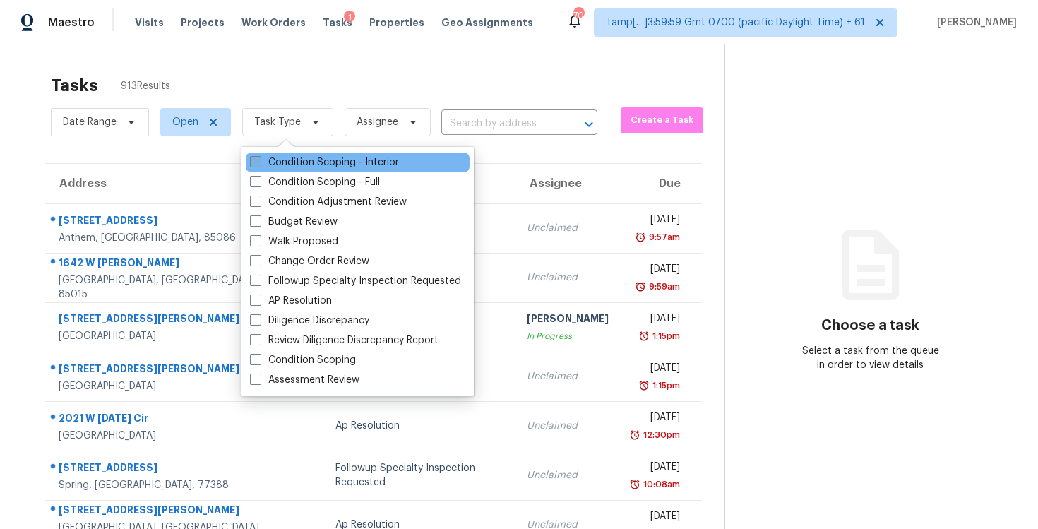
click at [324, 162] on label "Condition Scoping - Interior" at bounding box center [324, 162] width 149 height 14
click at [259, 162] on input "Condition Scoping - Interior" at bounding box center [254, 159] width 9 height 9
checkbox input "true"
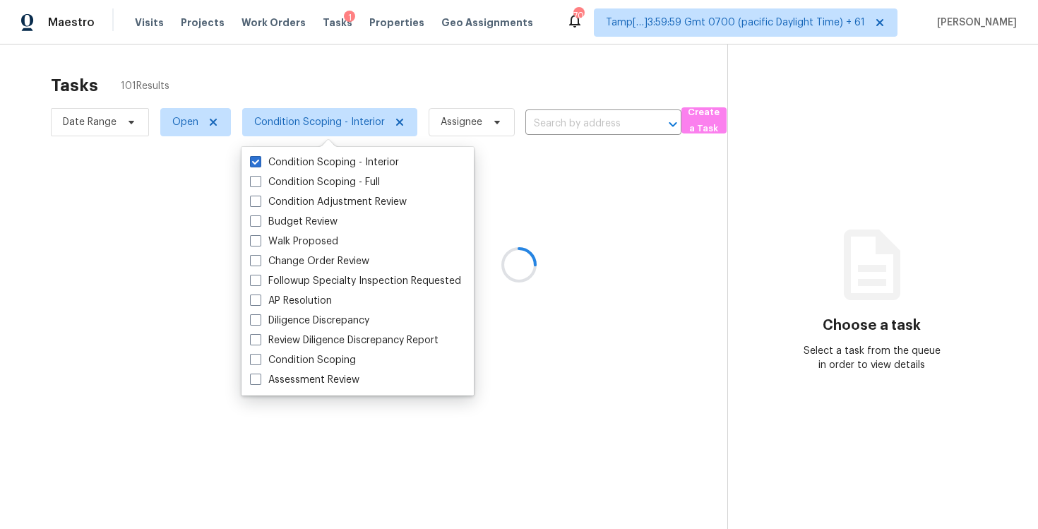
click at [360, 68] on div at bounding box center [519, 264] width 1038 height 529
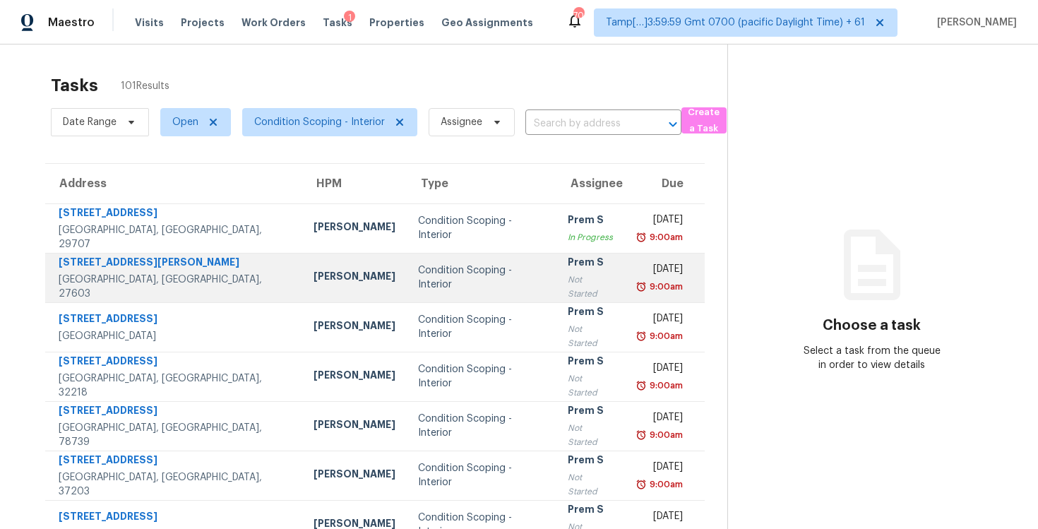
scroll to position [206, 0]
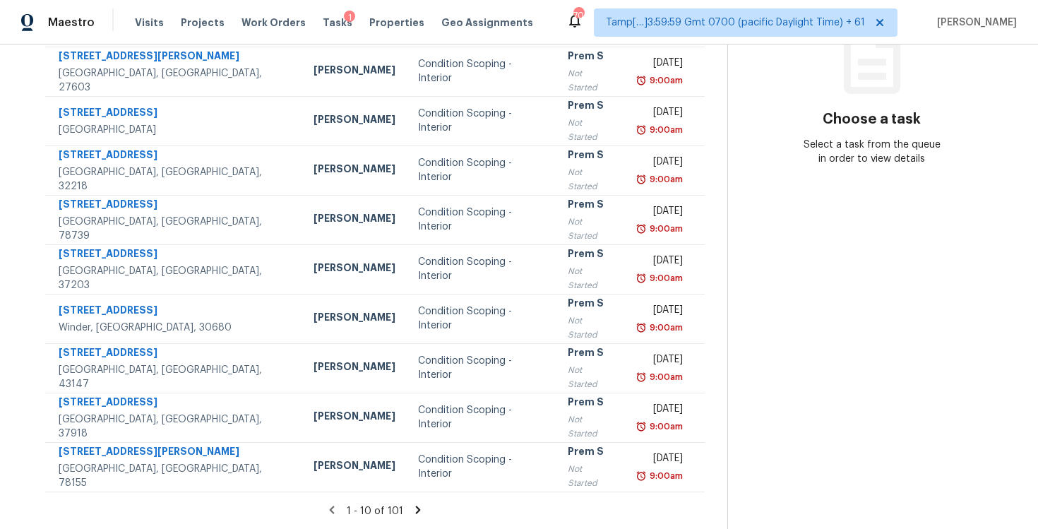
click at [417, 510] on icon at bounding box center [418, 509] width 5 height 8
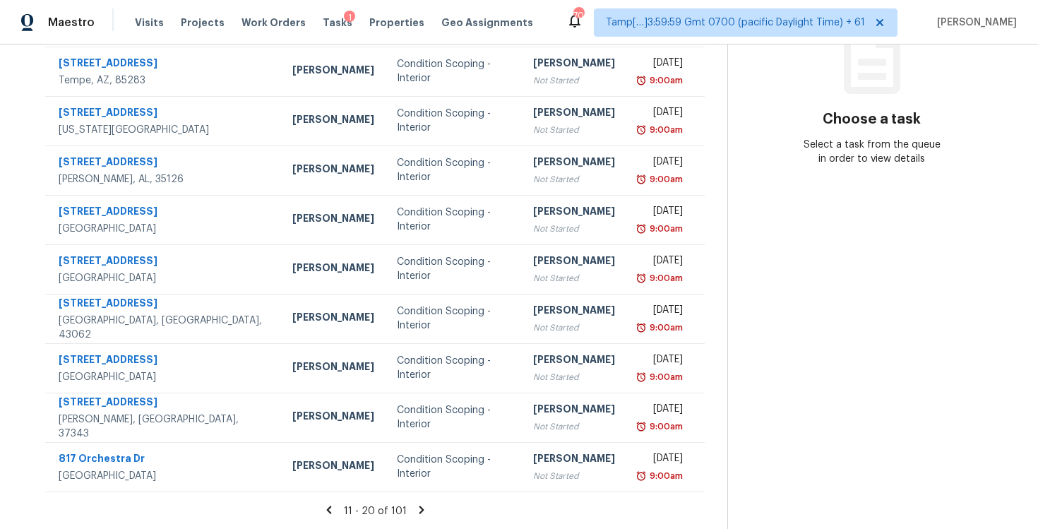
click at [419, 510] on icon at bounding box center [421, 509] width 5 height 8
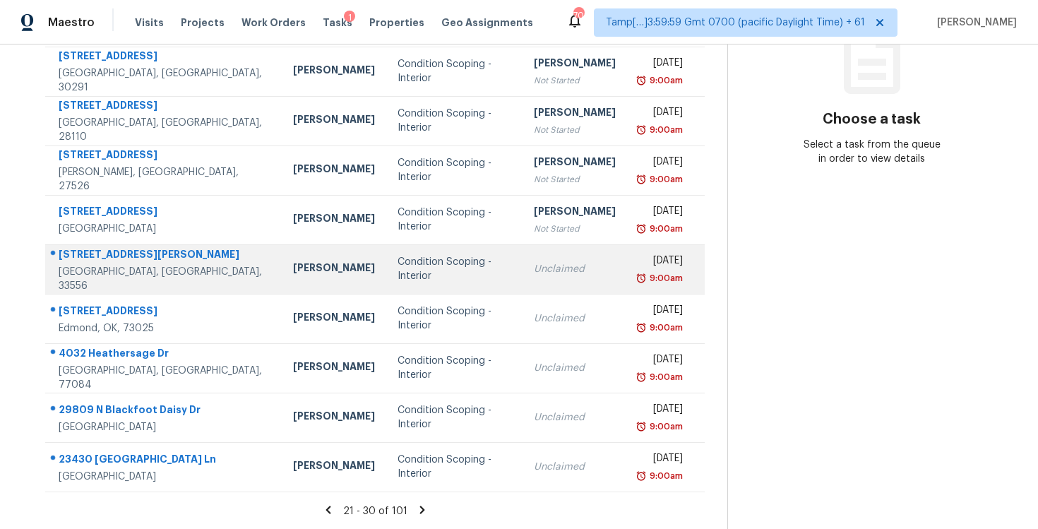
scroll to position [0, 0]
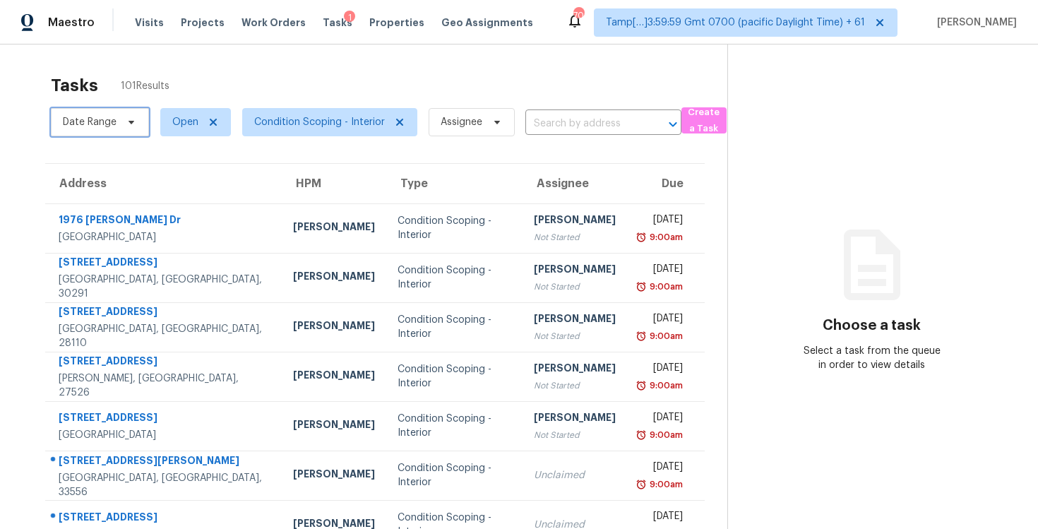
click at [103, 126] on span "Date Range" at bounding box center [90, 122] width 54 height 14
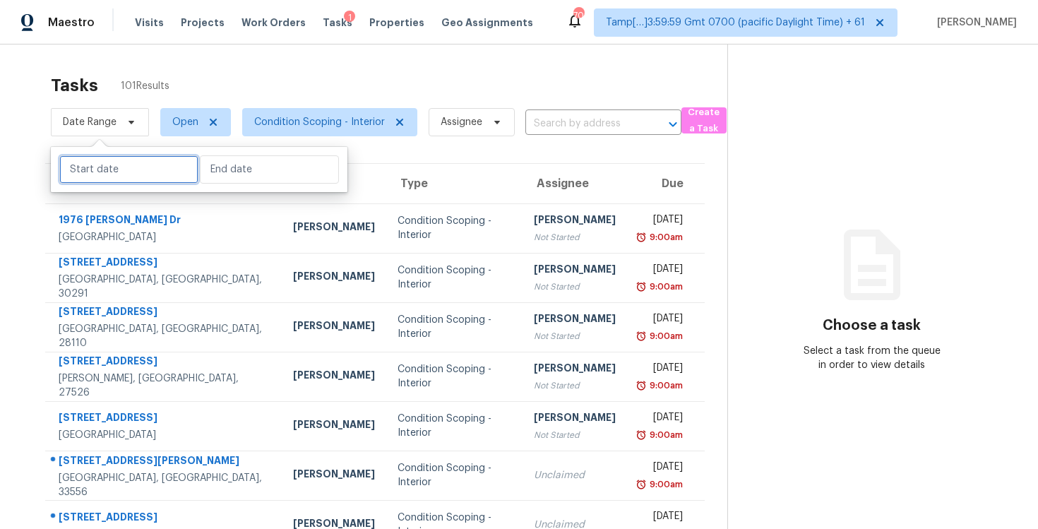
click at [104, 168] on input "text" at bounding box center [128, 169] width 139 height 28
select select "9"
select select "2025"
select select "10"
select select "2025"
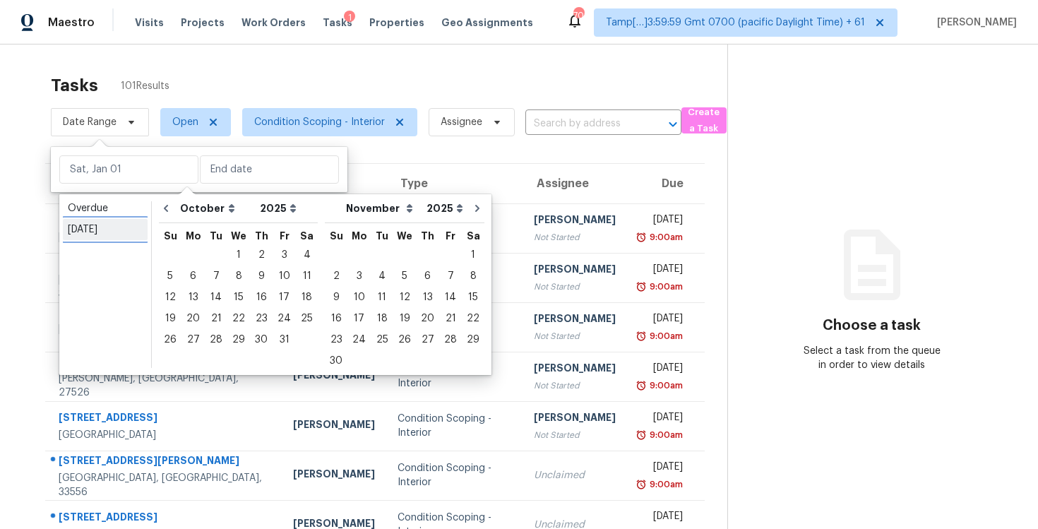
click at [92, 233] on div "Today" at bounding box center [105, 229] width 75 height 14
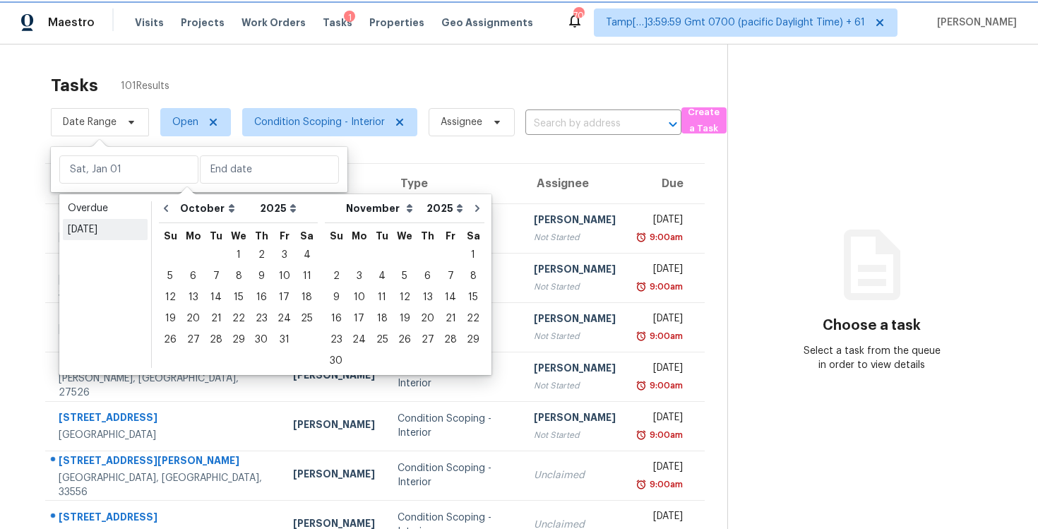
type input "Wed, Oct 01"
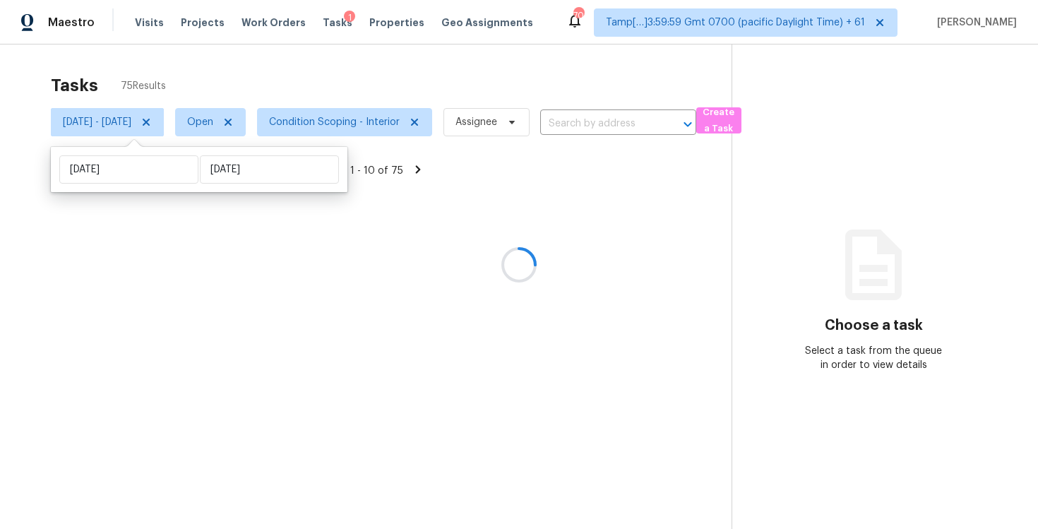
click at [208, 72] on div "Tasks 75 Results" at bounding box center [391, 85] width 680 height 37
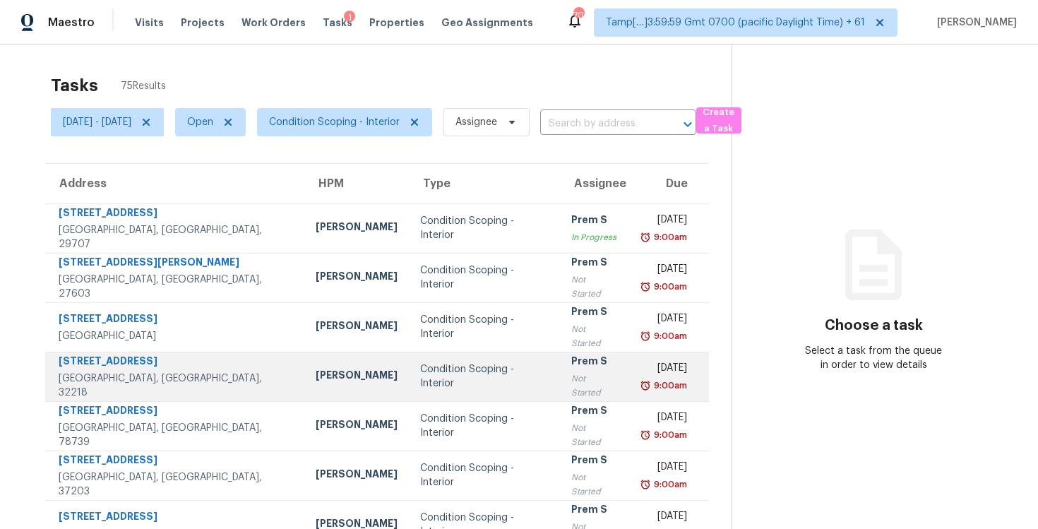
scroll to position [206, 0]
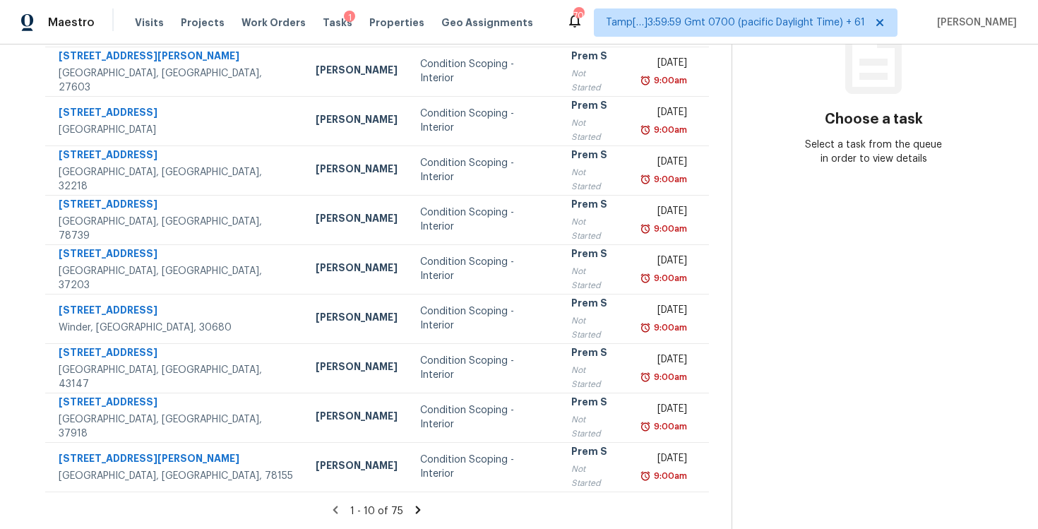
click at [424, 511] on icon at bounding box center [418, 509] width 13 height 13
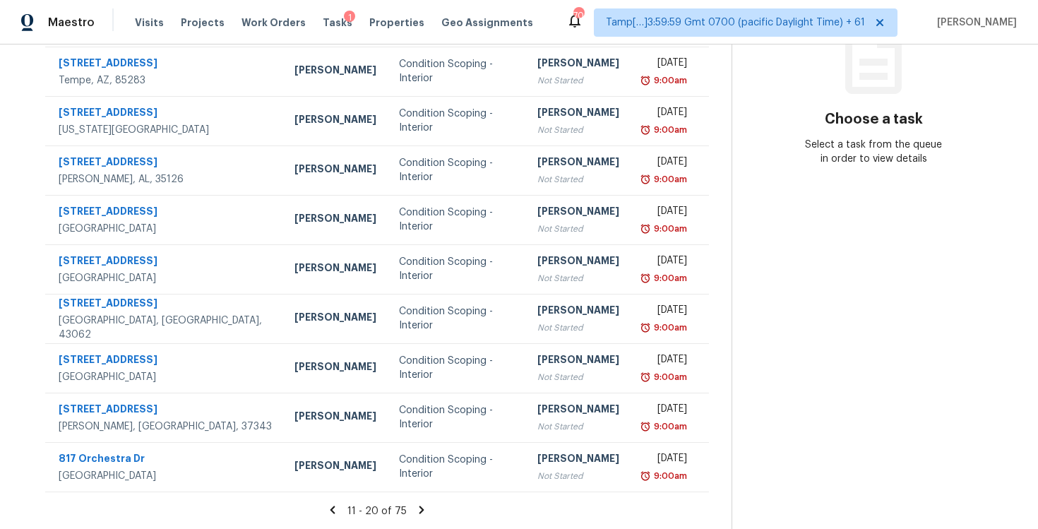
click at [422, 498] on section "Tasks 75 Results Wed, Oct 01 - Wed, Oct 01 Open Condition Scoping - Interior As…" at bounding box center [377, 195] width 709 height 668
click at [428, 513] on icon at bounding box center [421, 509] width 13 height 13
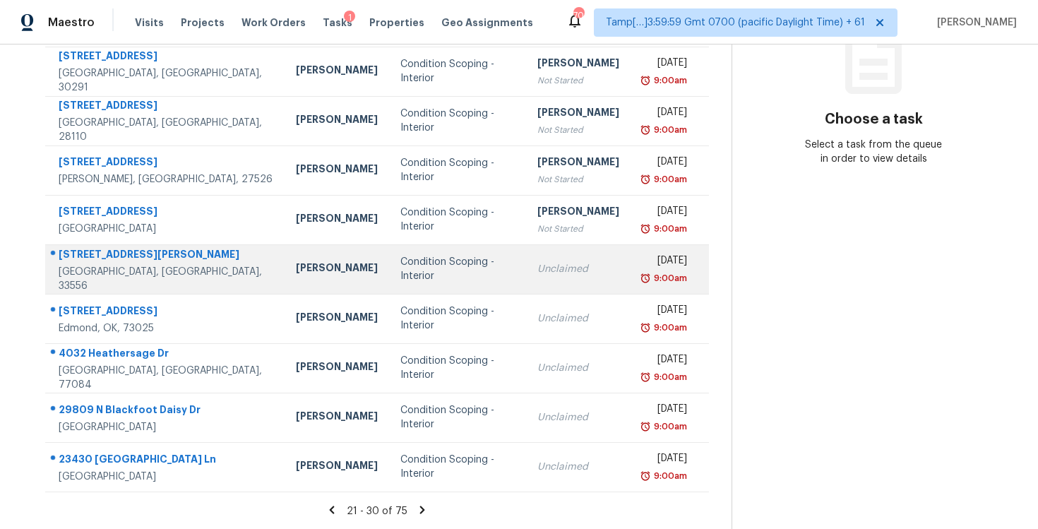
click at [296, 268] on div "Mat Smith" at bounding box center [337, 269] width 82 height 18
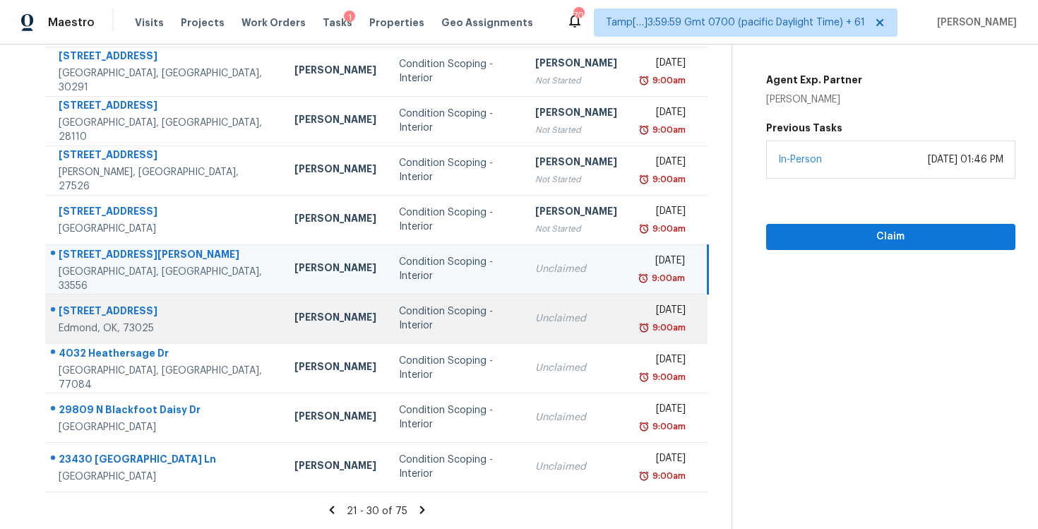
click at [316, 305] on td "Jason Leeth" at bounding box center [335, 318] width 104 height 49
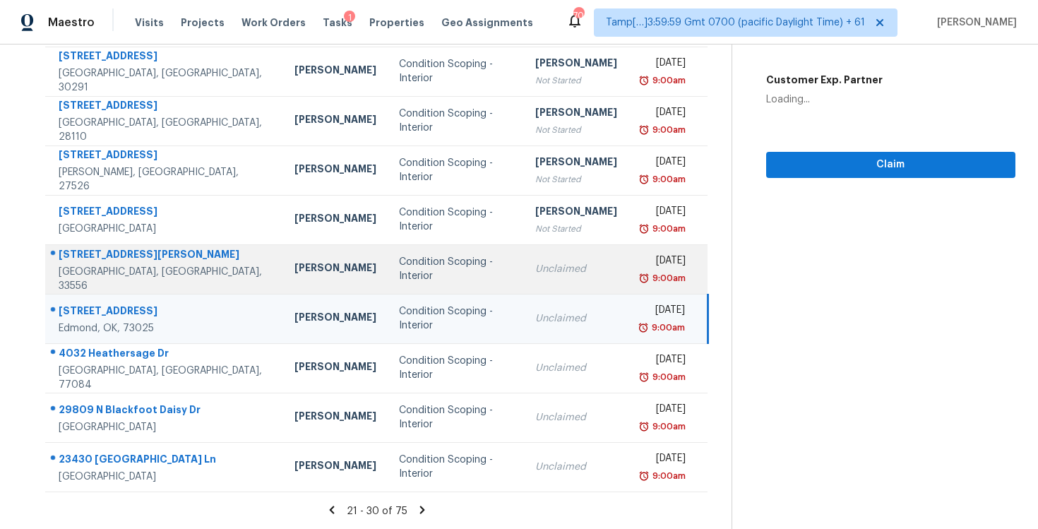
click at [399, 265] on div "Condition Scoping - Interior" at bounding box center [456, 269] width 114 height 28
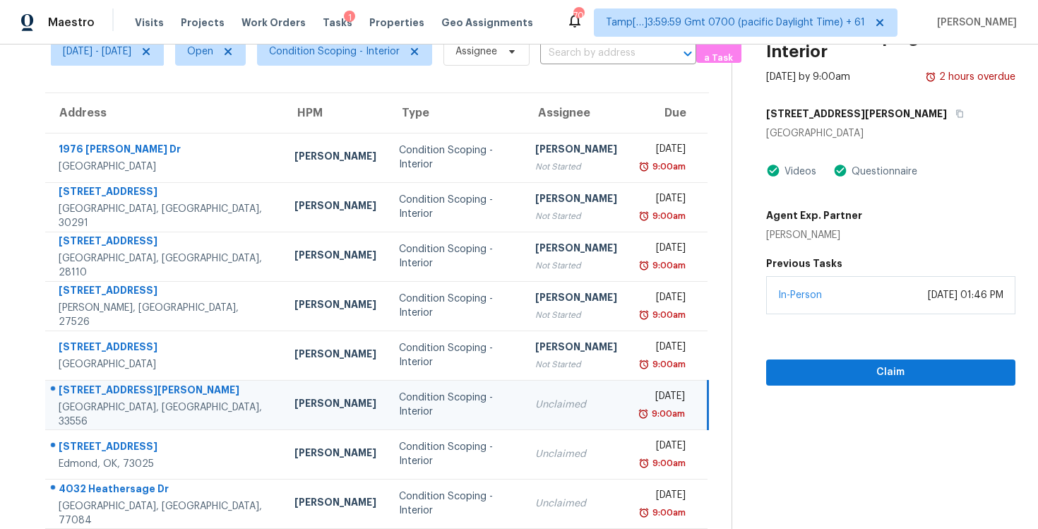
scroll to position [59, 0]
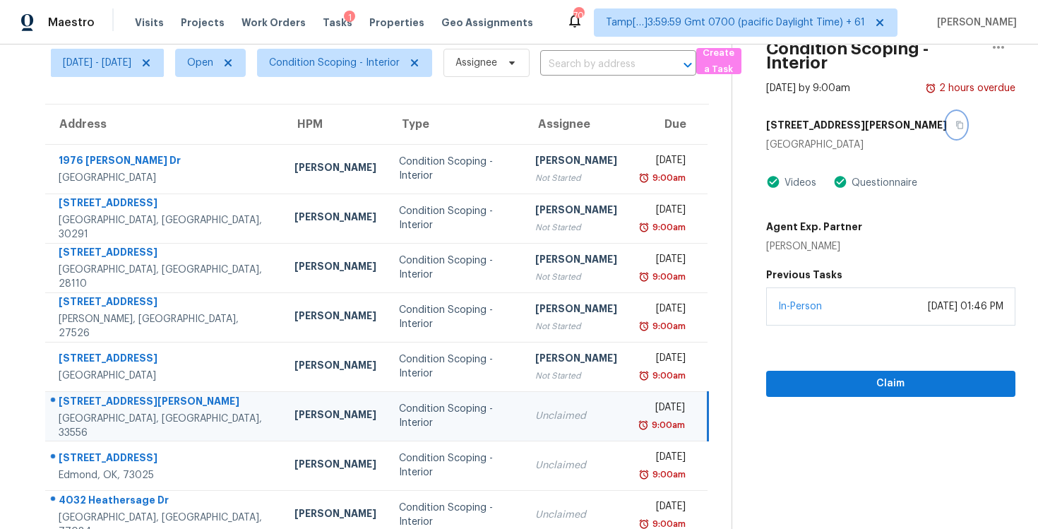
click at [955, 125] on icon "button" at bounding box center [959, 125] width 8 height 8
click at [875, 107] on div "Condition Scoping - Interior Oct 1st 2025 by 9:00am 2 hours overdue 17127 Brown…" at bounding box center [873, 191] width 283 height 412
click at [872, 119] on div "[STREET_ADDRESS][PERSON_NAME]" at bounding box center [890, 124] width 249 height 25
click at [947, 119] on button "button" at bounding box center [956, 124] width 19 height 25
click at [835, 397] on section "Condition Scoping - Interior Oct 1st 2025 by 9:00am 2 hours overdue 17127 Brown…" at bounding box center [873, 330] width 284 height 691
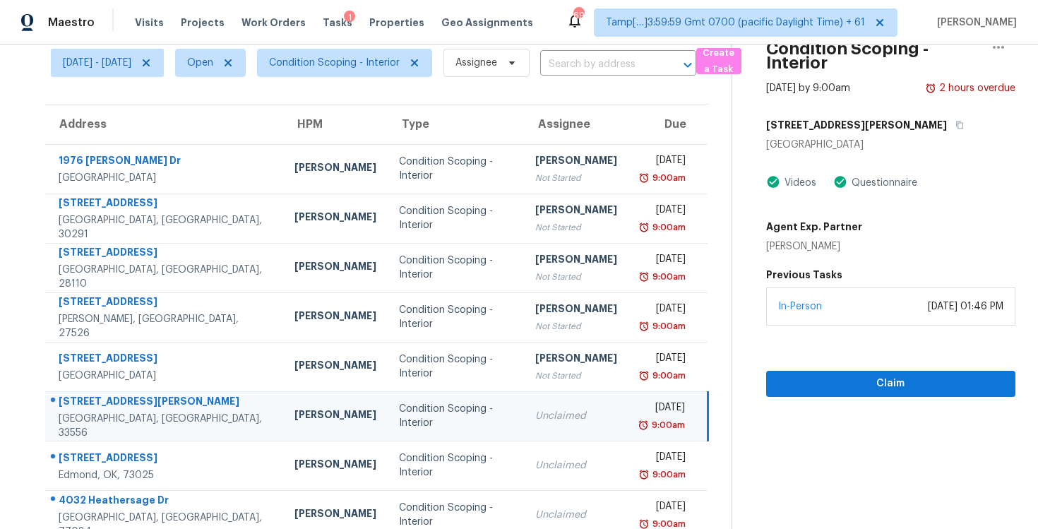
click at [838, 370] on div "Claim" at bounding box center [890, 360] width 249 height 71
click at [840, 375] on span "Claim" at bounding box center [890, 384] width 227 height 18
click at [840, 371] on button "Start Assessment" at bounding box center [890, 384] width 249 height 26
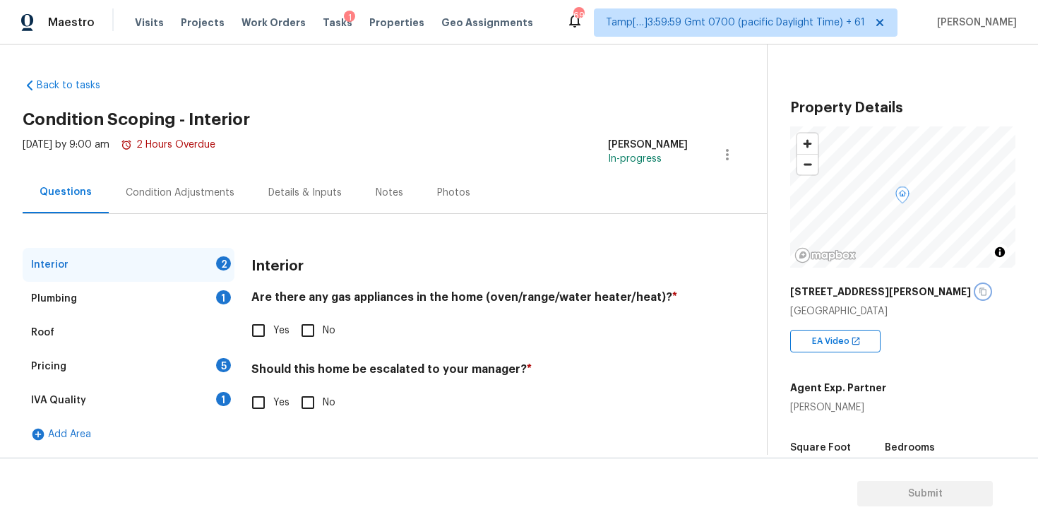
click at [978, 294] on icon "button" at bounding box center [982, 291] width 8 height 8
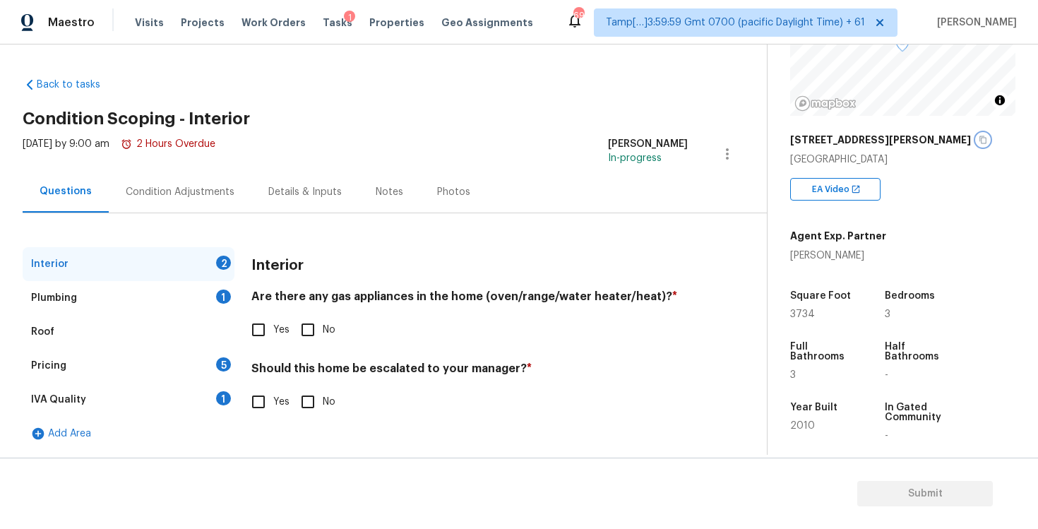
scroll to position [152, 0]
click at [203, 206] on div "Condition Adjustments" at bounding box center [180, 192] width 143 height 42
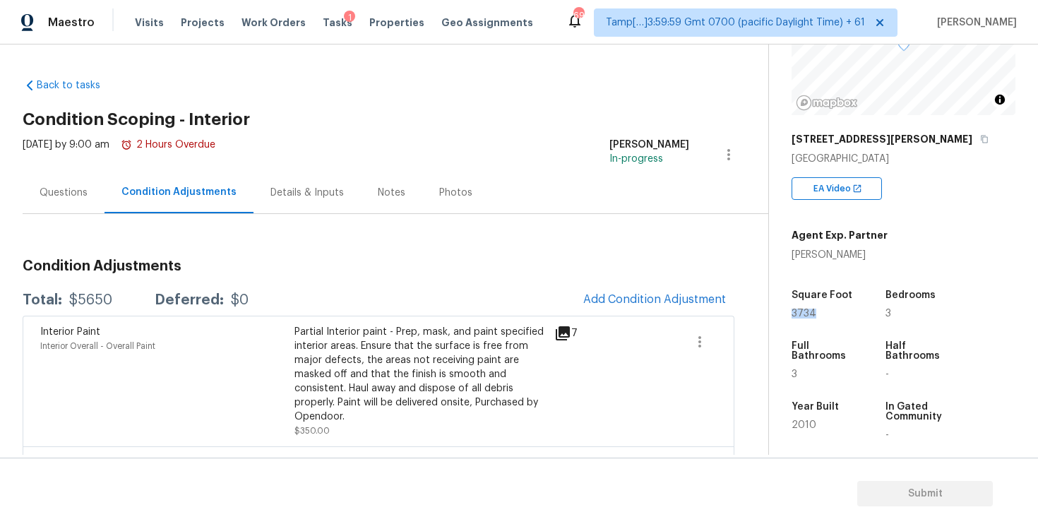
drag, startPoint x: 801, startPoint y: 315, endPoint x: 815, endPoint y: 313, distance: 13.5
click at [815, 315] on div "Property Details © Mapbox © OpenStreetMap Improve this map 17127 Brown Rd Odess…" at bounding box center [892, 257] width 246 height 731
copy span "3734"
click at [620, 296] on span "Add Condition Adjustment" at bounding box center [654, 299] width 143 height 13
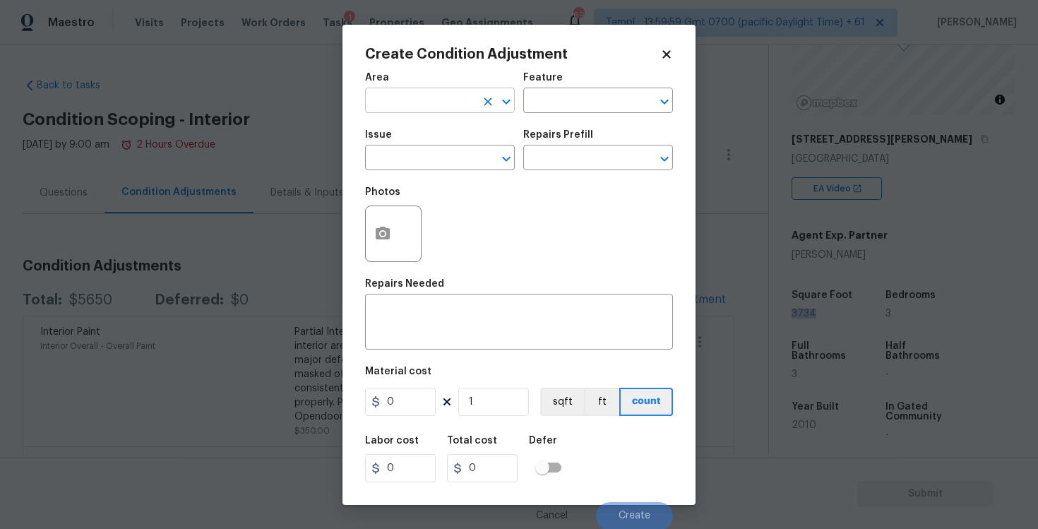
click at [398, 95] on input "text" at bounding box center [420, 102] width 110 height 22
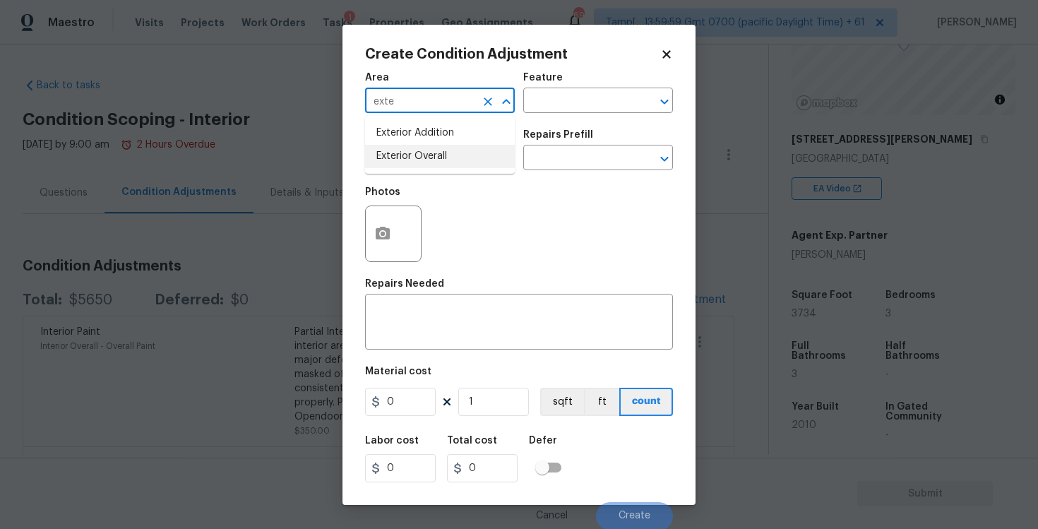
click at [399, 145] on li "Exterior Overall" at bounding box center [440, 156] width 150 height 23
type input "Exterior Overall"
click at [399, 144] on div "Issue" at bounding box center [440, 139] width 150 height 18
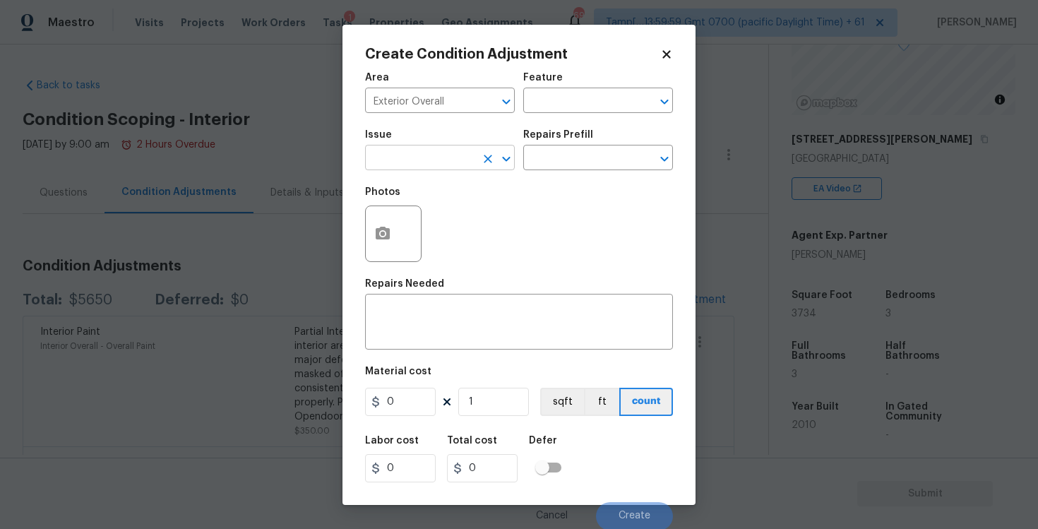
click at [404, 156] on input "text" at bounding box center [420, 159] width 110 height 22
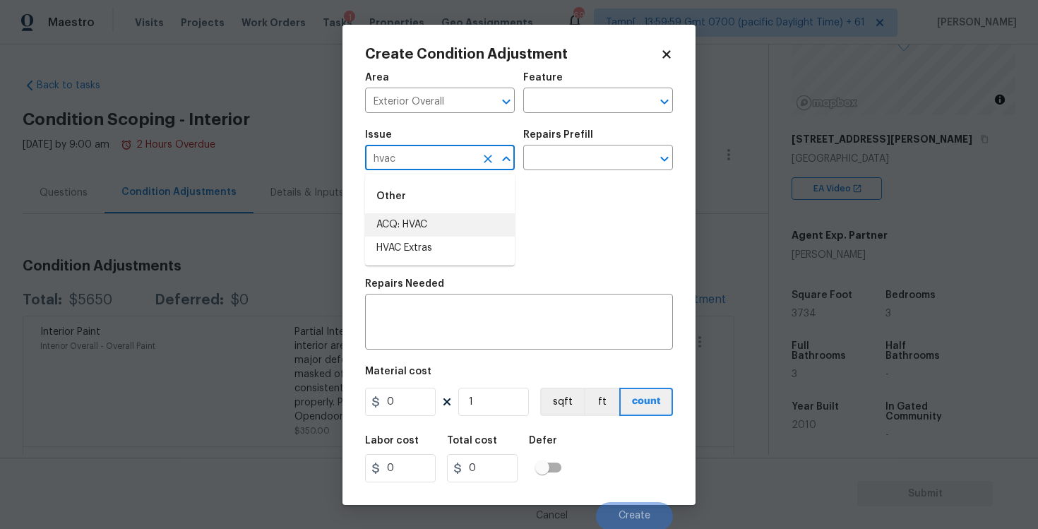
click at [415, 222] on li "ACQ: HVAC" at bounding box center [440, 224] width 150 height 23
type input "ACQ: HVAC"
click at [552, 150] on input "text" at bounding box center [578, 159] width 110 height 22
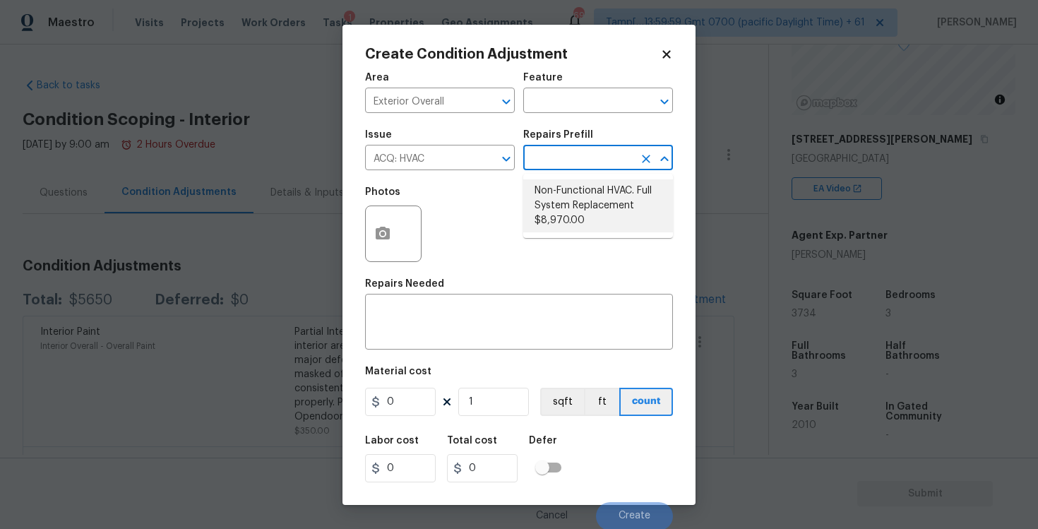
click at [562, 200] on li "Non-Functional HVAC. Full System Replacement $8,970.00" at bounding box center [598, 205] width 150 height 53
type input "Acquisition"
type textarea "Acquisition Scope: Full System Replacement"
type input "8970"
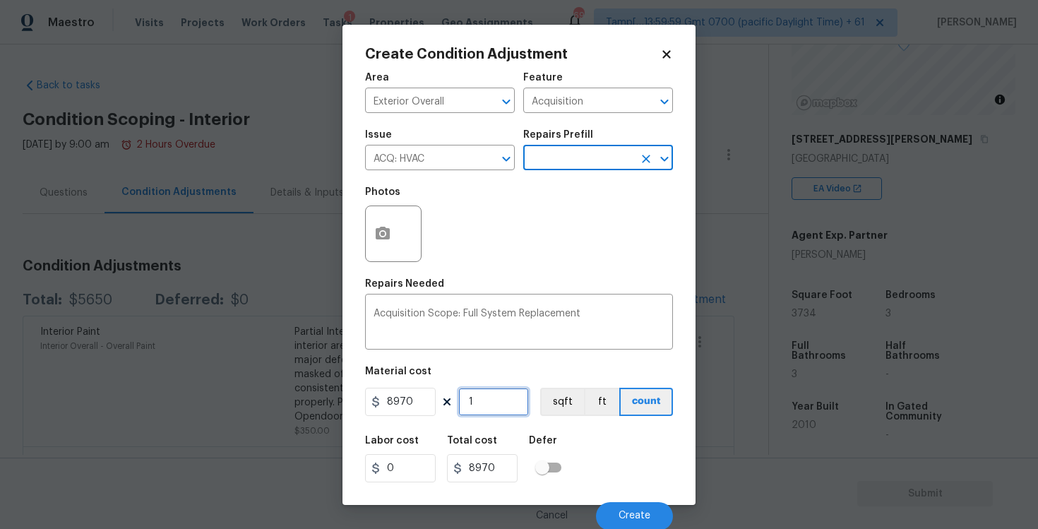
click at [491, 412] on input "1" at bounding box center [493, 402] width 71 height 28
type input "0"
type input "2"
type input "17940"
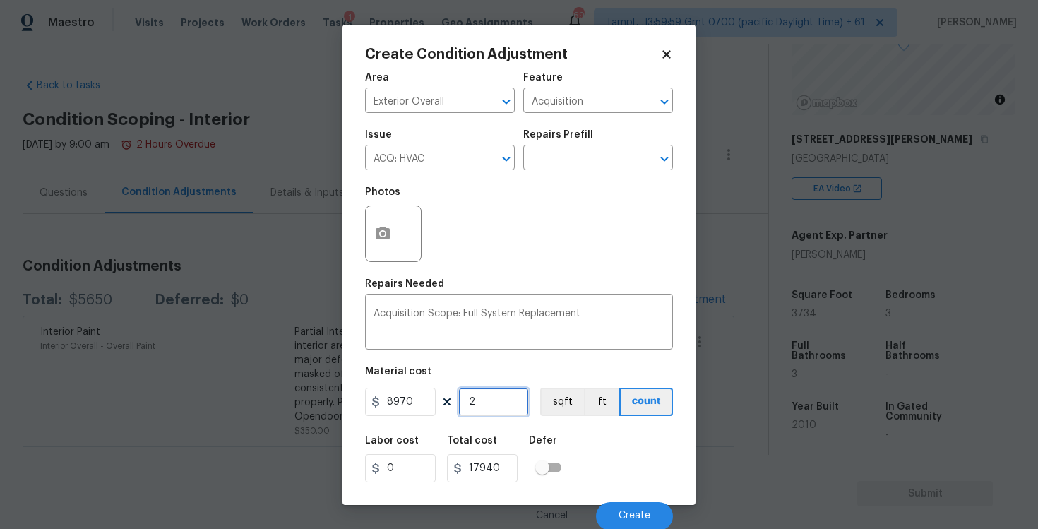
type input "2"
click at [638, 437] on div "Labor cost 0 Total cost 17940 Defer" at bounding box center [519, 459] width 308 height 64
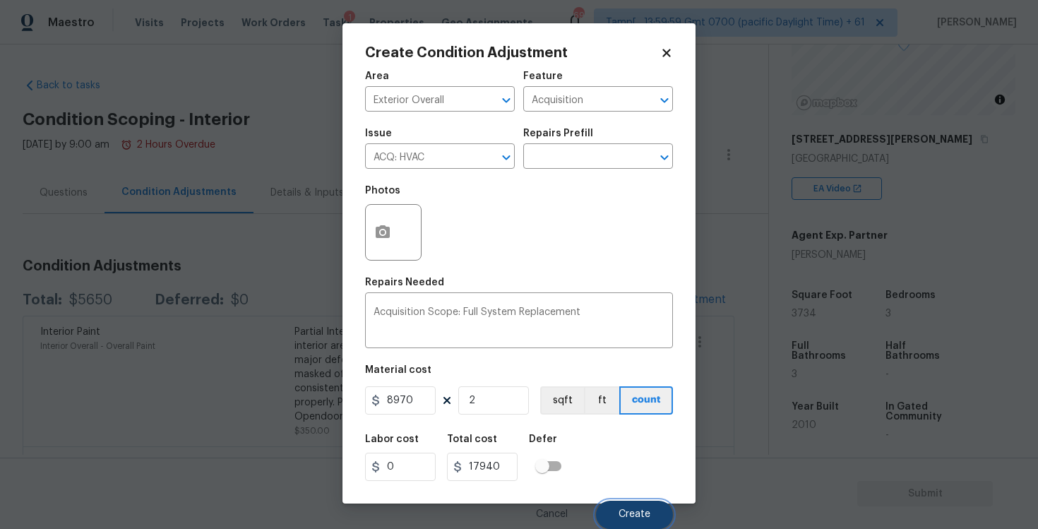
click at [644, 516] on span "Create" at bounding box center [634, 514] width 32 height 11
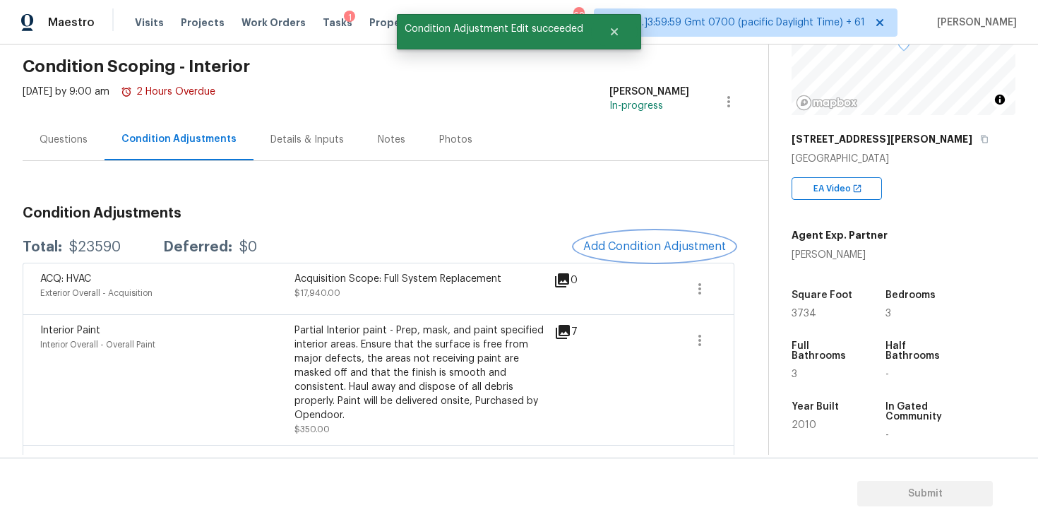
scroll to position [34, 0]
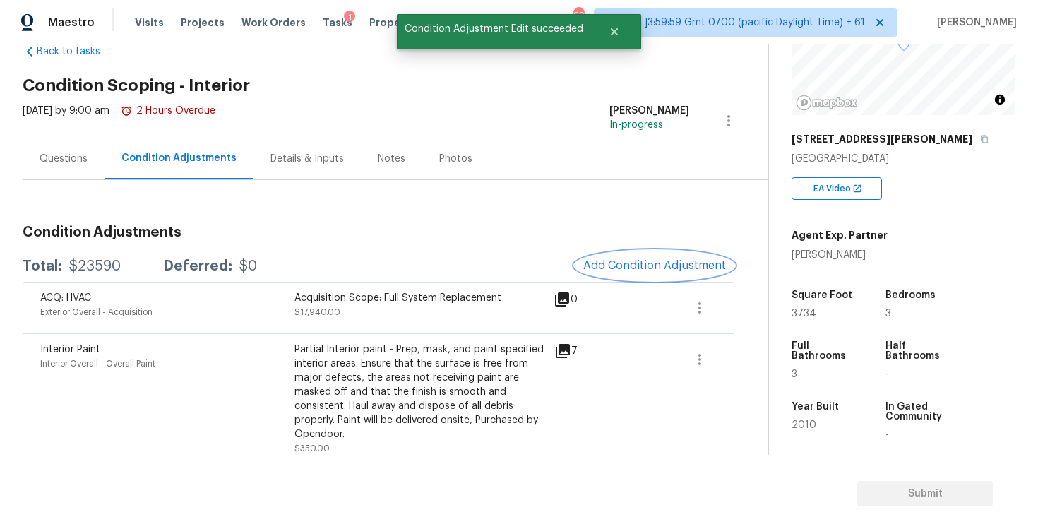
click at [640, 272] on button "Add Condition Adjustment" at bounding box center [655, 266] width 160 height 30
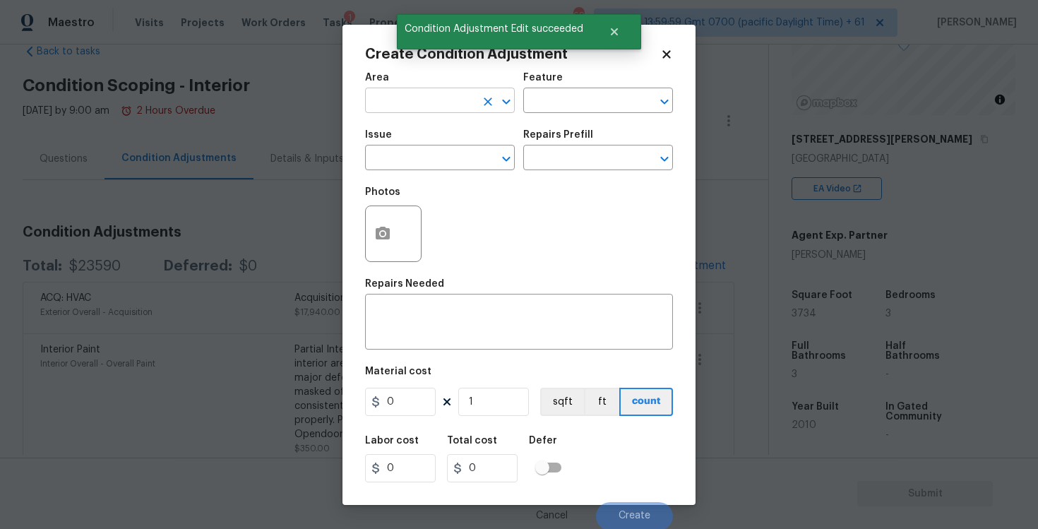
click at [402, 107] on input "text" at bounding box center [420, 102] width 110 height 22
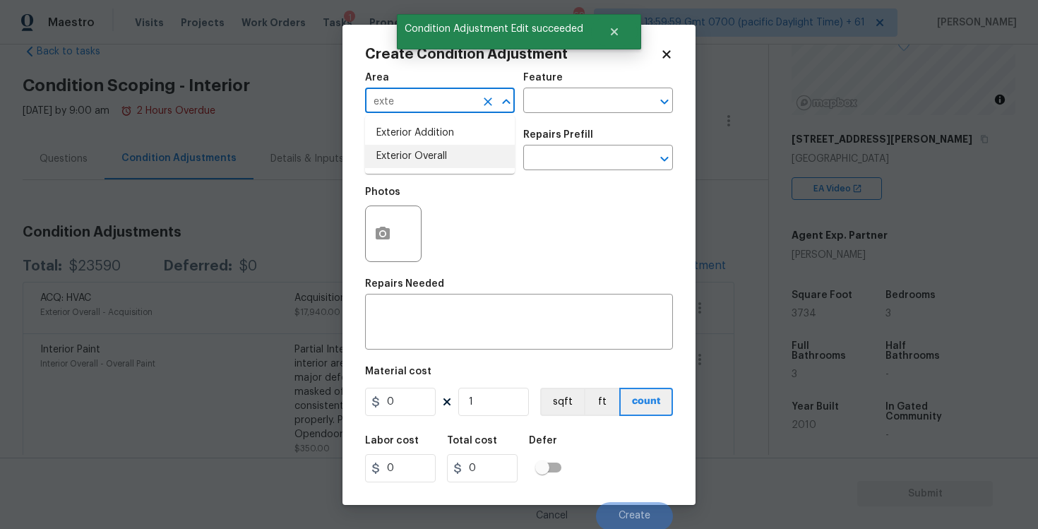
click at [414, 159] on li "Exterior Overall" at bounding box center [440, 156] width 150 height 23
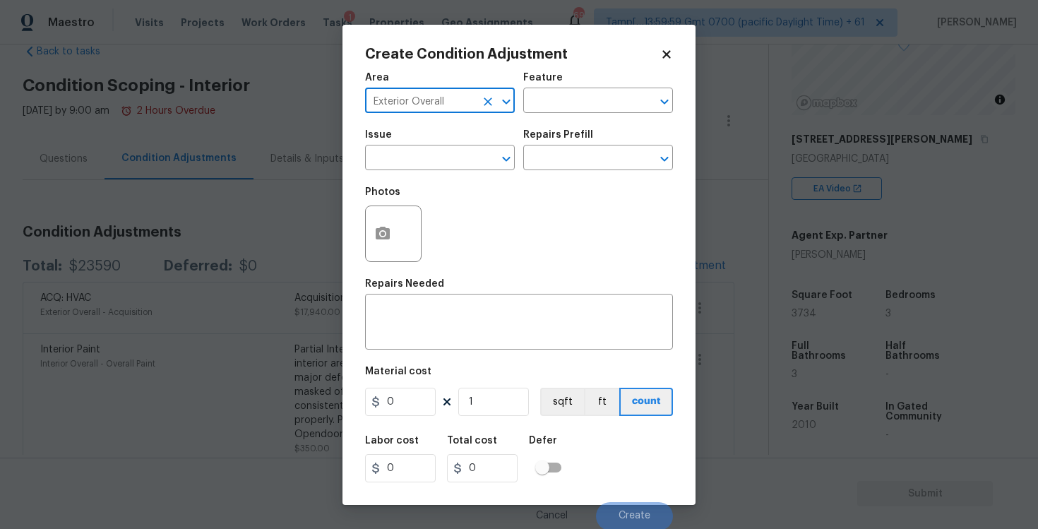
type input "Exterior Overall"
click at [414, 159] on input "text" at bounding box center [420, 159] width 110 height 22
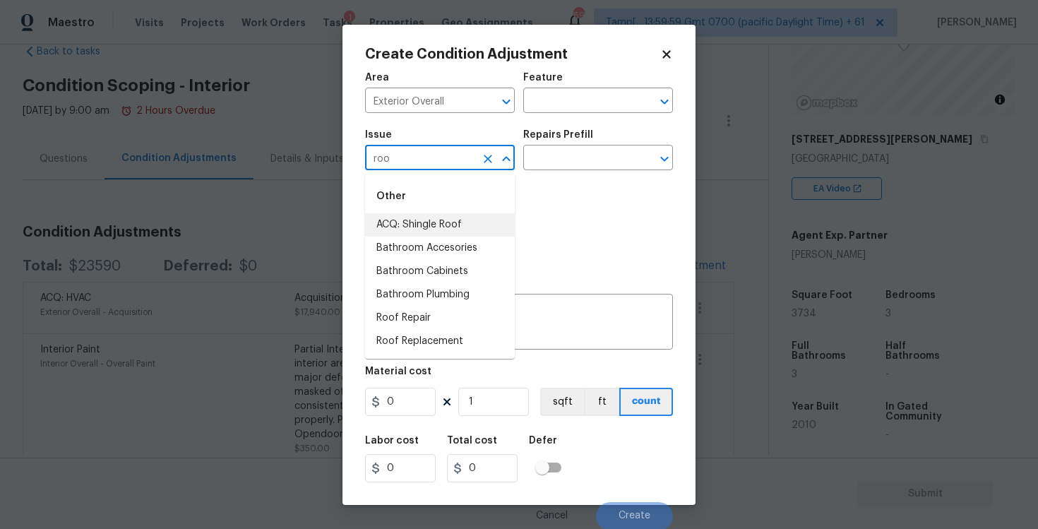
click at [424, 225] on li "ACQ: Shingle Roof" at bounding box center [440, 224] width 150 height 23
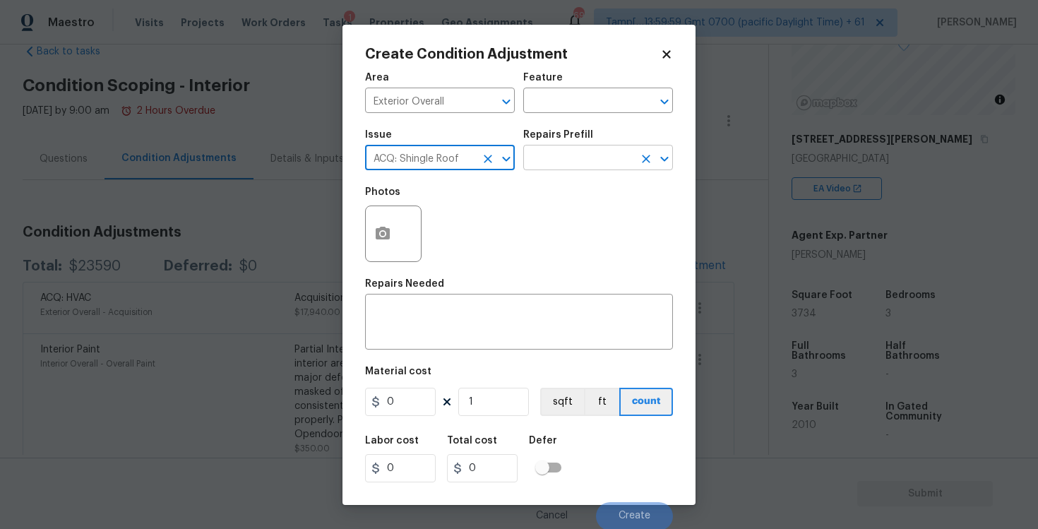
type input "ACQ: Shingle Roof"
click at [556, 153] on input "text" at bounding box center [578, 159] width 110 height 22
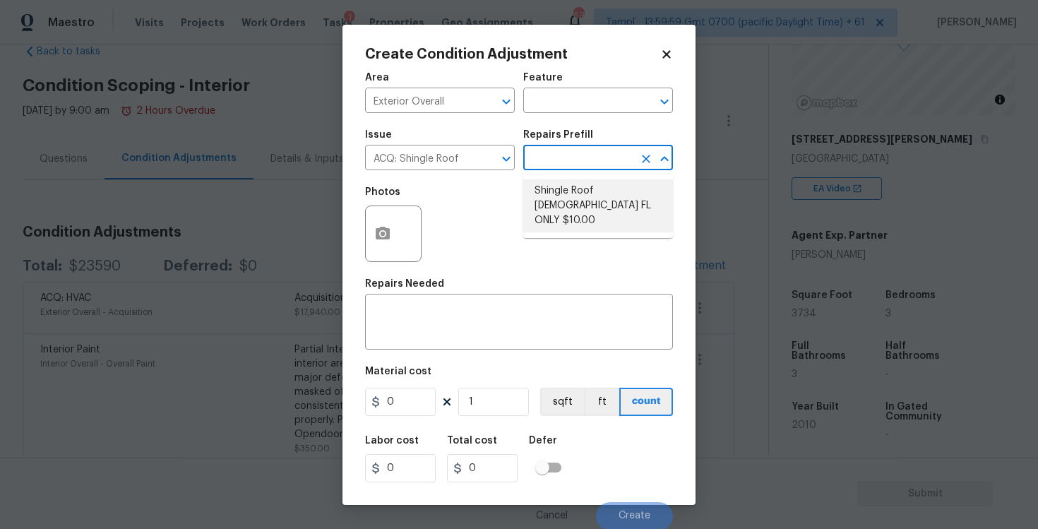
click at [571, 190] on li "Shingle Roof 15+ Years Old FL ONLY $10.00" at bounding box center [598, 205] width 150 height 53
type input "Acquisition"
type textarea "Acquisition Scope ([US_STATE] Only): Shingle Roof 15+ years in age maintenance."
type input "10"
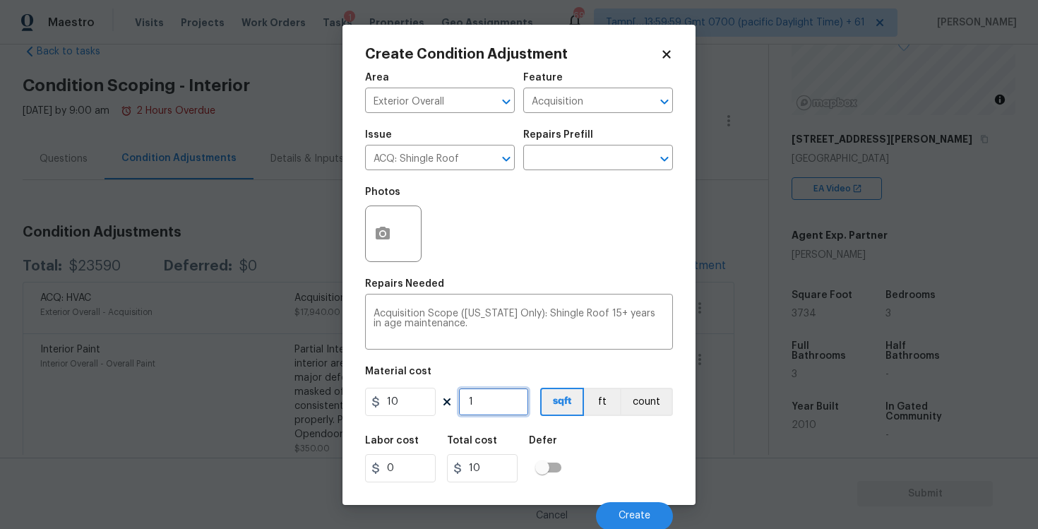
click at [488, 411] on input "1" at bounding box center [493, 402] width 71 height 28
type input "0"
paste input "3734"
type input "3734"
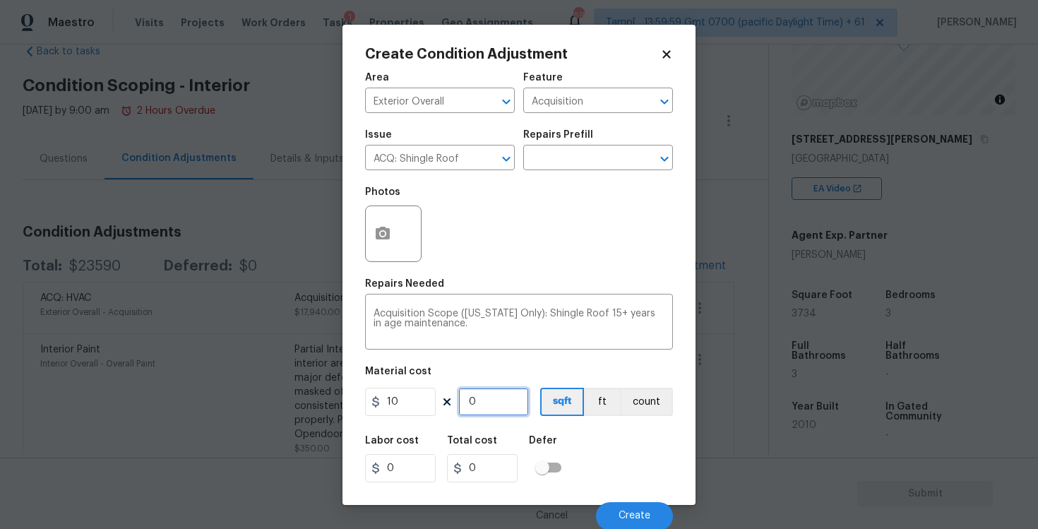
type input "37340"
type input "3734"
click at [561, 440] on div "Defer" at bounding box center [549, 445] width 41 height 18
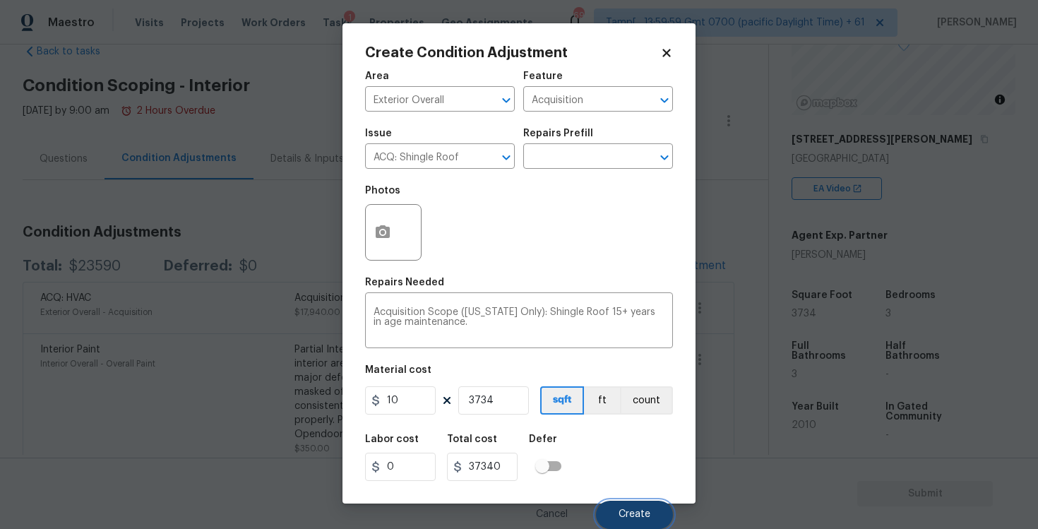
click at [621, 500] on button "Create" at bounding box center [634, 514] width 77 height 28
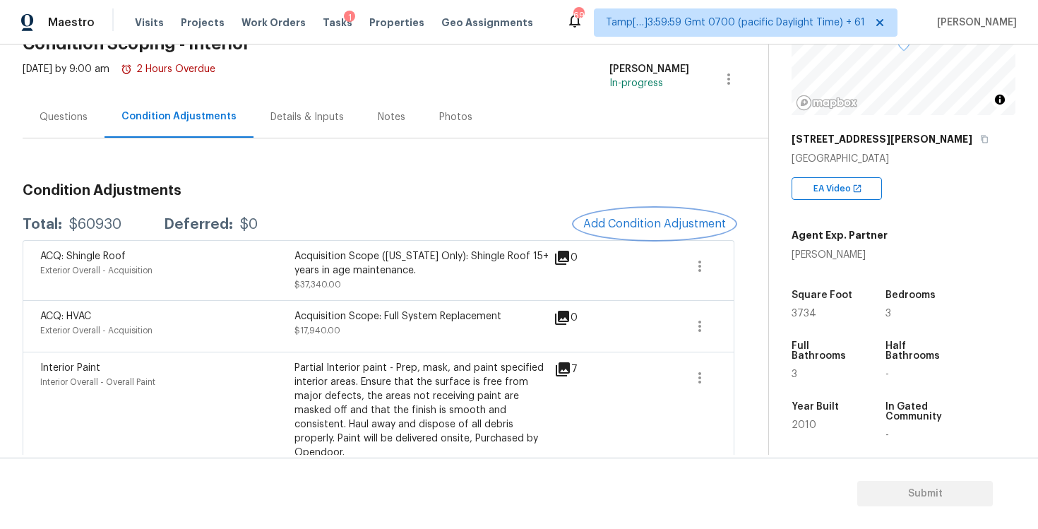
scroll to position [64, 0]
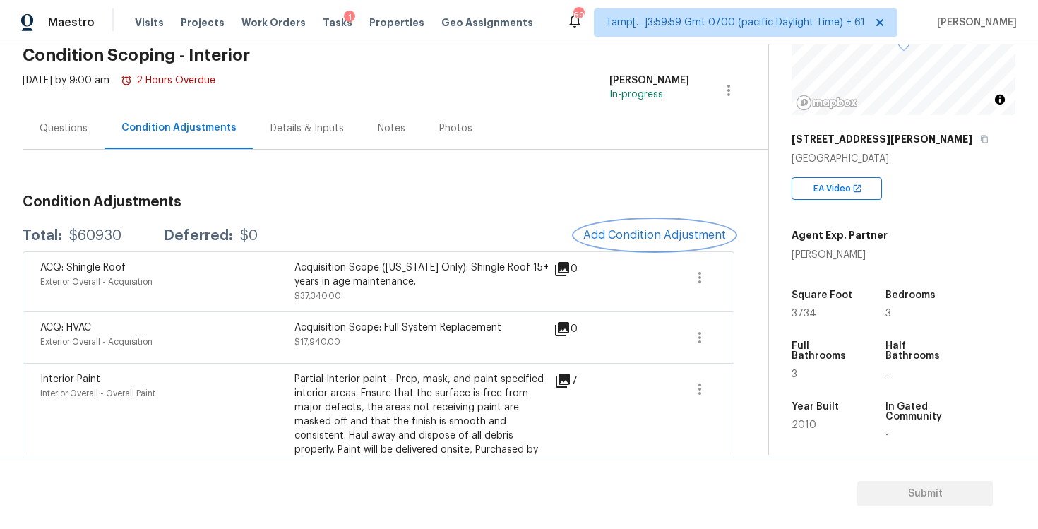
click at [637, 236] on span "Add Condition Adjustment" at bounding box center [654, 235] width 143 height 13
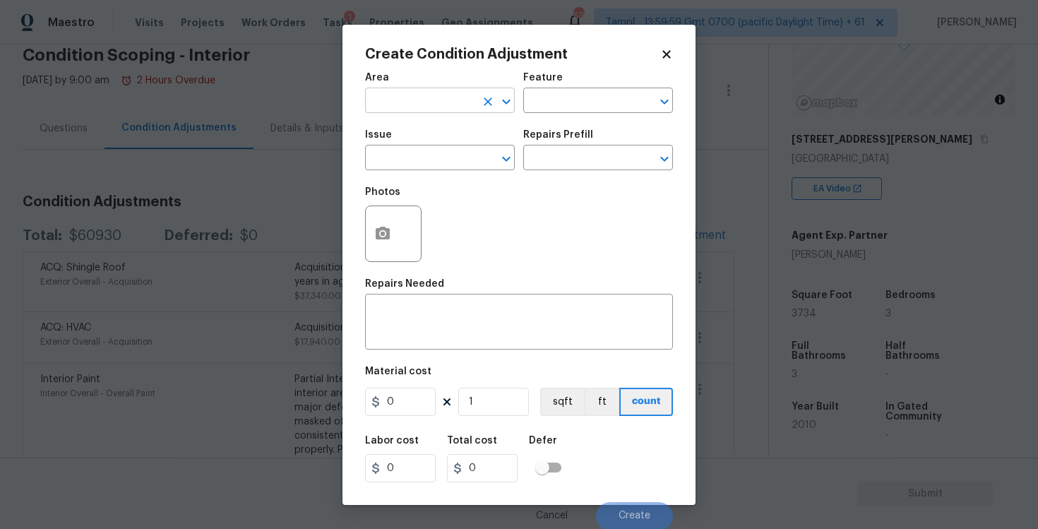
click at [374, 90] on div "Area" at bounding box center [440, 82] width 150 height 18
click at [403, 106] on input "text" at bounding box center [420, 102] width 110 height 22
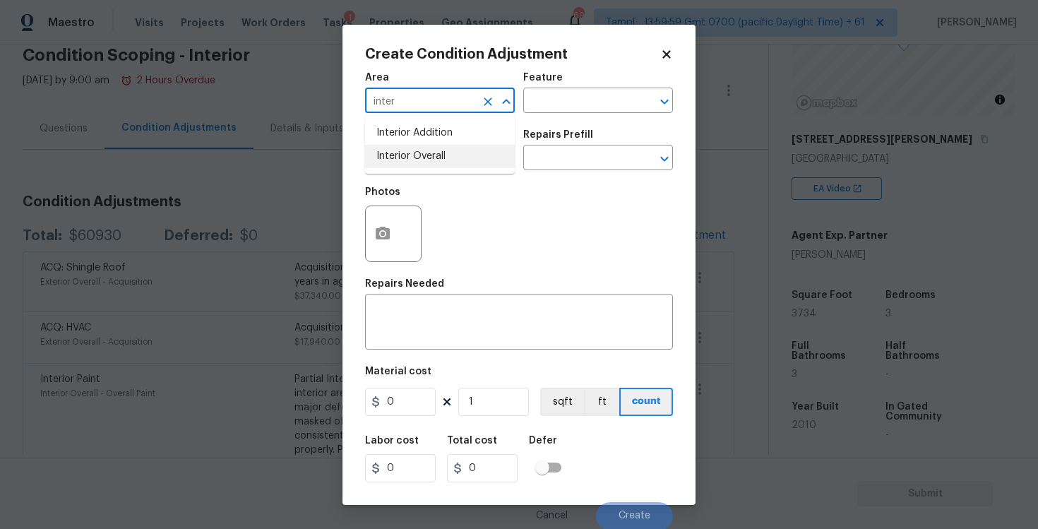
click at [409, 148] on li "Interior Overall" at bounding box center [440, 156] width 150 height 23
type input "Interior Overall"
click at [409, 148] on input "text" at bounding box center [420, 159] width 110 height 22
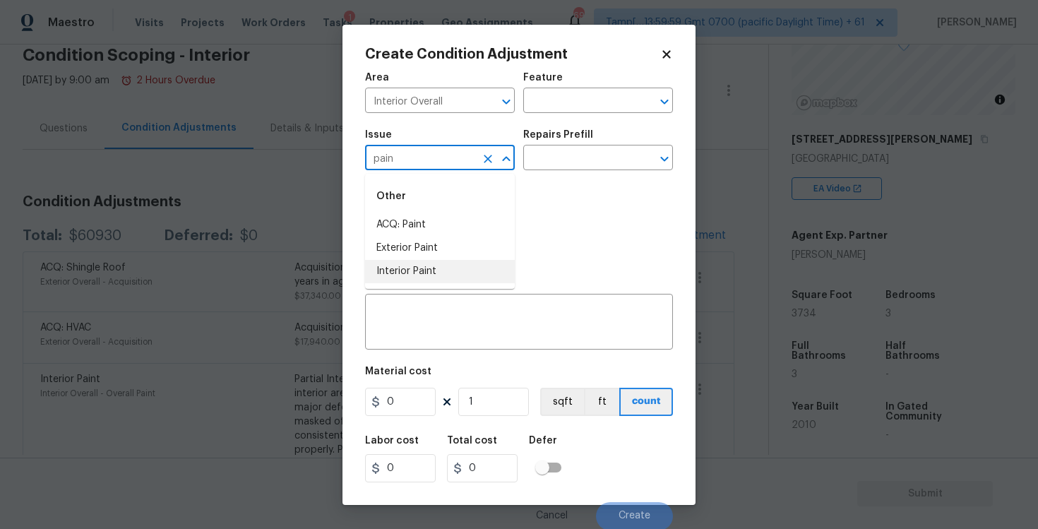
click at [414, 260] on li "Interior Paint" at bounding box center [440, 271] width 150 height 23
type input "Interior Paint"
click at [551, 150] on input "text" at bounding box center [578, 159] width 110 height 22
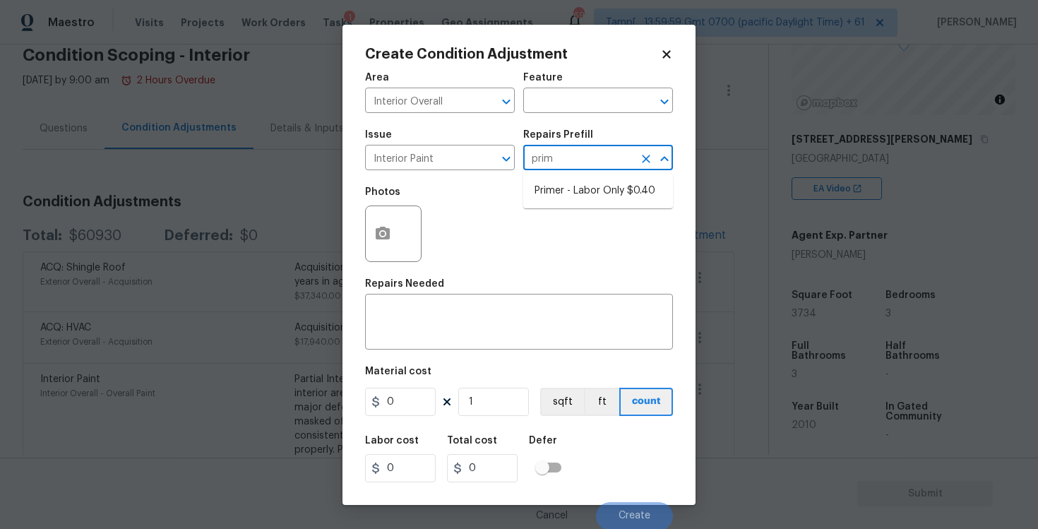
type input "prime"
click at [565, 180] on li "Primer - Labor Only $0.40" at bounding box center [598, 190] width 150 height 23
type input "Overall Paint"
type textarea "Interior primer - PRIMER PROVIDED BY OPENDOOR - All nails, screws, drywall anch…"
type input "0.4"
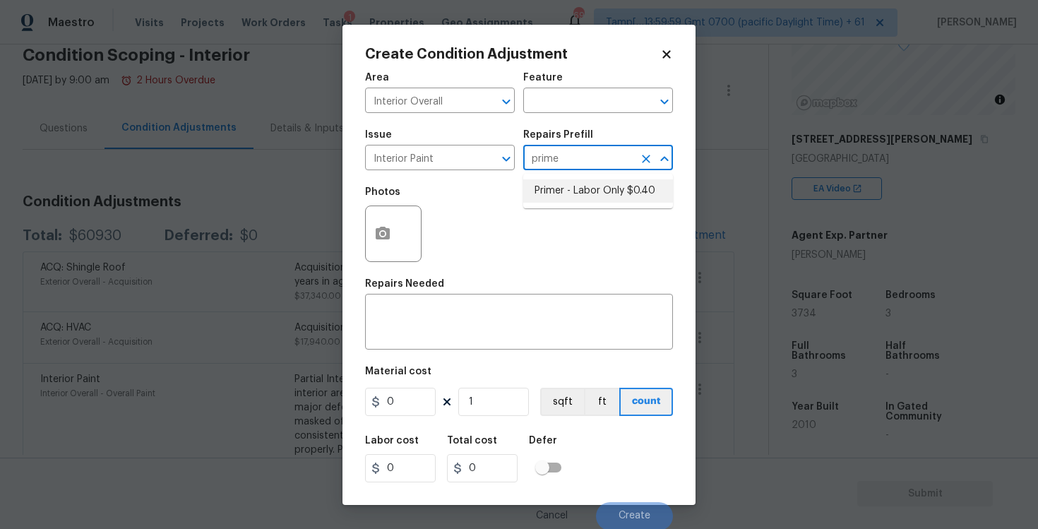
type input "0.4"
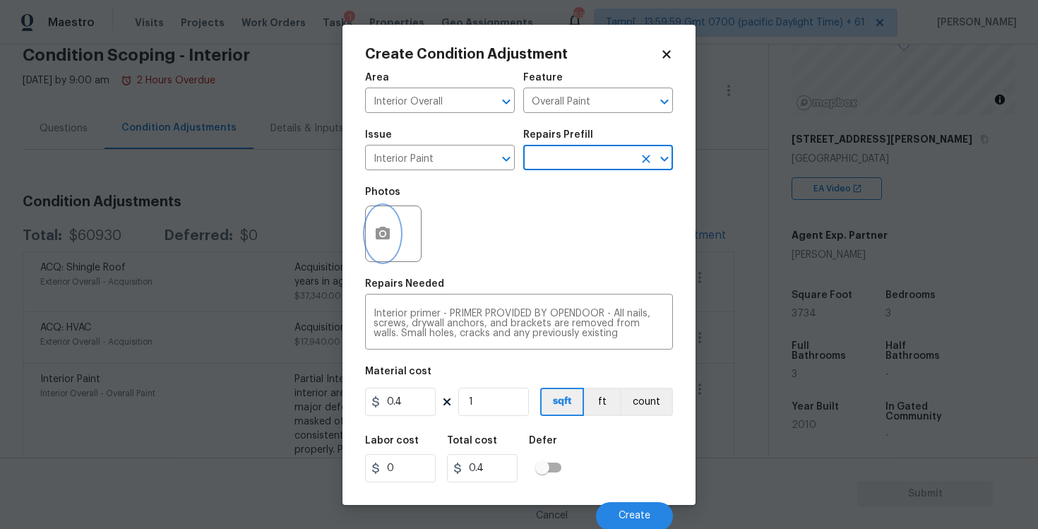
click at [384, 218] on button "button" at bounding box center [383, 233] width 34 height 55
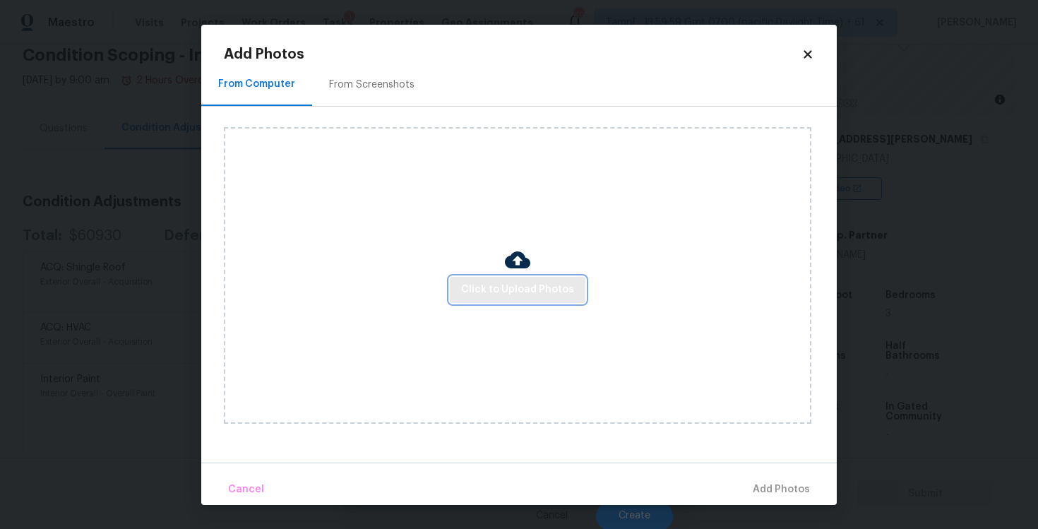
click at [512, 285] on span "Click to Upload Photos" at bounding box center [517, 290] width 113 height 18
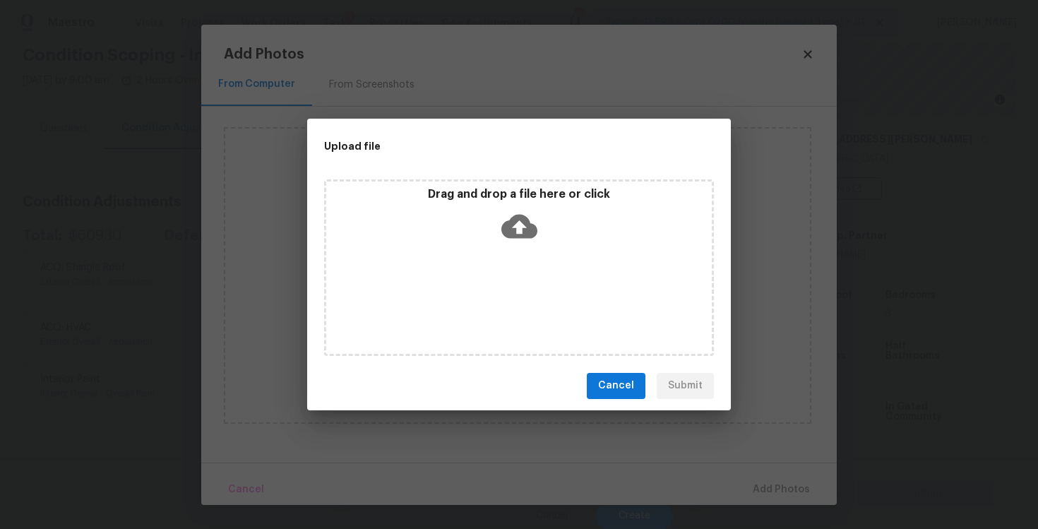
click at [517, 229] on icon at bounding box center [519, 226] width 36 height 36
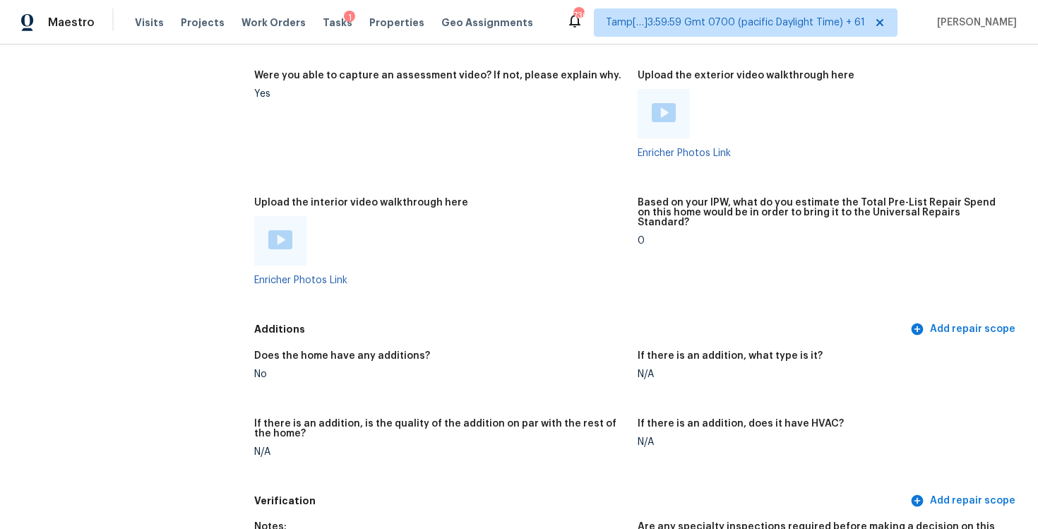
scroll to position [2828, 0]
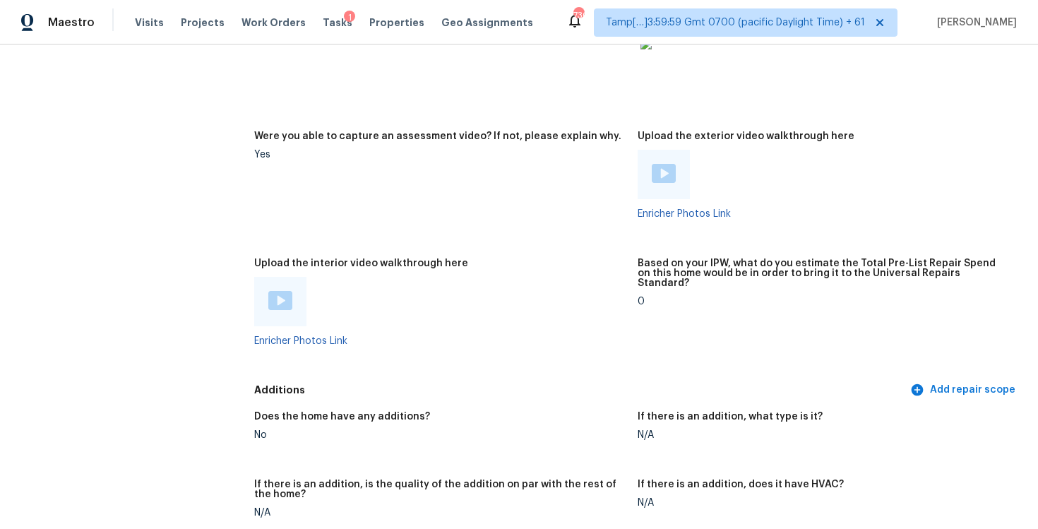
click at [283, 291] on img at bounding box center [280, 300] width 24 height 19
click at [512, 430] on div "No" at bounding box center [440, 435] width 372 height 10
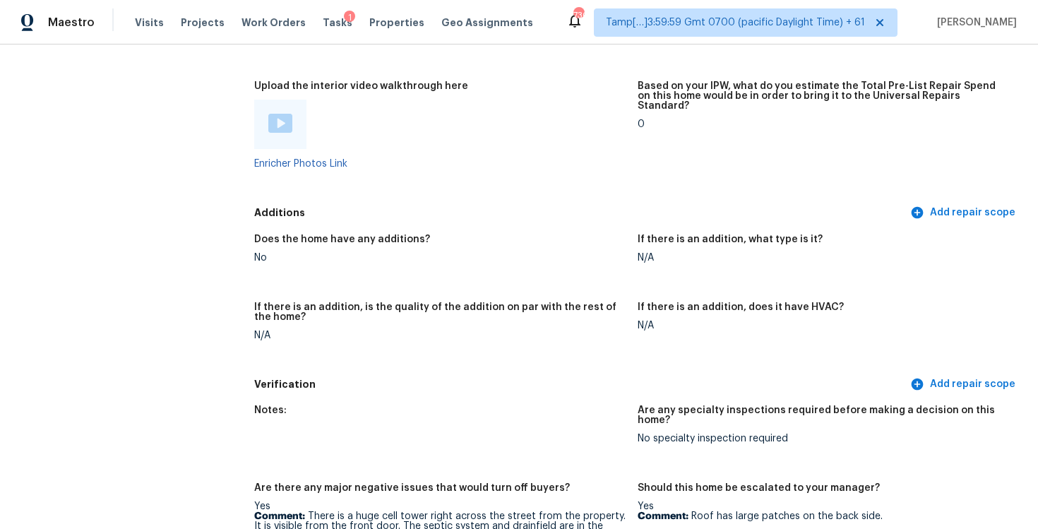
scroll to position [1007, 0]
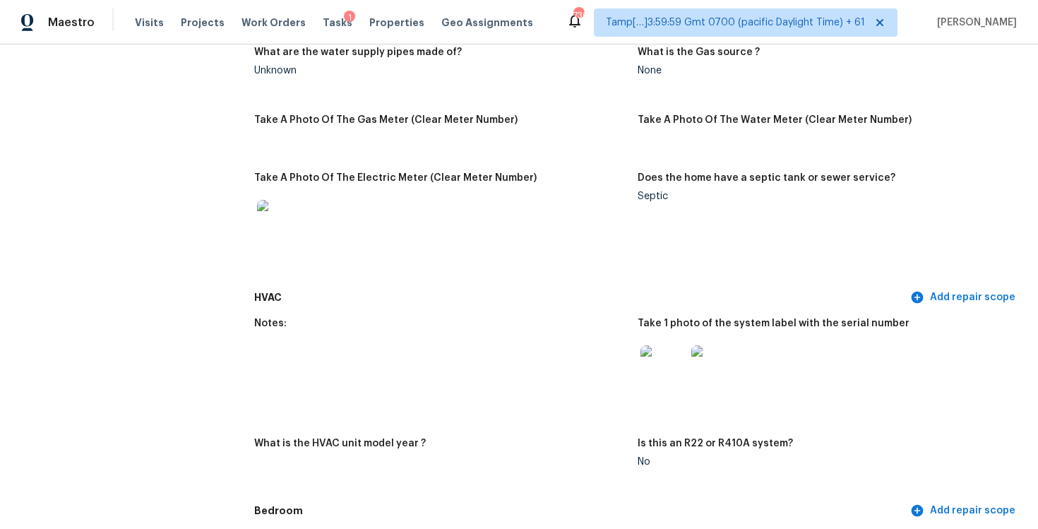
click at [664, 357] on img at bounding box center [662, 367] width 45 height 45
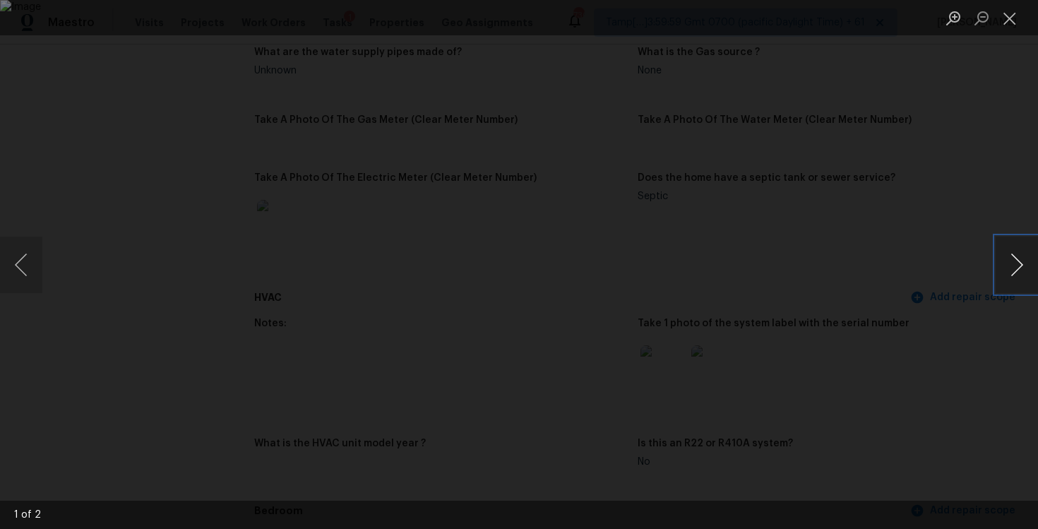
click at [1009, 280] on button "Next image" at bounding box center [1016, 264] width 42 height 56
click at [938, 184] on div "Lightbox" at bounding box center [519, 264] width 1038 height 529
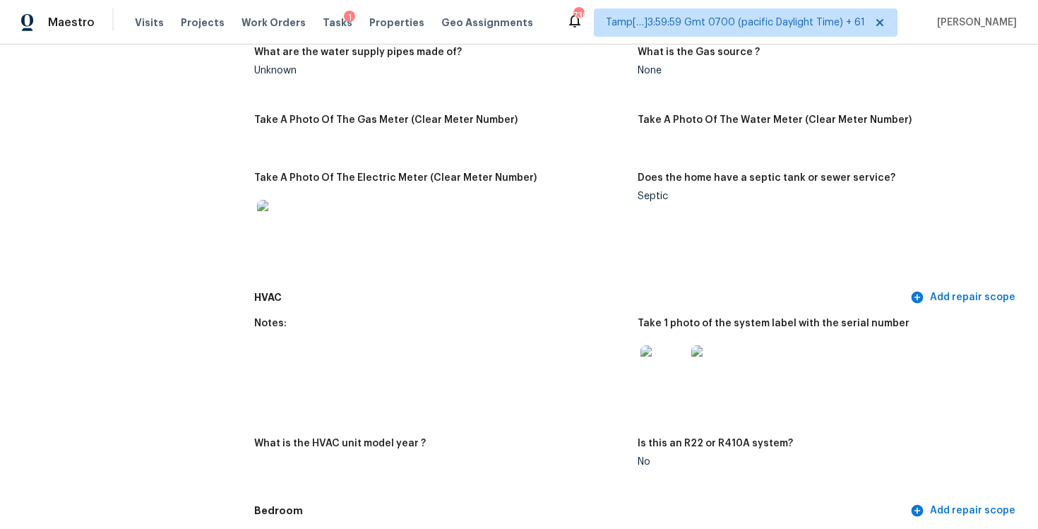
click at [667, 362] on img at bounding box center [662, 367] width 45 height 45
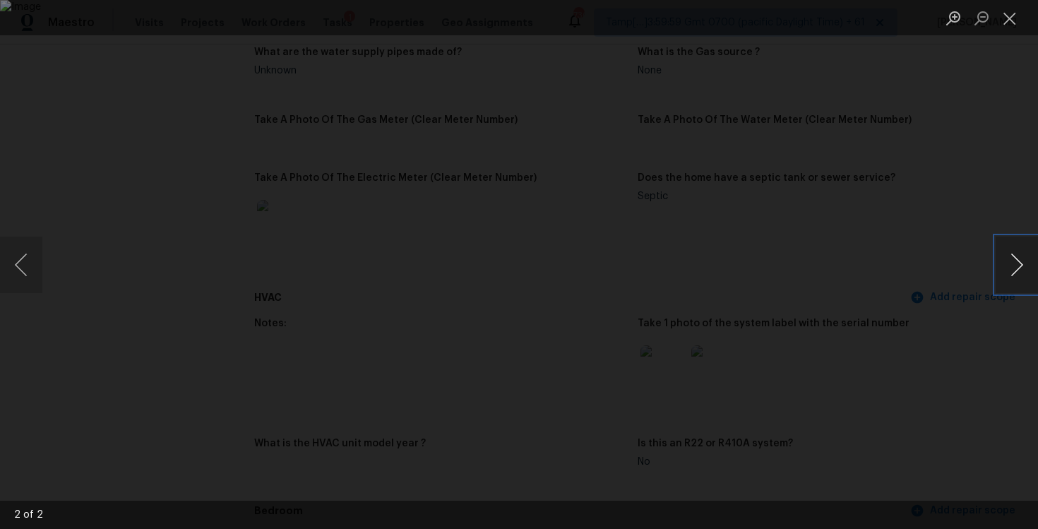
click at [1021, 253] on button "Next image" at bounding box center [1016, 264] width 42 height 56
click at [1021, 251] on button "Next image" at bounding box center [1016, 264] width 42 height 56
click at [992, 174] on div "Lightbox" at bounding box center [519, 264] width 1038 height 529
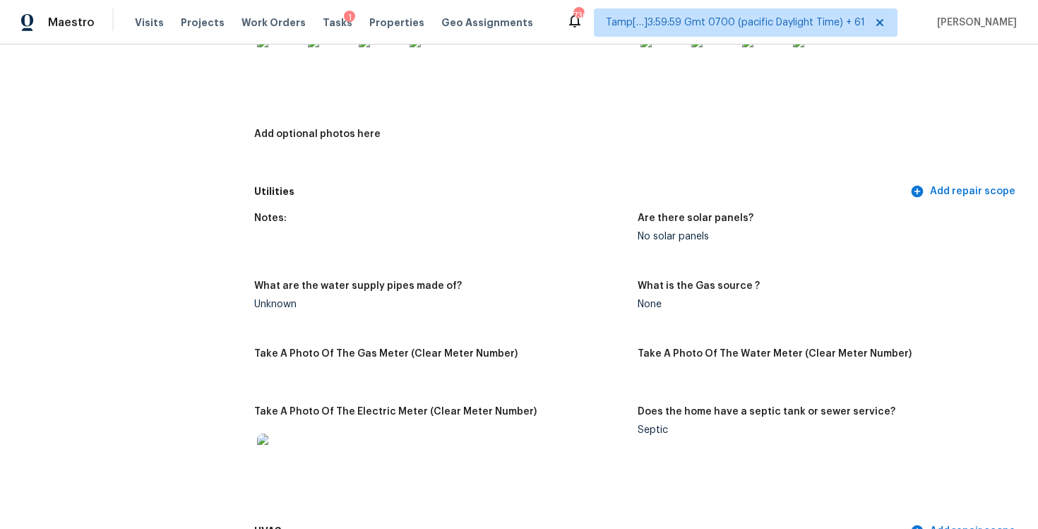
scroll to position [772, 0]
click at [430, 205] on div "Notes: Are there solar panels? No solar panels What are the water supply pipes …" at bounding box center [637, 361] width 767 height 313
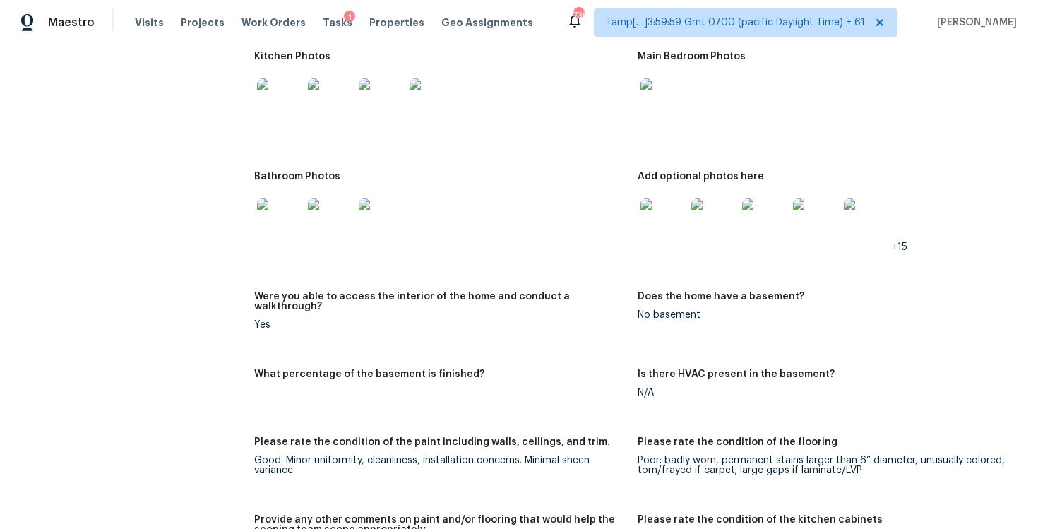
scroll to position [2236, 0]
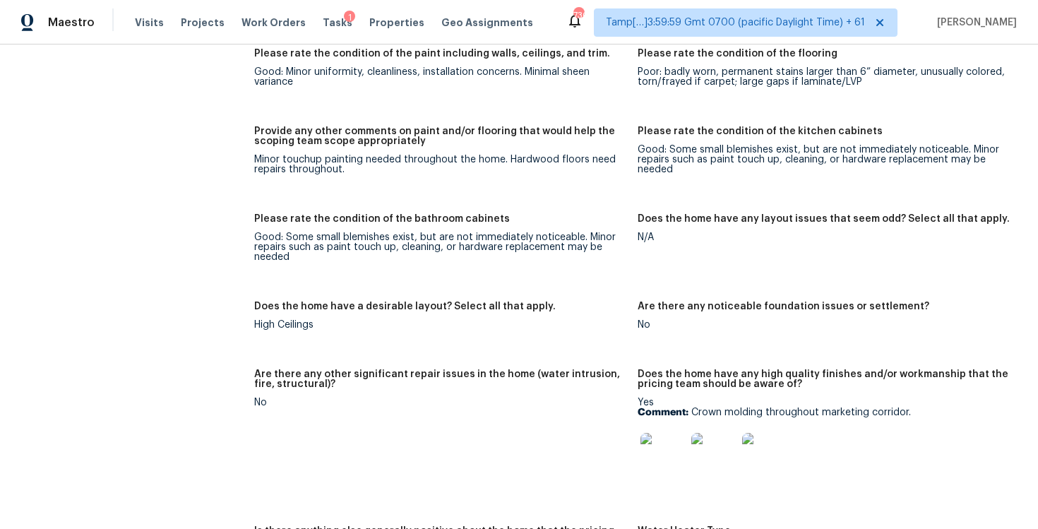
click at [669, 433] on img at bounding box center [662, 455] width 45 height 45
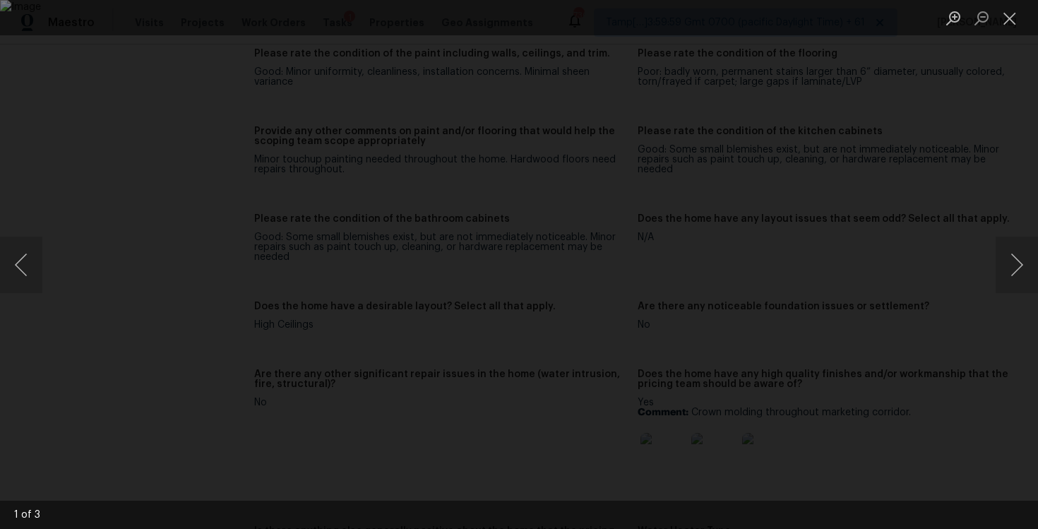
click at [924, 94] on div "Lightbox" at bounding box center [519, 264] width 1038 height 529
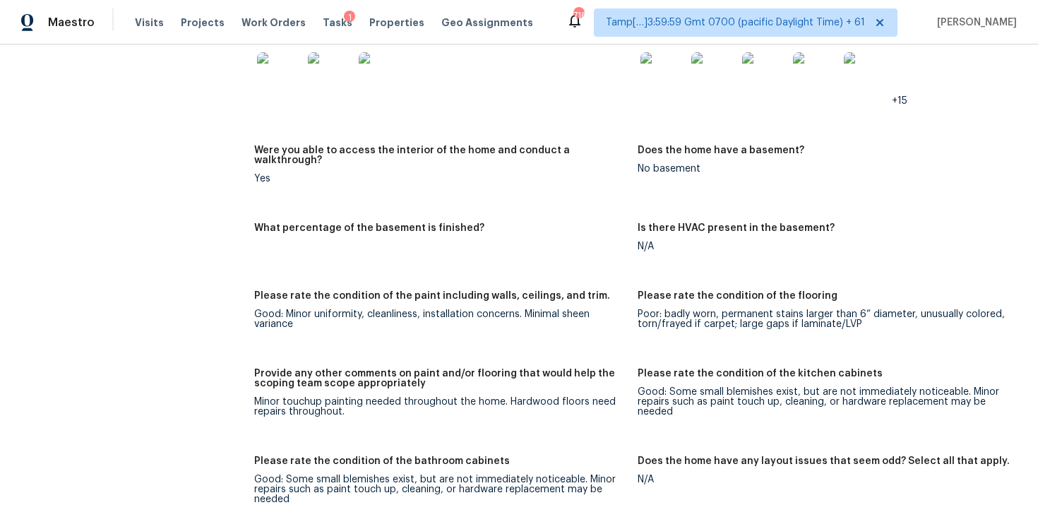
scroll to position [2123, 0]
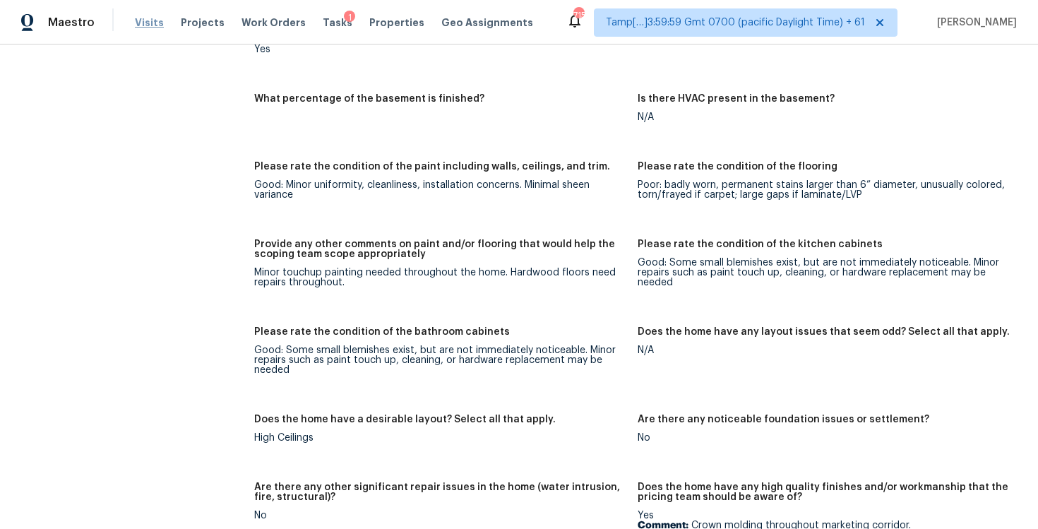
click at [146, 19] on span "Visits" at bounding box center [149, 23] width 29 height 14
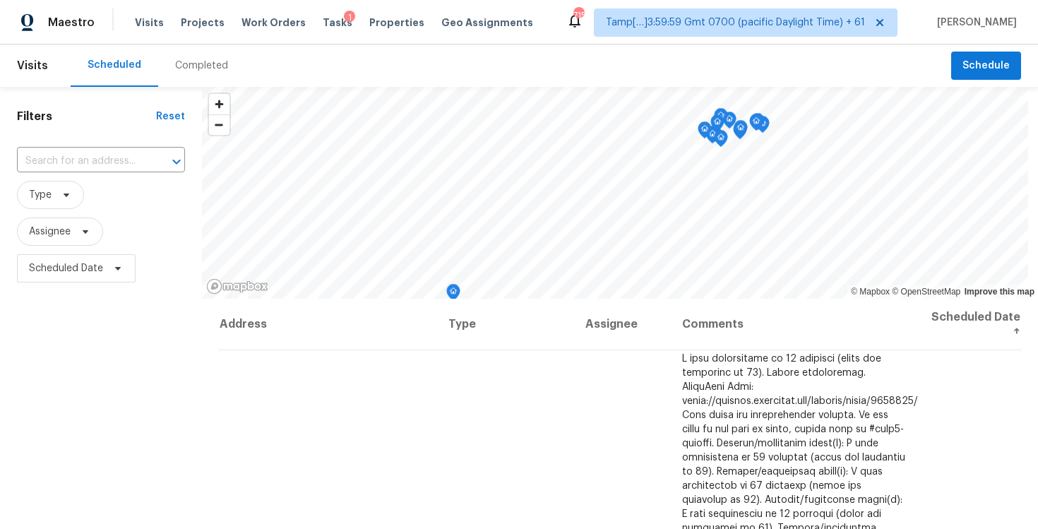
click at [184, 66] on div "Completed" at bounding box center [201, 66] width 53 height 14
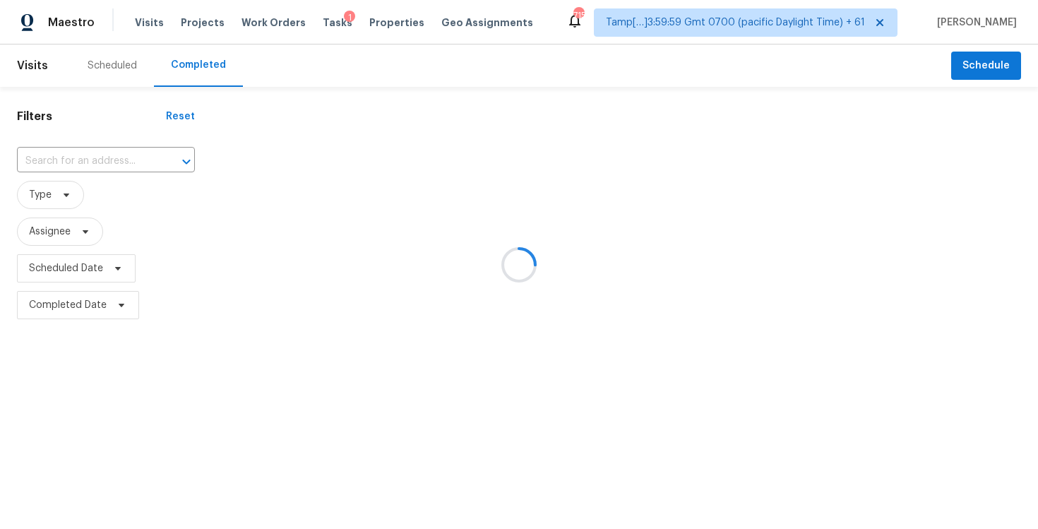
click at [117, 148] on div at bounding box center [519, 264] width 1038 height 529
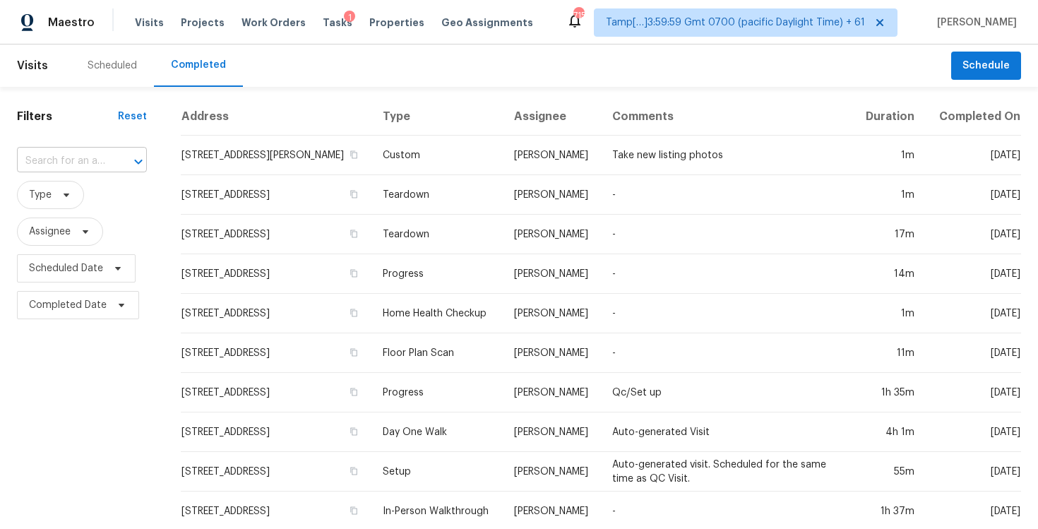
click at [90, 162] on input "text" at bounding box center [62, 161] width 90 height 22
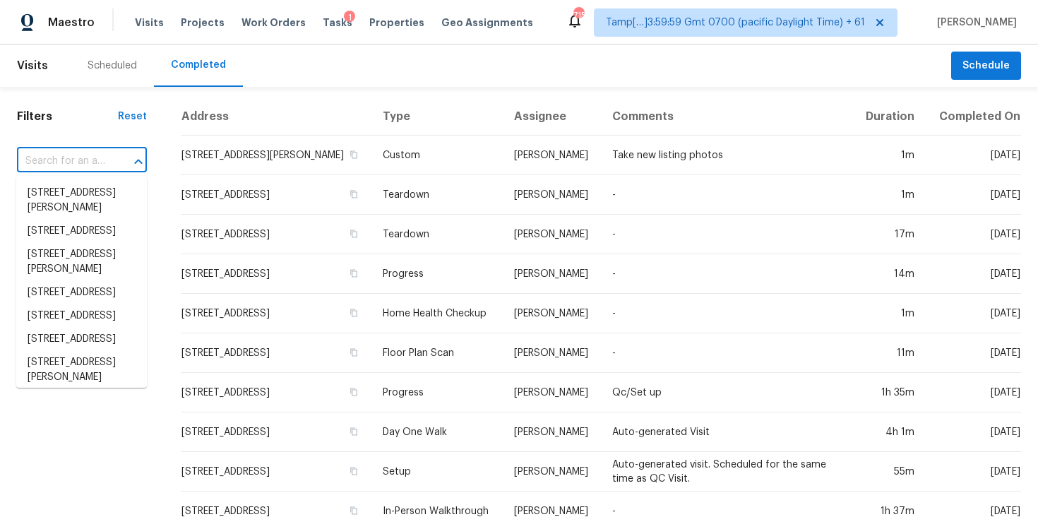
paste input "1613 Sparrow Wood Ln SW Marietta GA 30008"
type input "1613 Sparrow Wood Ln SW Marietta GA 30008"
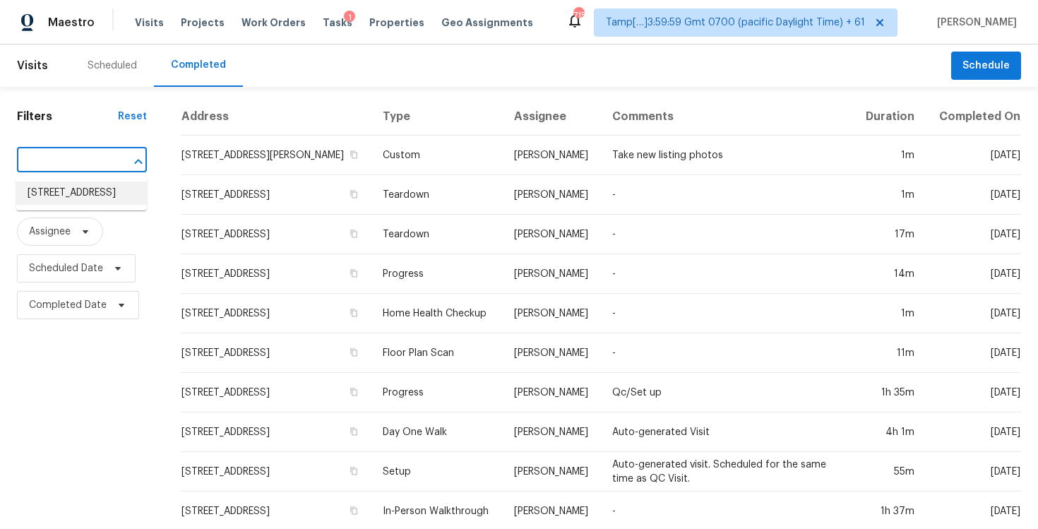
click at [100, 182] on li "1613 Sparrow Wood Ln SW, Marietta, GA 30008" at bounding box center [81, 192] width 131 height 23
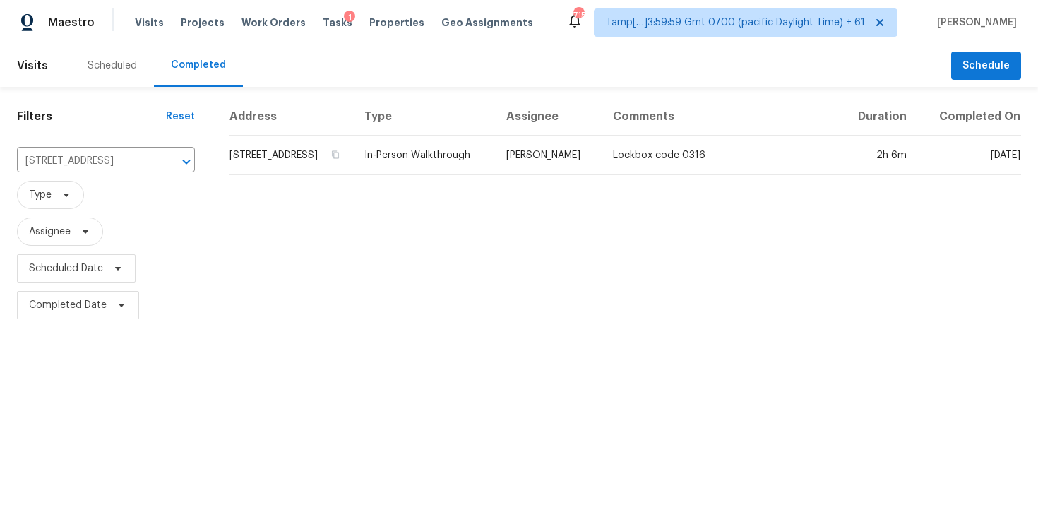
click at [289, 171] on td "1613 Sparrow Wood Ln SW, Marietta, GA 30008" at bounding box center [291, 156] width 124 height 40
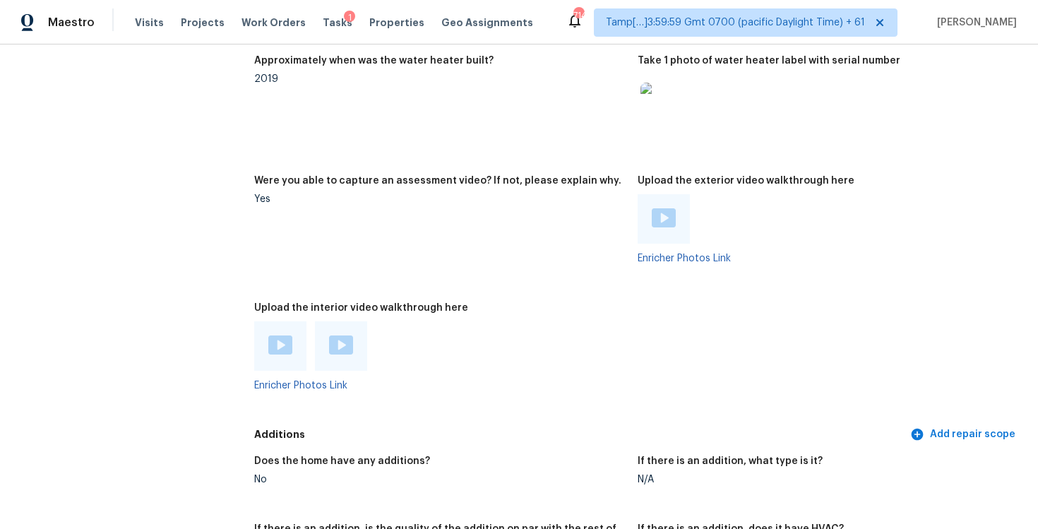
scroll to position [3067, 0]
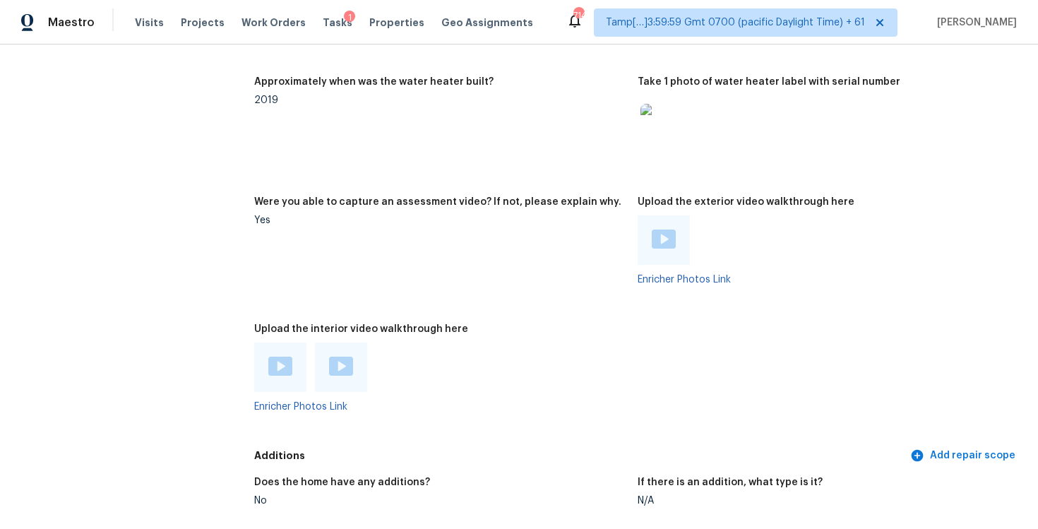
click at [277, 356] on img at bounding box center [280, 365] width 24 height 19
click at [335, 356] on img at bounding box center [341, 365] width 24 height 19
click at [344, 356] on img at bounding box center [341, 365] width 24 height 19
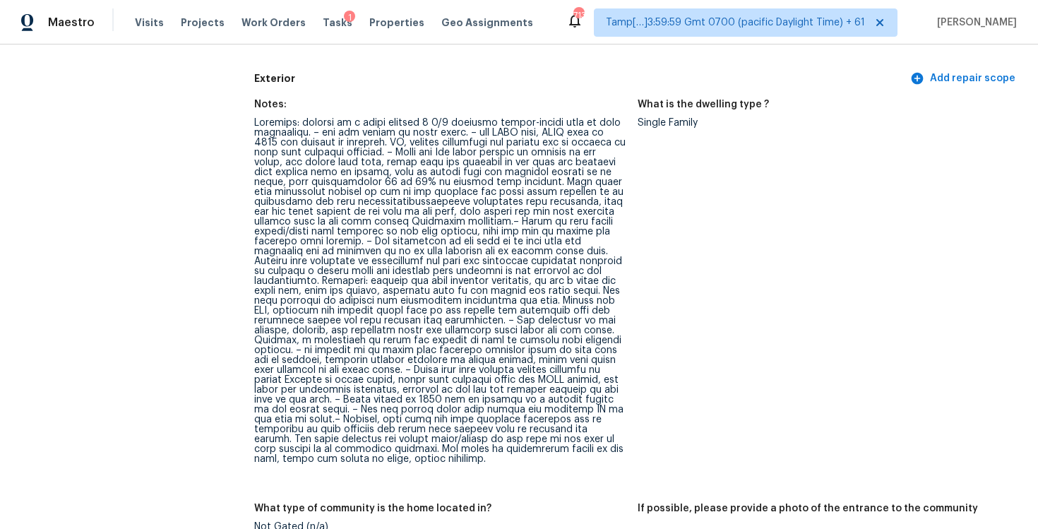
scroll to position [508, 0]
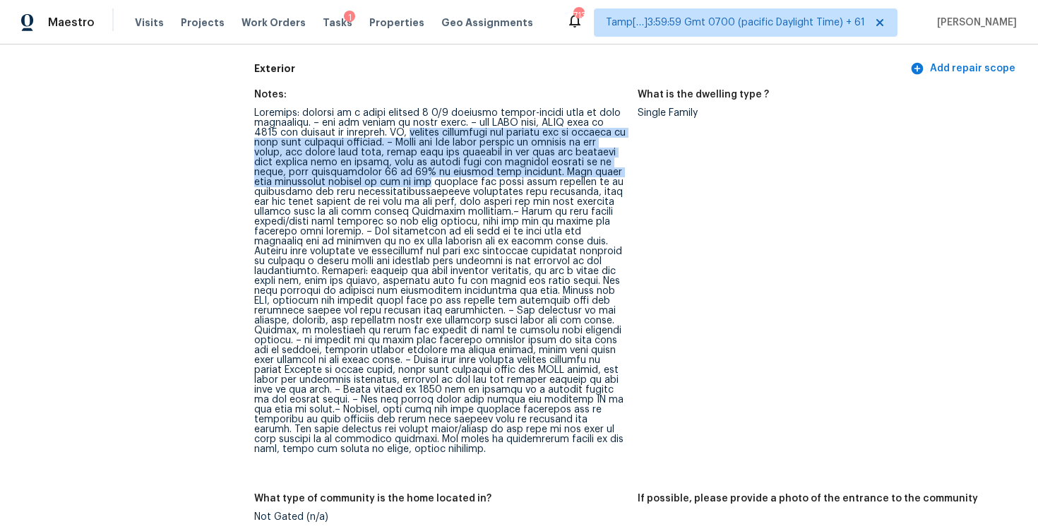
drag, startPoint x: 391, startPoint y: 136, endPoint x: 409, endPoint y: 186, distance: 53.1
click at [409, 186] on div at bounding box center [440, 281] width 372 height 346
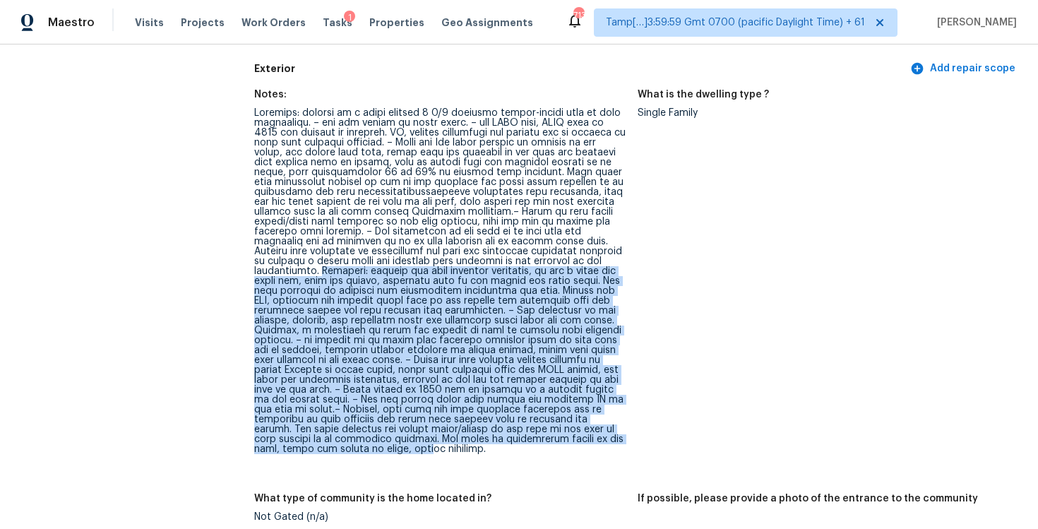
drag, startPoint x: 354, startPoint y: 269, endPoint x: 395, endPoint y: 452, distance: 187.4
click at [395, 452] on div at bounding box center [440, 281] width 372 height 346
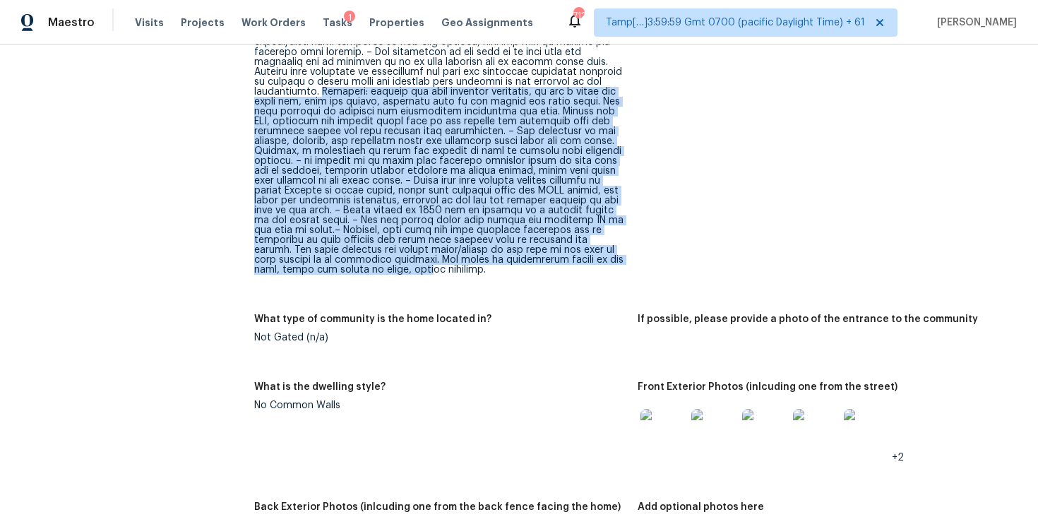
scroll to position [682, 0]
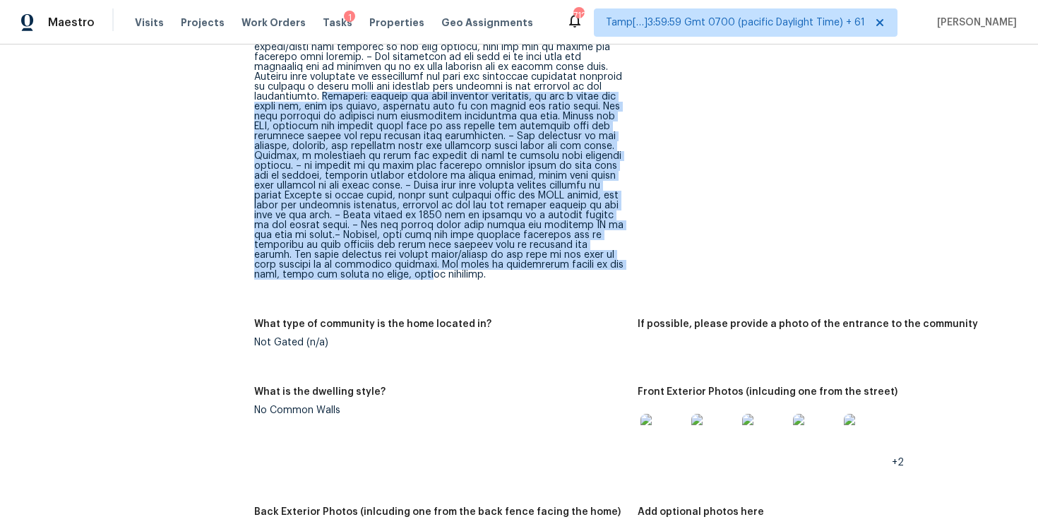
click at [483, 156] on div at bounding box center [440, 107] width 372 height 346
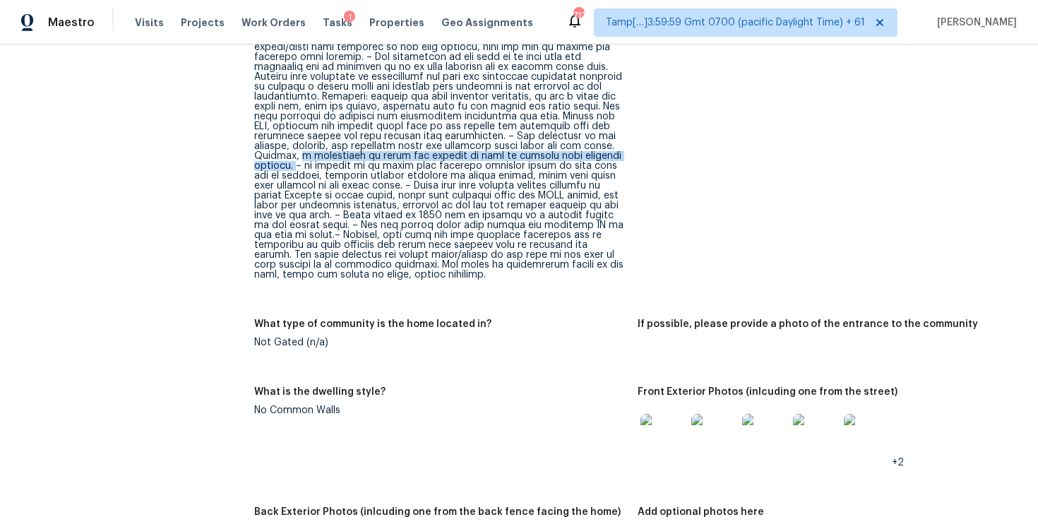
click at [337, 161] on div at bounding box center [440, 107] width 372 height 346
click at [489, 173] on div at bounding box center [440, 107] width 372 height 346
click at [146, 22] on span "Visits" at bounding box center [149, 23] width 29 height 14
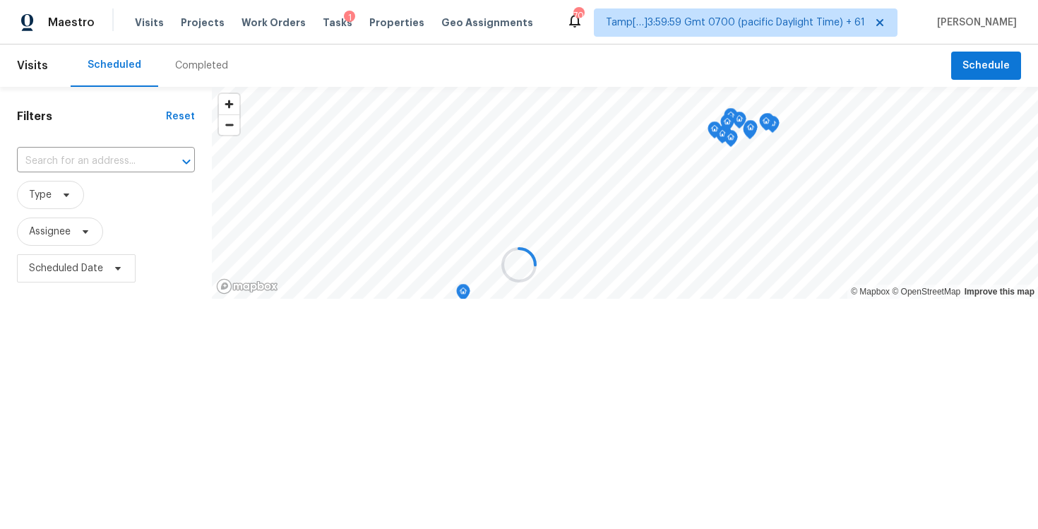
click at [195, 64] on div at bounding box center [519, 264] width 1038 height 529
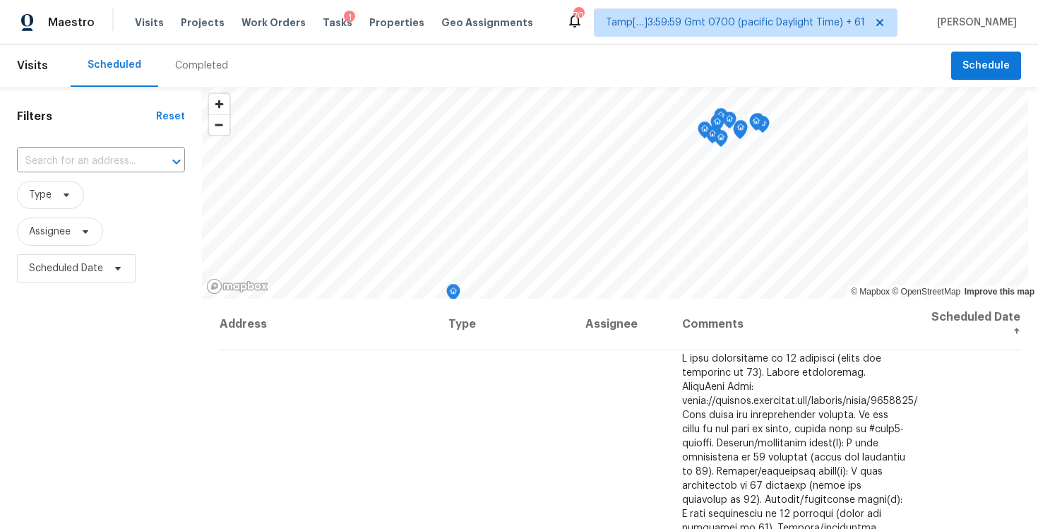
click at [195, 64] on div "Completed" at bounding box center [201, 66] width 53 height 14
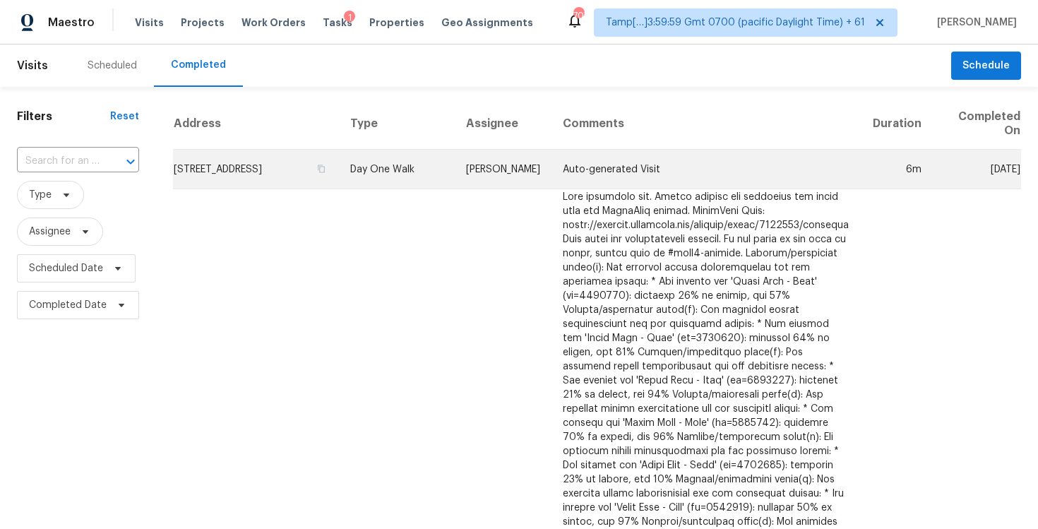
click at [467, 163] on td "[PERSON_NAME]" at bounding box center [503, 170] width 97 height 40
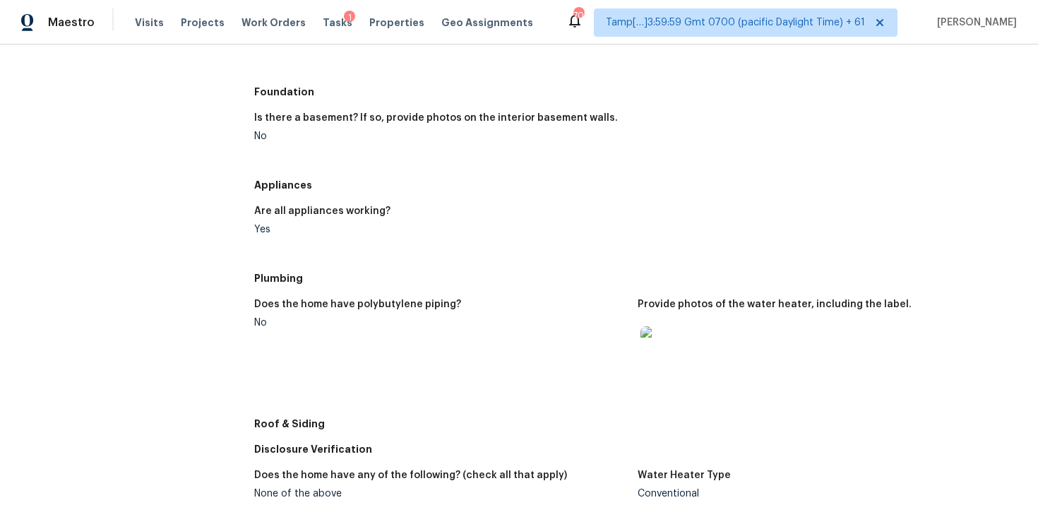
scroll to position [325, 0]
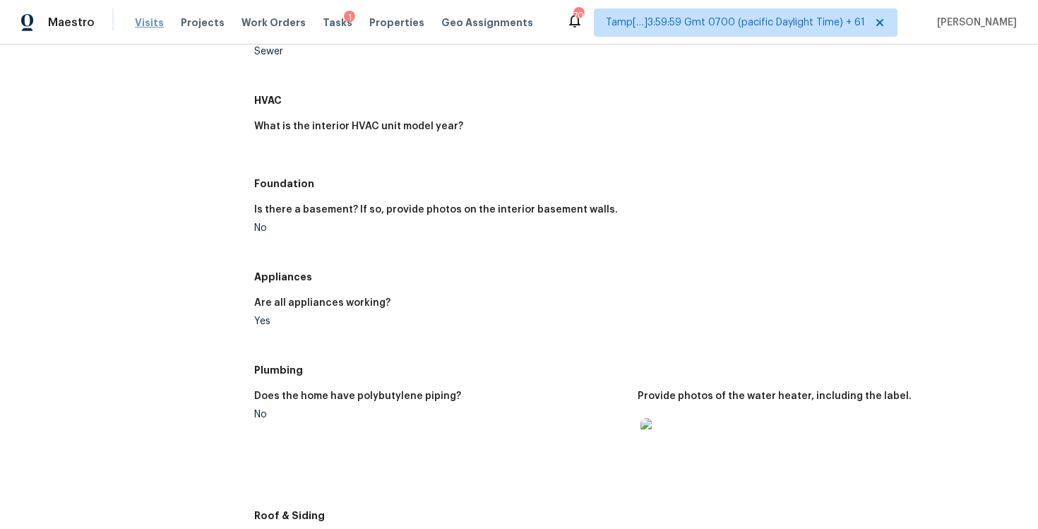
click at [157, 24] on span "Visits" at bounding box center [149, 23] width 29 height 14
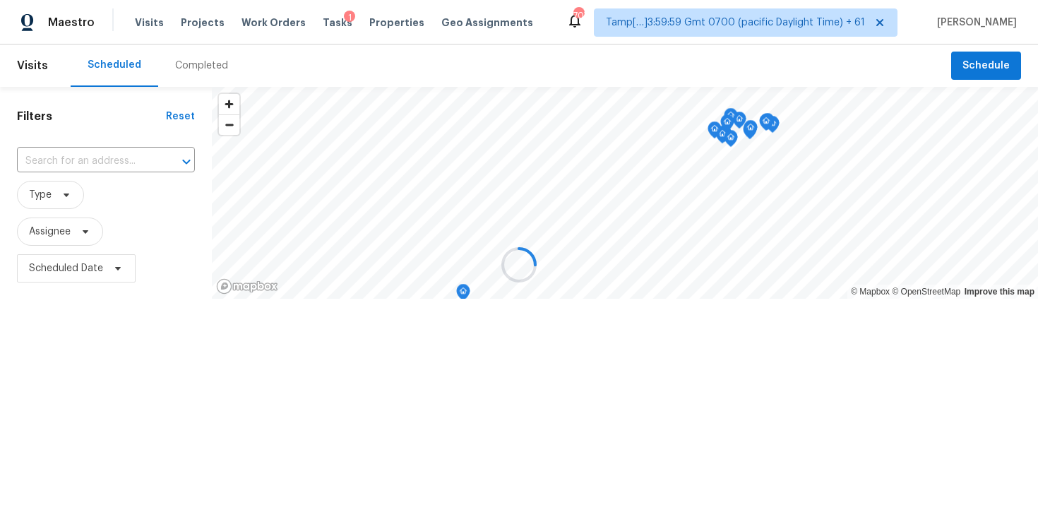
click at [179, 63] on div at bounding box center [519, 264] width 1038 height 529
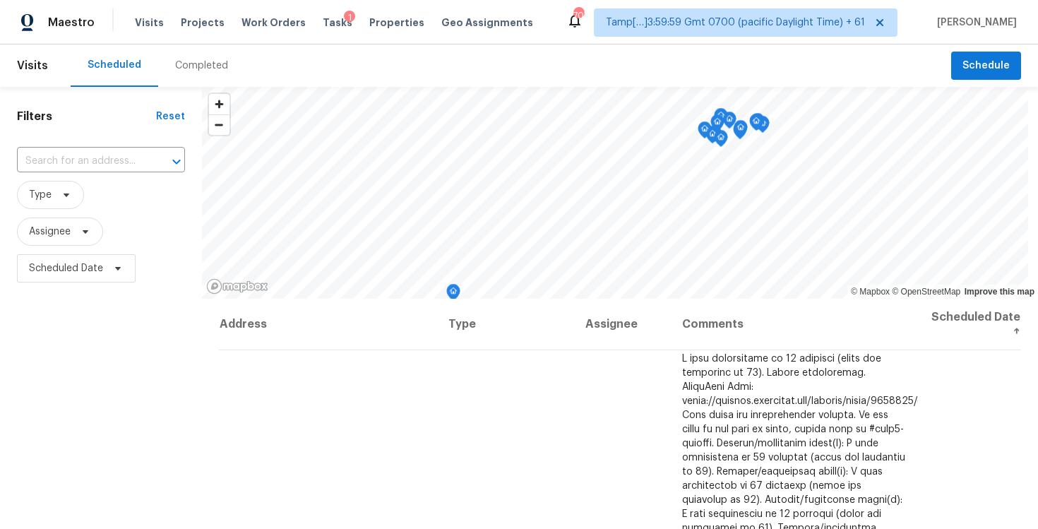
click at [191, 65] on div "Completed" at bounding box center [201, 66] width 53 height 14
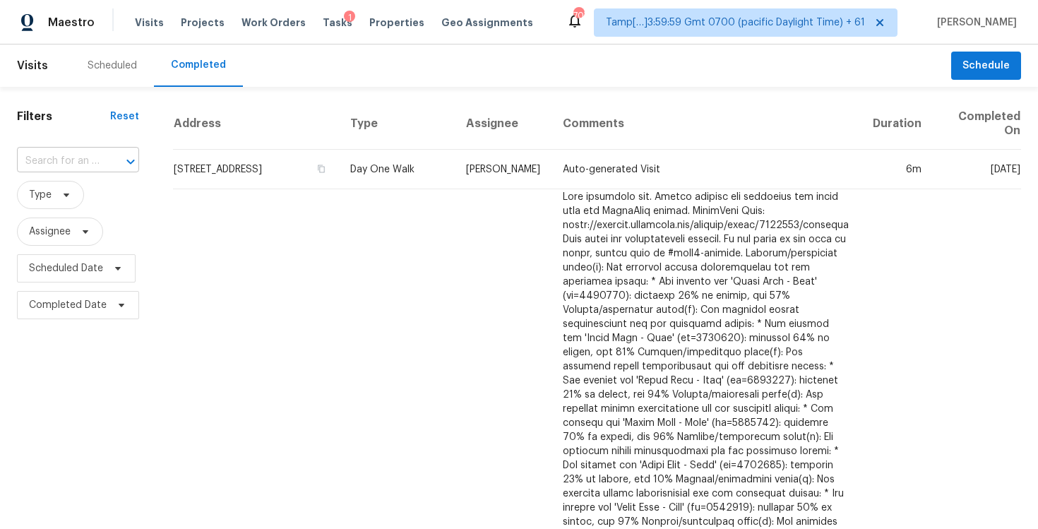
click at [107, 157] on div at bounding box center [120, 162] width 37 height 20
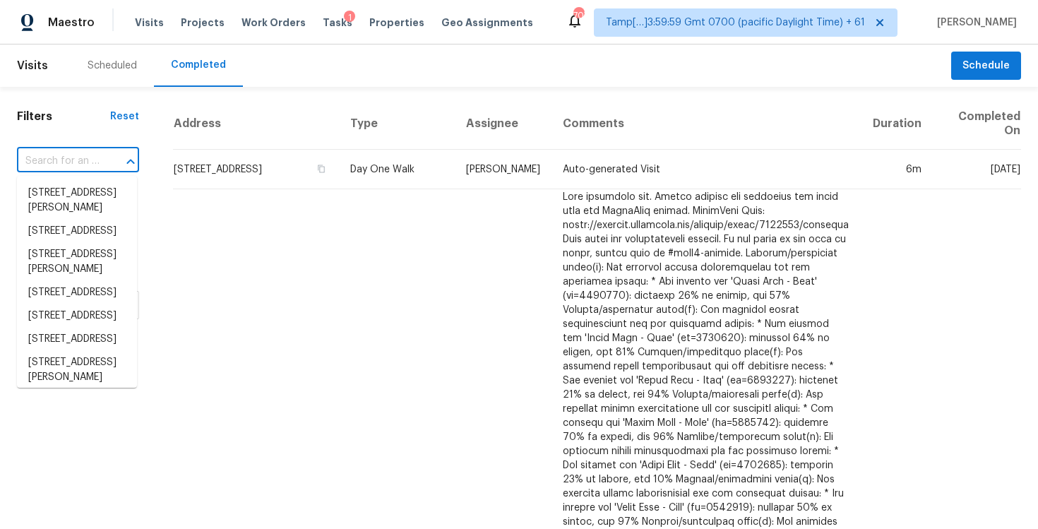
paste input "[STREET_ADDRESS][PERSON_NAME]"
type input "[STREET_ADDRESS][PERSON_NAME]"
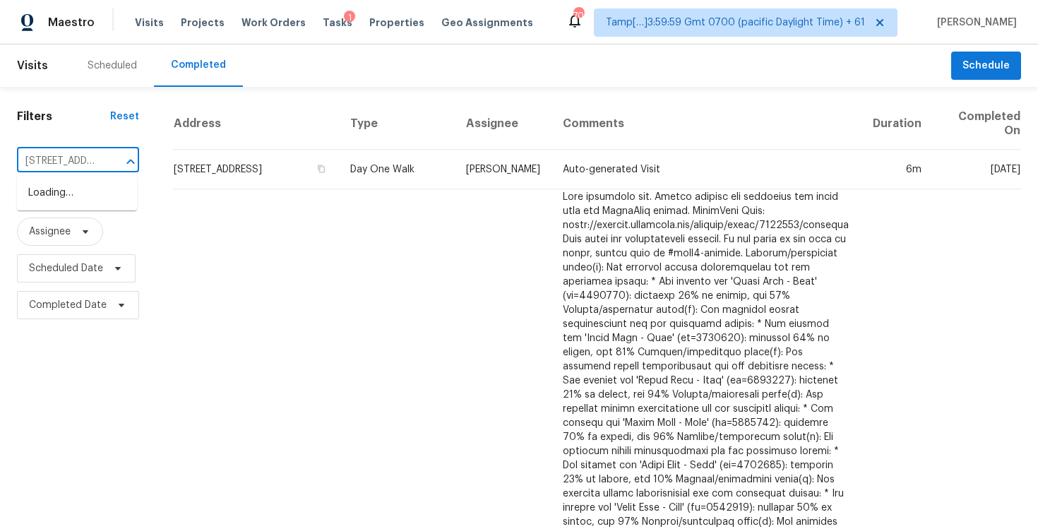
scroll to position [0, 88]
click at [109, 198] on li "[STREET_ADDRESS][PERSON_NAME]" at bounding box center [77, 200] width 120 height 38
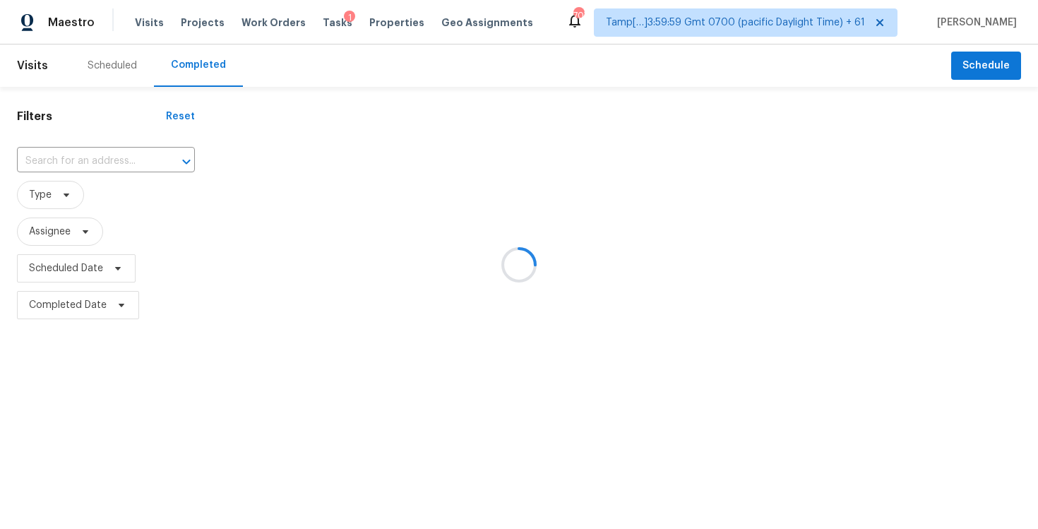
type input "[STREET_ADDRESS][PERSON_NAME]"
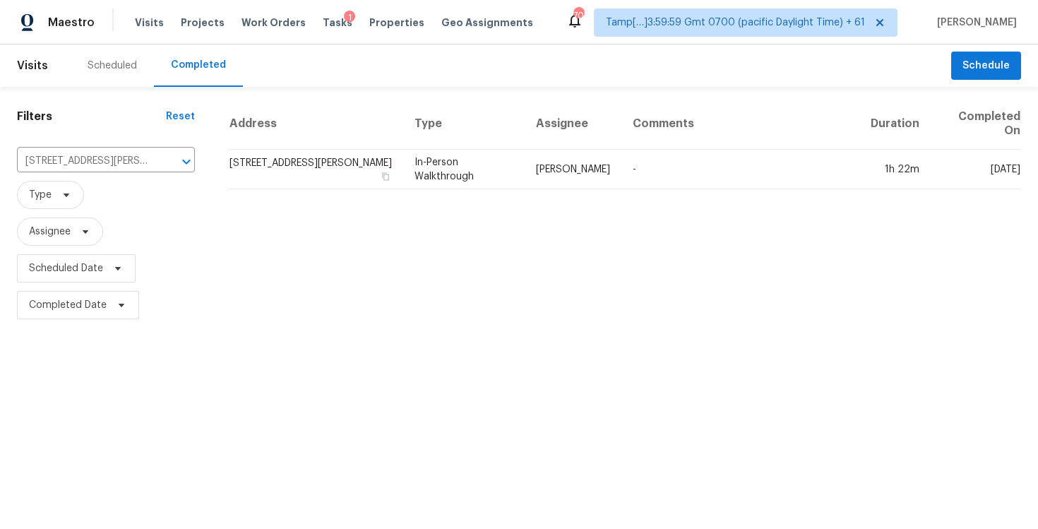
click at [279, 170] on td "[STREET_ADDRESS][PERSON_NAME]" at bounding box center [316, 170] width 174 height 40
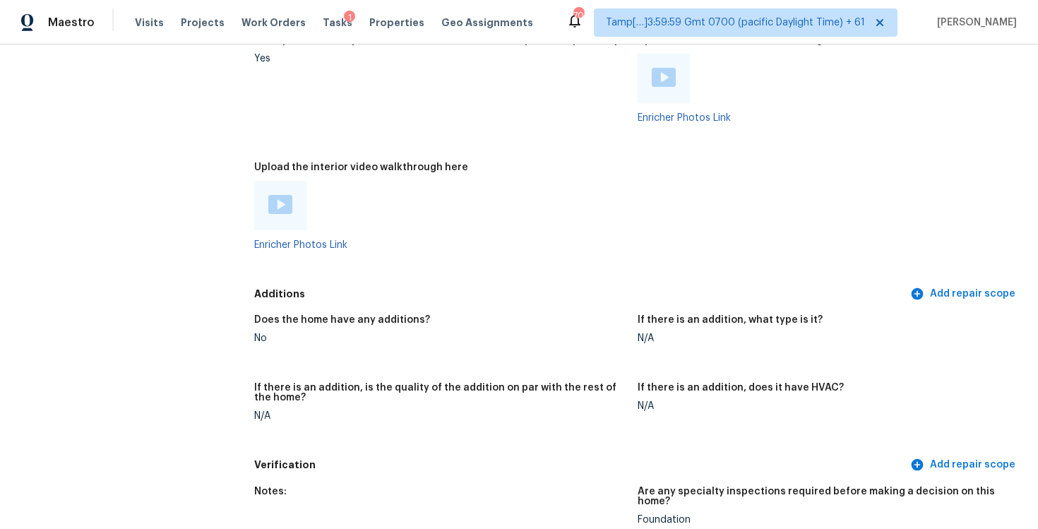
scroll to position [2721, 0]
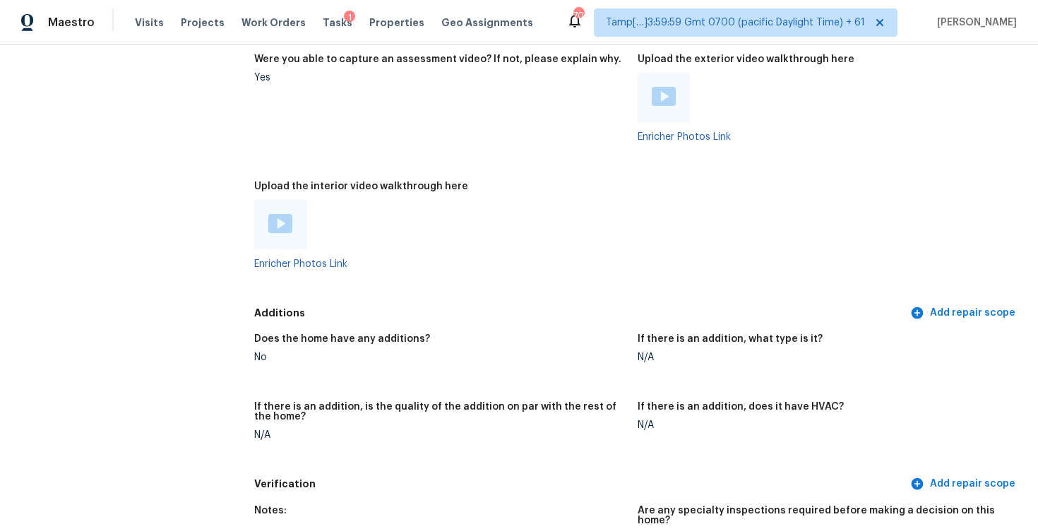
click at [286, 218] on img at bounding box center [280, 223] width 24 height 19
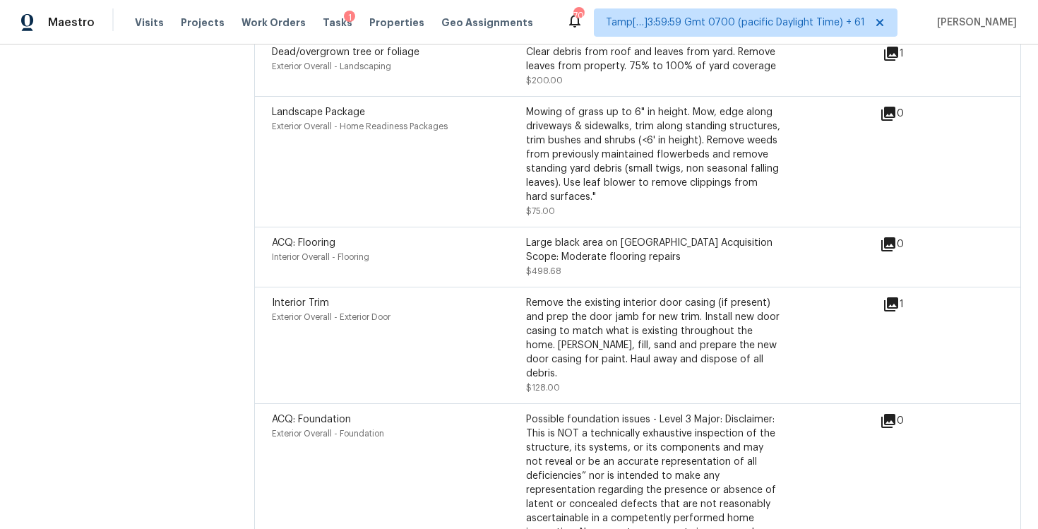
scroll to position [4676, 0]
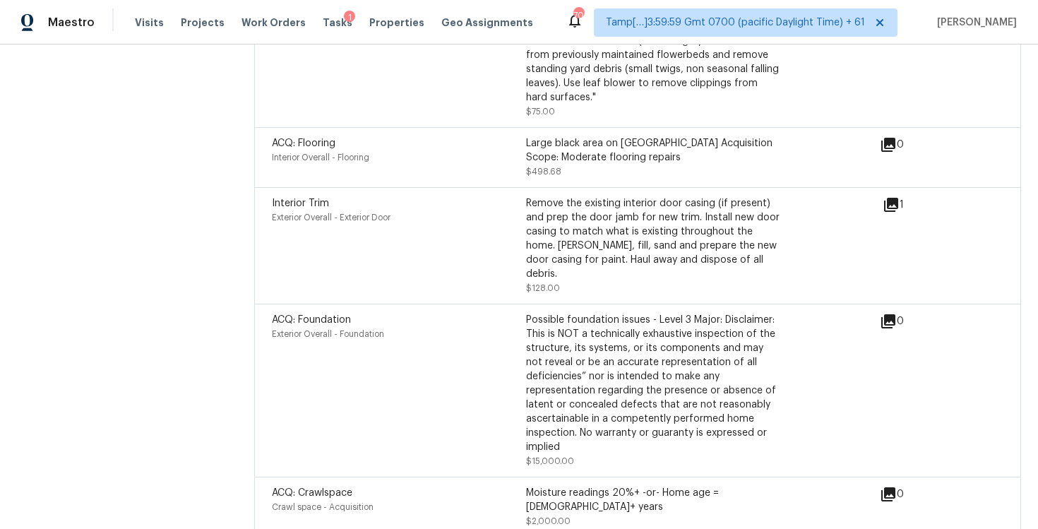
click at [493, 486] on div "ACQ: Crawlspace" at bounding box center [399, 493] width 254 height 14
click at [888, 314] on icon at bounding box center [888, 321] width 14 height 14
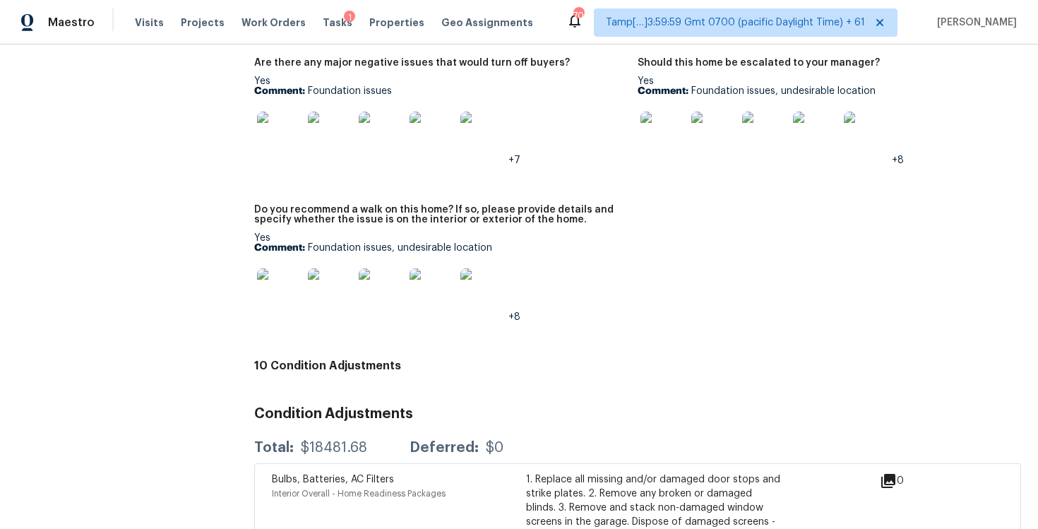
scroll to position [3227, 0]
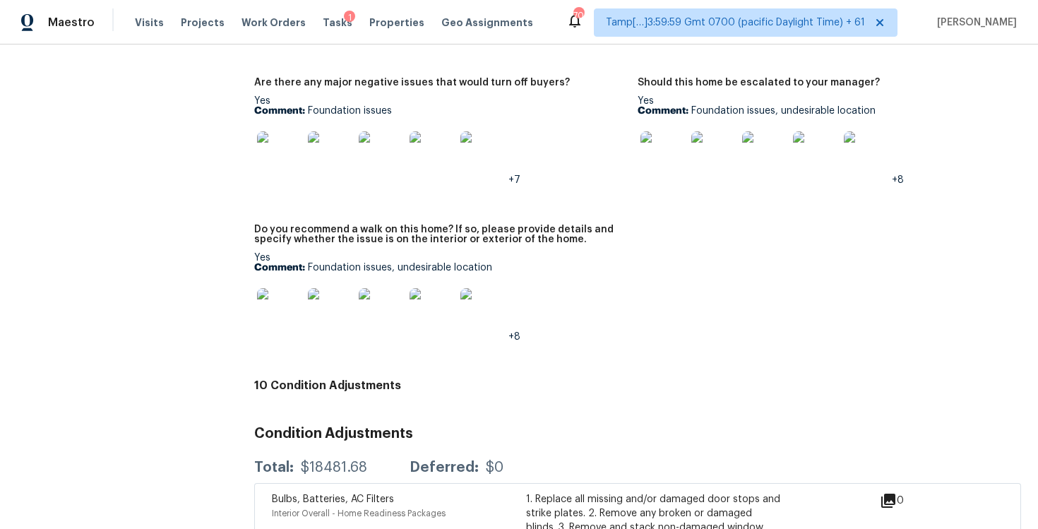
click at [284, 299] on img at bounding box center [279, 310] width 45 height 45
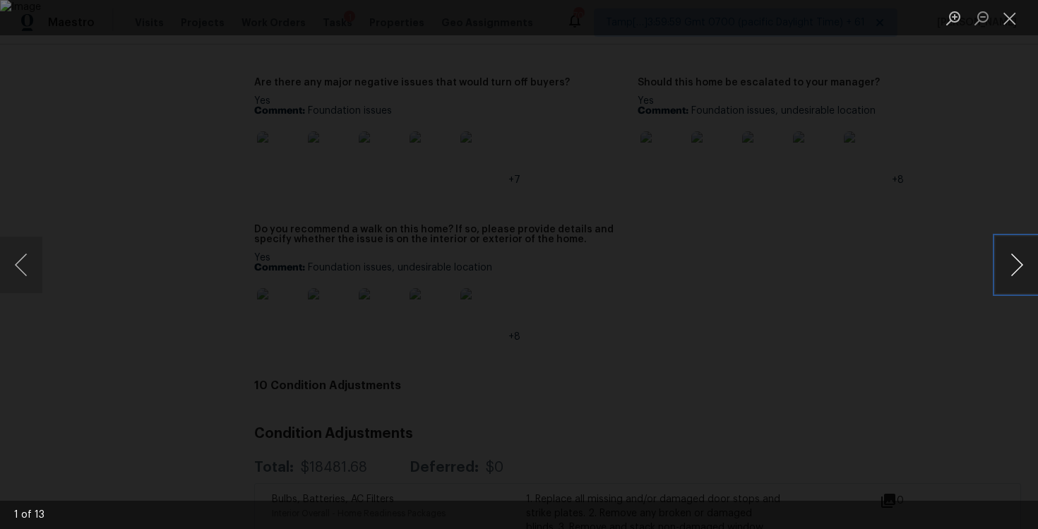
click at [1012, 261] on button "Next image" at bounding box center [1016, 264] width 42 height 56
click at [1012, 270] on button "Next image" at bounding box center [1016, 264] width 42 height 56
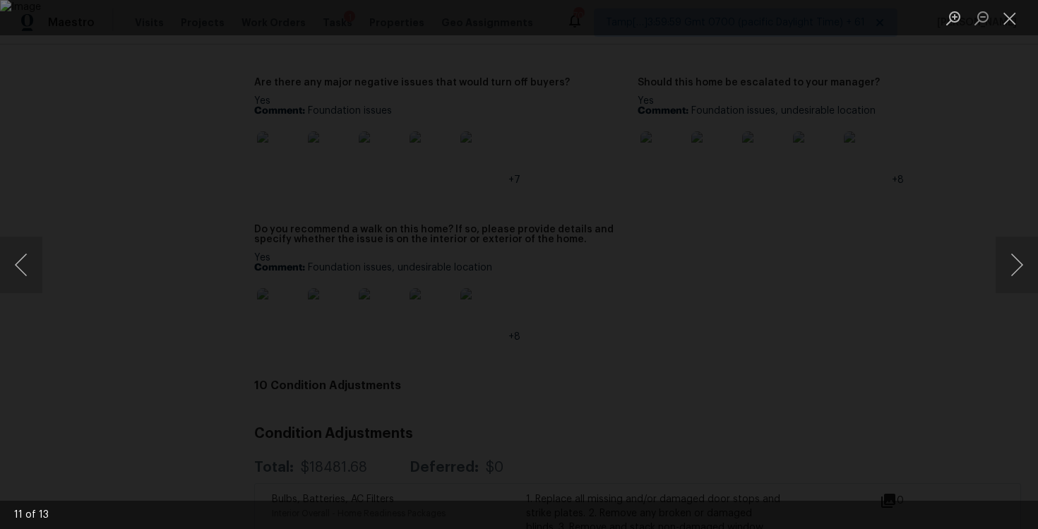
click at [928, 280] on div "Lightbox" at bounding box center [519, 264] width 1038 height 529
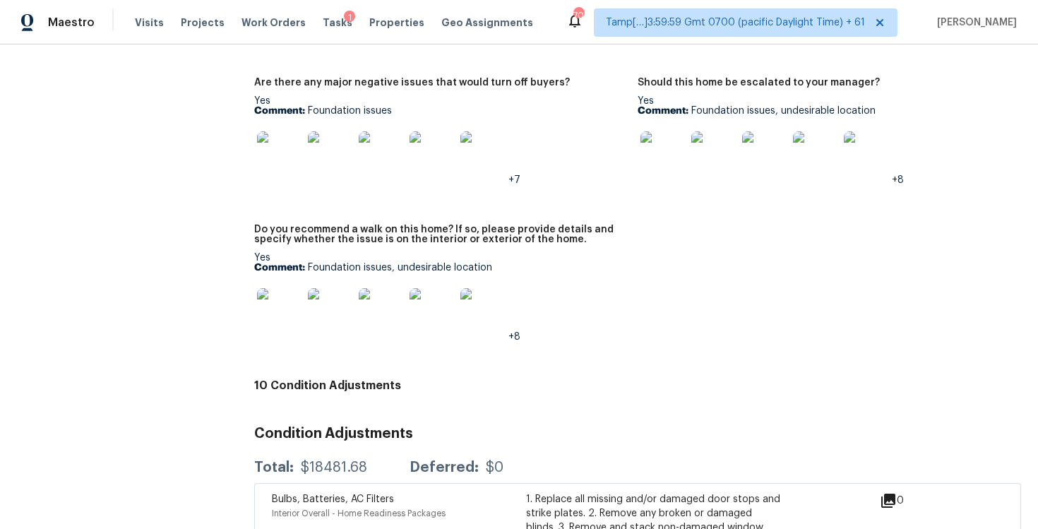
click at [432, 180] on figure "Are there any major negative issues that would turn off buyers? Yes Comment: Fo…" at bounding box center [445, 143] width 383 height 130
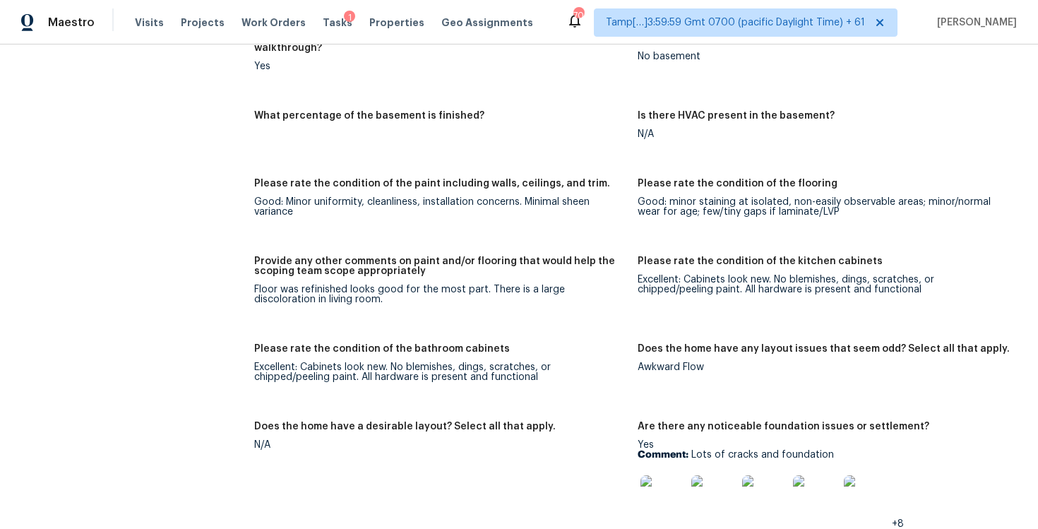
scroll to position [1907, 0]
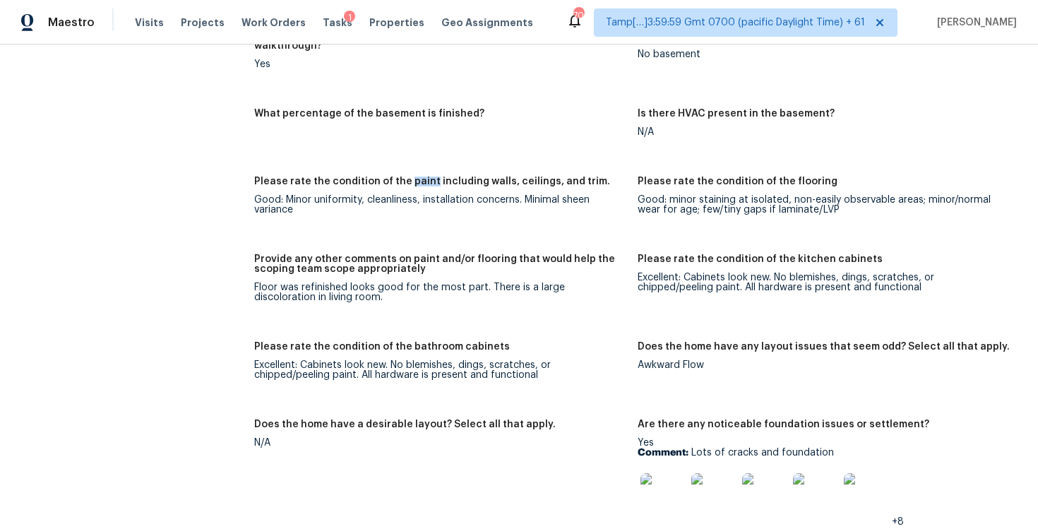
click at [422, 360] on div "Excellent: Cabinets look new. No blemishes, dings, scratches, or chipped/peelin…" at bounding box center [440, 370] width 372 height 20
drag, startPoint x: 253, startPoint y: 276, endPoint x: 339, endPoint y: 289, distance: 86.4
click at [339, 289] on div "Floor was refinished looks good for the most part. There is a large discolorati…" at bounding box center [440, 292] width 372 height 20
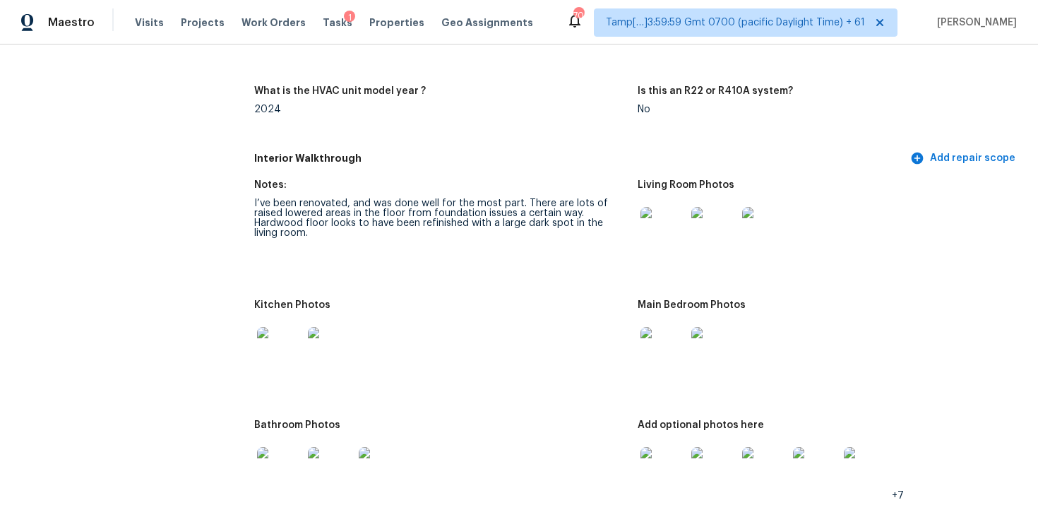
scroll to position [1331, 0]
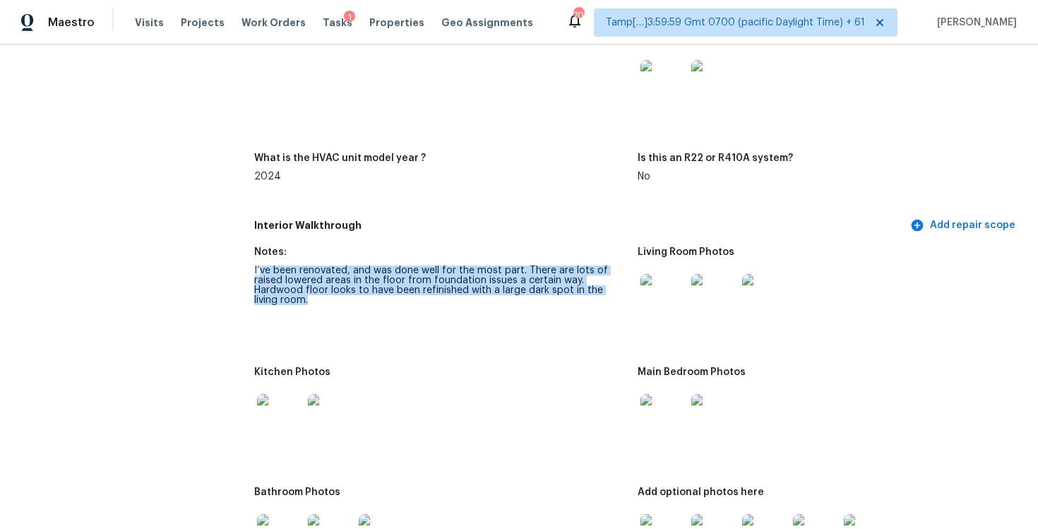
drag, startPoint x: 259, startPoint y: 268, endPoint x: 303, endPoint y: 320, distance: 68.1
click at [303, 320] on figure "Notes: I’ve been renovated, and was done well for the most part. There are lots…" at bounding box center [445, 298] width 383 height 103
click at [527, 318] on figure "Notes: I’ve been renovated, and was done well for the most part. There are lots…" at bounding box center [445, 298] width 383 height 103
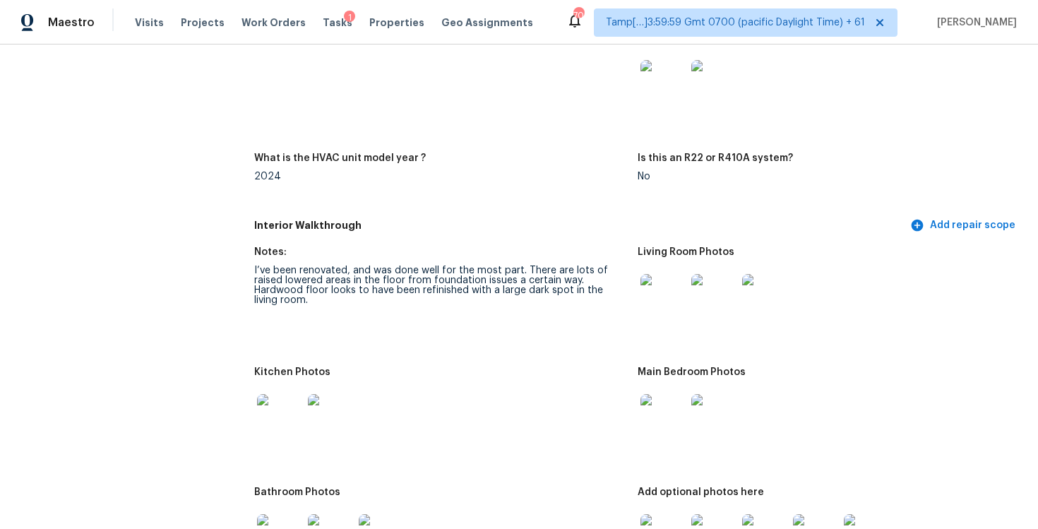
click at [443, 141] on div "Notes: Take 1 photo of the system label with the serial number What is the HVAC…" at bounding box center [637, 119] width 767 height 188
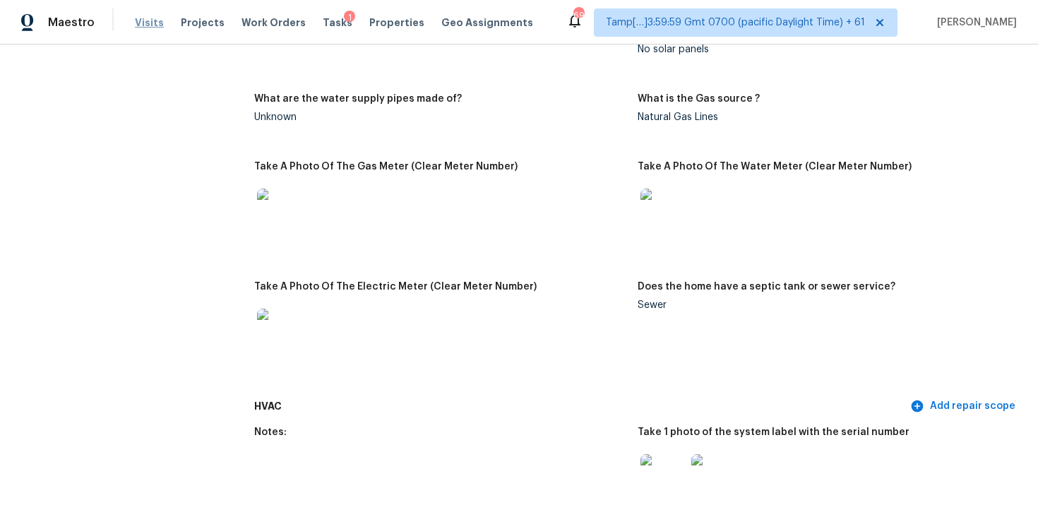
click at [150, 23] on span "Visits" at bounding box center [149, 23] width 29 height 14
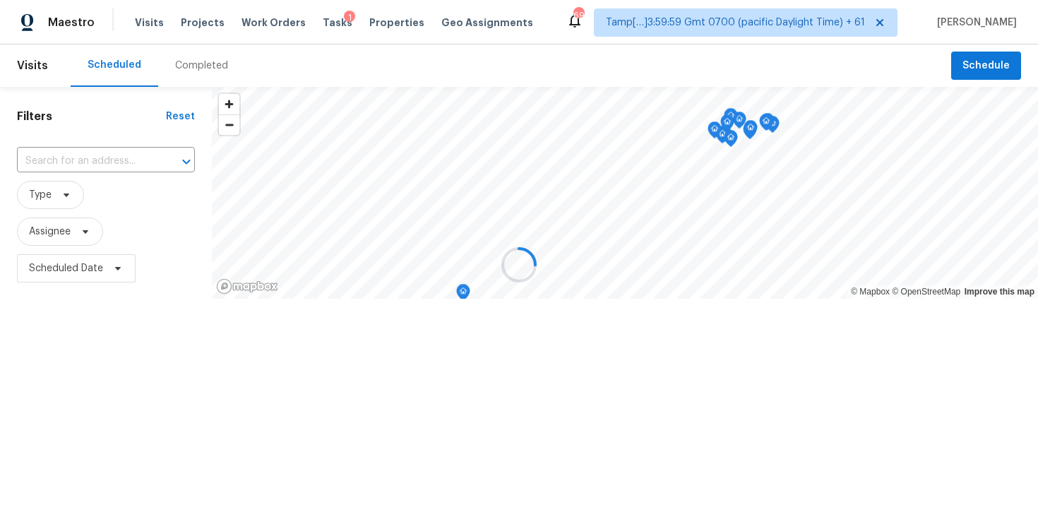
click at [215, 68] on div at bounding box center [519, 264] width 1038 height 529
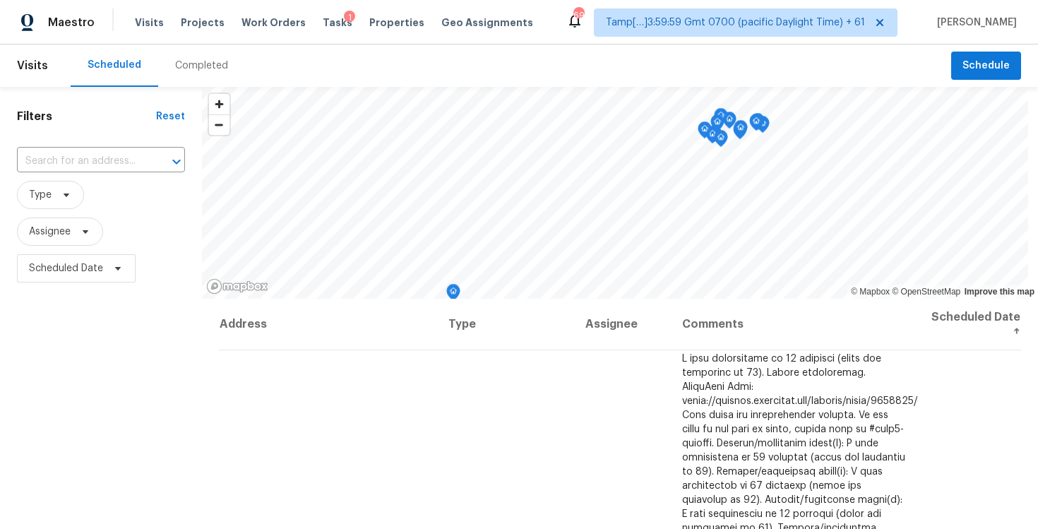
click at [215, 68] on div "Completed" at bounding box center [201, 66] width 53 height 14
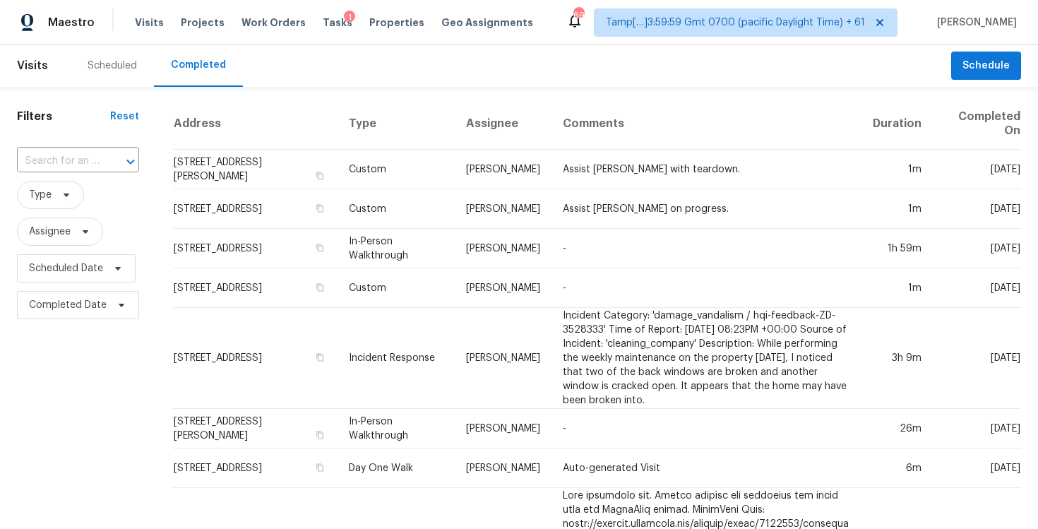
click at [109, 147] on div "​" at bounding box center [78, 161] width 122 height 30
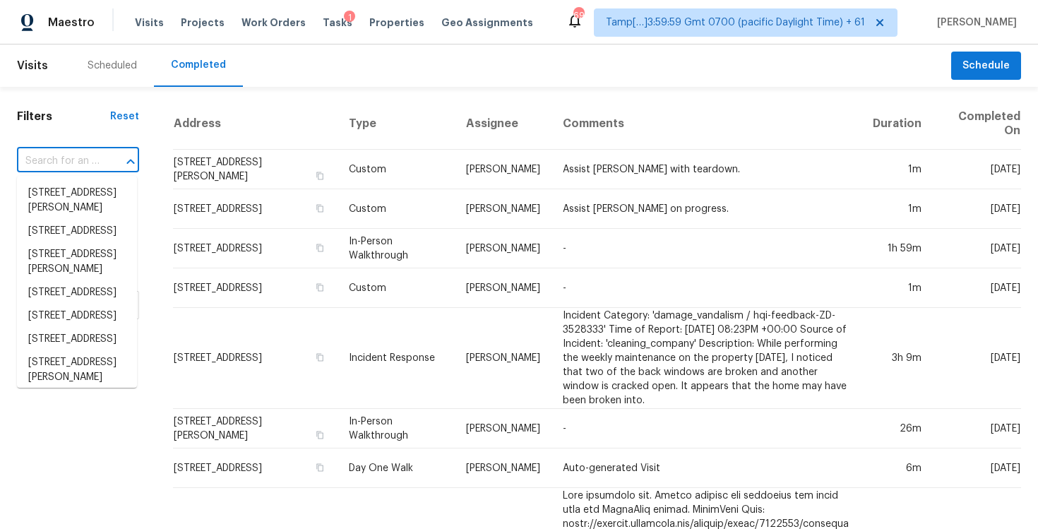
paste input "2252 Fairway Green Dr, Fuquay Varina, NC 27526"
type input "2252 Fairway Green Dr, Fuquay Varina, NC 27526"
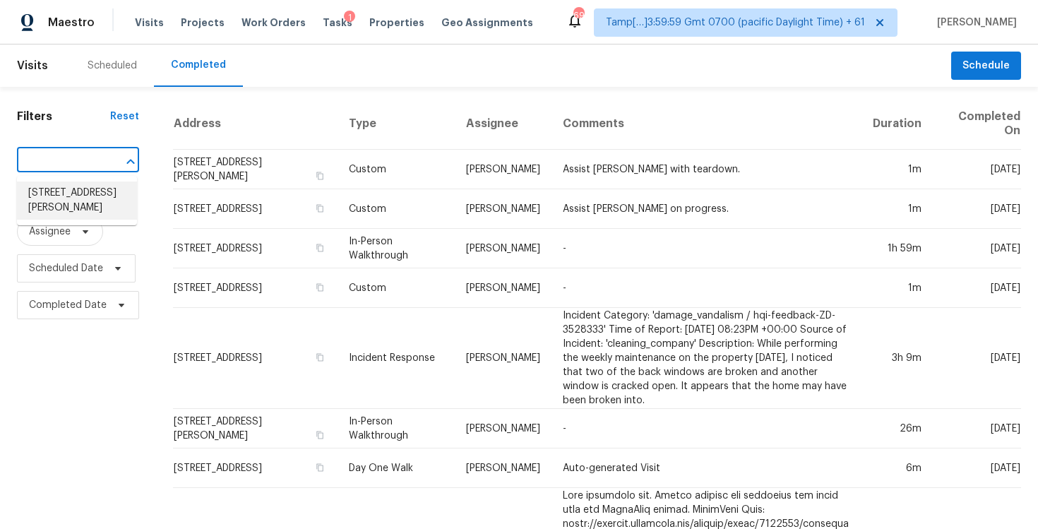
click at [109, 217] on li "2252 Fairway Green Dr, Fuquay Varina, NC 27526" at bounding box center [77, 200] width 120 height 38
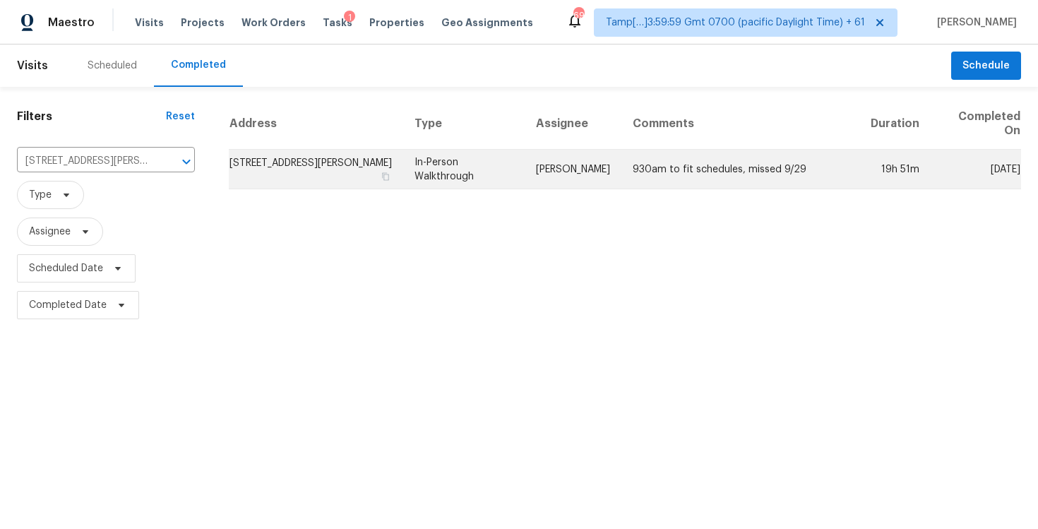
click at [318, 174] on td "2252 Fairway Green Dr, Fuquay Varina, NC 27526" at bounding box center [316, 170] width 174 height 40
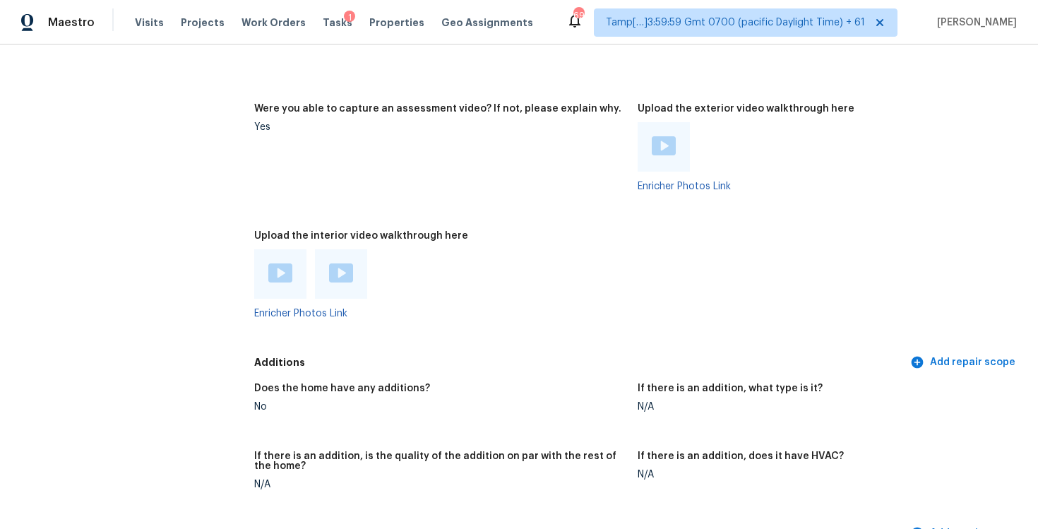
scroll to position [2670, 0]
click at [263, 271] on div at bounding box center [280, 273] width 52 height 49
click at [277, 263] on img at bounding box center [280, 272] width 24 height 19
click at [333, 271] on img at bounding box center [341, 272] width 24 height 19
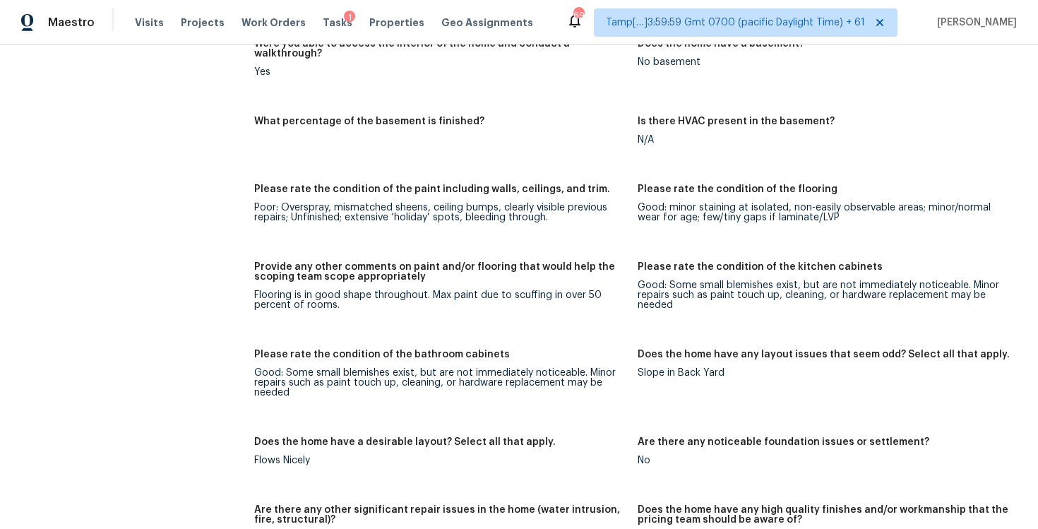
scroll to position [2001, 0]
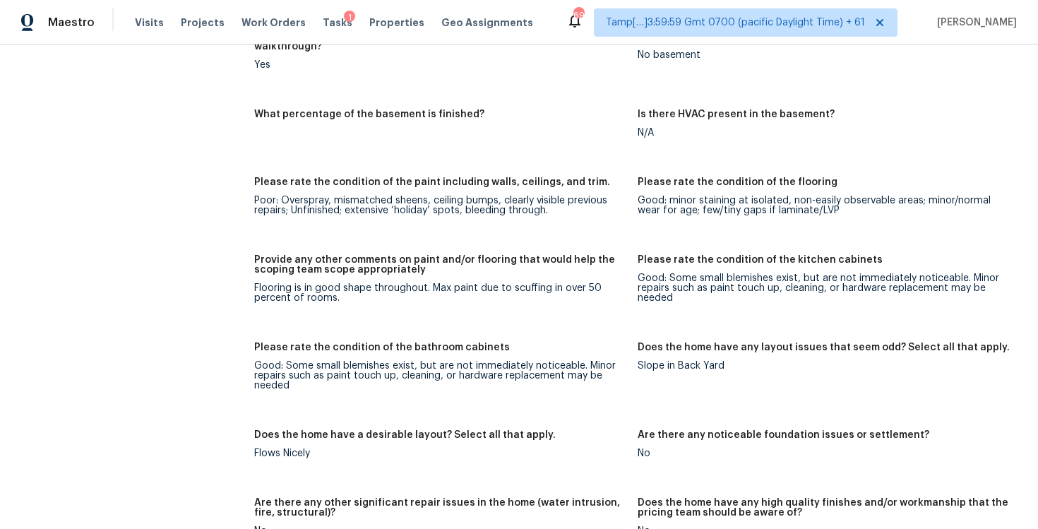
click at [488, 299] on figure "Provide any other comments on paint and/or flooring that would help the scoping…" at bounding box center [445, 290] width 383 height 71
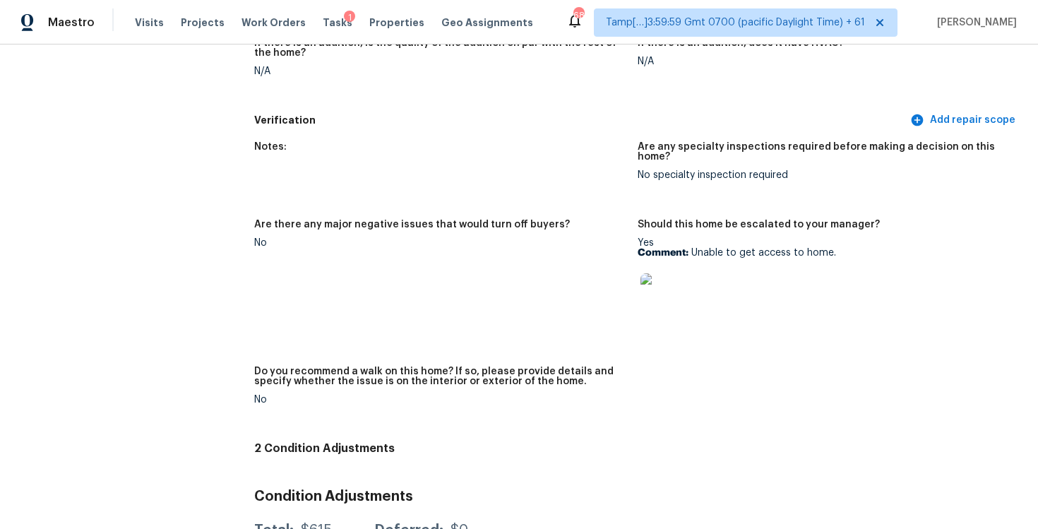
scroll to position [3402, 0]
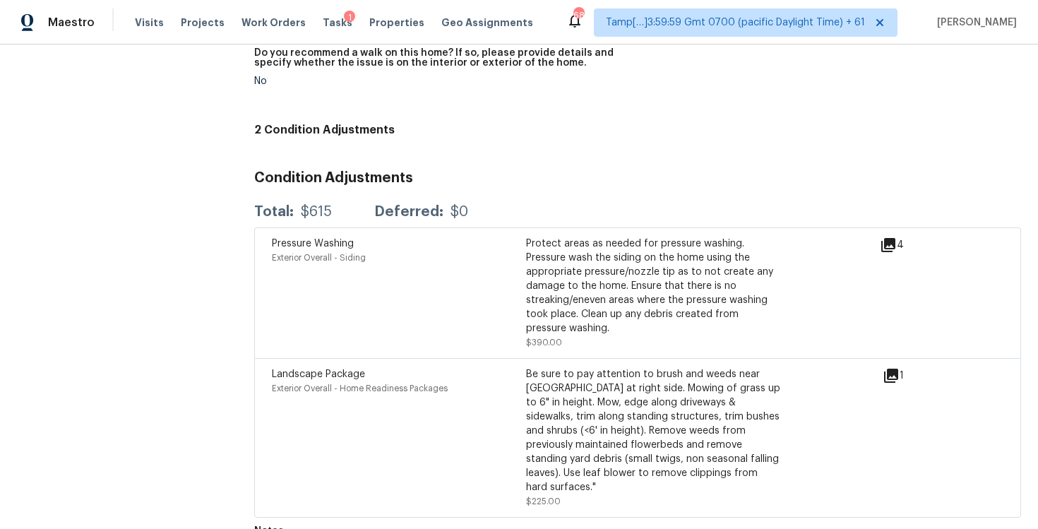
click at [396, 251] on div "Exterior Overall - Siding" at bounding box center [399, 258] width 254 height 14
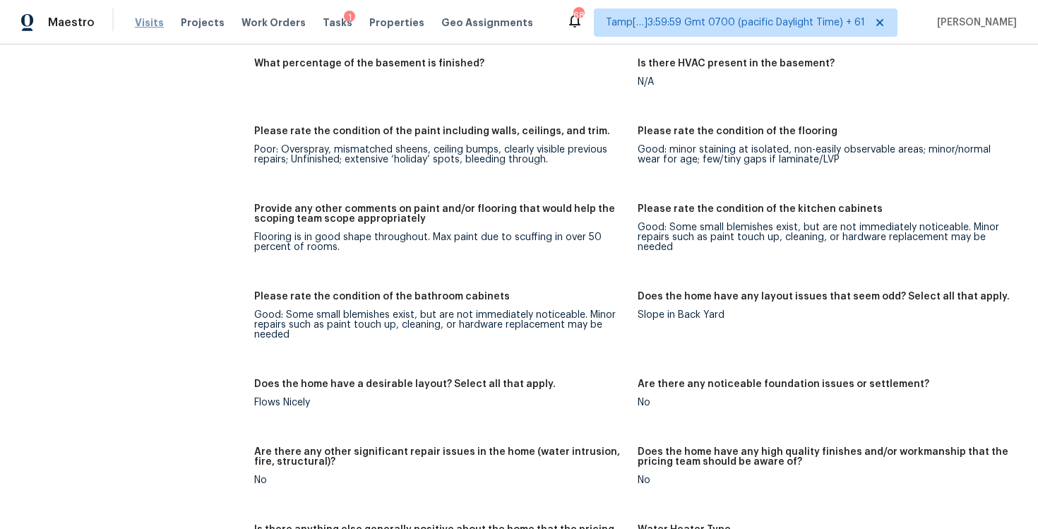
click at [148, 22] on span "Visits" at bounding box center [149, 23] width 29 height 14
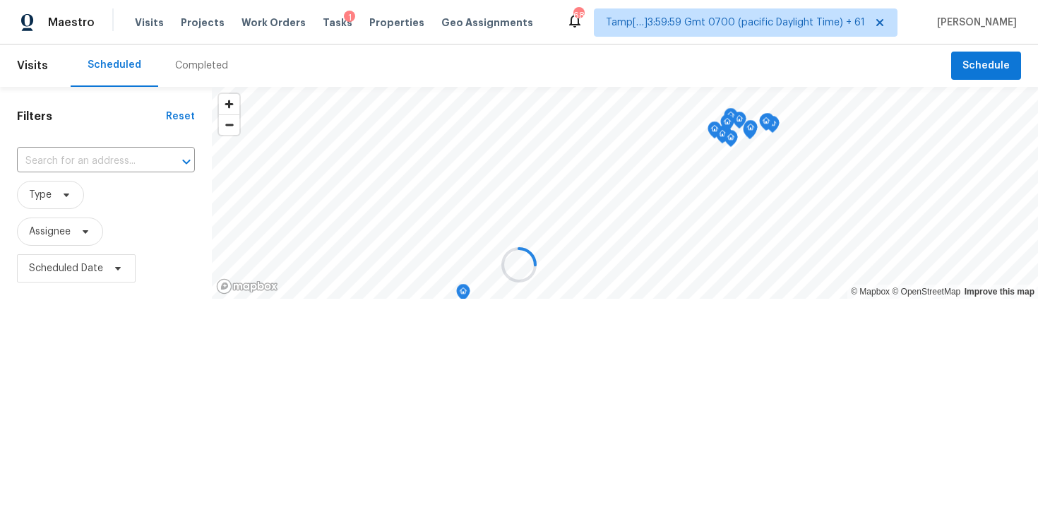
click at [190, 70] on div at bounding box center [519, 264] width 1038 height 529
click at [205, 67] on div at bounding box center [519, 264] width 1038 height 529
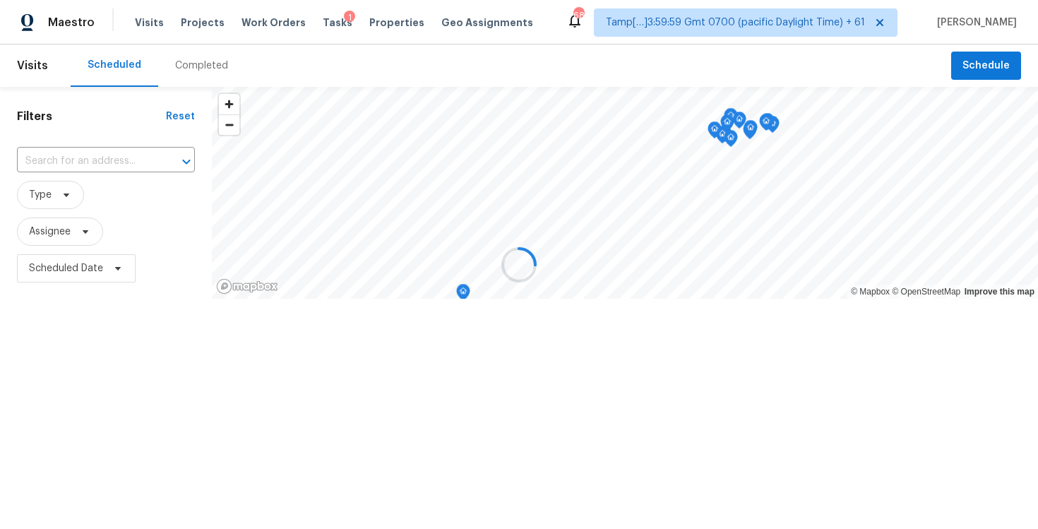
click at [205, 67] on div at bounding box center [519, 264] width 1038 height 529
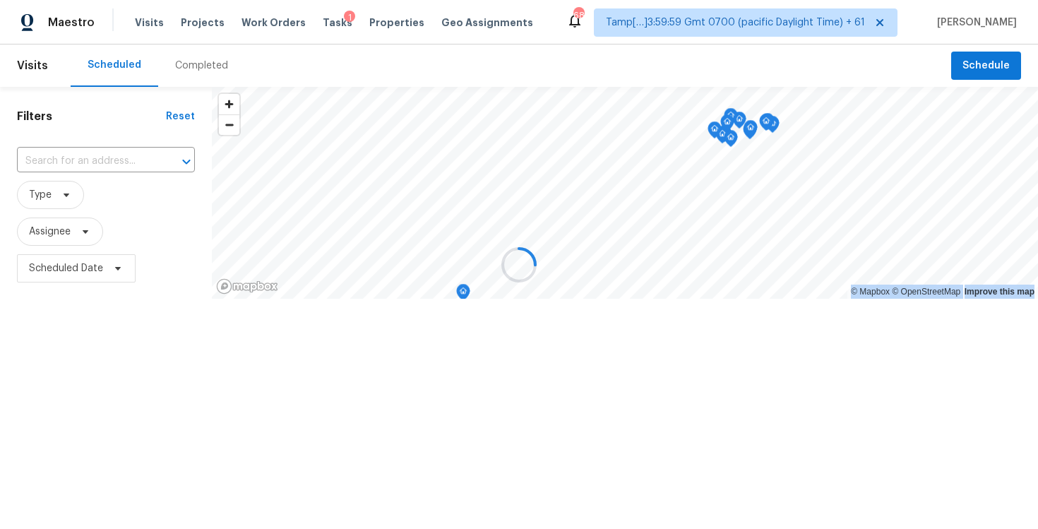
click at [205, 67] on div at bounding box center [519, 264] width 1038 height 529
click at [203, 71] on div at bounding box center [519, 264] width 1038 height 529
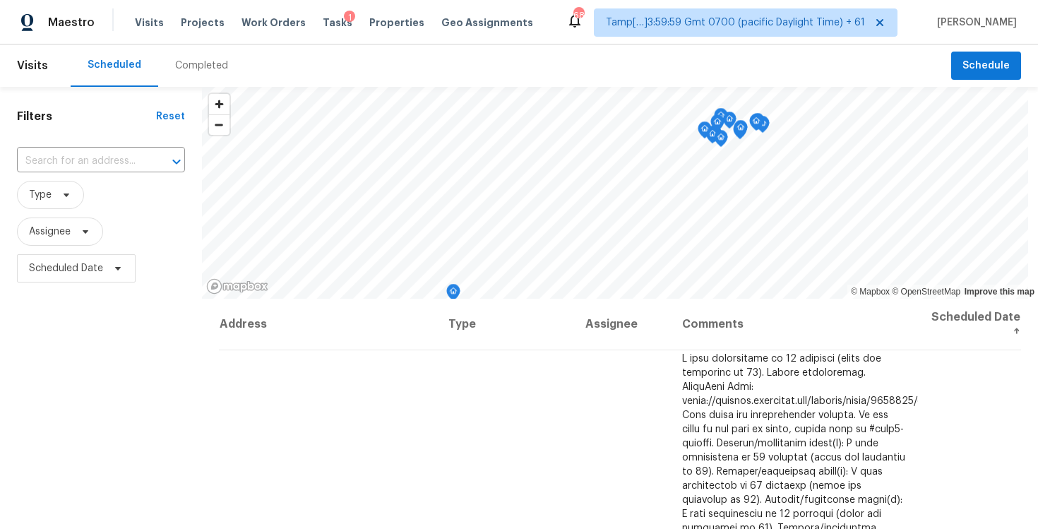
click at [210, 57] on div "Completed" at bounding box center [201, 65] width 87 height 42
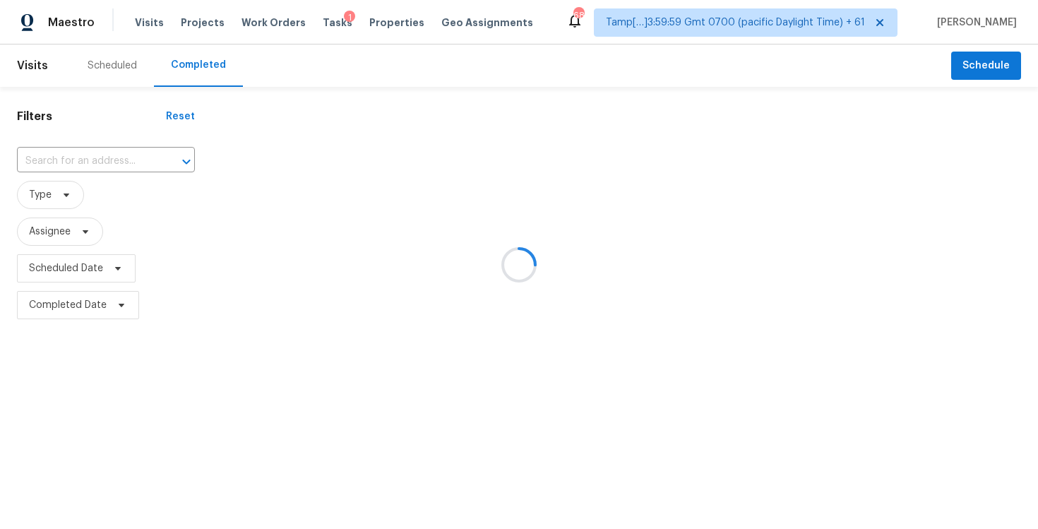
click at [115, 170] on div at bounding box center [519, 264] width 1038 height 529
click at [158, 154] on div at bounding box center [176, 162] width 37 height 20
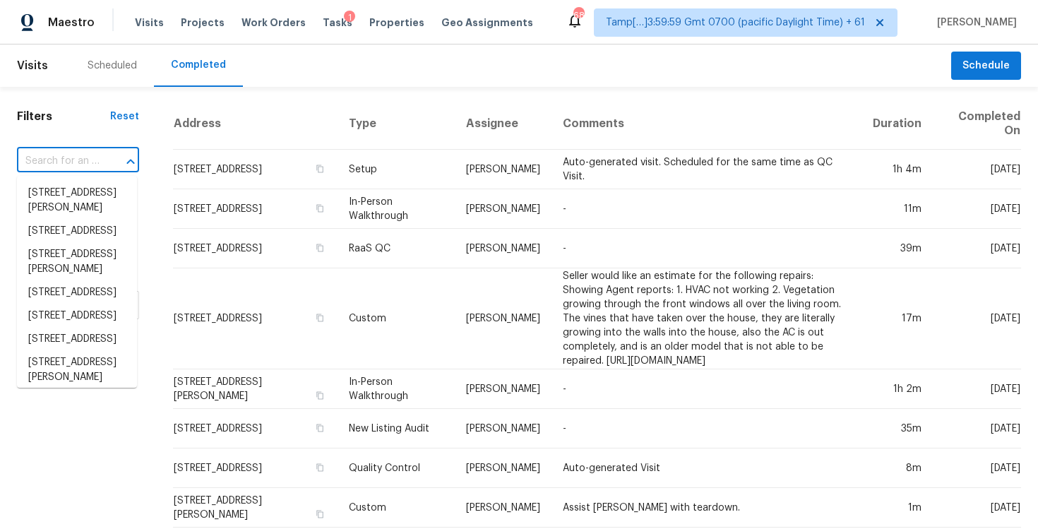
click at [109, 154] on div at bounding box center [120, 162] width 37 height 20
paste input "2472 Creek Meadow Dr, Santa Rosa, CA 95404"
type input "2472 Creek Meadow Dr, Santa Rosa, CA 95404"
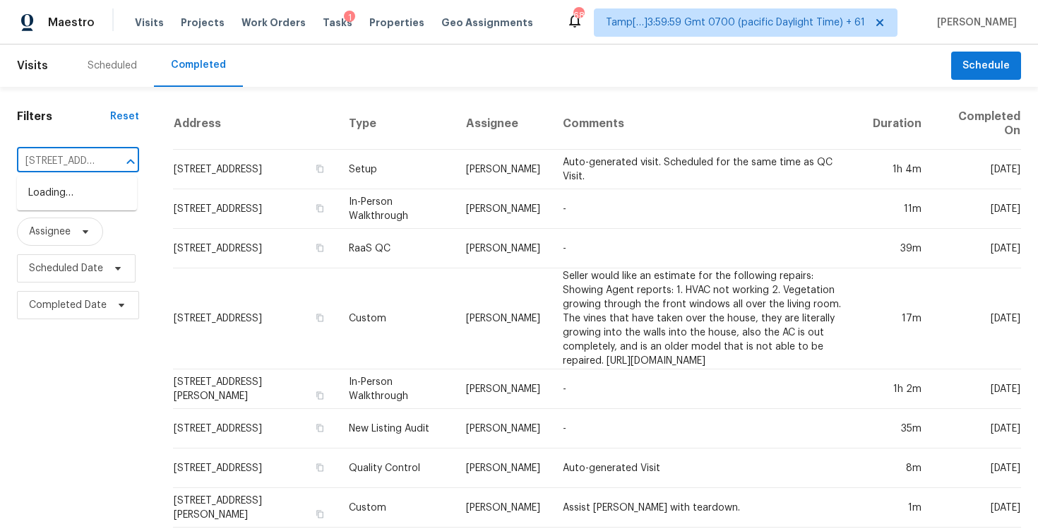
scroll to position [0, 142]
click at [106, 197] on li "2472 Creek Meadow Dr, Santa Rosa, CA 95404" at bounding box center [77, 192] width 120 height 23
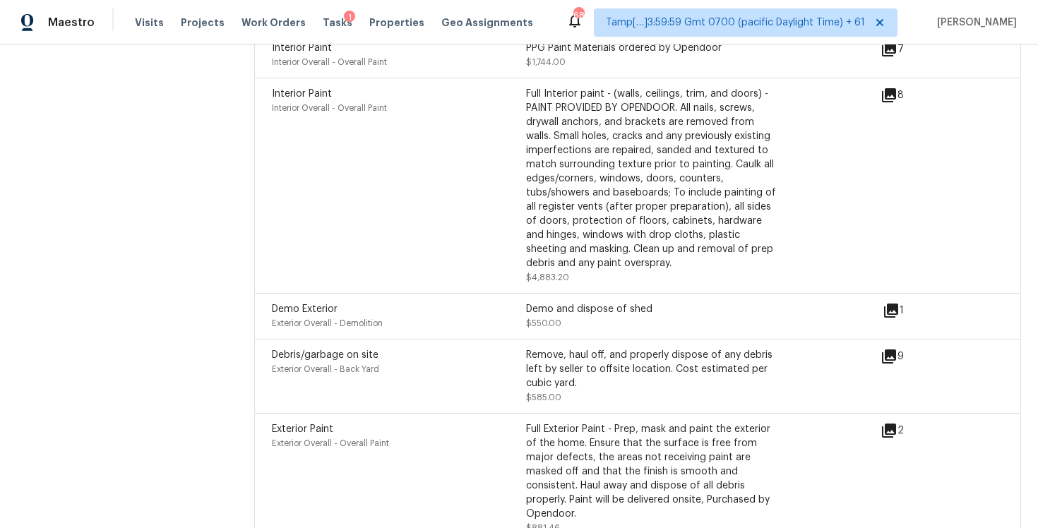
scroll to position [3822, 0]
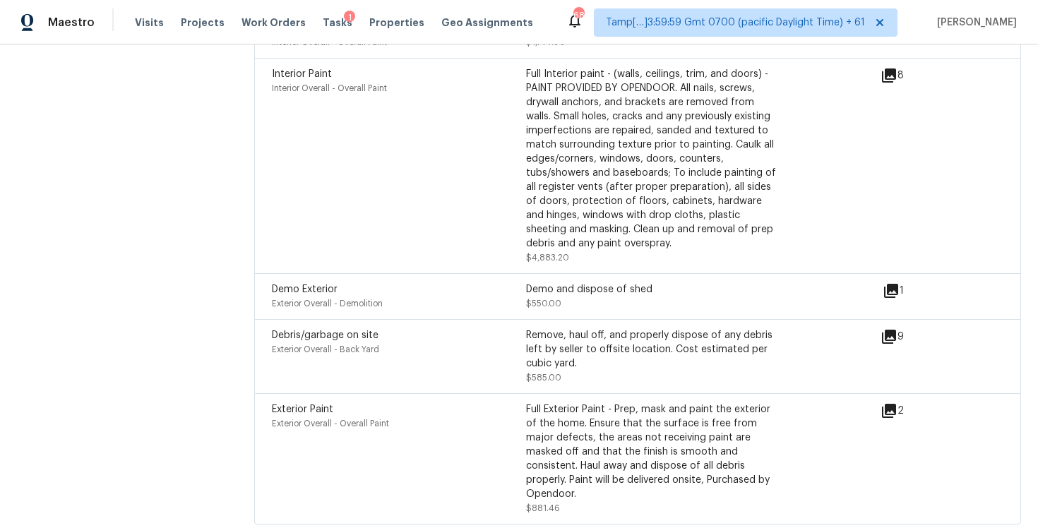
click at [496, 342] on div "Exterior Overall - Back Yard" at bounding box center [399, 349] width 254 height 14
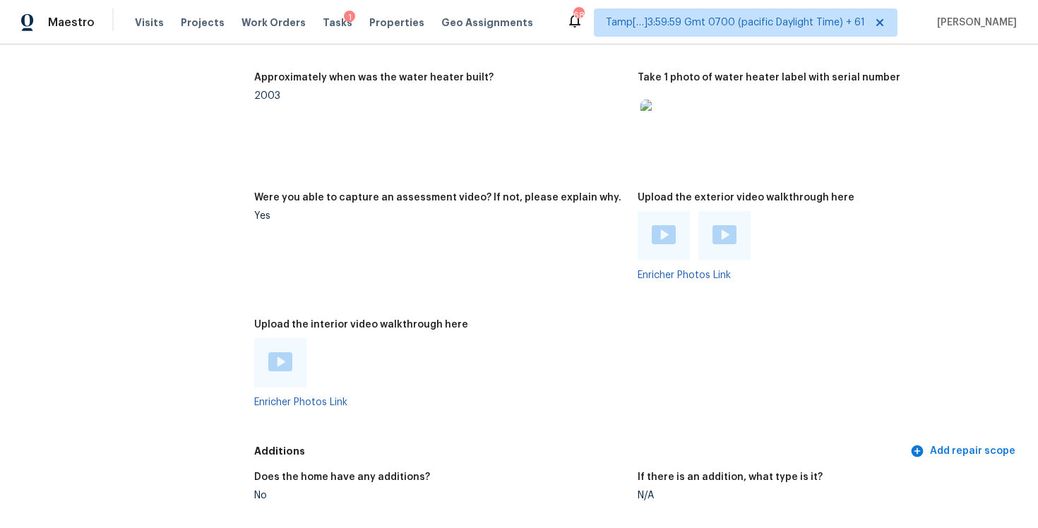
scroll to position [2391, 0]
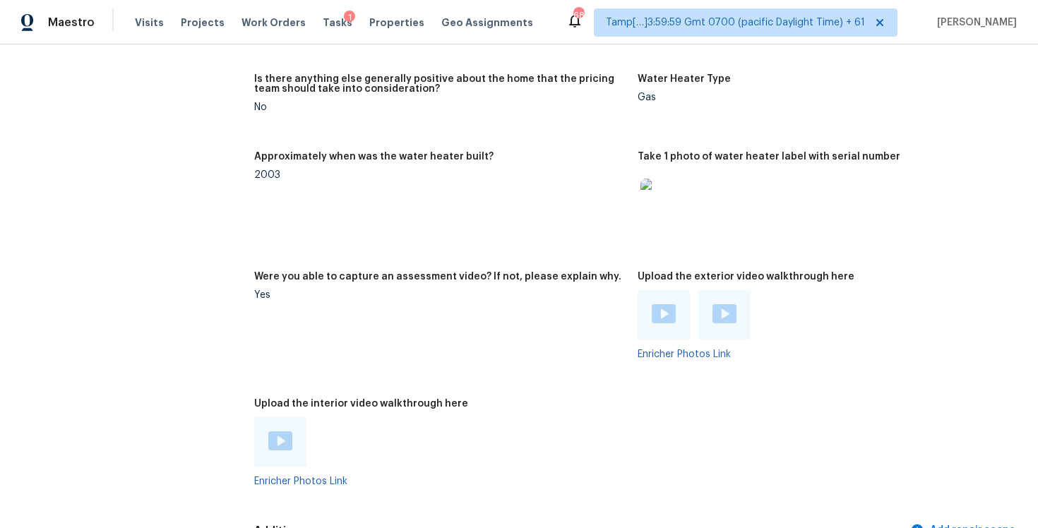
click at [395, 315] on figure "Were you able to capture an assessment video? If not, please explain why. Yes" at bounding box center [445, 327] width 383 height 110
click at [274, 431] on img at bounding box center [280, 440] width 24 height 19
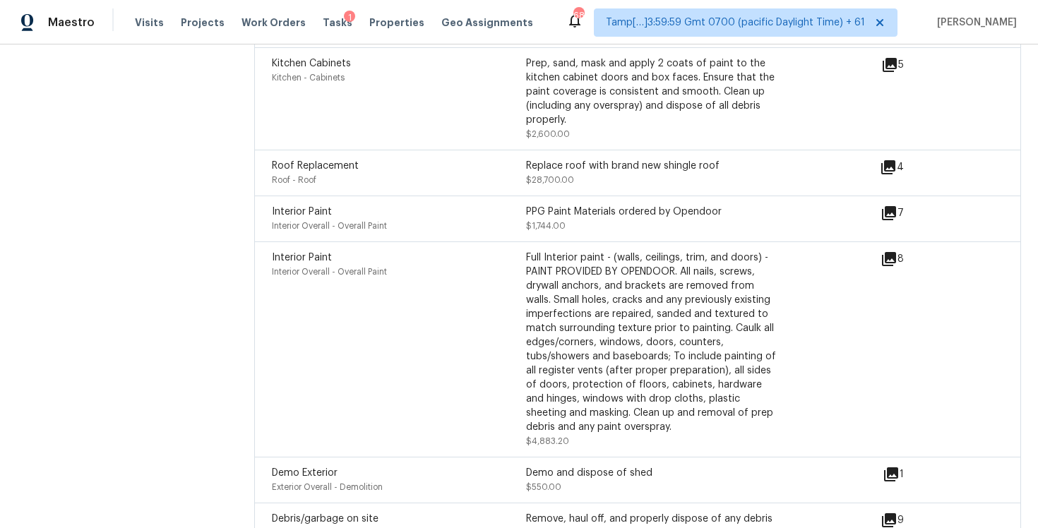
scroll to position [3638, 0]
click at [345, 251] on div "Interior Paint" at bounding box center [399, 258] width 254 height 14
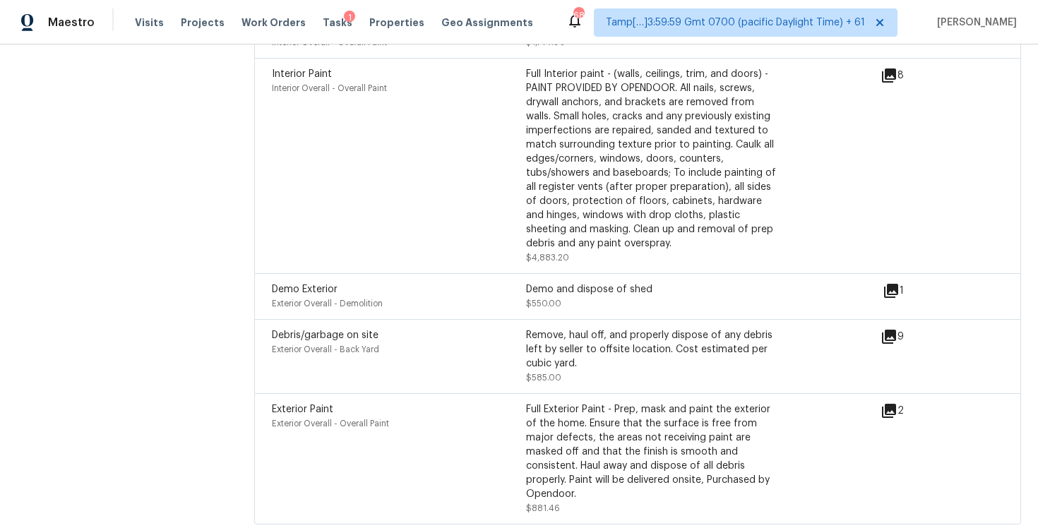
click at [542, 430] on div "Full Exterior Paint - Prep, mask and paint the exterior of the home. Ensure tha…" at bounding box center [653, 451] width 254 height 99
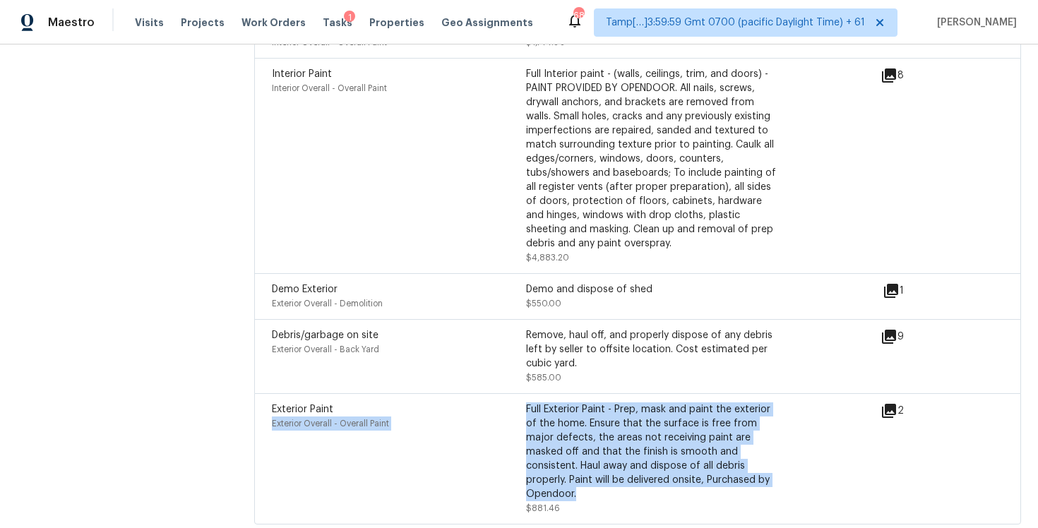
drag, startPoint x: 524, startPoint y: 389, endPoint x: 746, endPoint y: 455, distance: 231.4
click at [746, 455] on div "Exterior Paint Exterior Overall - Overall Paint Full Exterior Paint - Prep, mas…" at bounding box center [526, 458] width 508 height 113
click at [746, 455] on div "Full Exterior Paint - Prep, mask and paint the exterior of the home. Ensure tha…" at bounding box center [653, 451] width 254 height 99
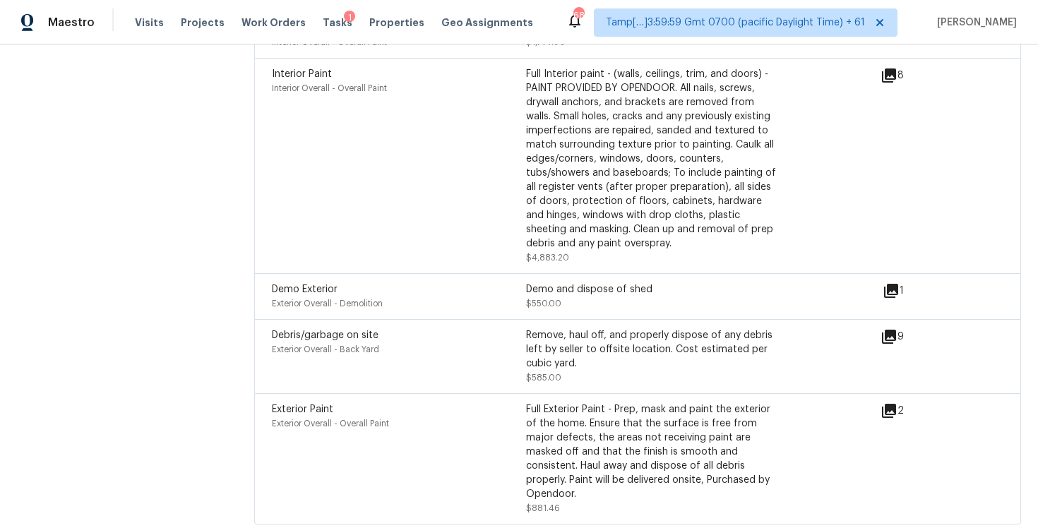
click at [566, 402] on div "Full Exterior Paint - Prep, mask and paint the exterior of the home. Ensure tha…" at bounding box center [653, 451] width 254 height 99
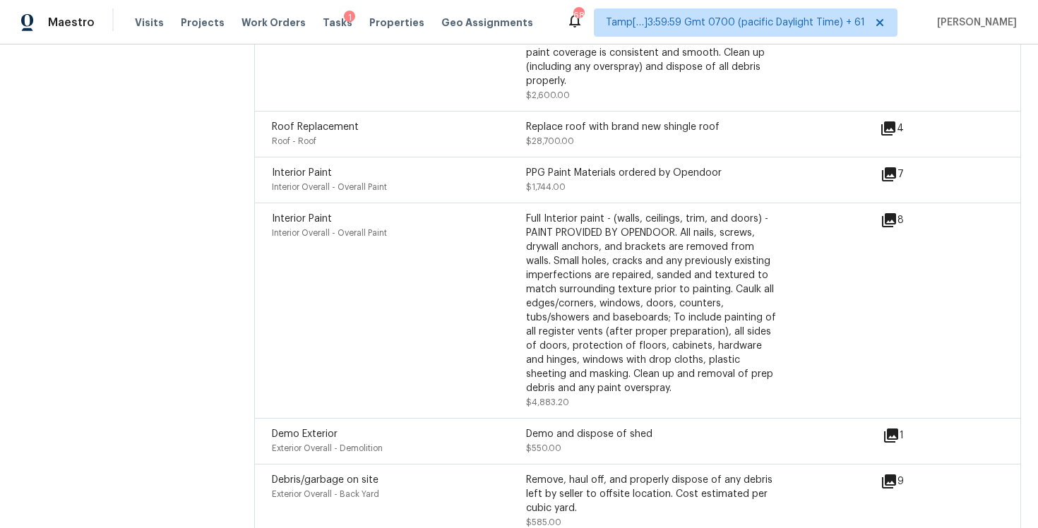
scroll to position [3635, 0]
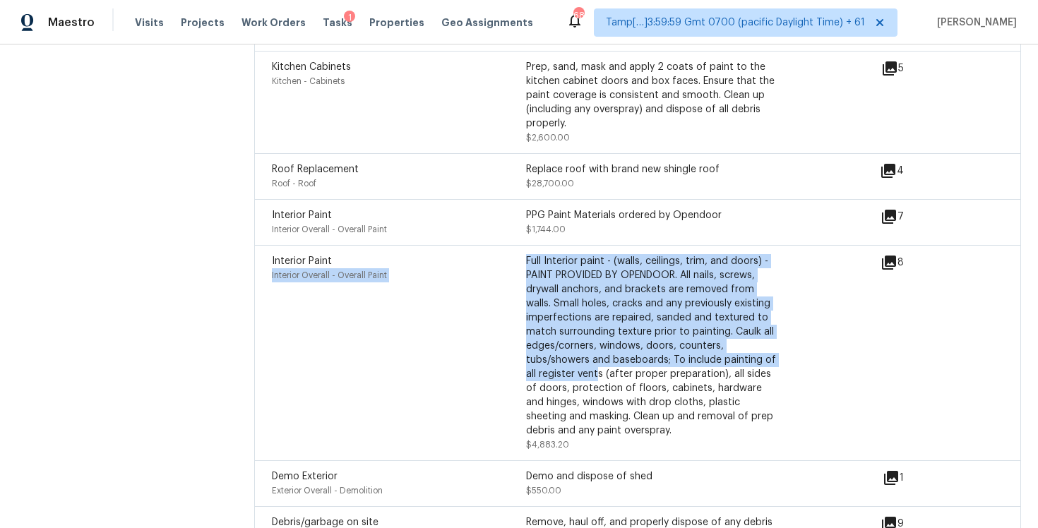
drag, startPoint x: 525, startPoint y: 239, endPoint x: 593, endPoint y: 347, distance: 126.9
click at [594, 349] on div "Interior Paint Interior Overall - Overall Paint Full Interior paint - (walls, c…" at bounding box center [526, 353] width 508 height 198
click at [498, 335] on div "Interior Paint Interior Overall - Overall Paint" at bounding box center [399, 353] width 254 height 198
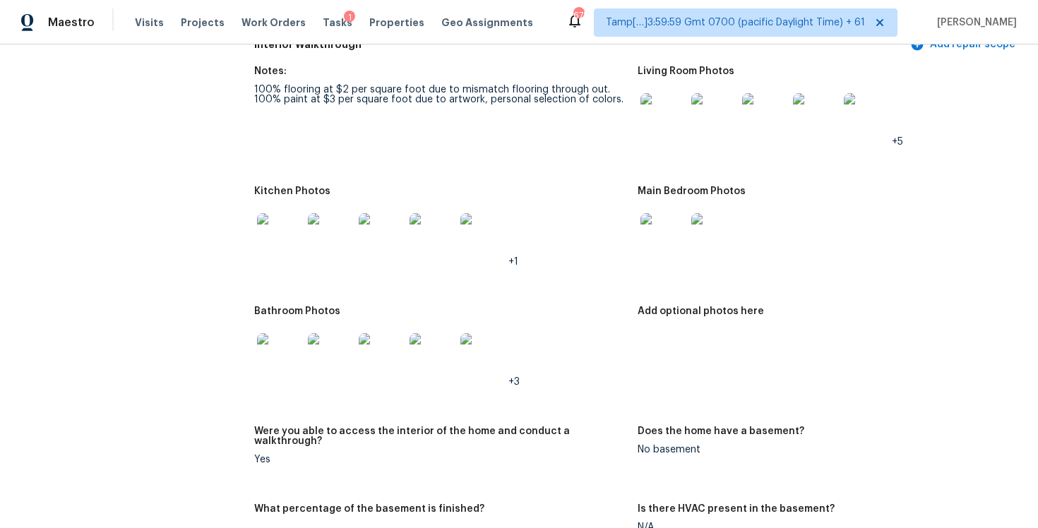
scroll to position [1498, 0]
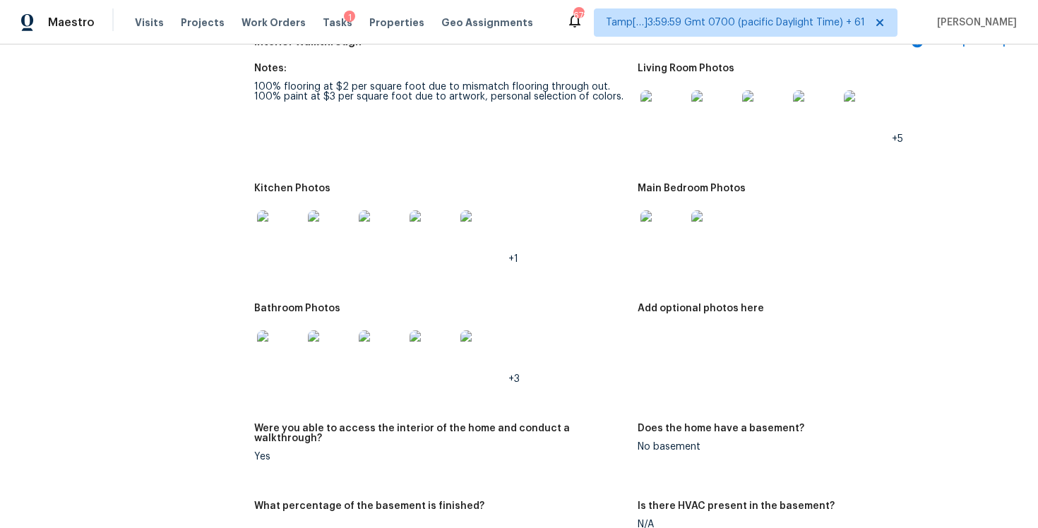
click at [440, 148] on figure "Notes: 100% flooring at $2 per square foot due to mismatch flooring through out…" at bounding box center [445, 115] width 383 height 103
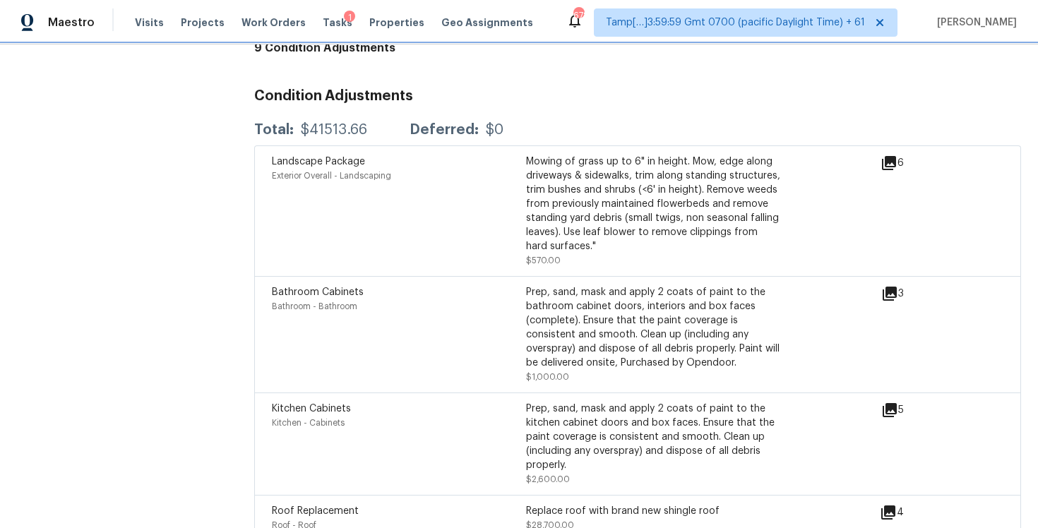
scroll to position [3344, 0]
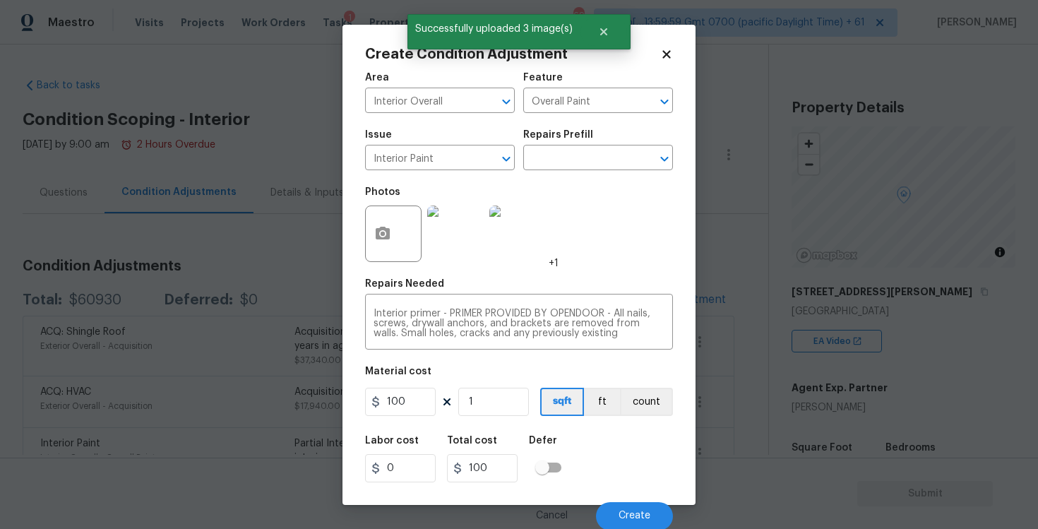
scroll to position [1, 0]
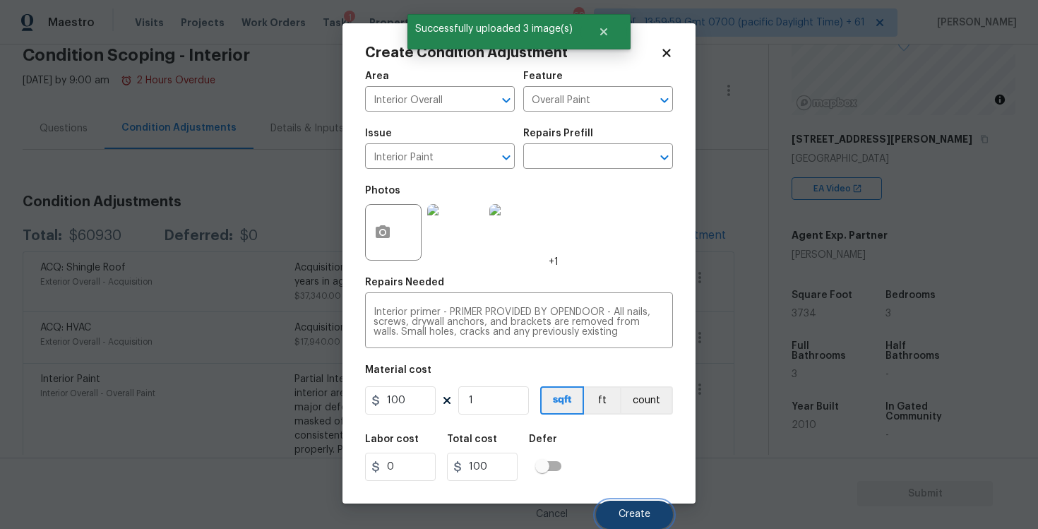
click at [637, 503] on button "Create" at bounding box center [634, 514] width 77 height 28
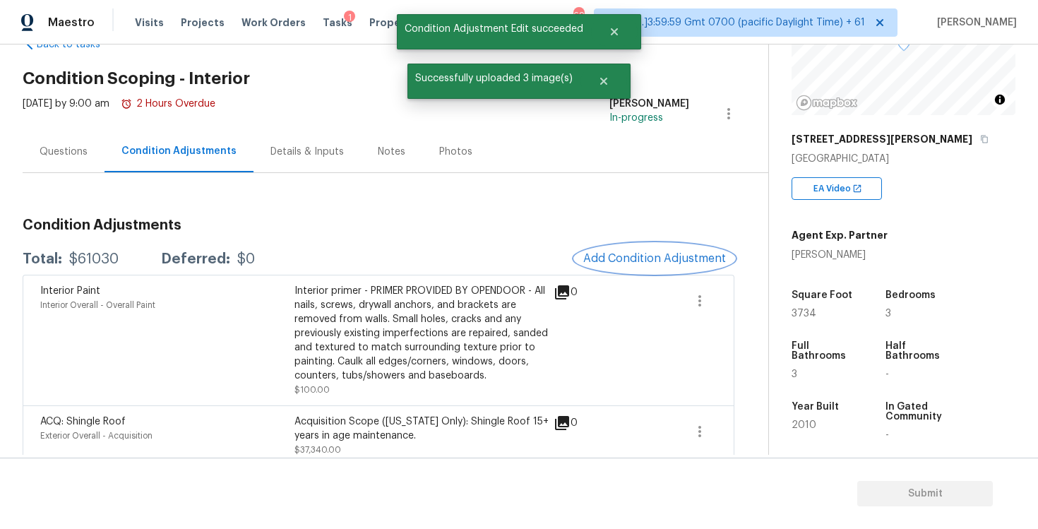
scroll to position [40, 0]
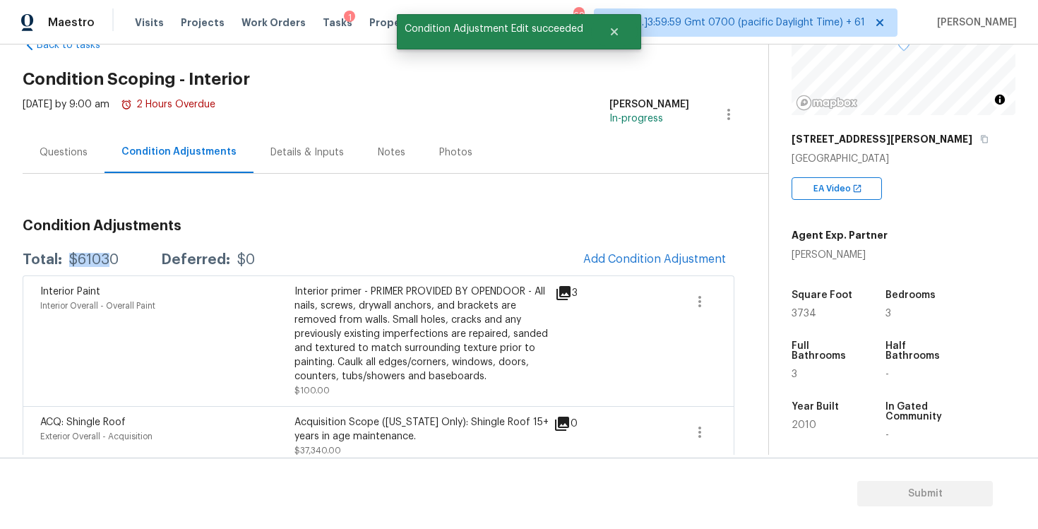
drag, startPoint x: 64, startPoint y: 253, endPoint x: 107, endPoint y: 255, distance: 42.4
click at [107, 255] on div "Total: $61030 Deferred: $0" at bounding box center [139, 260] width 232 height 14
click at [121, 255] on div "Total: $61030 Deferred: $0" at bounding box center [139, 260] width 232 height 14
drag, startPoint x: 66, startPoint y: 263, endPoint x: 116, endPoint y: 263, distance: 49.4
click at [116, 263] on div "Total: $61030 Deferred: $0" at bounding box center [139, 260] width 232 height 14
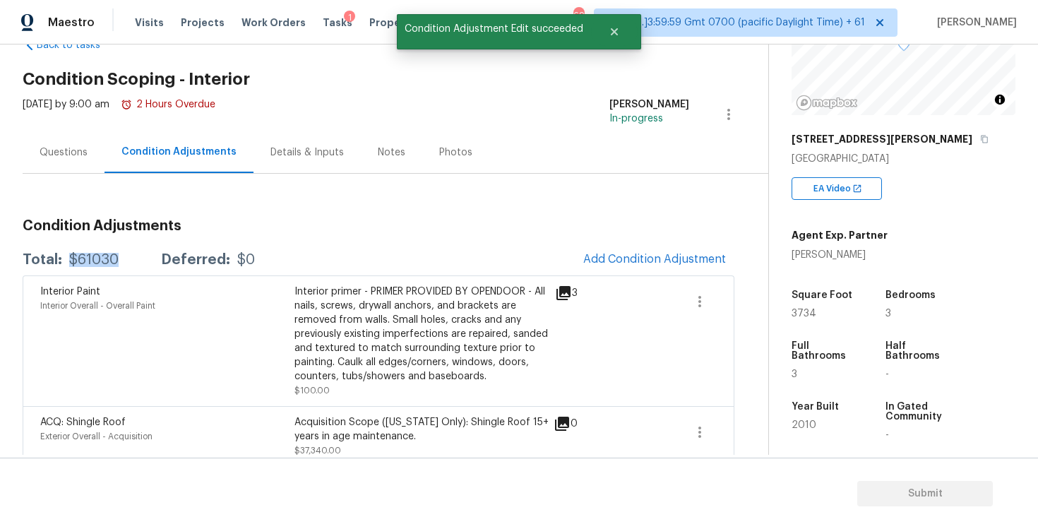
copy div "$61030"
click at [77, 157] on div "Questions" at bounding box center [64, 152] width 48 height 14
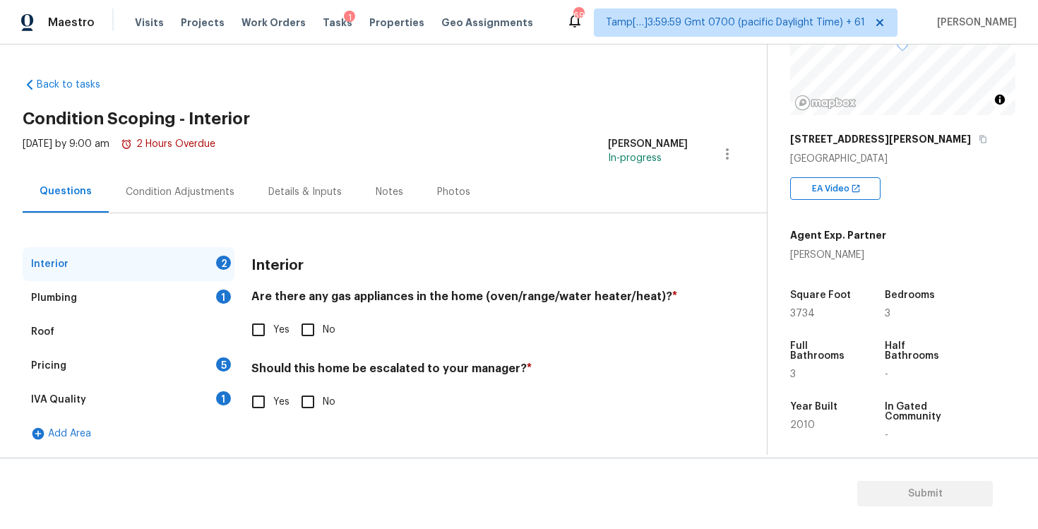
click at [314, 328] on input "No" at bounding box center [308, 330] width 30 height 30
checkbox input "true"
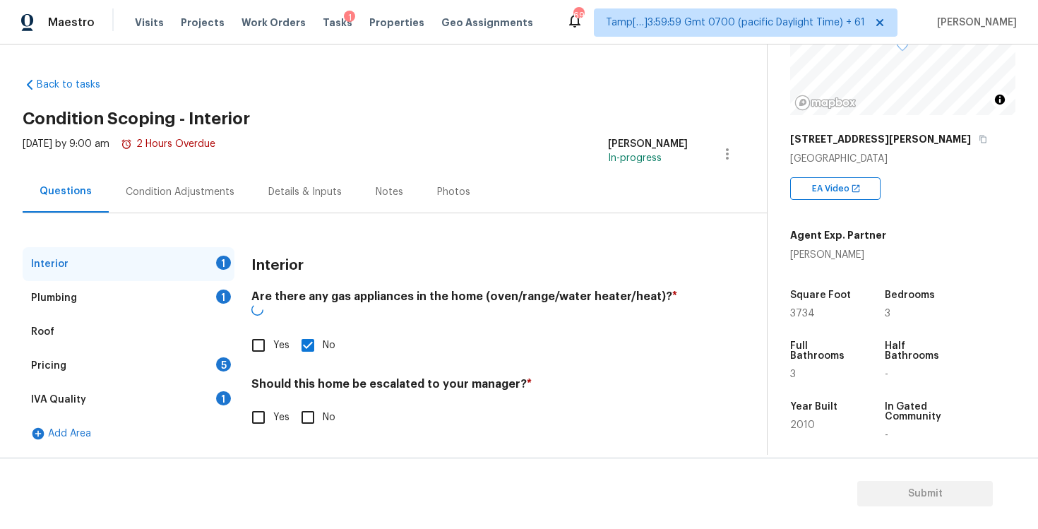
click at [311, 402] on input "No" at bounding box center [308, 417] width 30 height 30
checkbox input "true"
click at [214, 282] on div "Plumbing 1" at bounding box center [129, 298] width 212 height 34
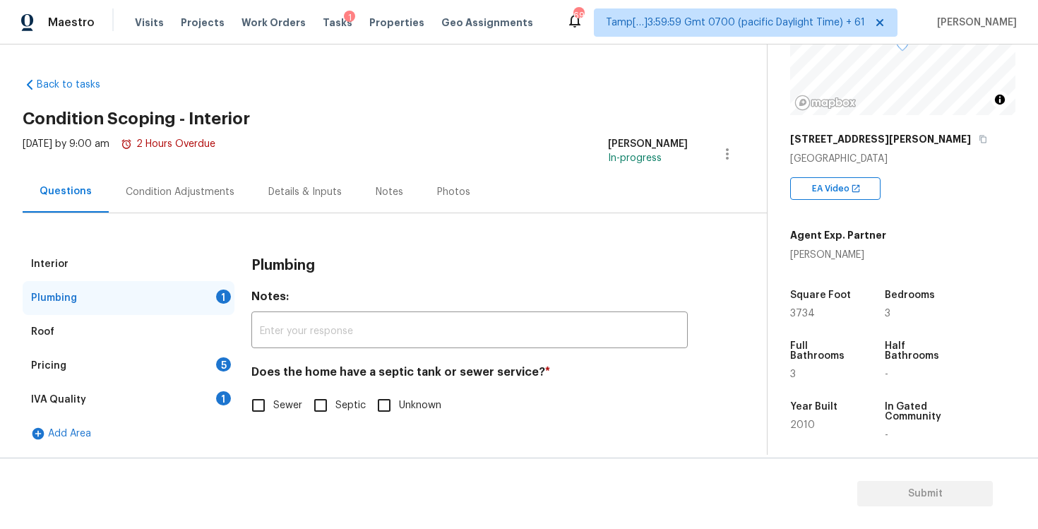
click at [304, 390] on div "Does the home have a septic tank or sewer service? * Sewer Septic Unknown" at bounding box center [469, 392] width 436 height 55
click at [259, 408] on input "Sewer" at bounding box center [259, 405] width 30 height 30
checkbox input "true"
click at [208, 362] on div "Pricing 5" at bounding box center [129, 366] width 212 height 34
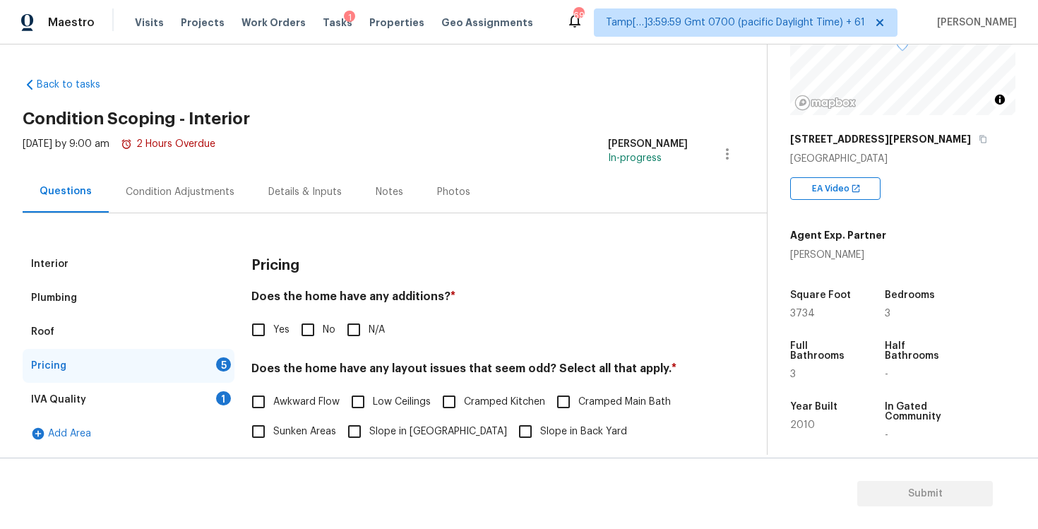
scroll to position [117, 0]
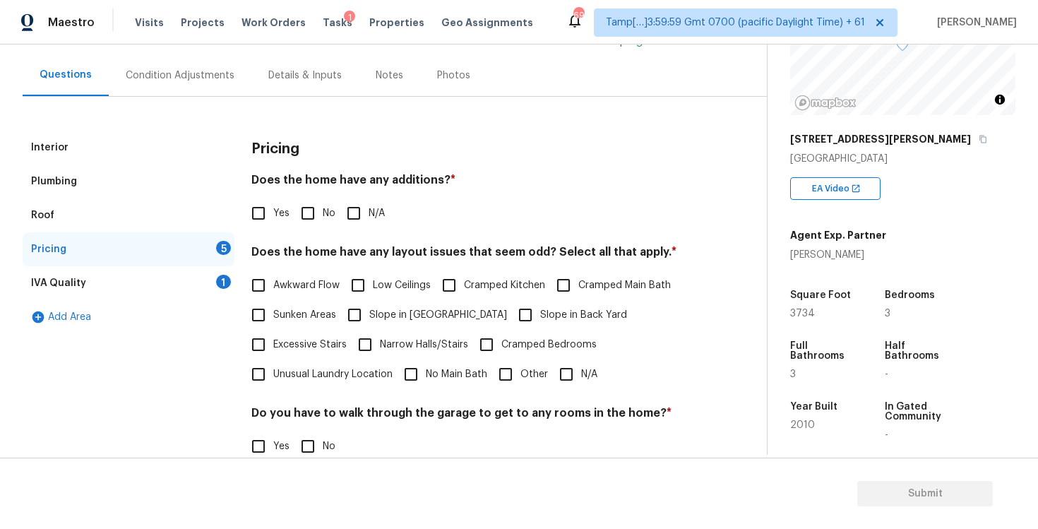
click at [318, 210] on input "No" at bounding box center [308, 213] width 30 height 30
checkbox input "true"
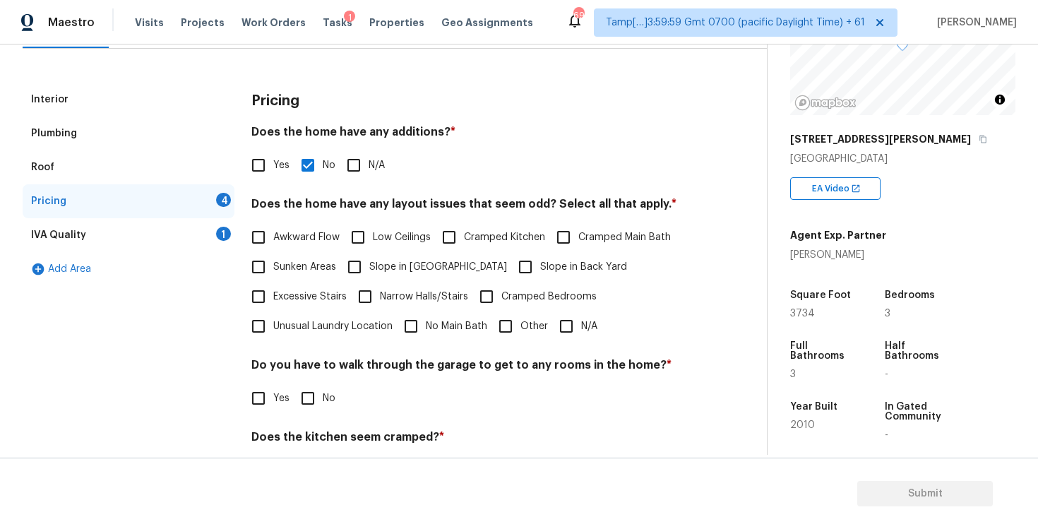
click at [583, 313] on label "N/A" at bounding box center [574, 326] width 46 height 30
click at [581, 313] on input "N/A" at bounding box center [566, 326] width 30 height 30
checkbox input "true"
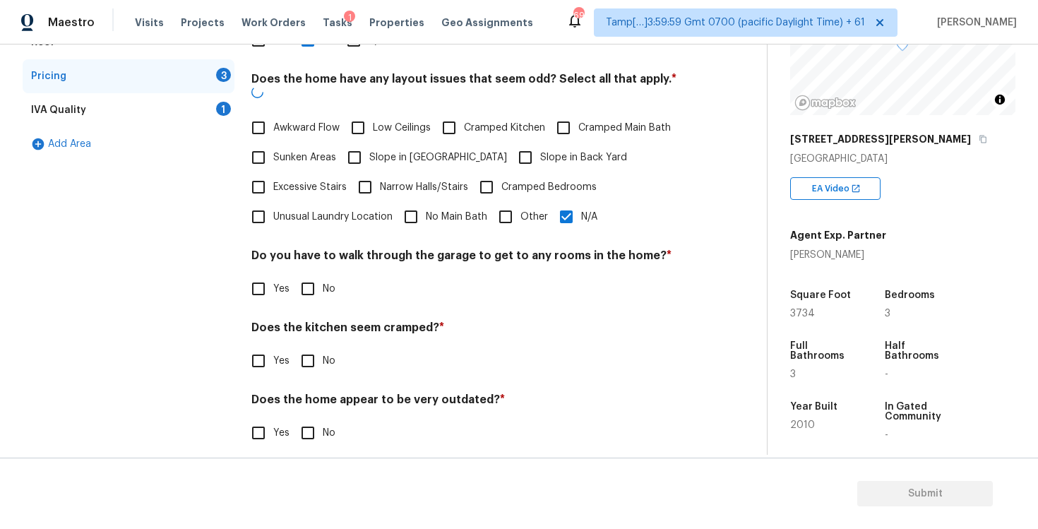
scroll to position [289, 0]
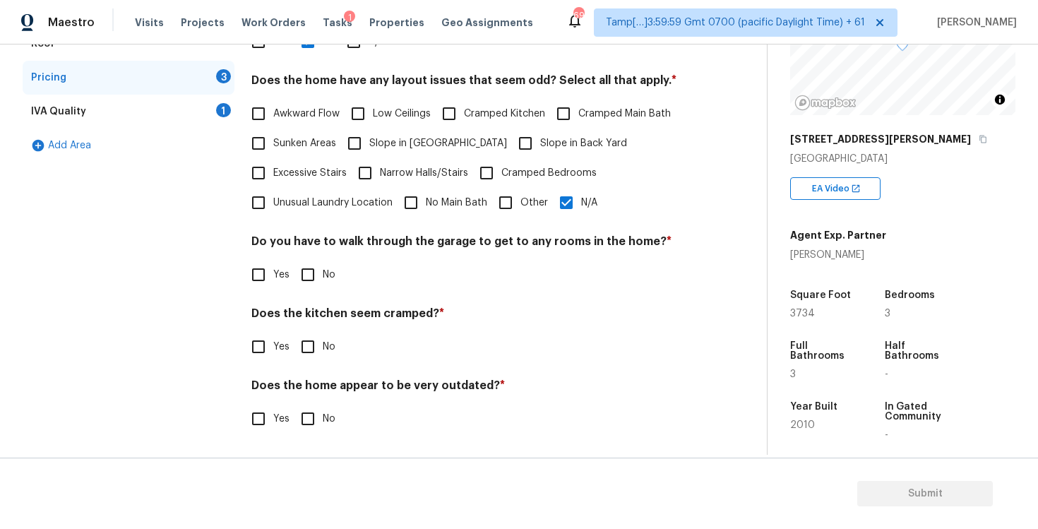
click at [313, 270] on input "No" at bounding box center [308, 275] width 30 height 30
checkbox input "true"
click at [309, 343] on input "No" at bounding box center [308, 348] width 30 height 30
checkbox input "true"
click at [313, 410] on input "No" at bounding box center [308, 420] width 30 height 30
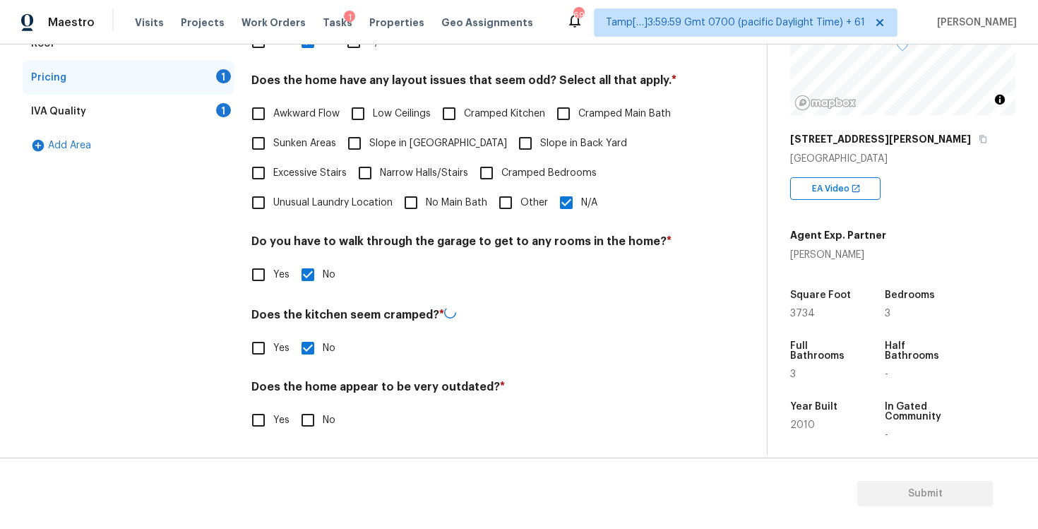
checkbox input "true"
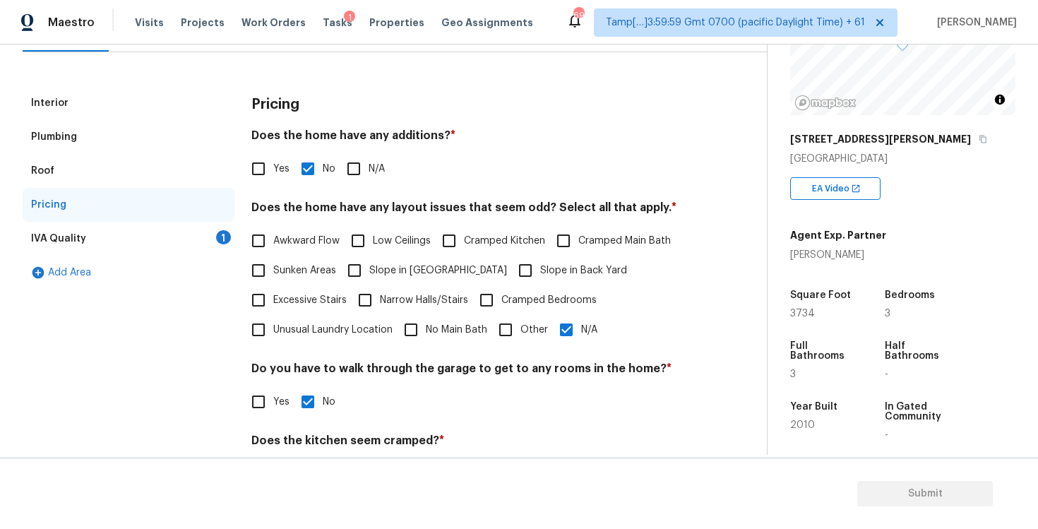
click at [222, 231] on div "1" at bounding box center [223, 237] width 15 height 14
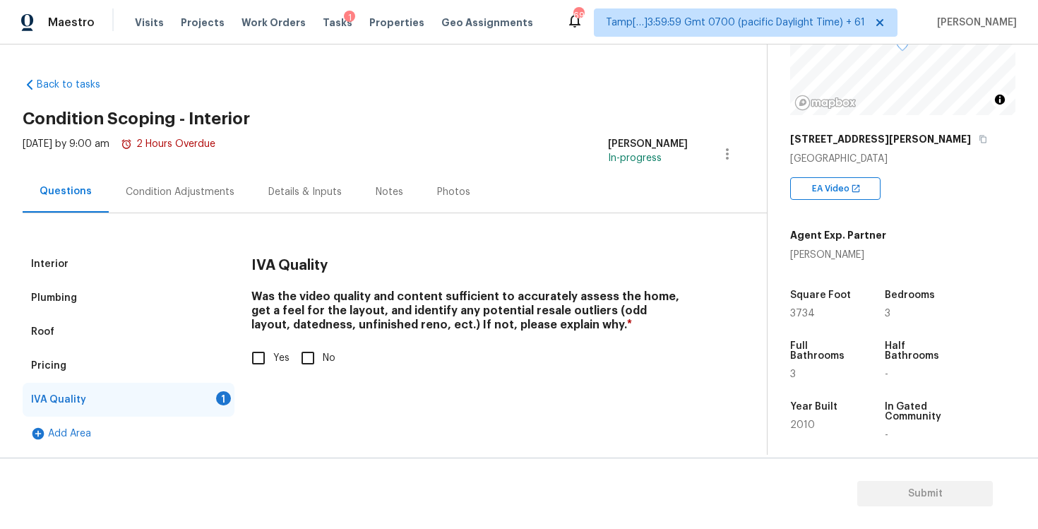
scroll to position [1, 0]
click at [260, 345] on input "Yes" at bounding box center [259, 358] width 30 height 30
checkbox input "true"
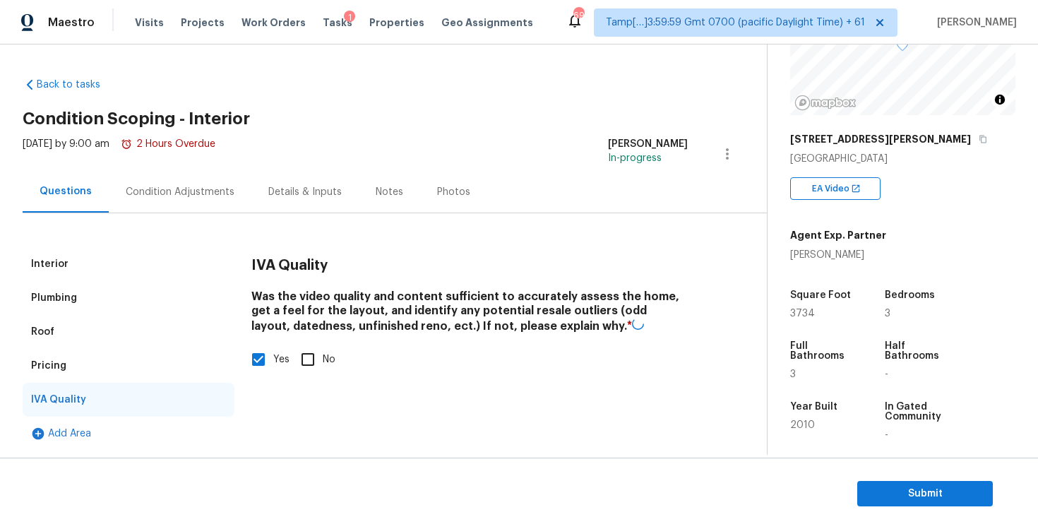
click at [207, 210] on div "Condition Adjustments" at bounding box center [180, 192] width 143 height 42
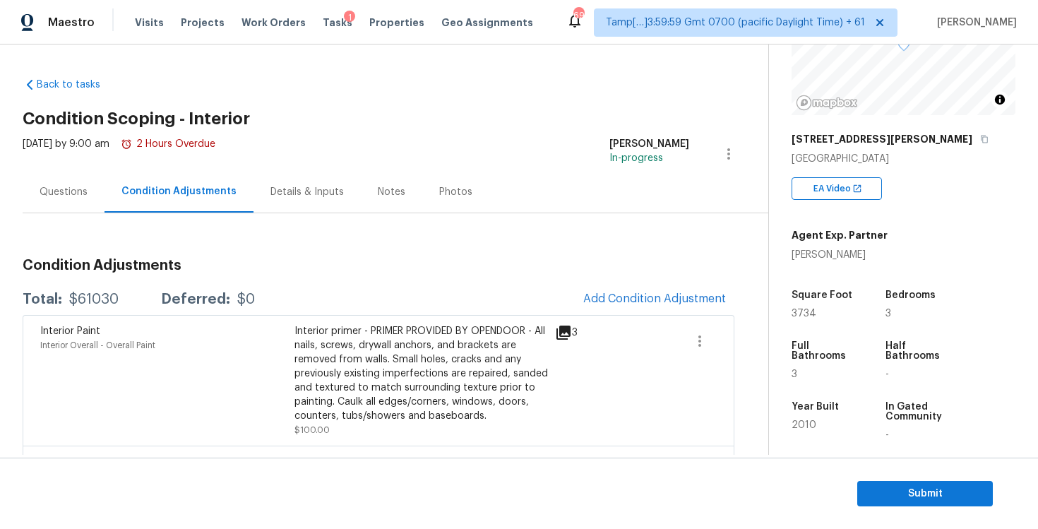
drag, startPoint x: 61, startPoint y: 297, endPoint x: 119, endPoint y: 296, distance: 57.2
click at [119, 296] on div "Total: $61030 Deferred: $0" at bounding box center [139, 299] width 232 height 14
copy div "$61030"
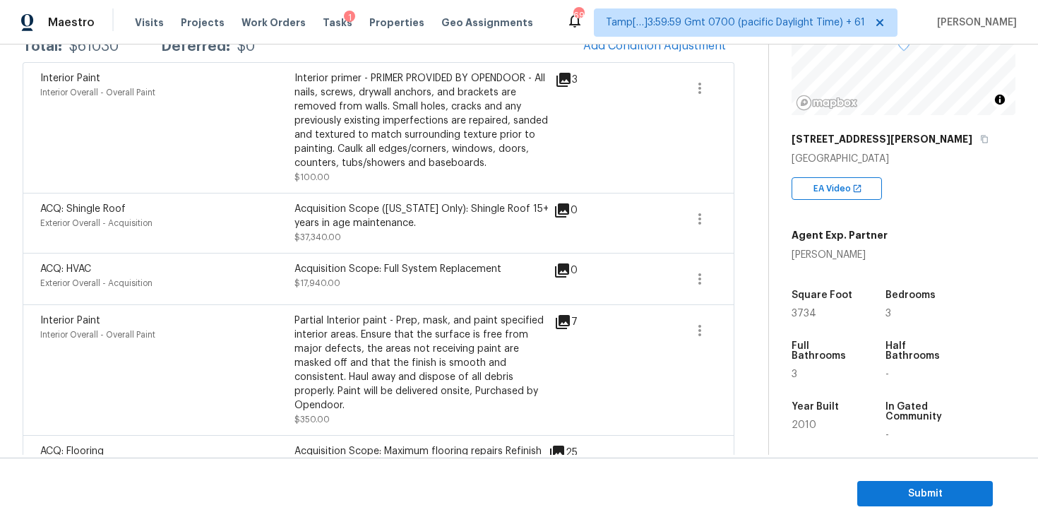
scroll to position [242, 0]
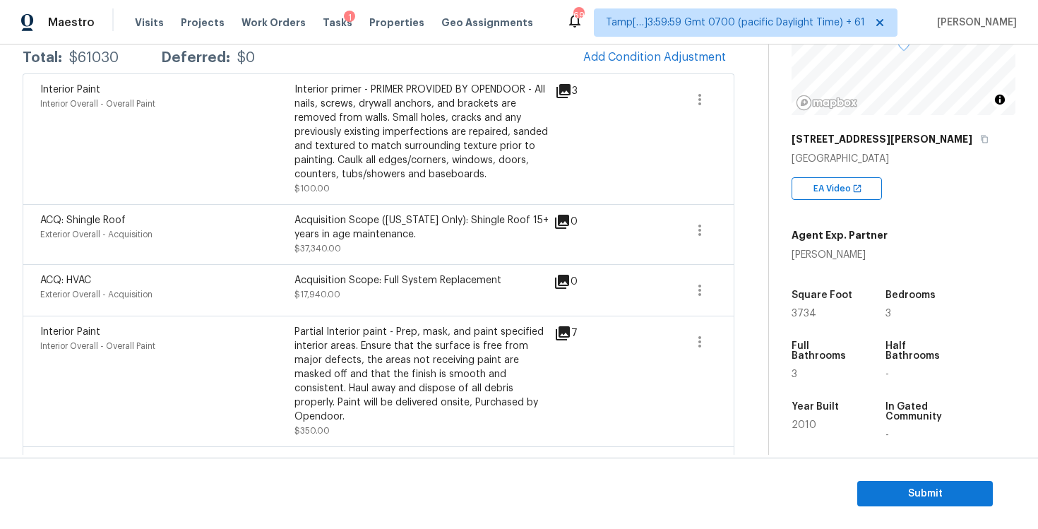
click at [258, 212] on div "ACQ: Shingle Roof Exterior Overall - Acquisition Acquisition Scope ([US_STATE] …" at bounding box center [379, 234] width 712 height 60
click at [263, 172] on div "Interior Paint Interior Overall - Overall Paint" at bounding box center [167, 139] width 254 height 113
click at [265, 241] on div "ACQ: Shingle Roof Exterior Overall - Acquisition" at bounding box center [167, 234] width 254 height 42
click at [277, 284] on div "ACQ: HVAC" at bounding box center [167, 280] width 254 height 14
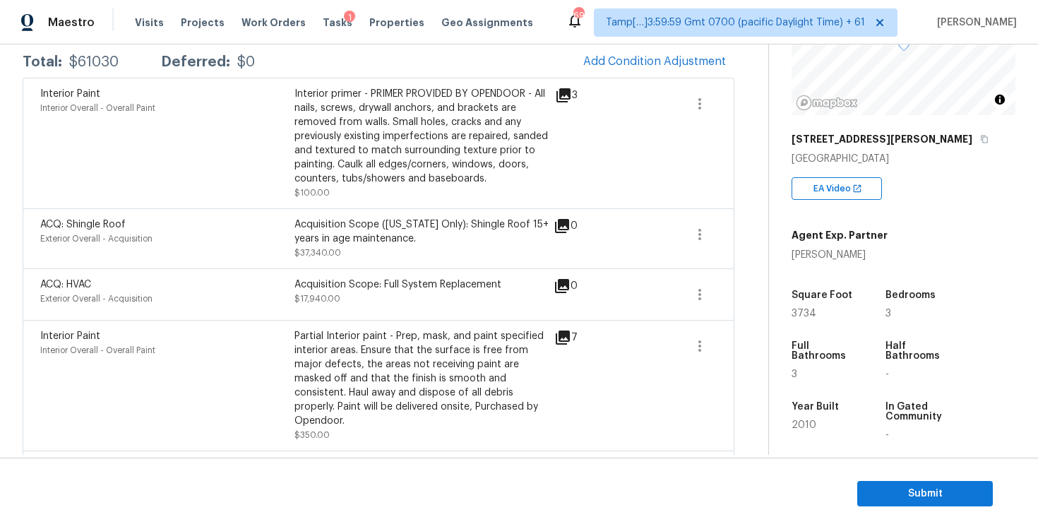
scroll to position [431, 0]
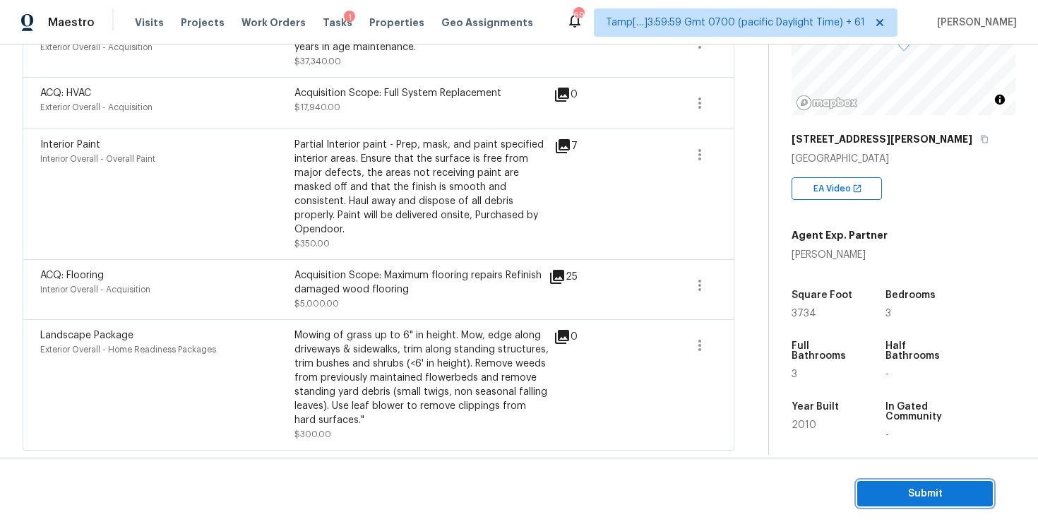
click at [877, 492] on span "Submit" at bounding box center [924, 494] width 113 height 18
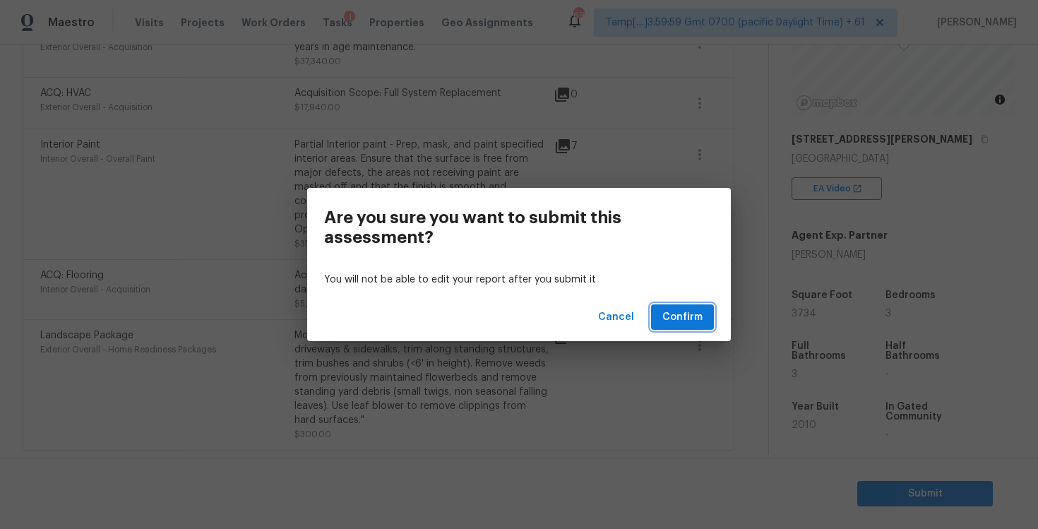
click at [683, 314] on span "Confirm" at bounding box center [682, 317] width 40 height 18
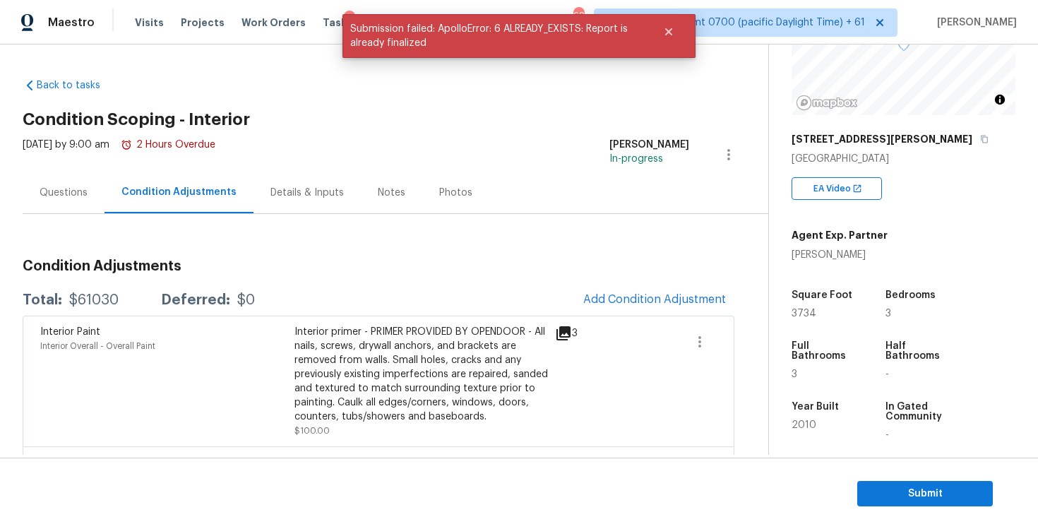
click at [368, 289] on div "Total: $61030 Deferred: $0 Add Condition Adjustment" at bounding box center [379, 299] width 712 height 31
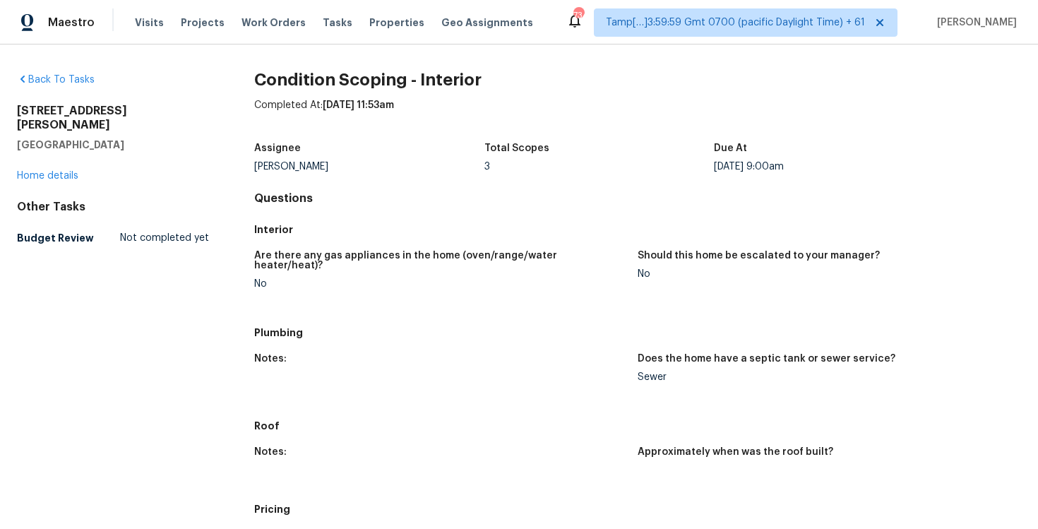
scroll to position [661, 0]
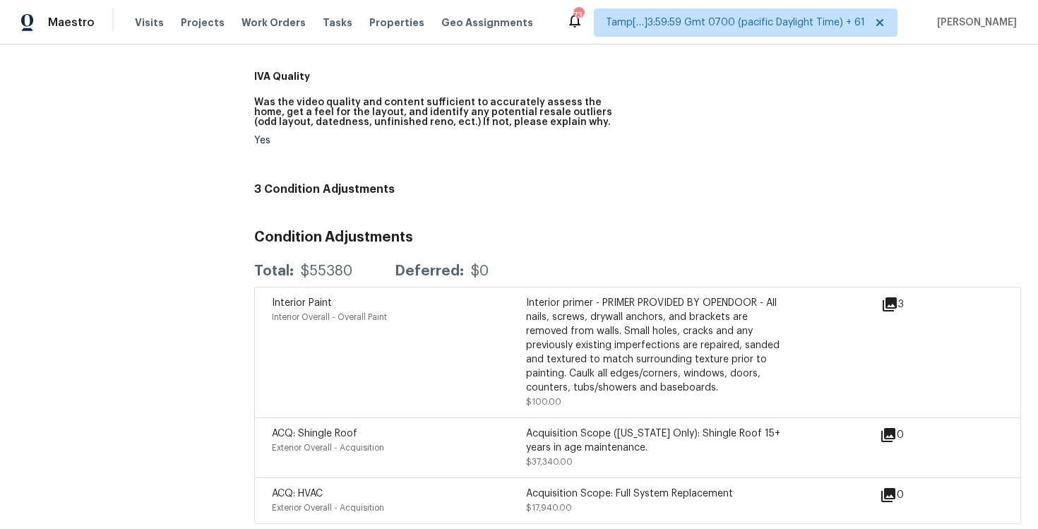
click at [323, 34] on div "Visits Projects Work Orders Tasks Properties Geo Assignments" at bounding box center [342, 22] width 415 height 28
click at [323, 19] on span "Tasks" at bounding box center [338, 23] width 30 height 10
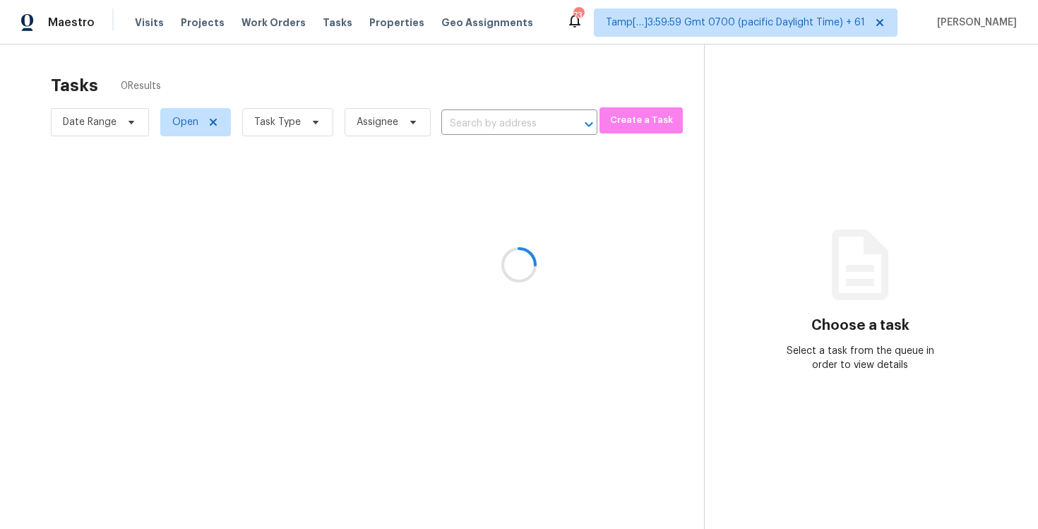
click at [606, 522] on div at bounding box center [519, 264] width 1038 height 529
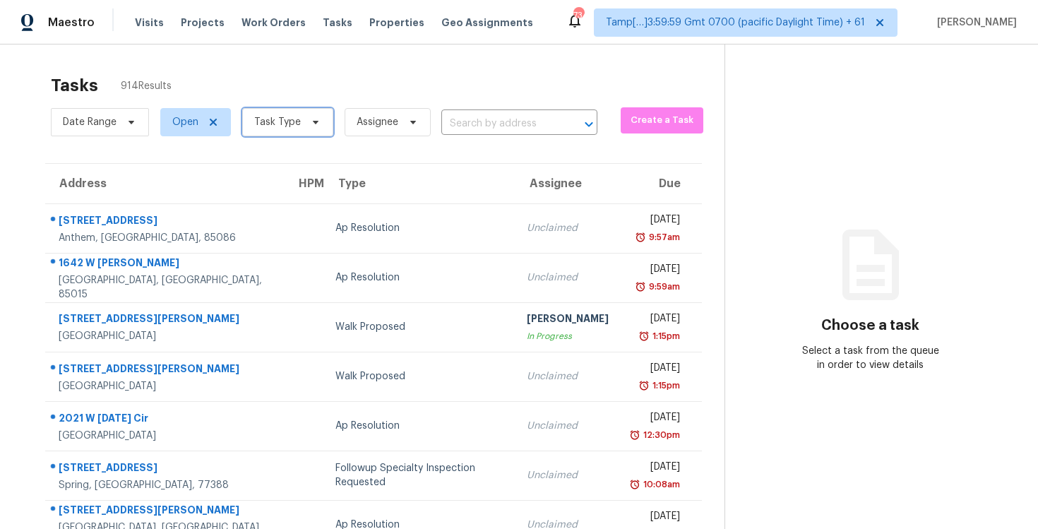
click at [318, 115] on span "Task Type" at bounding box center [287, 122] width 91 height 28
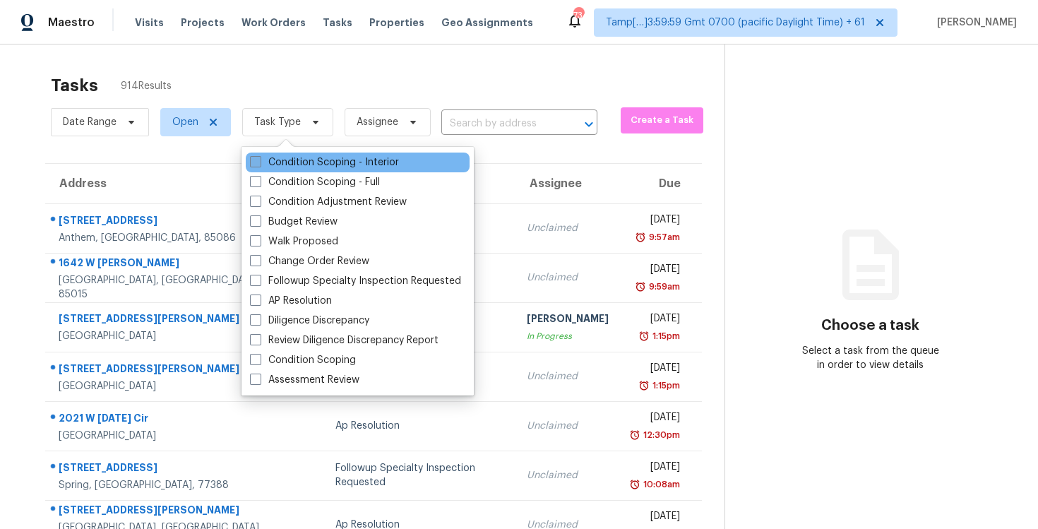
click at [315, 169] on label "Condition Scoping - Interior" at bounding box center [324, 162] width 149 height 14
click at [259, 164] on input "Condition Scoping - Interior" at bounding box center [254, 159] width 9 height 9
checkbox input "true"
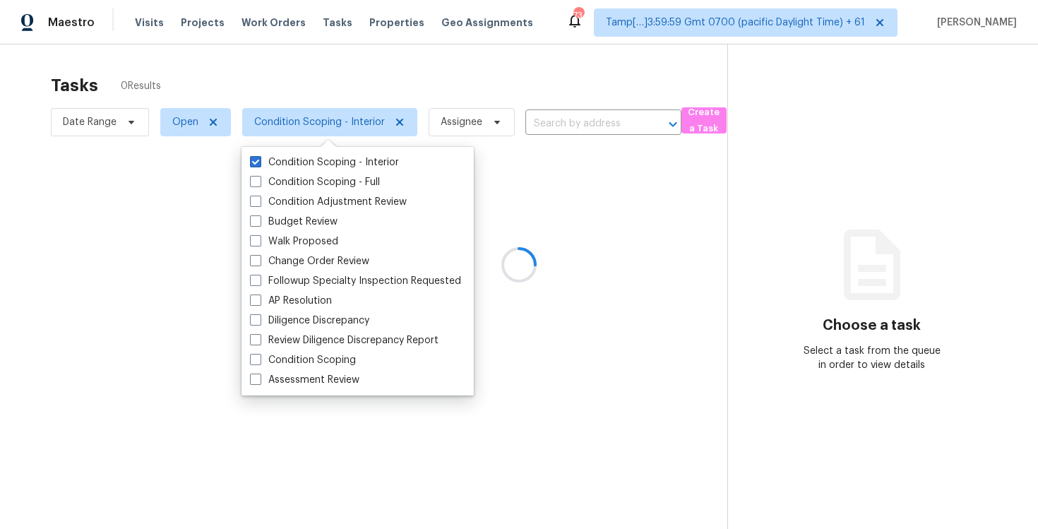
click at [302, 87] on div at bounding box center [519, 264] width 1038 height 529
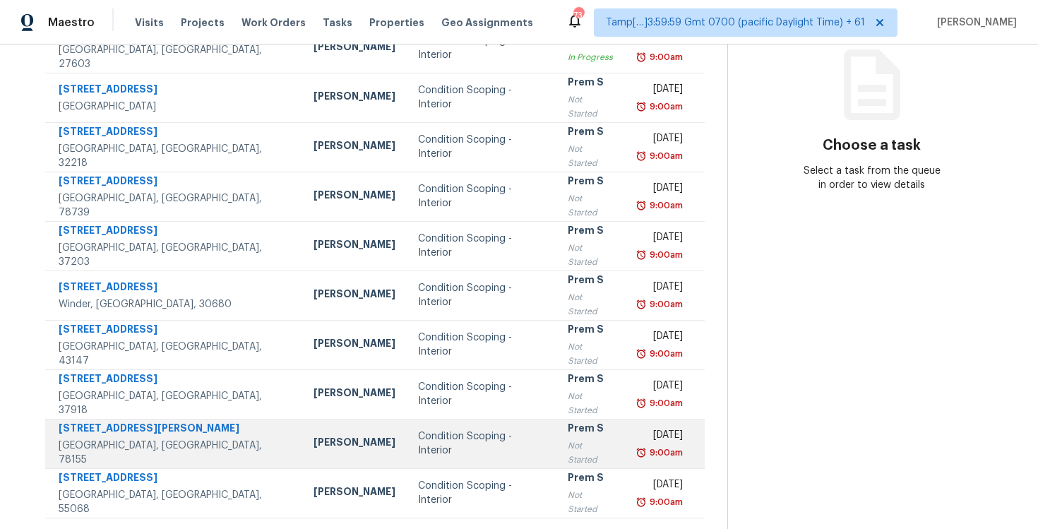
scroll to position [206, 0]
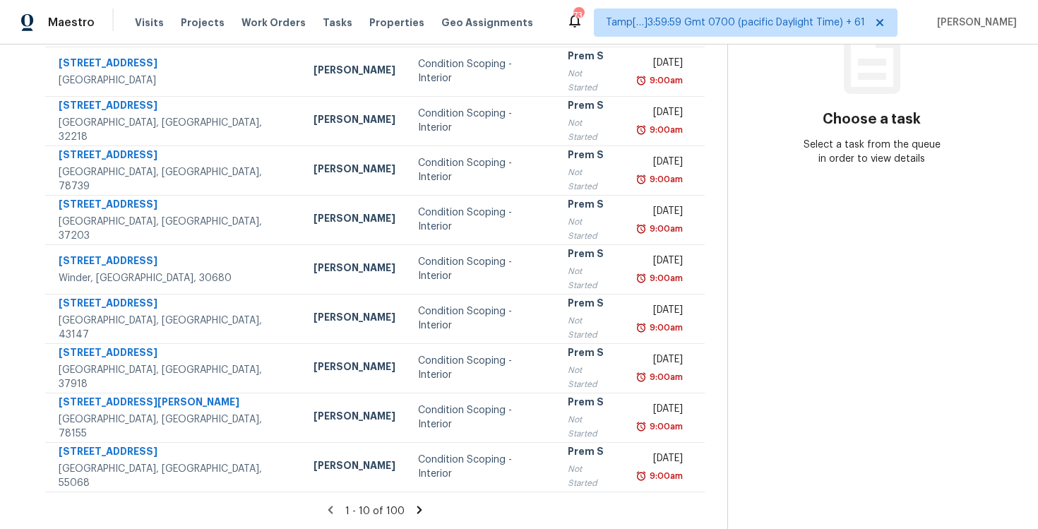
click at [417, 505] on icon at bounding box center [419, 509] width 5 height 8
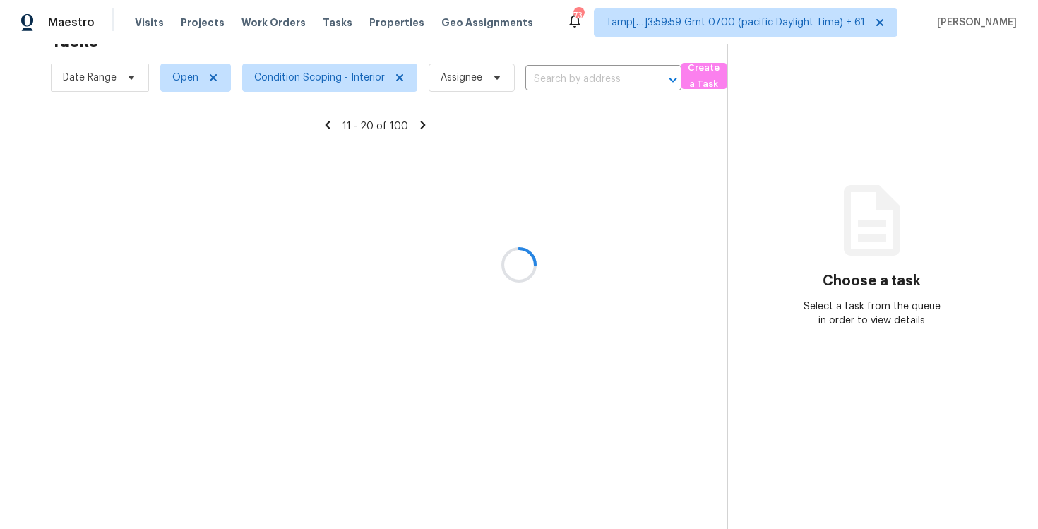
scroll to position [44, 0]
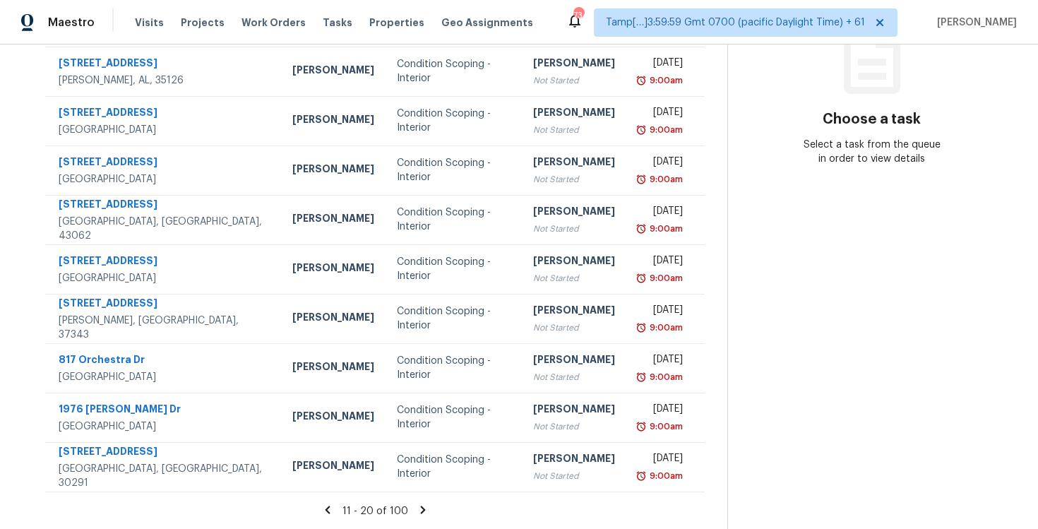
click at [416, 505] on icon at bounding box center [422, 509] width 13 height 13
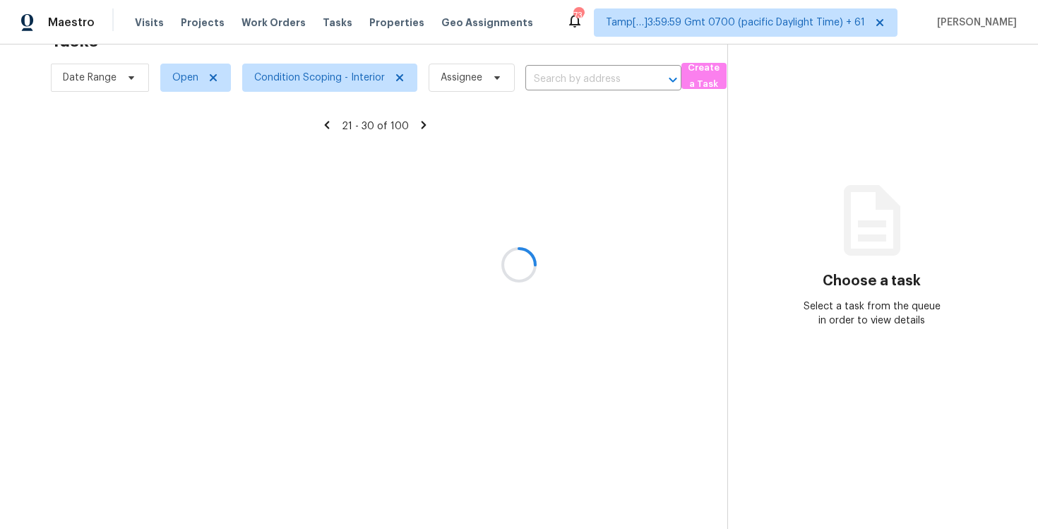
scroll to position [206, 0]
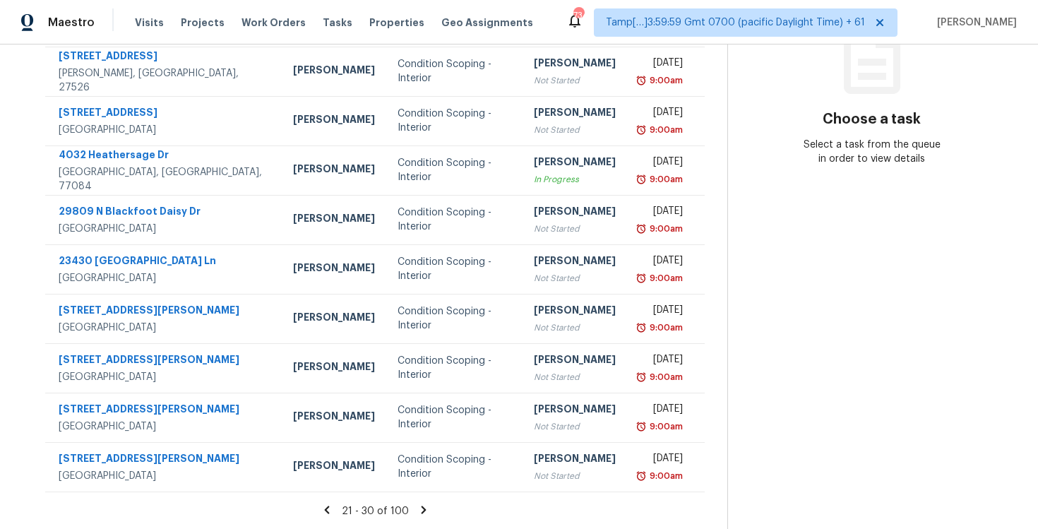
click at [417, 505] on icon at bounding box center [423, 509] width 13 height 13
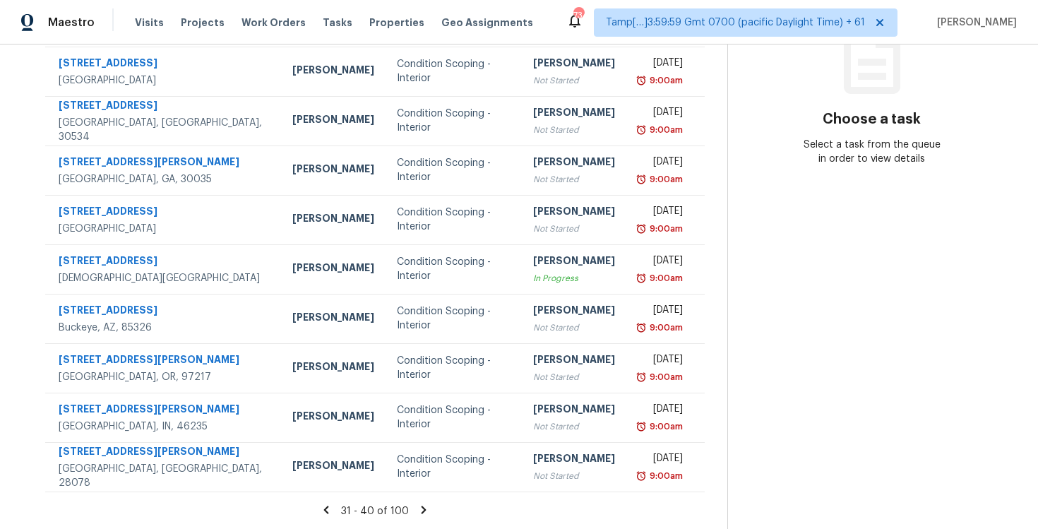
click at [417, 505] on icon at bounding box center [423, 509] width 13 height 13
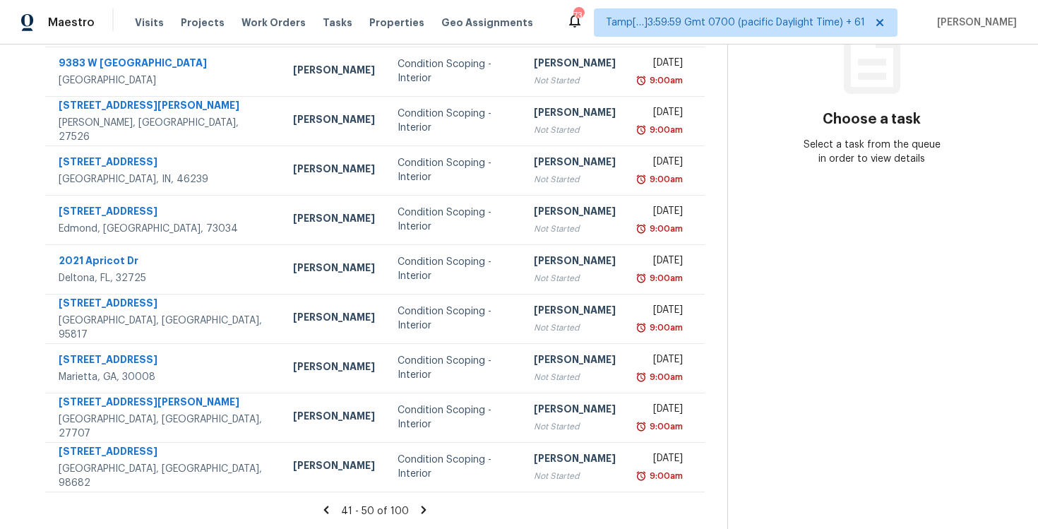
click at [417, 505] on icon at bounding box center [423, 509] width 13 height 13
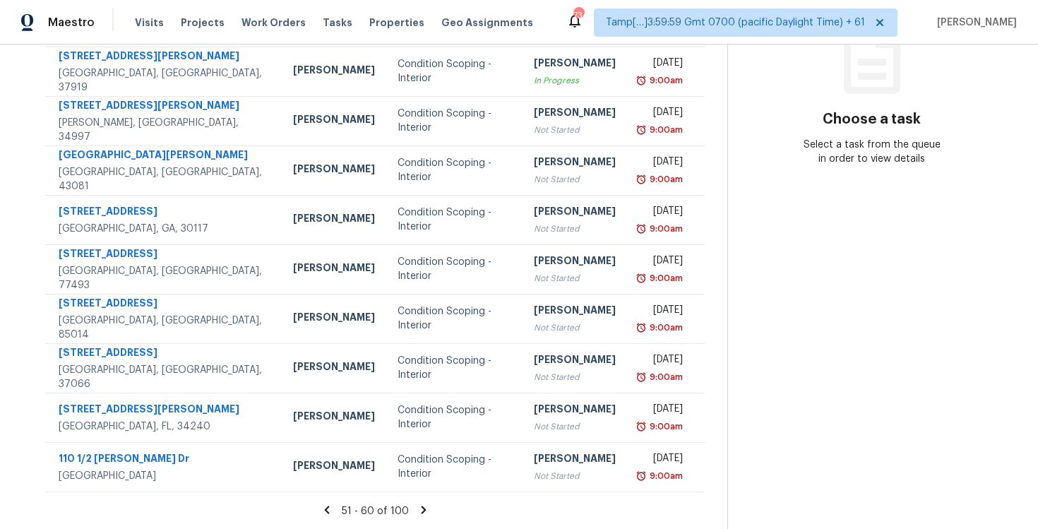
click at [417, 505] on icon at bounding box center [423, 509] width 13 height 13
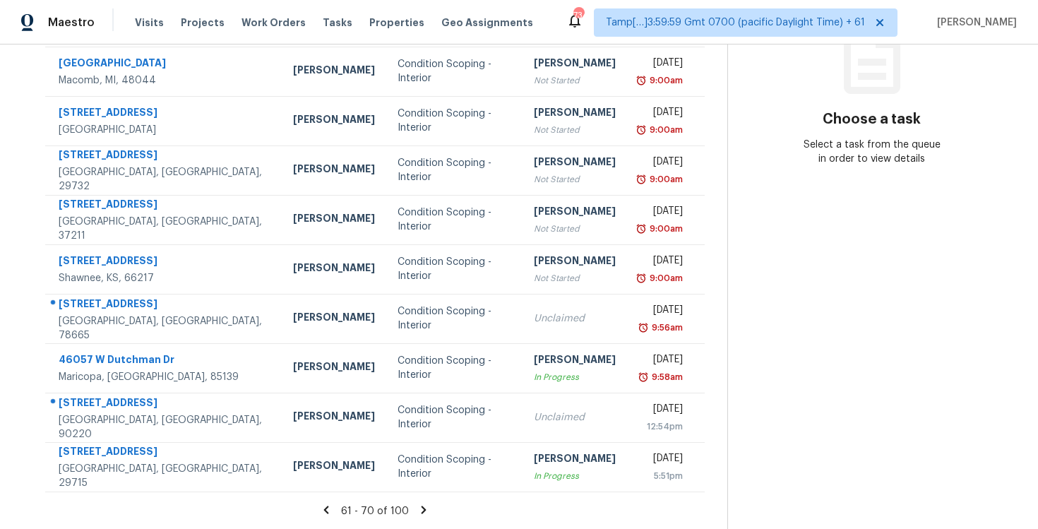
click at [417, 505] on icon at bounding box center [423, 509] width 13 height 13
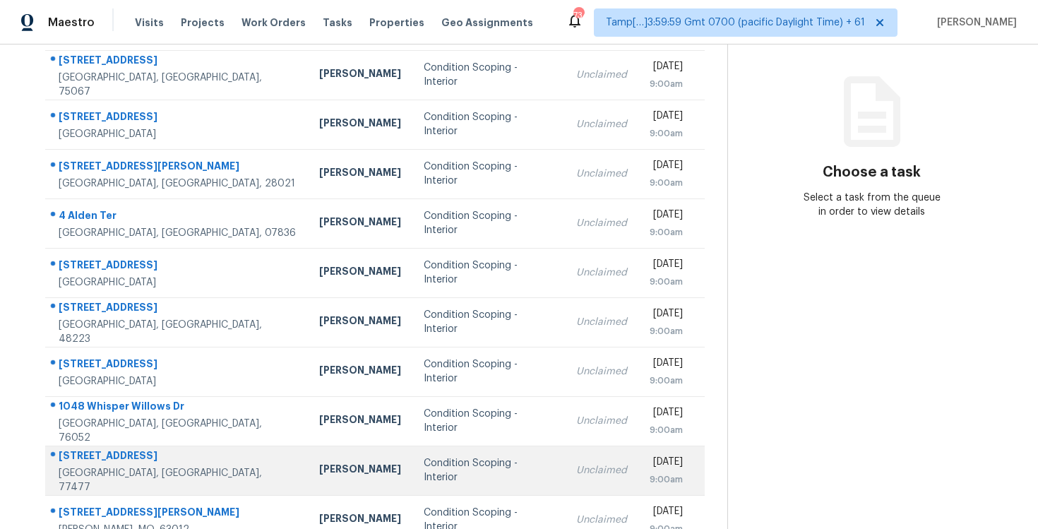
scroll to position [206, 0]
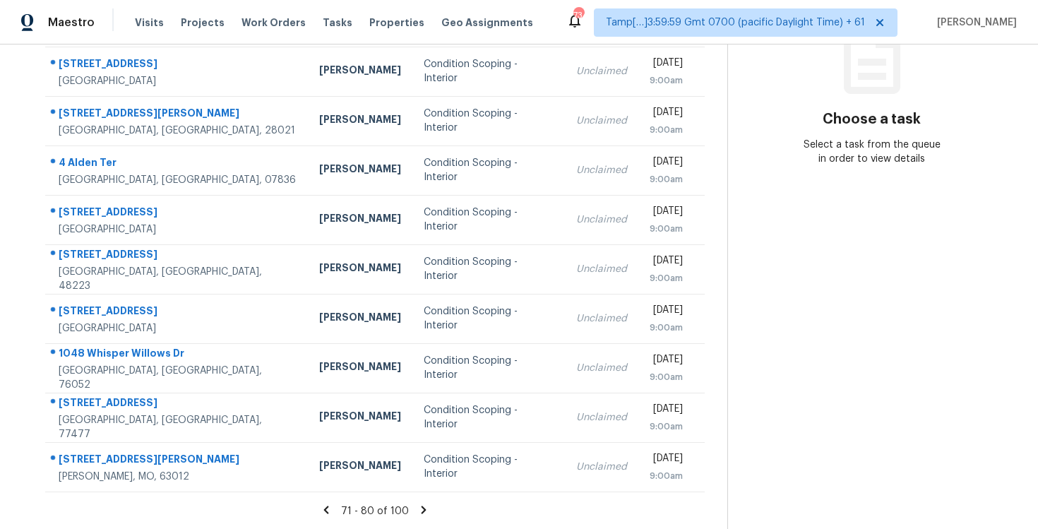
click at [332, 505] on icon at bounding box center [326, 509] width 13 height 13
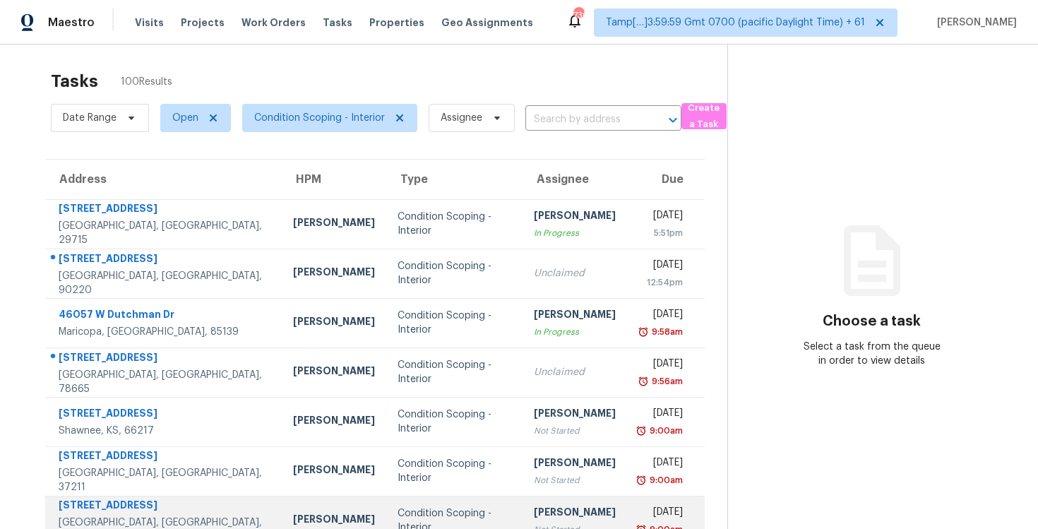
scroll to position [0, 0]
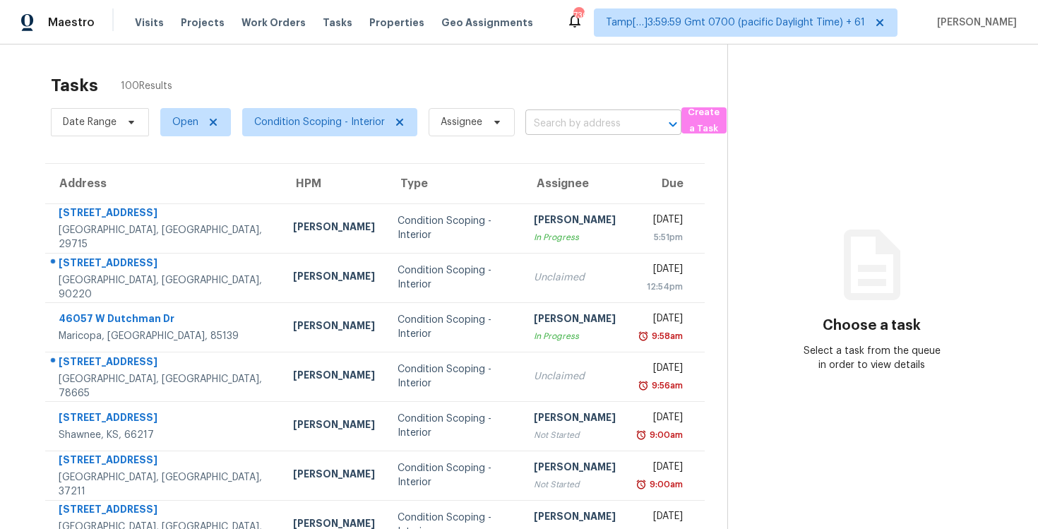
click at [556, 123] on input "text" at bounding box center [583, 124] width 116 height 22
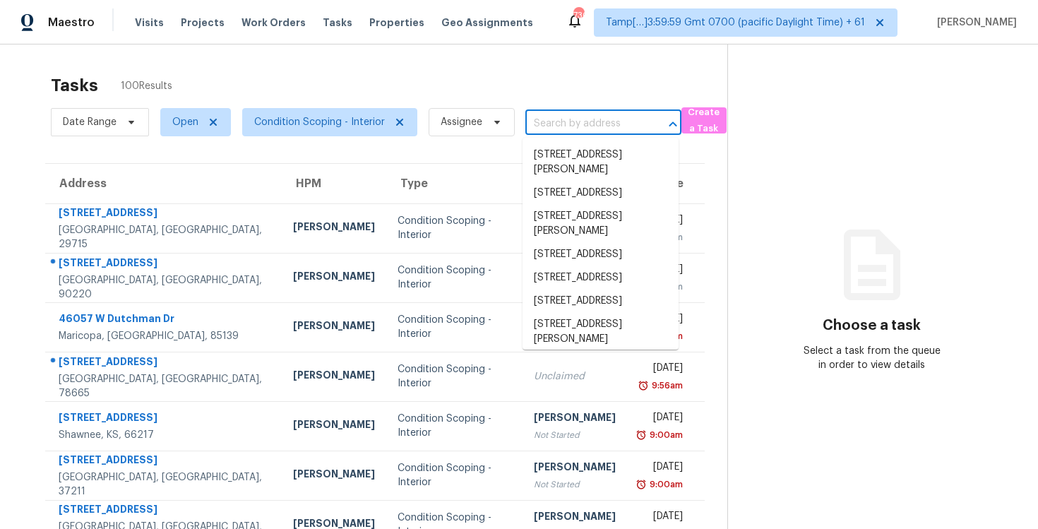
paste input "[STREET_ADDRESS]"
type input "[STREET_ADDRESS]"
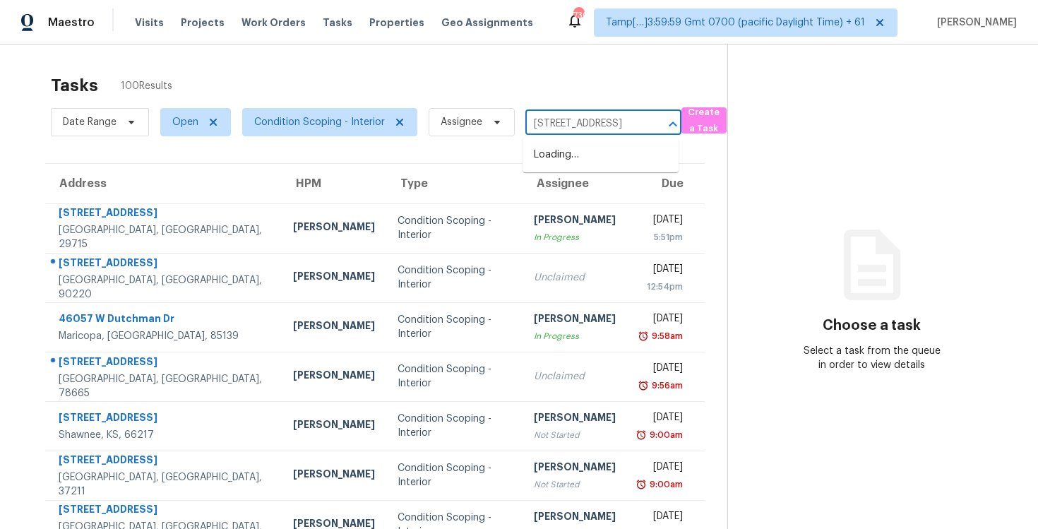
scroll to position [0, 66]
click at [580, 148] on li "[STREET_ADDRESS]" at bounding box center [600, 154] width 156 height 23
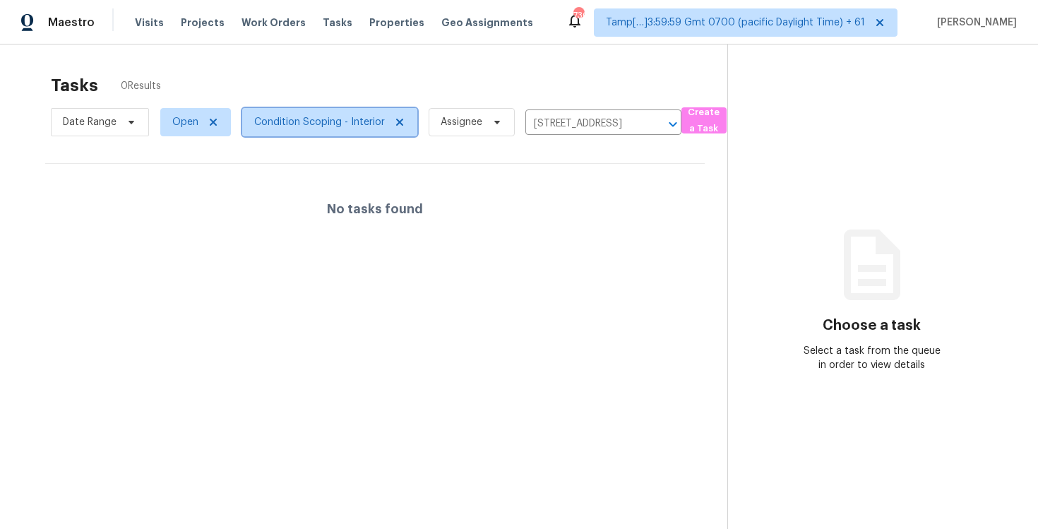
click at [319, 128] on span "Condition Scoping - Interior" at bounding box center [319, 122] width 131 height 14
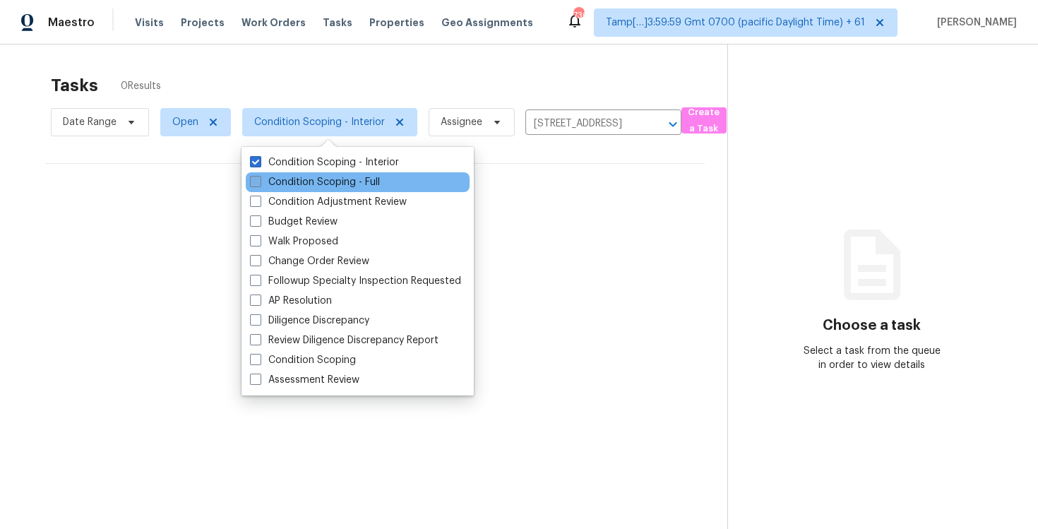
click at [332, 175] on label "Condition Scoping - Full" at bounding box center [315, 182] width 130 height 14
click at [259, 175] on input "Condition Scoping - Full" at bounding box center [254, 179] width 9 height 9
checkbox input "true"
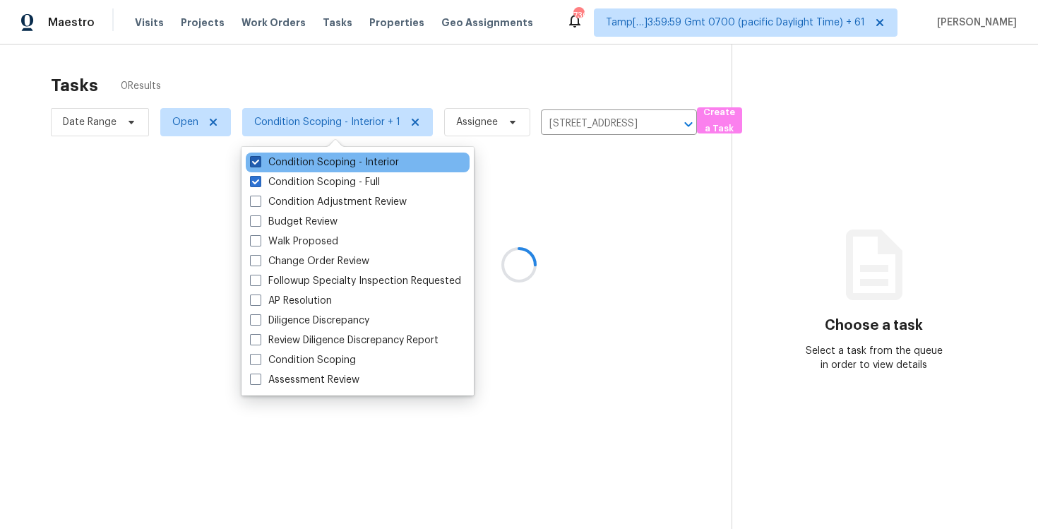
click at [332, 157] on label "Condition Scoping - Interior" at bounding box center [324, 162] width 149 height 14
click at [259, 157] on input "Condition Scoping - Interior" at bounding box center [254, 159] width 9 height 9
checkbox input "false"
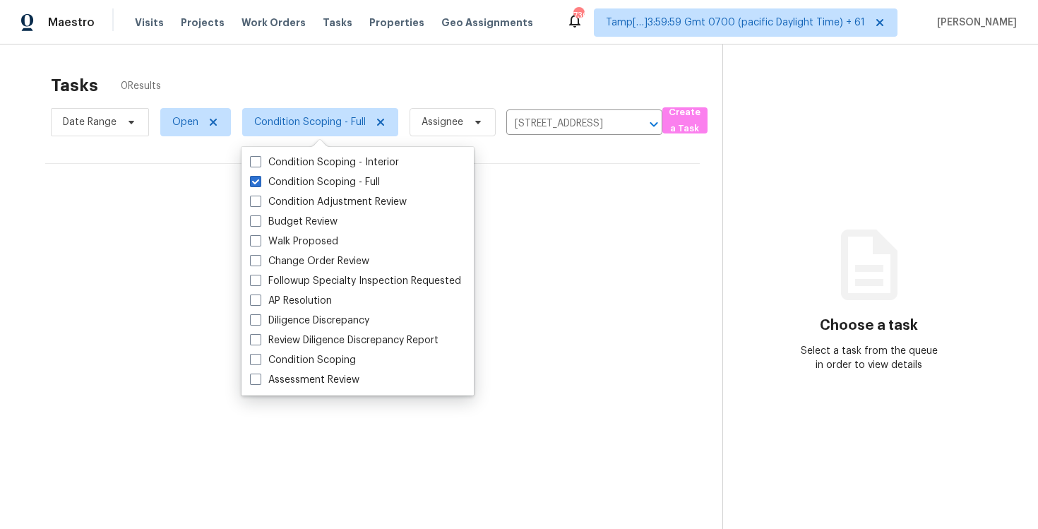
click at [328, 85] on div "Tasks 0 Results" at bounding box center [386, 85] width 671 height 37
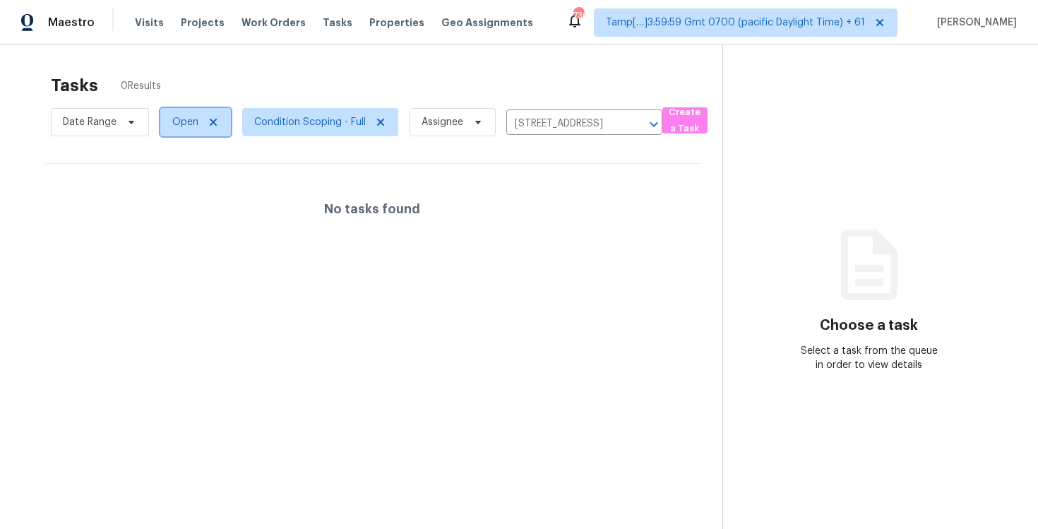
click at [193, 135] on span "Open" at bounding box center [195, 122] width 71 height 28
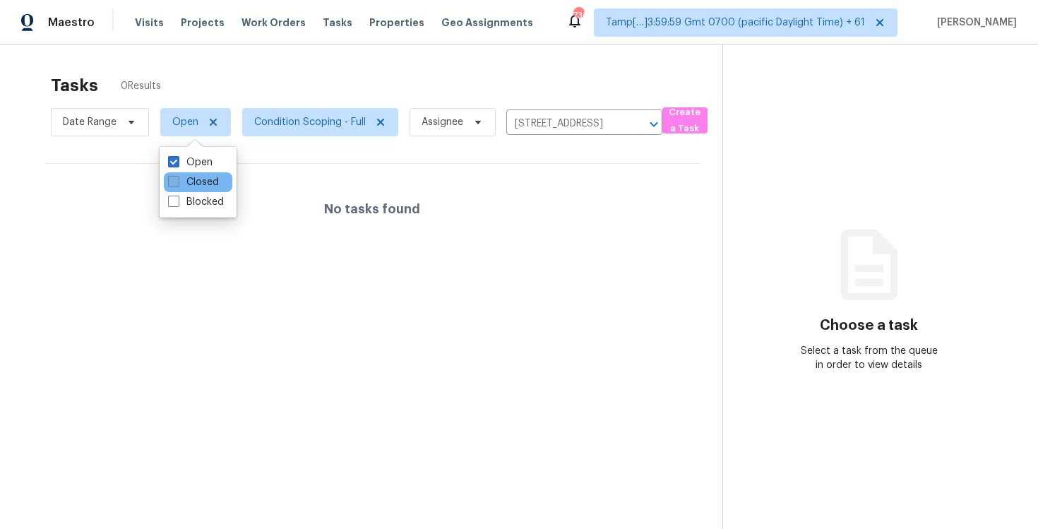
click at [201, 183] on label "Closed" at bounding box center [193, 182] width 51 height 14
click at [177, 183] on input "Closed" at bounding box center [172, 179] width 9 height 9
checkbox input "true"
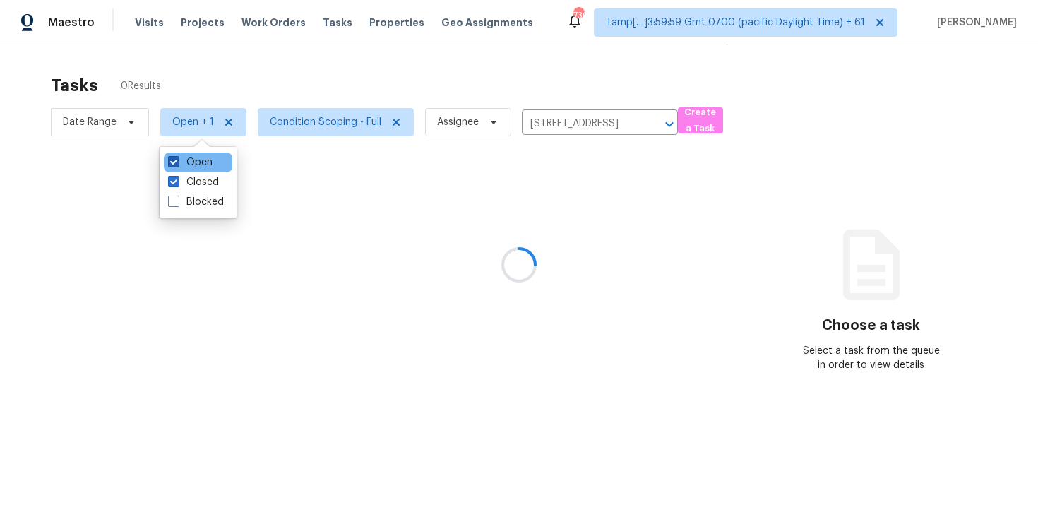
click at [201, 167] on label "Open" at bounding box center [190, 162] width 44 height 14
click at [177, 164] on input "Open" at bounding box center [172, 159] width 9 height 9
checkbox input "false"
click at [263, 61] on div at bounding box center [519, 264] width 1038 height 529
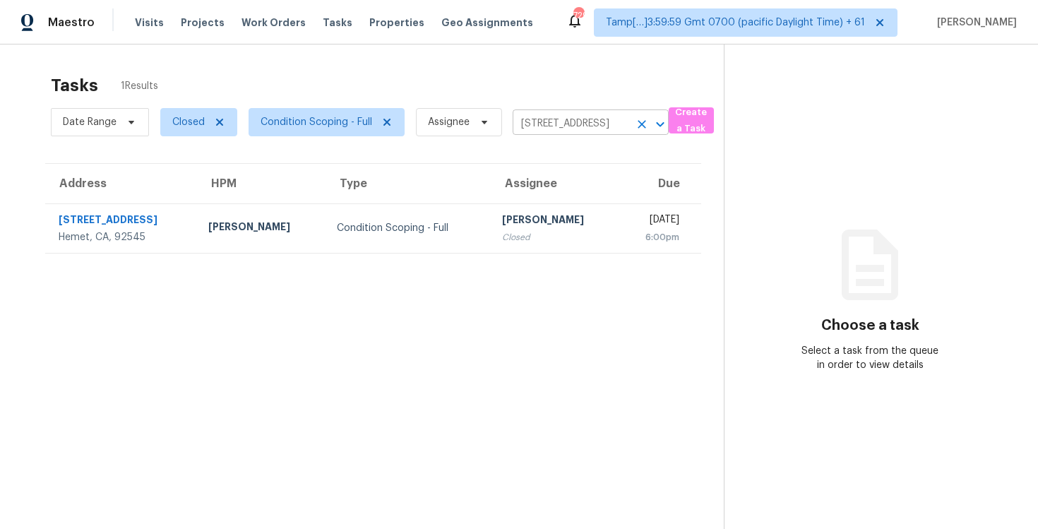
click at [635, 118] on icon "Clear" at bounding box center [642, 124] width 14 height 14
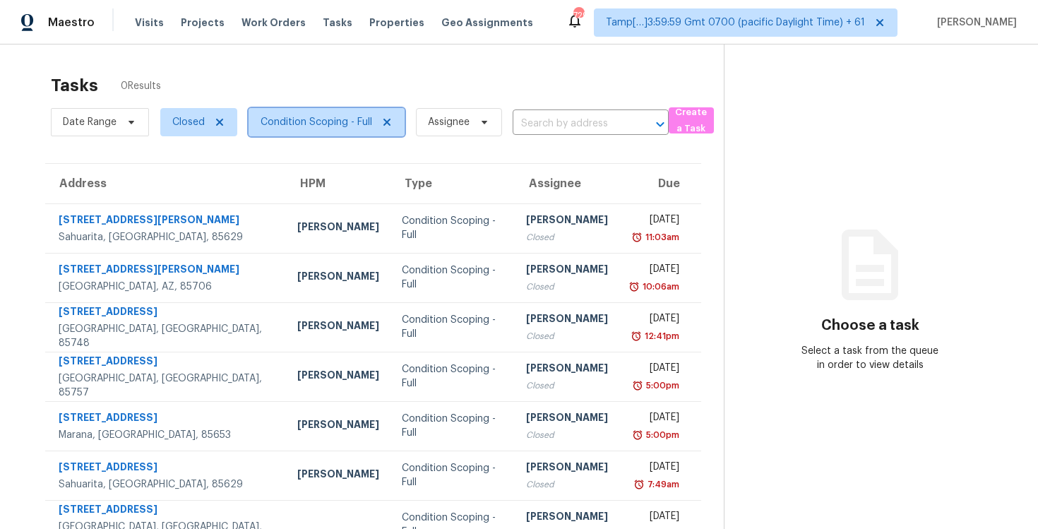
click at [296, 126] on span "Condition Scoping - Full" at bounding box center [316, 122] width 112 height 14
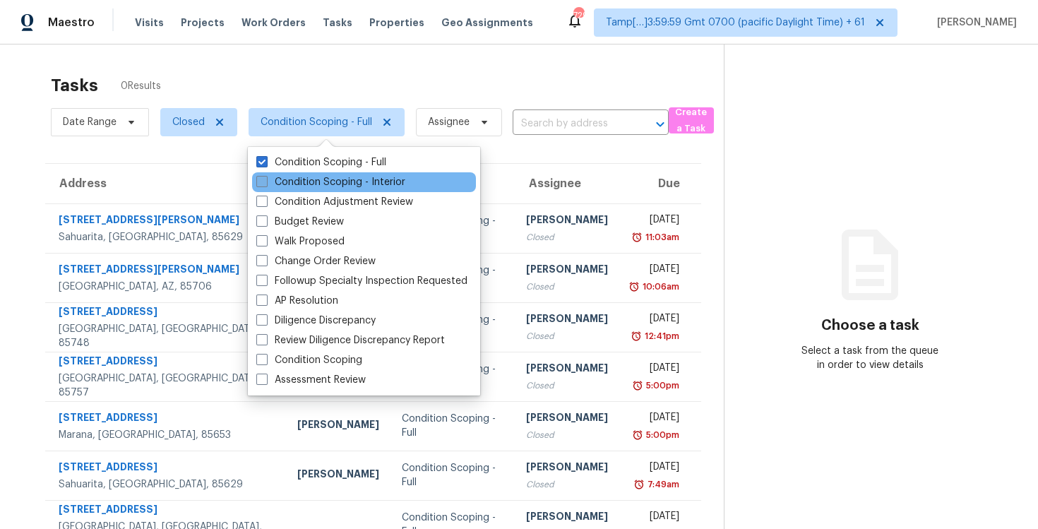
click at [335, 181] on label "Condition Scoping - Interior" at bounding box center [330, 182] width 149 height 14
click at [265, 181] on input "Condition Scoping - Interior" at bounding box center [260, 179] width 9 height 9
checkbox input "true"
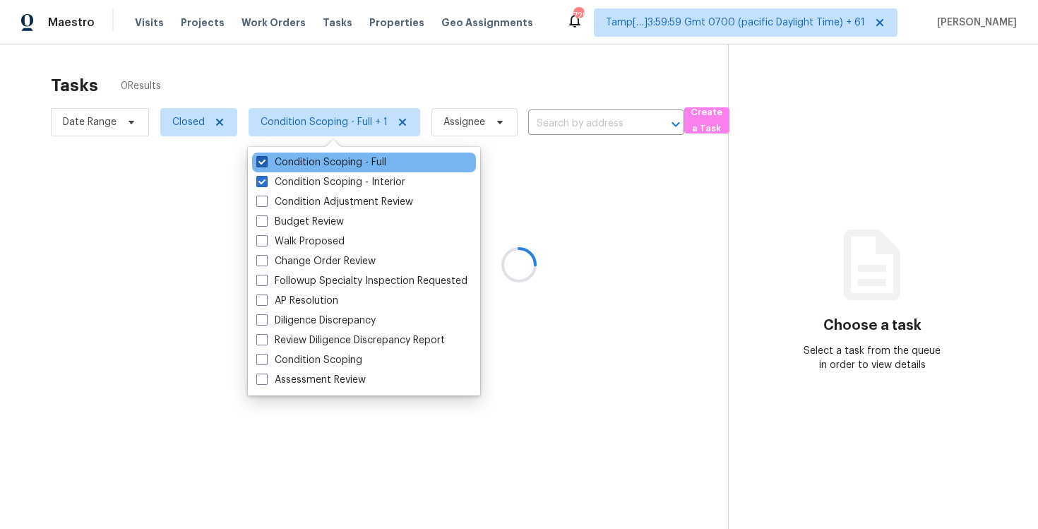
click at [328, 162] on label "Condition Scoping - Full" at bounding box center [321, 162] width 130 height 14
click at [265, 162] on input "Condition Scoping - Full" at bounding box center [260, 159] width 9 height 9
checkbox input "false"
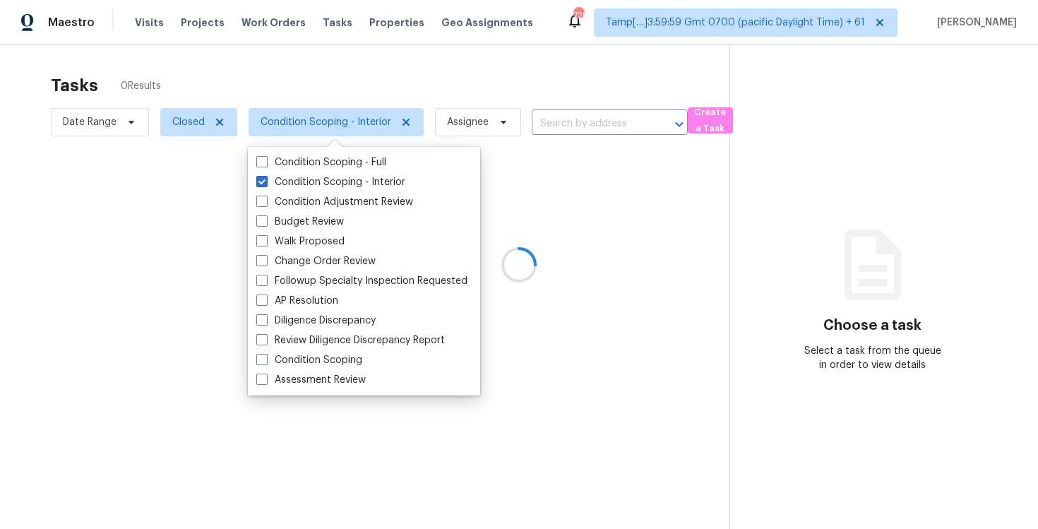
click at [563, 134] on div at bounding box center [519, 264] width 1038 height 529
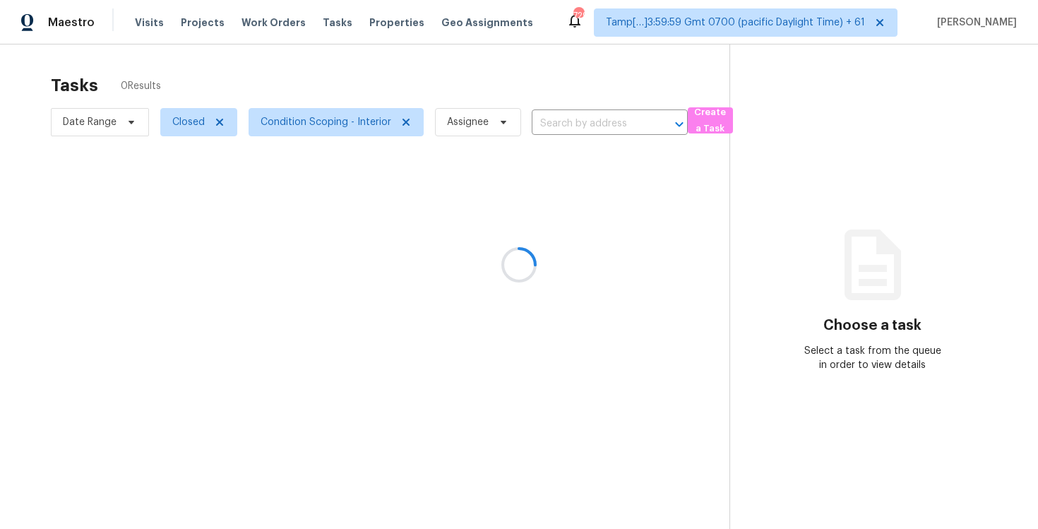
click at [553, 112] on div at bounding box center [519, 264] width 1038 height 529
click at [558, 126] on div at bounding box center [519, 264] width 1038 height 529
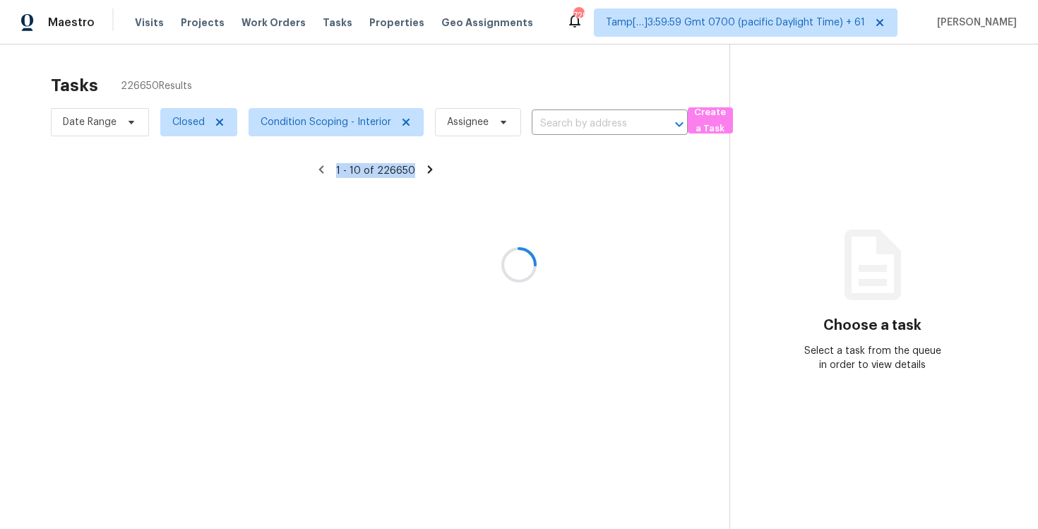
click at [558, 126] on div at bounding box center [519, 264] width 1038 height 529
click at [531, 80] on div "Tasks 226650 Results" at bounding box center [390, 85] width 678 height 37
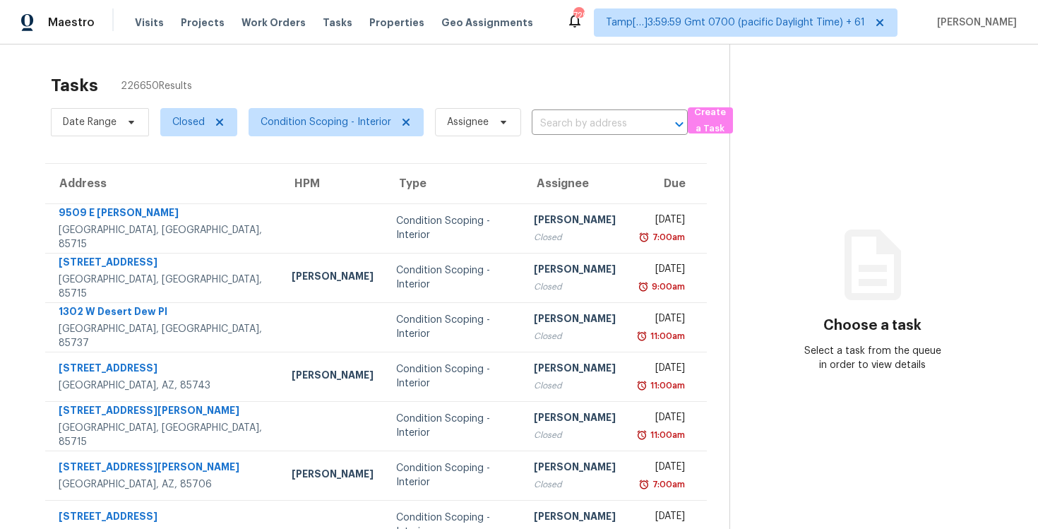
click at [536, 109] on div "Date Range Closed Condition Scoping - Interior Assignee ​" at bounding box center [369, 122] width 637 height 37
click at [545, 112] on div "Date Range Closed Condition Scoping - Interior Assignee ​" at bounding box center [369, 122] width 637 height 37
click at [559, 129] on input "text" at bounding box center [590, 124] width 116 height 22
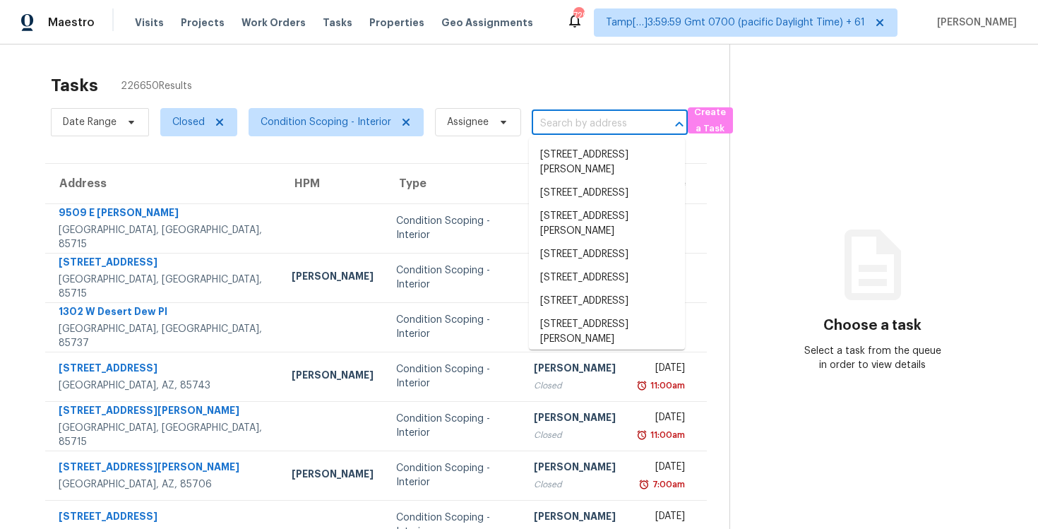
paste input "[STREET_ADDRESS][PERSON_NAME]"
type input "[STREET_ADDRESS][PERSON_NAME]"
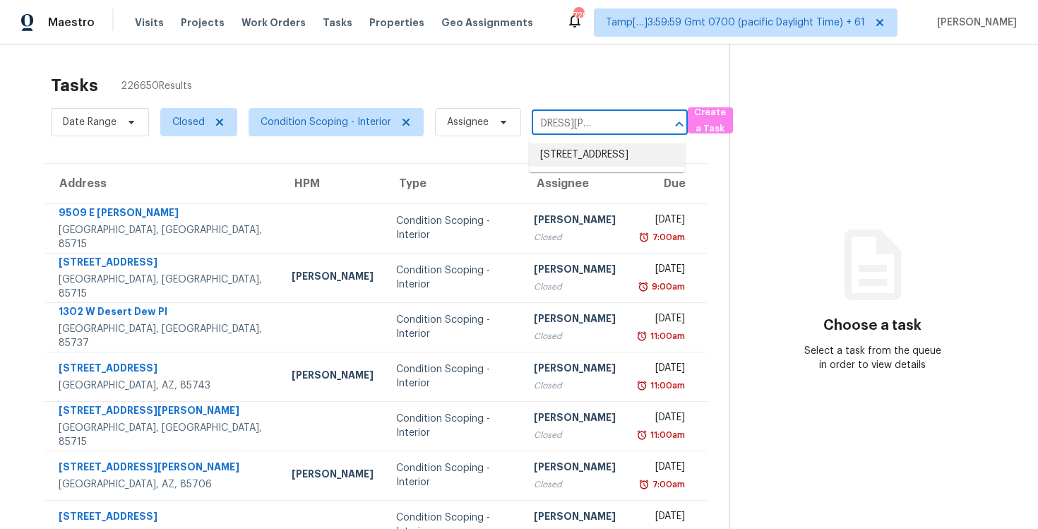
click at [574, 156] on li "[STREET_ADDRESS]" at bounding box center [607, 154] width 156 height 23
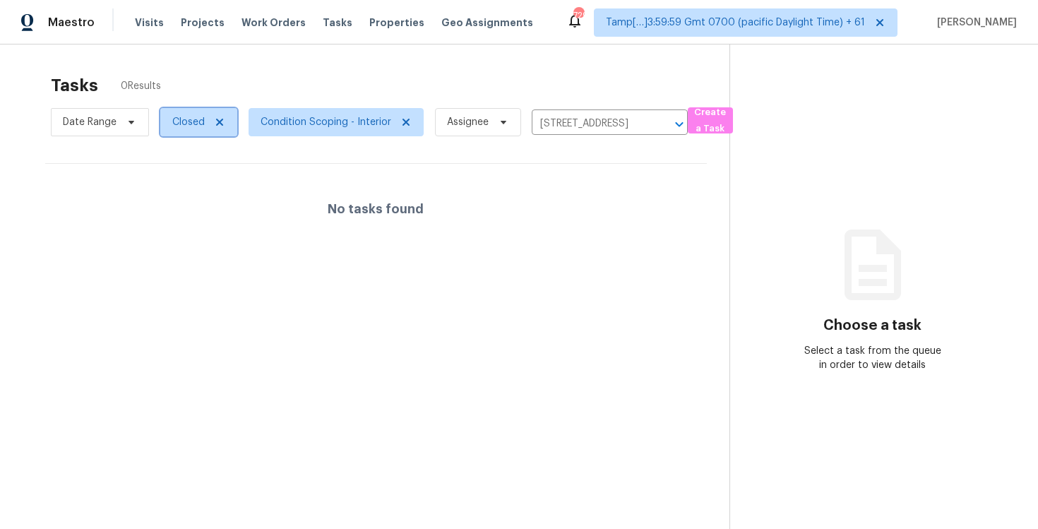
click at [176, 119] on span "Closed" at bounding box center [188, 122] width 32 height 14
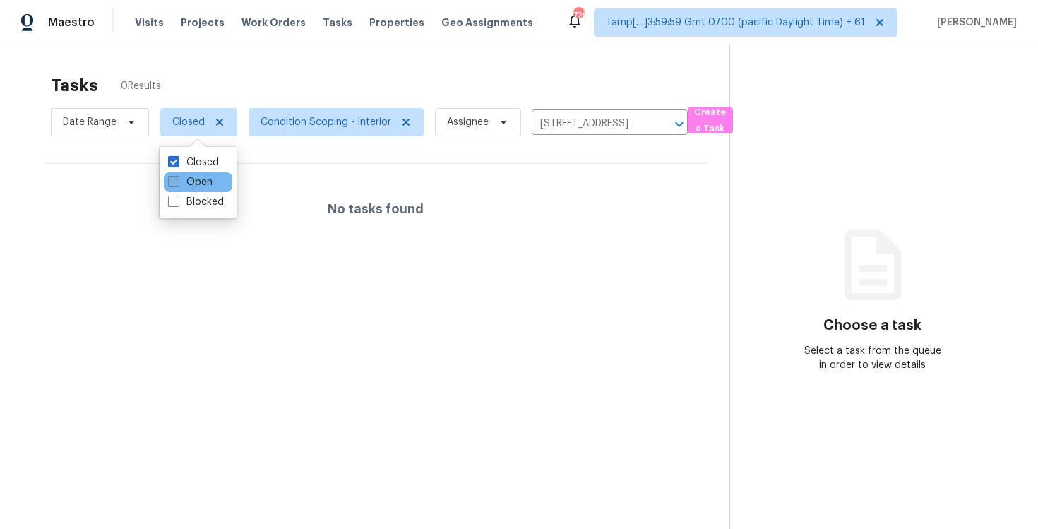
click at [196, 178] on label "Open" at bounding box center [190, 182] width 44 height 14
click at [177, 178] on input "Open" at bounding box center [172, 179] width 9 height 9
checkbox input "true"
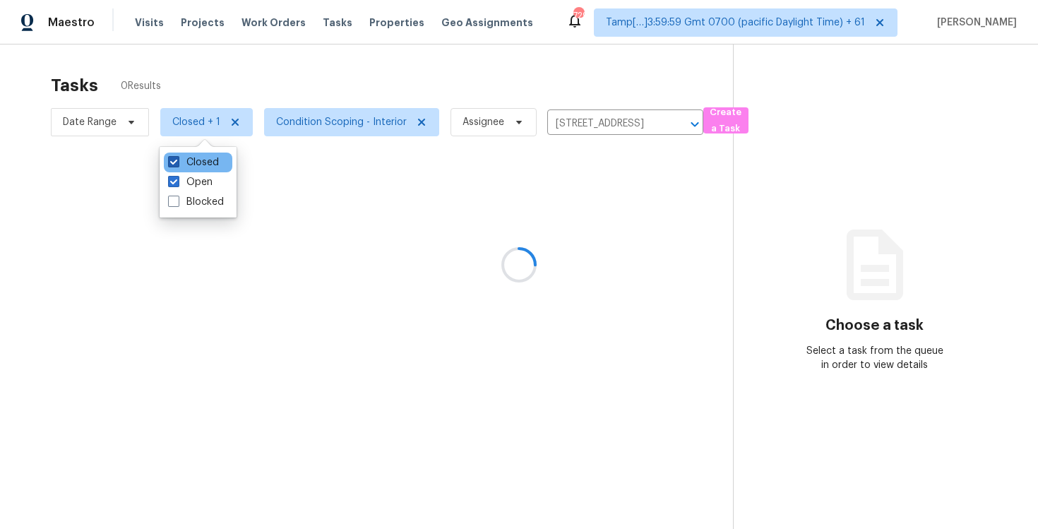
click at [196, 164] on label "Closed" at bounding box center [193, 162] width 51 height 14
click at [177, 164] on input "Closed" at bounding box center [172, 159] width 9 height 9
checkbox input "false"
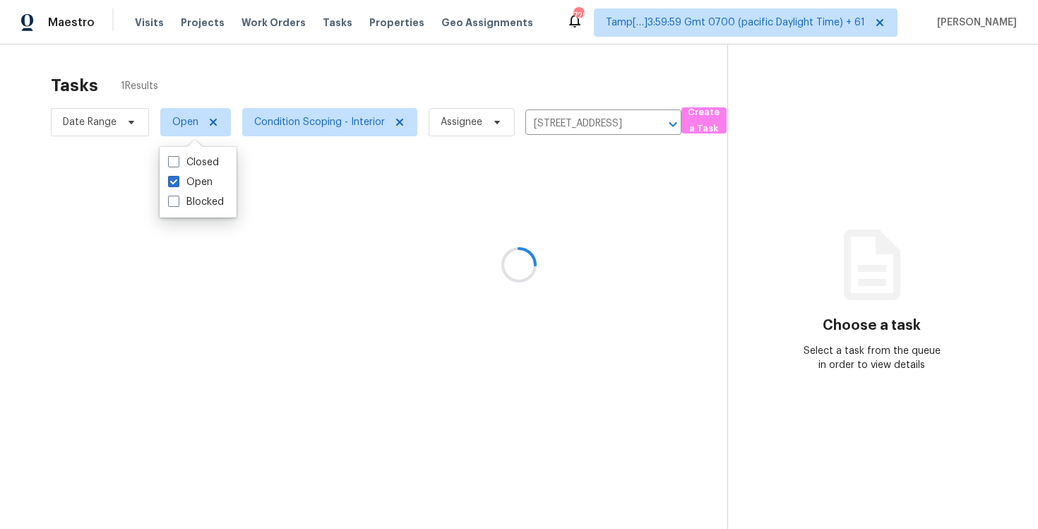
click at [258, 59] on div at bounding box center [519, 264] width 1038 height 529
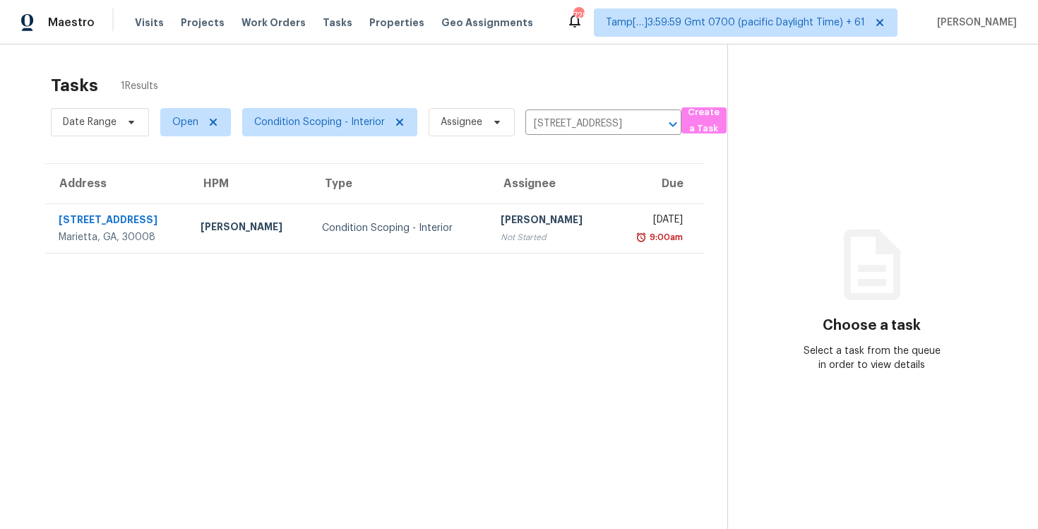
click at [432, 186] on th "Type" at bounding box center [400, 184] width 179 height 40
click at [448, 201] on th "Type" at bounding box center [400, 184] width 179 height 40
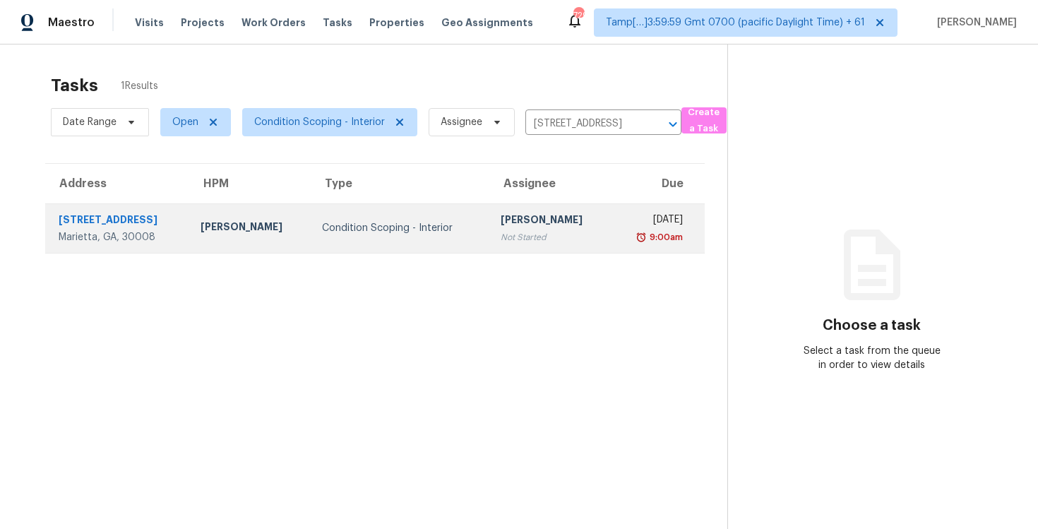
click at [500, 223] on div "Pavithran Omsekar" at bounding box center [549, 221] width 99 height 18
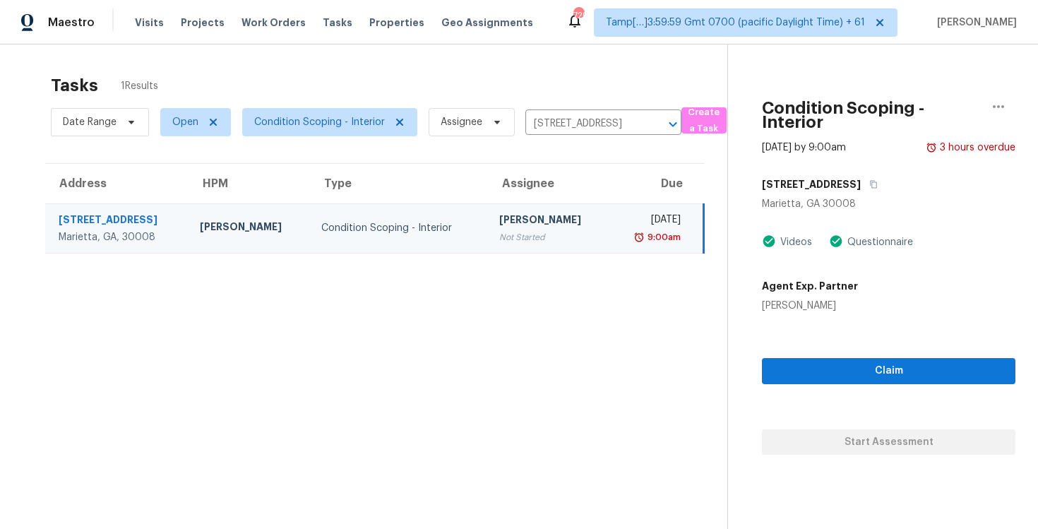
click at [830, 356] on div "Claim Start Assessment" at bounding box center [888, 384] width 253 height 142
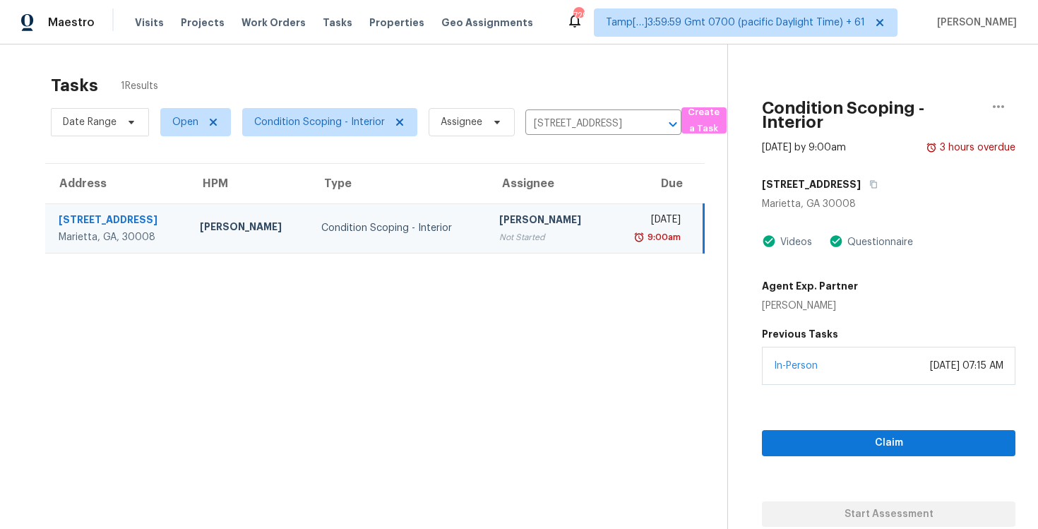
click at [829, 368] on div "In-Person September 30, 2025 at 07:15 AM" at bounding box center [888, 366] width 253 height 38
click at [835, 435] on span "Claim" at bounding box center [888, 443] width 231 height 18
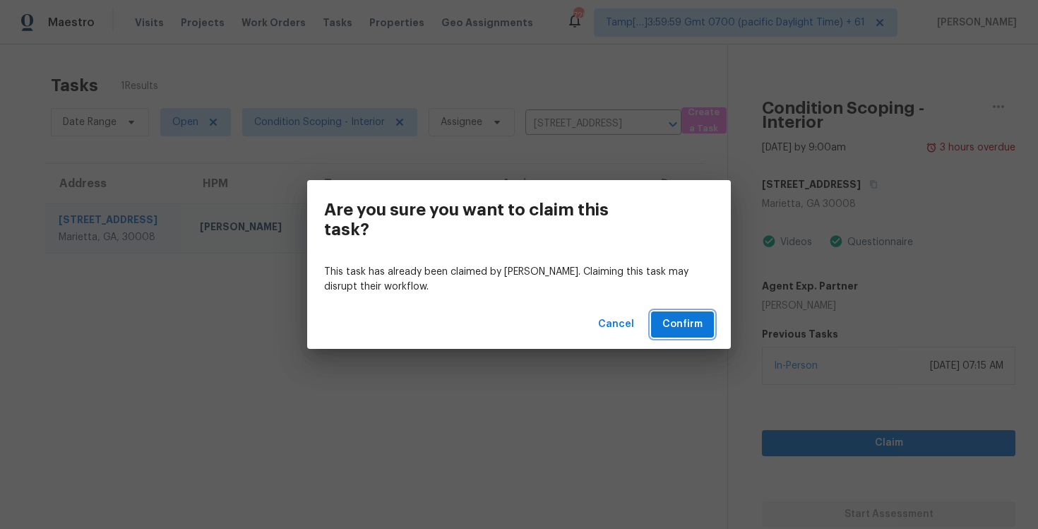
click at [697, 330] on span "Confirm" at bounding box center [682, 325] width 40 height 18
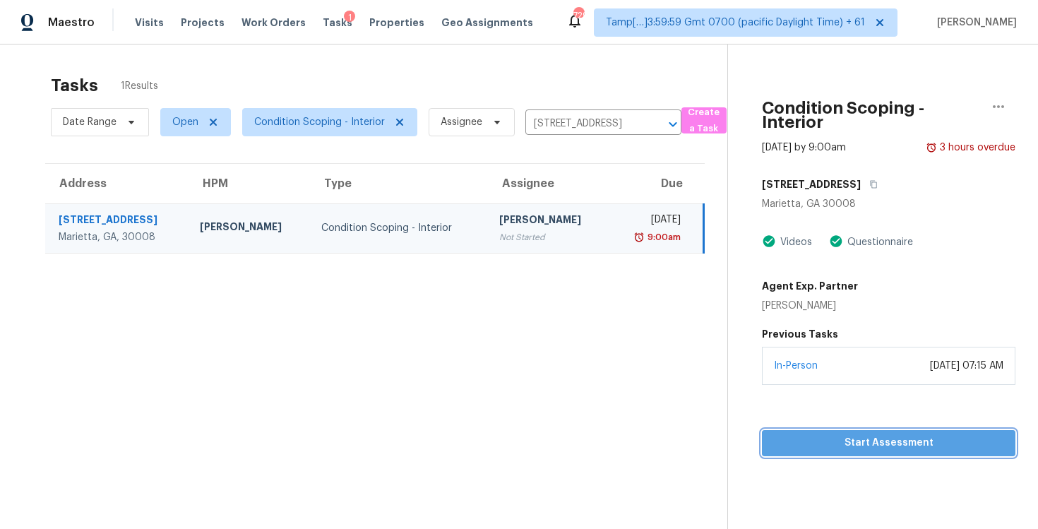
click at [866, 445] on span "Start Assessment" at bounding box center [888, 443] width 231 height 18
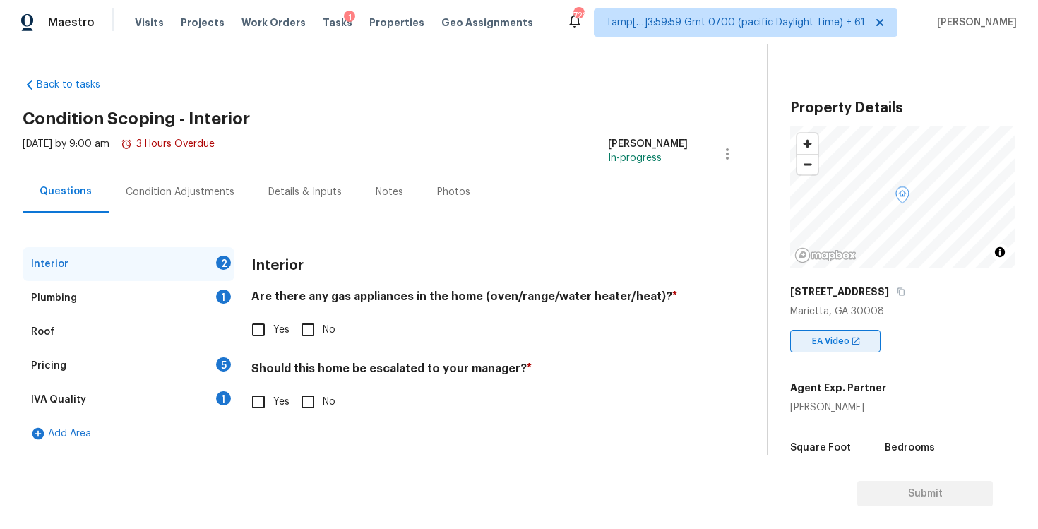
scroll to position [321, 0]
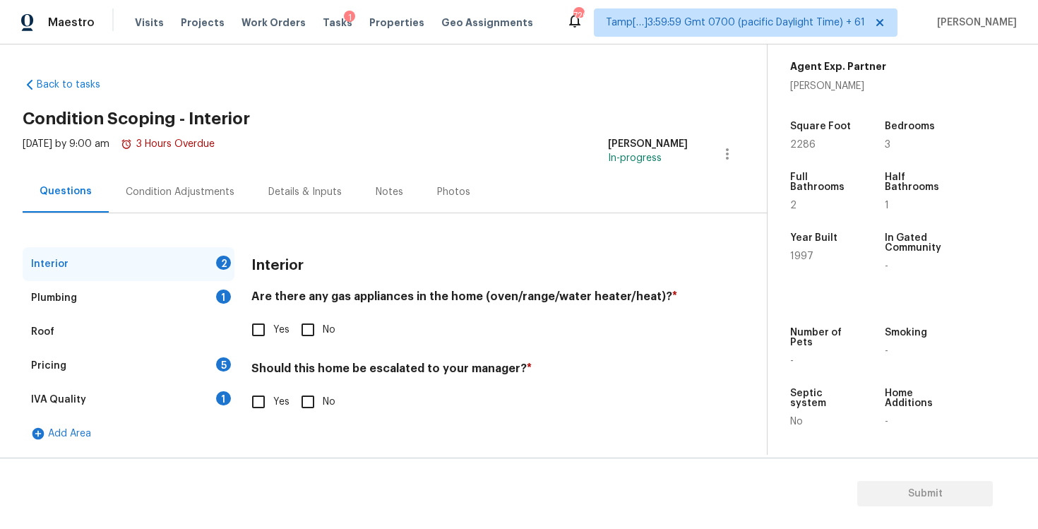
click at [234, 195] on div "Condition Adjustments" at bounding box center [180, 192] width 143 height 42
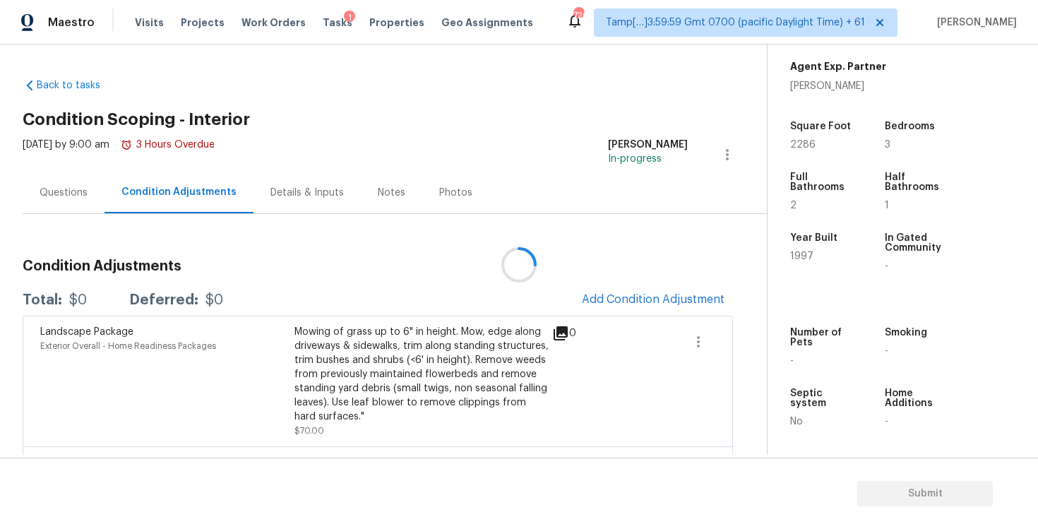
click at [678, 306] on div at bounding box center [519, 264] width 1038 height 529
click at [653, 297] on span "Add Condition Adjustment" at bounding box center [653, 299] width 143 height 13
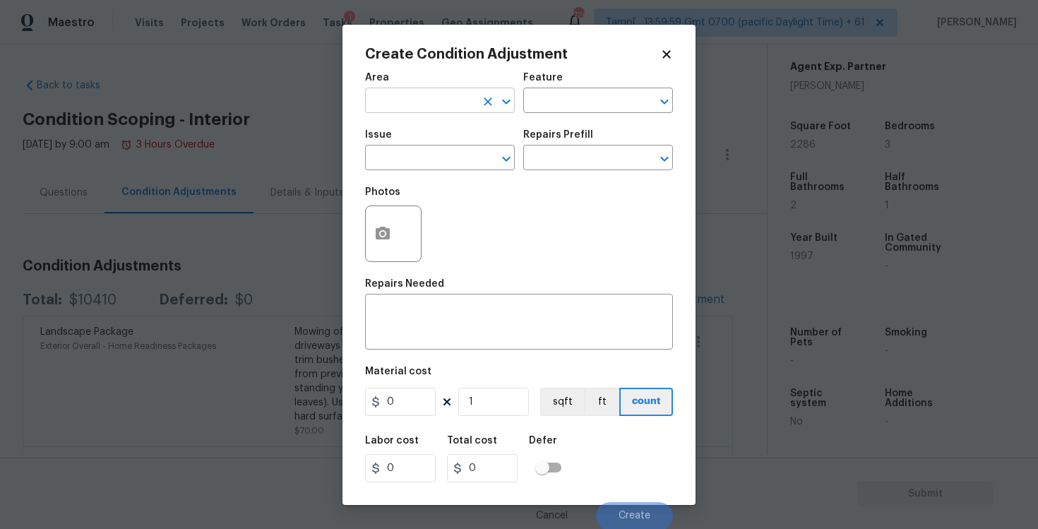
click at [448, 97] on input "text" at bounding box center [420, 102] width 110 height 22
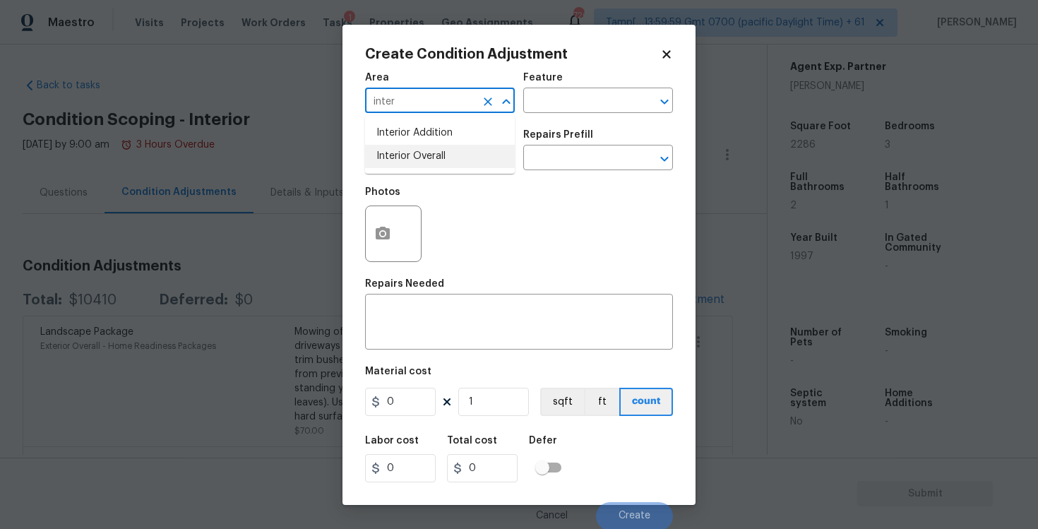
click at [441, 150] on li "Interior Overall" at bounding box center [440, 156] width 150 height 23
type input "Interior Overall"
click at [441, 150] on input "text" at bounding box center [420, 159] width 110 height 22
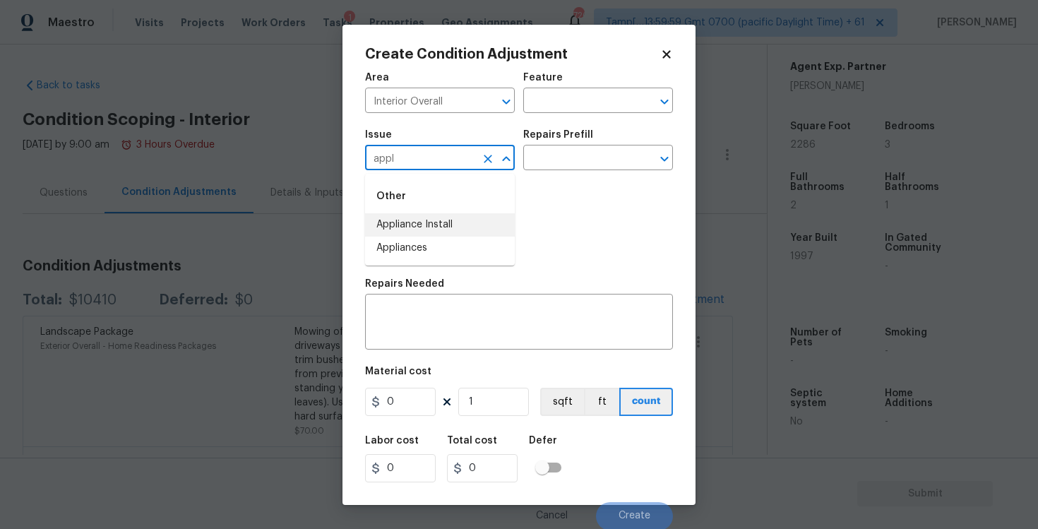
click at [451, 222] on li "Appliance Install" at bounding box center [440, 224] width 150 height 23
type input "Appliance Install"
click at [522, 167] on div "Issue Appliance Install ​ Repairs Prefill ​" at bounding box center [519, 149] width 308 height 57
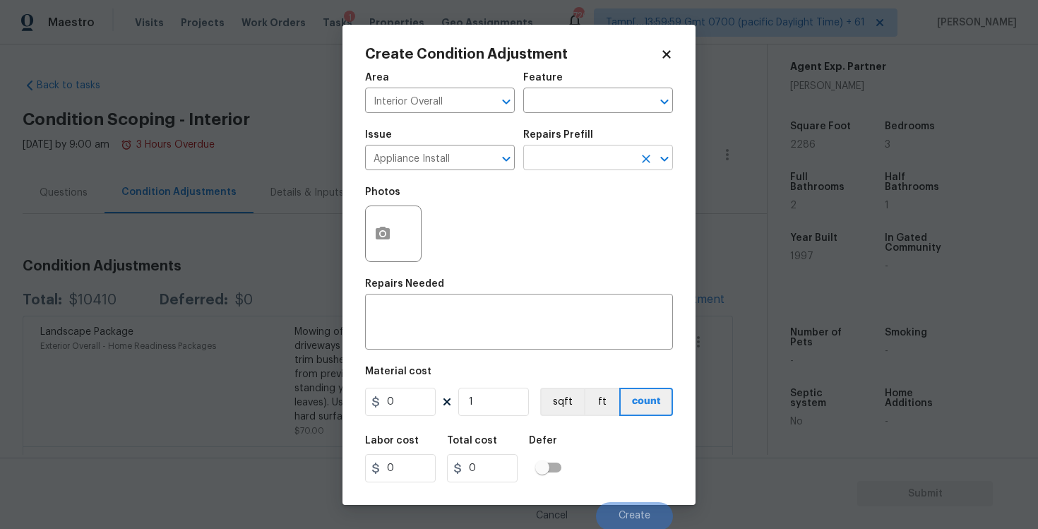
click at [544, 158] on input "text" at bounding box center [578, 159] width 110 height 22
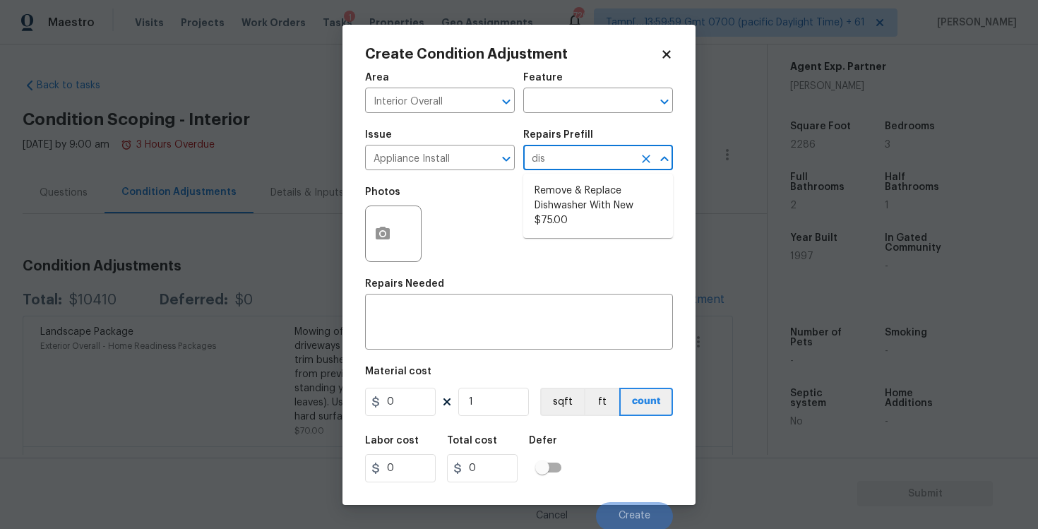
type input "dish"
click at [563, 200] on li "Remove & Replace Dishwasher With New $75.00" at bounding box center [598, 205] width 150 height 53
type input "Appliances"
type textarea "Remove the existing dishwasher and replace it with a new dishwasher provided by…"
type input "75"
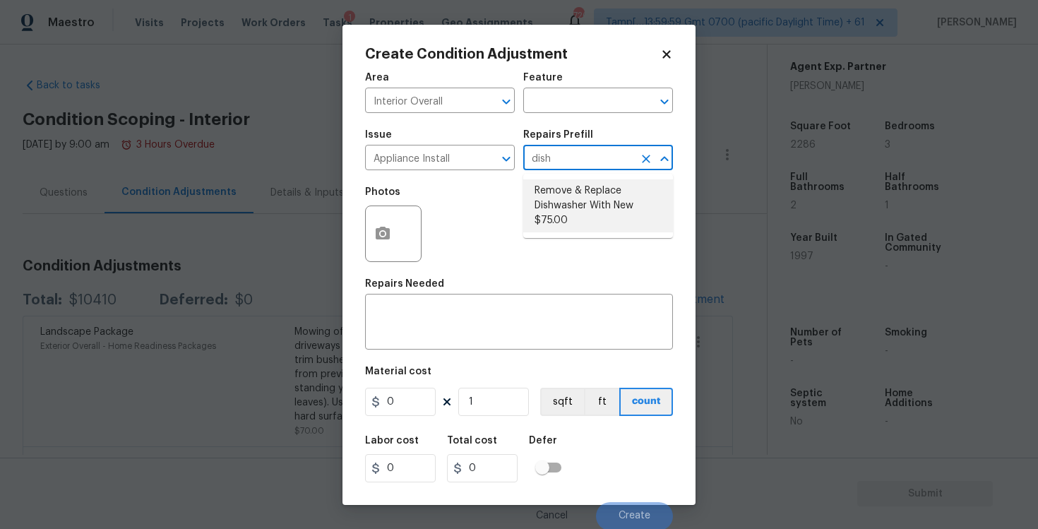
type input "75"
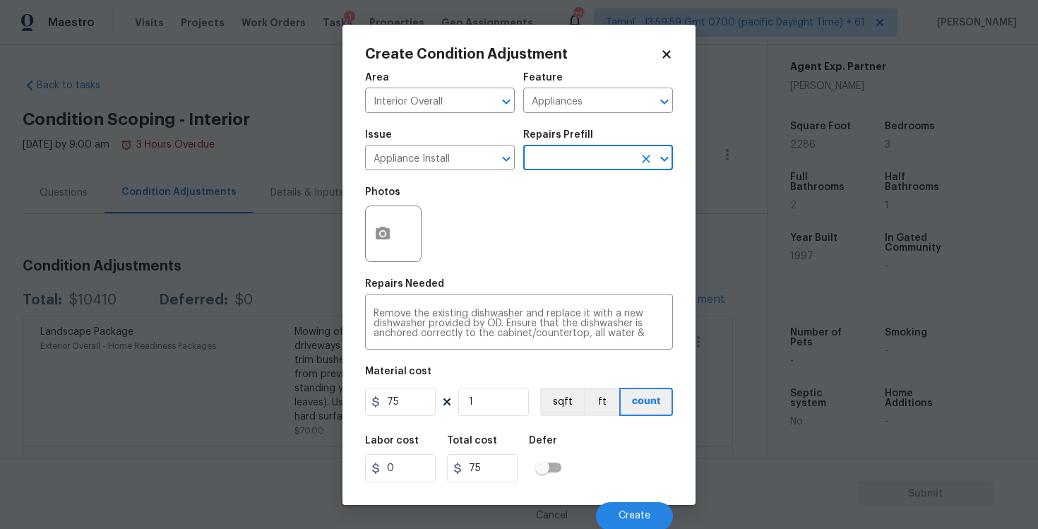
scroll to position [1, 0]
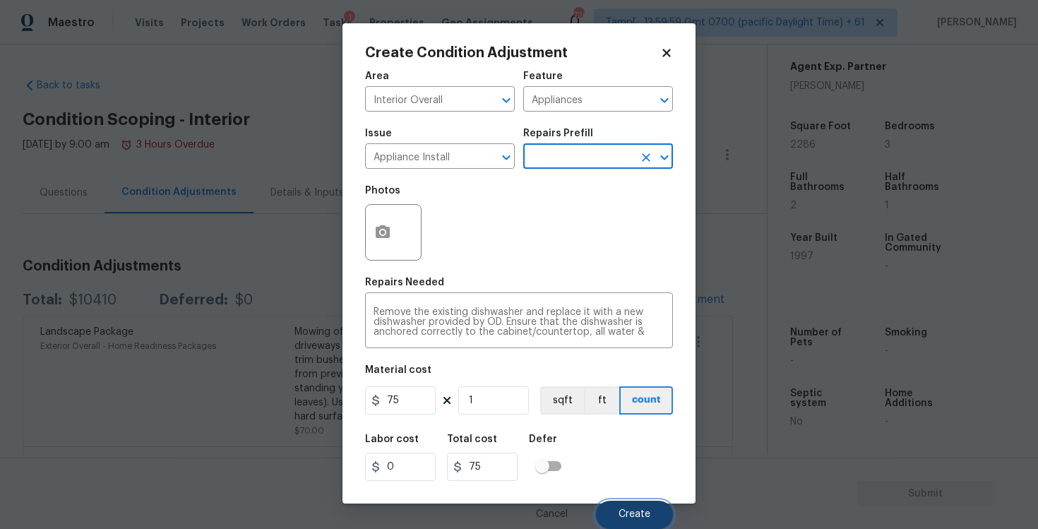
click at [644, 501] on button "Create" at bounding box center [634, 514] width 77 height 28
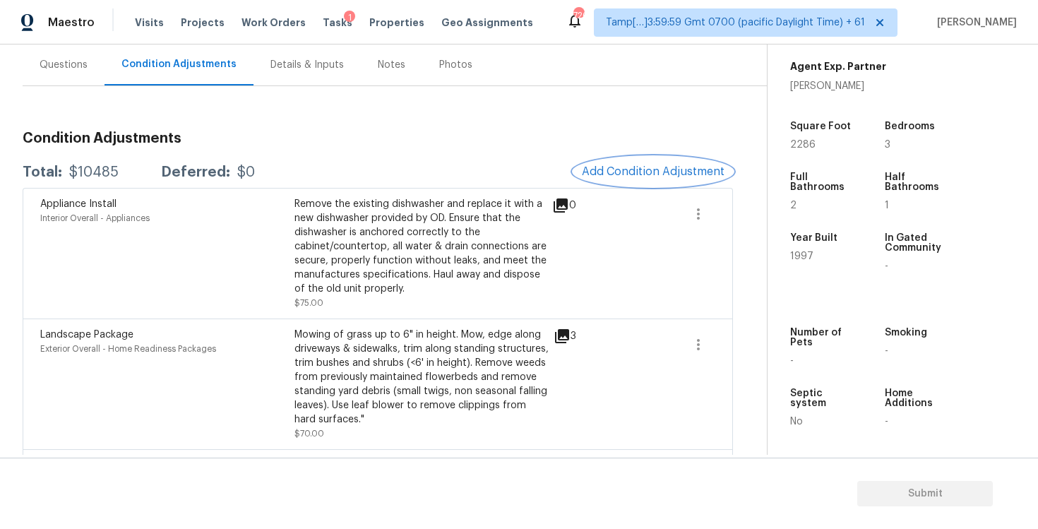
scroll to position [223, 0]
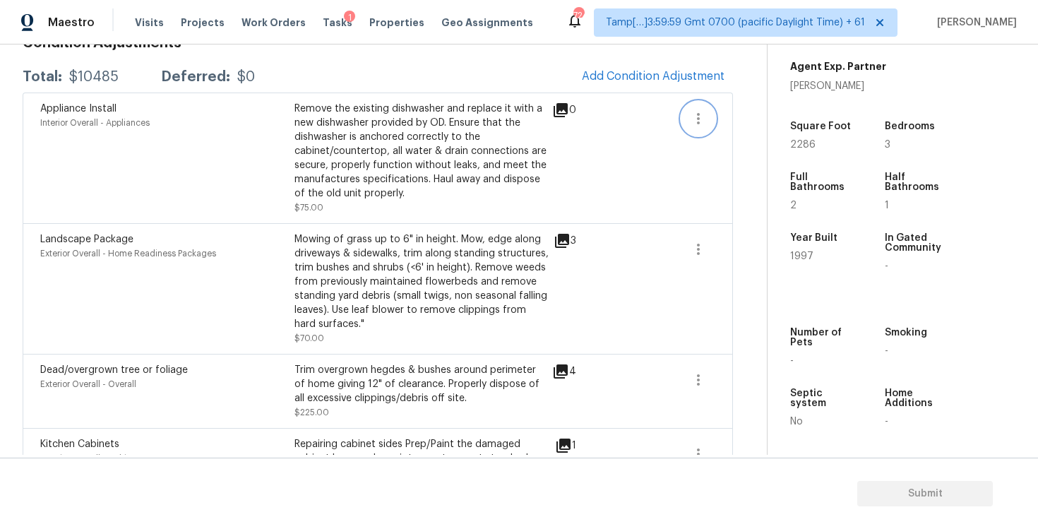
click at [697, 110] on icon "button" at bounding box center [698, 118] width 17 height 17
click at [775, 128] on ul "Edit" at bounding box center [778, 116] width 127 height 28
click at [763, 109] on div "Edit" at bounding box center [779, 116] width 110 height 14
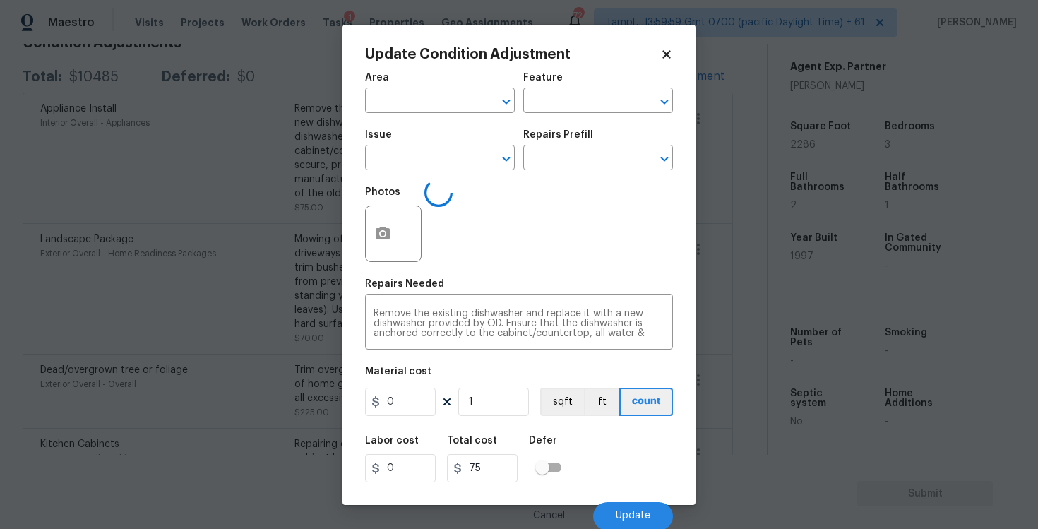
type input "Interior Overall"
type input "Appliances"
type input "Appliance Install"
type input "75"
click at [390, 234] on icon "button" at bounding box center [382, 233] width 17 height 17
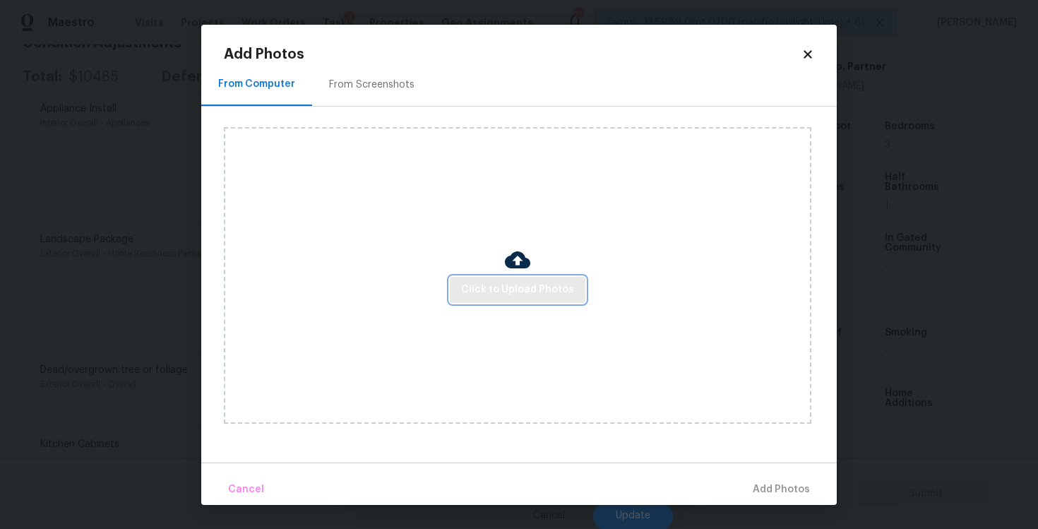
click at [524, 289] on span "Click to Upload Photos" at bounding box center [517, 290] width 113 height 18
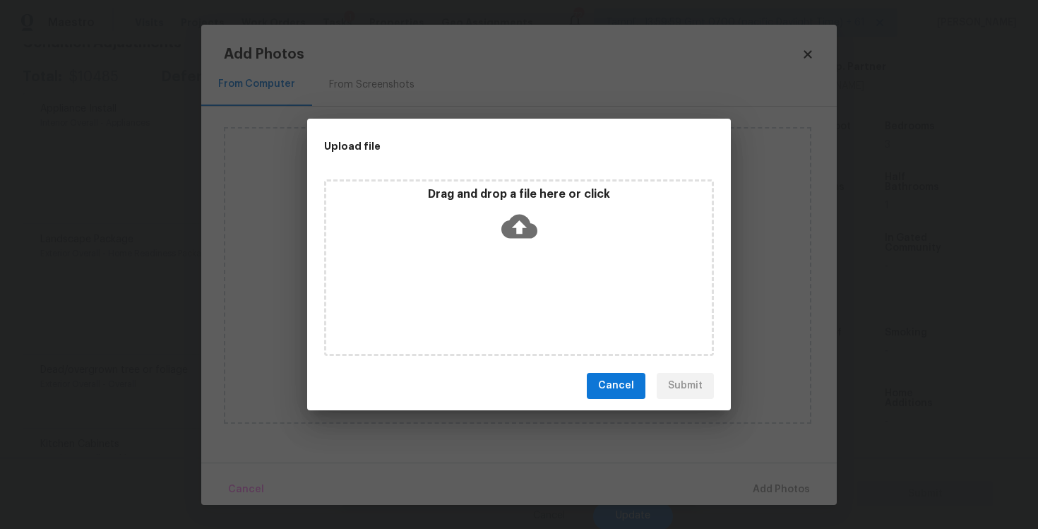
click at [525, 242] on icon at bounding box center [519, 226] width 36 height 36
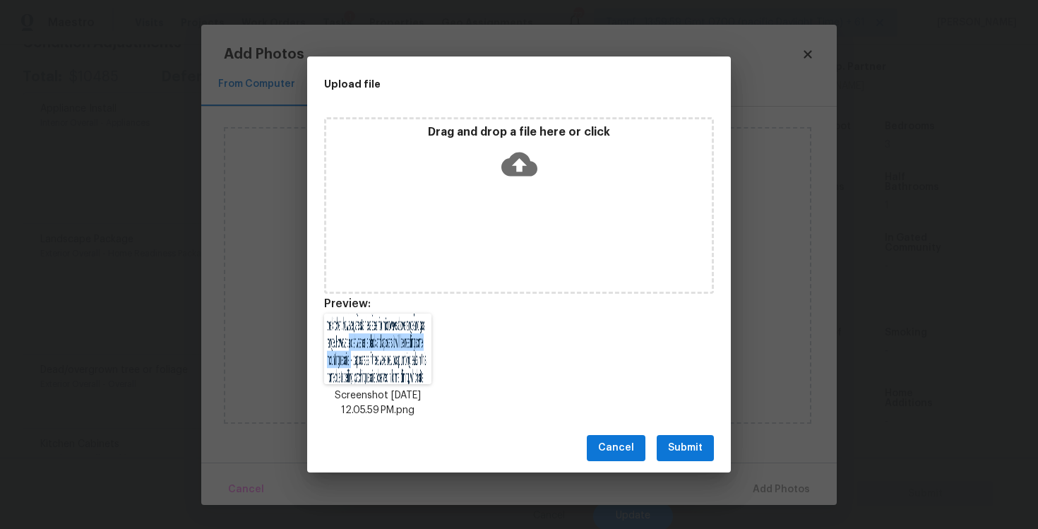
click at [702, 446] on span "Submit" at bounding box center [685, 448] width 35 height 18
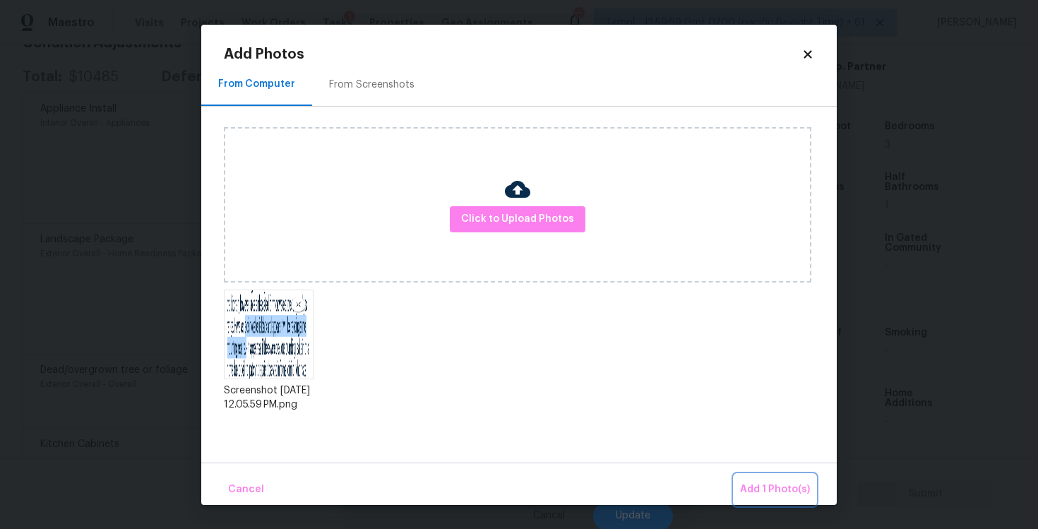
click at [771, 490] on span "Add 1 Photo(s)" at bounding box center [775, 490] width 70 height 18
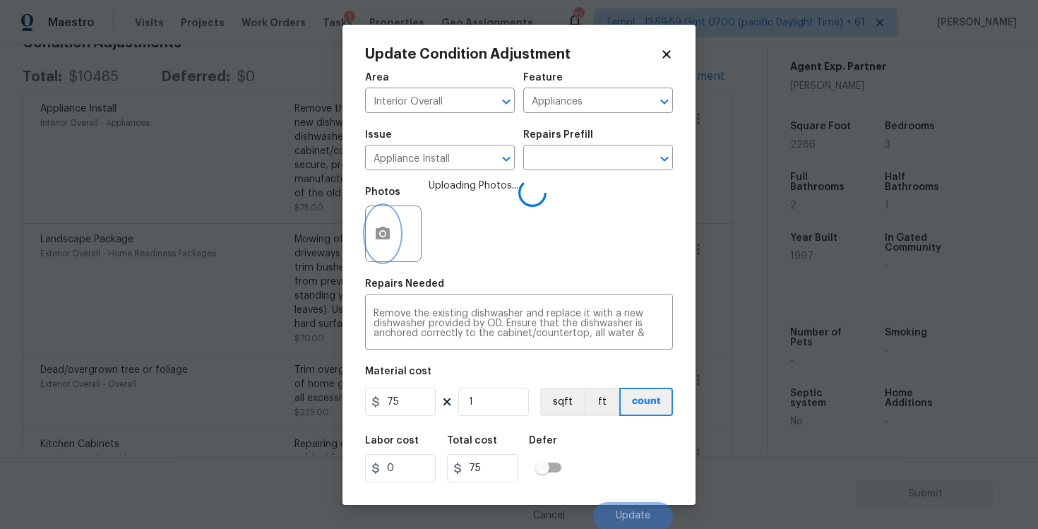
scroll to position [1, 0]
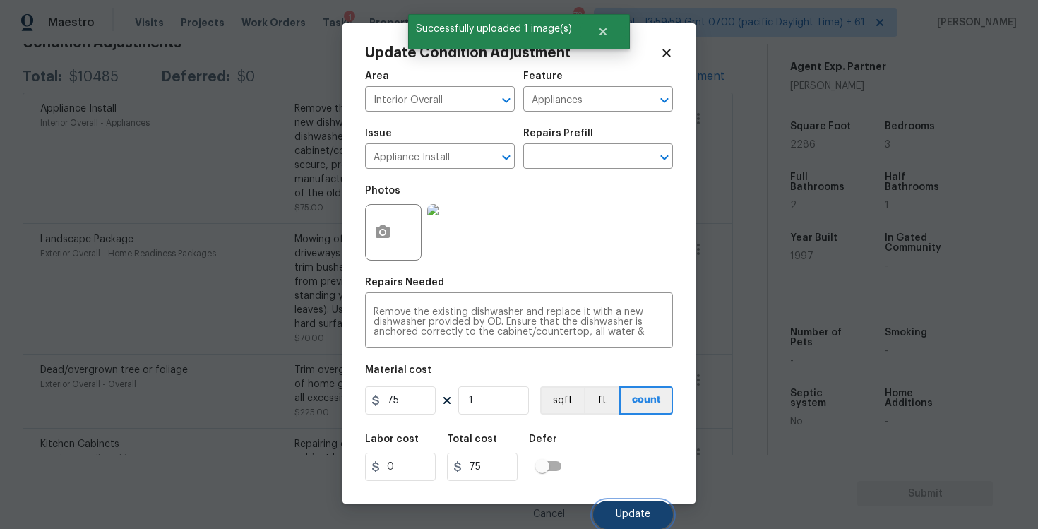
click at [633, 517] on span "Update" at bounding box center [633, 514] width 35 height 11
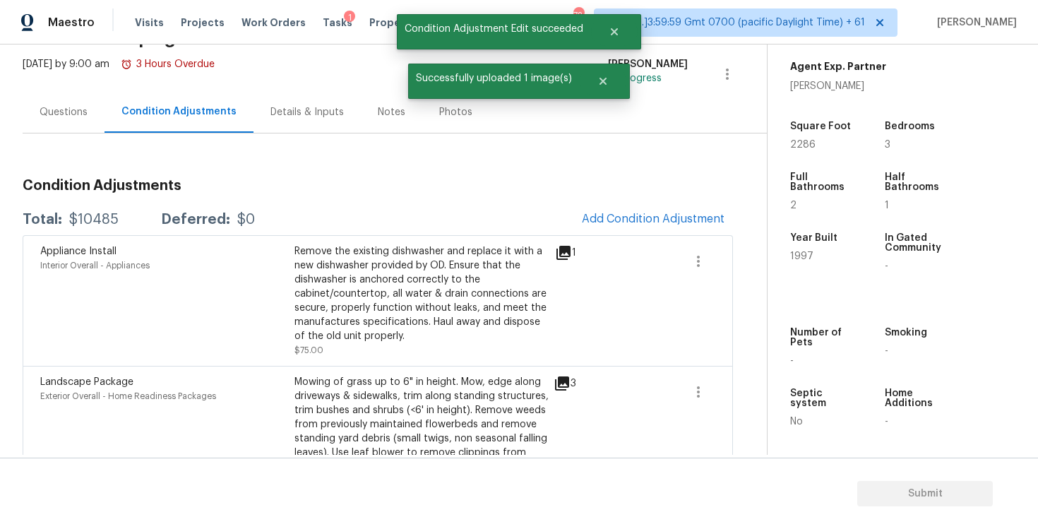
scroll to position [74, 0]
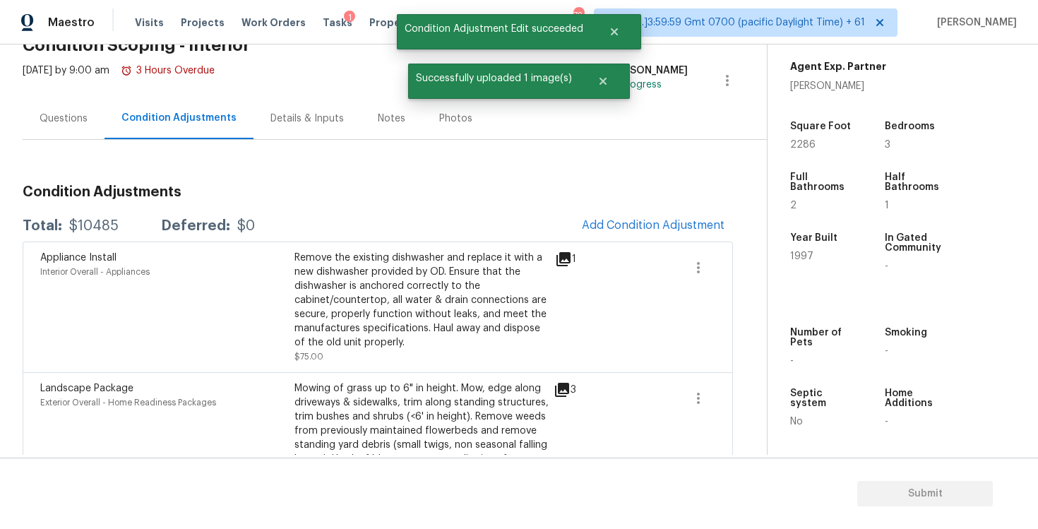
click at [667, 186] on h3 "Condition Adjustments" at bounding box center [378, 192] width 710 height 14
click at [661, 208] on div "Condition Adjustments Total: $10485 Deferred: $0 Add Condition Adjustment Appli…" at bounding box center [378, 485] width 710 height 623
click at [642, 219] on span "Add Condition Adjustment" at bounding box center [653, 225] width 143 height 13
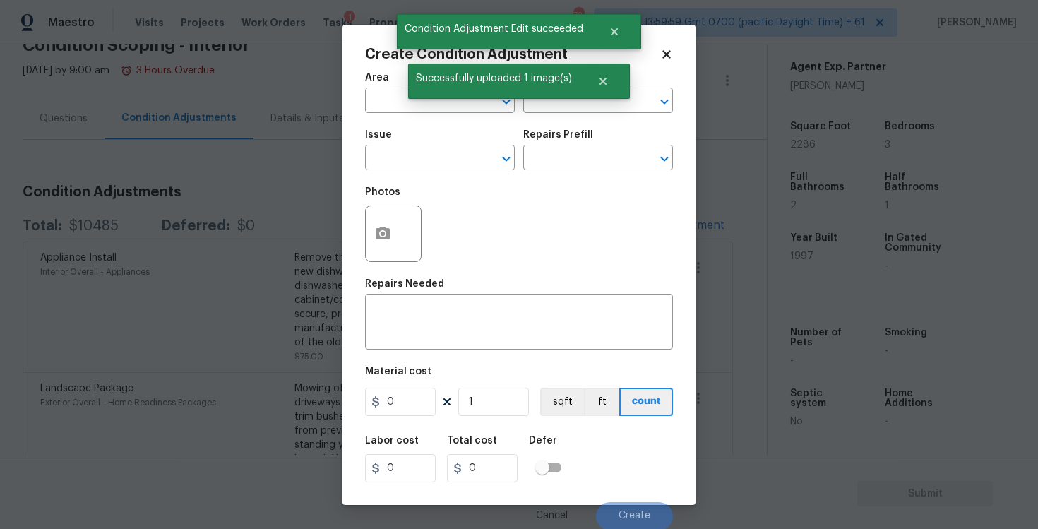
click at [310, 206] on body "Maestro Visits Projects Work Orders Tasks 1 Properties Geo Assignments 724 Tamp…" at bounding box center [519, 264] width 1038 height 529
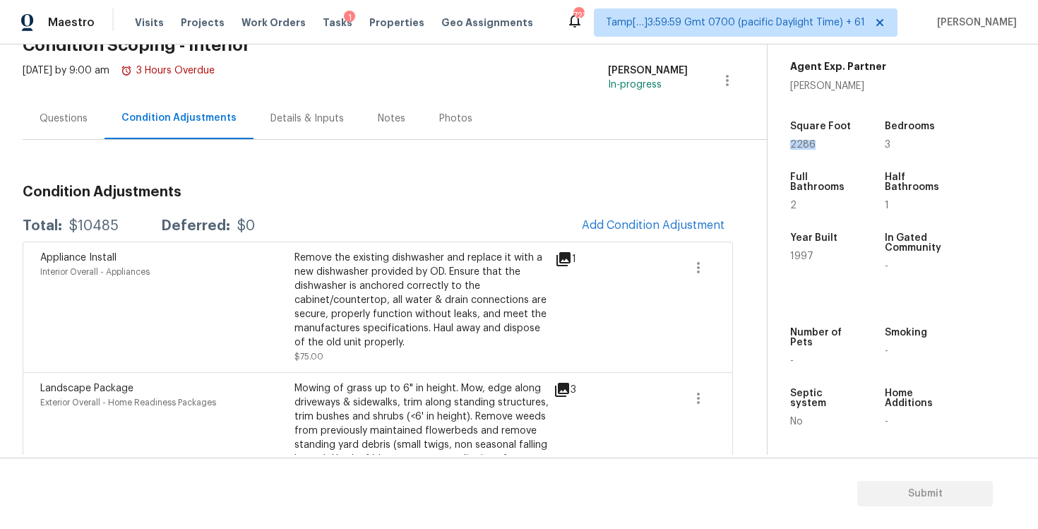
drag, startPoint x: 791, startPoint y: 146, endPoint x: 827, endPoint y: 145, distance: 36.0
click at [827, 146] on div "Property Details © Mapbox © OpenStreetMap Improve this map 1613 Sparrow Wood Ln…" at bounding box center [891, 88] width 248 height 731
copy span "2286"
click at [642, 220] on span "Add Condition Adjustment" at bounding box center [653, 225] width 143 height 13
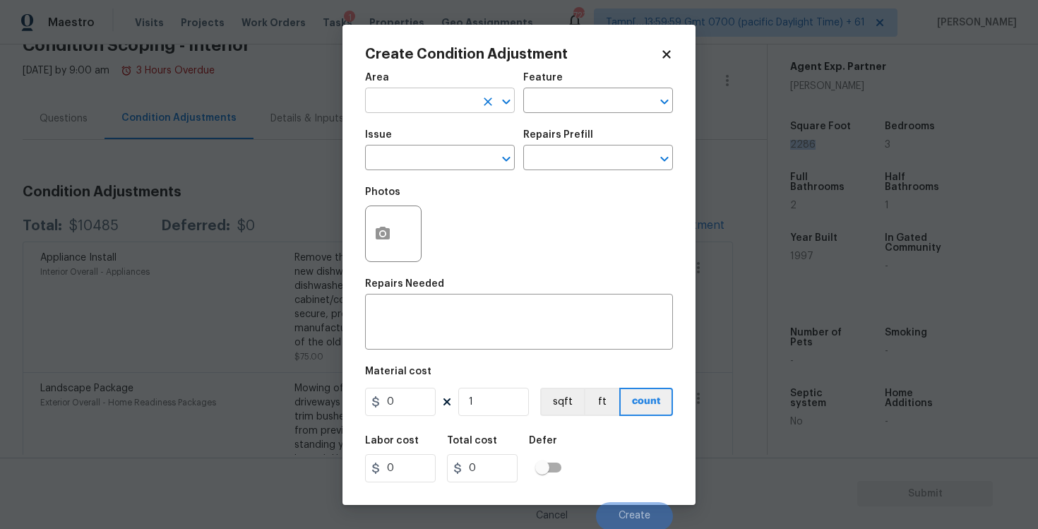
click at [421, 98] on input "text" at bounding box center [420, 102] width 110 height 22
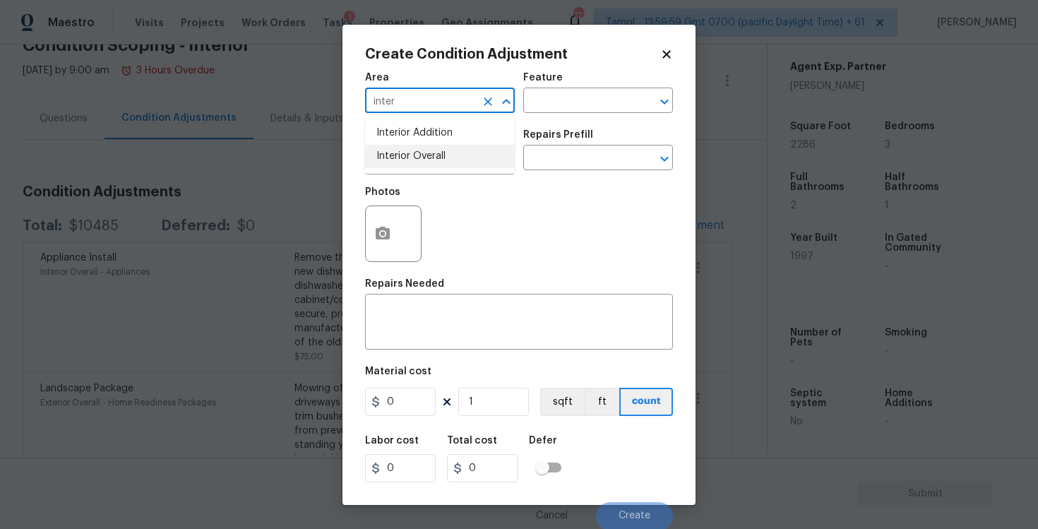
click at [426, 152] on li "Interior Overall" at bounding box center [440, 156] width 150 height 23
type input "Interior Overall"
click at [426, 152] on input "text" at bounding box center [420, 159] width 110 height 22
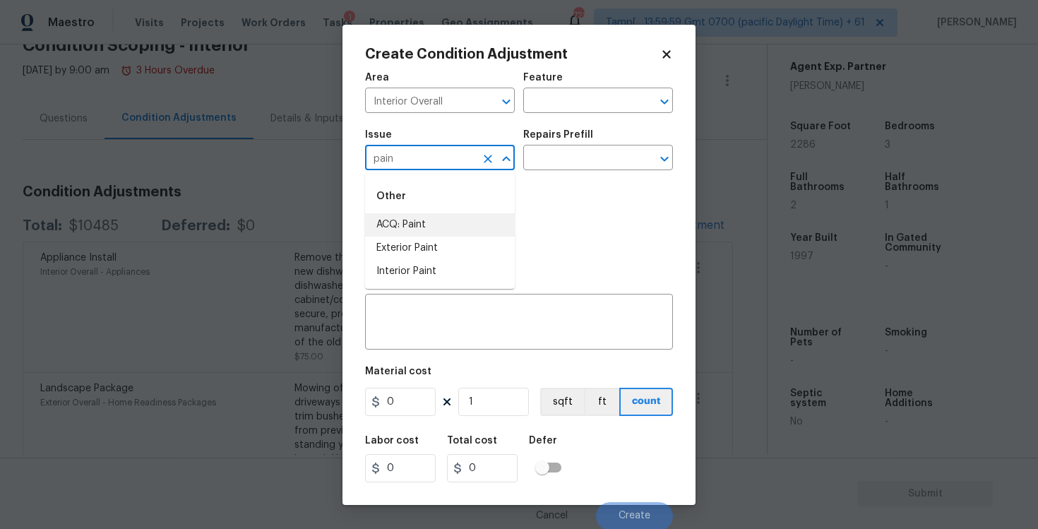
click at [429, 228] on li "ACQ: Paint" at bounding box center [440, 224] width 150 height 23
type input "ACQ: Paint"
click at [555, 153] on input "text" at bounding box center [578, 159] width 110 height 22
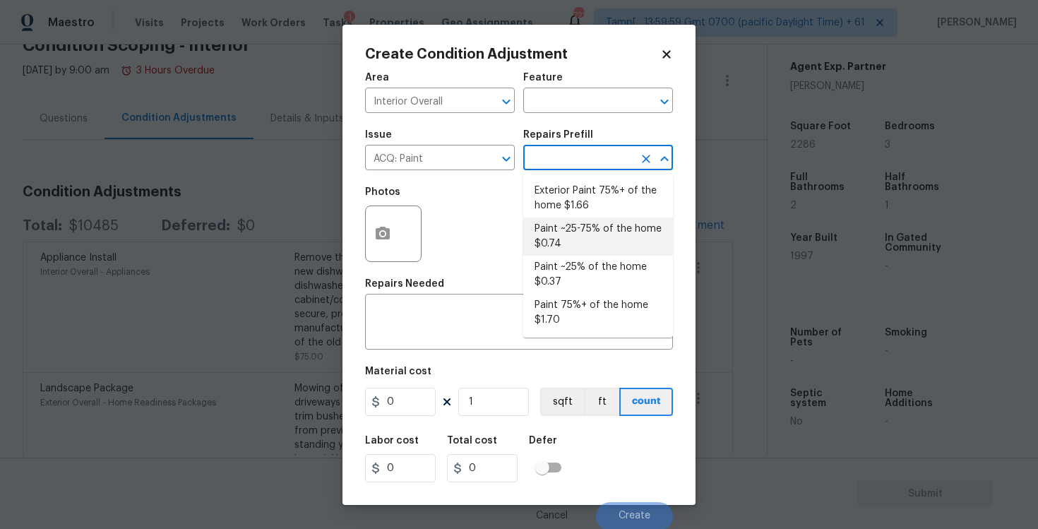
click at [572, 266] on li "Paint ~25% of the home $0.37" at bounding box center [598, 275] width 150 height 38
type input "Acquisition"
type textarea "Acquisition Scope: ~25% of the home needs interior paint"
type input "0.37"
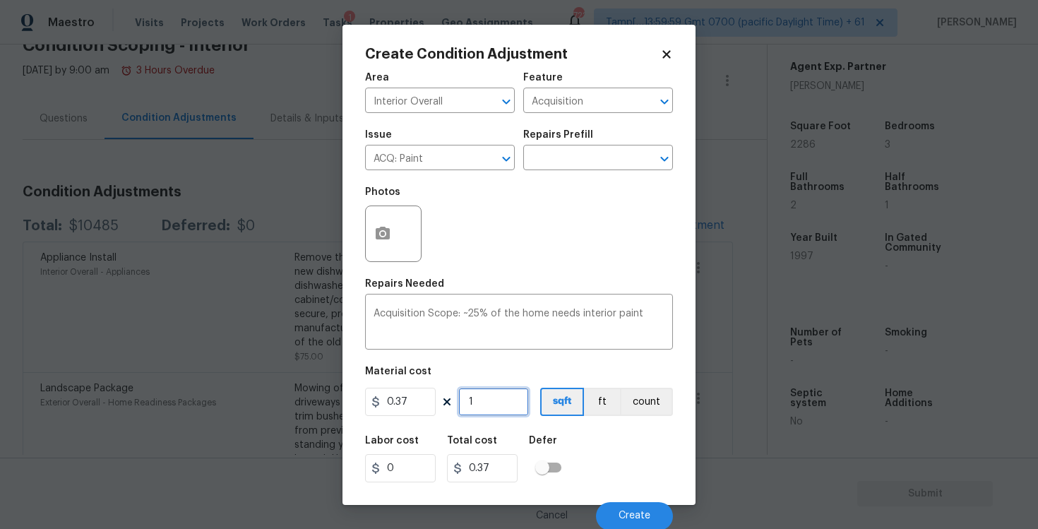
click at [477, 414] on input "1" at bounding box center [493, 402] width 71 height 28
type input "0"
paste input "2286"
type input "2286"
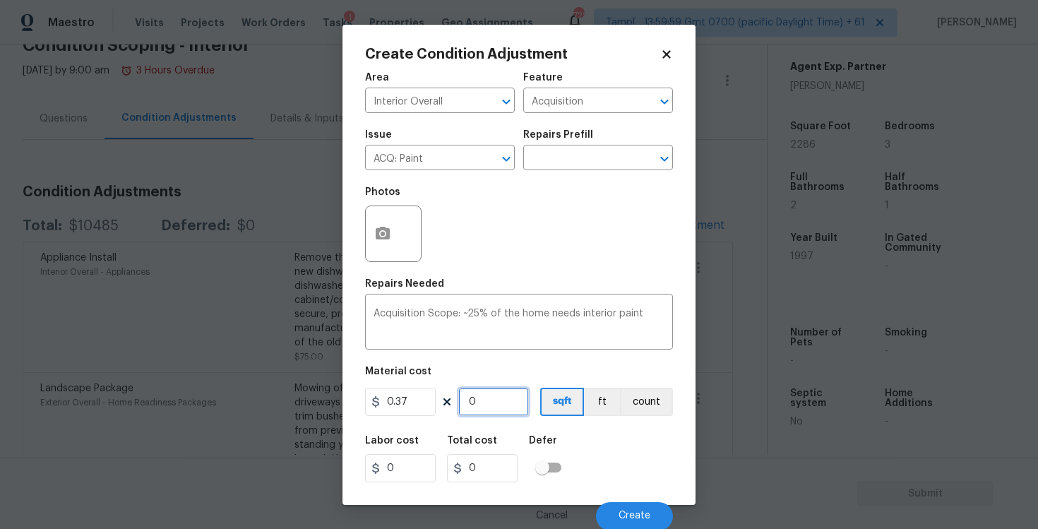
type input "845.82"
type input "2286"
click at [582, 455] on div "Labor cost 0 Total cost 845.82 Defer" at bounding box center [519, 459] width 308 height 64
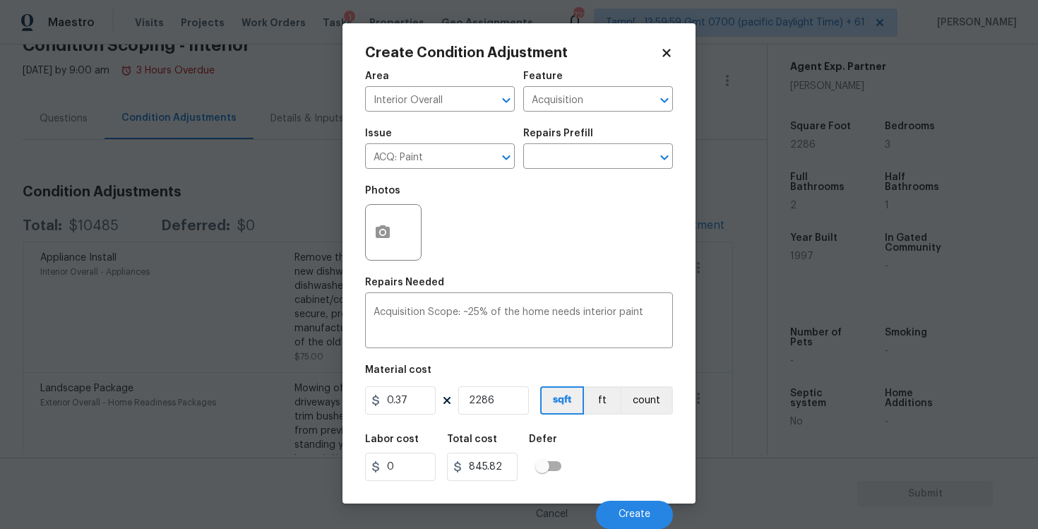
click at [613, 486] on div "Labor cost 0 Total cost 845.82 Defer" at bounding box center [519, 458] width 308 height 64
click at [624, 508] on button "Create" at bounding box center [634, 514] width 77 height 28
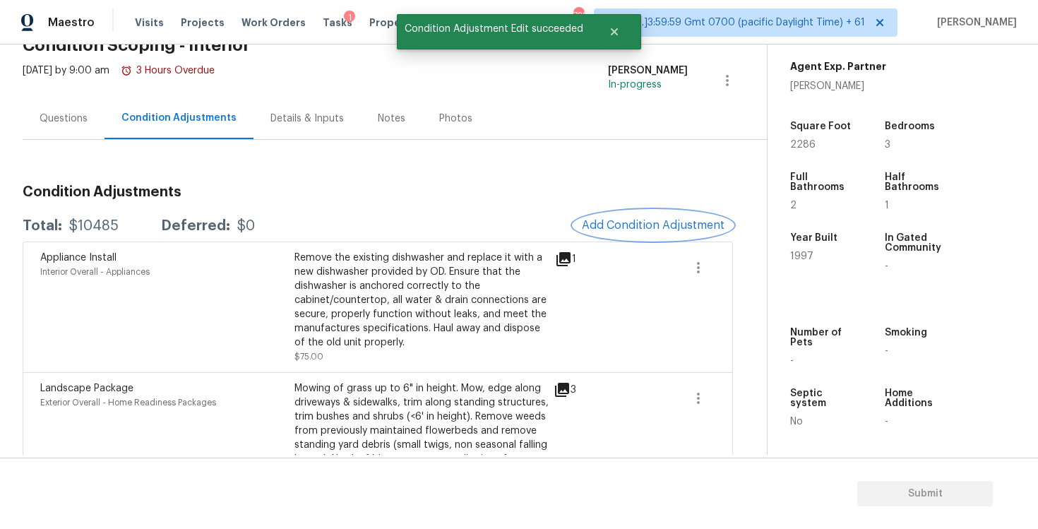
scroll to position [61, 0]
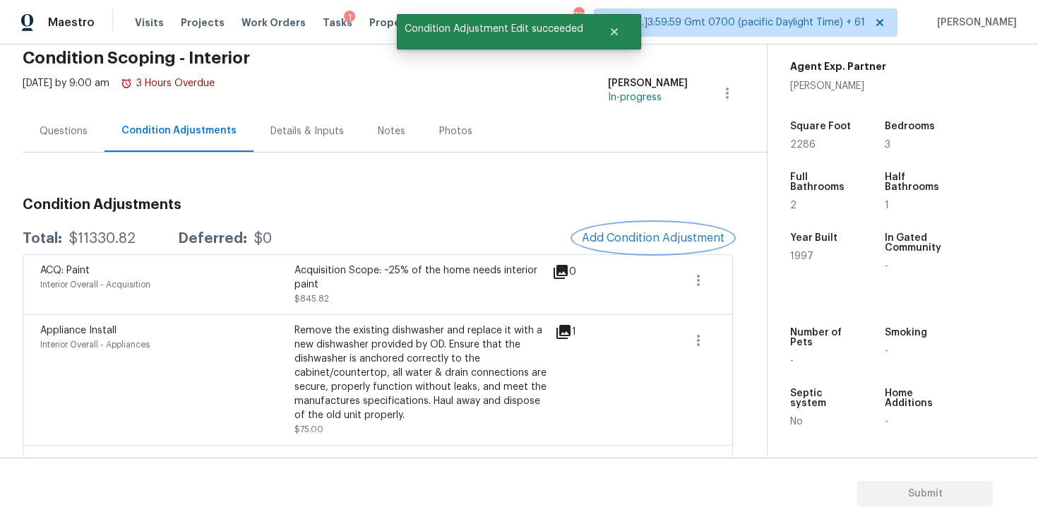
click at [618, 239] on span "Add Condition Adjustment" at bounding box center [653, 238] width 143 height 13
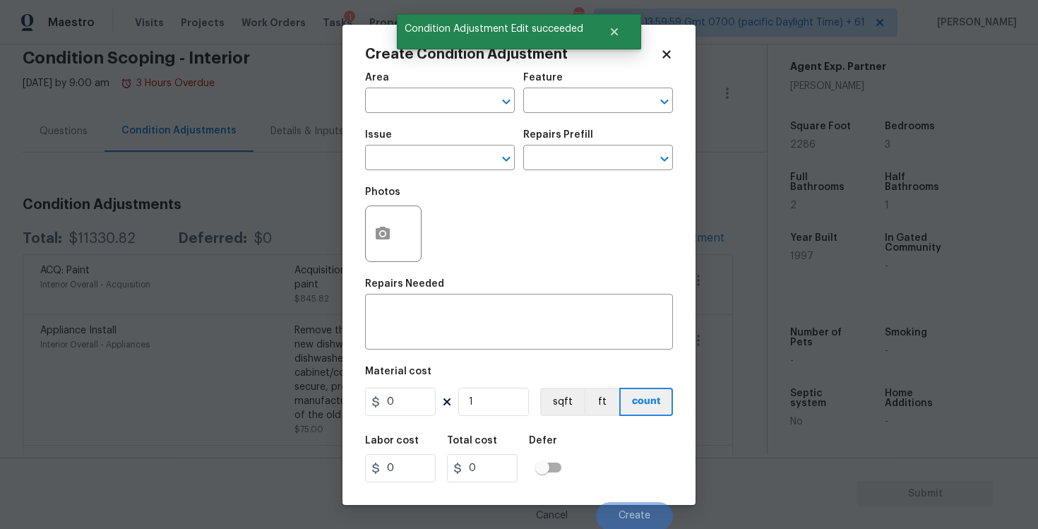
click at [423, 75] on div "Area" at bounding box center [440, 82] width 150 height 18
click at [426, 92] on input "text" at bounding box center [420, 102] width 110 height 22
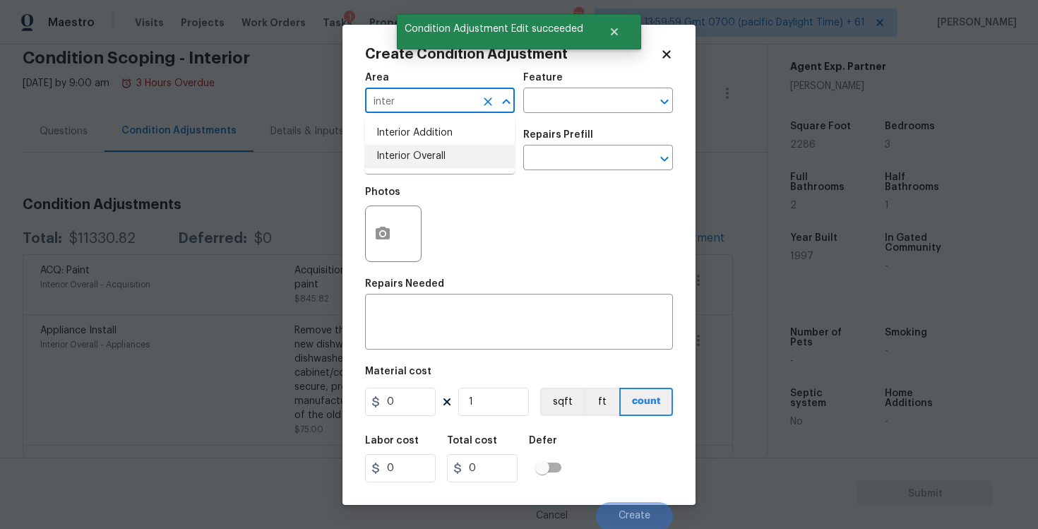
click at [436, 146] on li "Interior Overall" at bounding box center [440, 156] width 150 height 23
type input "Interior Overall"
click at [439, 152] on input "text" at bounding box center [420, 159] width 110 height 22
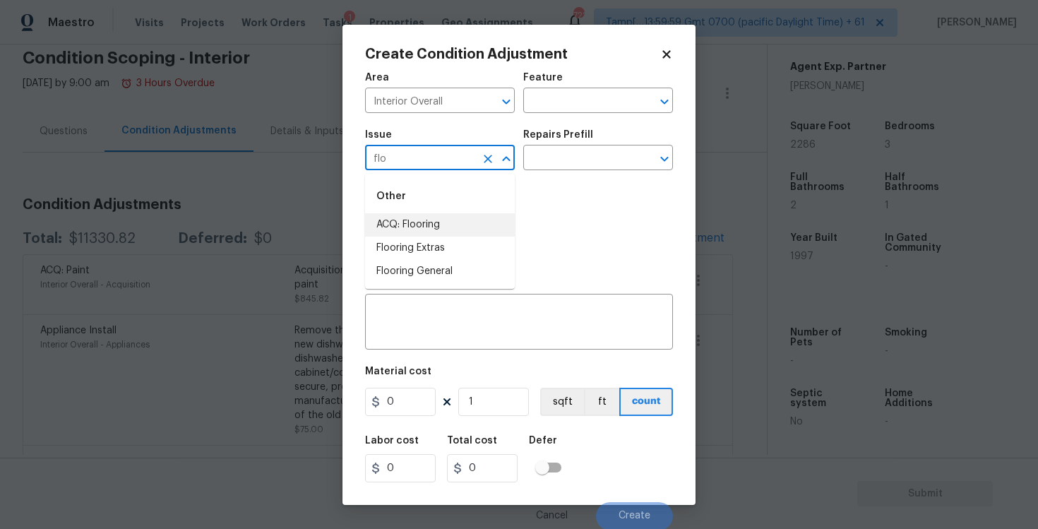
click at [456, 229] on li "ACQ: Flooring" at bounding box center [440, 224] width 150 height 23
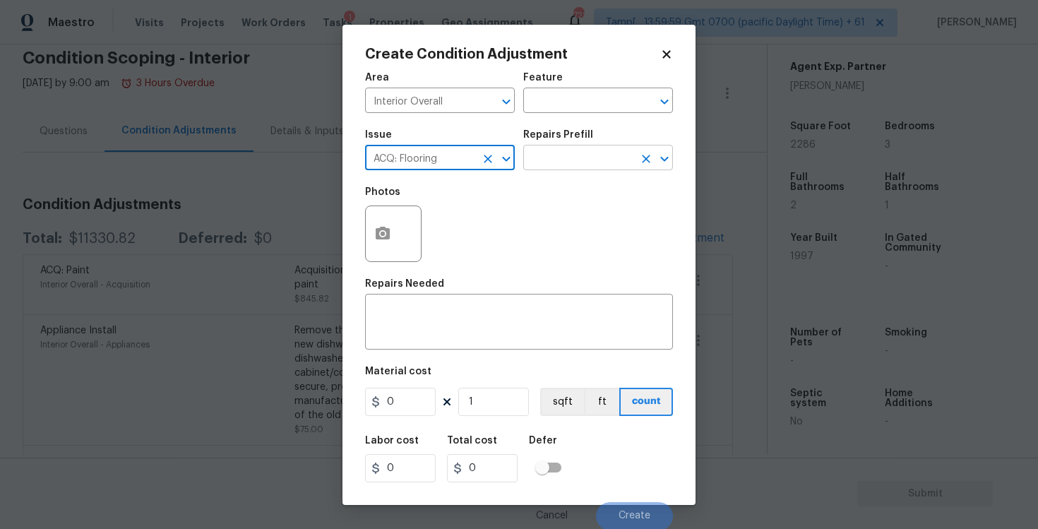
type input "ACQ: Flooring"
click at [563, 152] on input "text" at bounding box center [578, 159] width 110 height 22
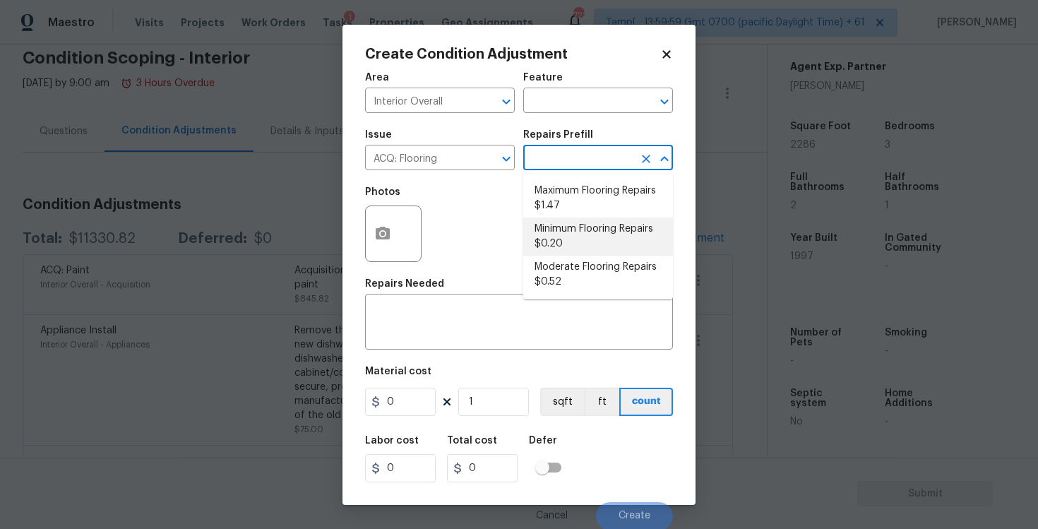
click at [568, 232] on li "Minimum Flooring Repairs $0.20" at bounding box center [598, 236] width 150 height 38
type input "Acquisition"
type textarea "Acquisition Scope: Minimum flooring repairs"
type input "0.2"
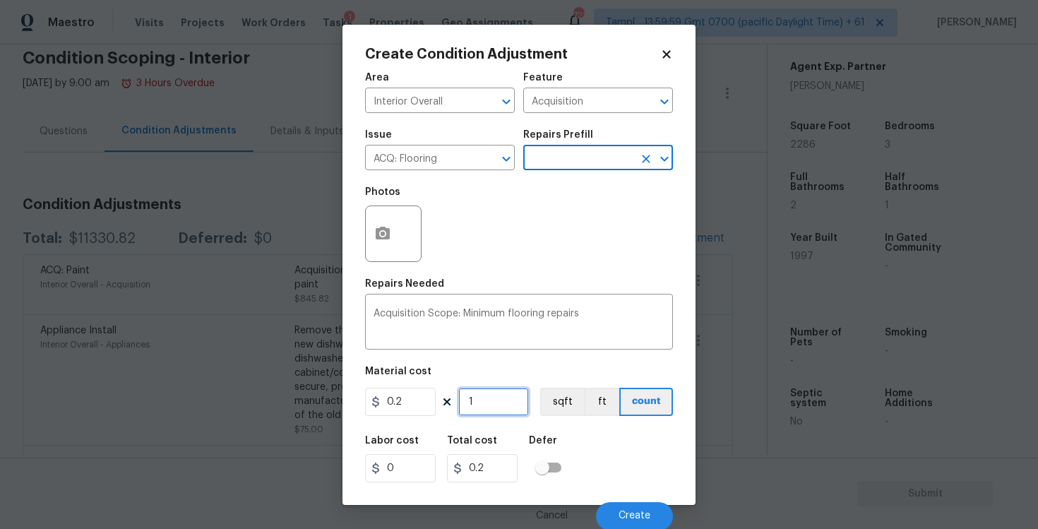
click at [485, 397] on input "1" at bounding box center [493, 402] width 71 height 28
type input "0"
paste input "2286"
type input "2286"
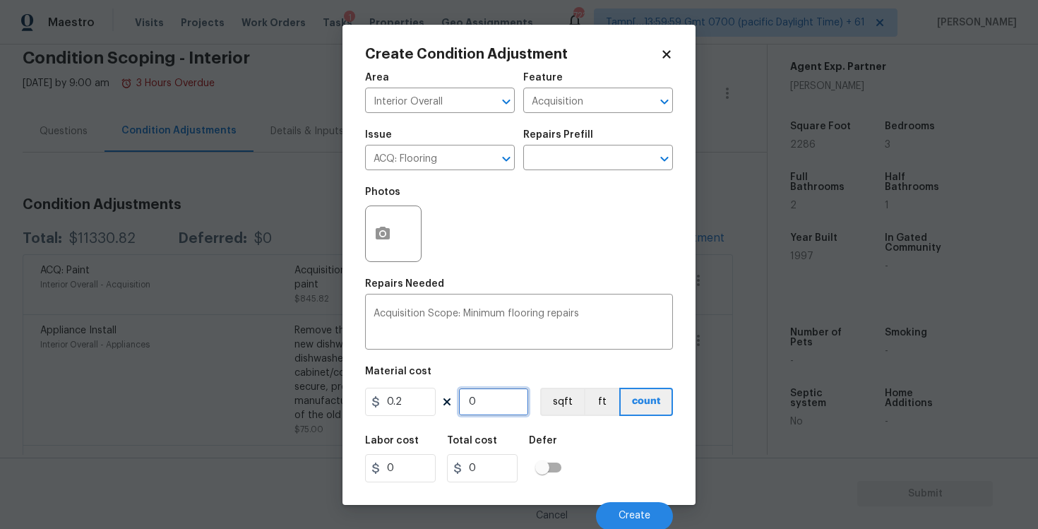
type input "457.2"
type input "2286"
click at [568, 396] on button "sqft" at bounding box center [562, 402] width 44 height 28
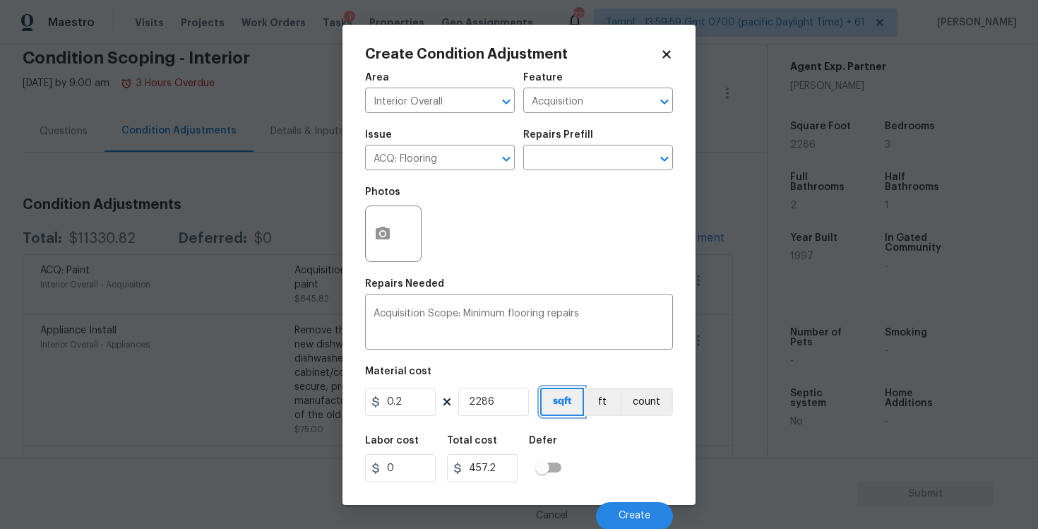
scroll to position [1, 0]
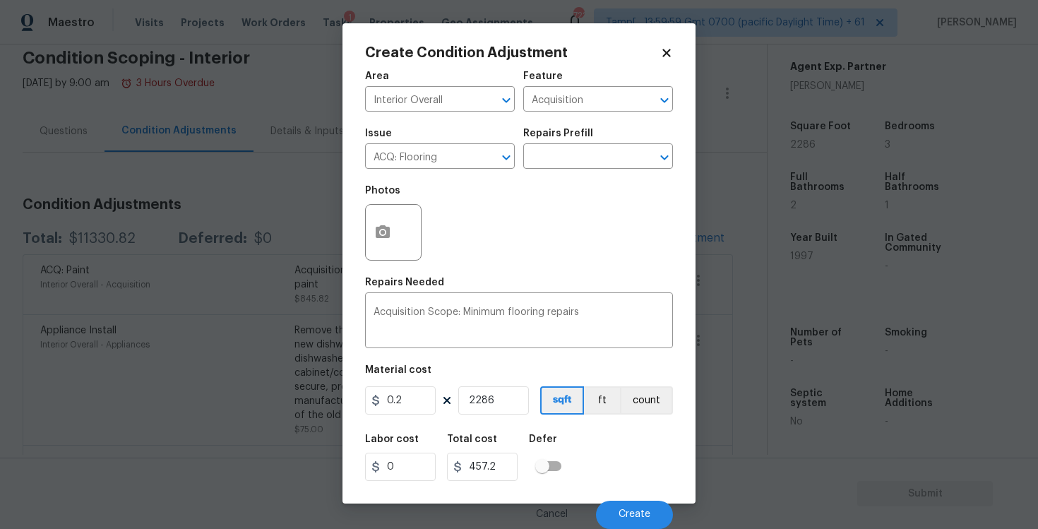
click at [635, 495] on div "Cancel Create" at bounding box center [519, 509] width 308 height 40
click at [635, 503] on button "Create" at bounding box center [634, 514] width 77 height 28
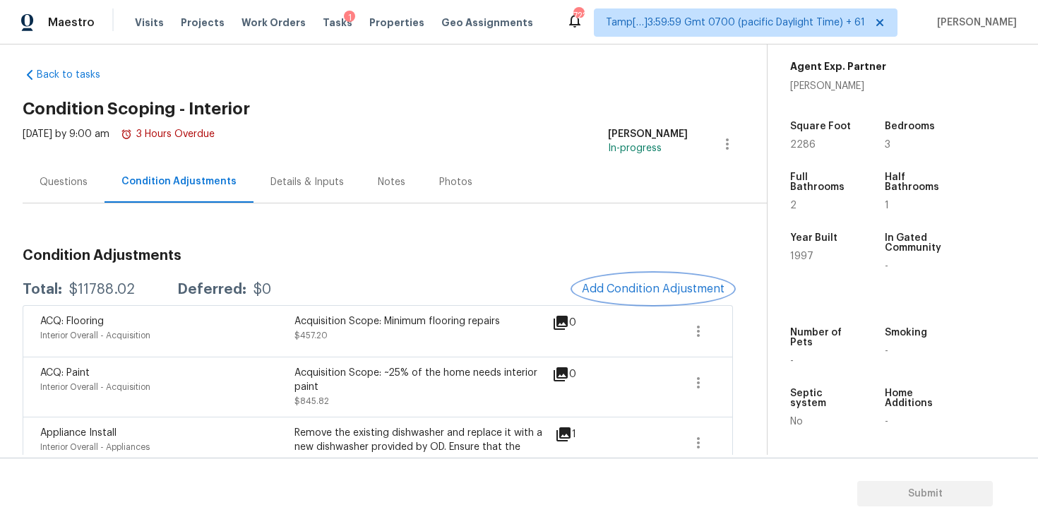
scroll to position [0, 0]
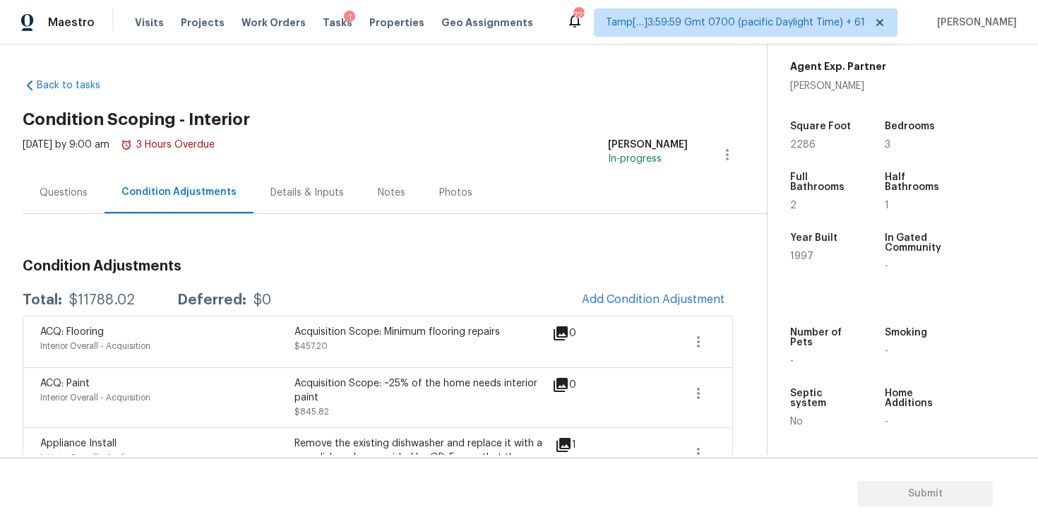
click at [77, 188] on div "Questions" at bounding box center [64, 193] width 48 height 14
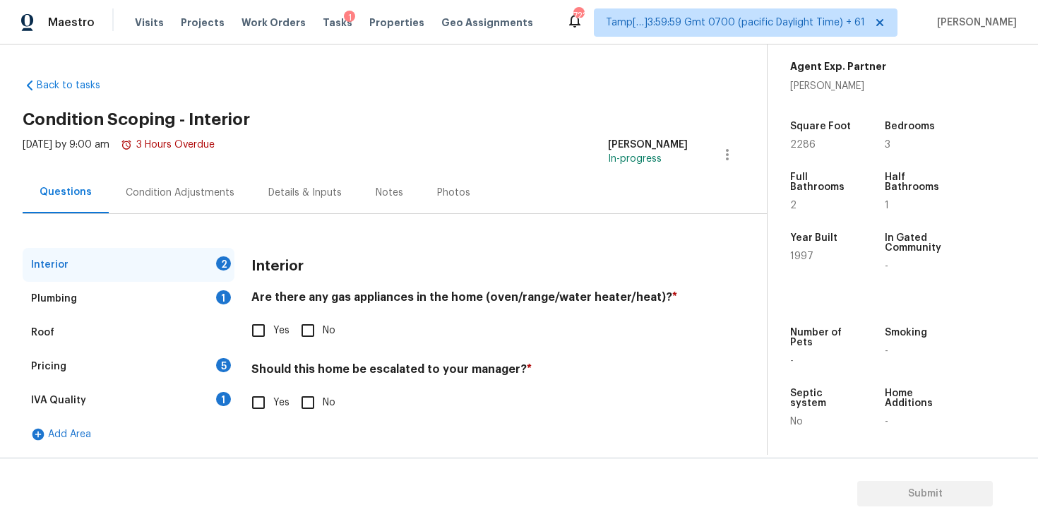
scroll to position [1, 0]
click at [263, 323] on input "Yes" at bounding box center [259, 330] width 30 height 30
checkbox input "true"
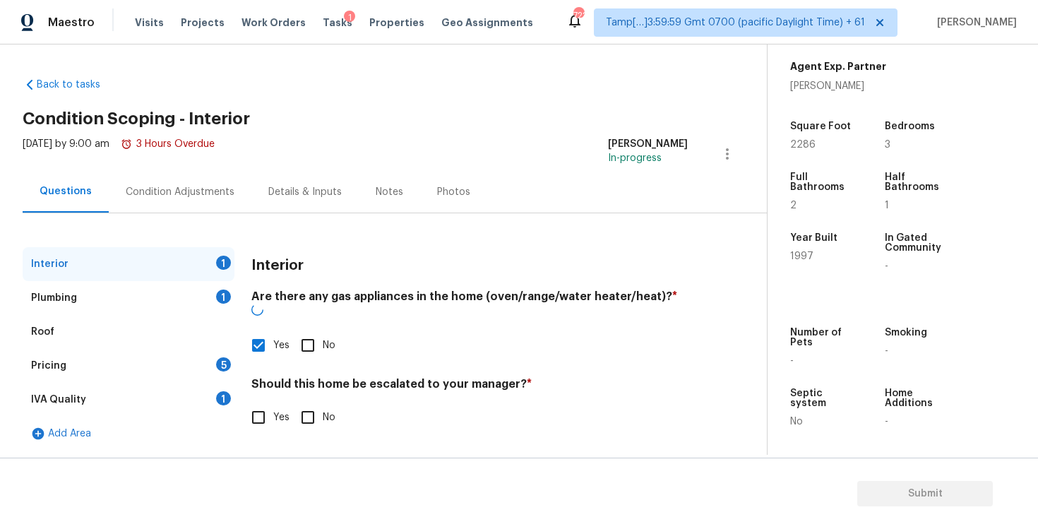
click at [311, 402] on input "No" at bounding box center [308, 417] width 30 height 30
checkbox input "true"
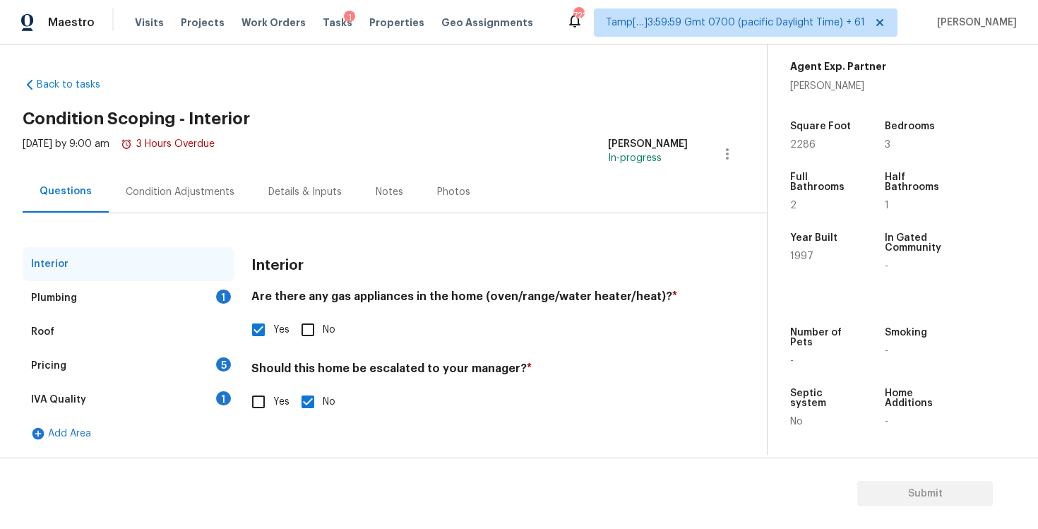
click at [196, 298] on div "Plumbing 1" at bounding box center [129, 298] width 212 height 34
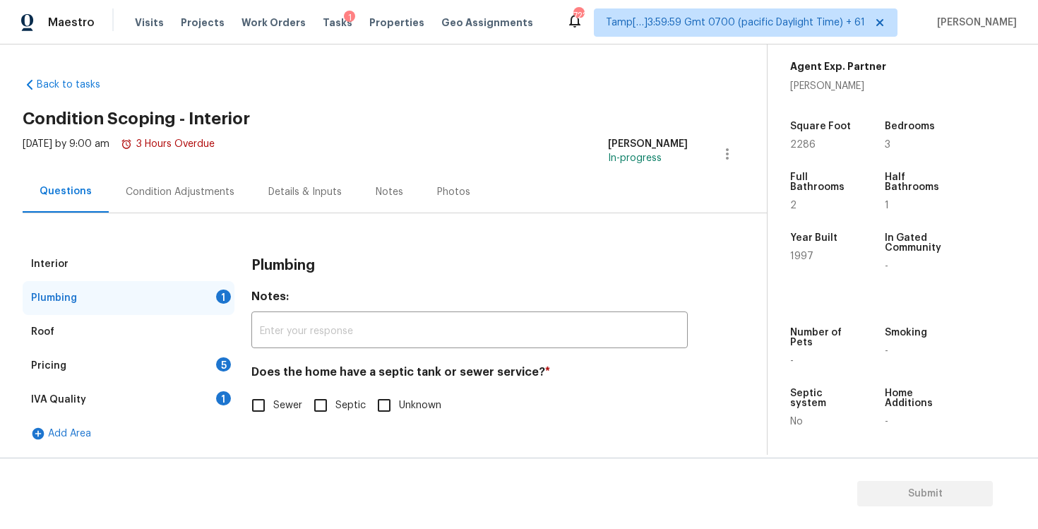
click at [247, 402] on input "Sewer" at bounding box center [259, 405] width 30 height 30
checkbox input "true"
click at [169, 379] on div "Pricing 5" at bounding box center [129, 366] width 212 height 34
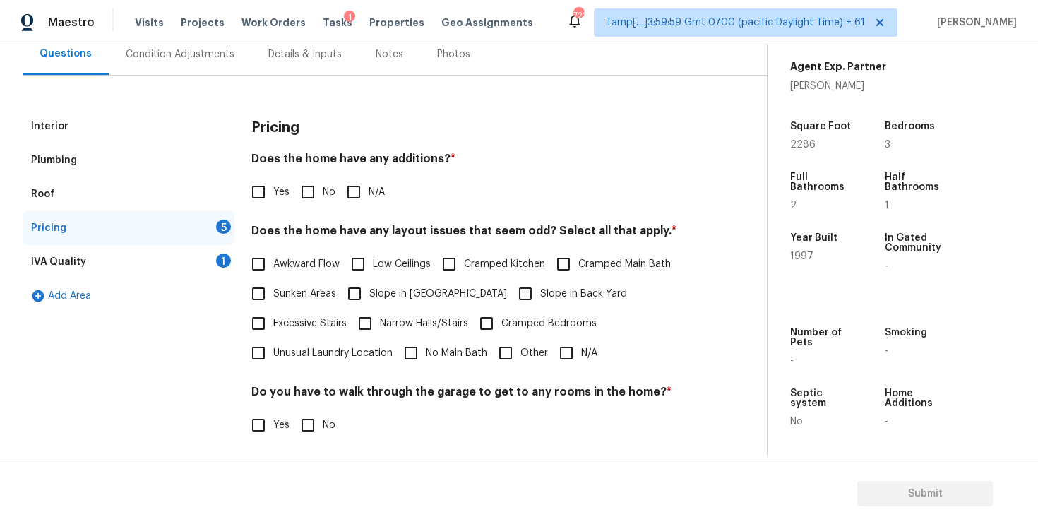
scroll to position [154, 0]
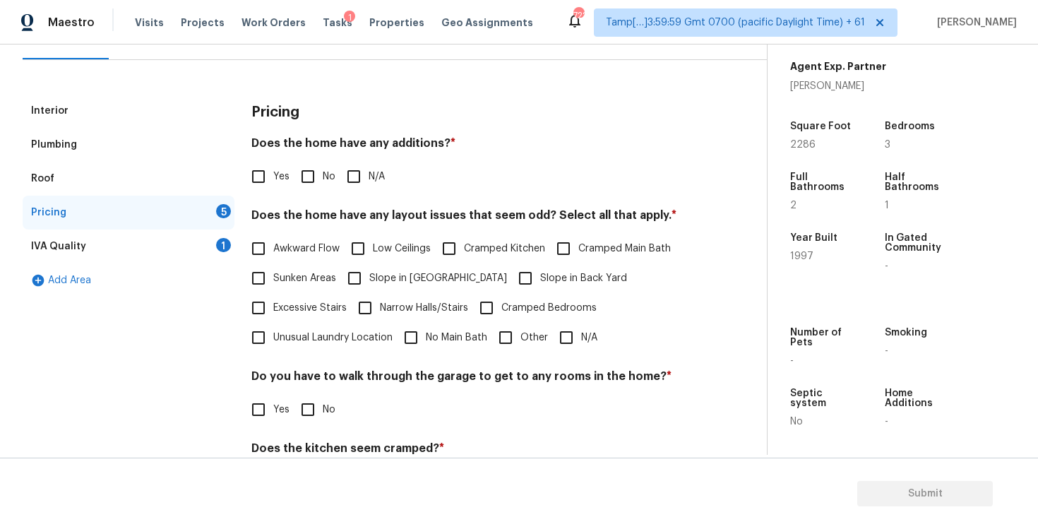
click at [304, 201] on div "Pricing Does the home have any additions? * Yes No N/A Does the home have any l…" at bounding box center [469, 339] width 436 height 491
click at [304, 183] on input "No" at bounding box center [308, 177] width 30 height 30
checkbox input "true"
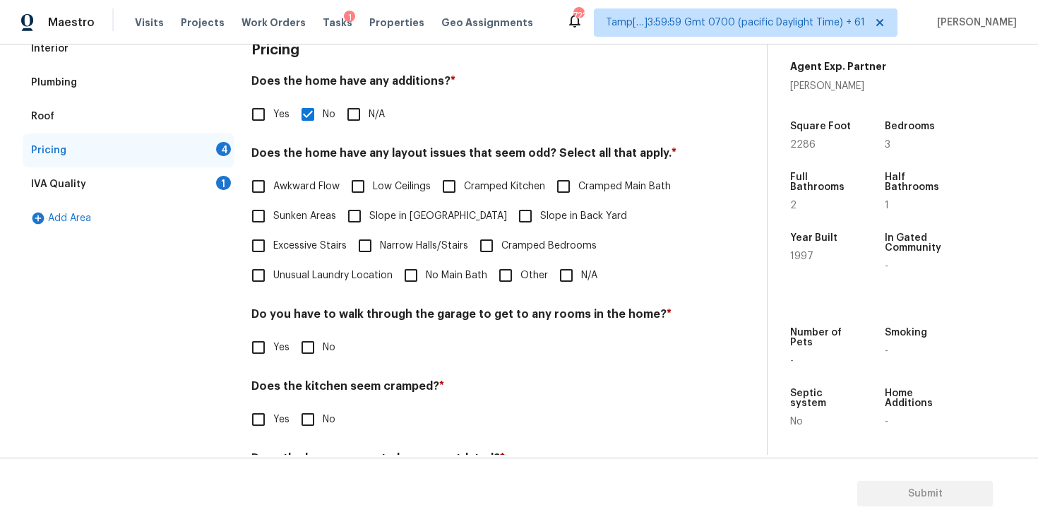
click at [594, 267] on label "N/A" at bounding box center [574, 275] width 46 height 30
click at [581, 267] on input "N/A" at bounding box center [566, 275] width 30 height 30
checkbox input "true"
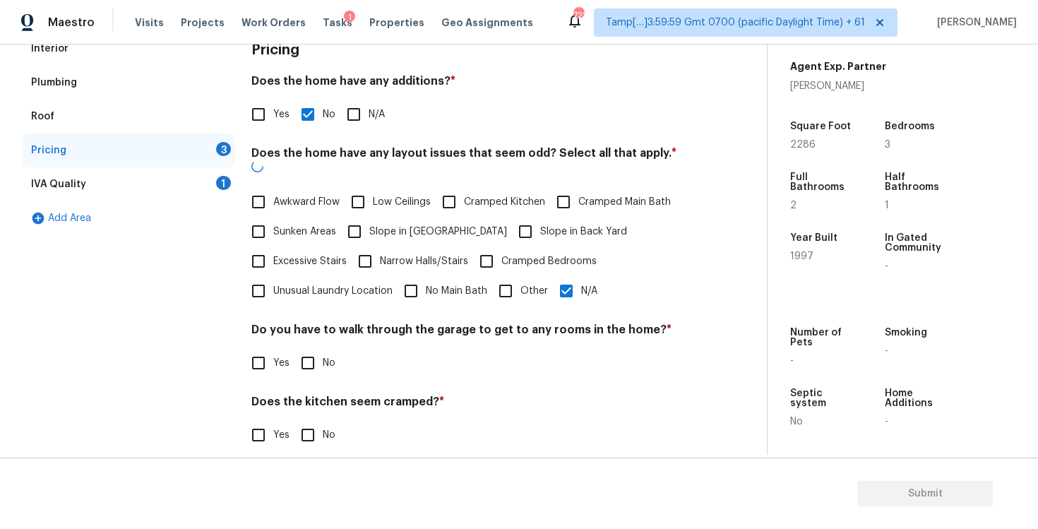
scroll to position [289, 0]
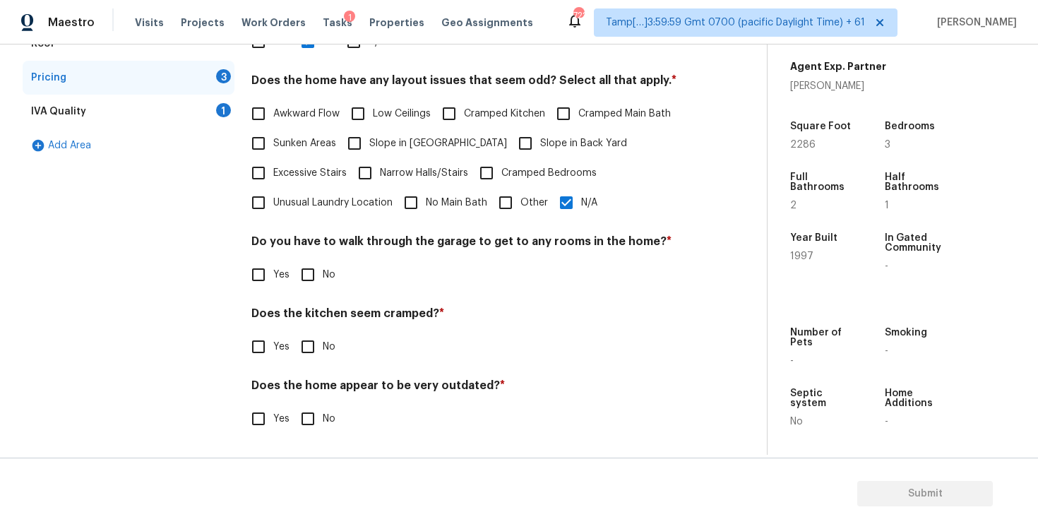
click at [309, 265] on input "No" at bounding box center [308, 275] width 30 height 30
checkbox input "true"
click at [306, 363] on div "Pricing Does the home have any additions? * Yes No N/A Does the home have any l…" at bounding box center [469, 205] width 436 height 493
click at [308, 349] on input "No" at bounding box center [308, 347] width 30 height 30
checkbox input "true"
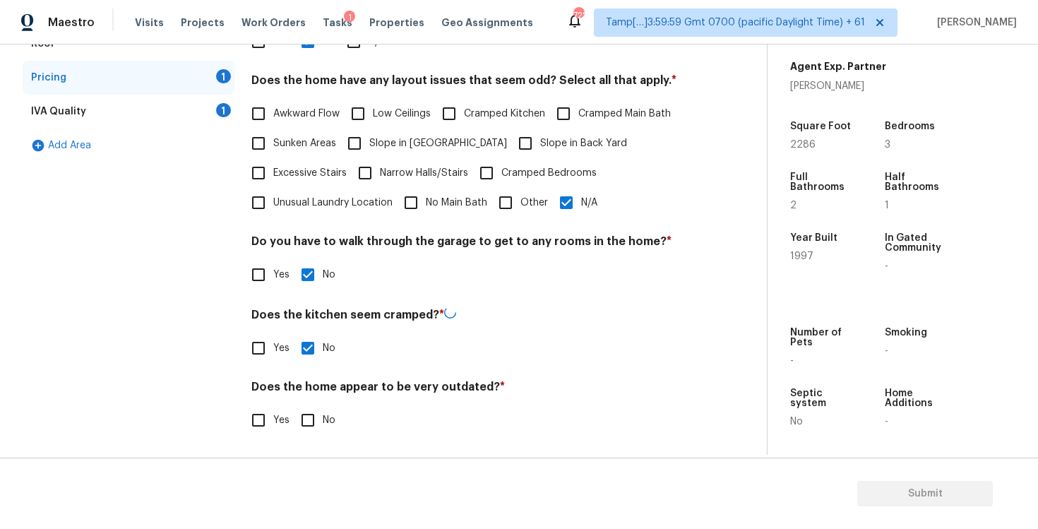
click at [314, 412] on input "No" at bounding box center [308, 420] width 30 height 30
checkbox input "true"
click at [215, 97] on div "IVA Quality 1" at bounding box center [129, 112] width 212 height 34
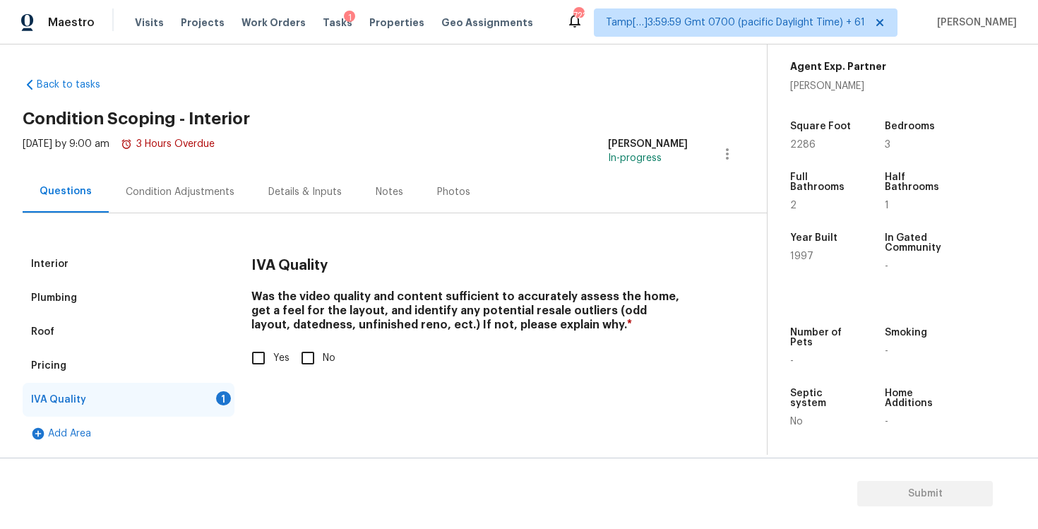
scroll to position [1, 0]
click at [266, 364] on input "Yes" at bounding box center [259, 358] width 30 height 30
checkbox input "true"
click at [198, 193] on div "Condition Adjustments" at bounding box center [180, 192] width 109 height 14
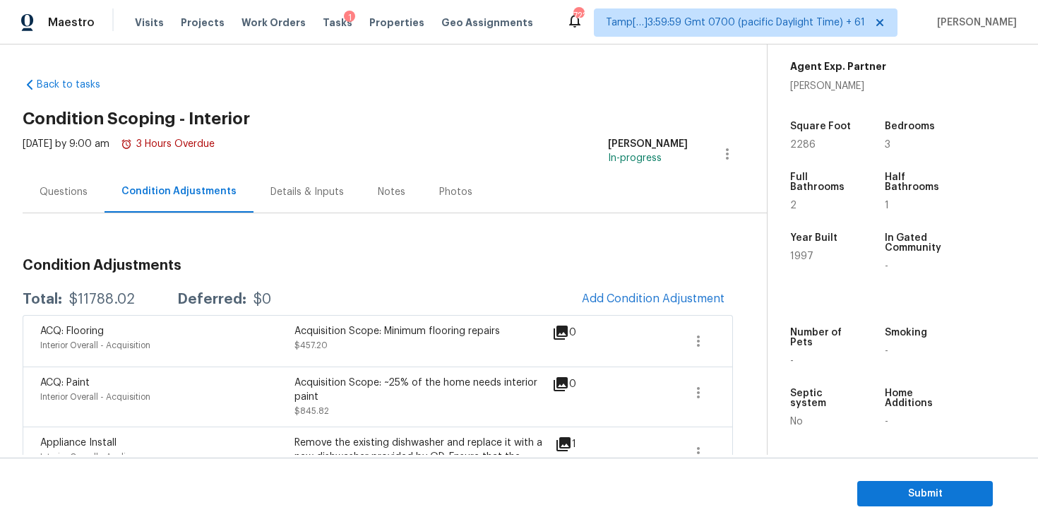
click at [209, 289] on div "Total: $11788.02 Deferred: $0 Add Condition Adjustment" at bounding box center [378, 299] width 710 height 31
drag, startPoint x: 68, startPoint y: 300, endPoint x: 136, endPoint y: 298, distance: 67.8
click at [136, 299] on div "Total: $11788.02 Deferred: $0" at bounding box center [147, 300] width 248 height 14
copy div "$11788.02"
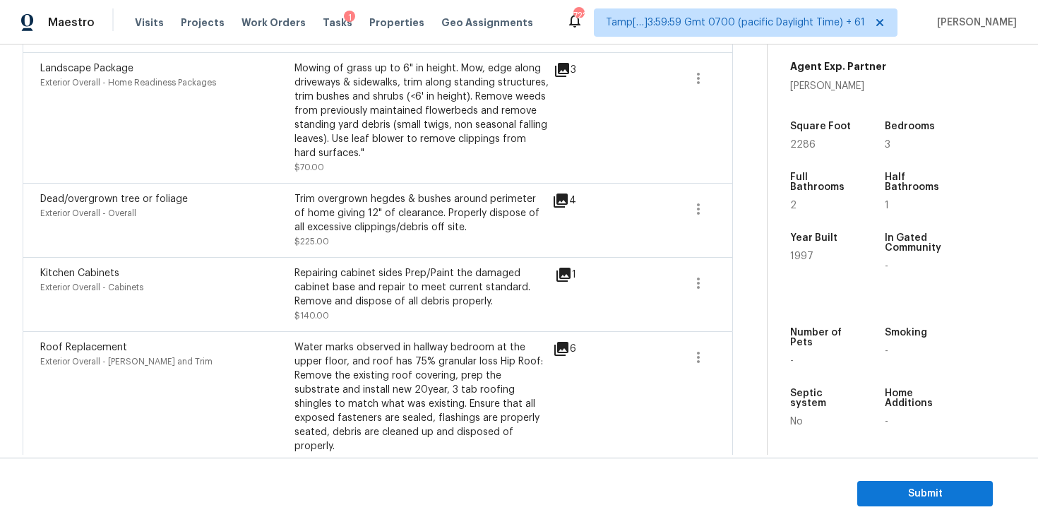
scroll to position [520, 0]
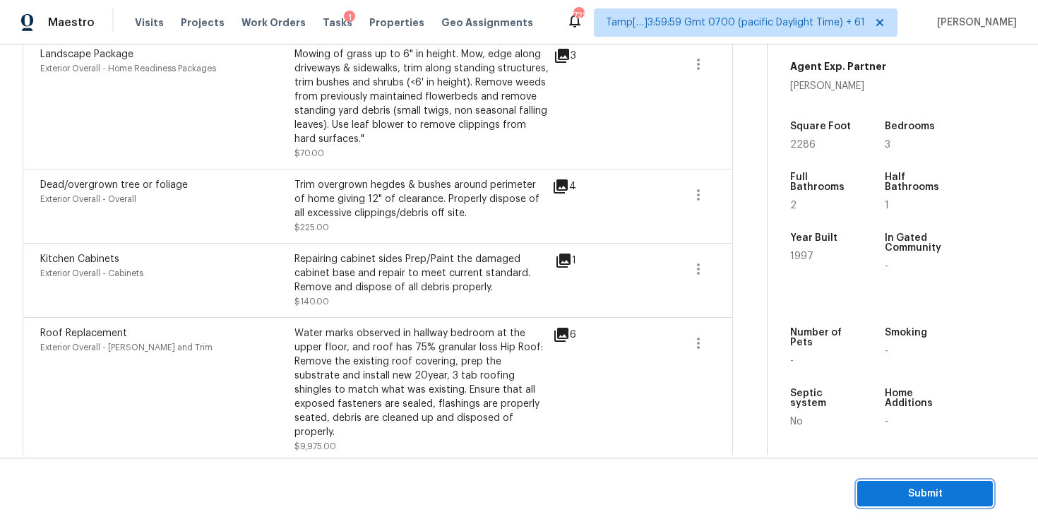
click at [904, 491] on span "Submit" at bounding box center [924, 494] width 113 height 18
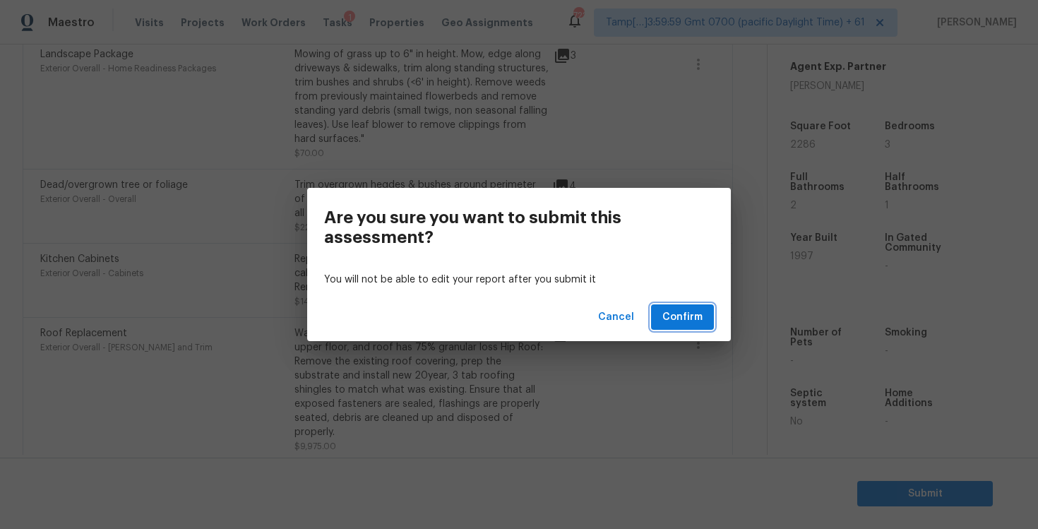
click at [671, 324] on span "Confirm" at bounding box center [682, 317] width 40 height 18
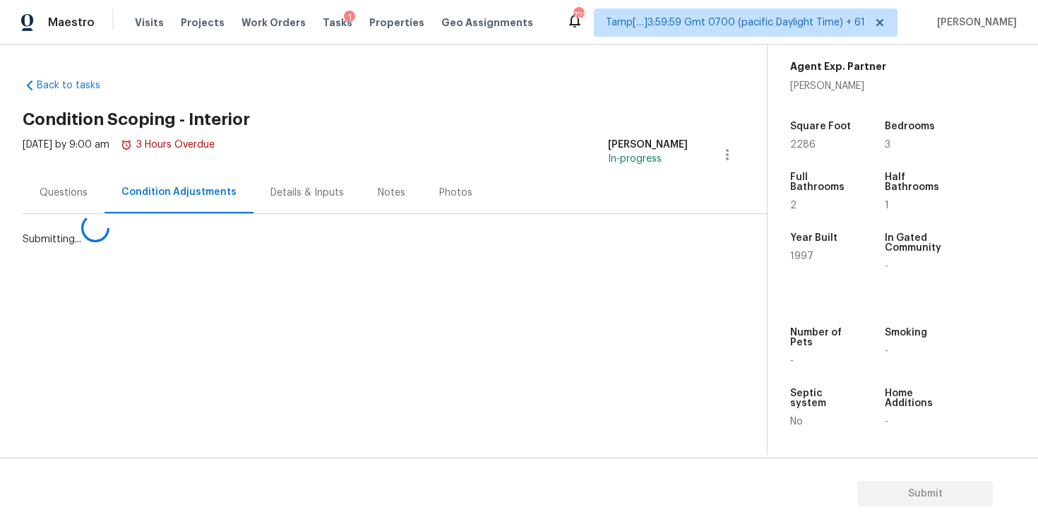
scroll to position [0, 0]
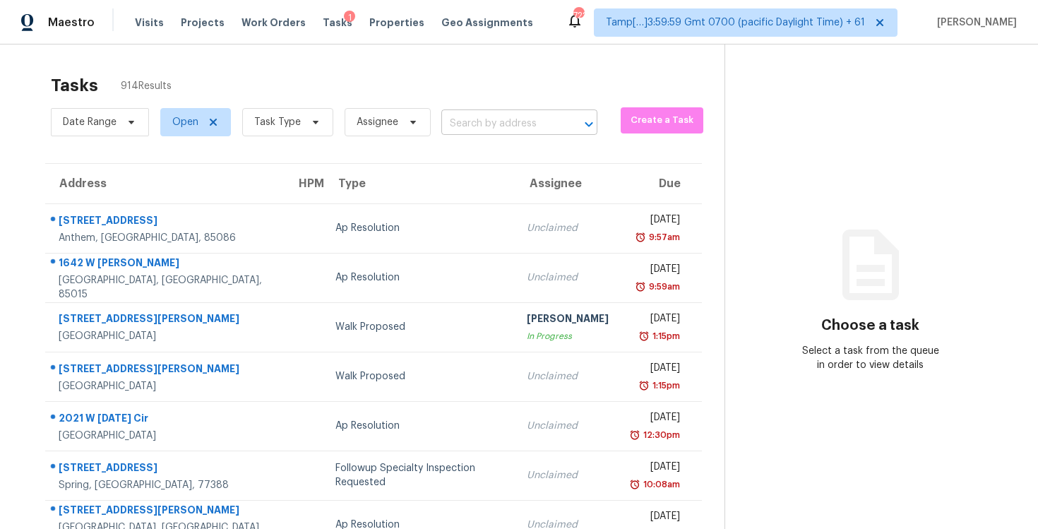
click at [455, 124] on input "text" at bounding box center [499, 124] width 116 height 22
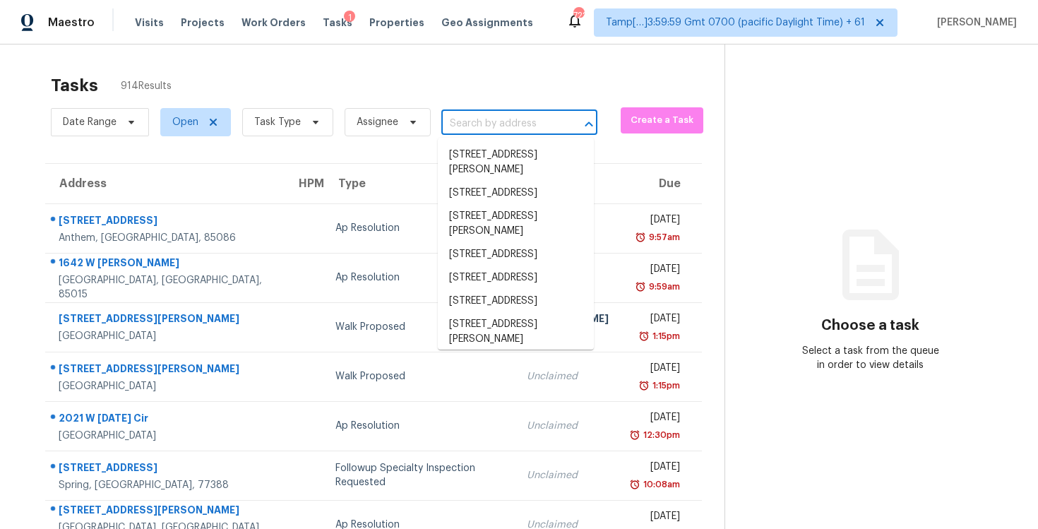
paste input "2414 Chapin St Durham NC 27707 (edited)"
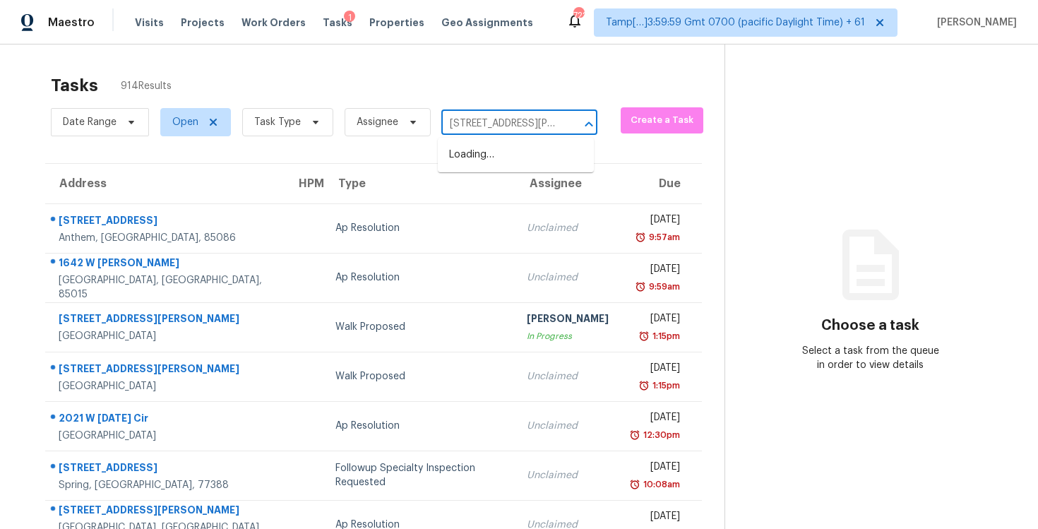
scroll to position [0, 88]
drag, startPoint x: 515, startPoint y: 121, endPoint x: 549, endPoint y: 119, distance: 34.7
click at [550, 121] on input "2414 Chapin St Durham NC 27707 (edited)" at bounding box center [499, 124] width 116 height 22
drag, startPoint x: 514, startPoint y: 123, endPoint x: 553, endPoint y: 122, distance: 38.8
click at [553, 123] on input "2414 Chapin St Durham NC 27707 (edited)" at bounding box center [499, 124] width 116 height 22
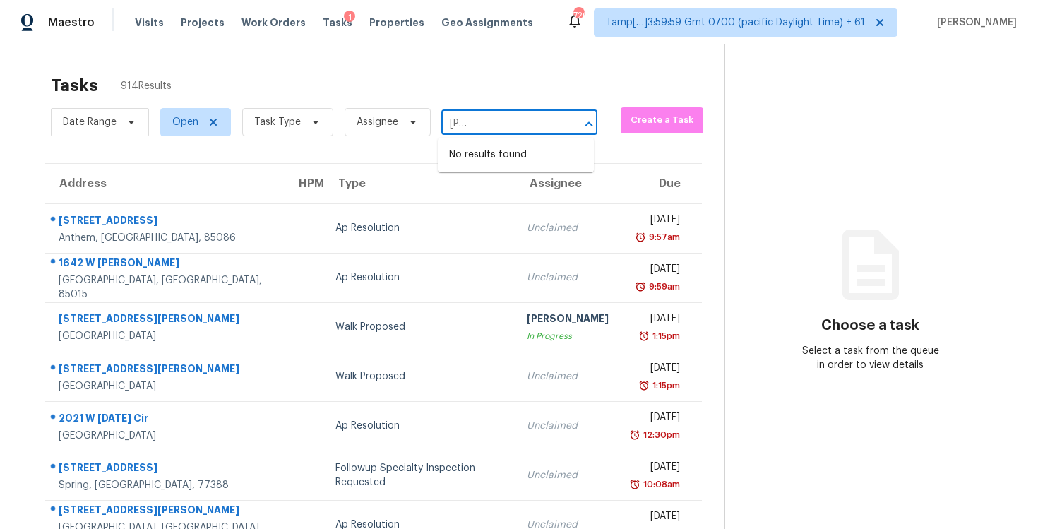
type input "2414 Chapin St Durham NC 27707"
click at [548, 149] on li "2414 Chapin St, Durham, NC 27707" at bounding box center [516, 162] width 156 height 38
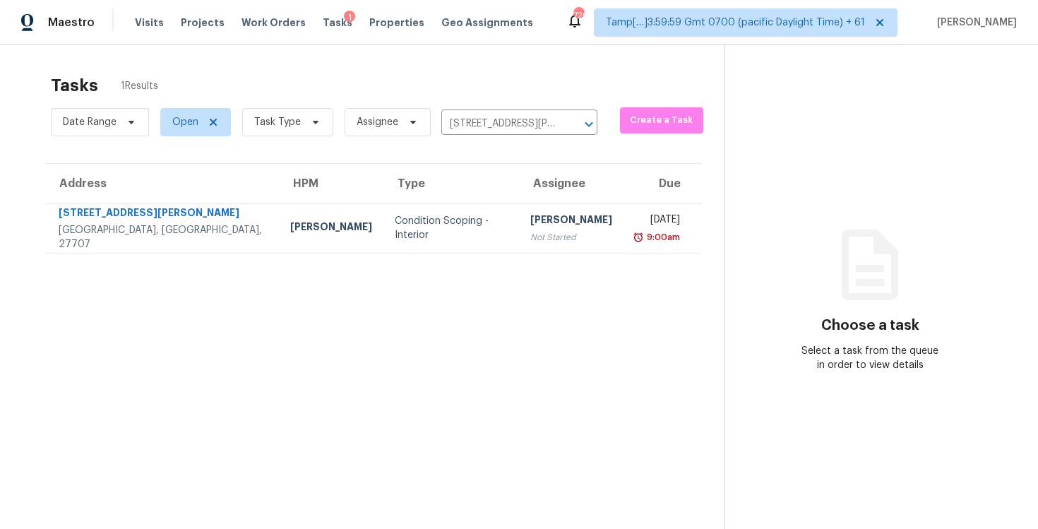
click at [530, 217] on div "Pavithran Omsekar" at bounding box center [571, 221] width 82 height 18
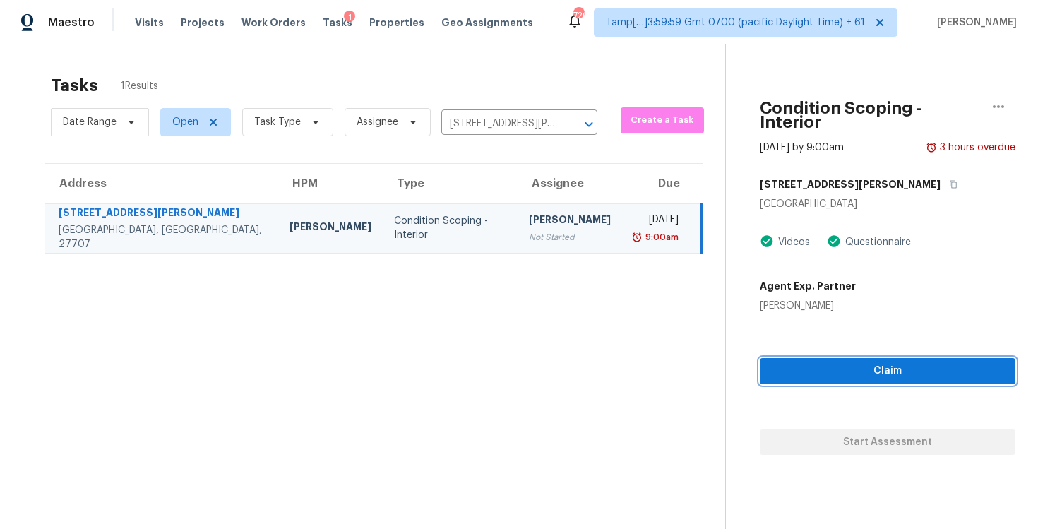
click at [827, 362] on span "Claim" at bounding box center [887, 371] width 233 height 18
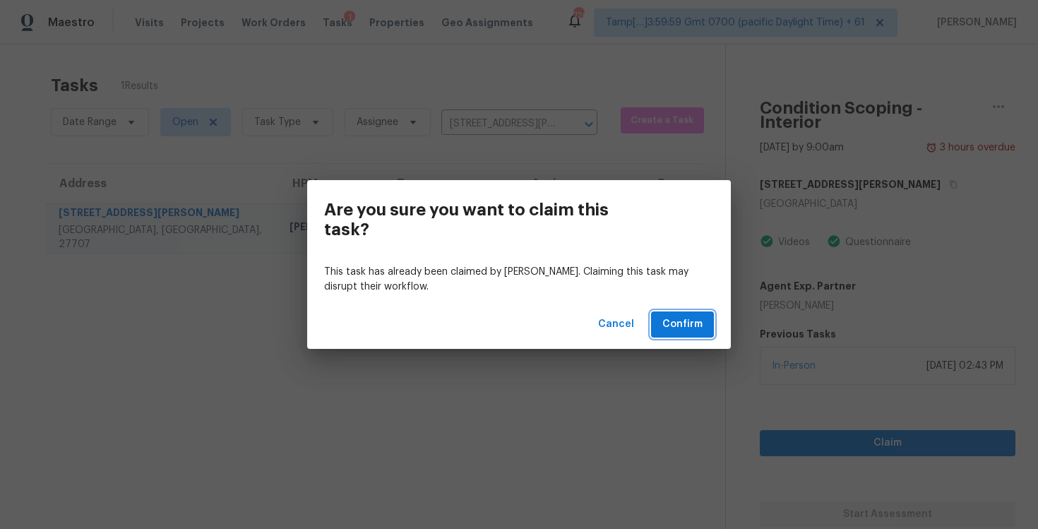
click at [704, 333] on button "Confirm" at bounding box center [682, 324] width 63 height 26
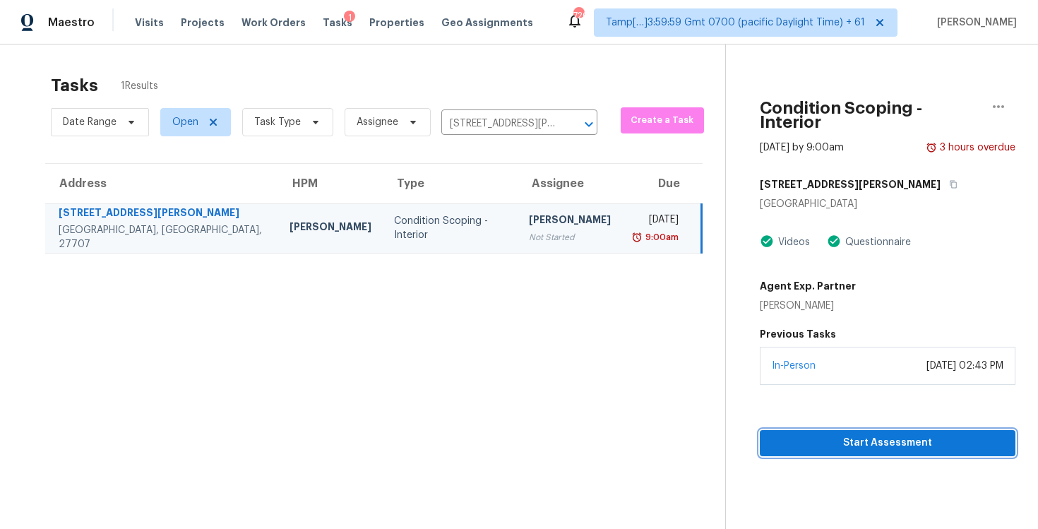
click at [800, 436] on span "Start Assessment" at bounding box center [887, 443] width 233 height 18
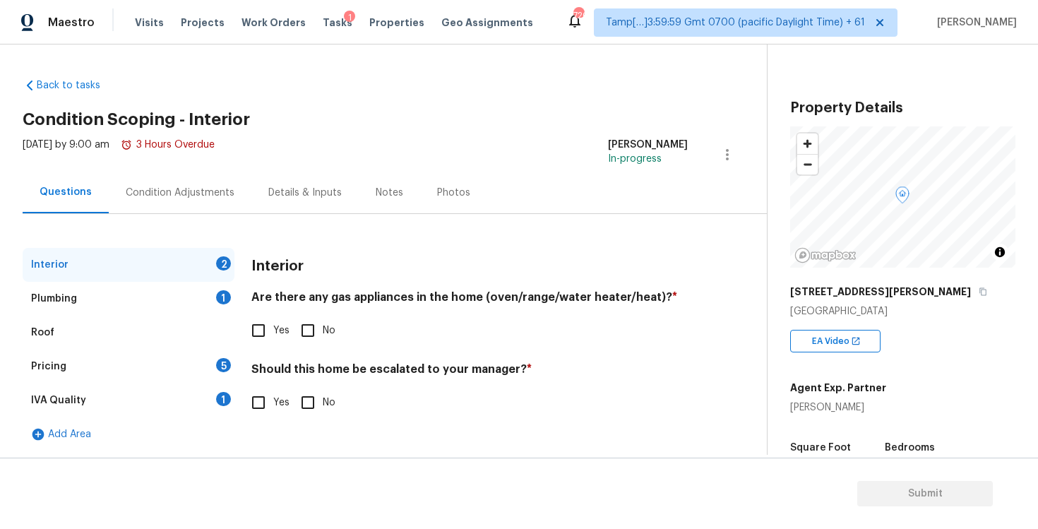
scroll to position [1, 0]
click at [260, 408] on input "Yes" at bounding box center [259, 402] width 30 height 30
checkbox input "true"
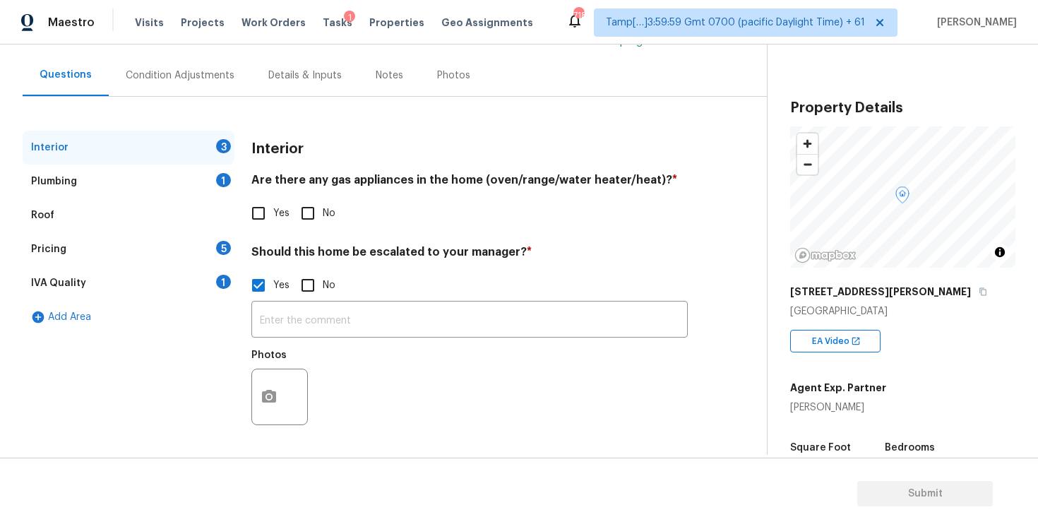
scroll to position [117, 0]
click at [260, 408] on button "button" at bounding box center [269, 396] width 34 height 55
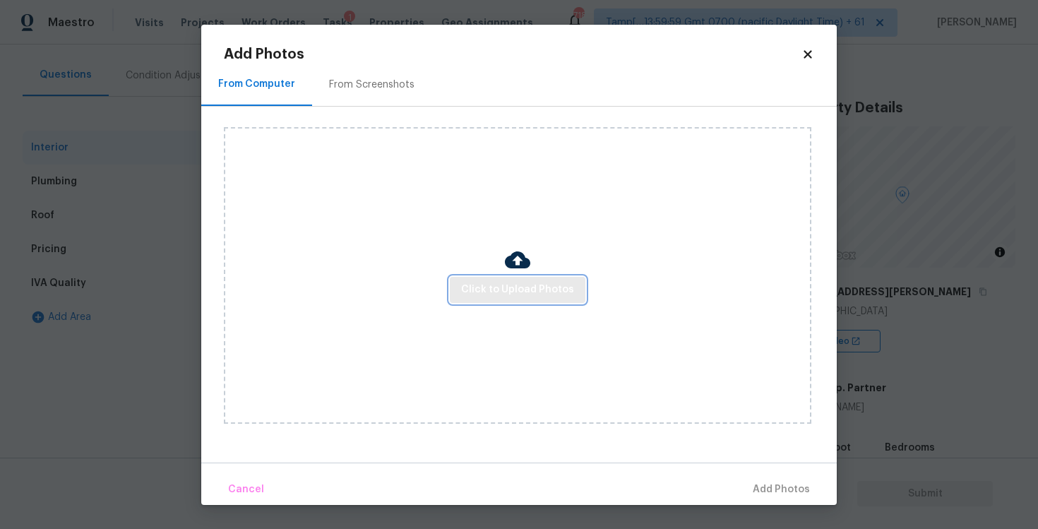
click at [516, 300] on button "Click to Upload Photos" at bounding box center [518, 290] width 136 height 26
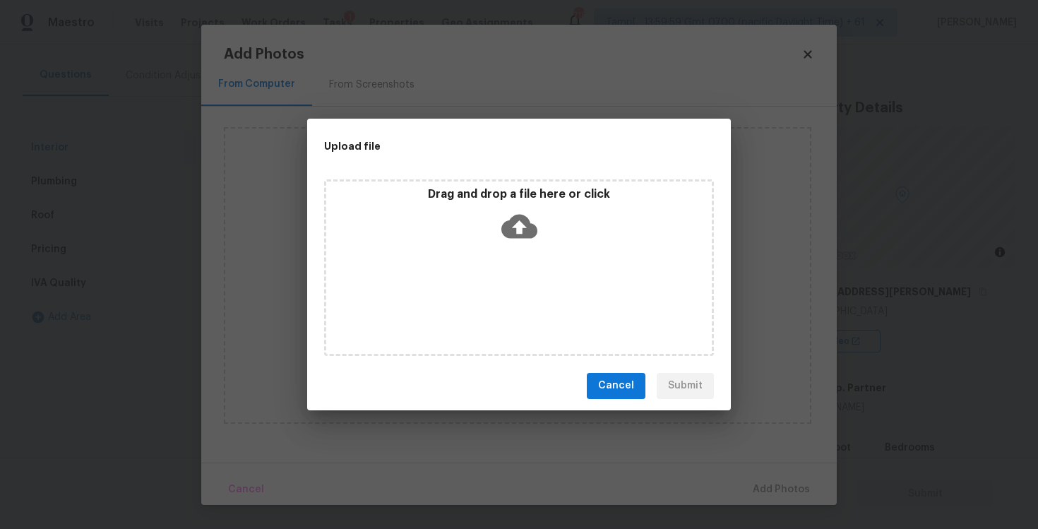
click at [516, 205] on div "Drag and drop a file here or click" at bounding box center [518, 217] width 385 height 61
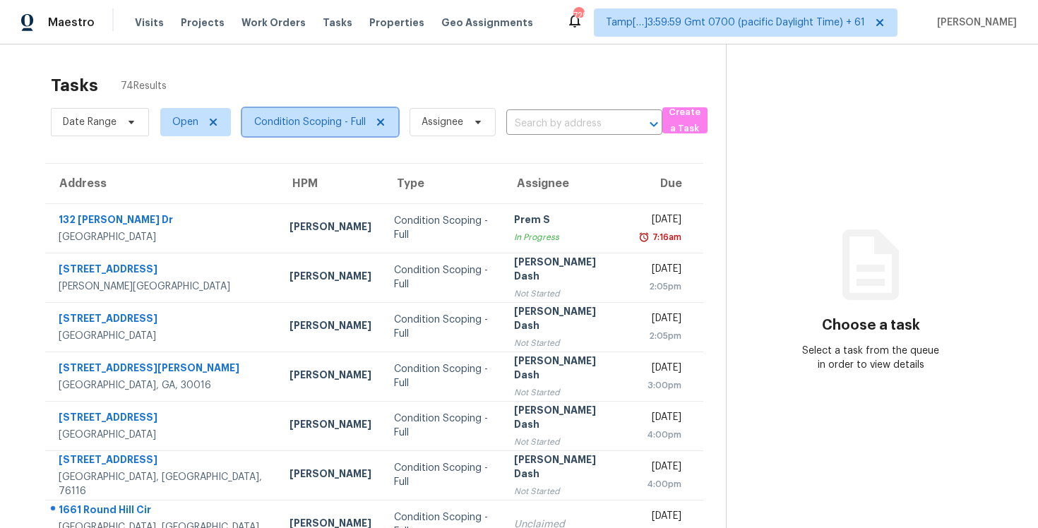
click at [271, 124] on span "Condition Scoping - Full" at bounding box center [310, 122] width 112 height 14
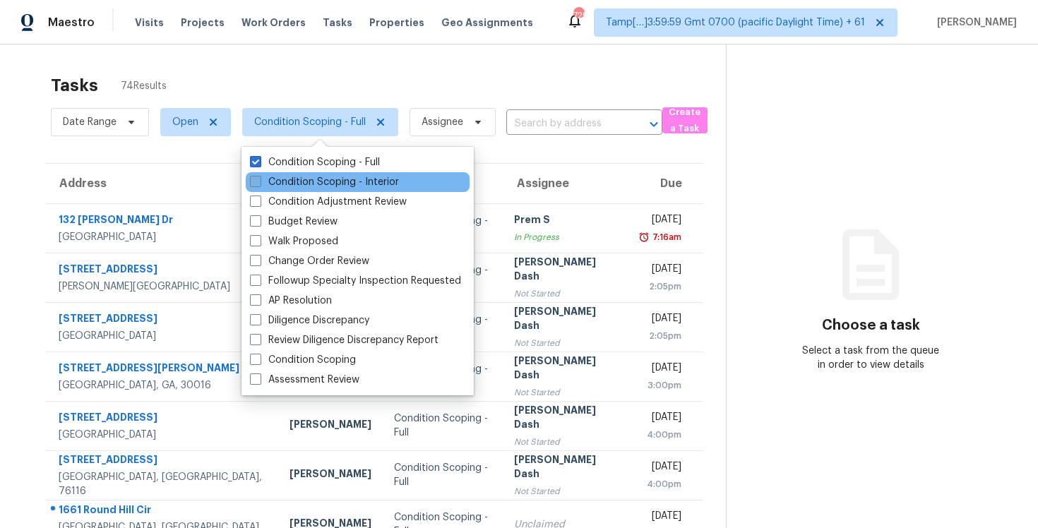
click at [295, 182] on label "Condition Scoping - Interior" at bounding box center [324, 182] width 149 height 14
click at [259, 182] on input "Condition Scoping - Interior" at bounding box center [254, 179] width 9 height 9
checkbox input "true"
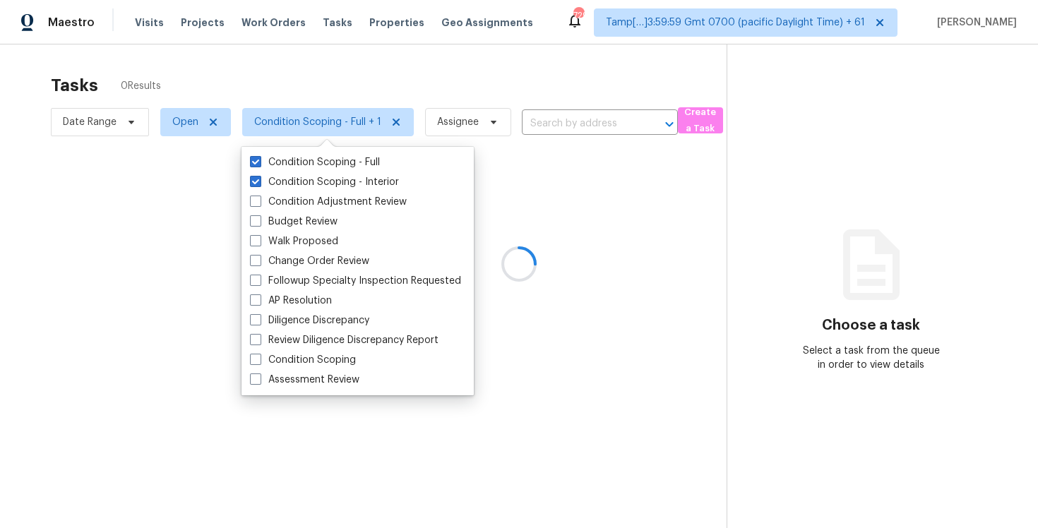
click at [288, 90] on div at bounding box center [519, 264] width 1038 height 528
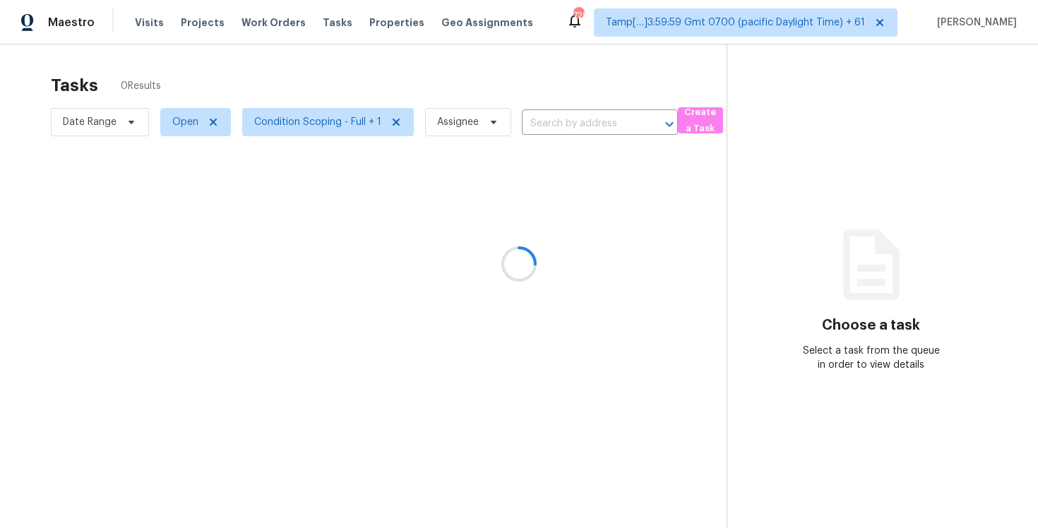
click at [272, 66] on div at bounding box center [519, 264] width 1038 height 528
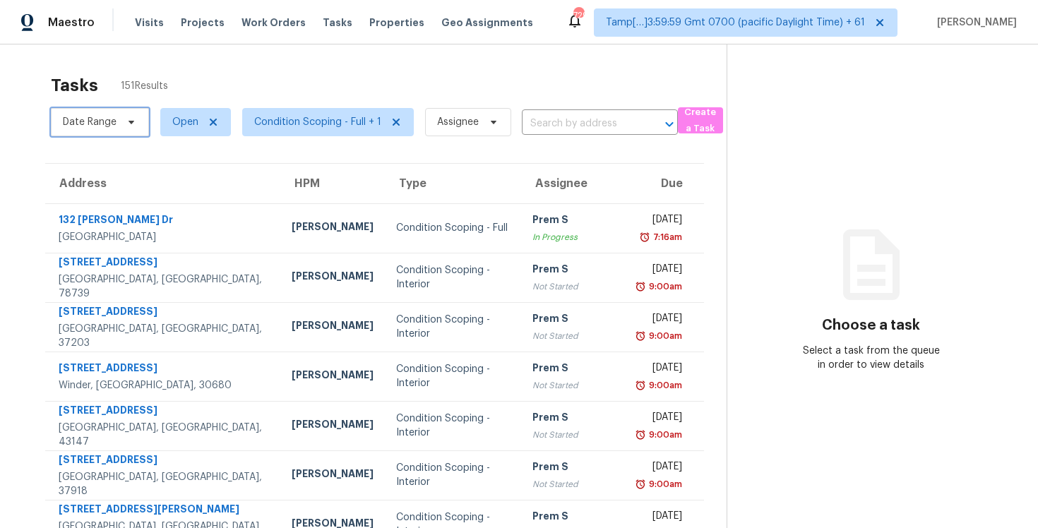
click at [136, 120] on icon at bounding box center [131, 121] width 11 height 11
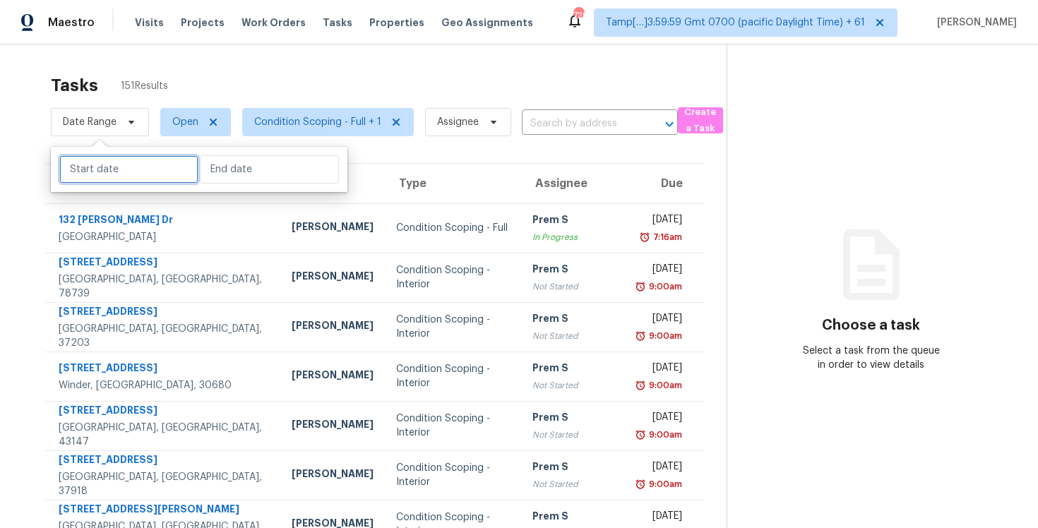
click at [162, 180] on input "text" at bounding box center [128, 169] width 139 height 28
select select "9"
select select "2025"
select select "10"
select select "2025"
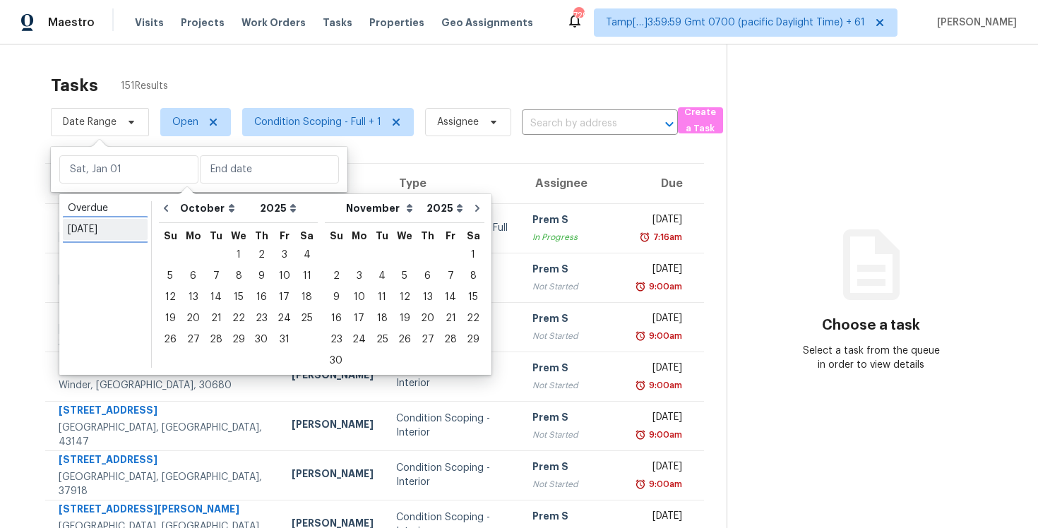
click at [108, 239] on link "[DATE]" at bounding box center [105, 229] width 85 height 21
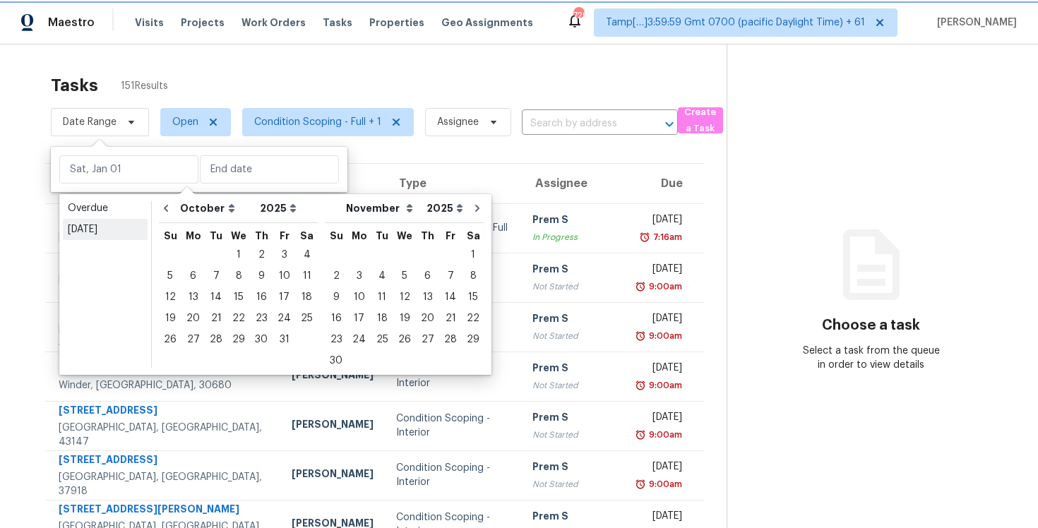
type input "[DATE]"
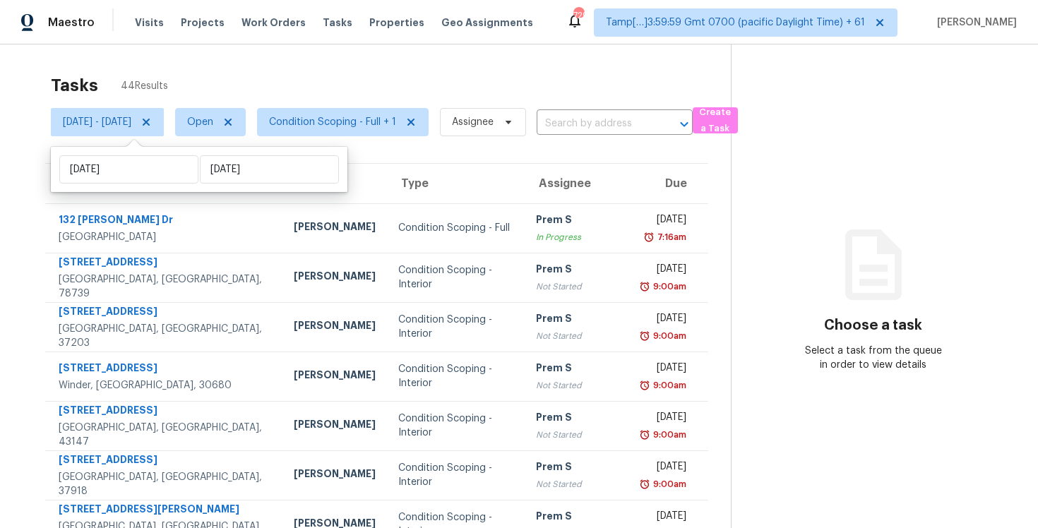
click at [271, 73] on div "Tasks 44 Results" at bounding box center [391, 85] width 680 height 37
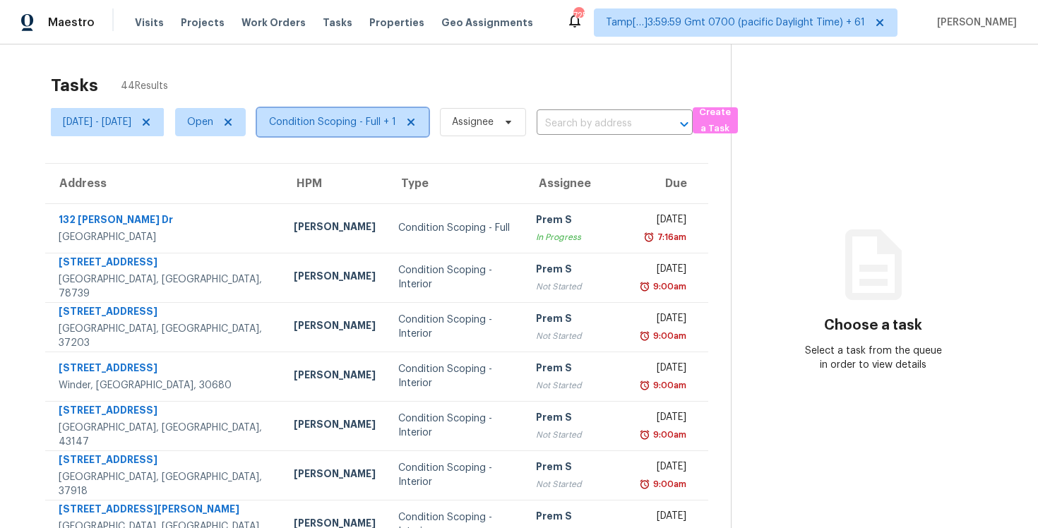
click at [353, 126] on span "Condition Scoping - Full + 1" at bounding box center [332, 122] width 127 height 14
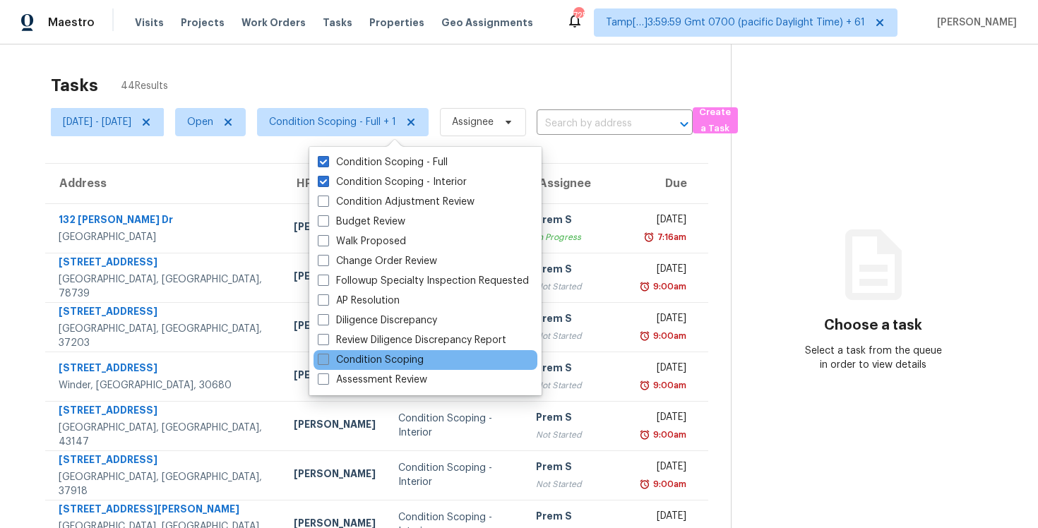
click at [352, 355] on label "Condition Scoping" at bounding box center [371, 360] width 106 height 14
click at [327, 355] on input "Condition Scoping" at bounding box center [322, 357] width 9 height 9
checkbox input "true"
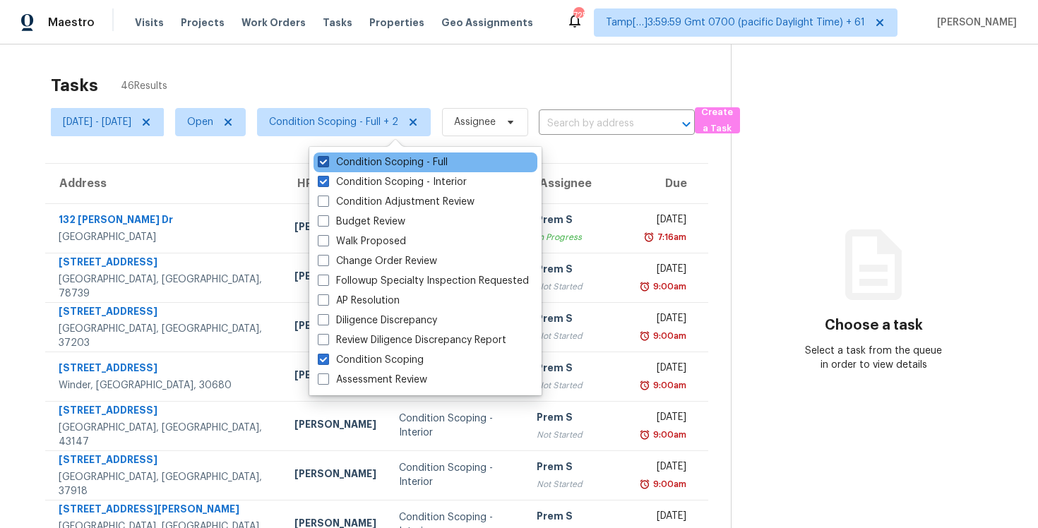
click at [357, 160] on label "Condition Scoping - Full" at bounding box center [383, 162] width 130 height 14
click at [327, 160] on input "Condition Scoping - Full" at bounding box center [322, 159] width 9 height 9
checkbox input "false"
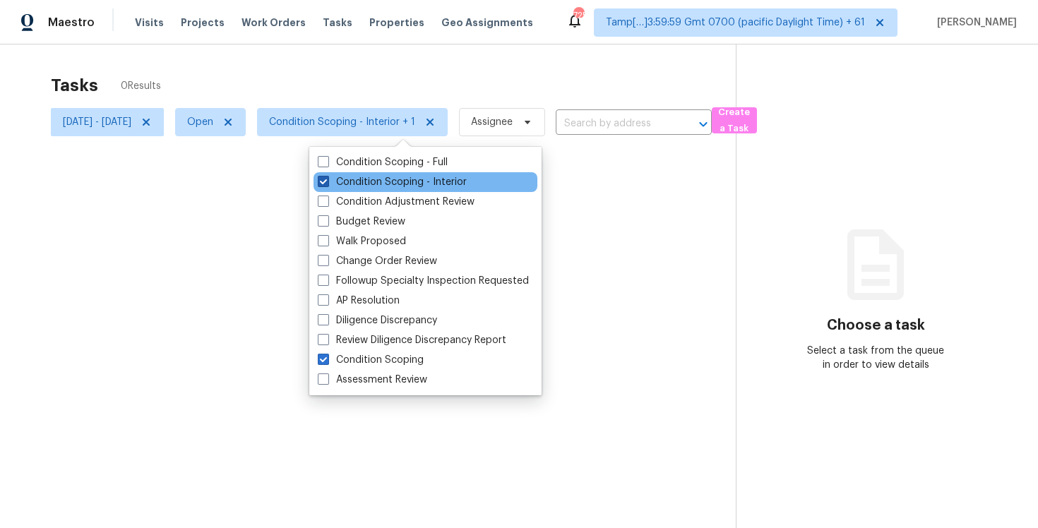
click at [364, 183] on label "Condition Scoping - Interior" at bounding box center [392, 182] width 149 height 14
click at [327, 183] on input "Condition Scoping - Interior" at bounding box center [322, 179] width 9 height 9
checkbox input "false"
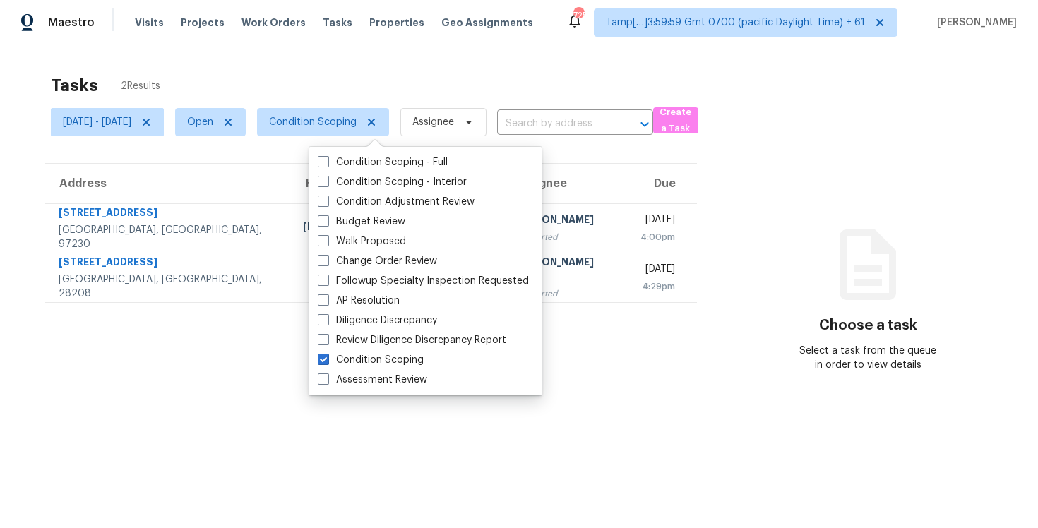
click at [264, 73] on div "Tasks 2 Results" at bounding box center [385, 85] width 668 height 37
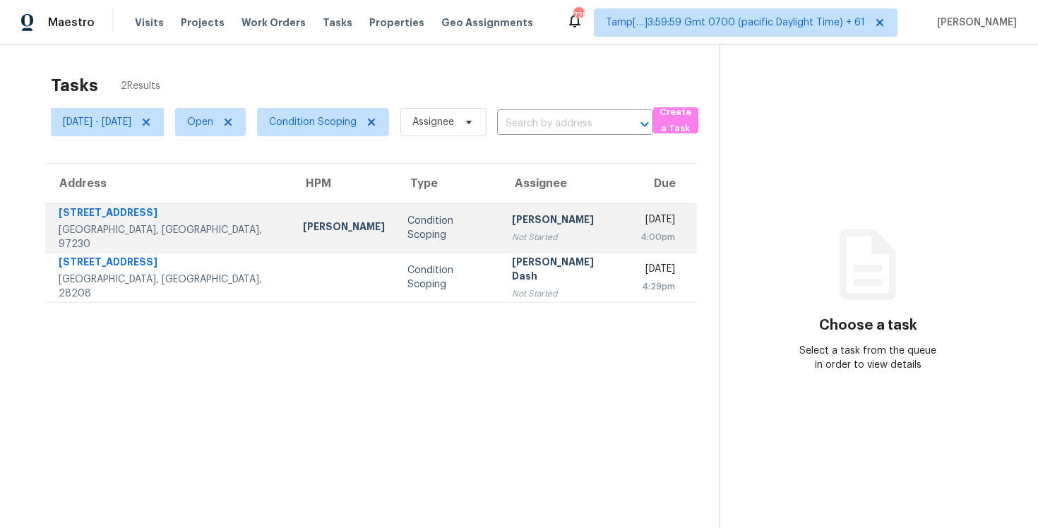
click at [396, 242] on td "Condition Scoping" at bounding box center [448, 227] width 105 height 49
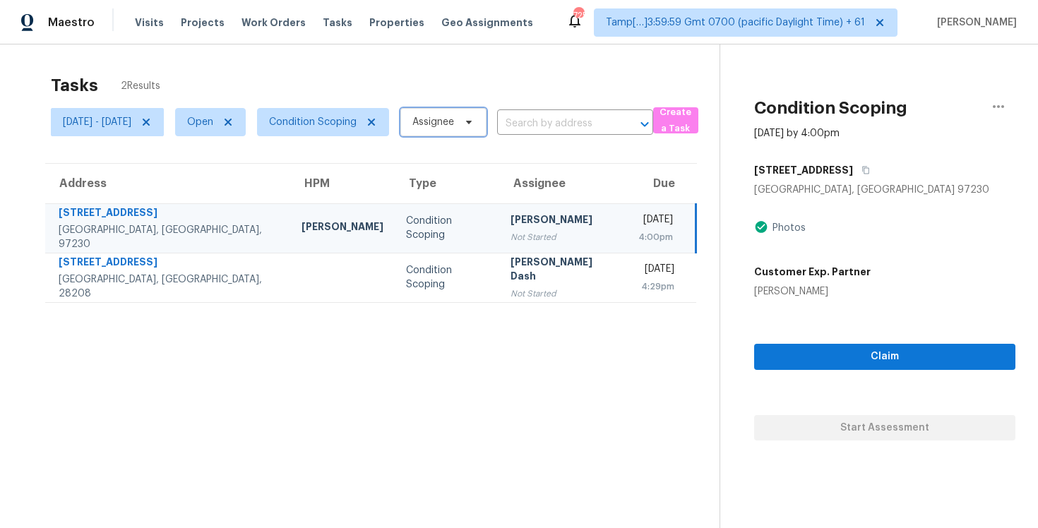
click at [454, 121] on span "Assignee" at bounding box center [433, 122] width 42 height 14
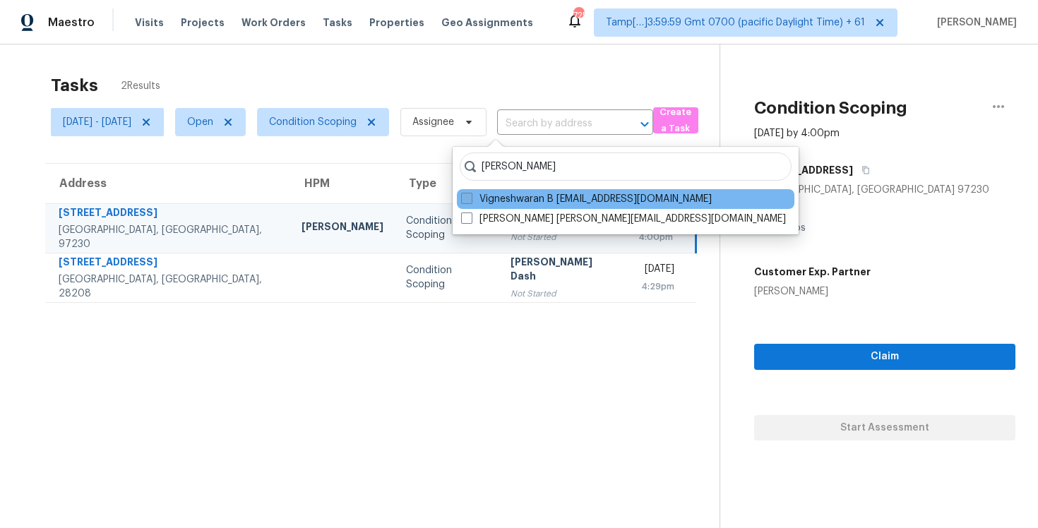
type input "[PERSON_NAME]"
click at [525, 198] on label "Vigneshwaran B [EMAIL_ADDRESS][DOMAIN_NAME]" at bounding box center [586, 199] width 251 height 14
click at [470, 198] on input "Vigneshwaran B [EMAIL_ADDRESS][DOMAIN_NAME]" at bounding box center [465, 196] width 9 height 9
checkbox input "true"
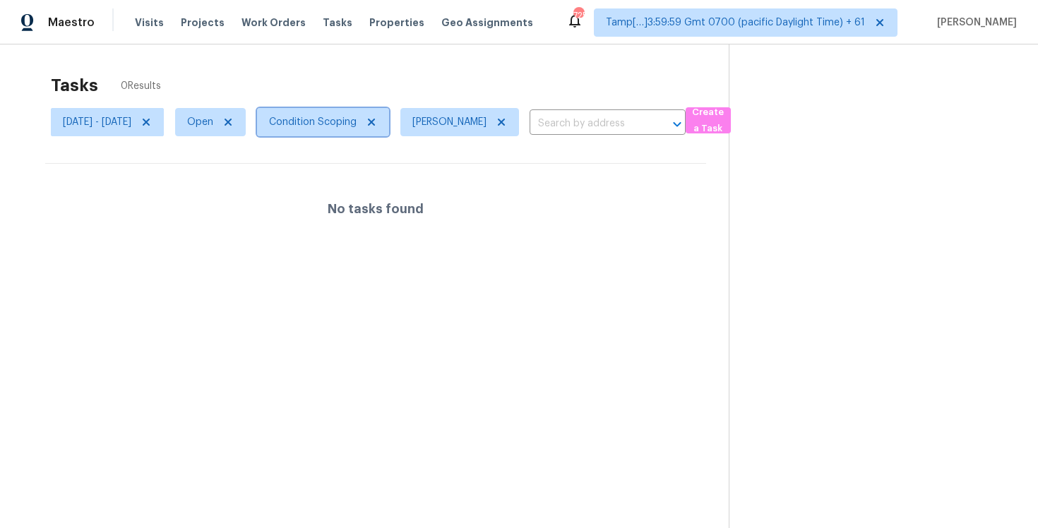
click at [341, 116] on span "Condition Scoping" at bounding box center [313, 122] width 88 height 14
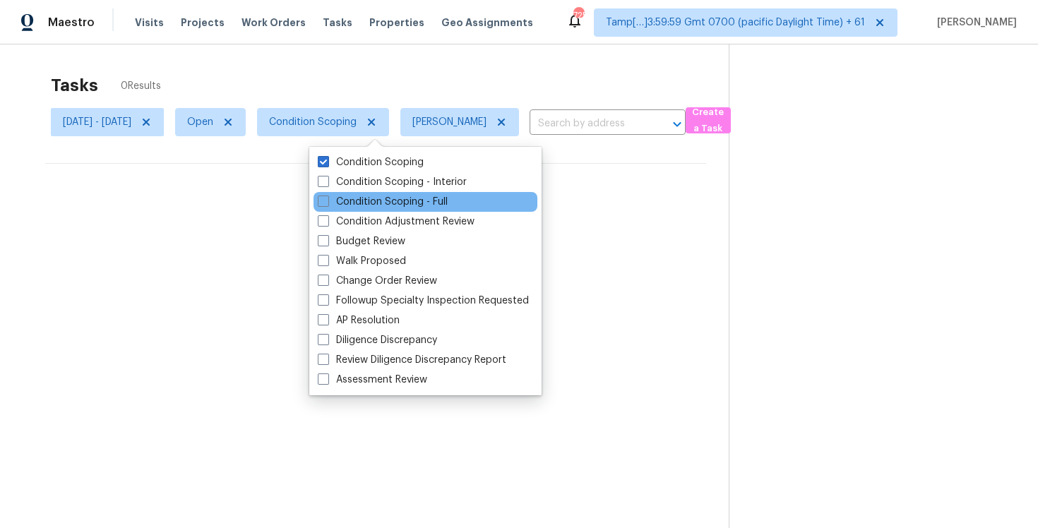
click at [359, 193] on div "Condition Scoping - Full" at bounding box center [425, 202] width 224 height 20
click at [362, 201] on label "Condition Scoping - Full" at bounding box center [383, 202] width 130 height 14
click at [327, 201] on input "Condition Scoping - Full" at bounding box center [322, 199] width 9 height 9
checkbox input "true"
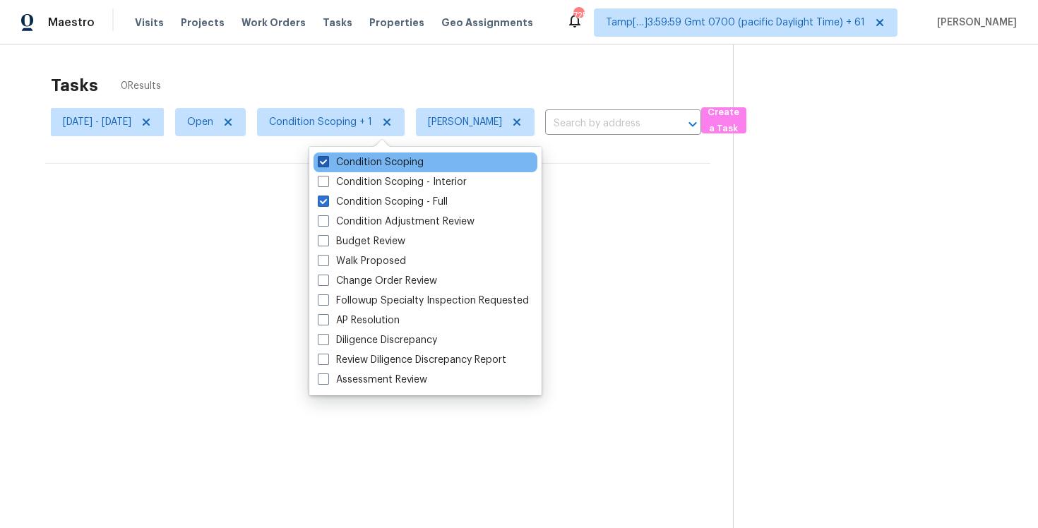
click at [364, 165] on label "Condition Scoping" at bounding box center [371, 162] width 106 height 14
click at [327, 164] on input "Condition Scoping" at bounding box center [322, 159] width 9 height 9
checkbox input "false"
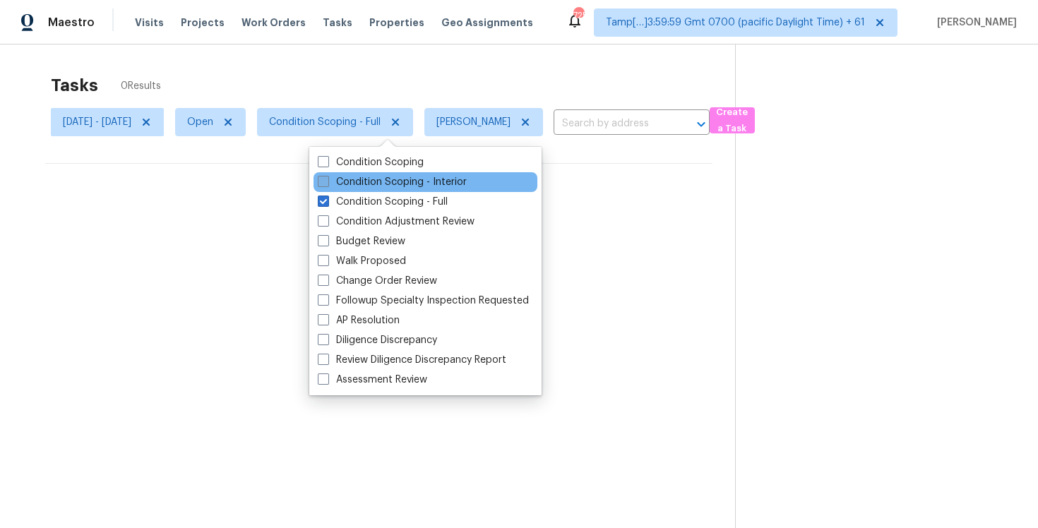
click at [368, 181] on label "Condition Scoping - Interior" at bounding box center [392, 182] width 149 height 14
click at [327, 181] on input "Condition Scoping - Interior" at bounding box center [322, 179] width 9 height 9
checkbox input "true"
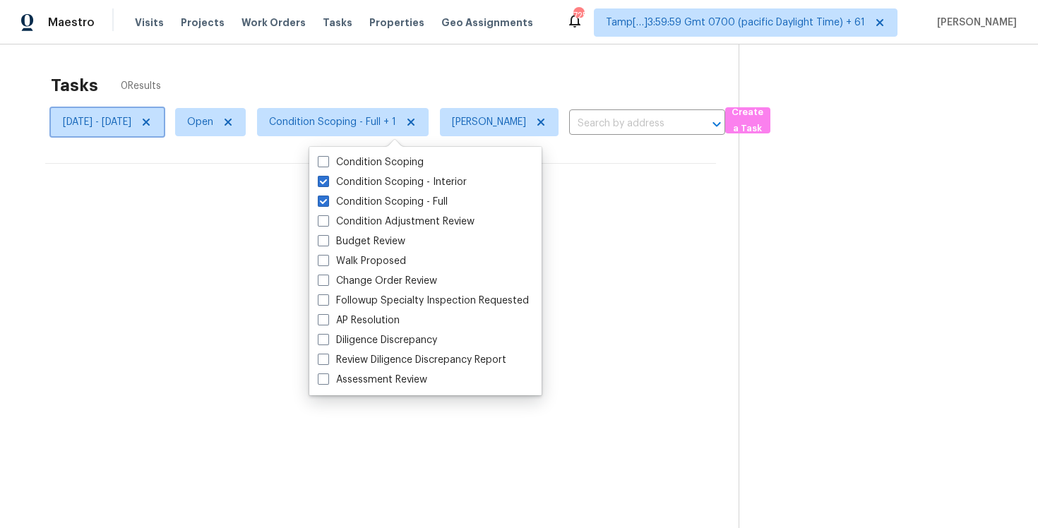
click at [131, 123] on span "[DATE] - [DATE]" at bounding box center [97, 122] width 68 height 14
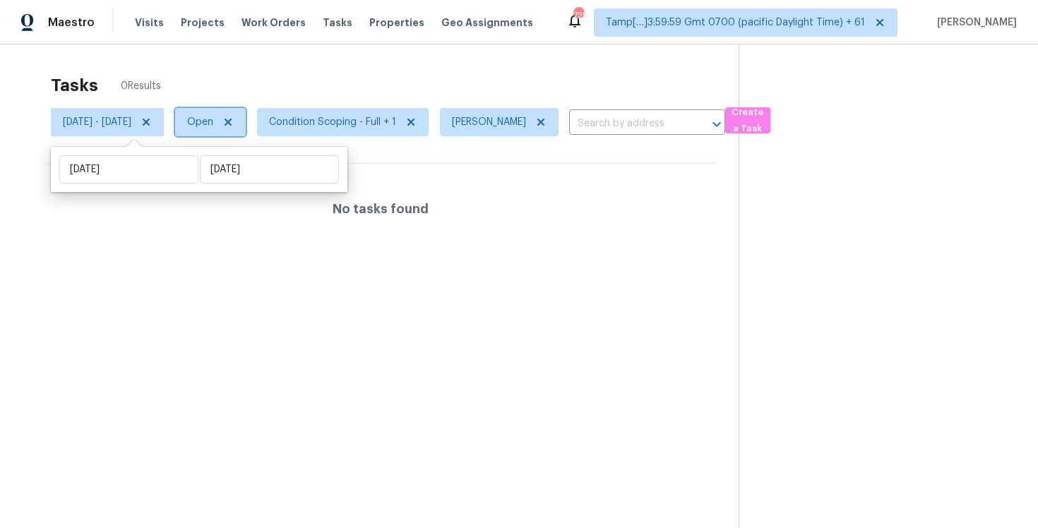
click at [213, 116] on span "Open" at bounding box center [200, 122] width 26 height 14
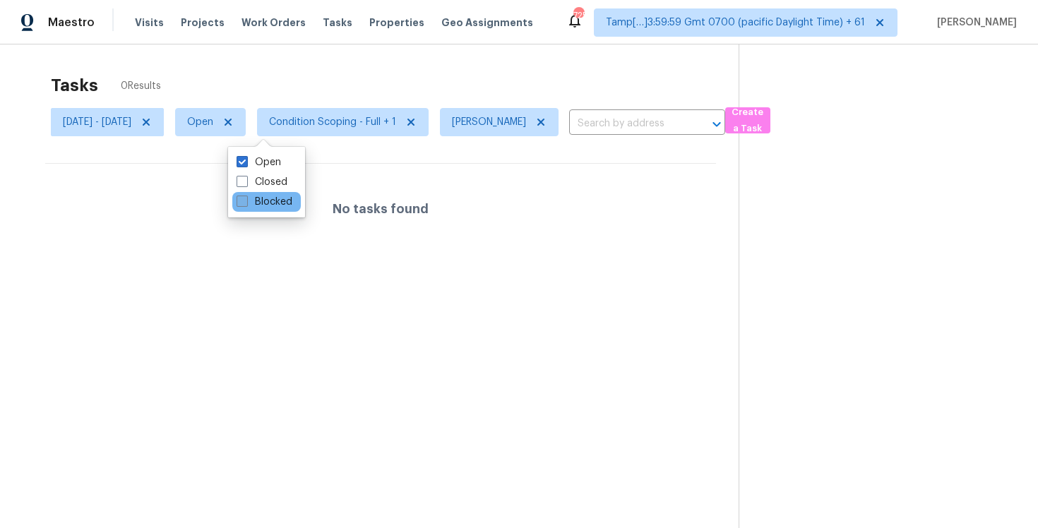
click at [284, 199] on label "Blocked" at bounding box center [264, 202] width 56 height 14
click at [246, 199] on input "Blocked" at bounding box center [240, 199] width 9 height 9
checkbox input "true"
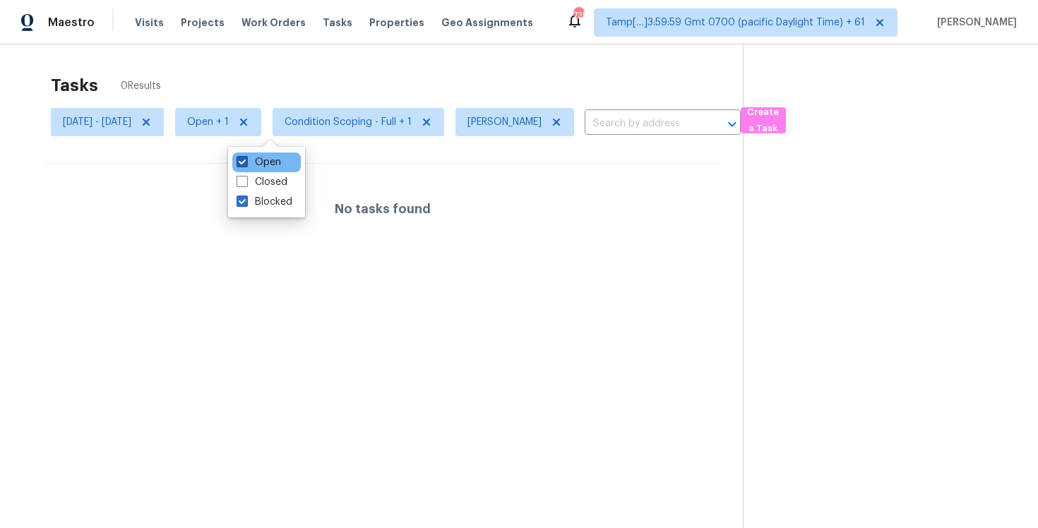
click at [279, 161] on label "Open" at bounding box center [258, 162] width 44 height 14
click at [246, 161] on input "Open" at bounding box center [240, 159] width 9 height 9
checkbox input "false"
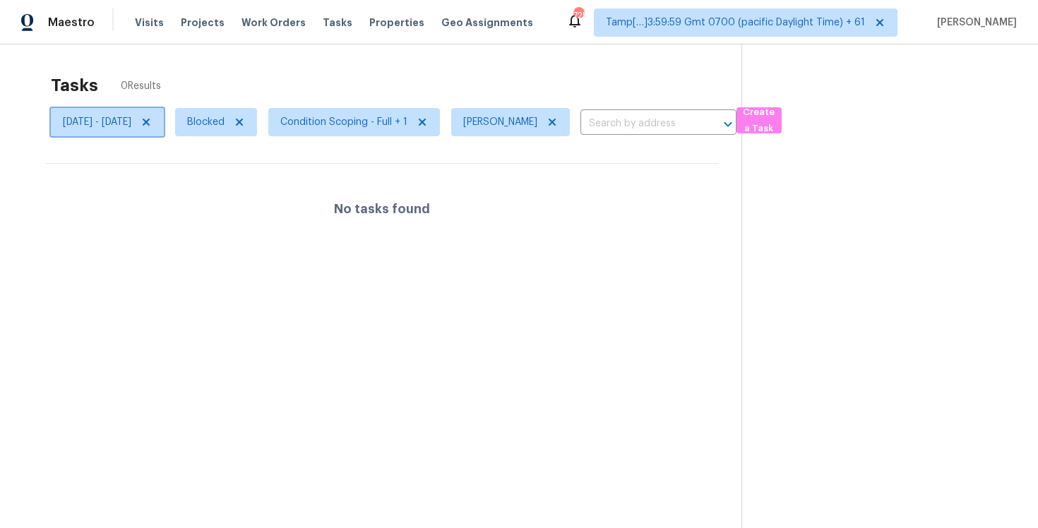
click at [150, 121] on icon at bounding box center [146, 122] width 7 height 7
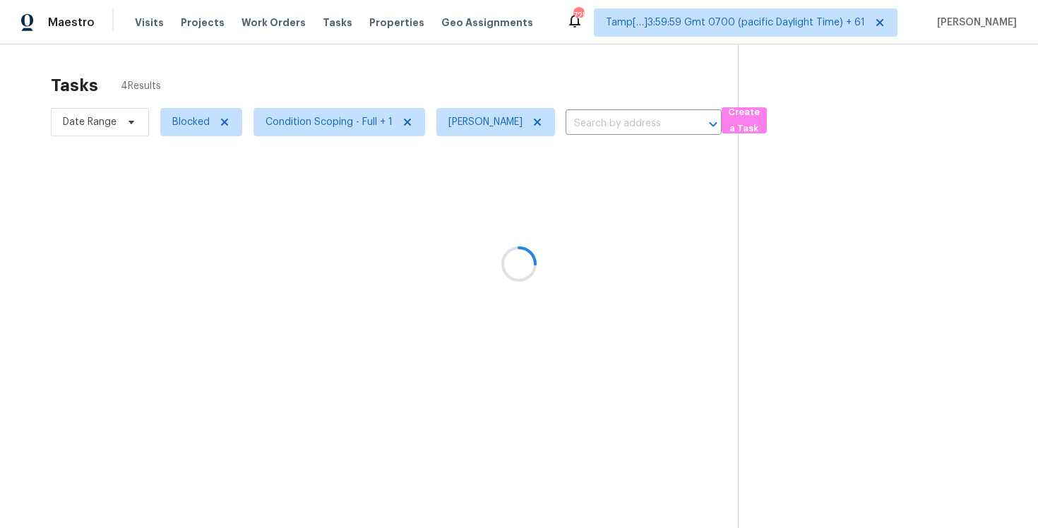
click at [292, 73] on div at bounding box center [519, 264] width 1038 height 528
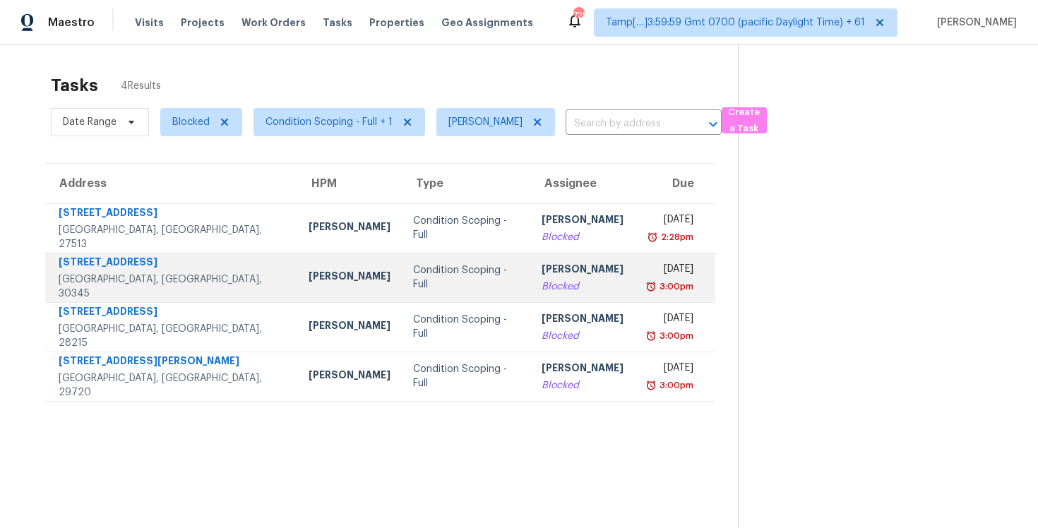
scroll to position [44, 0]
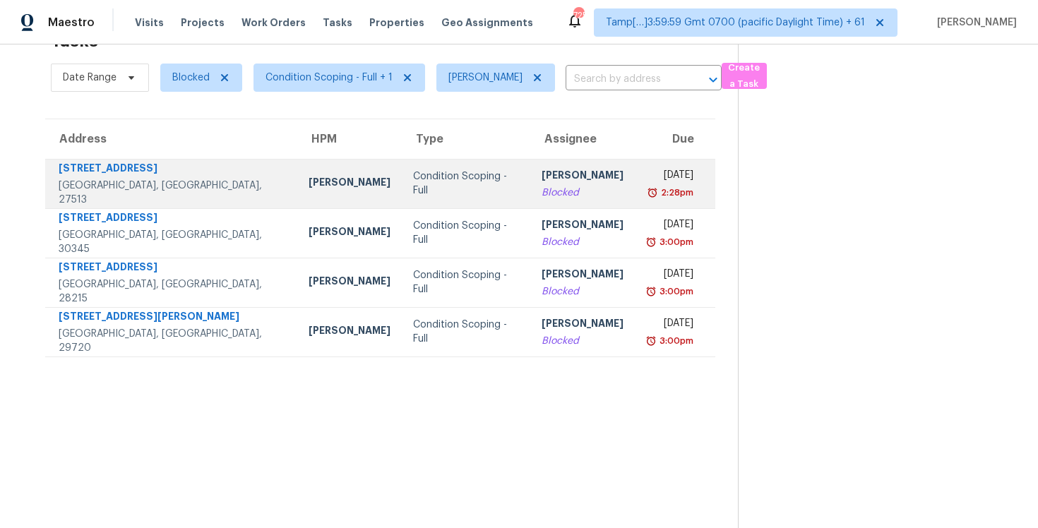
click at [541, 182] on div "[PERSON_NAME]" at bounding box center [582, 177] width 82 height 18
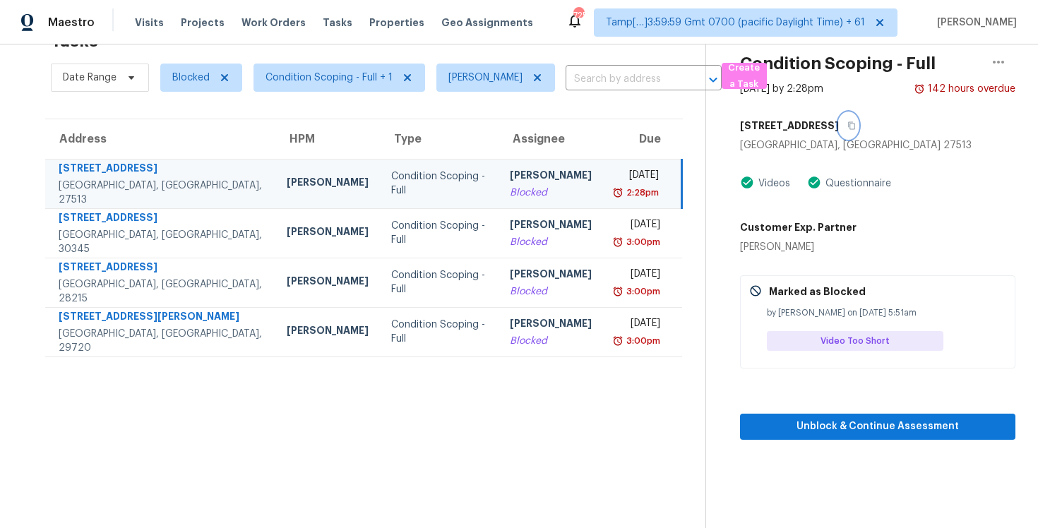
click at [839, 114] on button "button" at bounding box center [848, 125] width 19 height 25
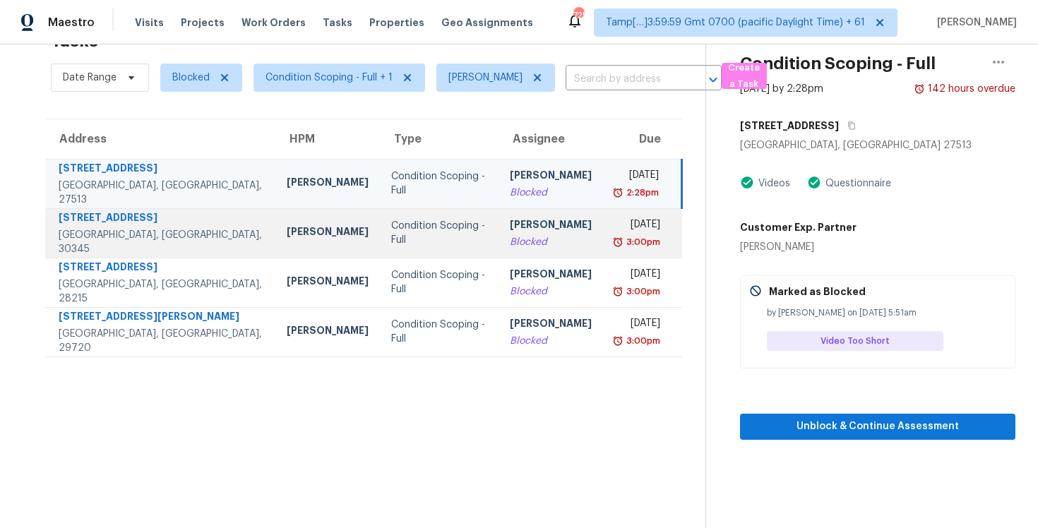
click at [539, 236] on div "Blocked" at bounding box center [551, 242] width 82 height 14
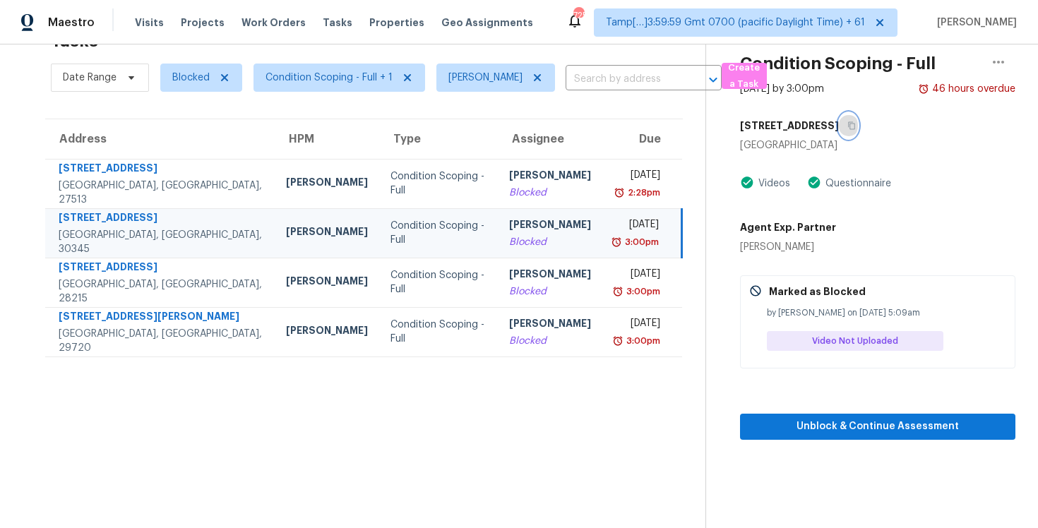
click at [858, 124] on button "button" at bounding box center [848, 125] width 19 height 25
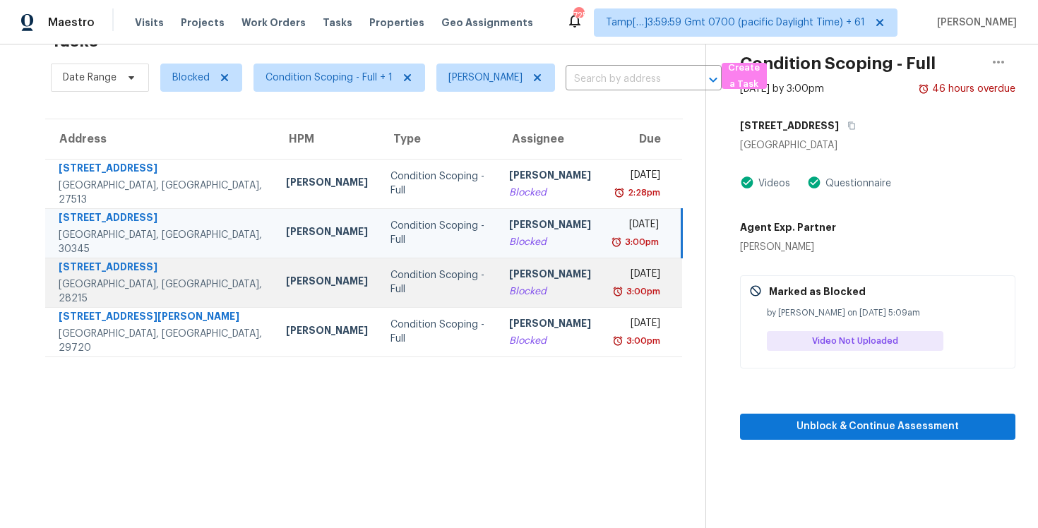
click at [443, 282] on td "Condition Scoping - Full" at bounding box center [438, 282] width 118 height 49
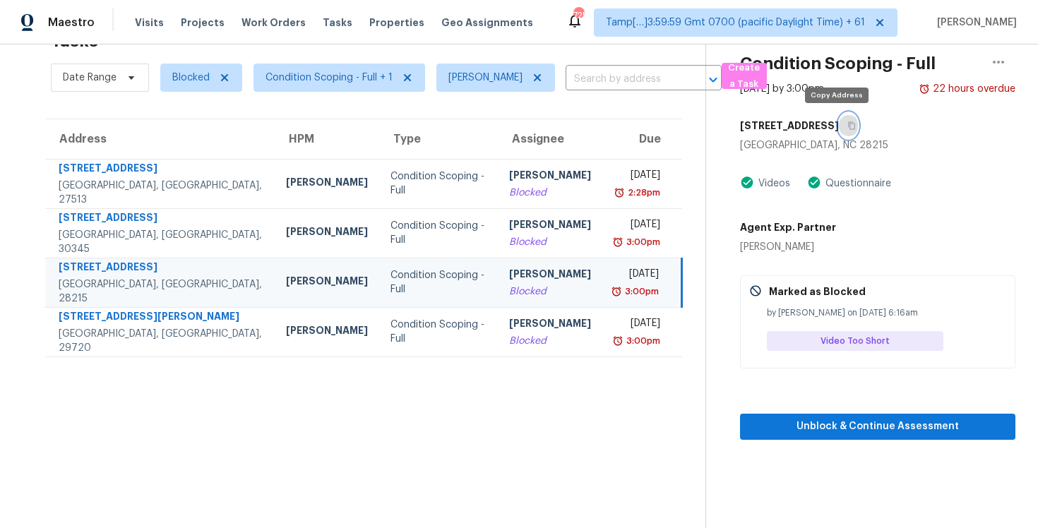
click at [839, 126] on button "button" at bounding box center [848, 125] width 19 height 25
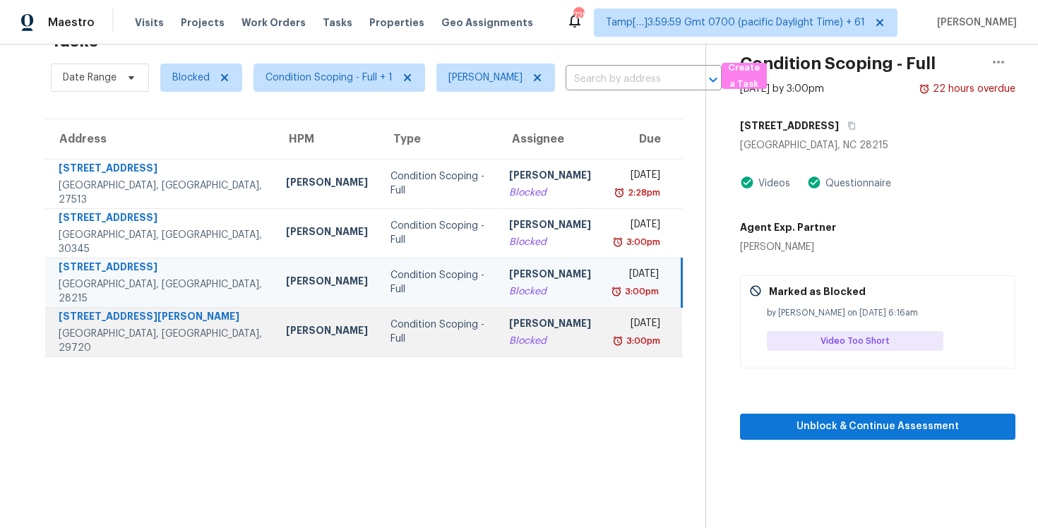
click at [379, 353] on td "Condition Scoping - Full" at bounding box center [438, 331] width 118 height 49
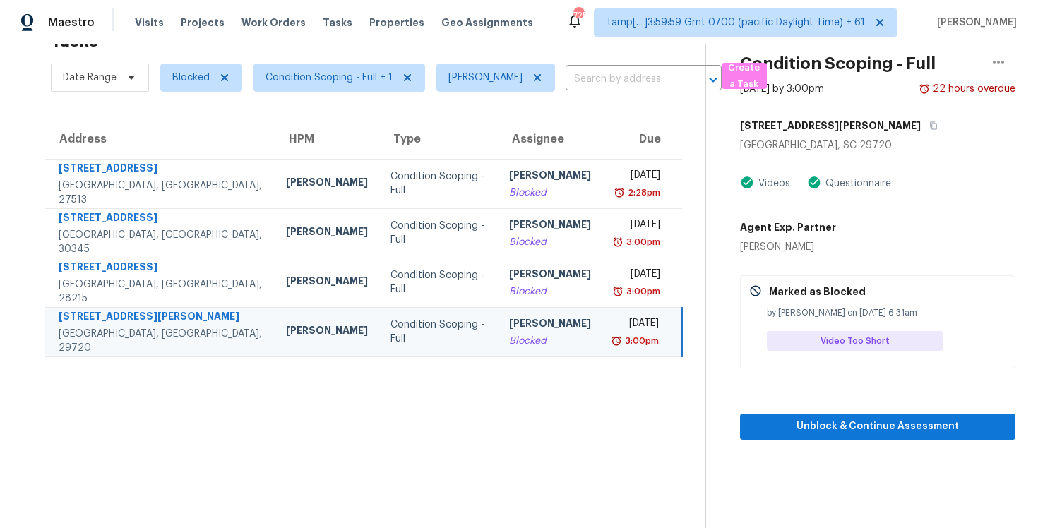
click at [817, 123] on h5 "[STREET_ADDRESS][PERSON_NAME]" at bounding box center [830, 126] width 181 height 14
click at [929, 122] on icon "button" at bounding box center [933, 125] width 8 height 8
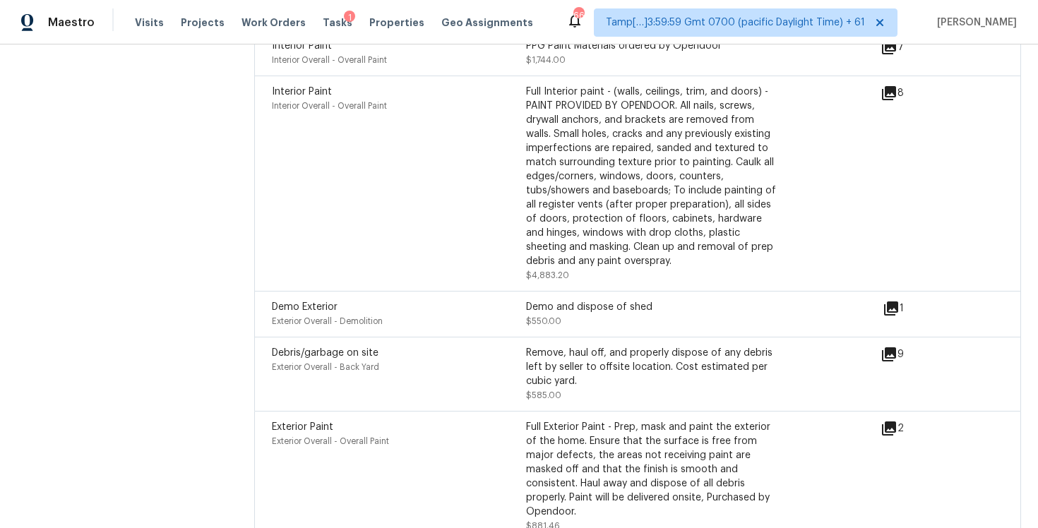
scroll to position [3822, 0]
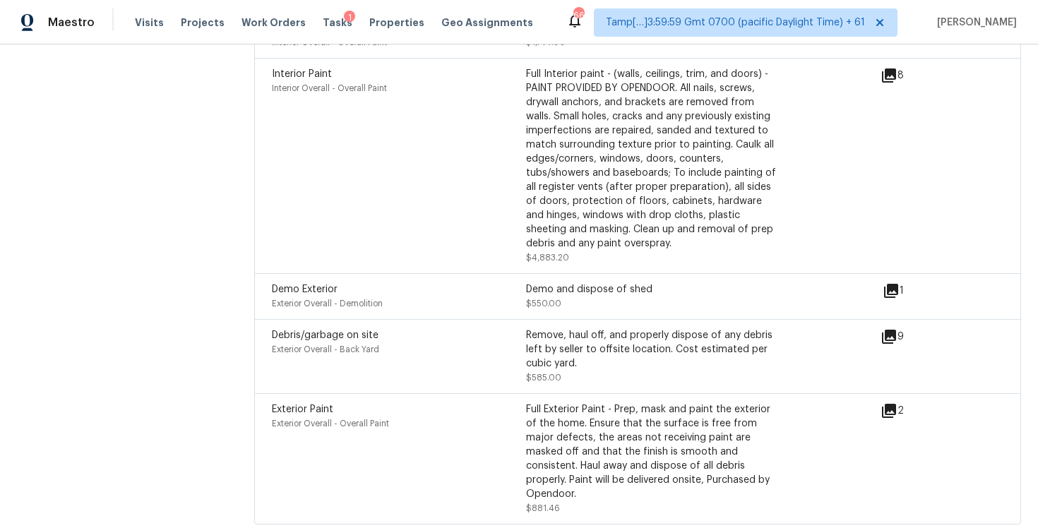
click at [462, 402] on div "Exterior Paint" at bounding box center [399, 409] width 254 height 14
